Goal: Task Accomplishment & Management: Manage account settings

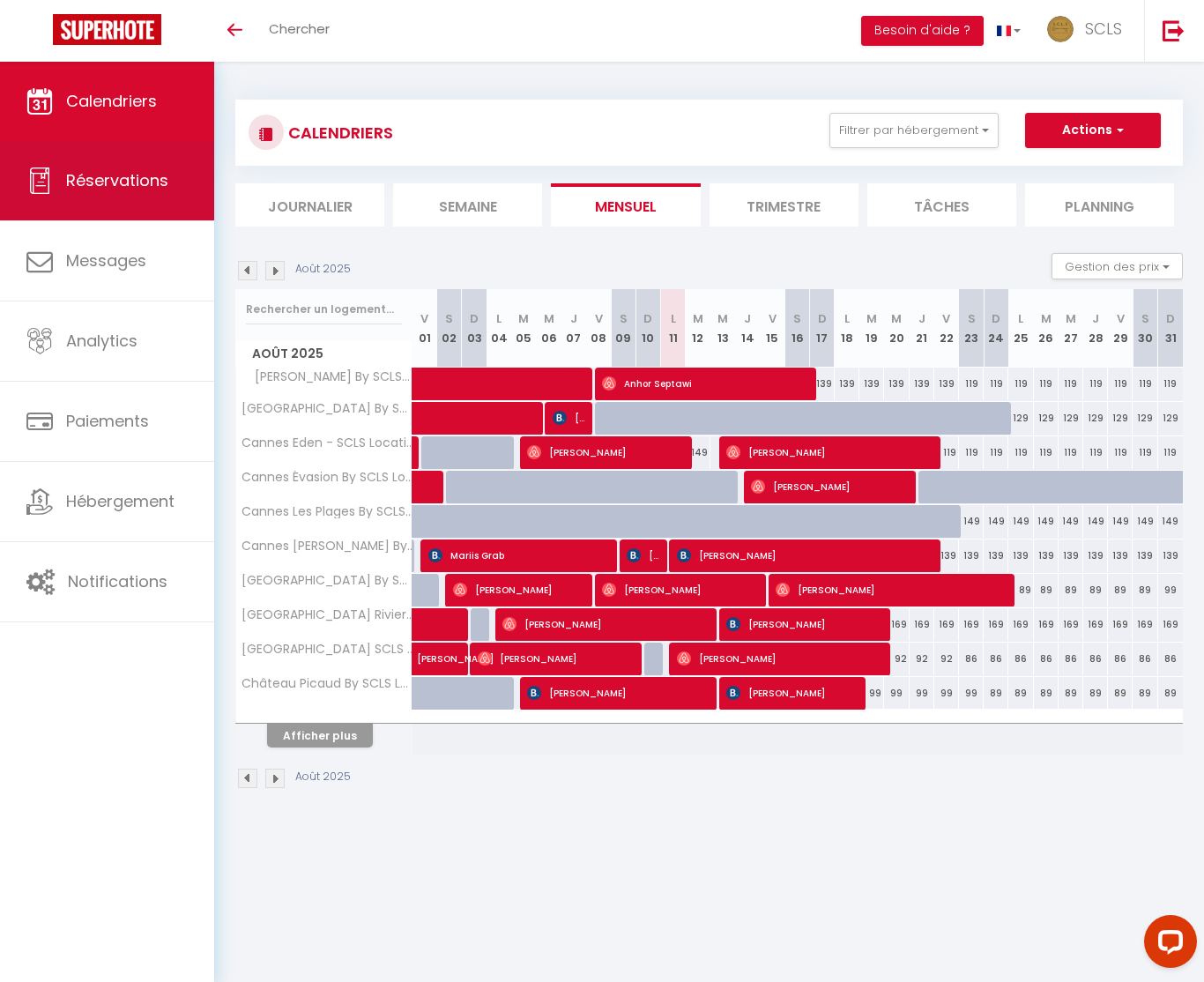
click at [121, 169] on span "Réservations" at bounding box center [118, 180] width 103 height 22
select select "not_cancelled"
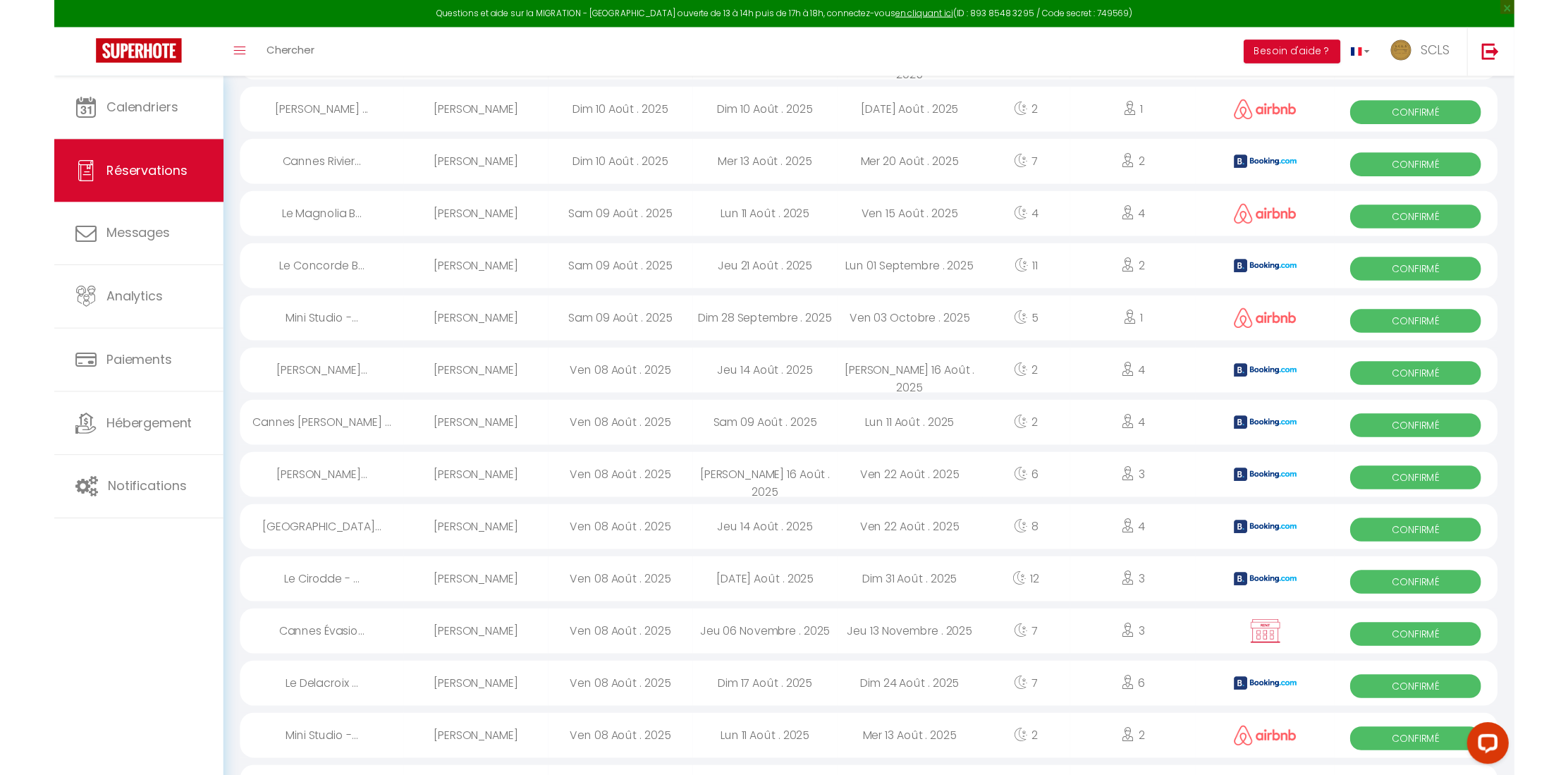
scroll to position [876, 0]
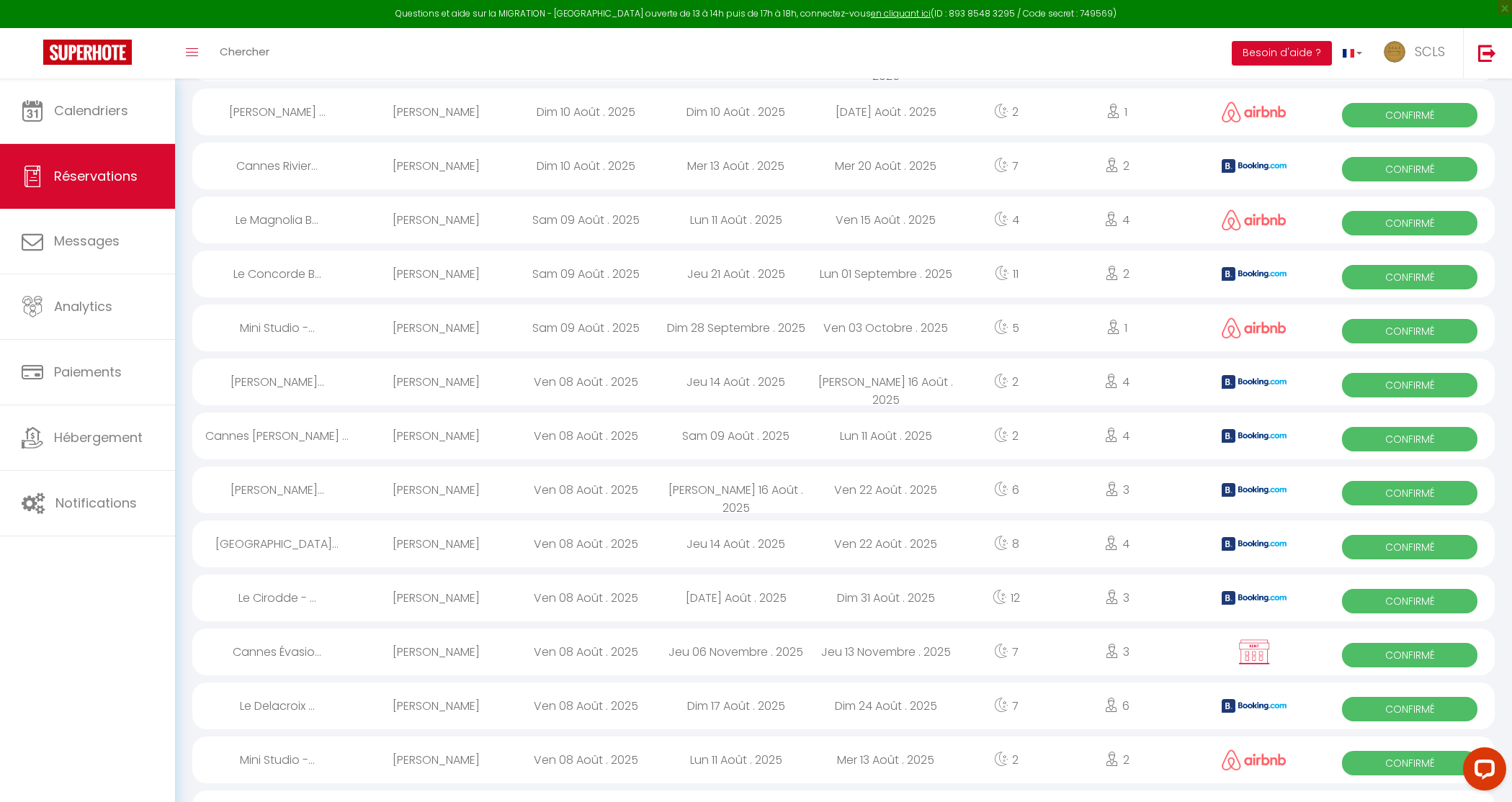
click at [983, 226] on span "Confirmé" at bounding box center [1410, 223] width 136 height 24
select select "OK"
select select "0"
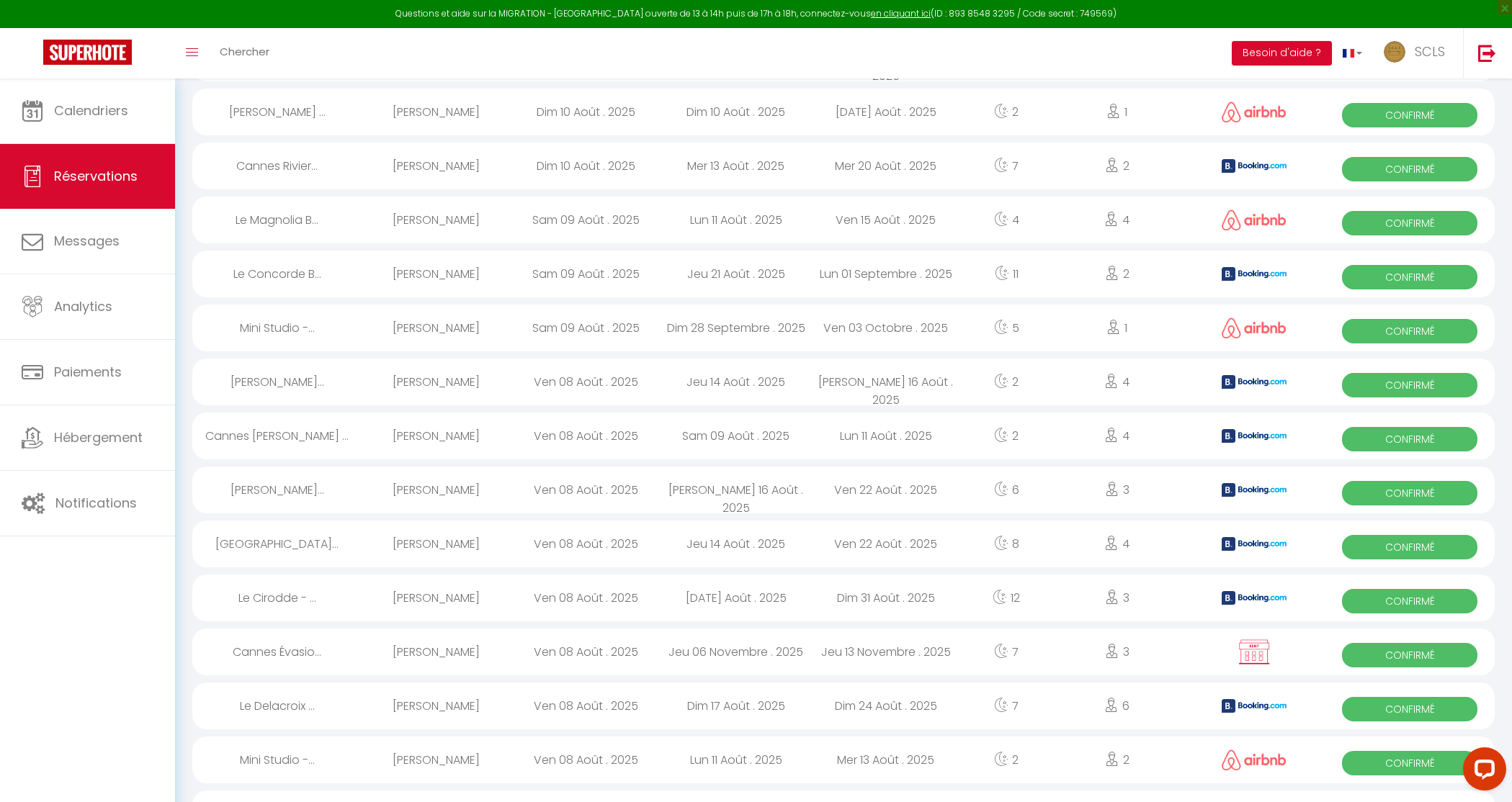
select select "1"
select select
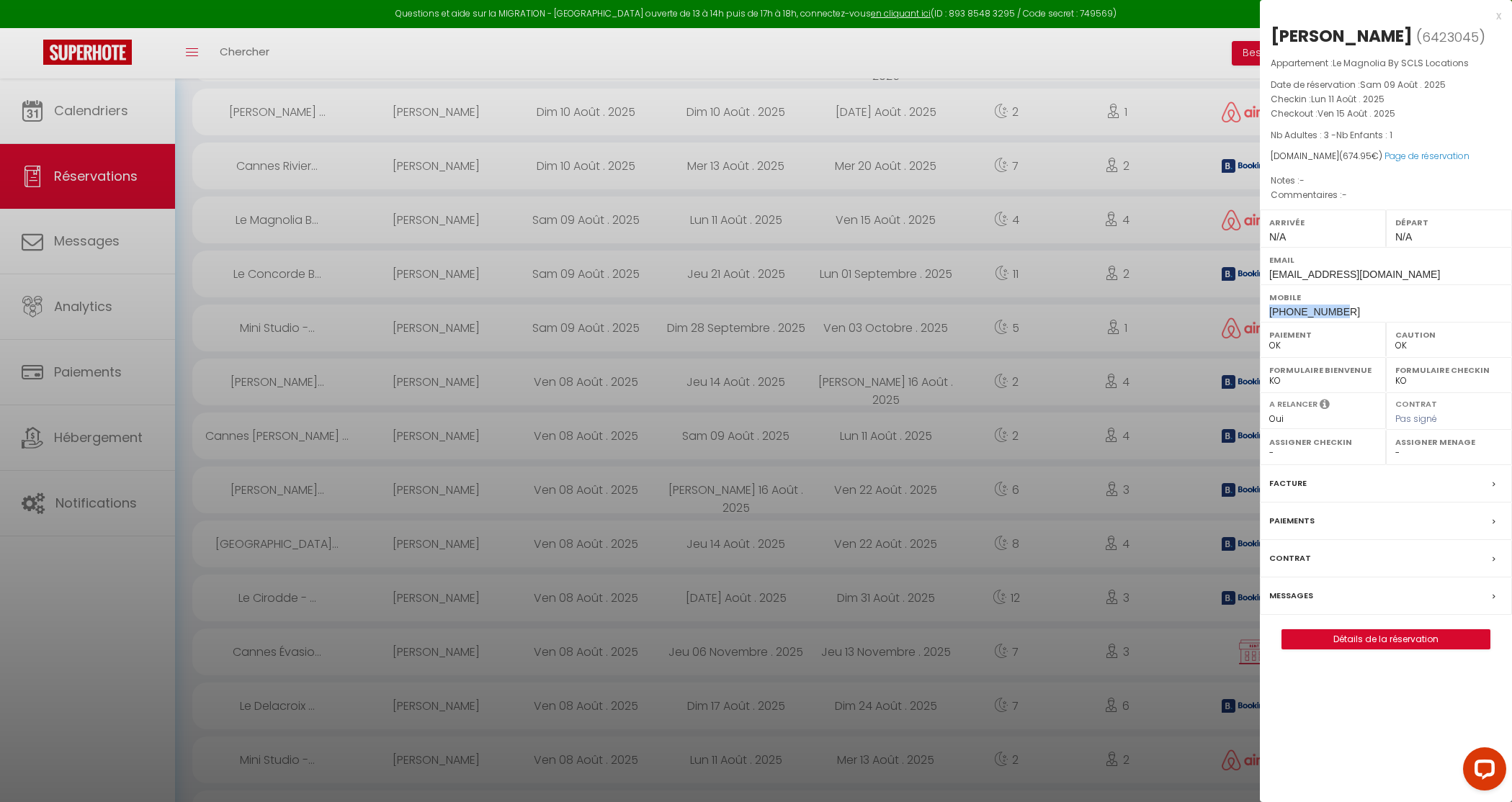
drag, startPoint x: 1338, startPoint y: 312, endPoint x: 1263, endPoint y: 313, distance: 75.0
click at [983, 313] on div "Mobile +33745279234" at bounding box center [1385, 303] width 252 height 37
copy span "+33745279234"
click at [983, 159] on link "Page de réservation" at bounding box center [1427, 156] width 85 height 12
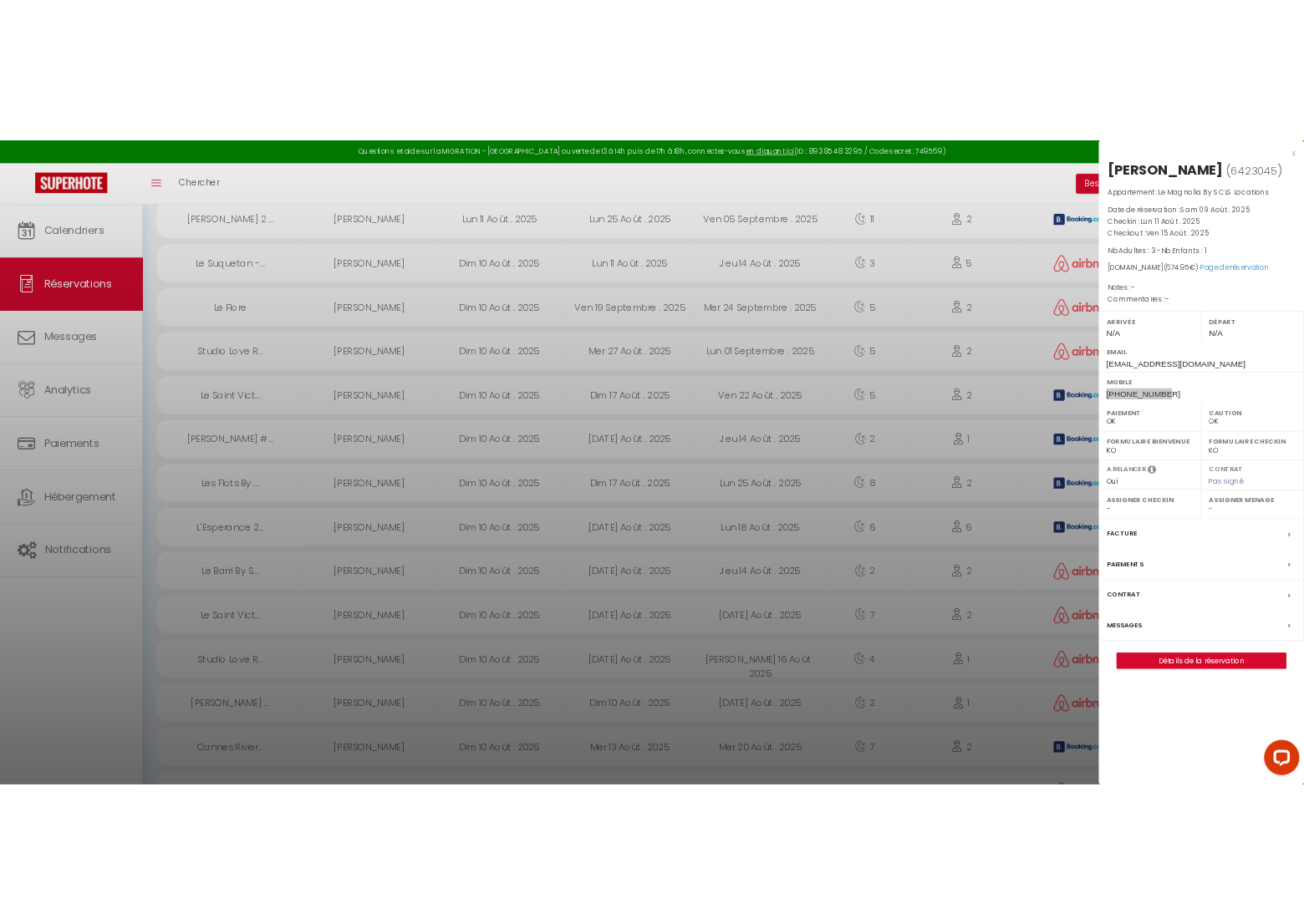
scroll to position [358, 0]
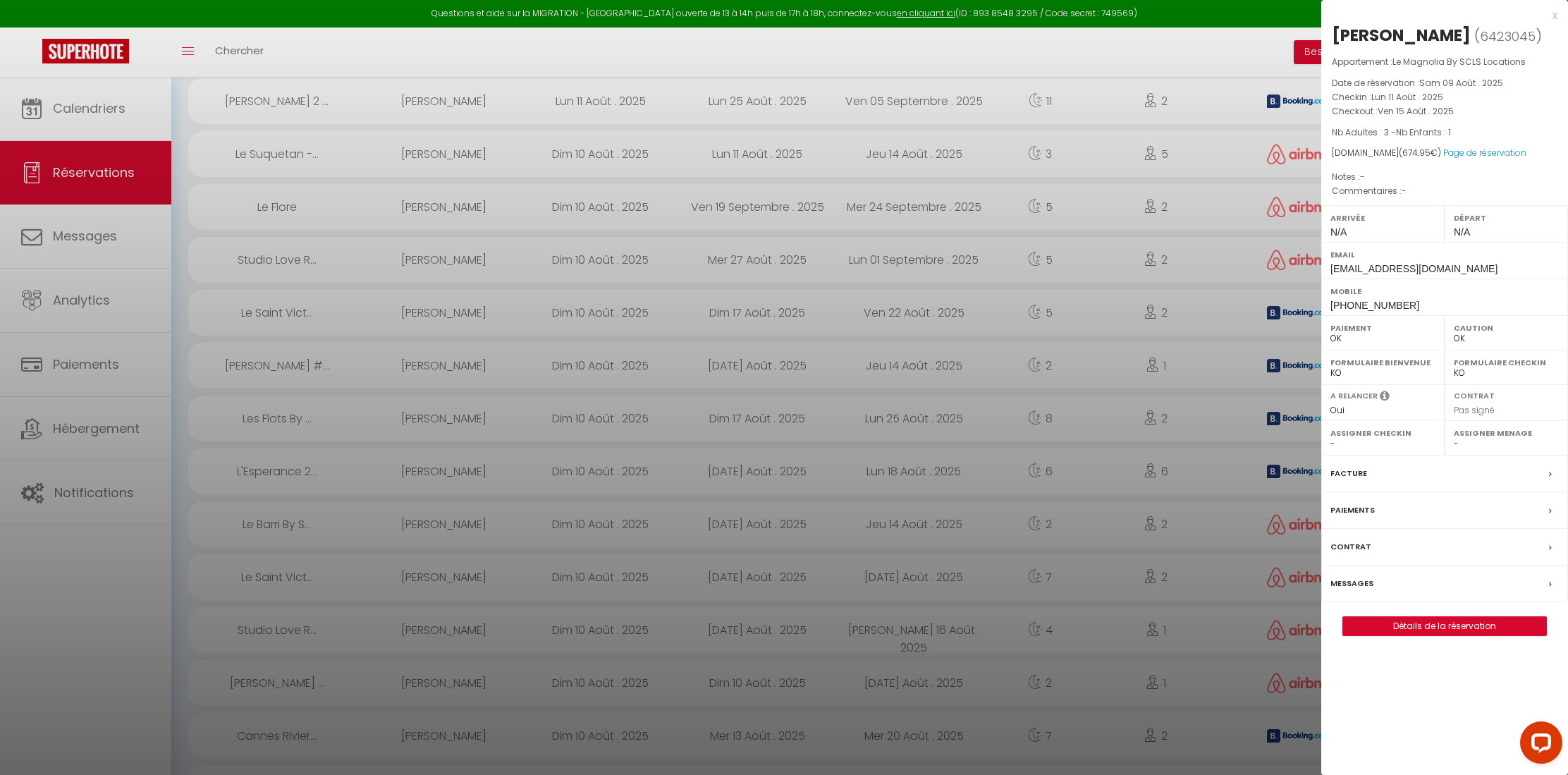
click at [457, 155] on div at bounding box center [784, 388] width 1568 height 775
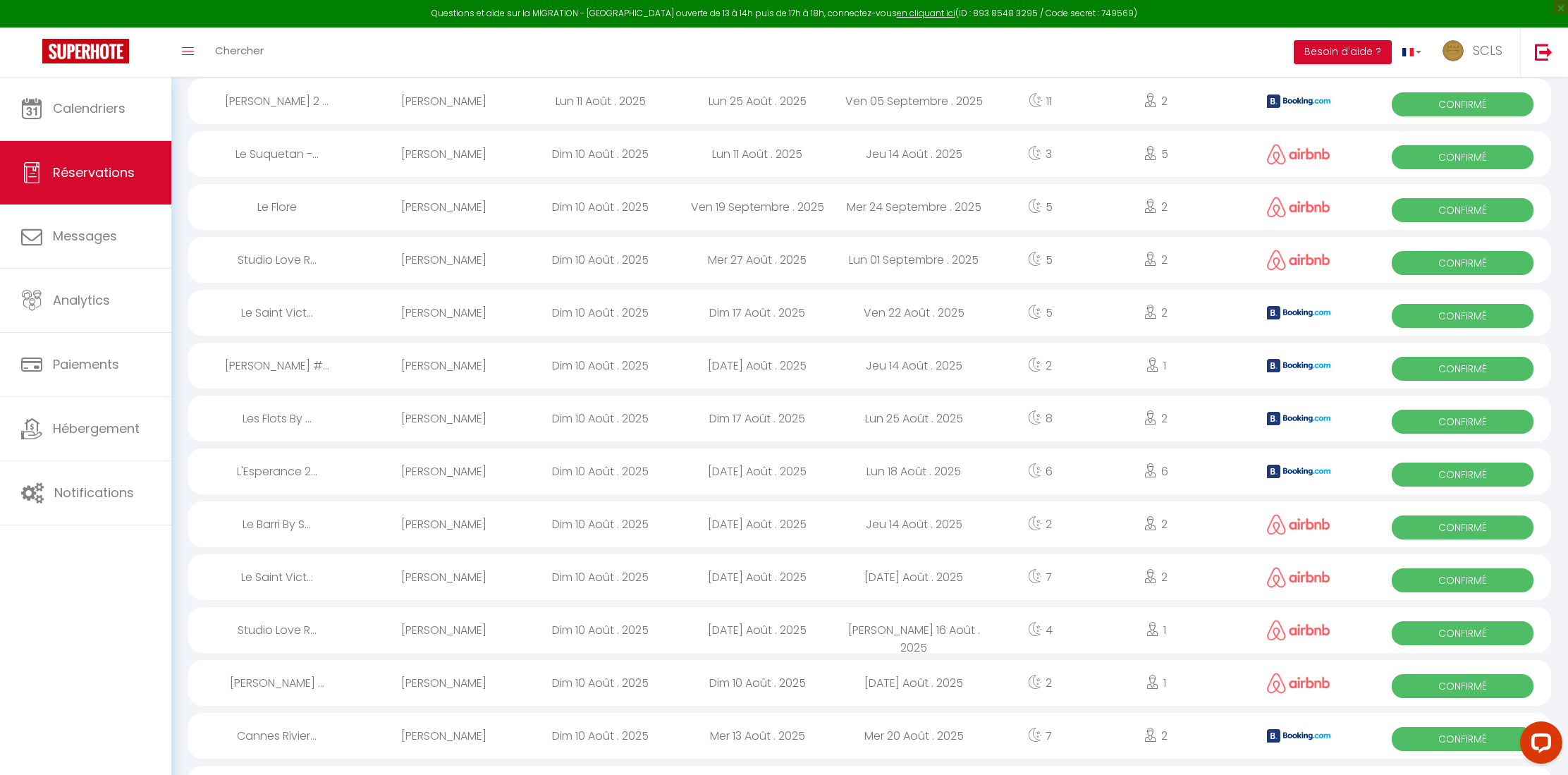
click at [962, 161] on span "Confirmé" at bounding box center [1463, 158] width 142 height 24
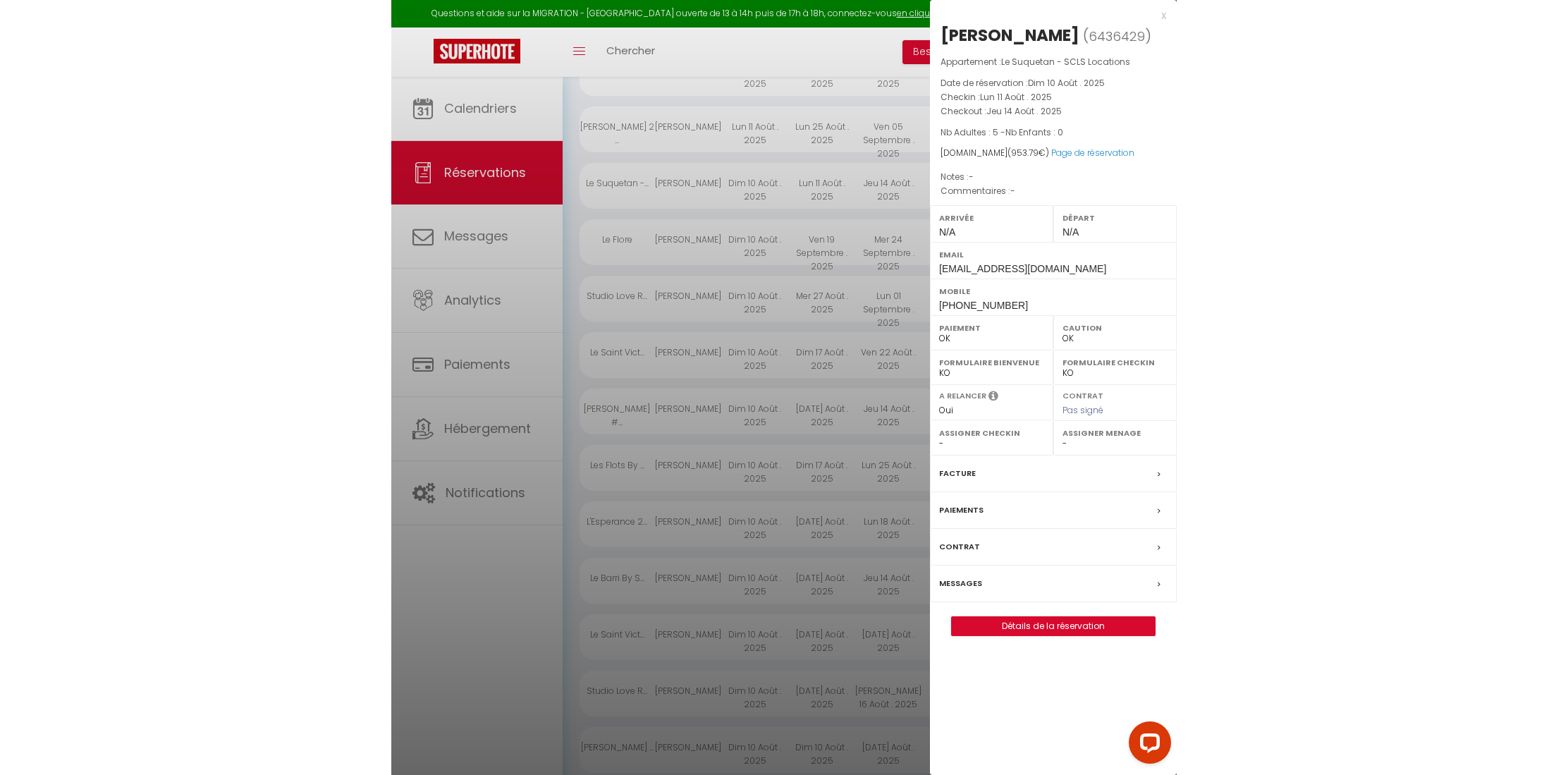
scroll to position [278, 0]
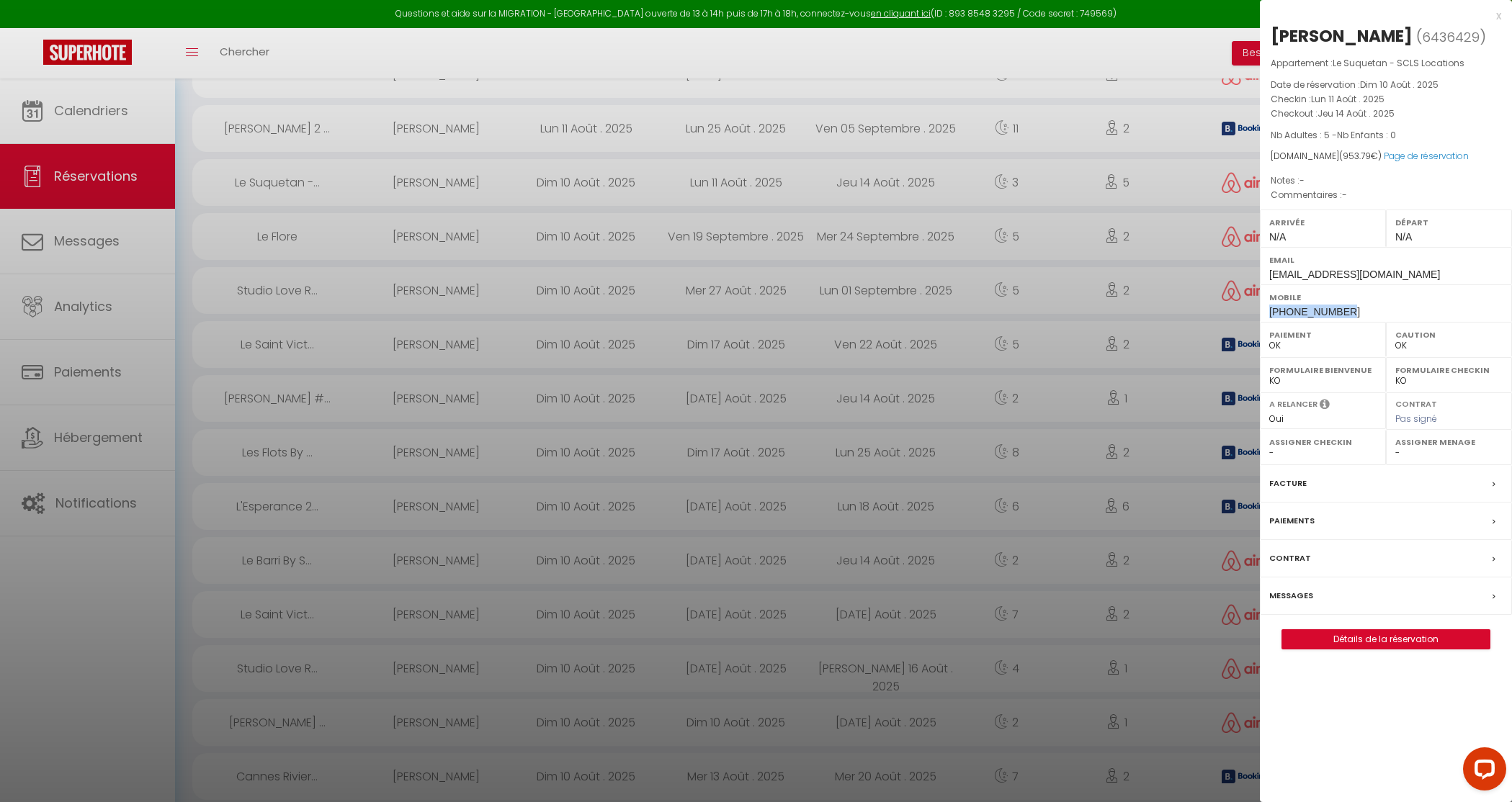
drag, startPoint x: 1343, startPoint y: 313, endPoint x: 1269, endPoint y: 307, distance: 74.2
click at [983, 307] on div "Mobile +525539925030" at bounding box center [1385, 303] width 252 height 37
copy span "+525539925030"
click at [983, 160] on link "Page de réservation" at bounding box center [1426, 156] width 85 height 12
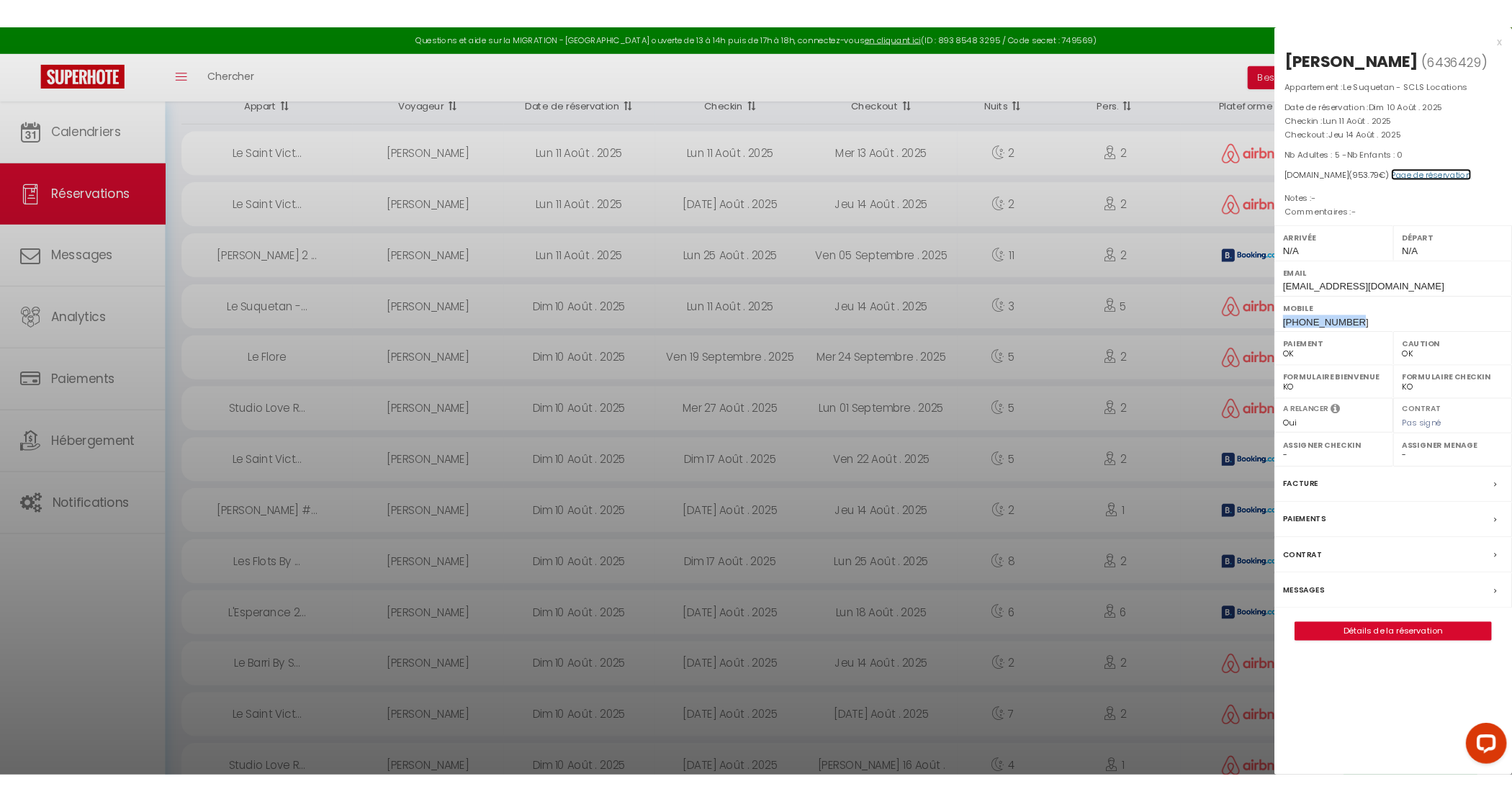
scroll to position [168, 0]
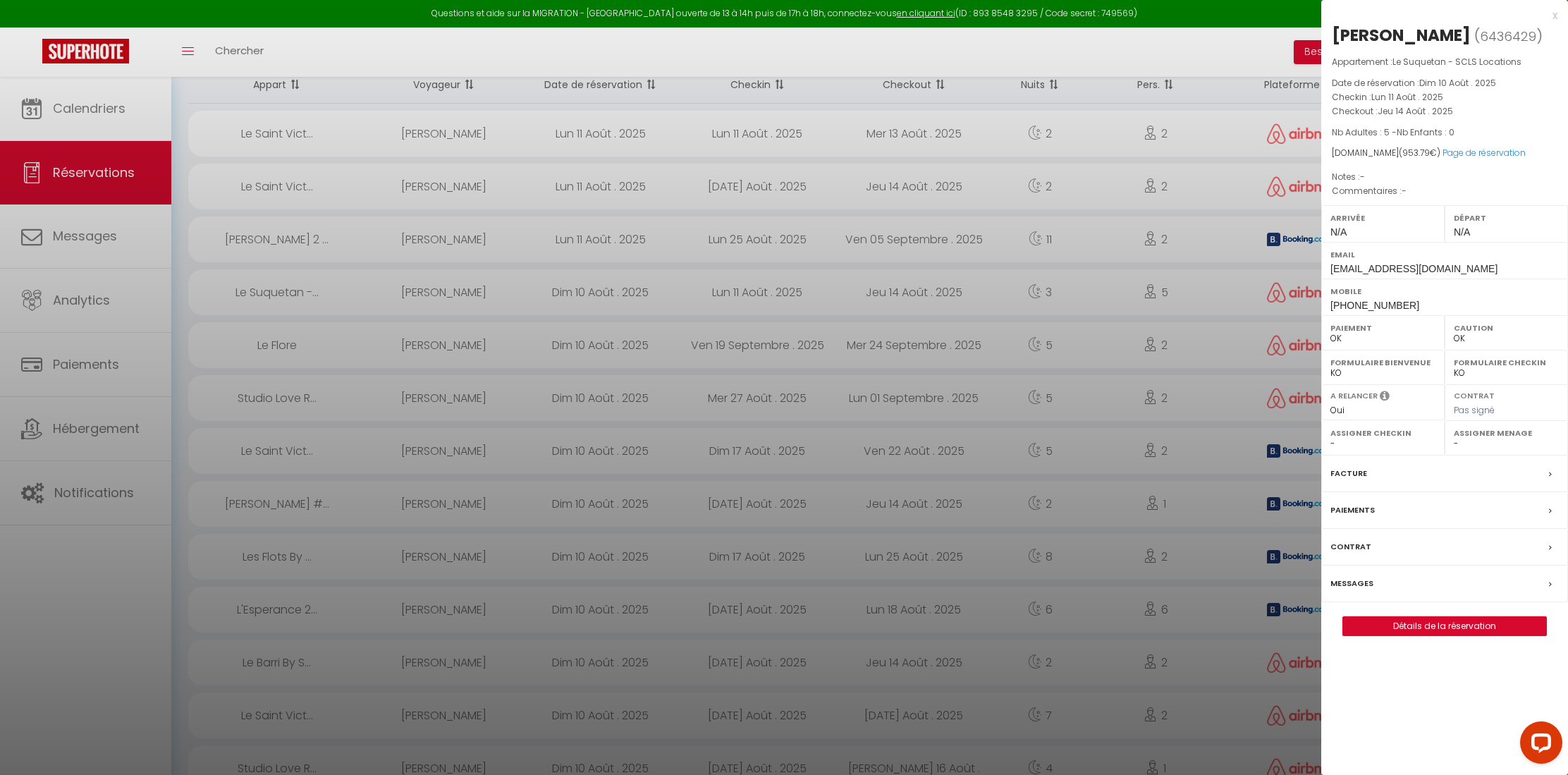
click at [962, 140] on div at bounding box center [784, 388] width 1568 height 775
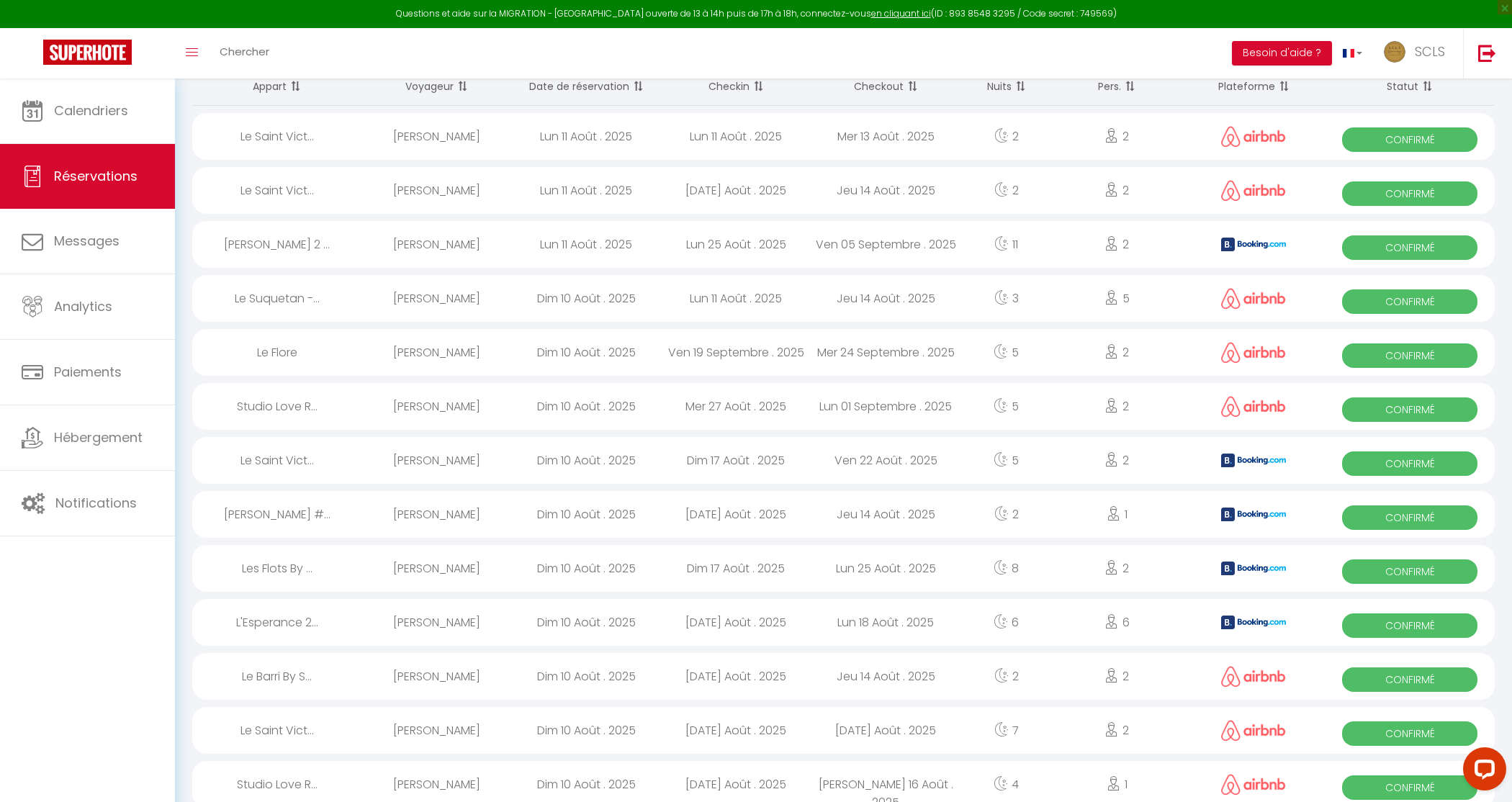
click at [982, 138] on span "Confirmé" at bounding box center [1410, 140] width 136 height 24
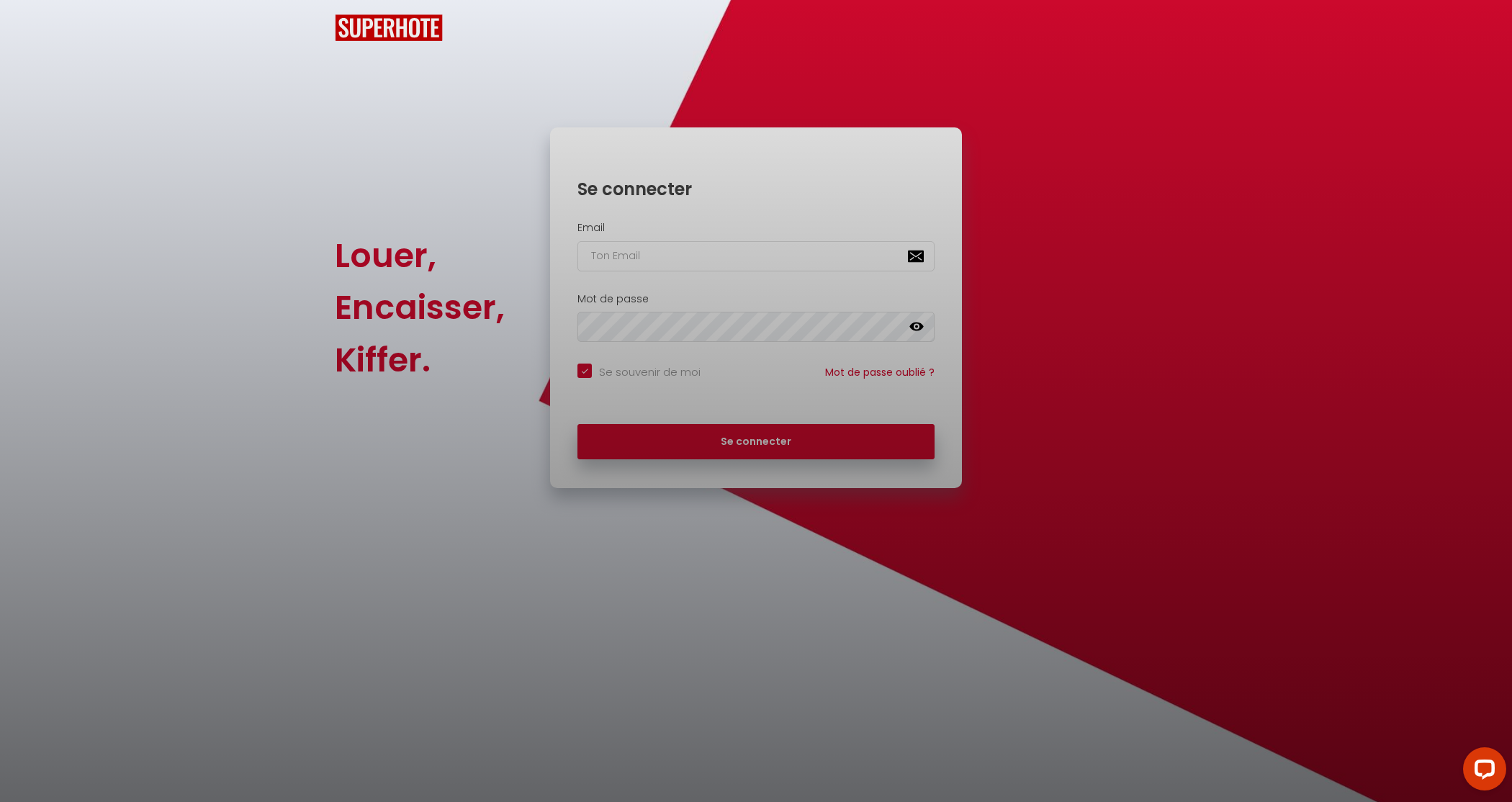
checkbox input "true"
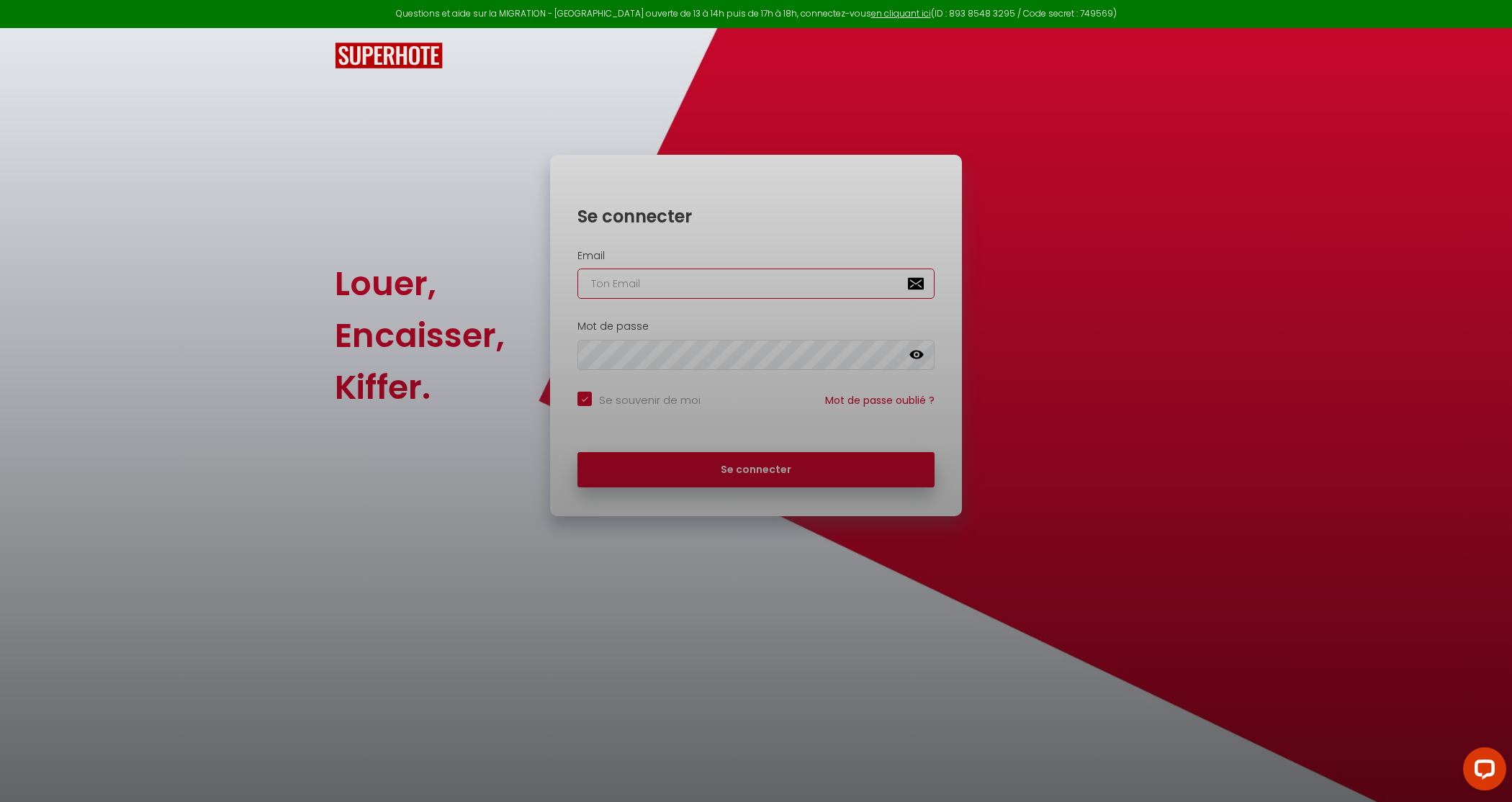
type input "[EMAIL_ADDRESS][DOMAIN_NAME]"
checkbox input "true"
click at [808, 467] on div at bounding box center [756, 401] width 1512 height 802
click at [799, 483] on div at bounding box center [756, 401] width 1512 height 802
click at [733, 471] on div at bounding box center [756, 401] width 1512 height 802
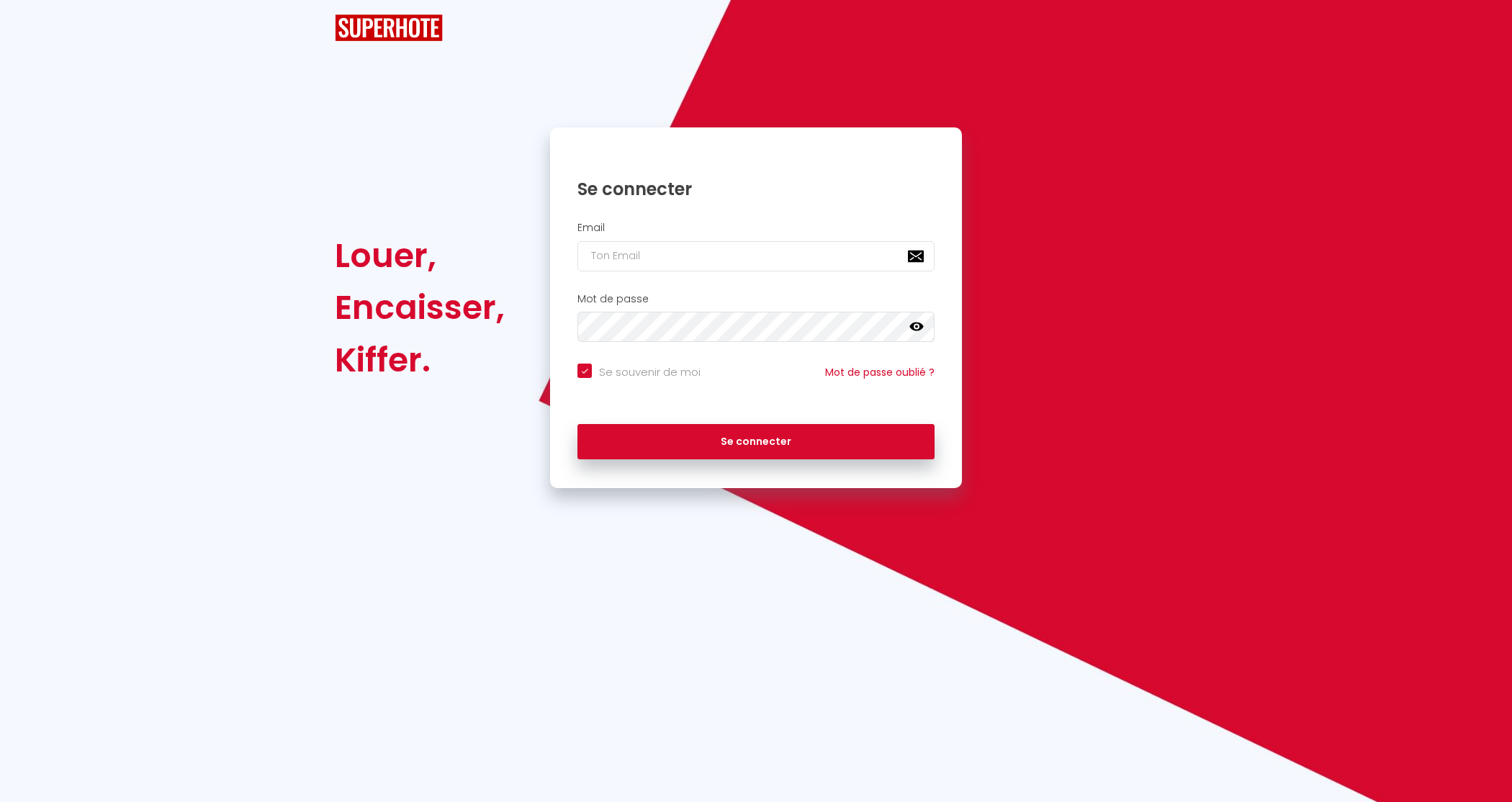
checkbox input "true"
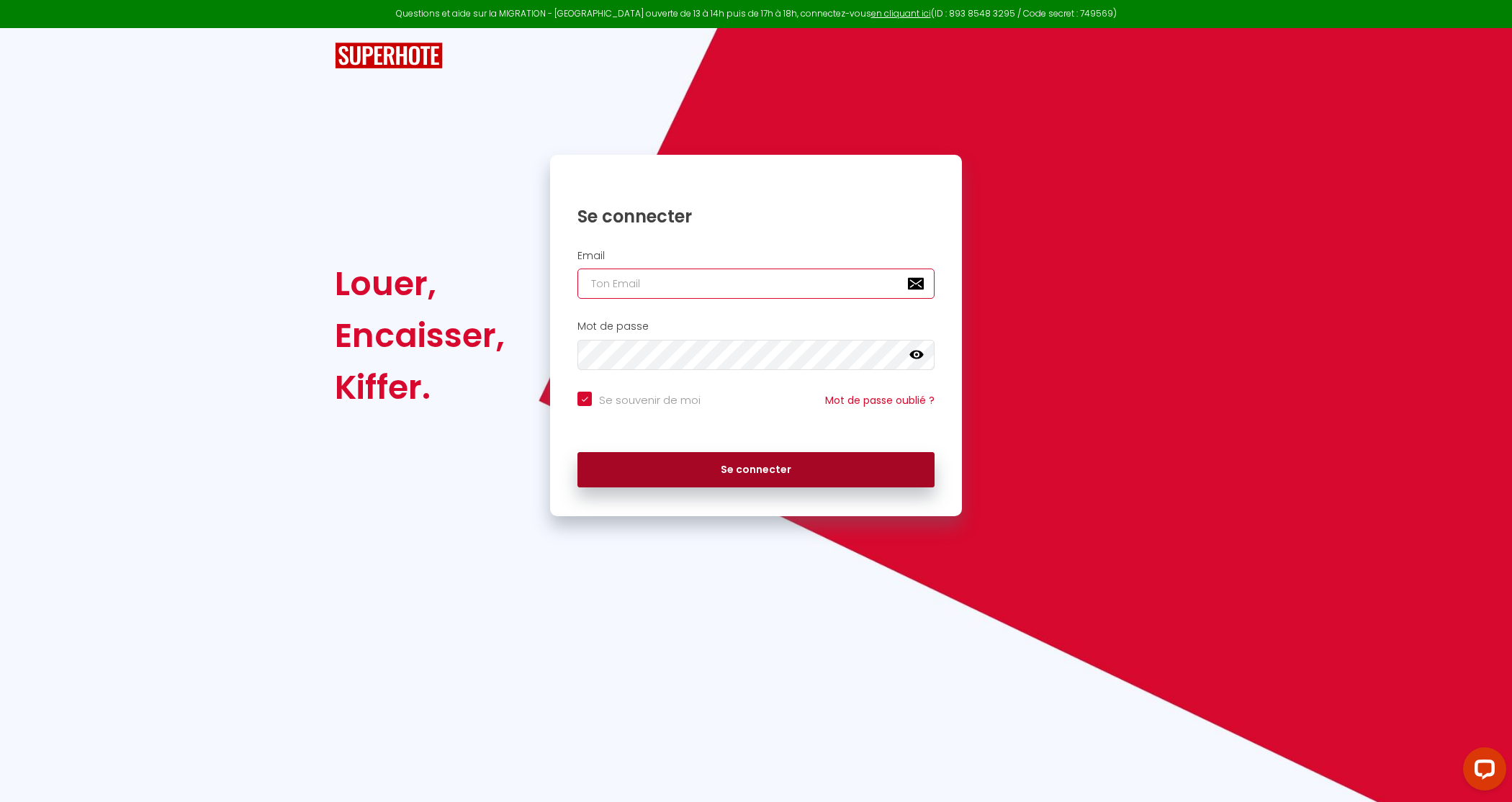
type input "[EMAIL_ADDRESS][DOMAIN_NAME]"
click at [746, 467] on button "Se connecter" at bounding box center [756, 470] width 357 height 36
checkbox input "true"
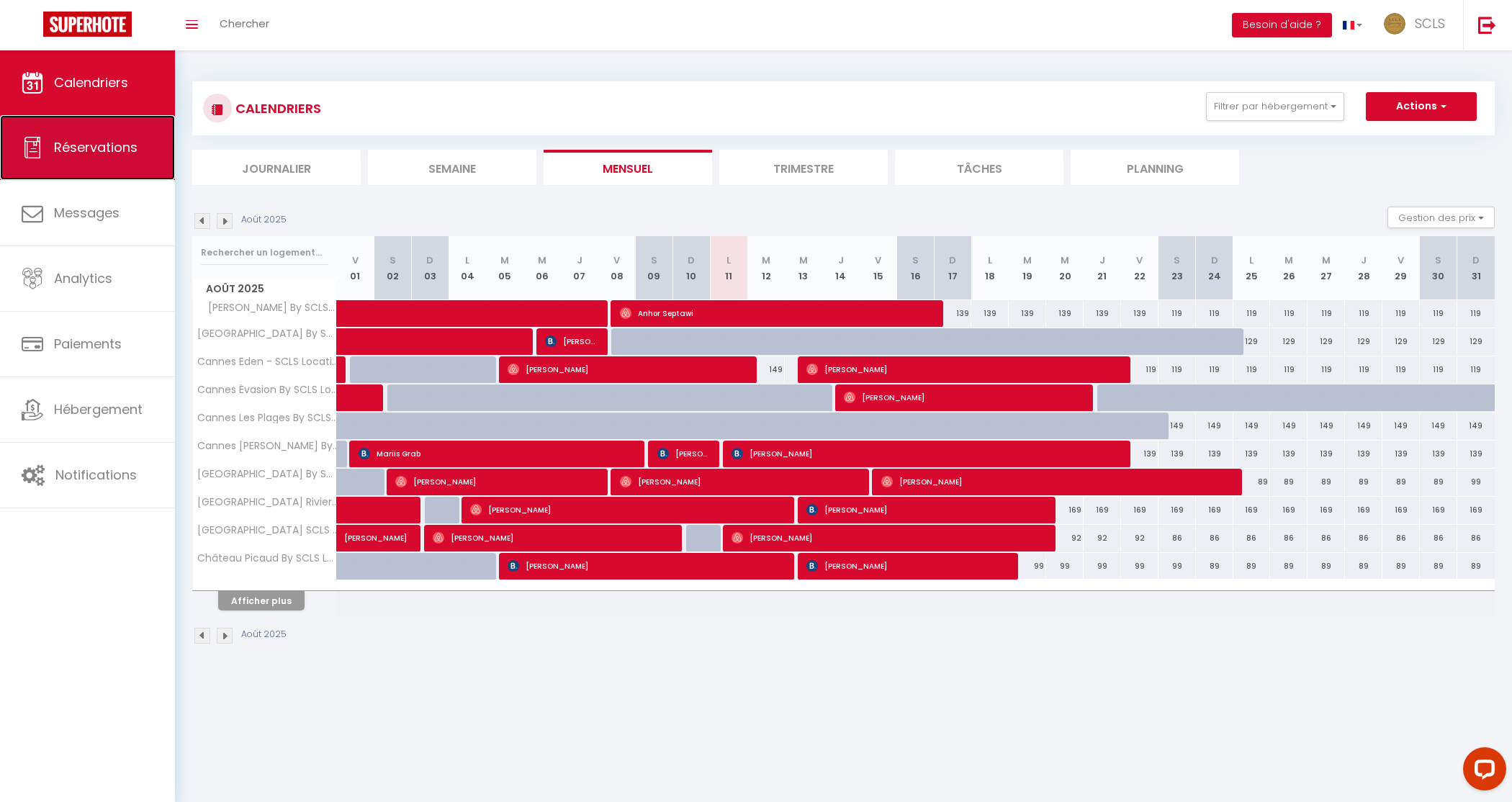
click at [25, 156] on icon at bounding box center [32, 147] width 21 height 21
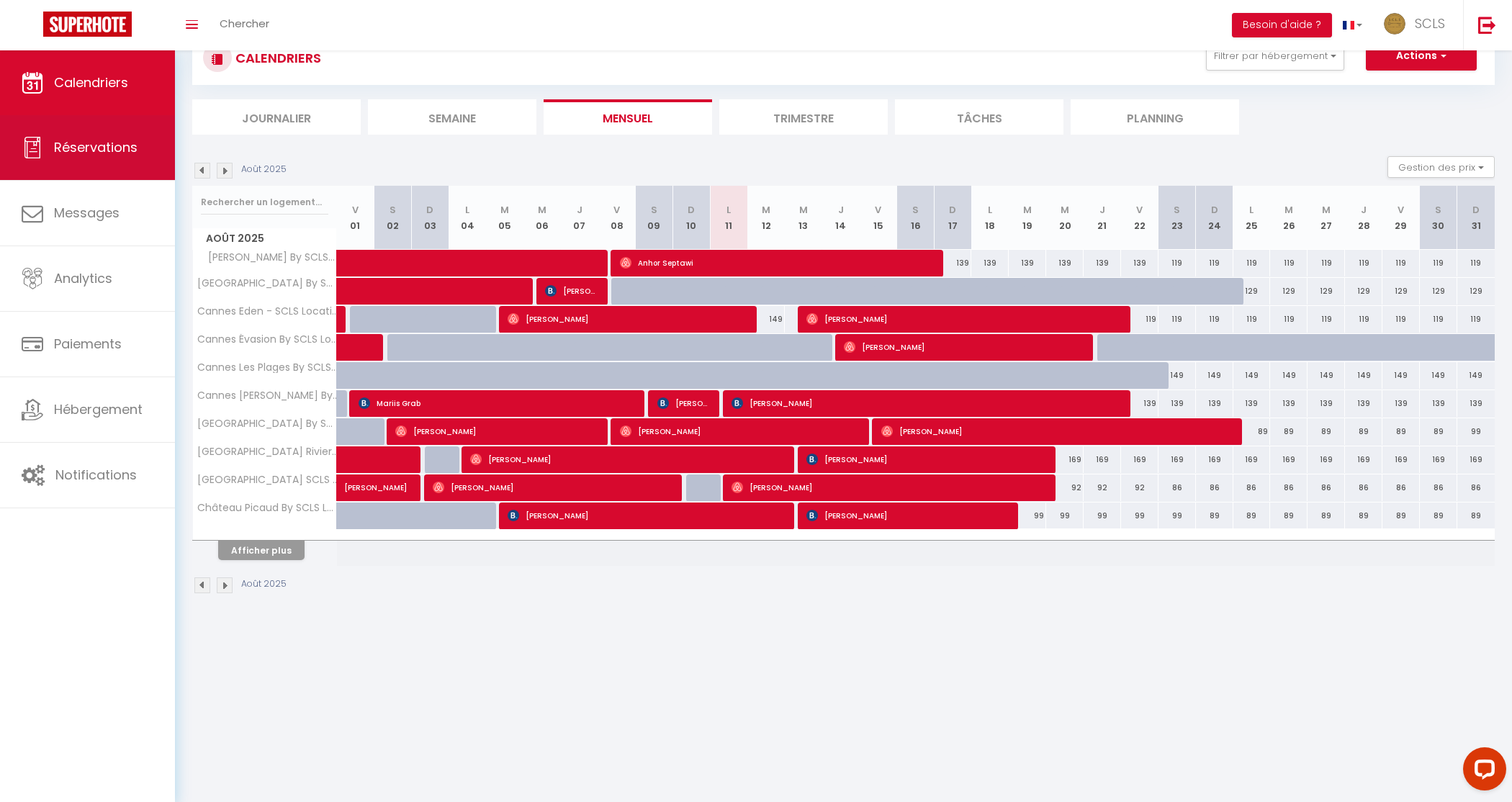
select select "not_cancelled"
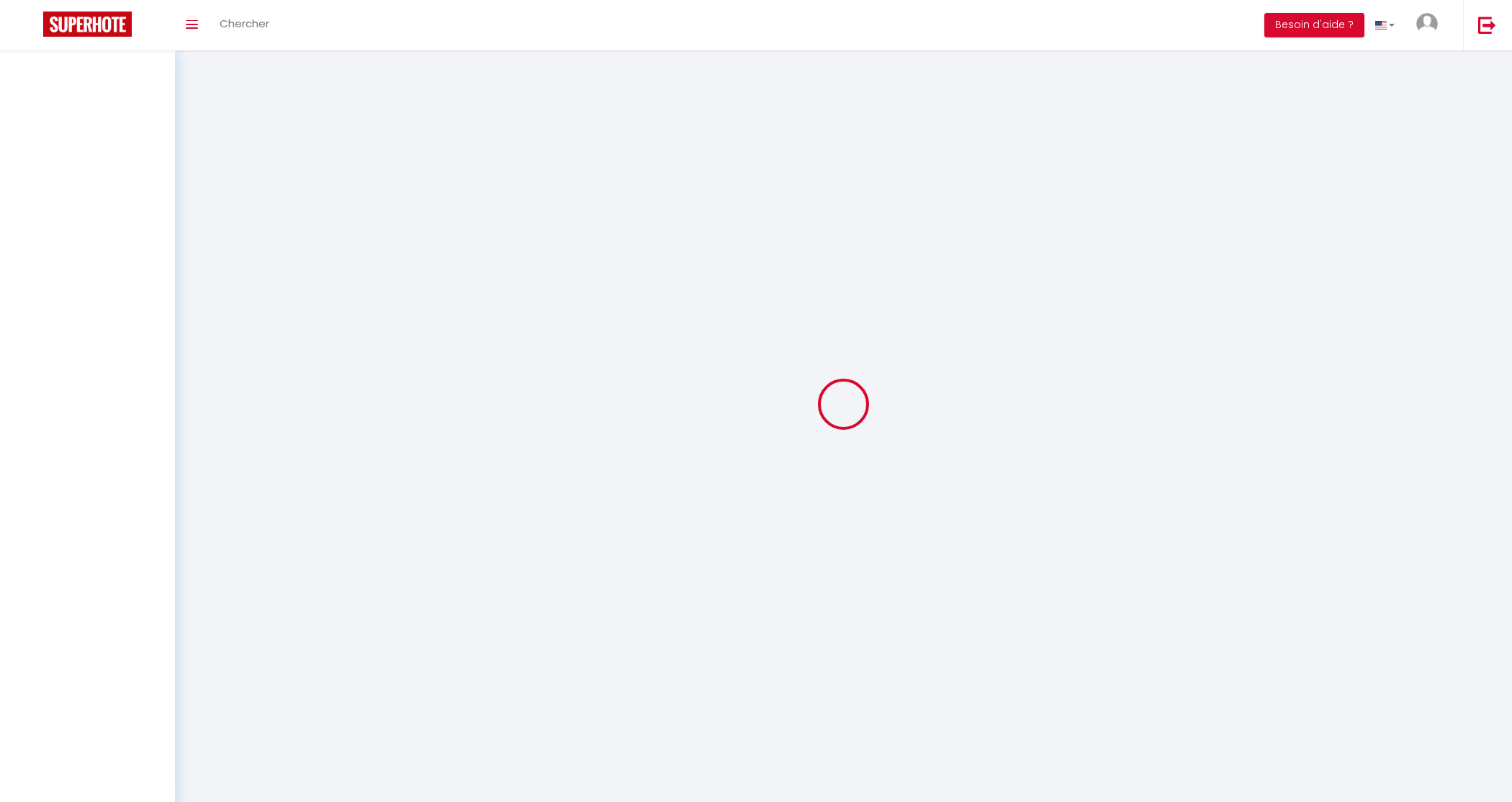
select select "not_cancelled"
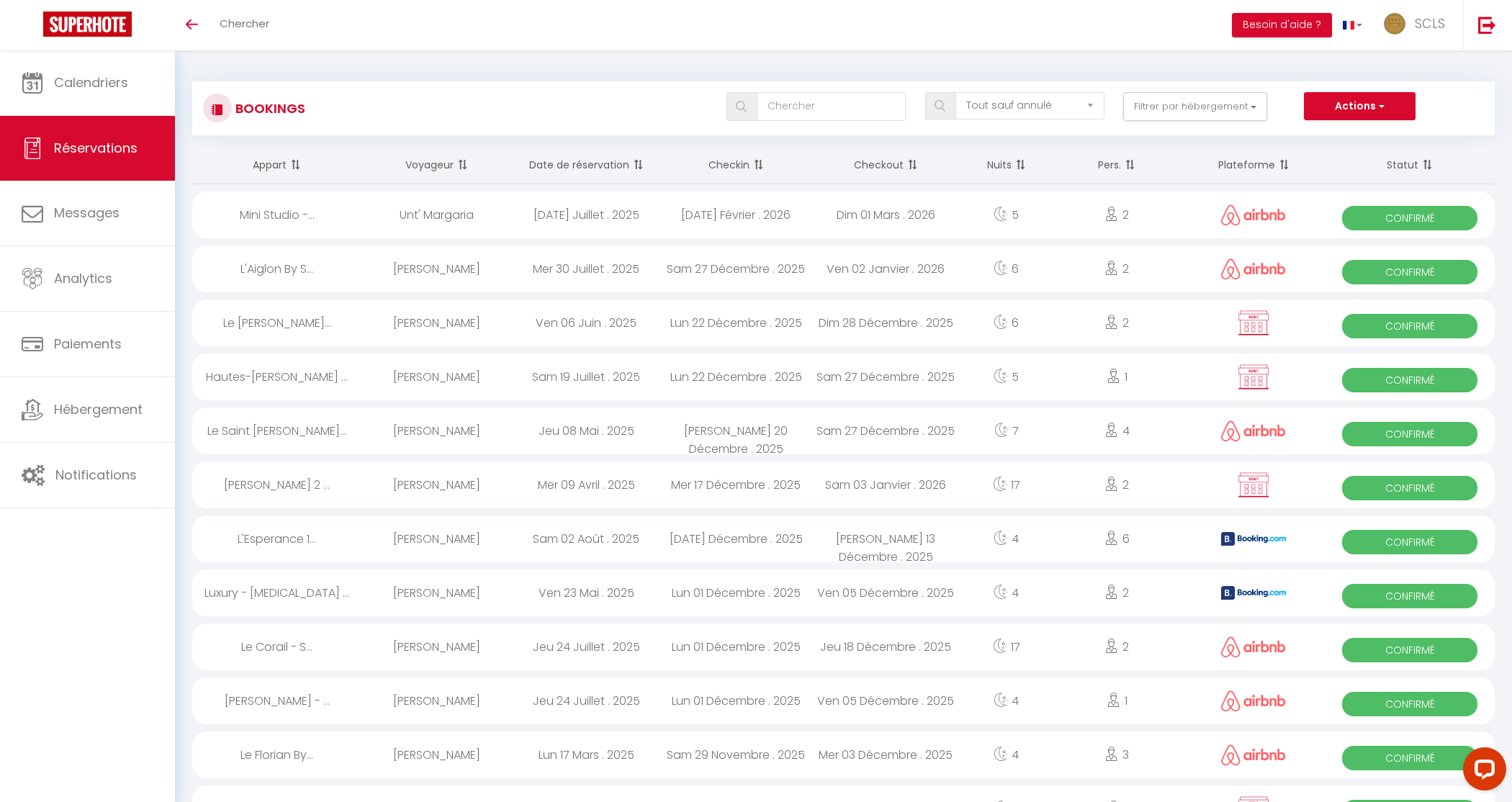
click at [629, 162] on span at bounding box center [636, 165] width 14 height 29
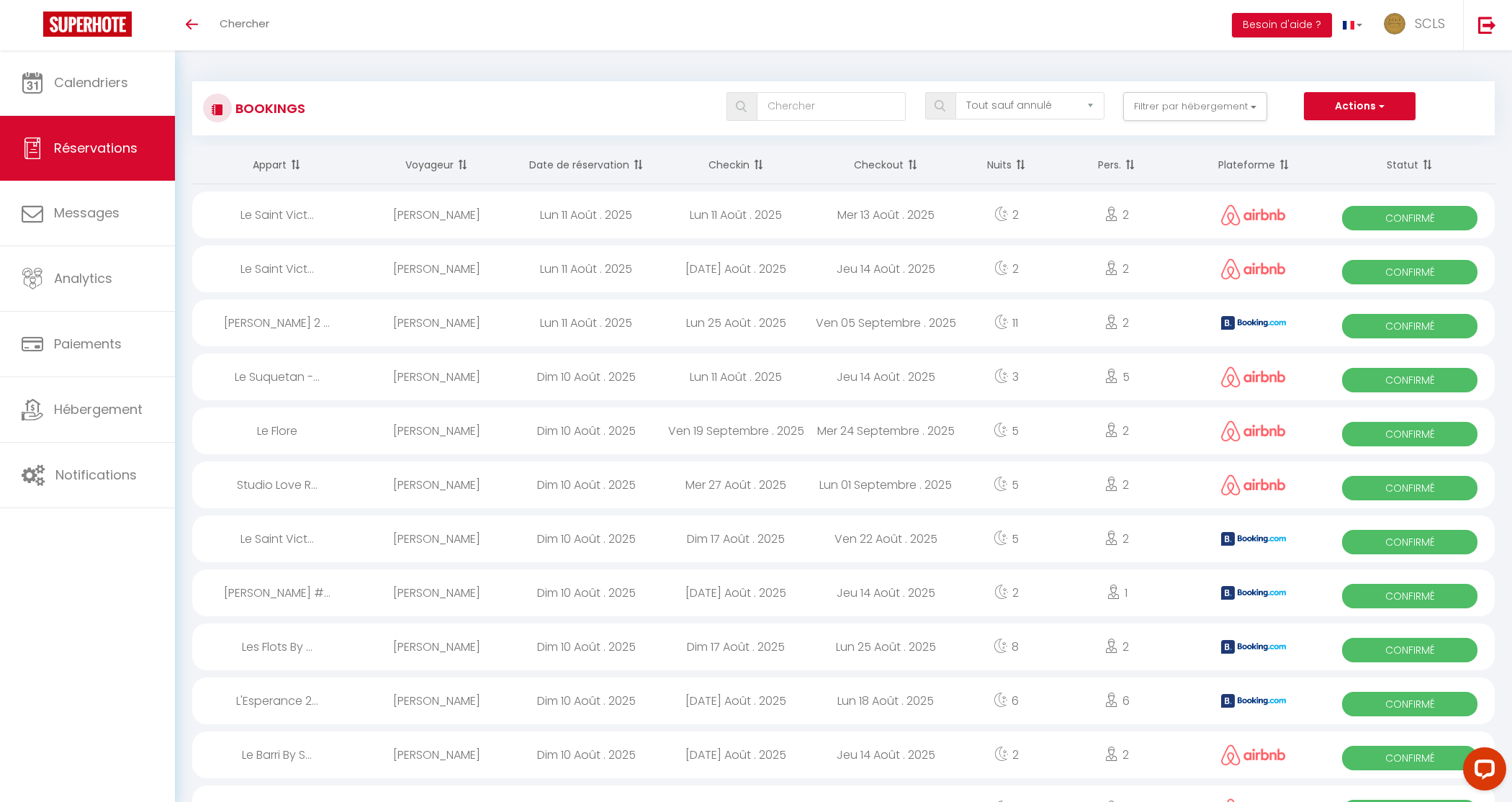
scroll to position [1, 0]
click at [1408, 217] on span "Confirmé" at bounding box center [1410, 217] width 136 height 24
select select "OK"
select select "0"
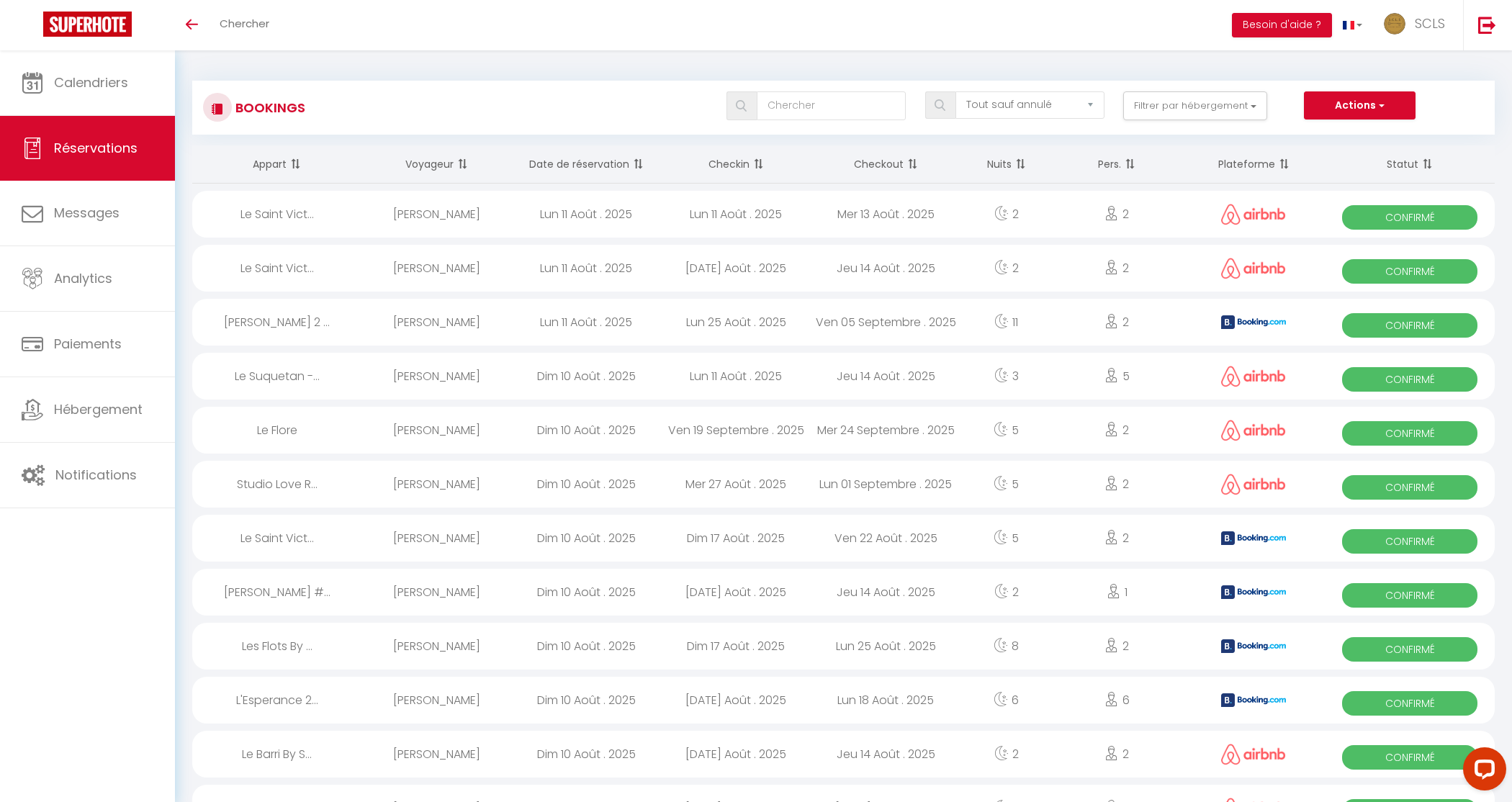
select select "0"
select select "1"
select select
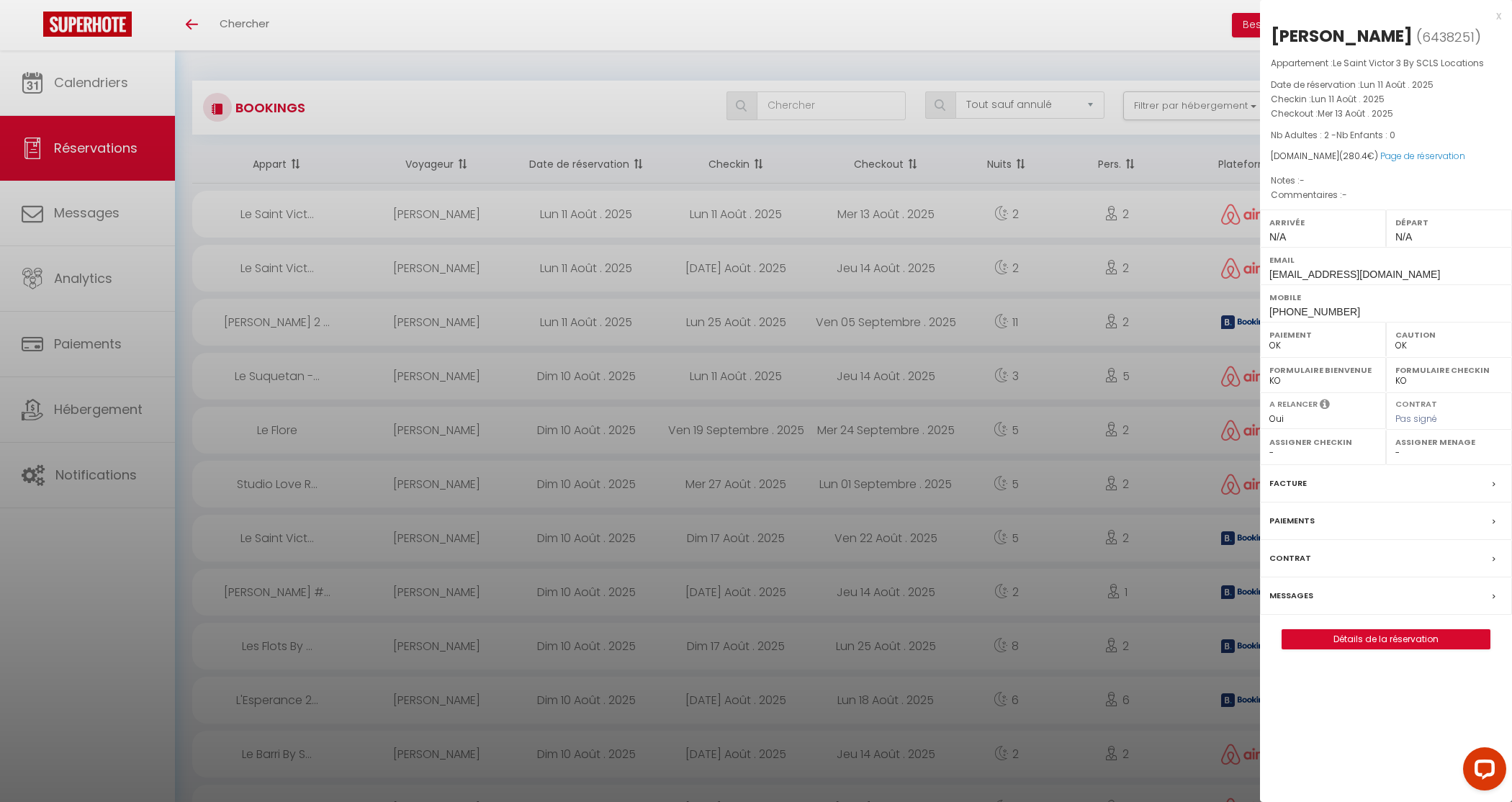
drag, startPoint x: 1397, startPoint y: 35, endPoint x: 1273, endPoint y: 33, distance: 124.0
click at [1273, 33] on div "[PERSON_NAME]" at bounding box center [1341, 36] width 142 height 23
copy div "[PERSON_NAME]"
click at [1343, 313] on div "Mobile +447587022929" at bounding box center [1385, 303] width 252 height 37
drag, startPoint x: 1341, startPoint y: 314, endPoint x: 1264, endPoint y: 313, distance: 77.0
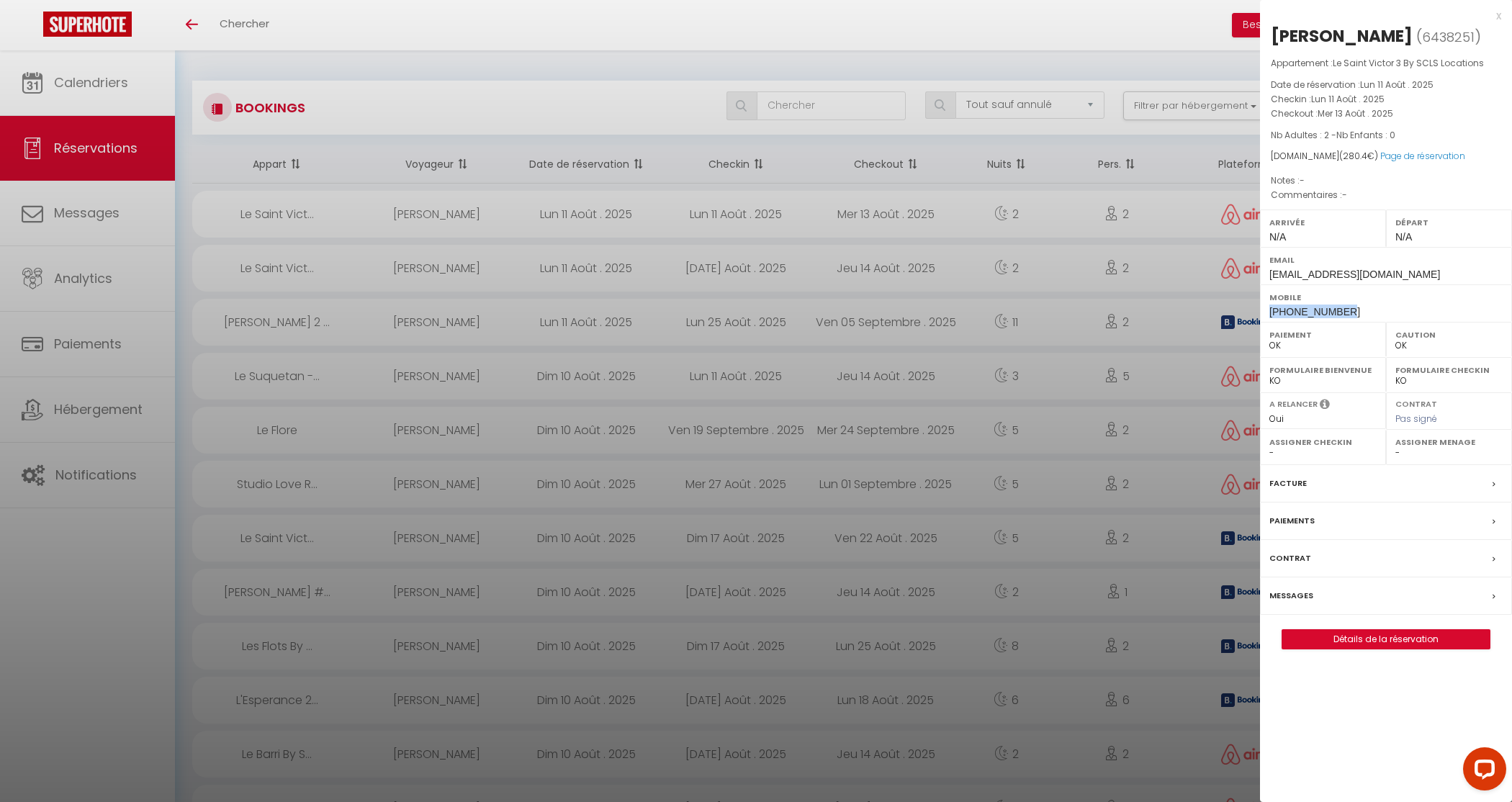
click at [1264, 313] on div "Mobile +447587022929" at bounding box center [1385, 303] width 252 height 37
copy span "+447587022929"
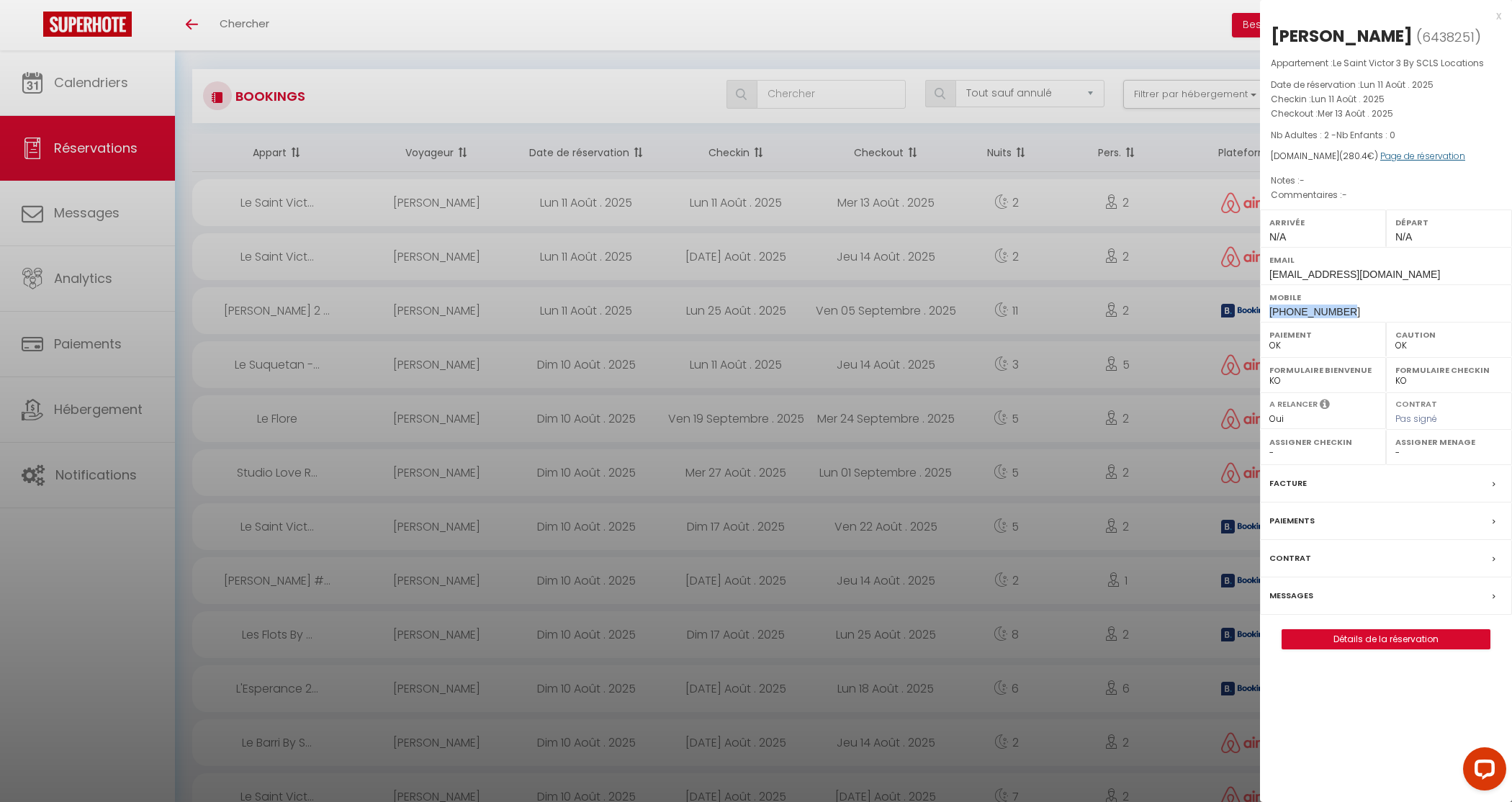
scroll to position [14, 0]
click at [1390, 156] on link "Page de réservation" at bounding box center [1422, 156] width 85 height 12
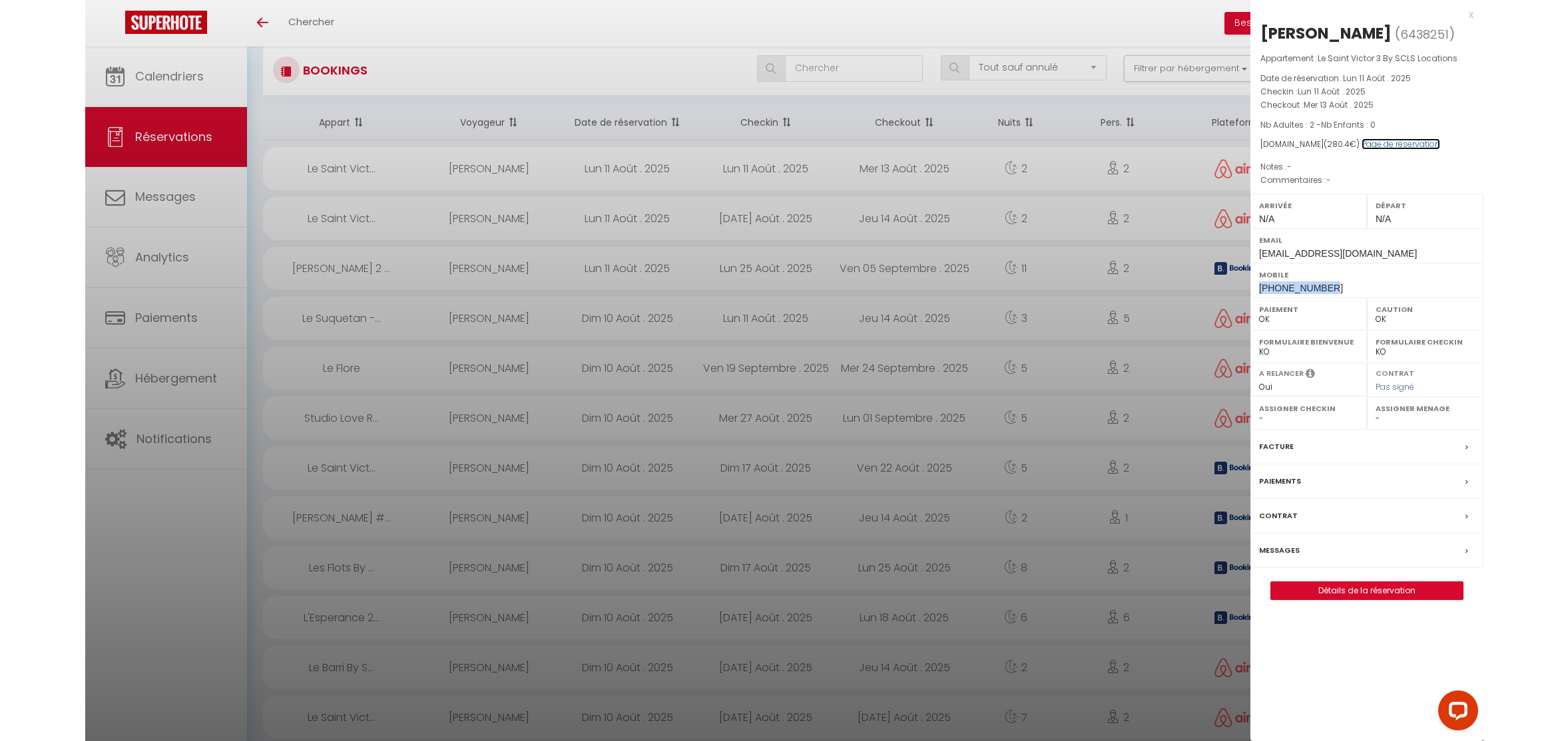
scroll to position [0, 0]
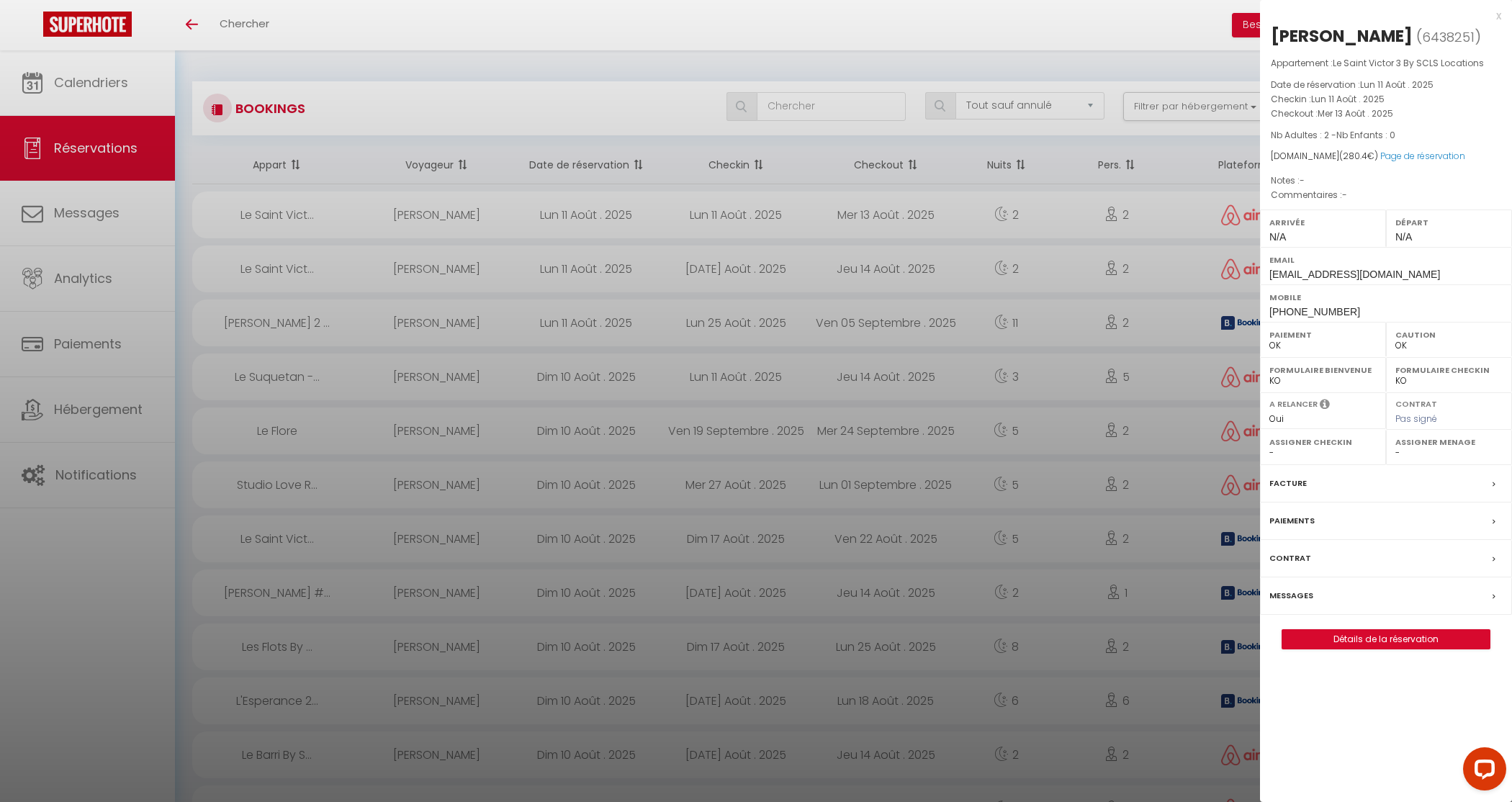
click at [286, 269] on div at bounding box center [756, 401] width 1512 height 802
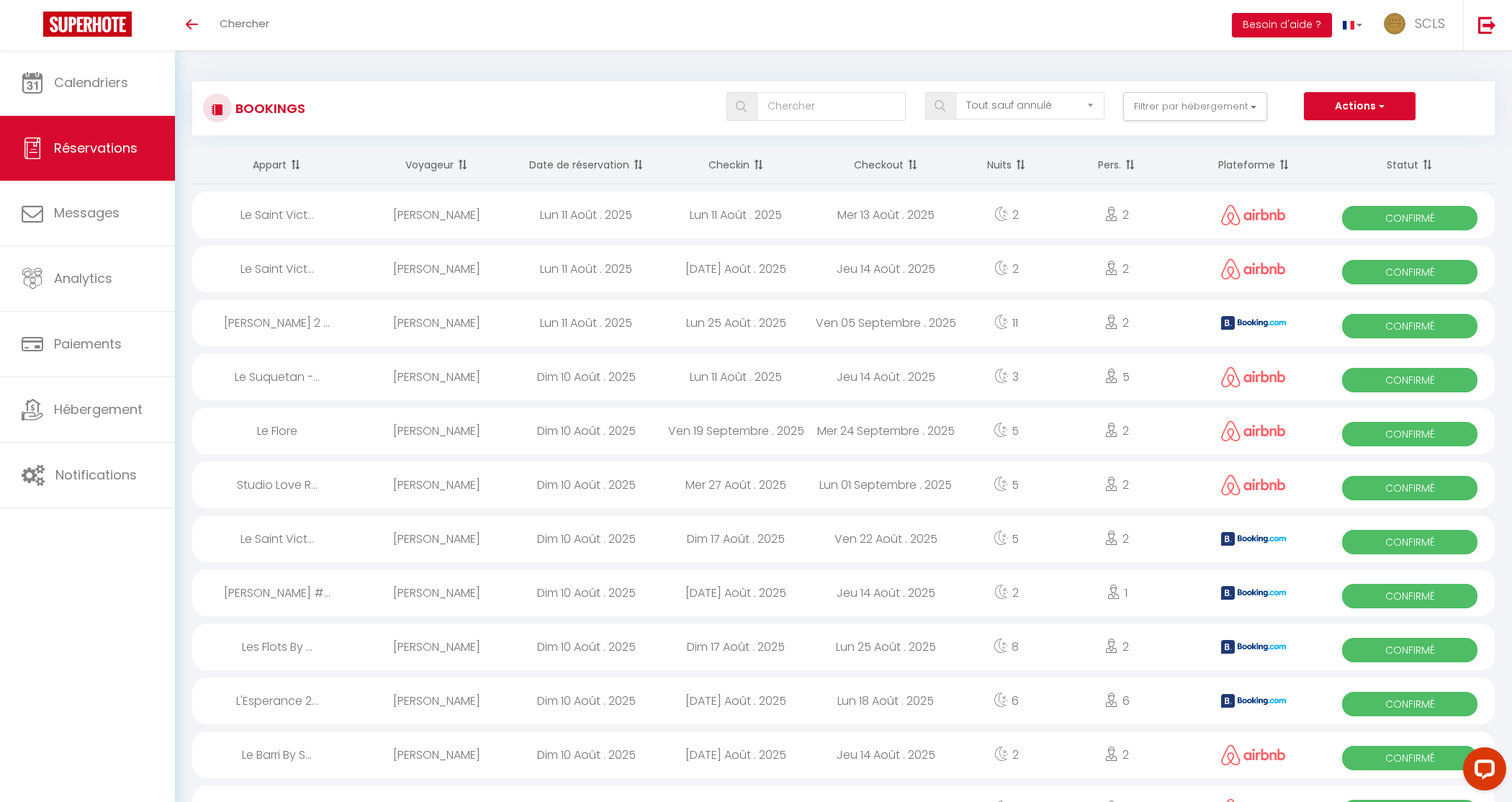
click at [286, 269] on div "Le Saint Vict..." at bounding box center [277, 268] width 169 height 47
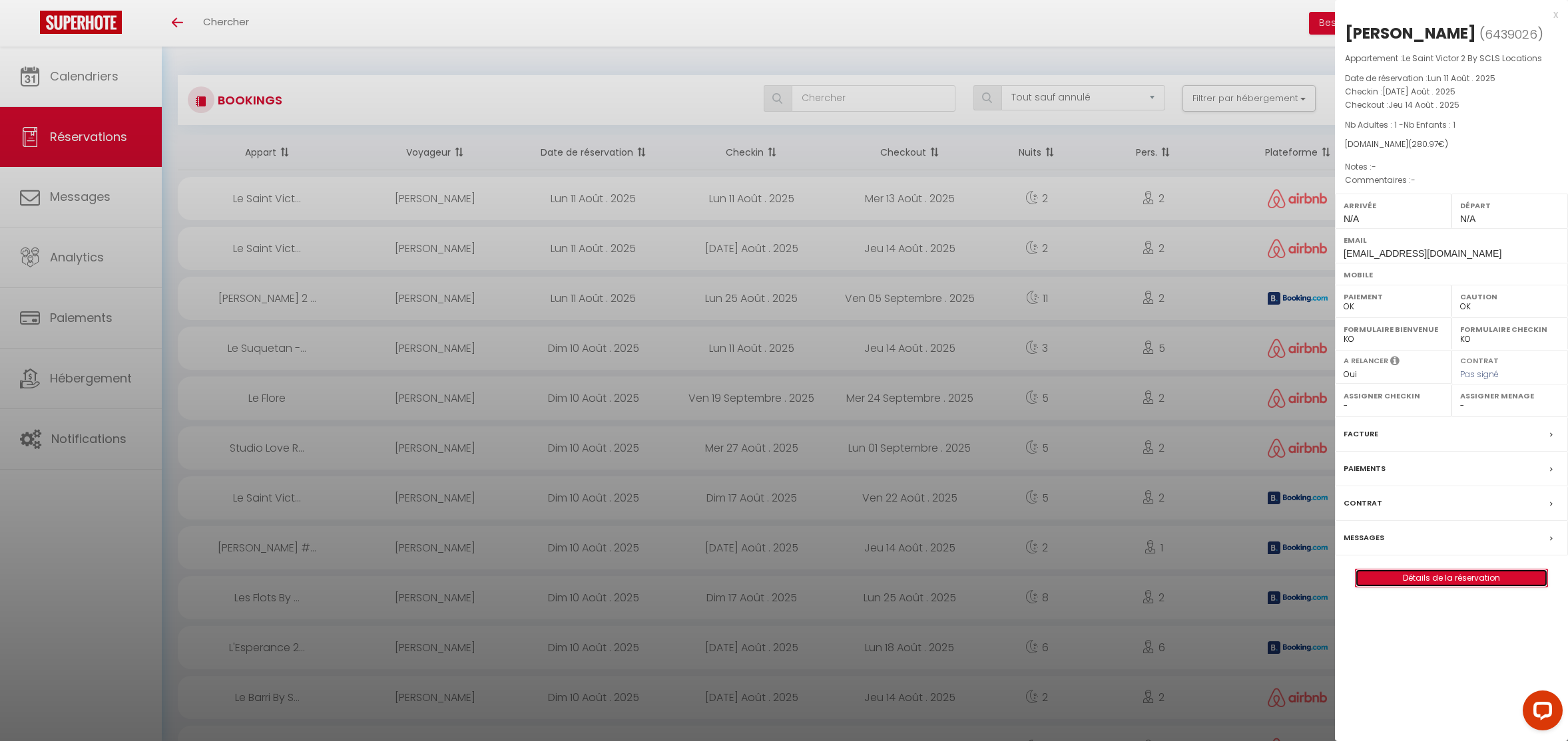
click at [1397, 580] on link "Détails de la réservation" at bounding box center [1451, 578] width 192 height 18
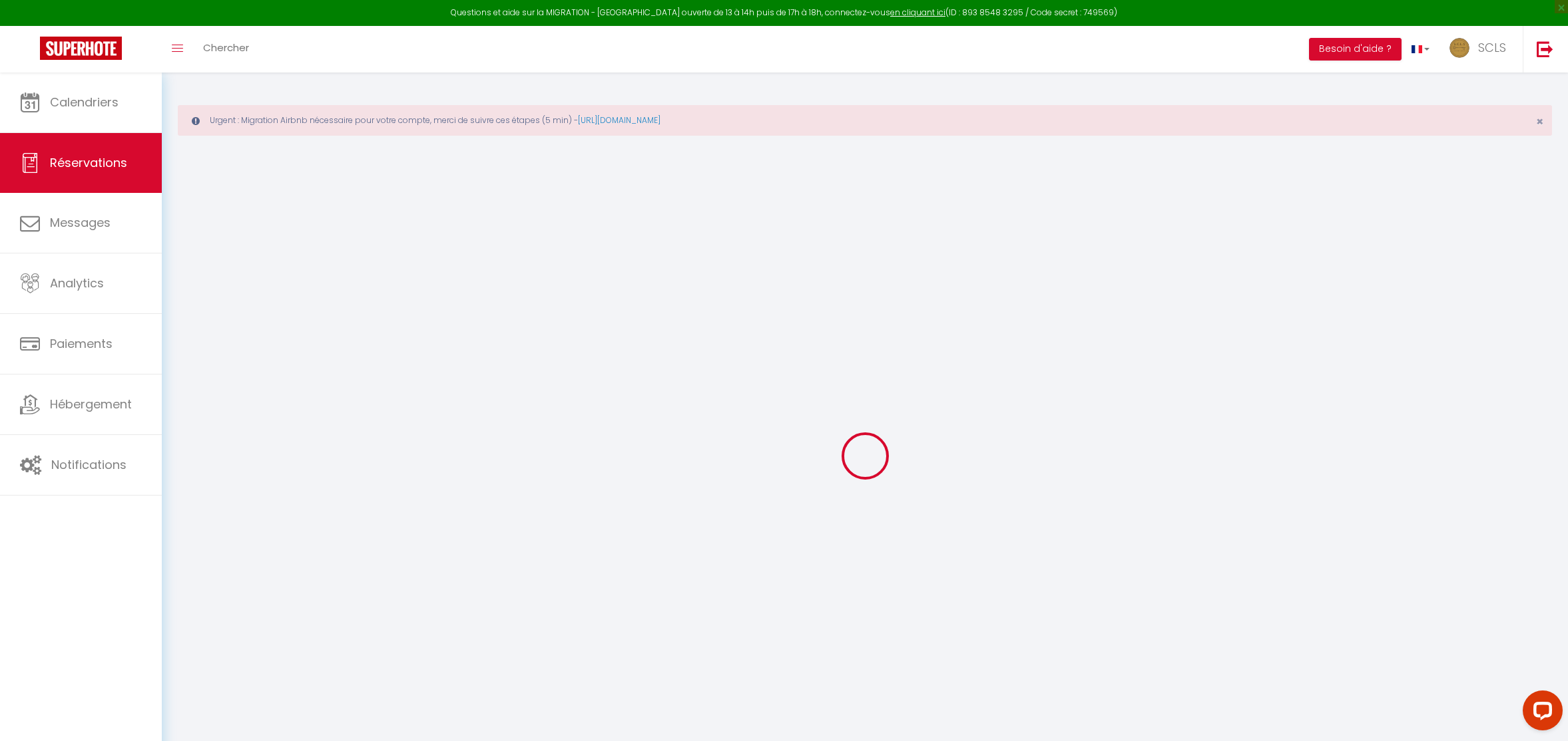
type input "Tetiana"
type input "Gnatiuk"
type input "xmwp9ycumtnurozskuxfndpm5odh@reply.superhote.com"
select select
type input "9.83"
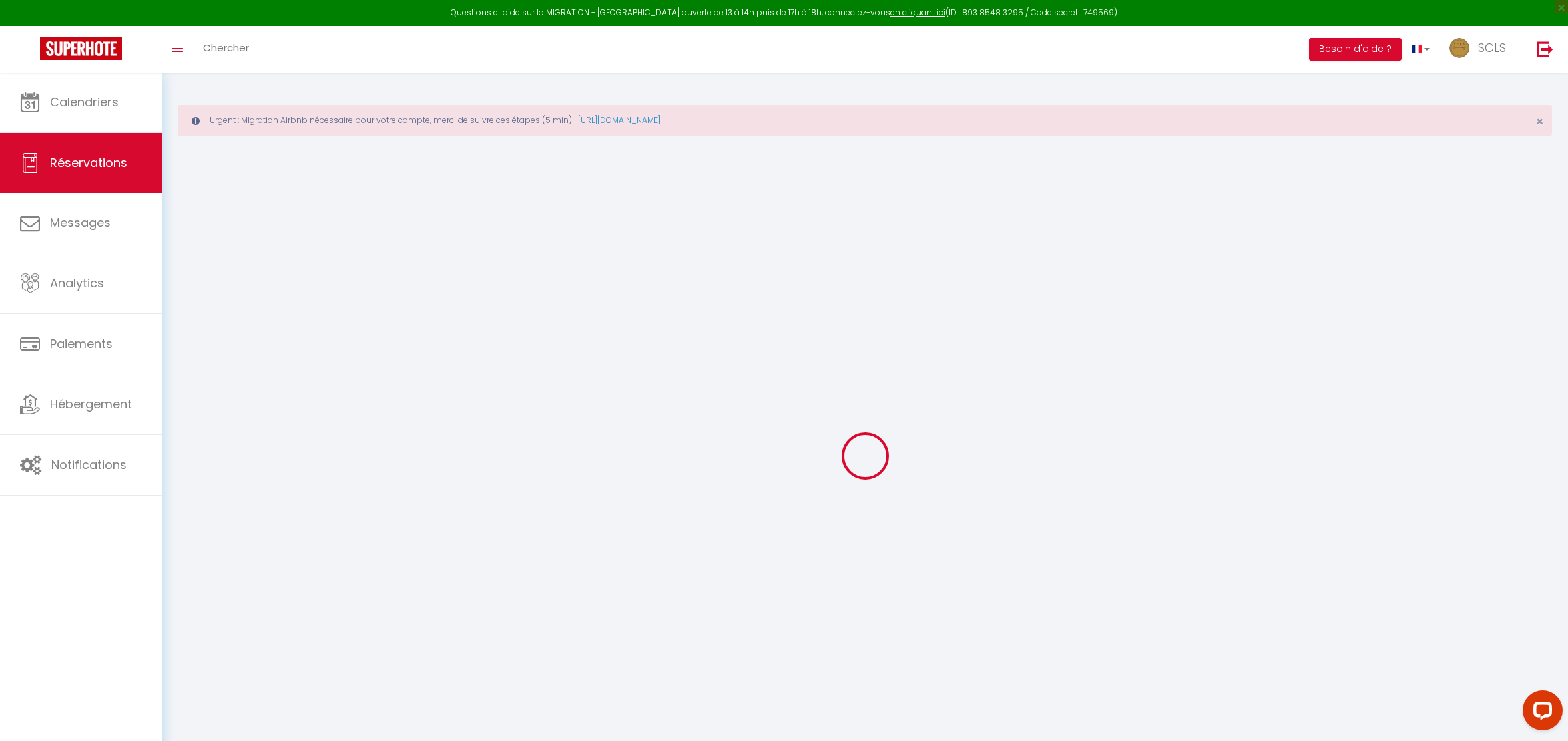
select select "32199"
select select "1"
select select
type input "1"
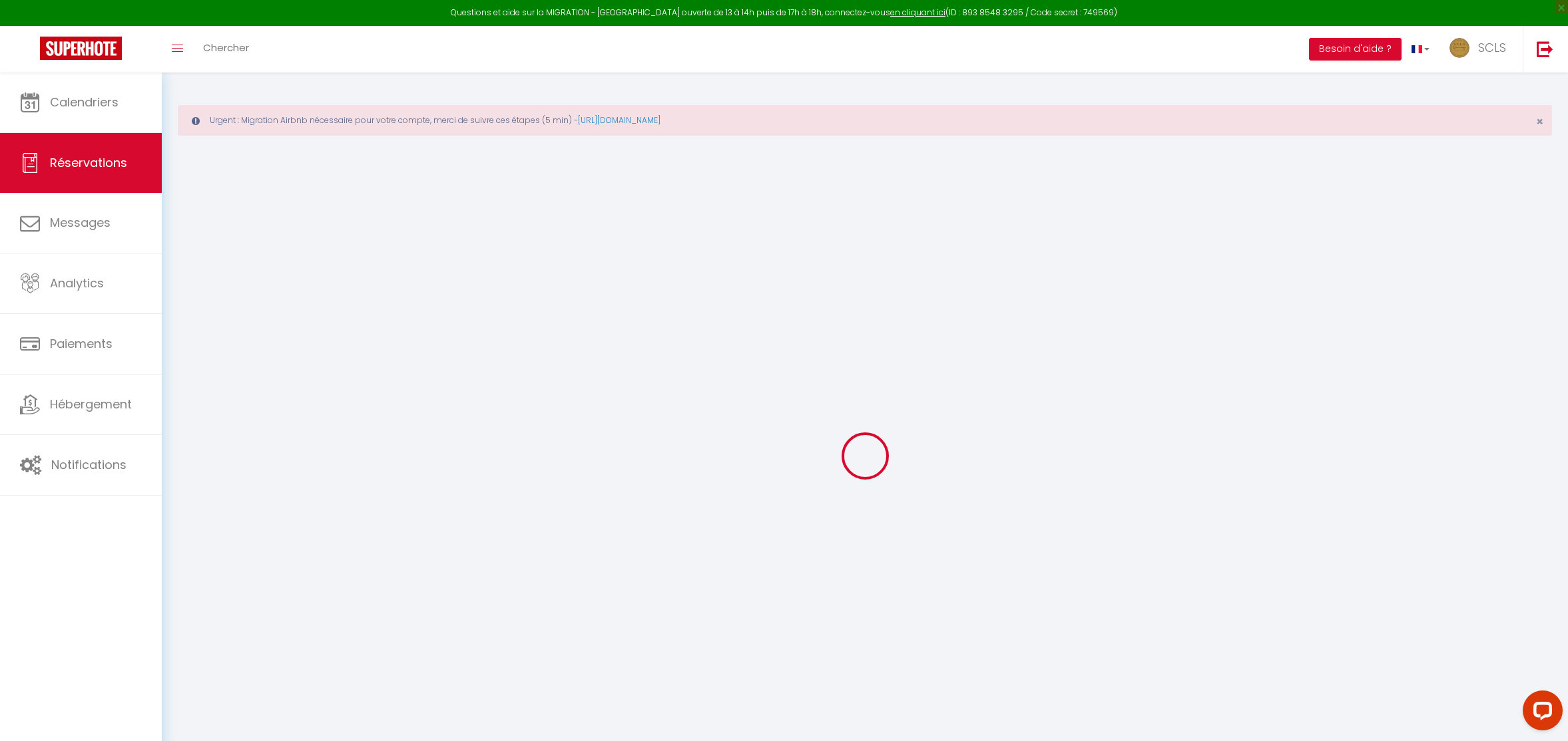
type input "1"
select select "12"
select select
type input "238"
checkbox input "false"
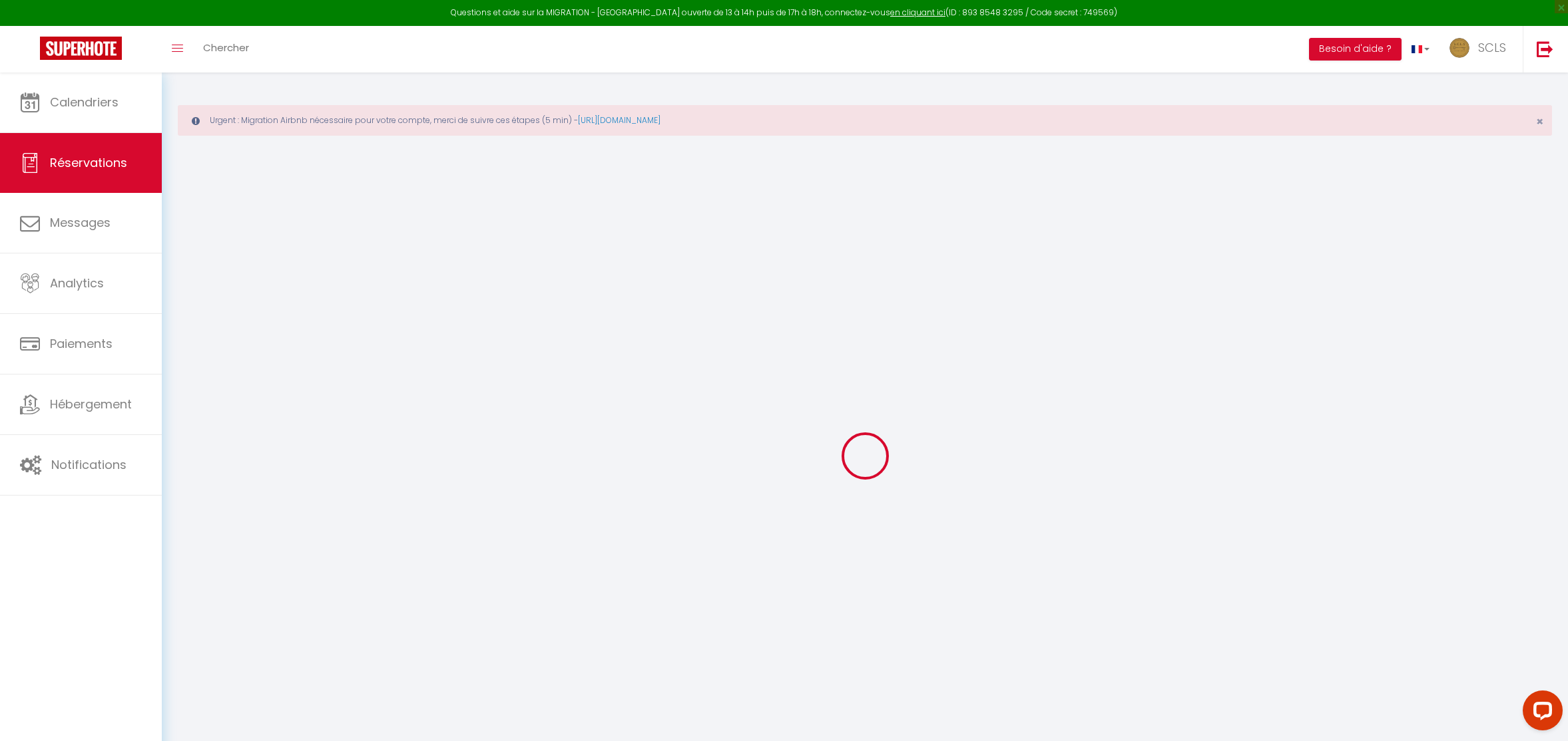
type input "0"
select select "1"
type input "0"
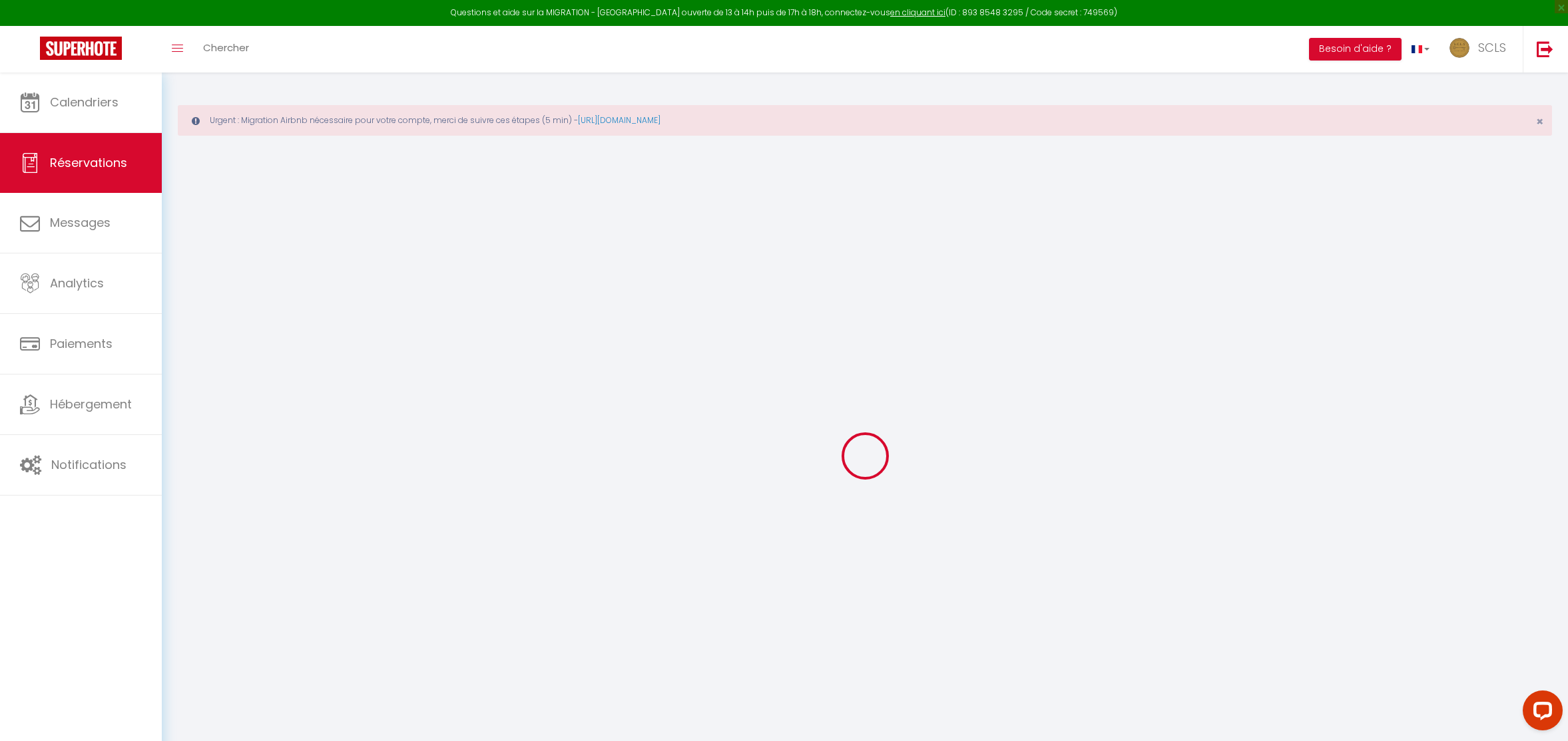
select select
select select "15"
checkbox input "false"
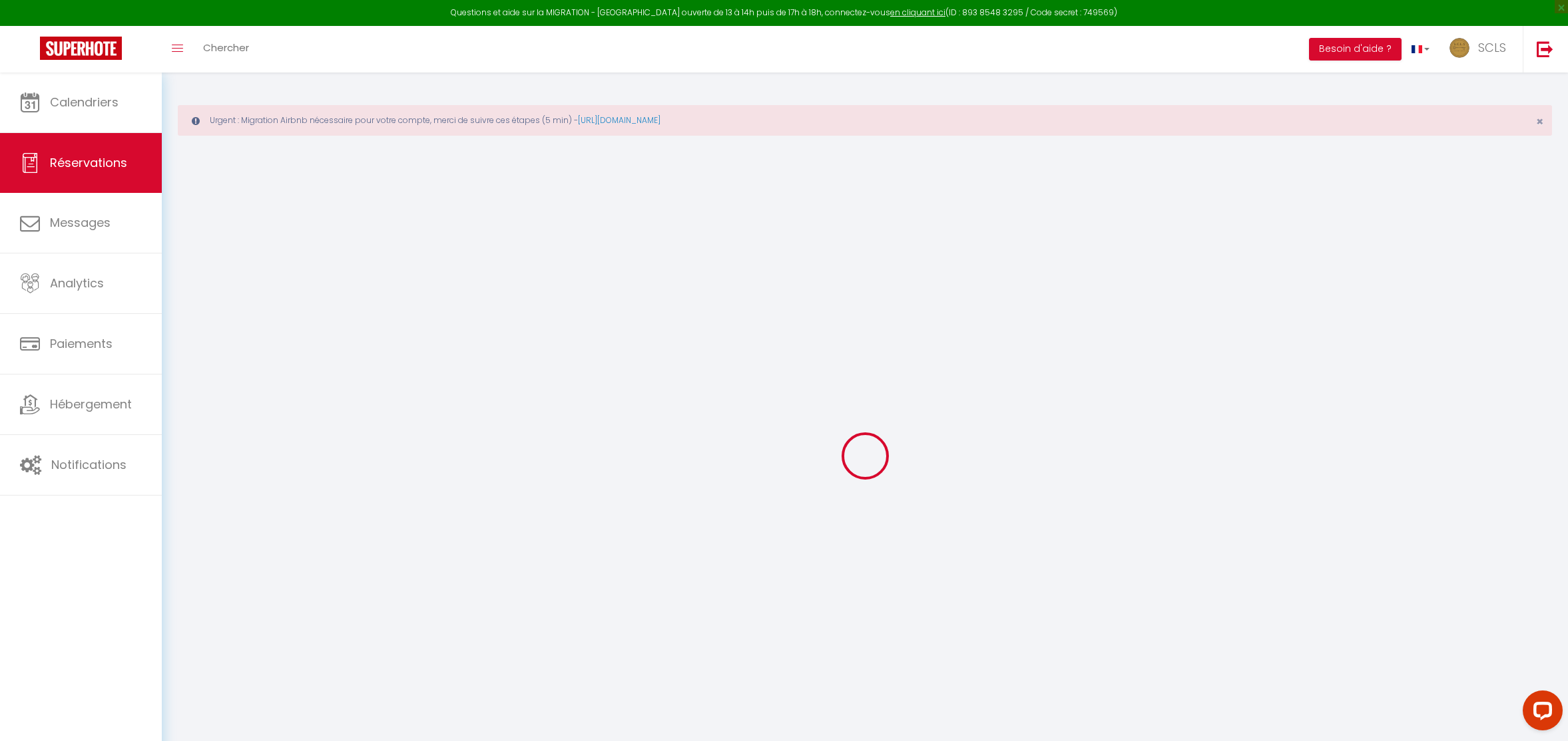
select select
checkbox input "false"
select select
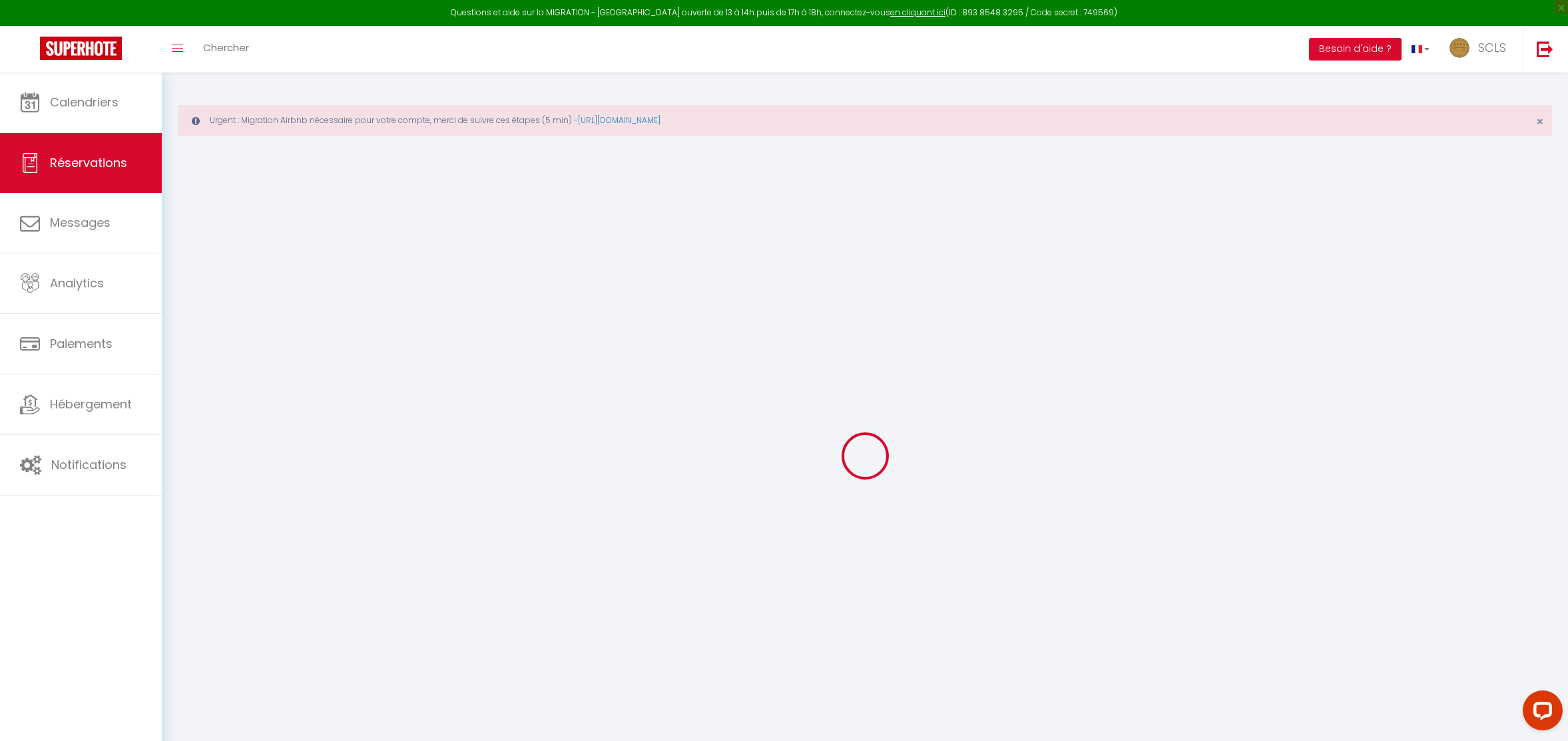
select select
checkbox input "false"
select select
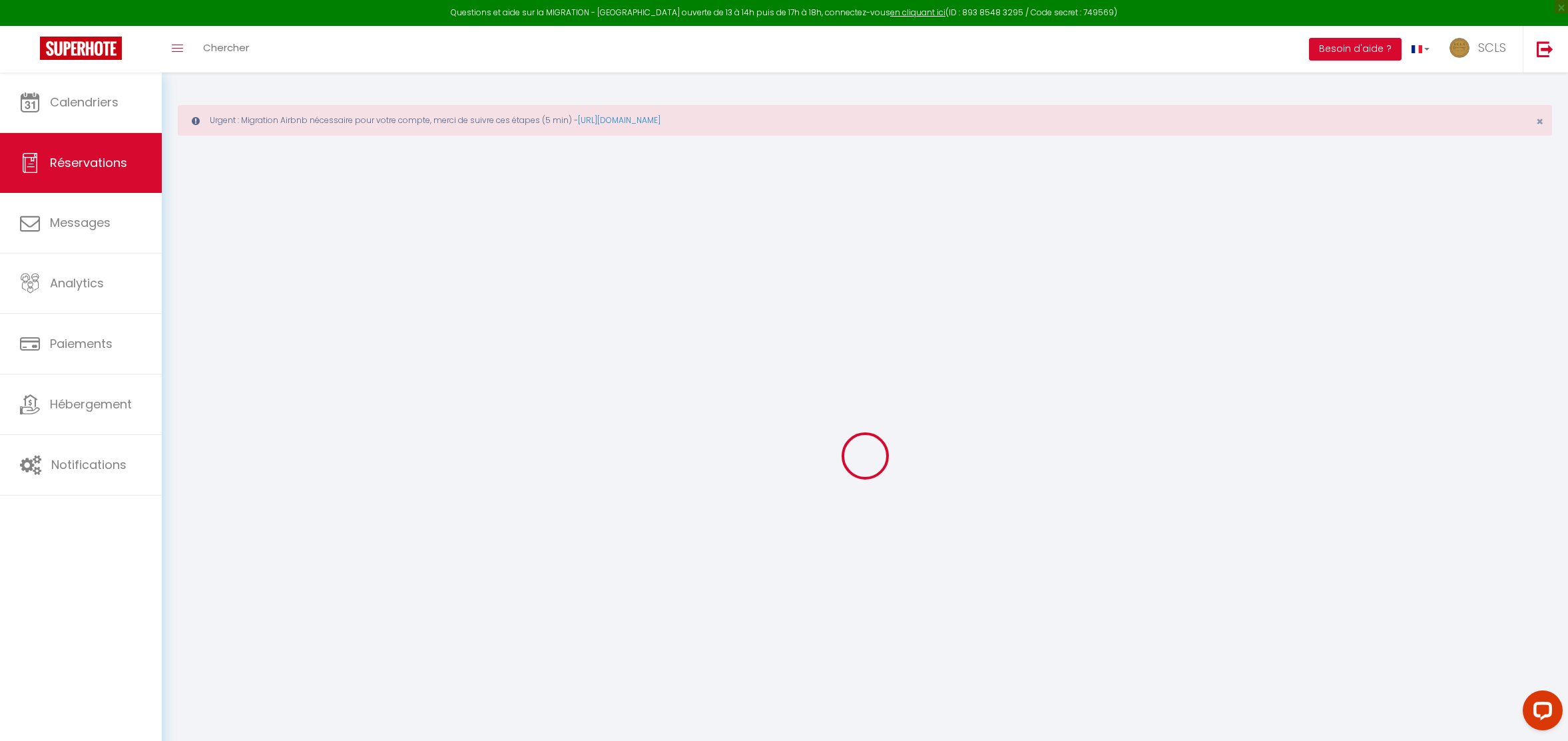
select select
checkbox input "false"
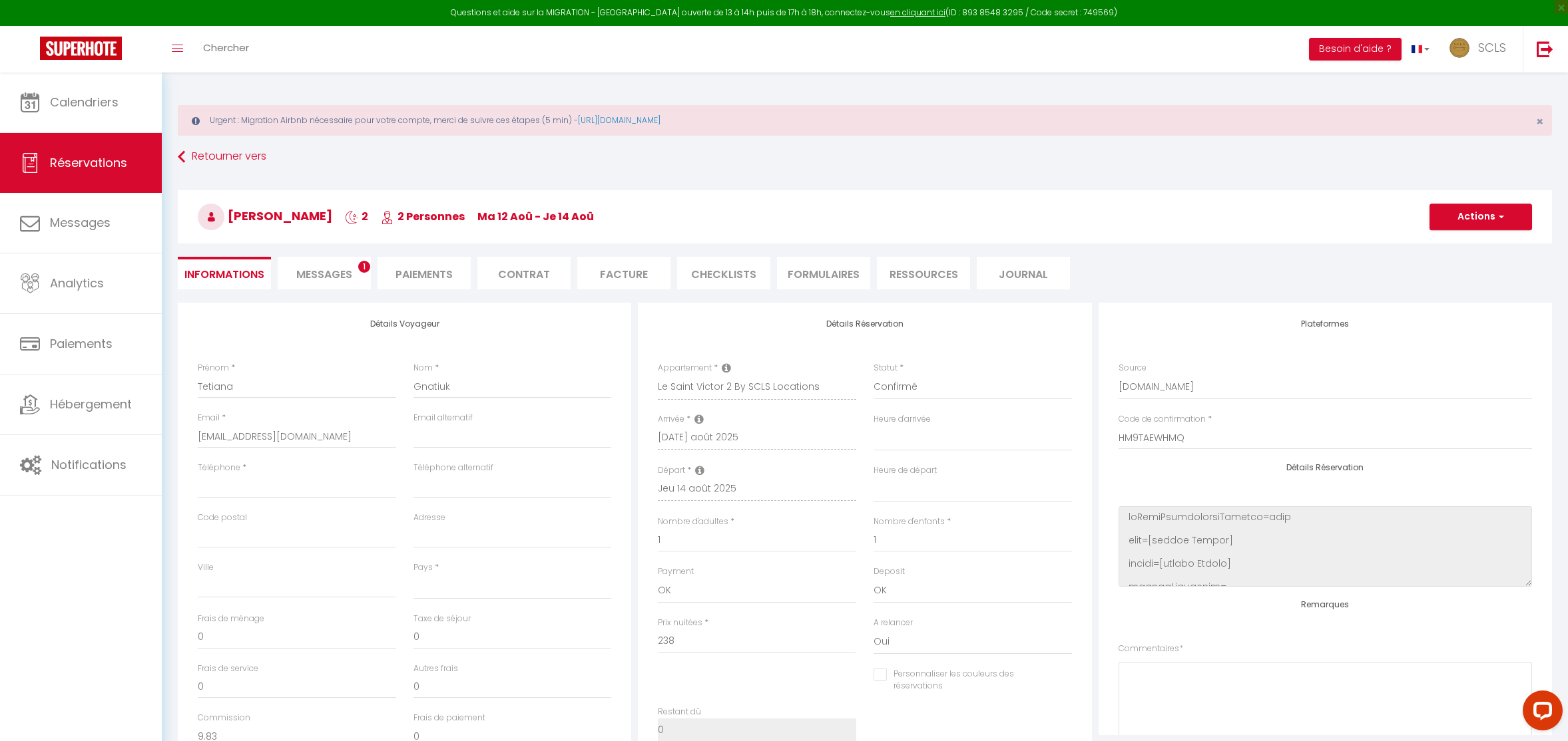
select select
type input "35"
type input "7.97"
select select
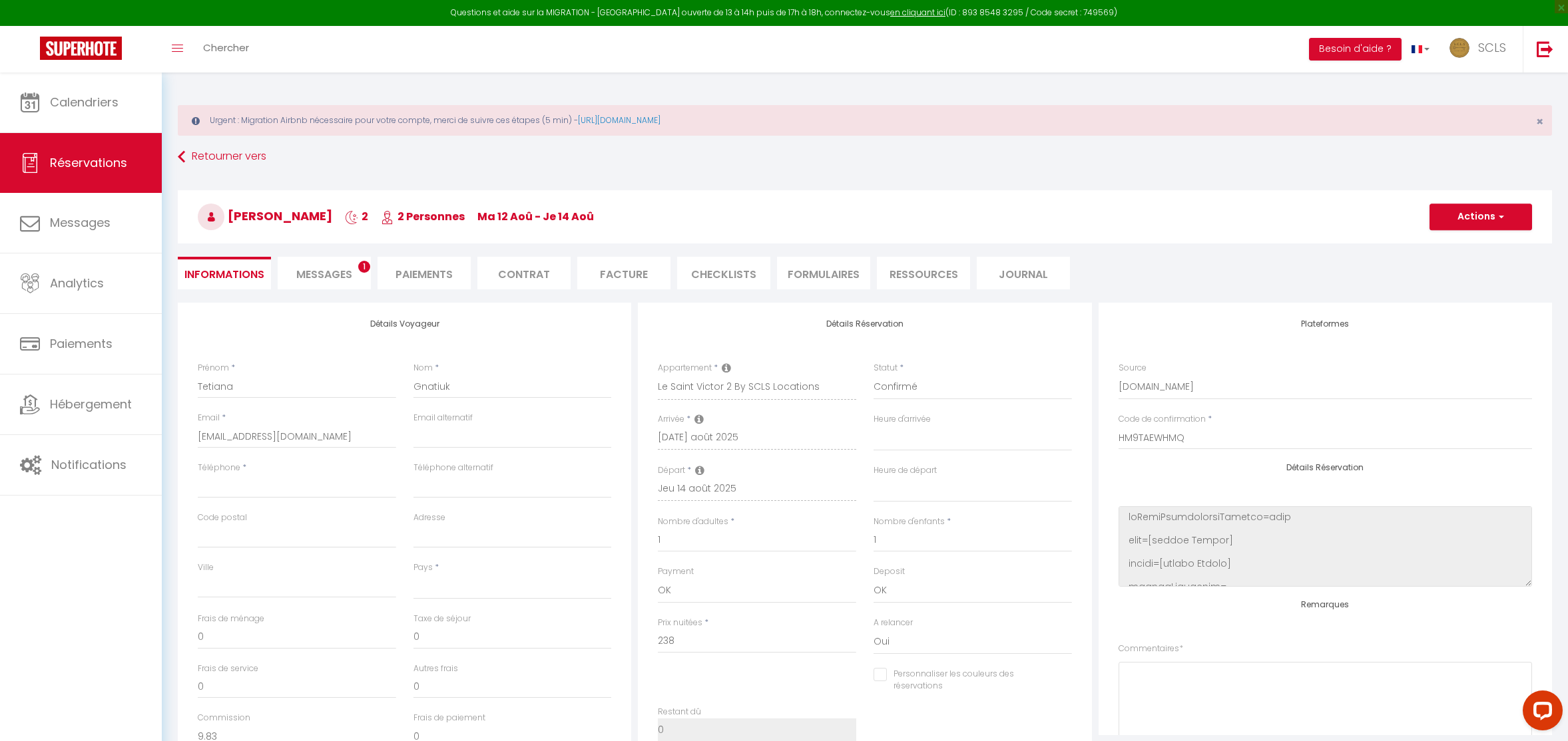
checkbox input "false"
select select
checkbox input "false"
select select
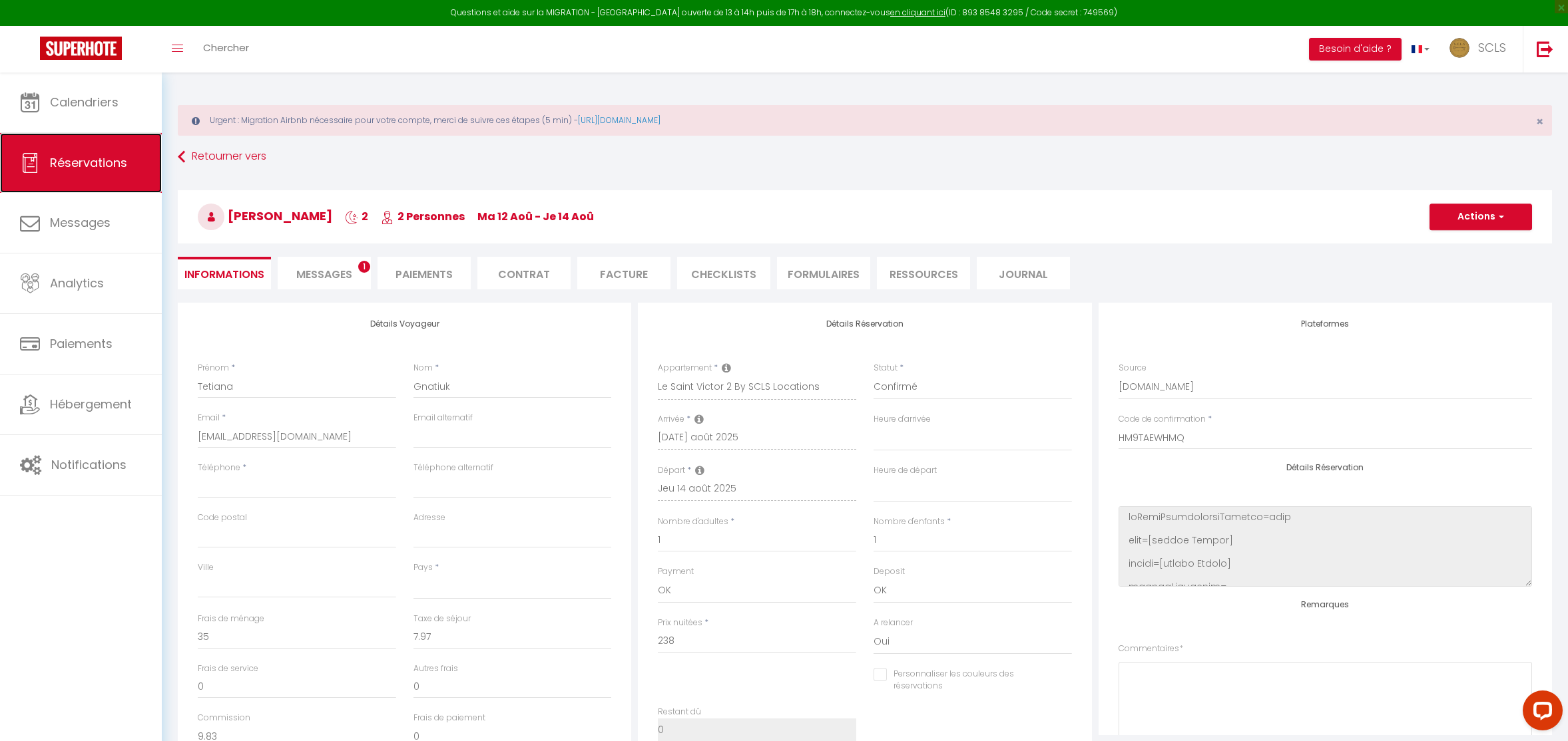
click at [87, 171] on link "Réservations" at bounding box center [81, 163] width 162 height 60
select select "not_cancelled"
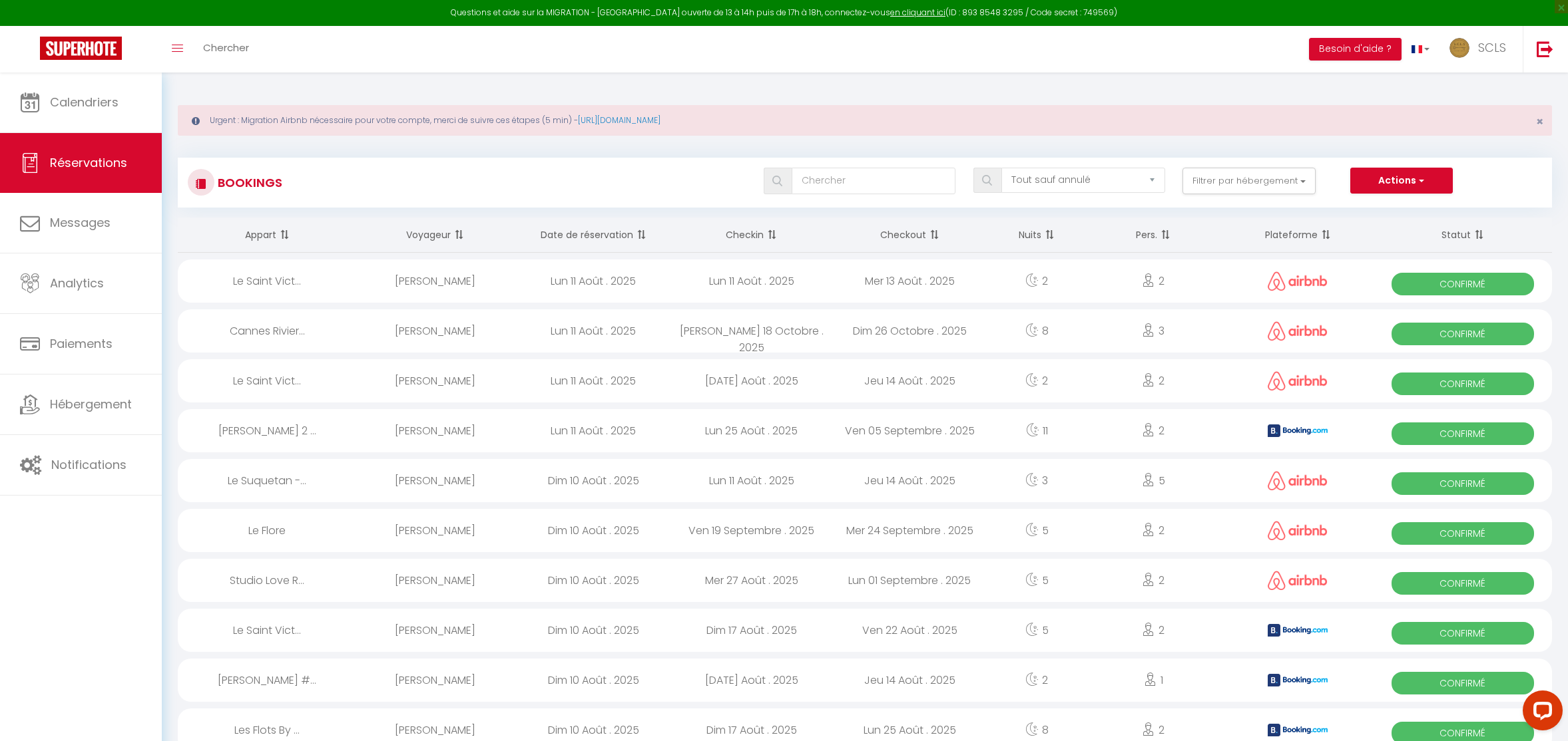
click at [1397, 385] on span "Confirmé" at bounding box center [1462, 384] width 143 height 23
select select "OK"
select select "0"
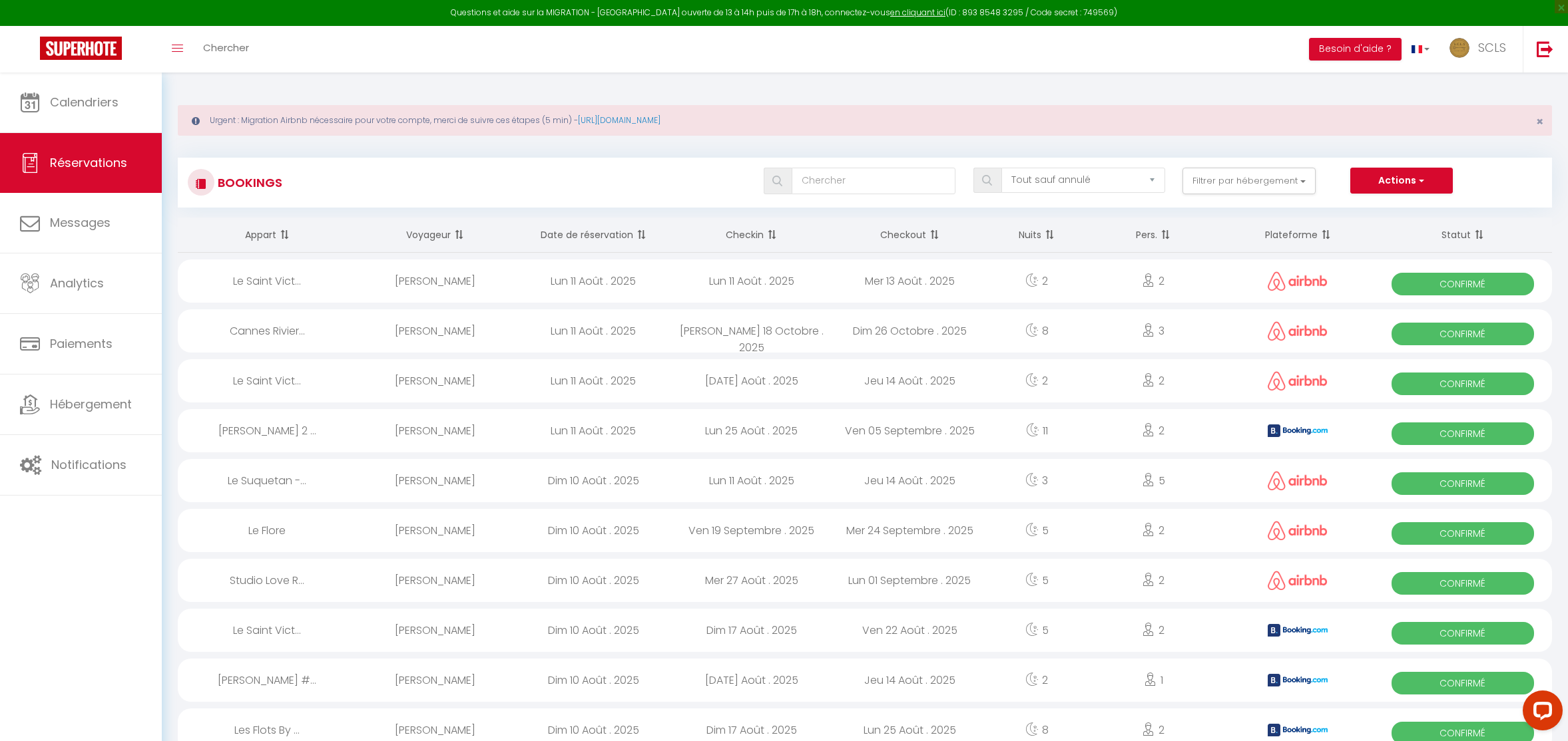
select select "1"
select select
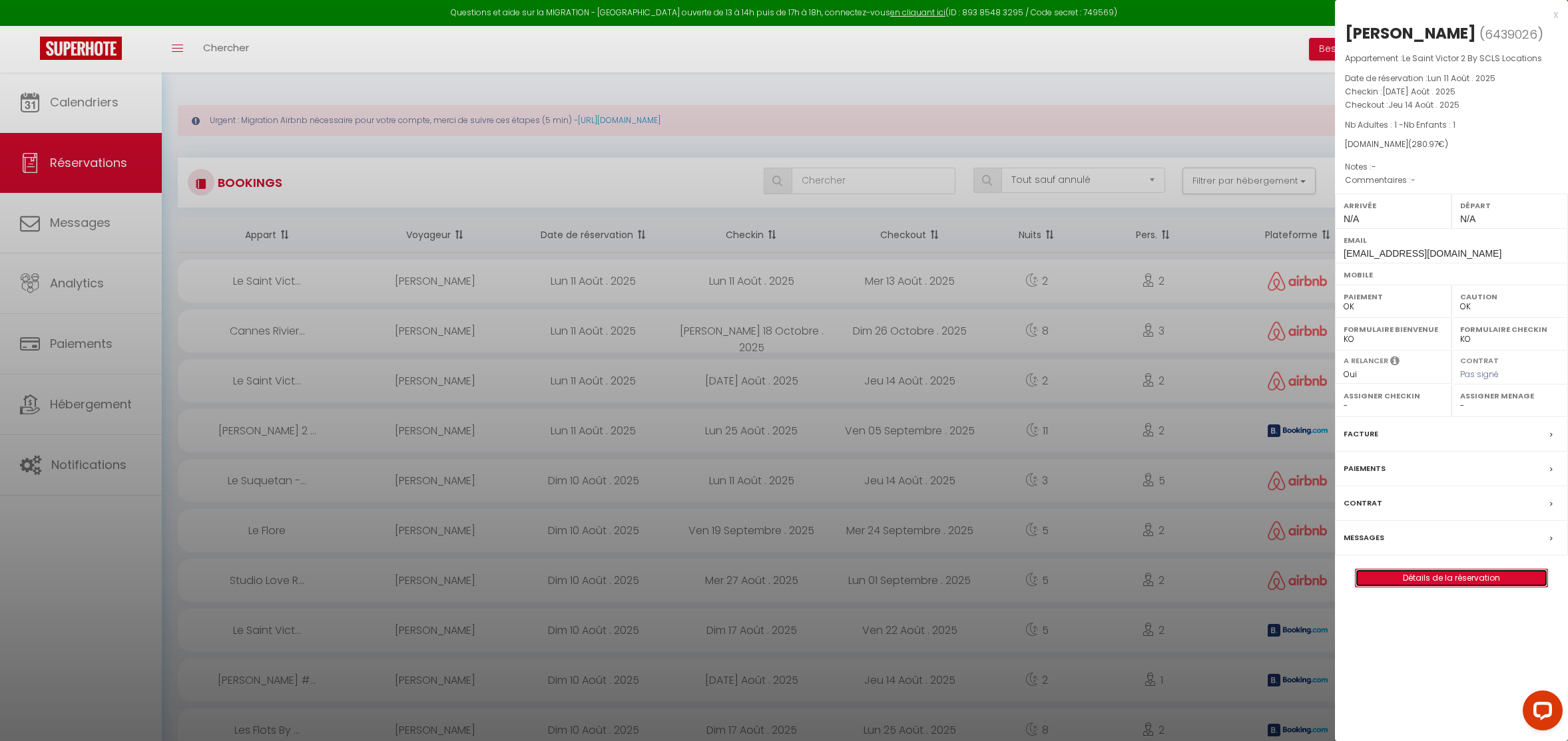
click at [1397, 578] on link "Détails de la réservation" at bounding box center [1451, 578] width 192 height 18
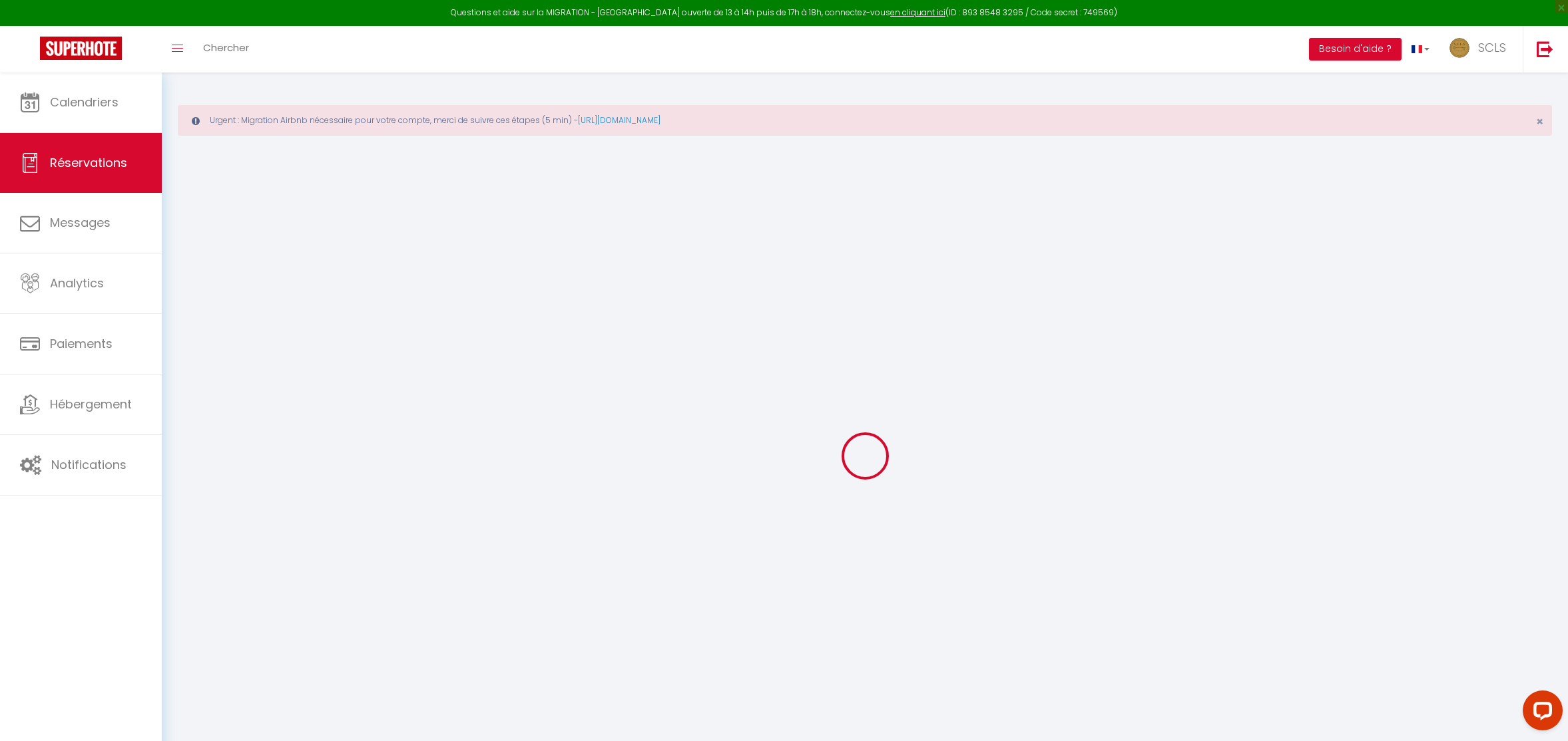
type input "Tetiana"
type input "Gnatiuk"
type input "xmwp9ycumtnurozskuxfndpm5odh@reply.superhote.com"
select select
type input "9.83"
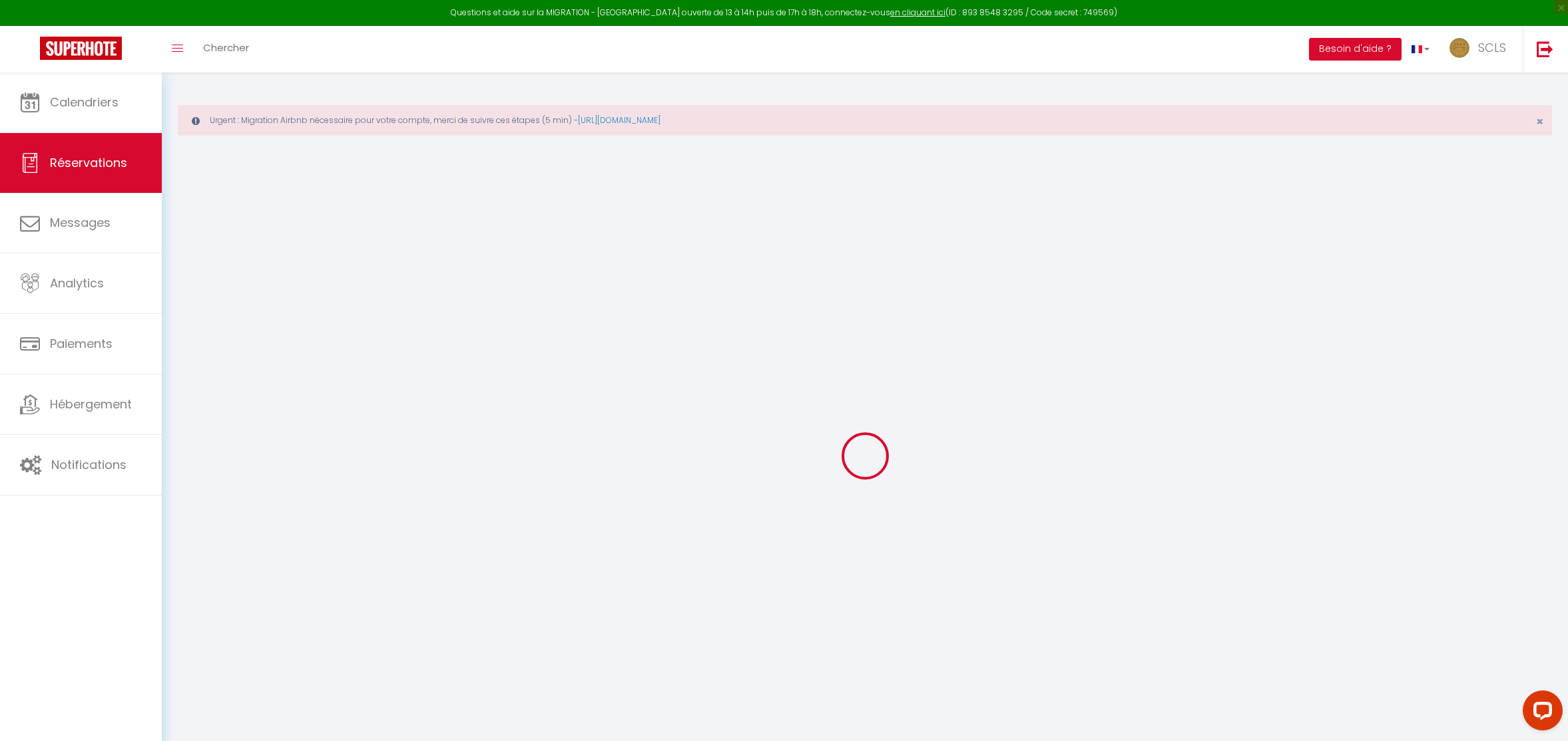
select select "32199"
select select "1"
select select
type input "1"
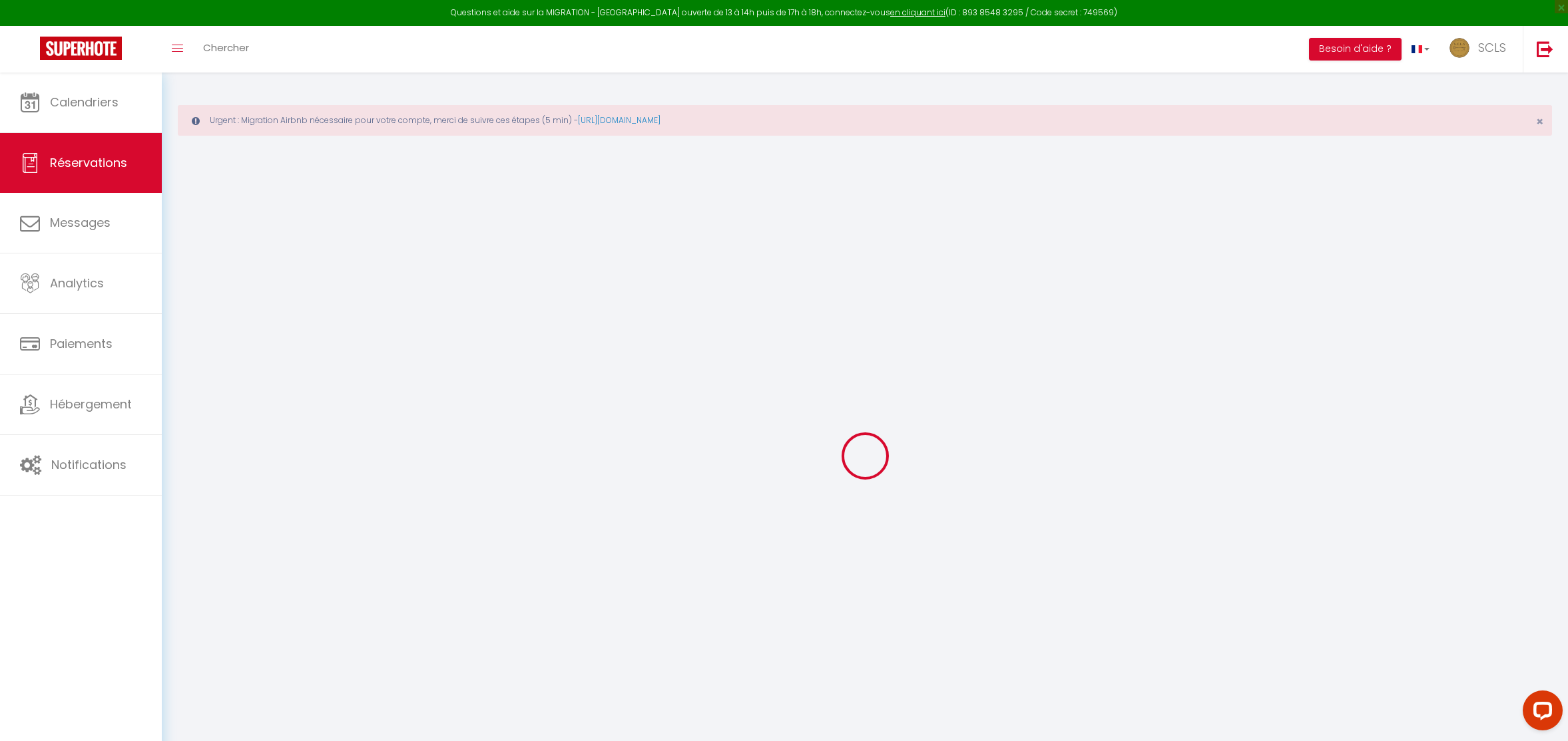
type input "1"
select select "12"
select select
type input "238"
checkbox input "false"
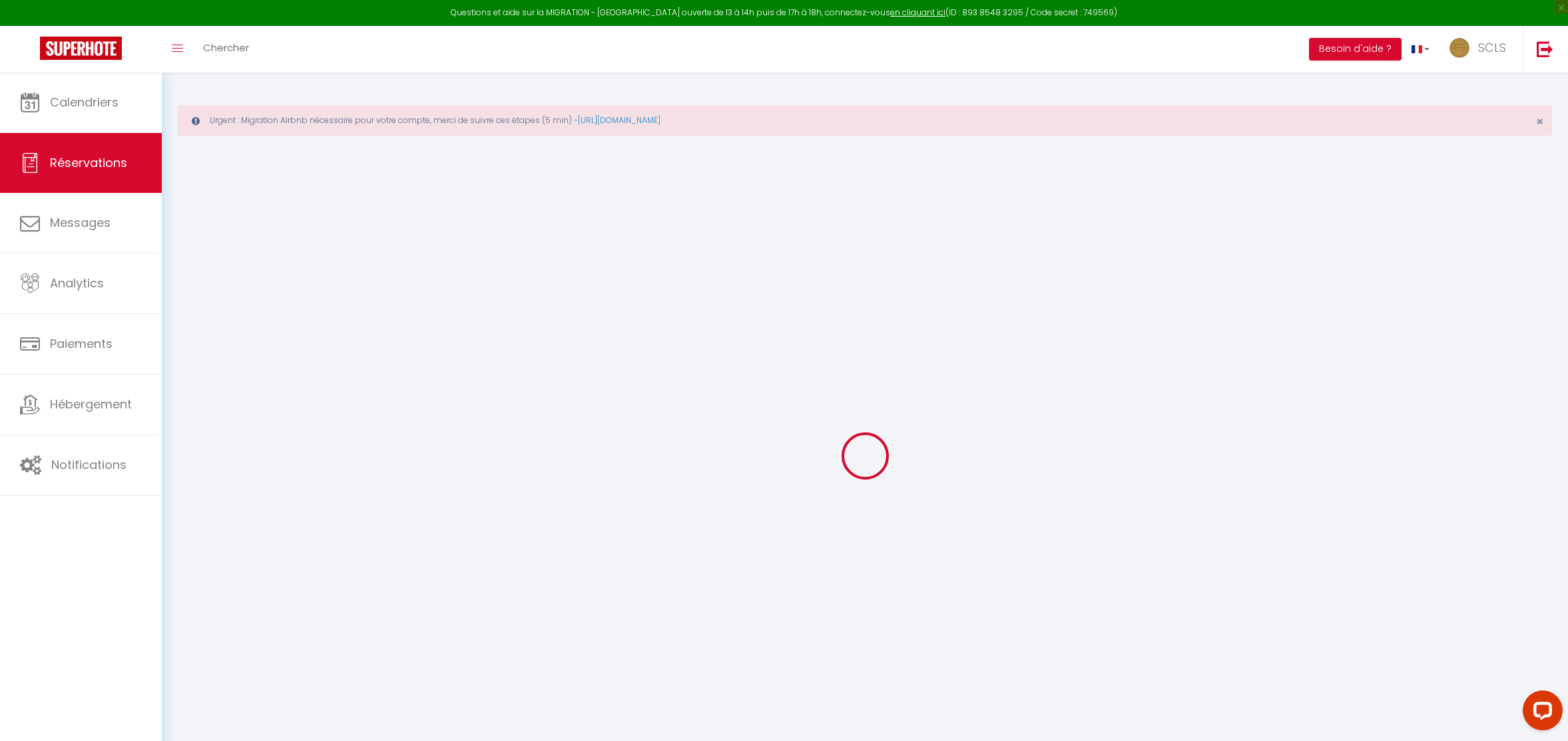
type input "0"
select select "1"
type input "0"
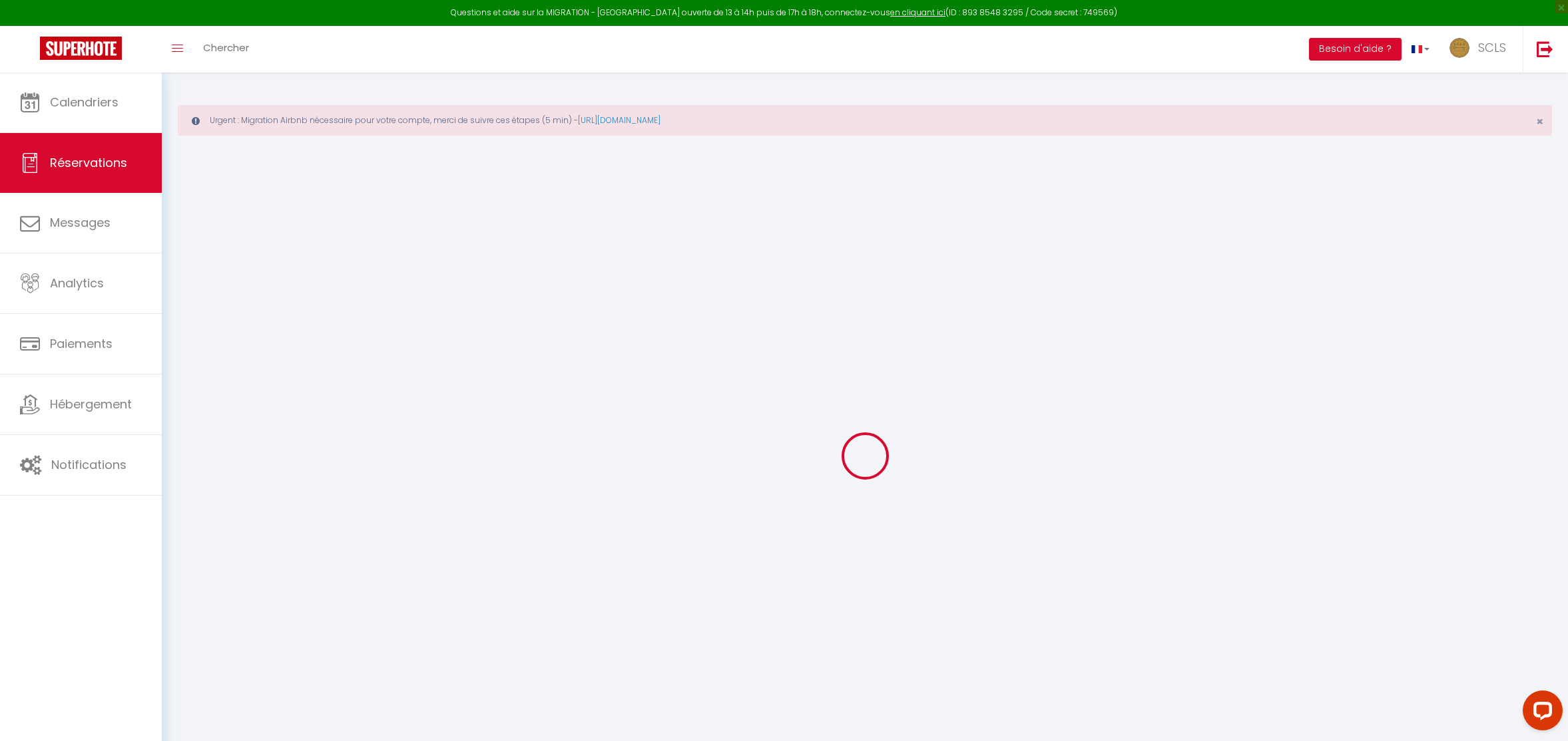
select select
select select "15"
checkbox input "false"
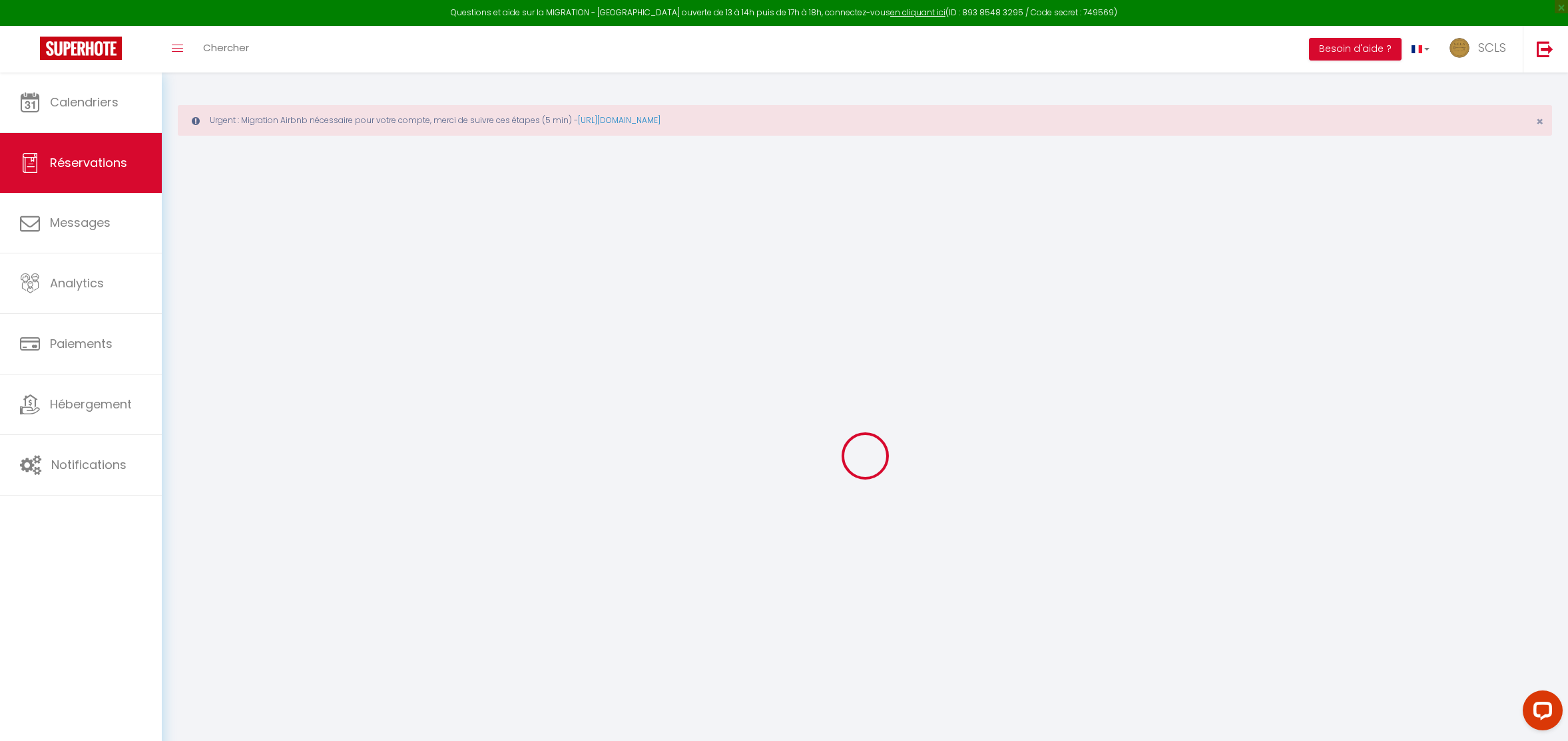
select select
checkbox input "false"
select select
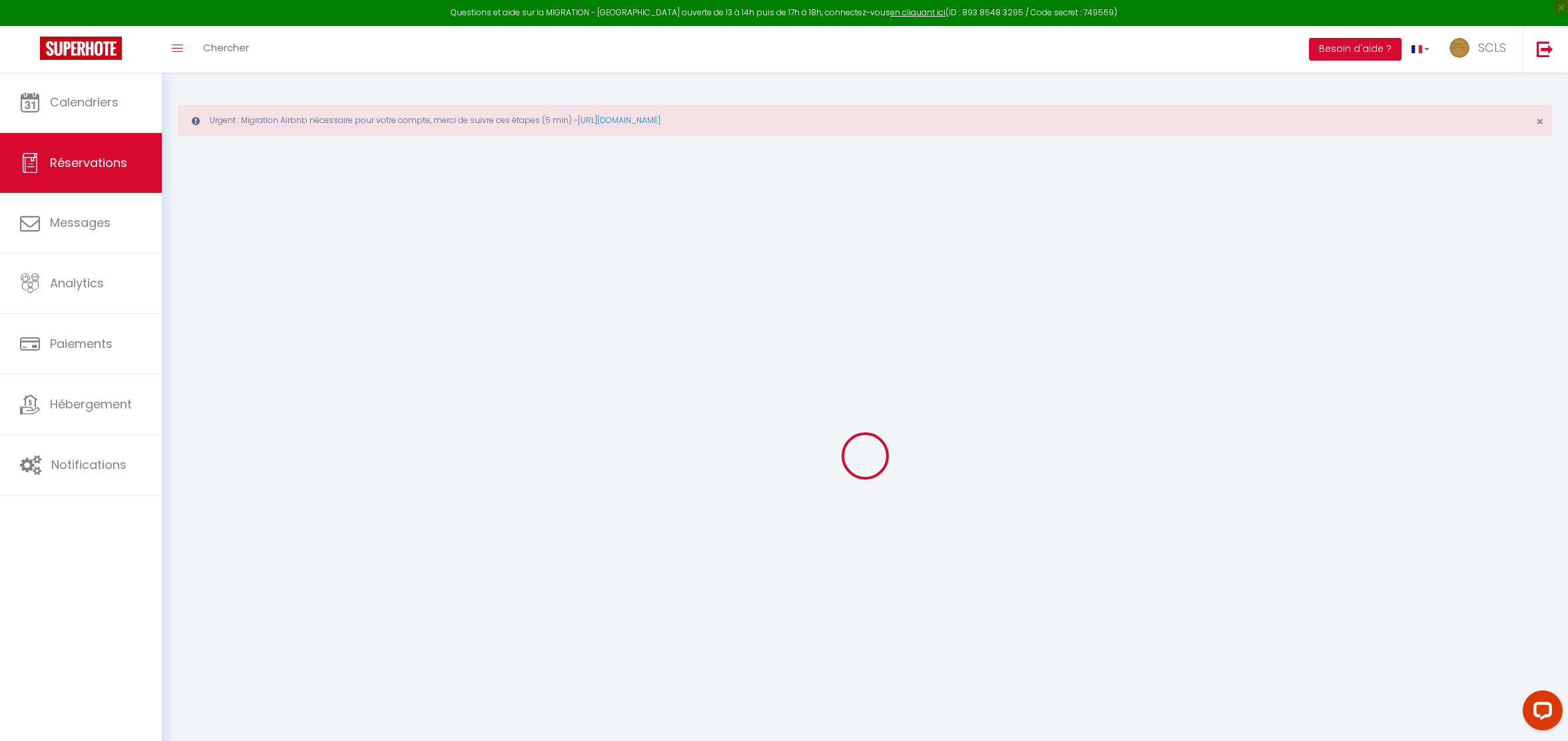
select select
checkbox input "false"
select select
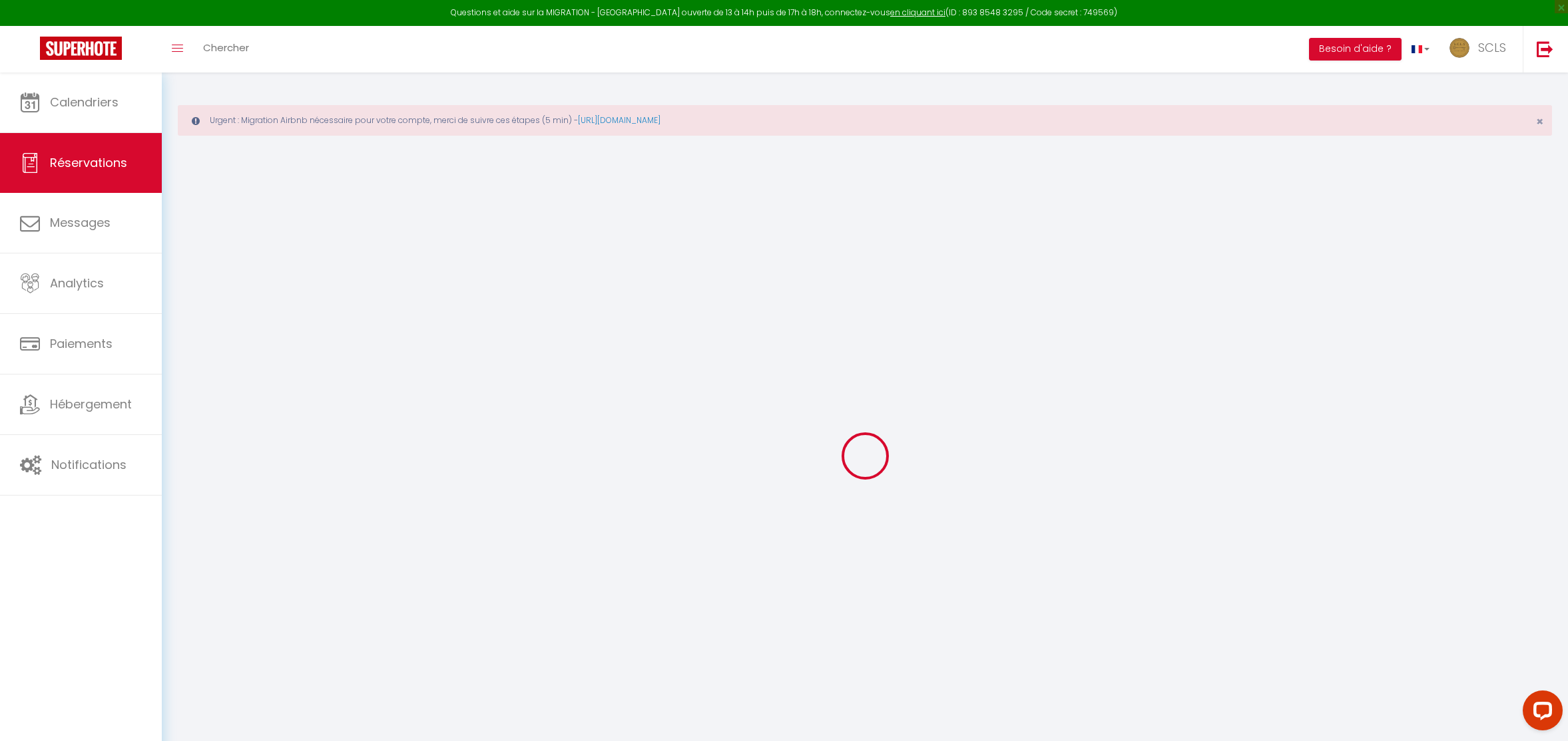
select select
checkbox input "false"
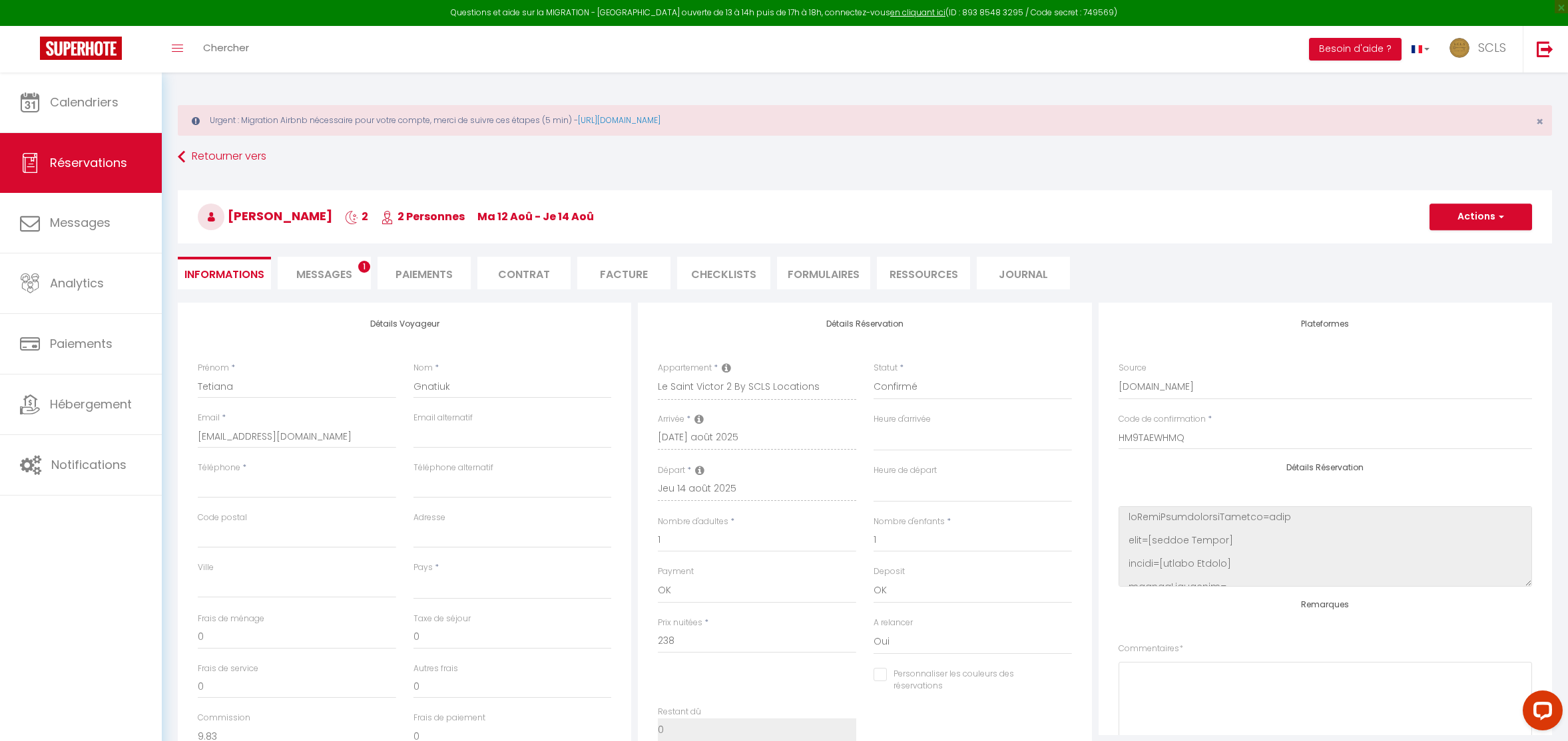
select select
type input "35"
type input "7.97"
select select
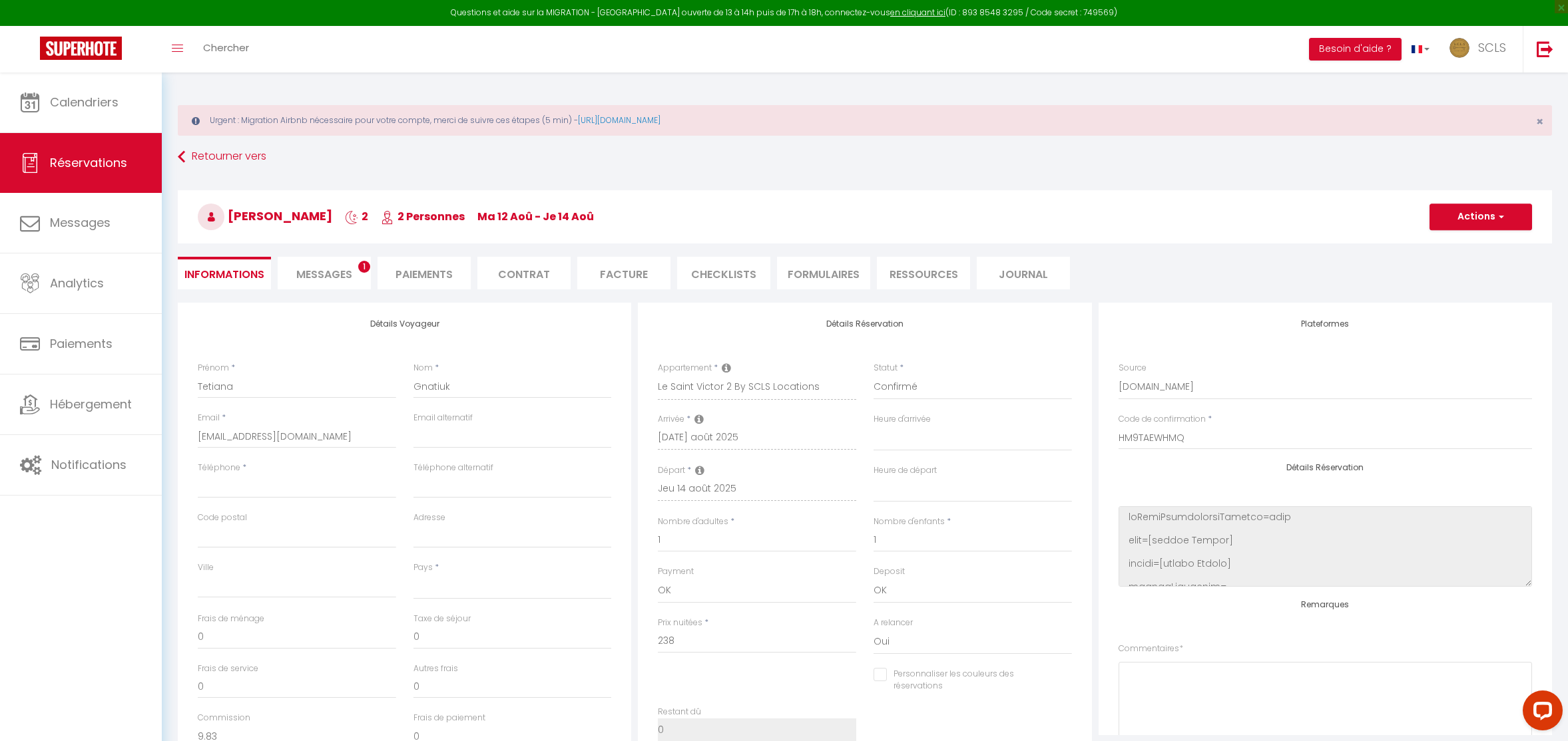
checkbox input "false"
select select
checkbox input "false"
select select
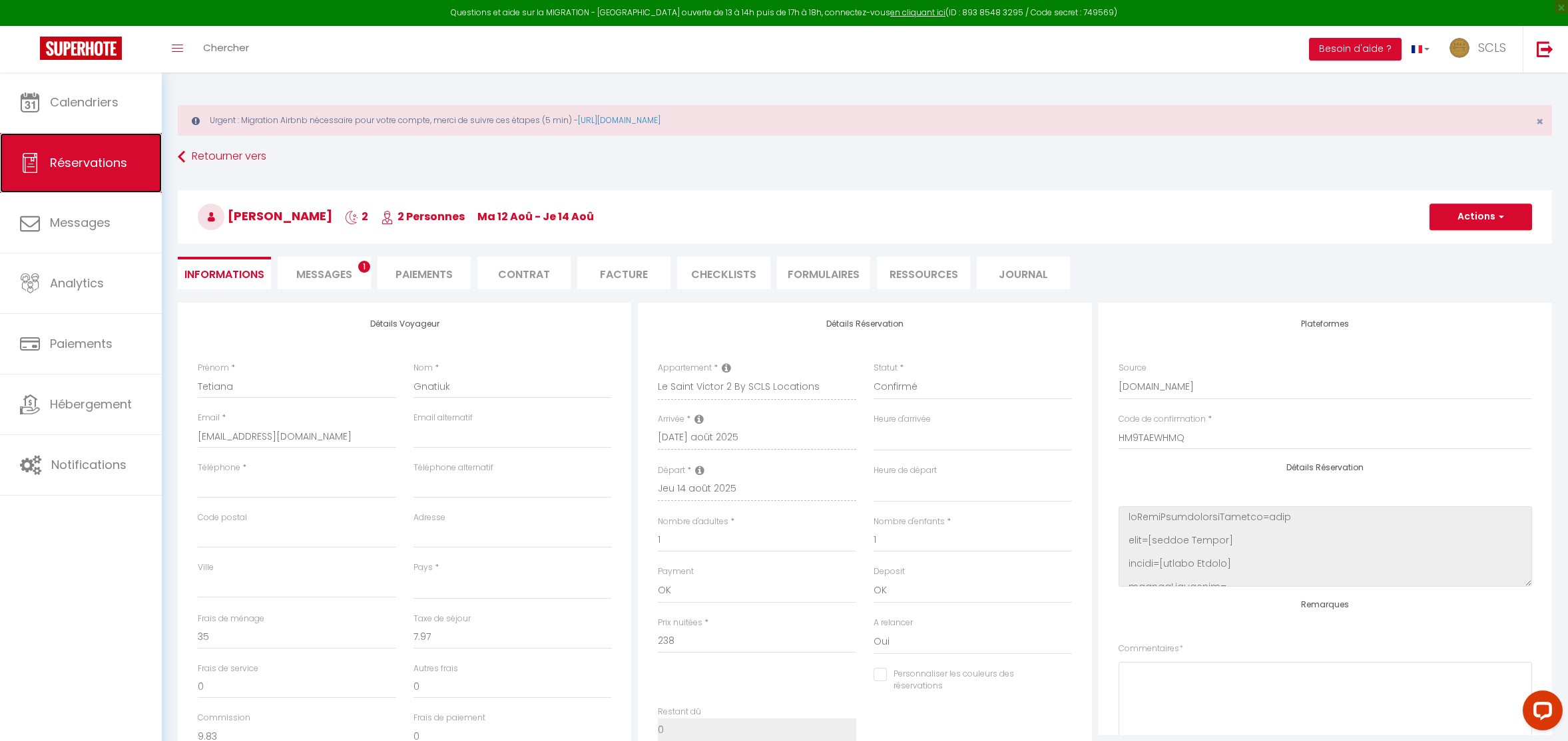
click at [97, 166] on span "Réservations" at bounding box center [89, 163] width 78 height 17
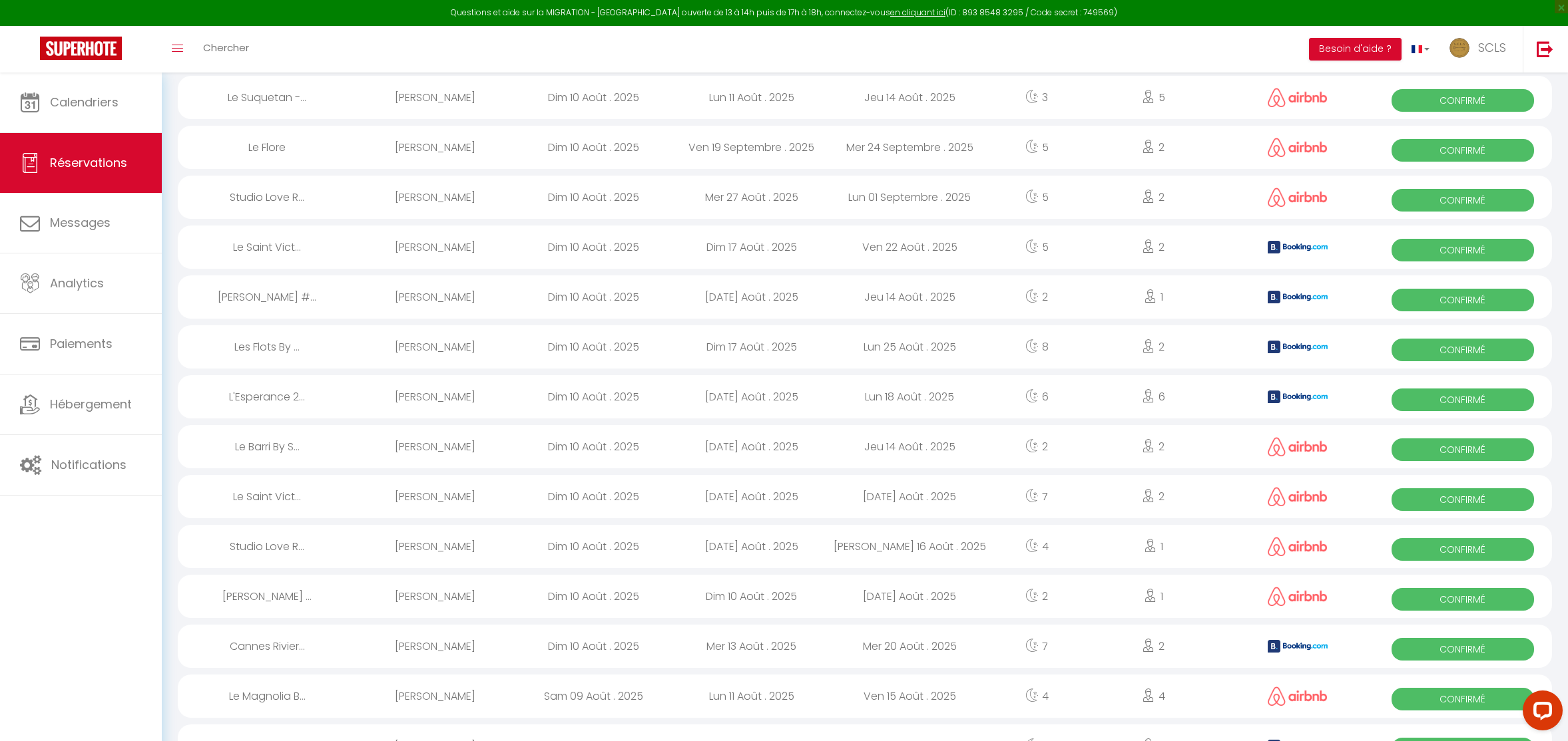
scroll to position [380, 0]
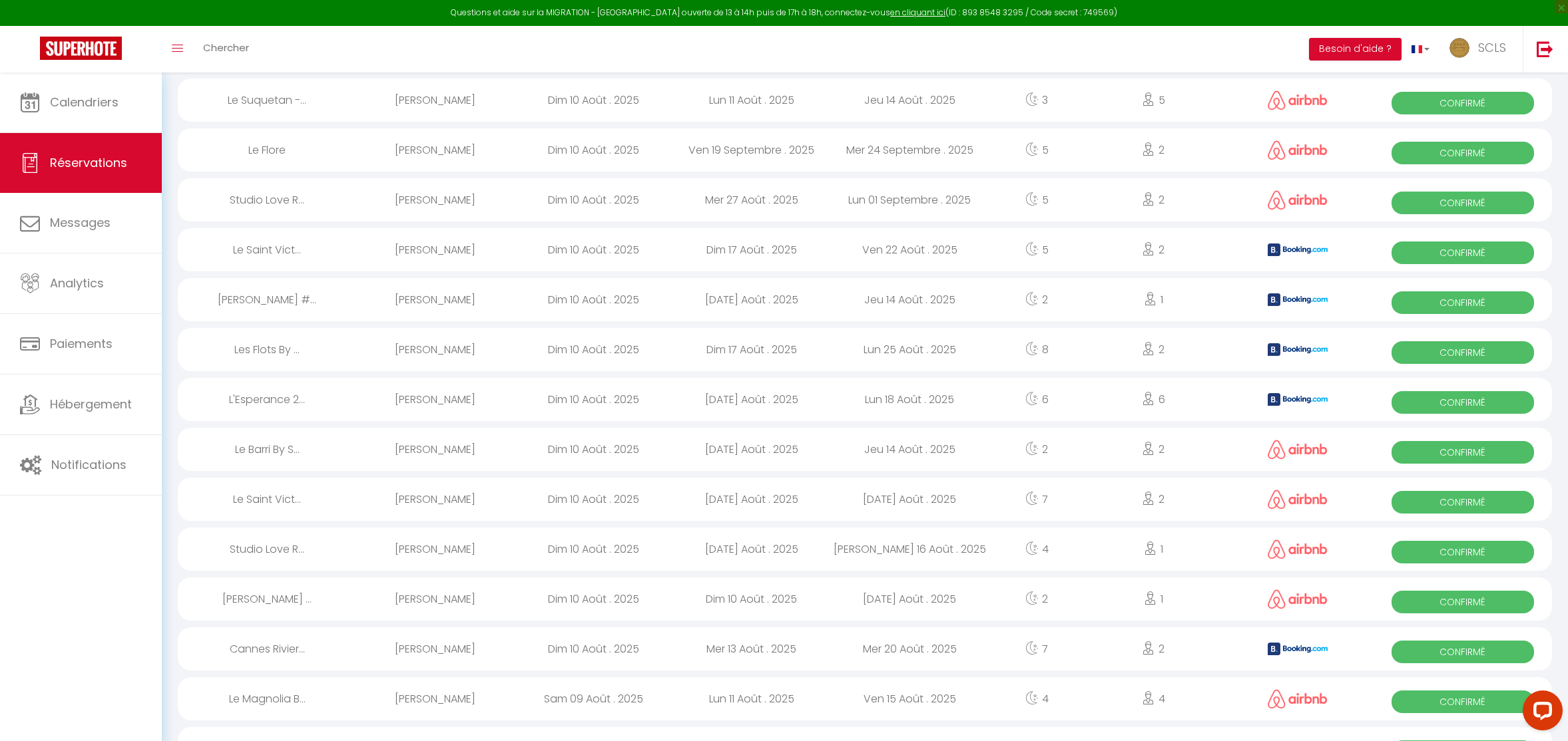
click at [1397, 307] on span "Confirmé" at bounding box center [1462, 303] width 143 height 23
select select "OK"
select select "KO"
select select "0"
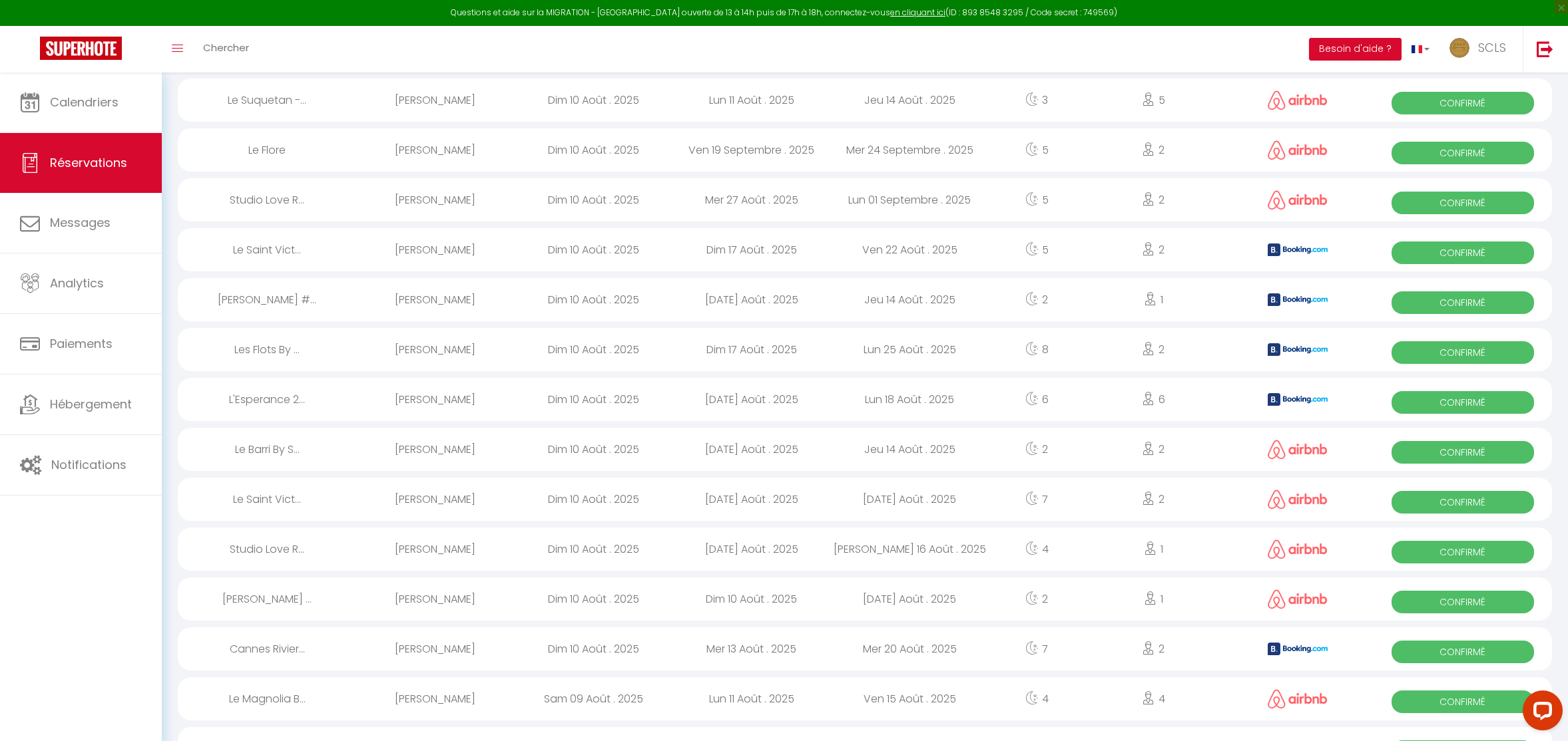
select select "1"
select select
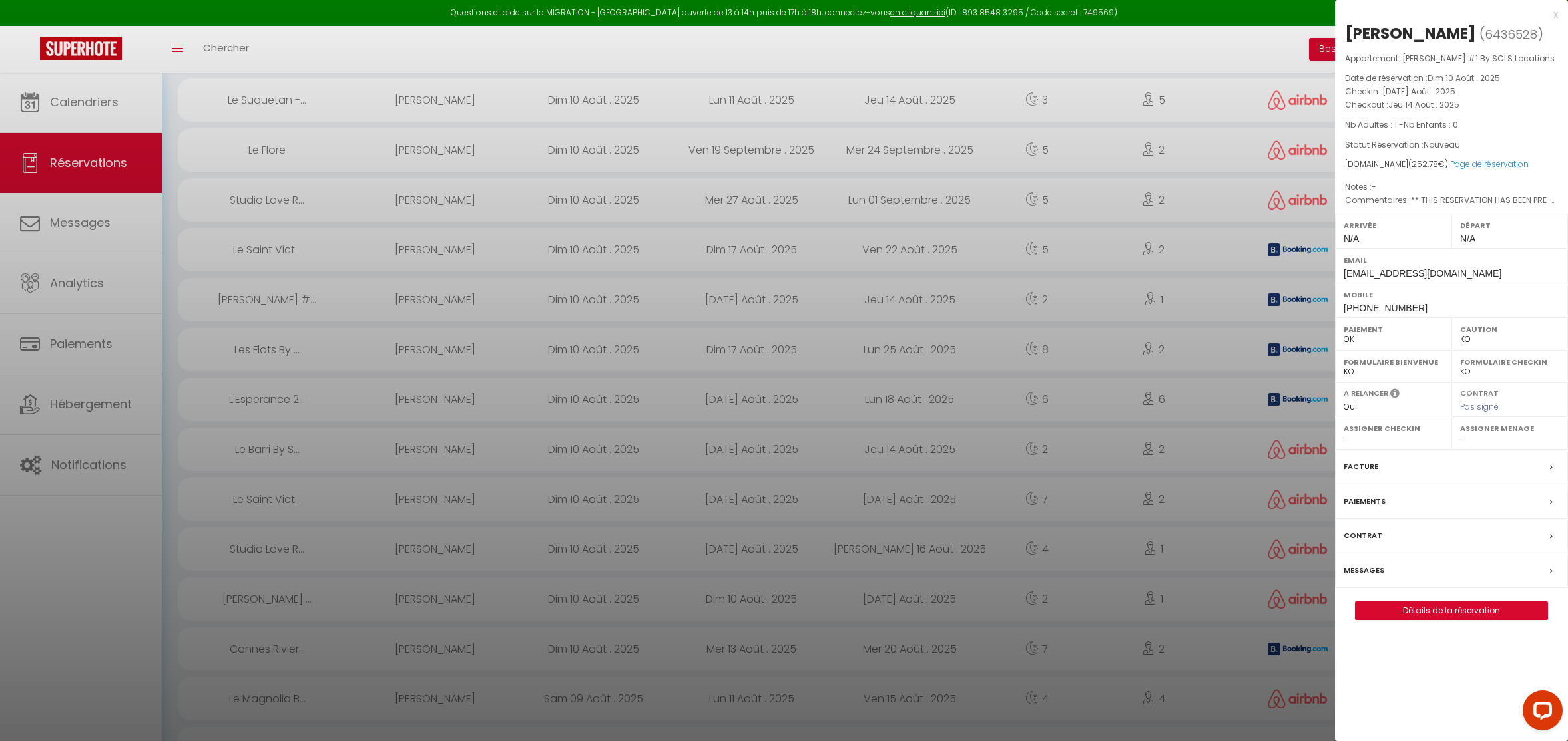
drag, startPoint x: 1489, startPoint y: 32, endPoint x: 1340, endPoint y: 27, distance: 149.1
click at [1340, 27] on div "Stéphane Segatori ( 6436528 ) Appartement : Paul Doumer #1 By SCLS Locations Da…" at bounding box center [1451, 321] width 233 height 597
copy div "[PERSON_NAME]"
click at [1397, 309] on div "Mobile +31621340905" at bounding box center [1451, 299] width 233 height 35
drag, startPoint x: 1406, startPoint y: 309, endPoint x: 1335, endPoint y: 308, distance: 71.0
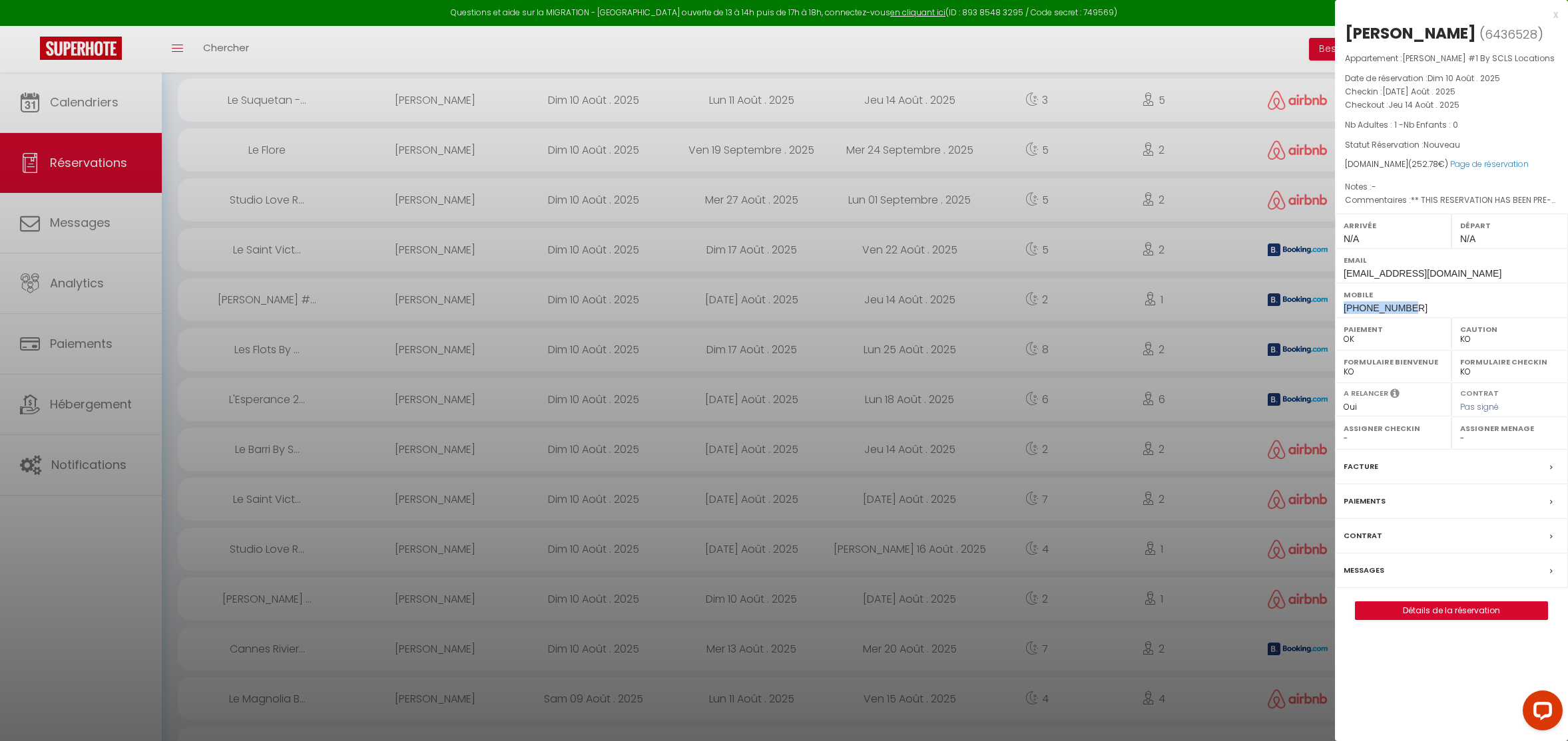
click at [1335, 308] on div "Mobile +31621340905" at bounding box center [1451, 299] width 233 height 35
copy span "+31621340905"
click at [1366, 499] on label "Paiements" at bounding box center [1364, 502] width 42 height 14
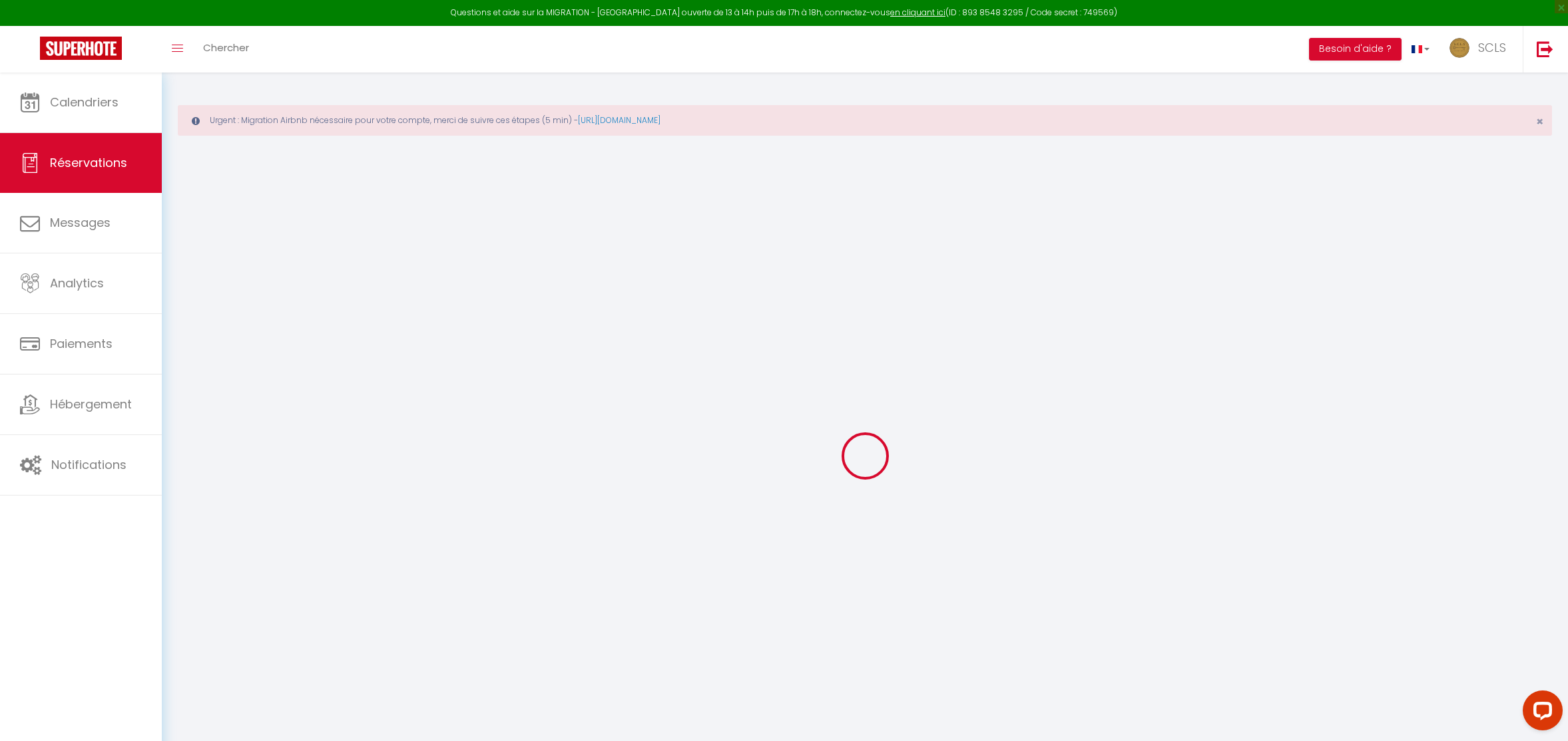
select select
checkbox input "false"
type textarea "** THIS RESERVATION HAS BEEN PRE-PAID ** BOOKING NOTE : Payment charge is EUR 3…"
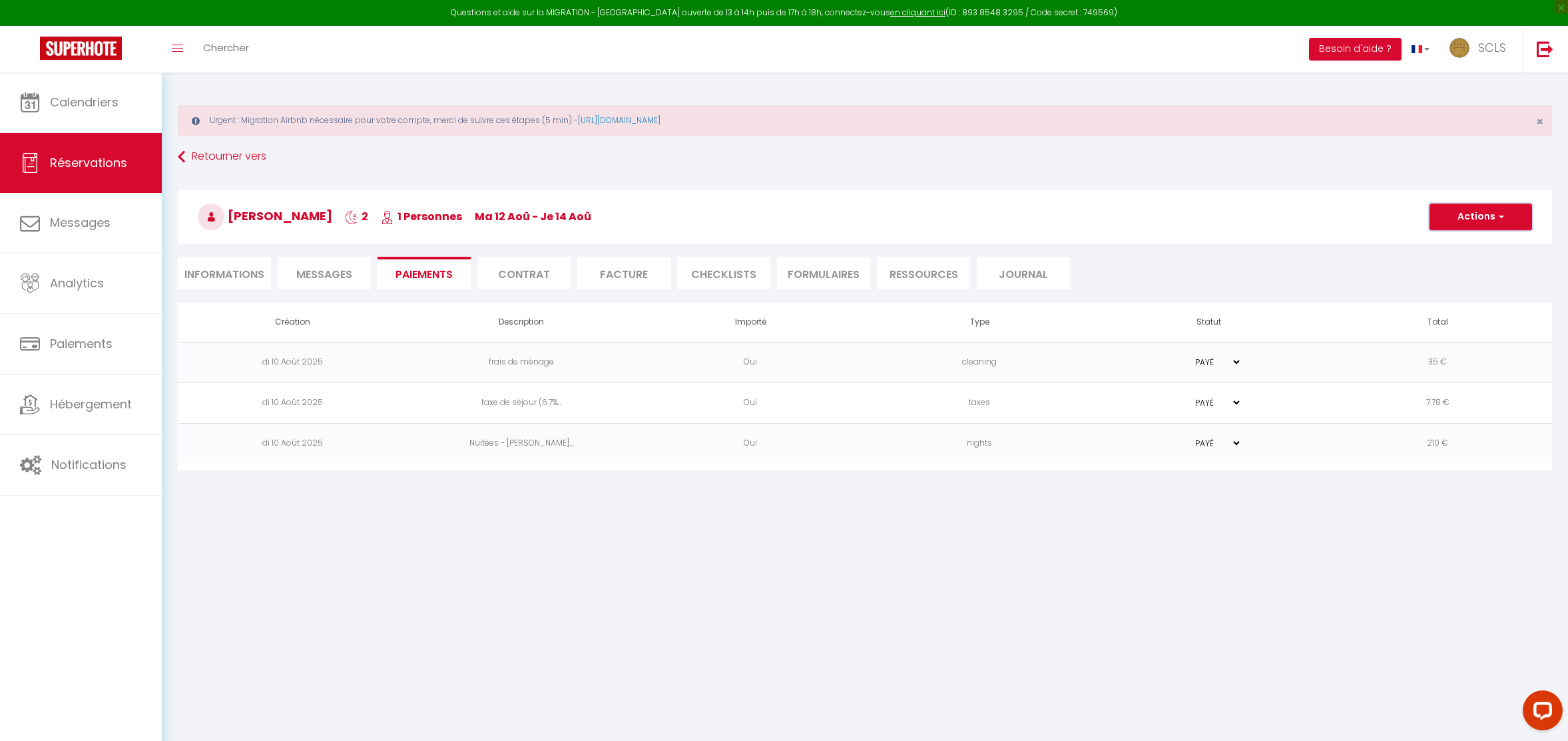
click at [1397, 220] on span "button" at bounding box center [1499, 216] width 8 height 12
click at [1397, 297] on link "Créer nouveau lien caution" at bounding box center [1496, 298] width 163 height 18
select select "nights"
type input "ssegat.915883@guest.booking.com"
select select "2800"
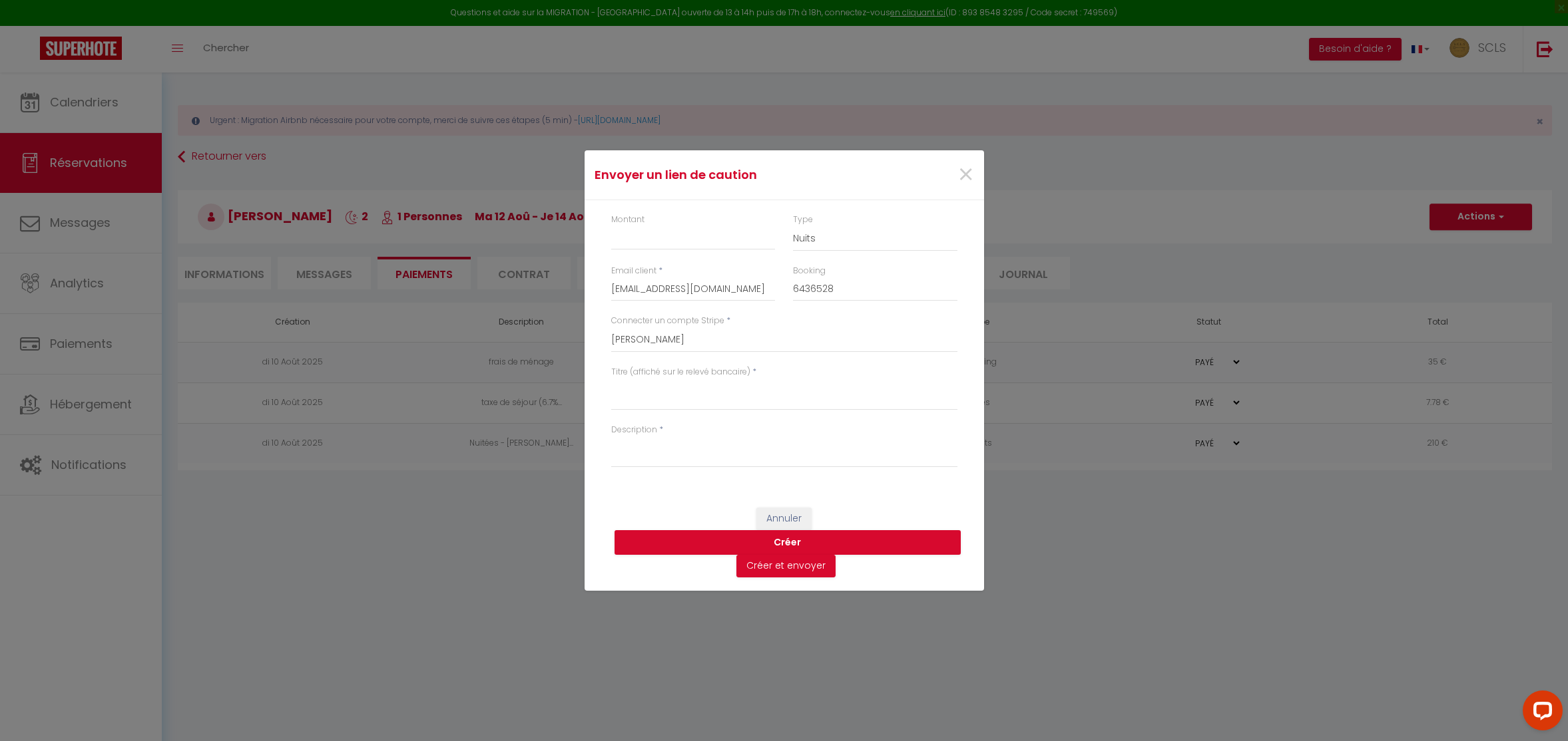
click at [663, 223] on div "Montant" at bounding box center [693, 232] width 164 height 37
click at [649, 218] on div "Montant" at bounding box center [693, 232] width 164 height 37
click at [626, 223] on label "Montant" at bounding box center [627, 220] width 33 height 13
click at [626, 226] on input "Montant" at bounding box center [693, 238] width 164 height 24
type input "300"
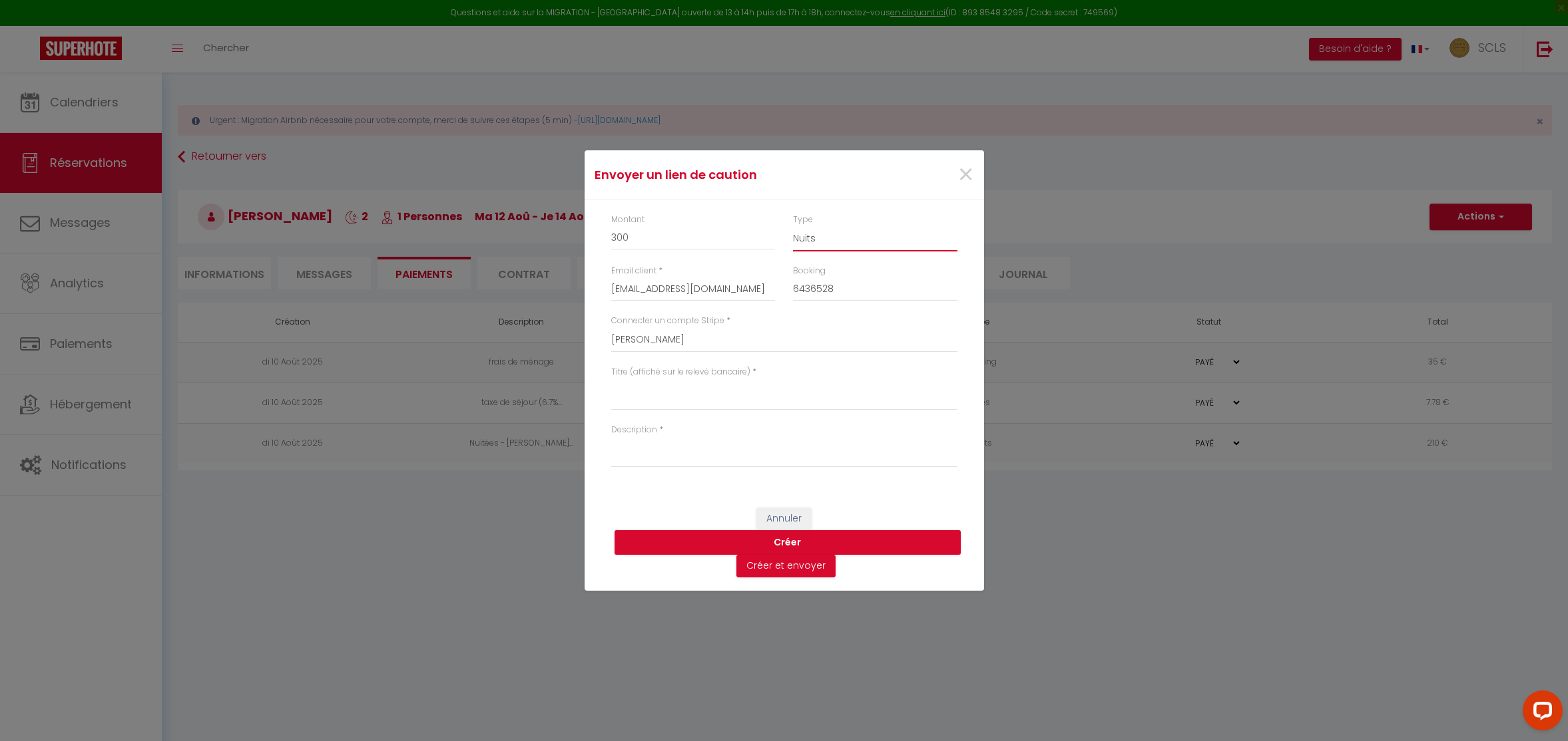
click at [823, 236] on select "Nuits Frais de ménage Taxe de séjour [GEOGRAPHIC_DATA]" at bounding box center [875, 239] width 164 height 25
select select "other"
click at [664, 340] on select "SCLS Punkimmo [PERSON_NAME] Jean-[PERSON_NAME] [PERSON_NAME] [PERSON_NAME] [PER…" at bounding box center [784, 340] width 346 height 25
select select "2594"
click at [633, 390] on textarea "Titre (affiché sur le relevé bancaire)" at bounding box center [784, 394] width 346 height 32
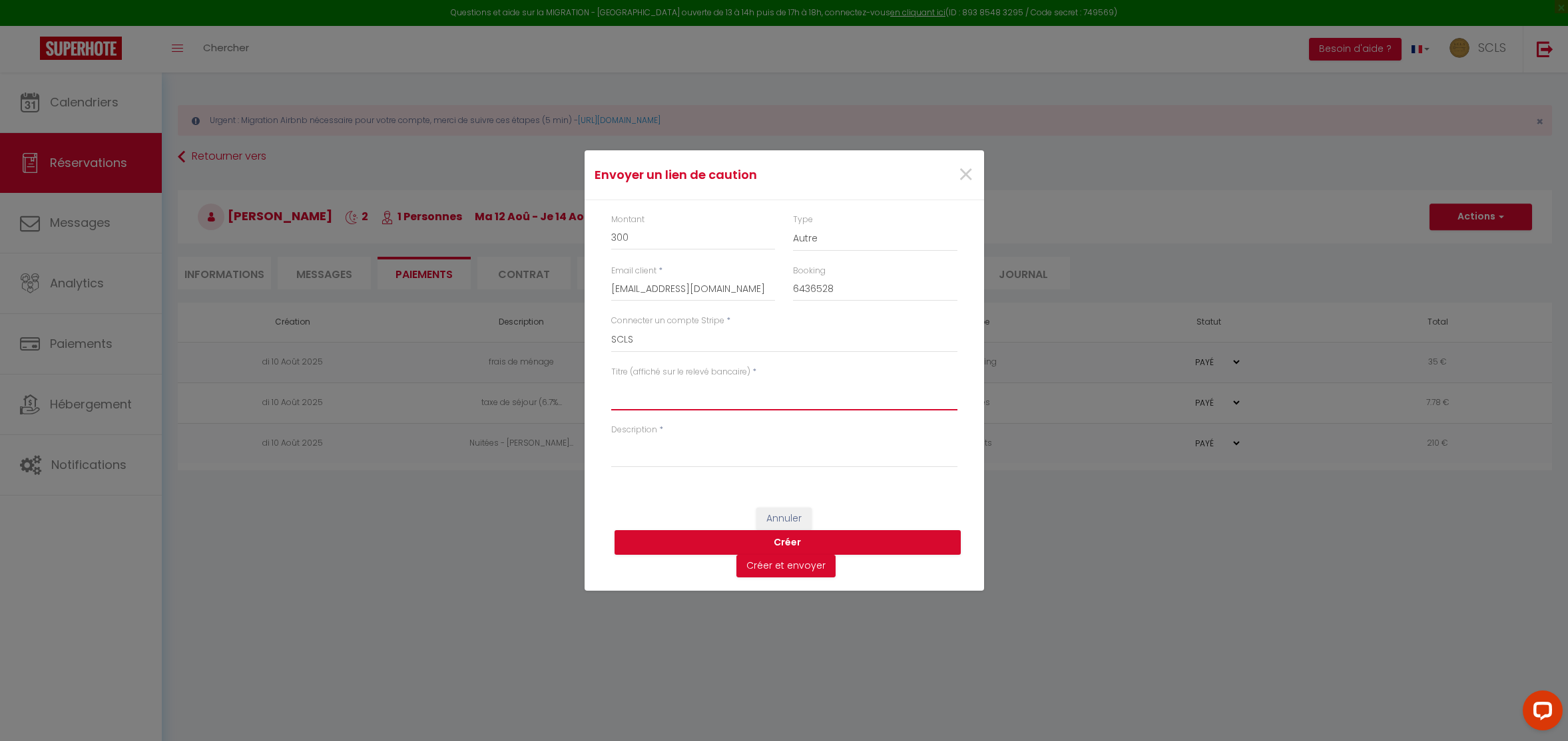
type textarea "T"
type textarea "s"
drag, startPoint x: 784, startPoint y: 394, endPoint x: 537, endPoint y: 390, distance: 247.0
click at [537, 390] on div "Envoyer un lien de caution × Montant 300 Type Nuits Frais de ménage Taxe de séj…" at bounding box center [784, 370] width 1568 height 741
type textarea "Stephane Segatori Paul Doumer 1"
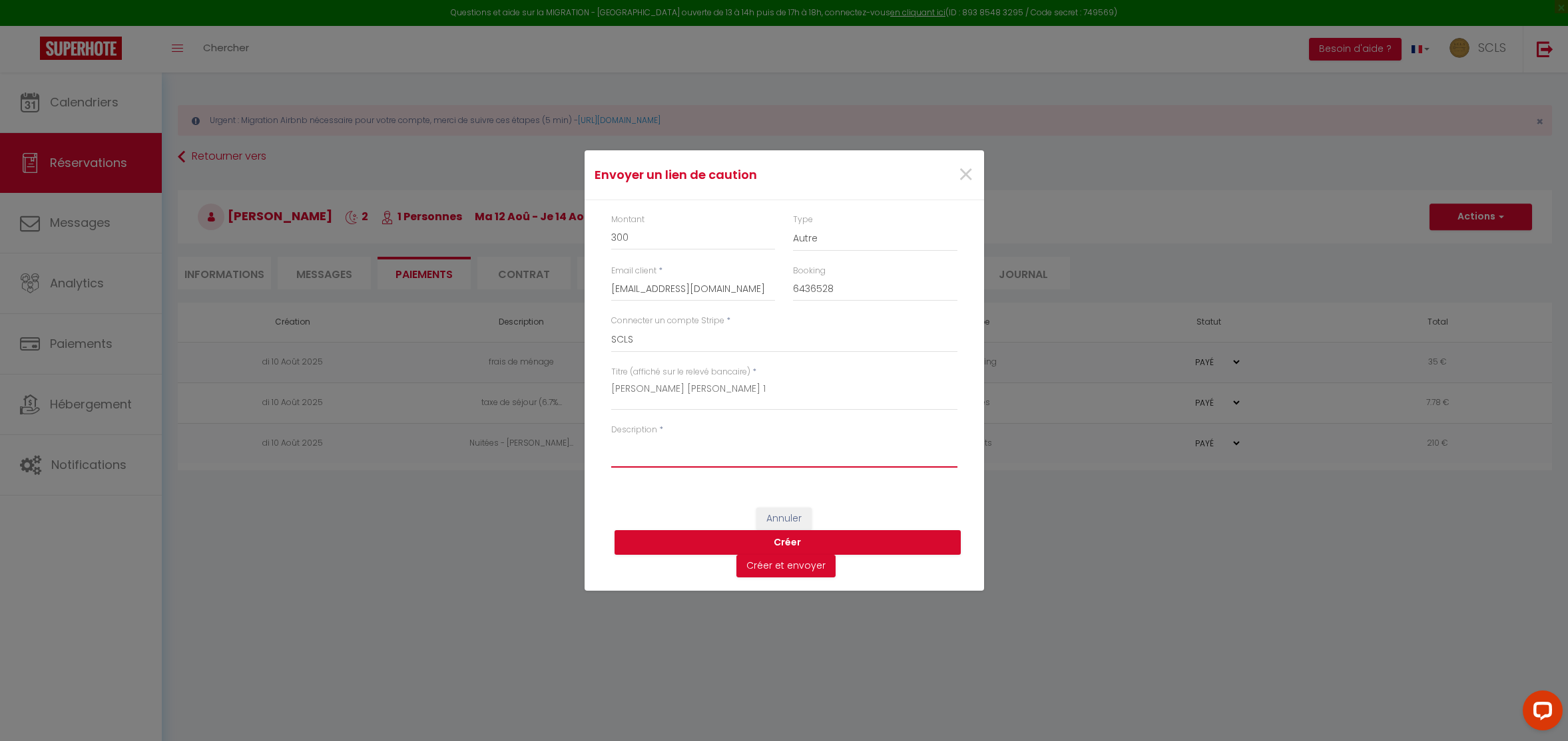
click at [634, 466] on textarea "Description" at bounding box center [784, 452] width 346 height 32
paste textarea "Stephane Segatori Paul Doumer 1"
type textarea "Stephane Segatori Paul Doumer 1"
click at [783, 542] on button "Créer" at bounding box center [787, 543] width 346 height 25
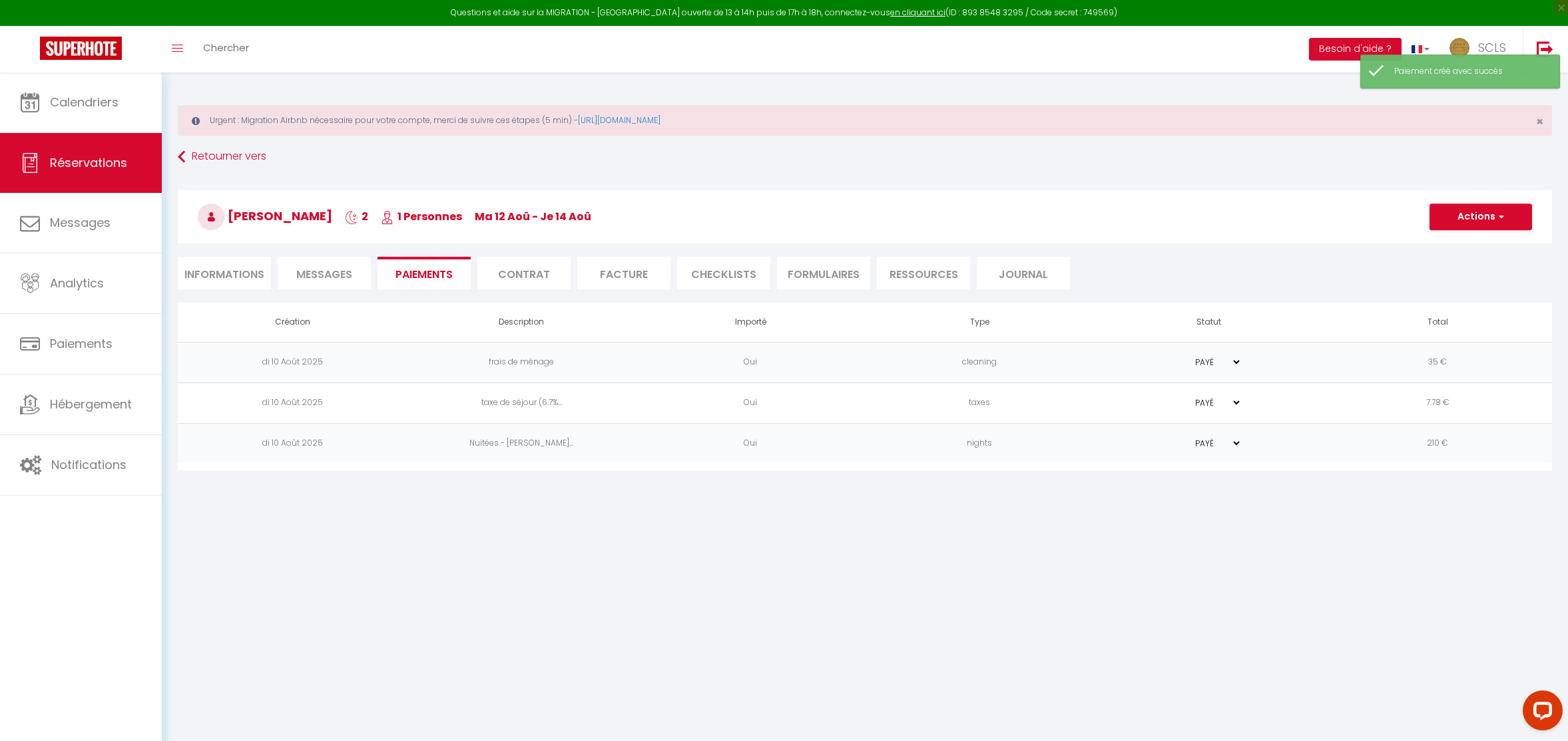
select select "0"
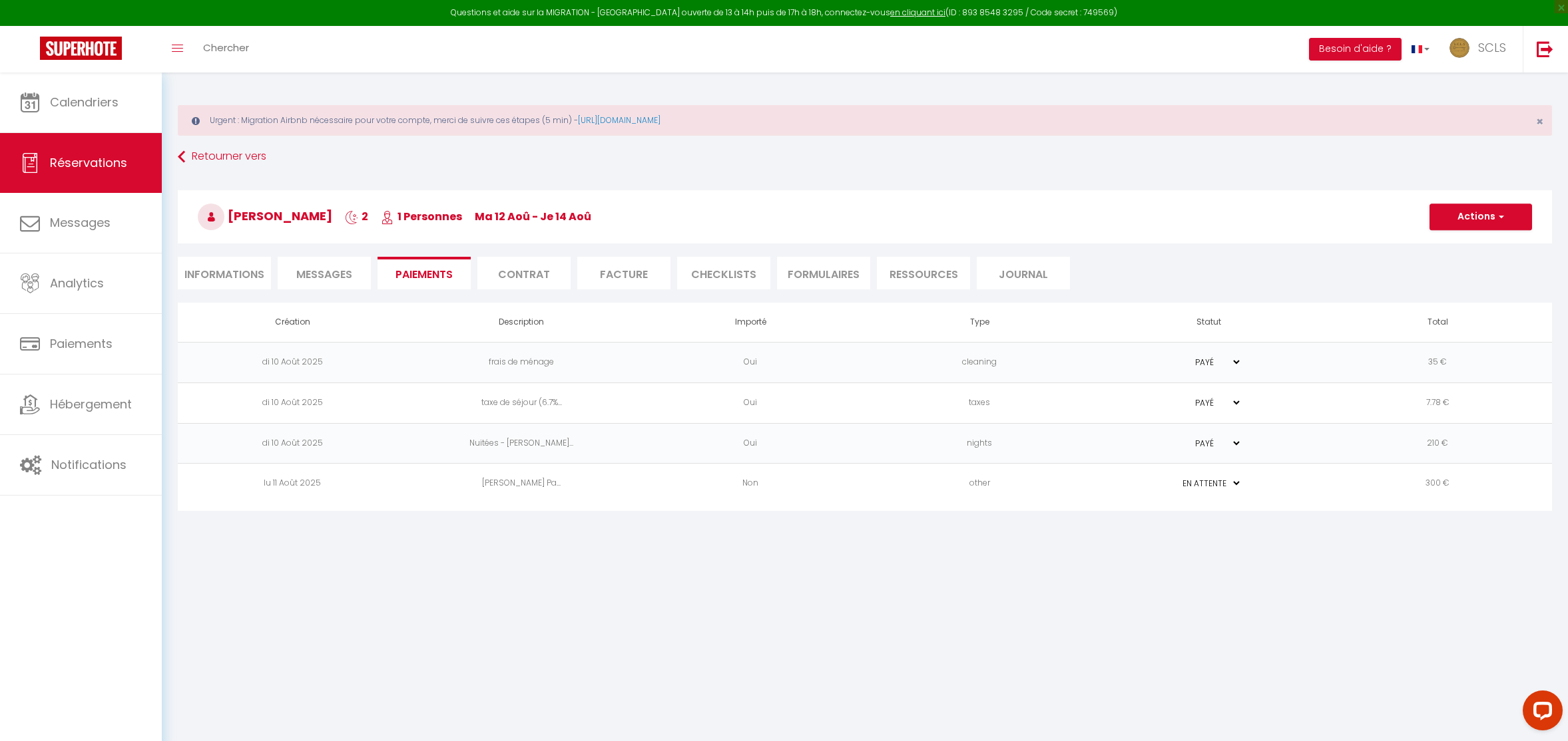
click at [296, 480] on td "lu 11 Août 2025" at bounding box center [292, 484] width 229 height 41
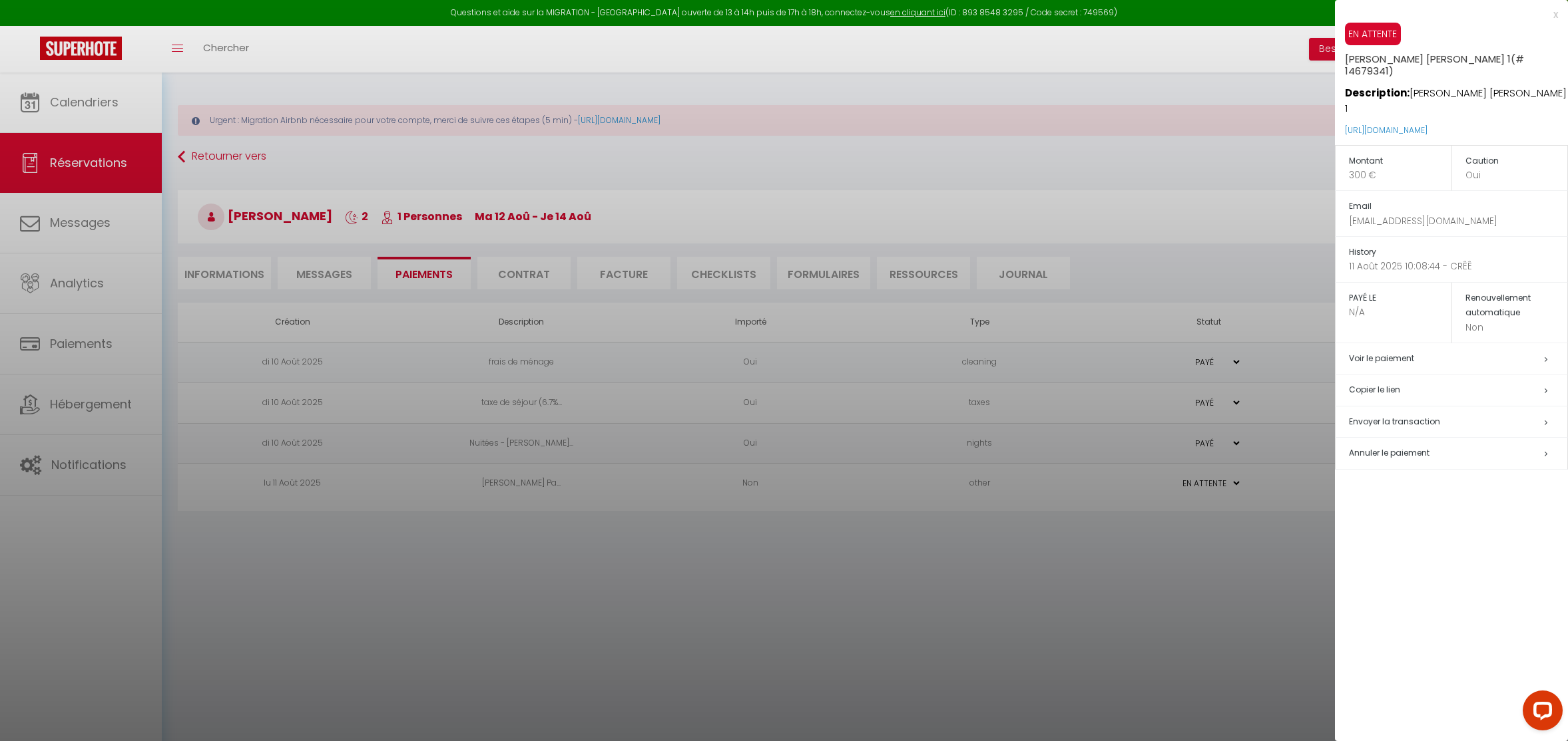
drag, startPoint x: 1521, startPoint y: 130, endPoint x: 1336, endPoint y: 131, distance: 185.0
click at [1336, 131] on div "EN ATTENTE Stephane Segatori Paul Doumer 1 (# 14679341) Description: Stephane S…" at bounding box center [1451, 84] width 233 height 123
copy link "https://superhote.com/applink/p/kTXx720S"
click at [99, 173] on div at bounding box center [784, 370] width 1568 height 741
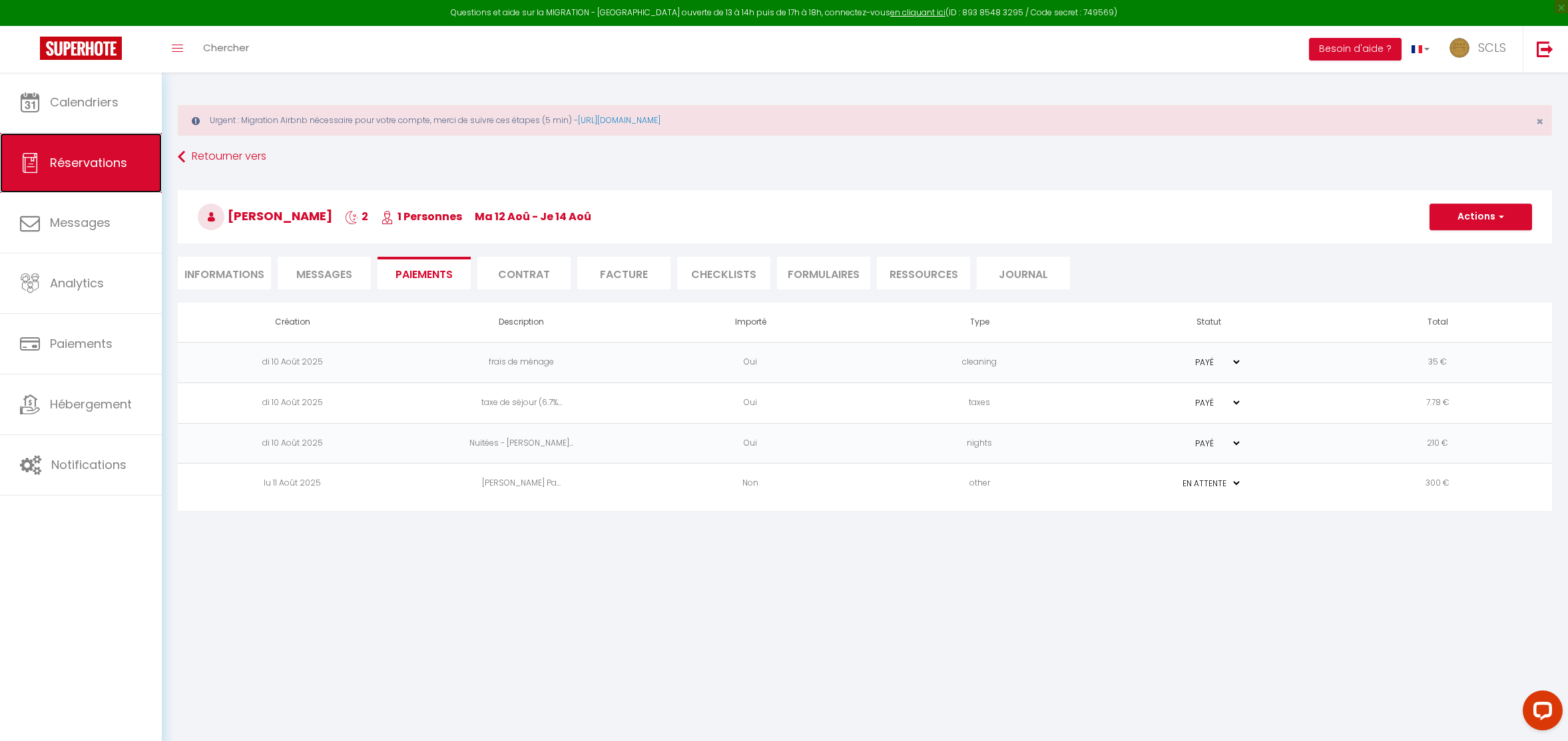
click at [100, 163] on span "Réservations" at bounding box center [89, 163] width 78 height 17
select select "not_cancelled"
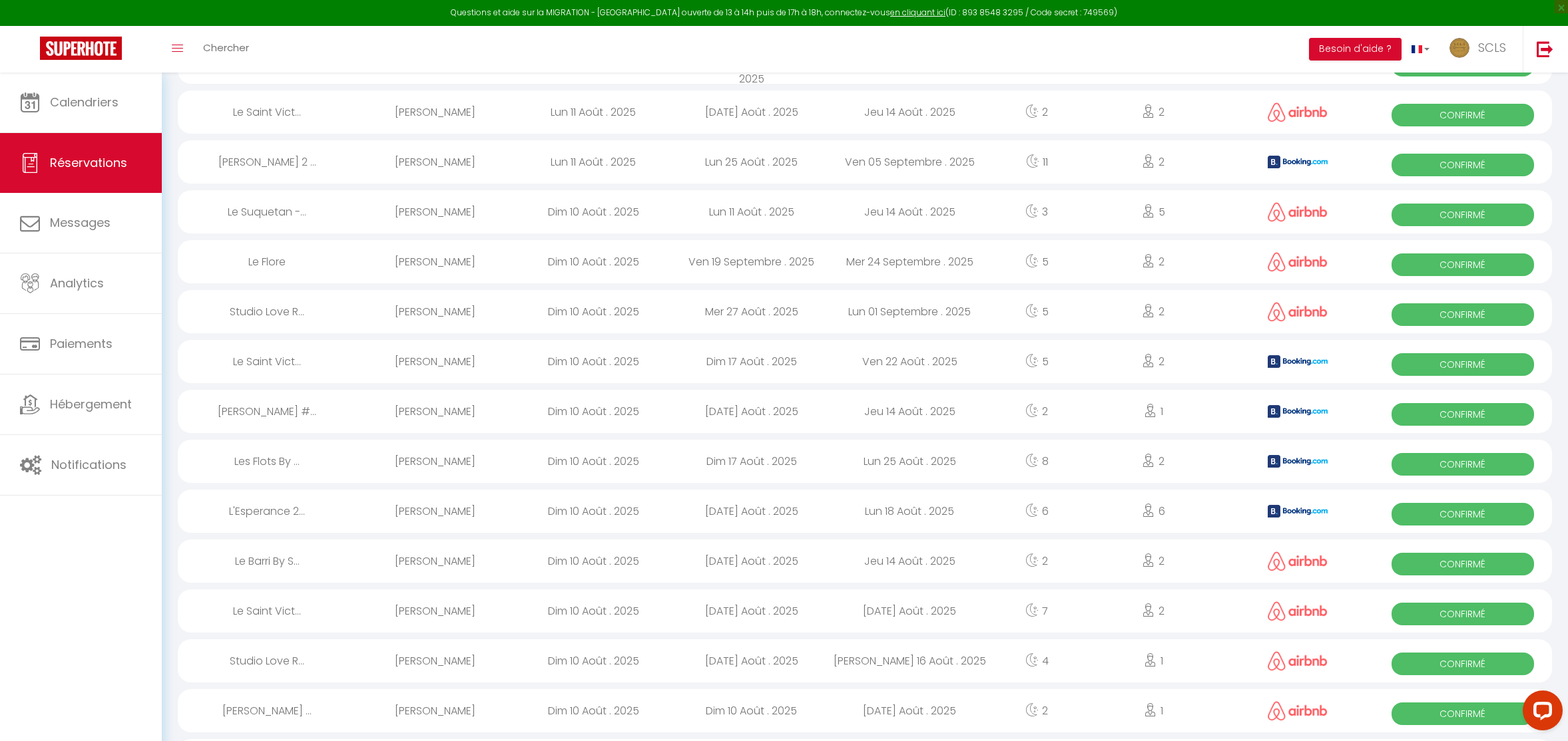
scroll to position [268, 0]
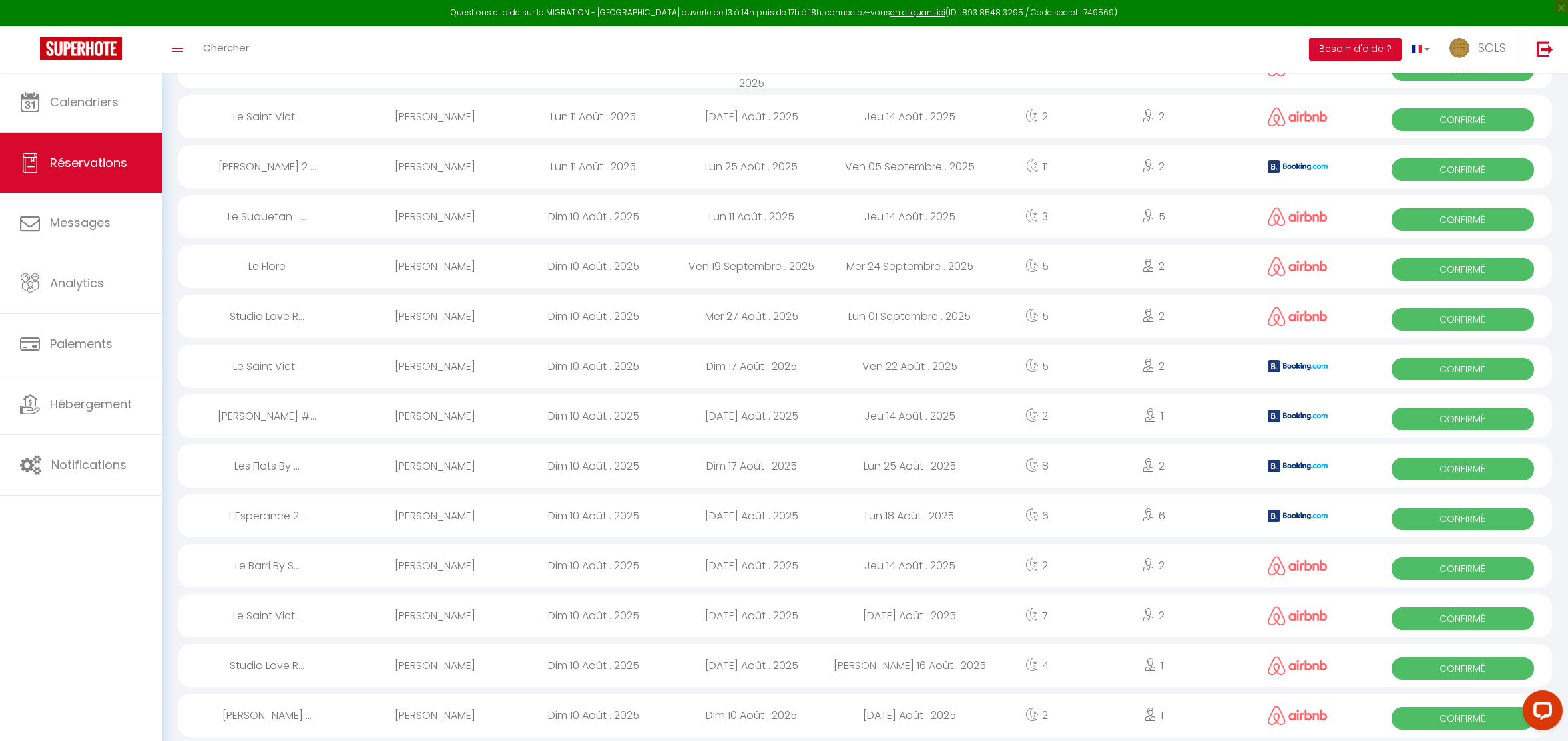
click at [1397, 417] on span "Confirmé" at bounding box center [1462, 419] width 143 height 23
select select "OK"
select select "KO"
select select "0"
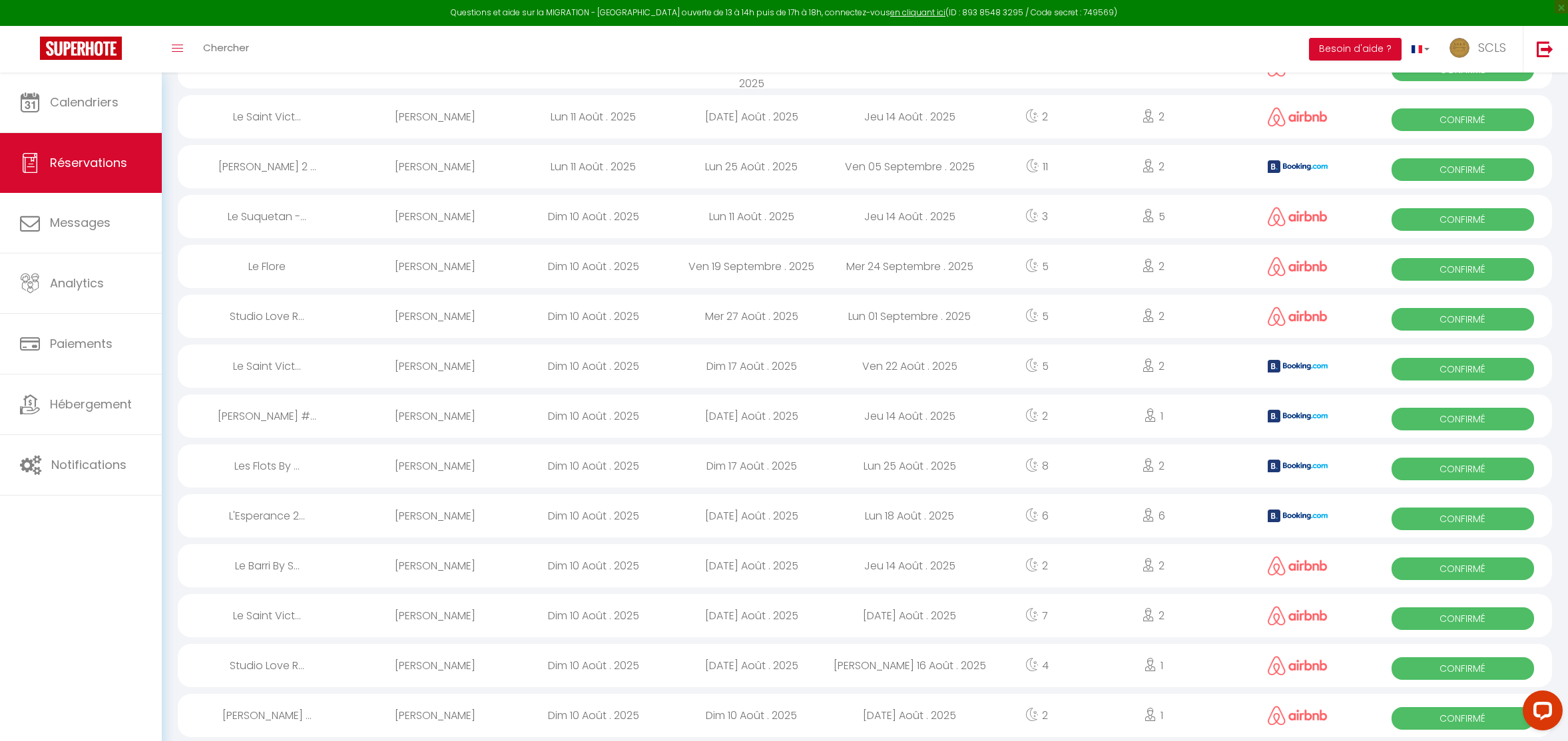
select select "1"
select select
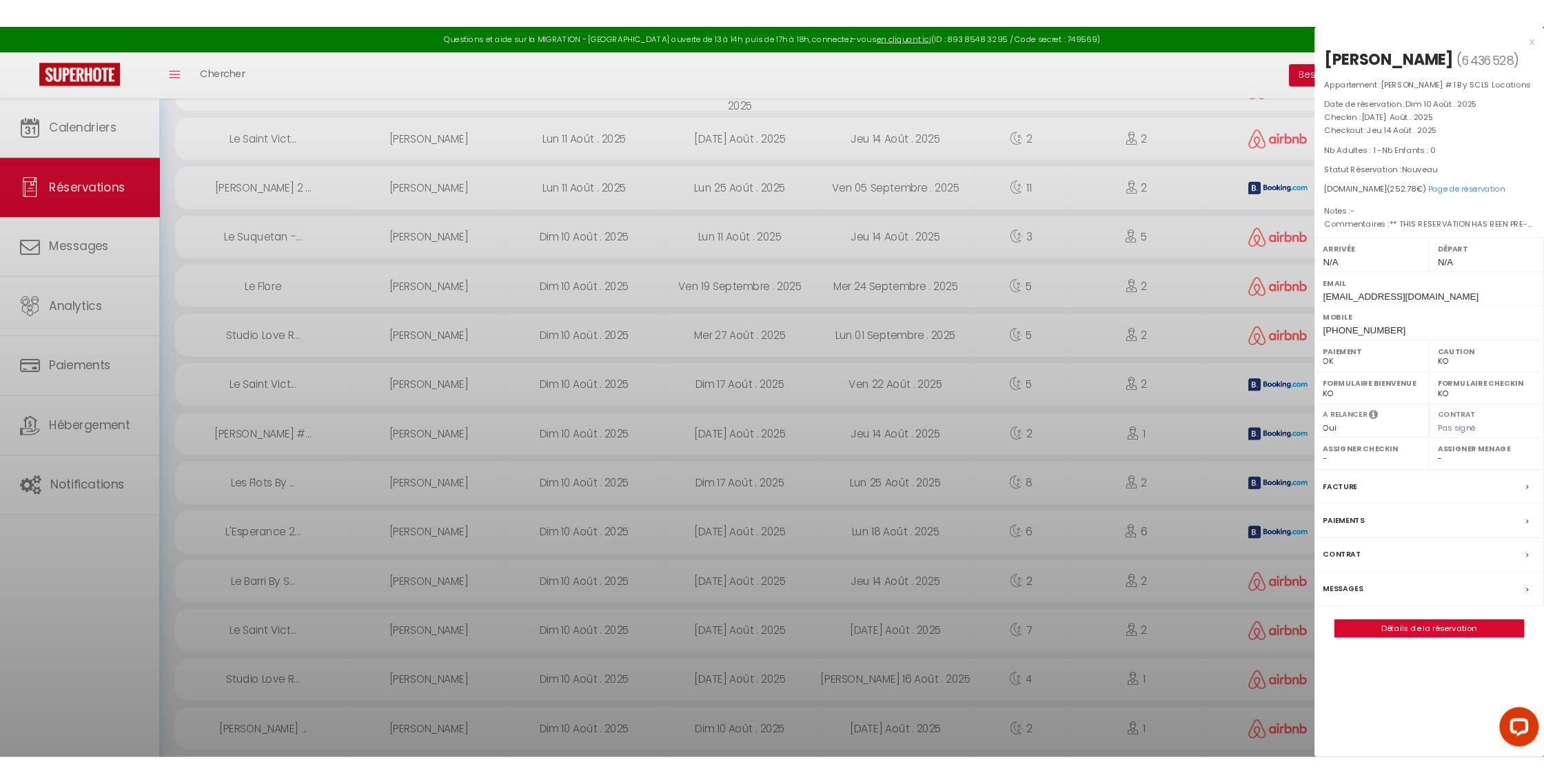
scroll to position [274, 0]
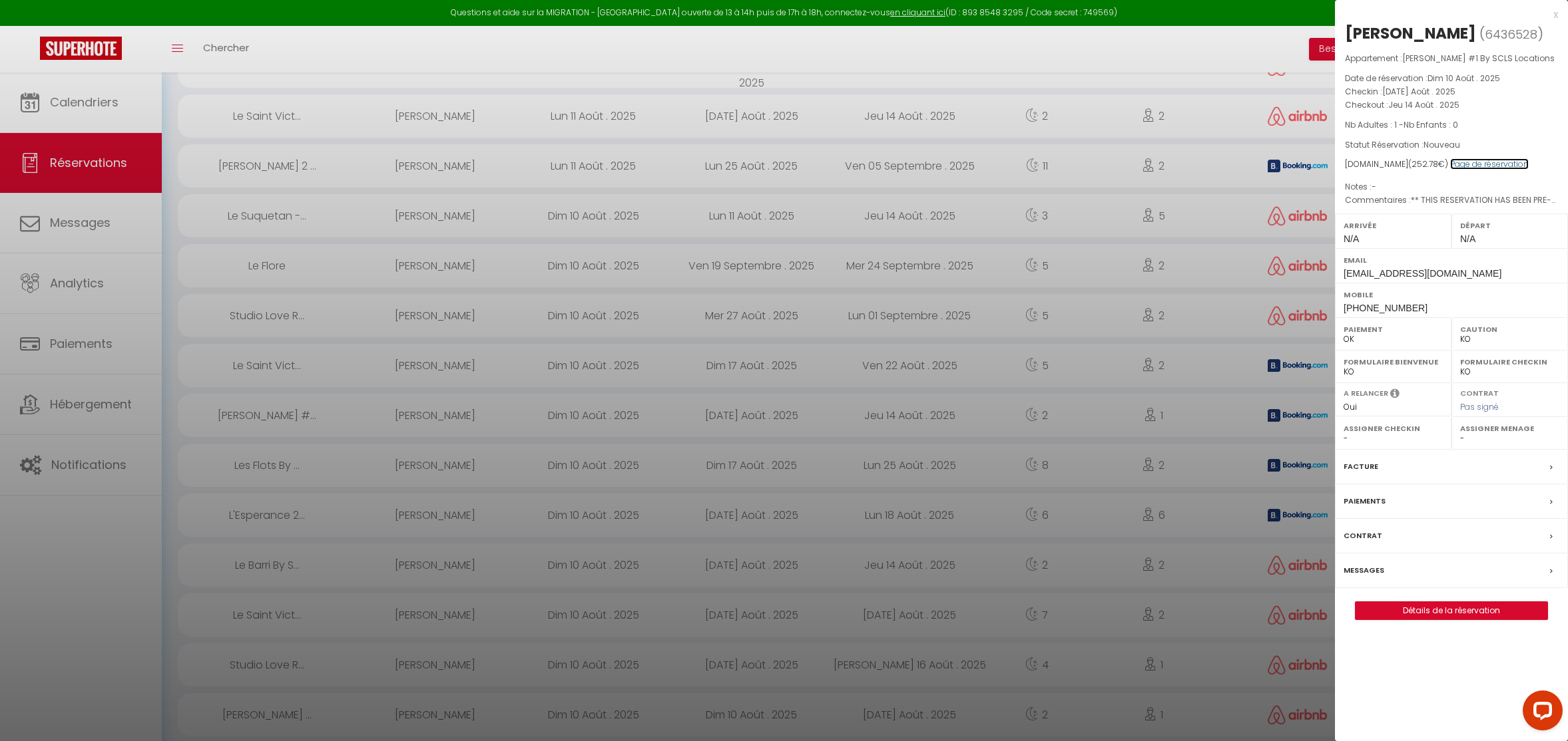
click at [1397, 165] on link "Page de réservation" at bounding box center [1488, 164] width 78 height 11
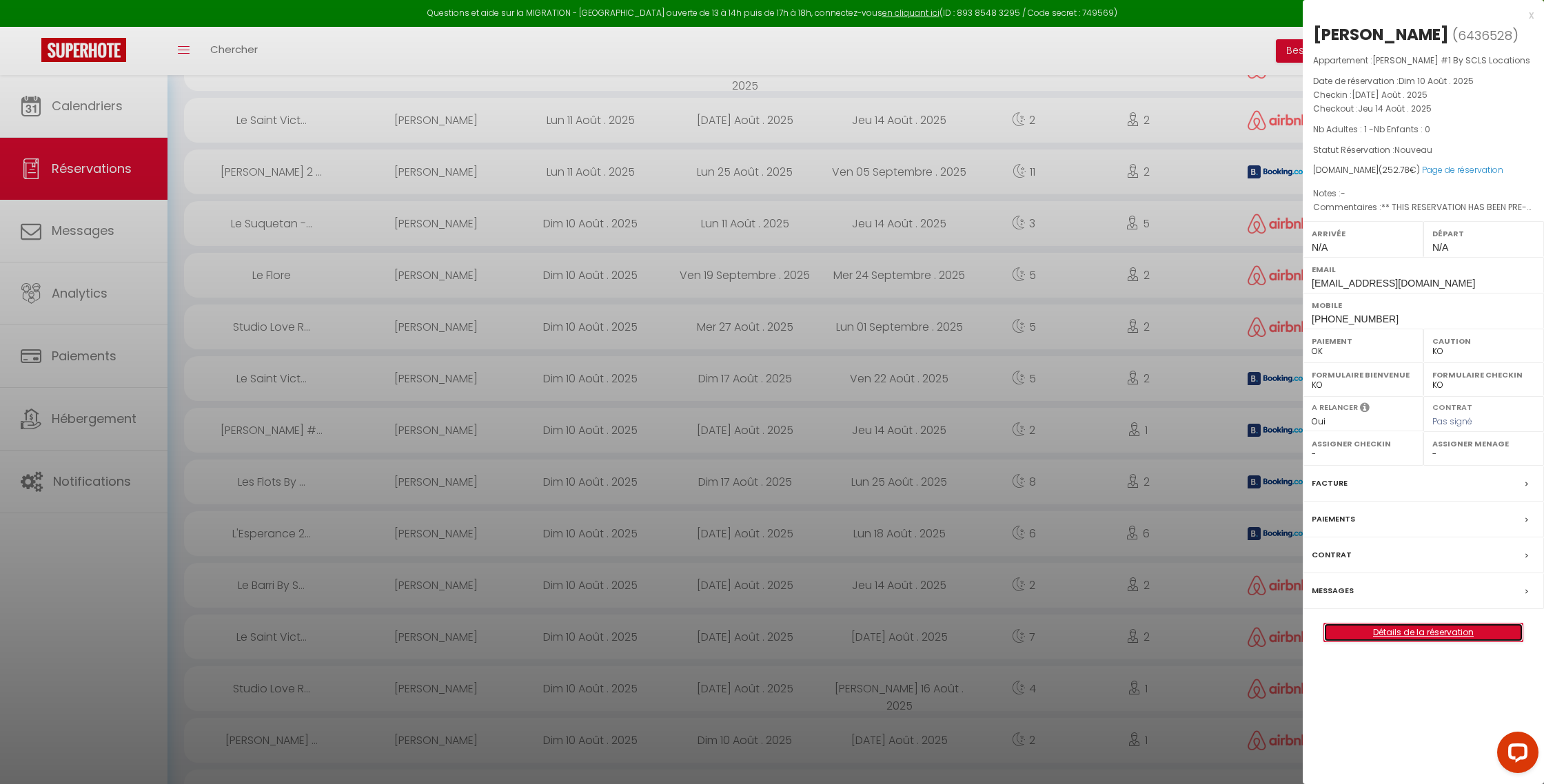
click at [1416, 636] on link "Détails de la réservation" at bounding box center [1424, 632] width 198 height 18
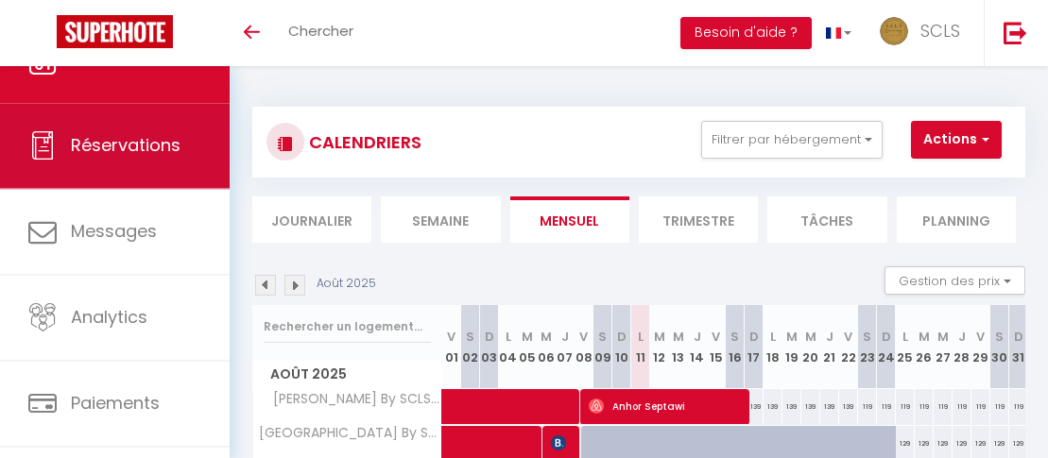
click at [118, 143] on span "Réservations" at bounding box center [126, 145] width 110 height 24
select select "not_cancelled"
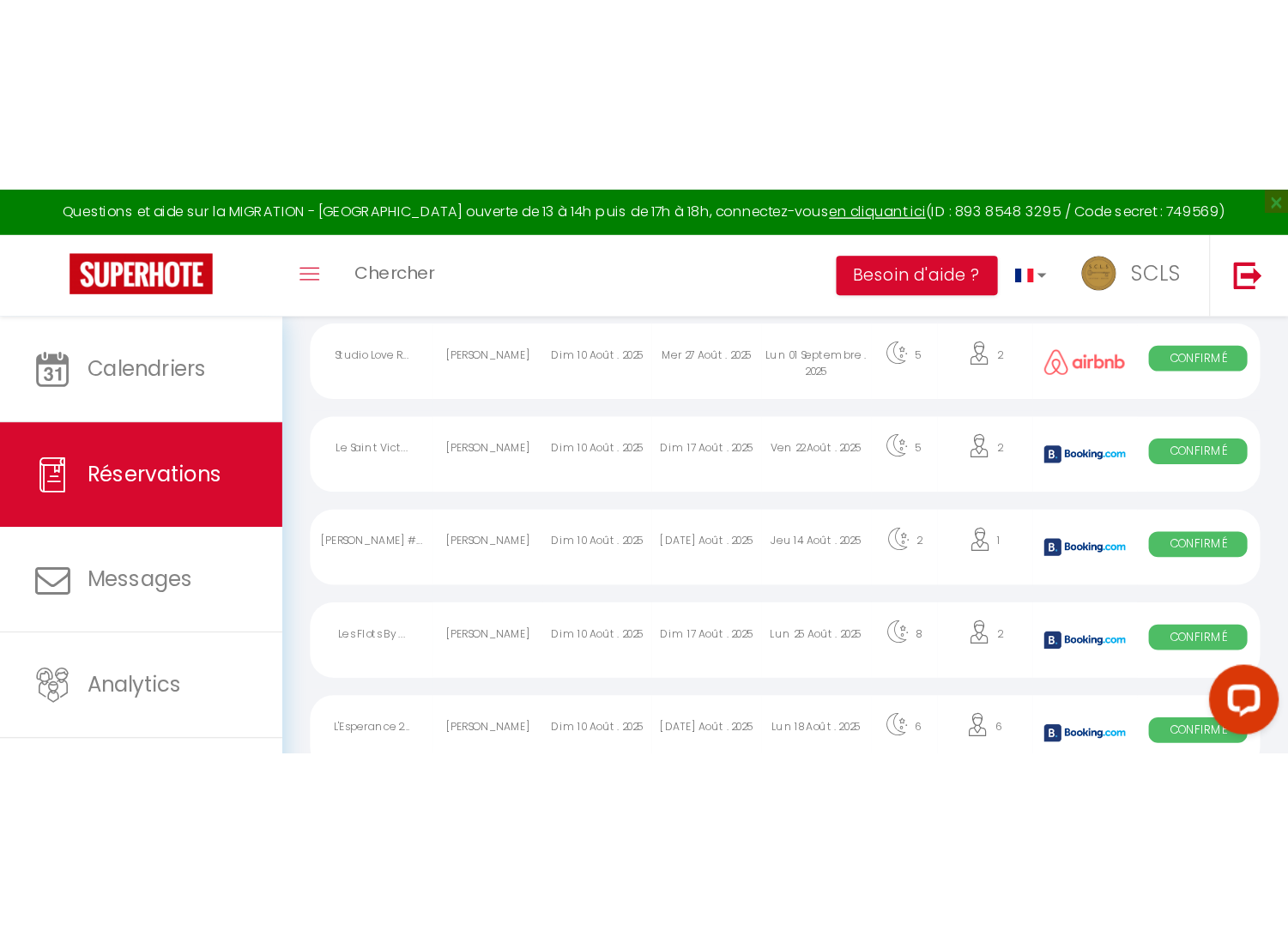
scroll to position [689, 0]
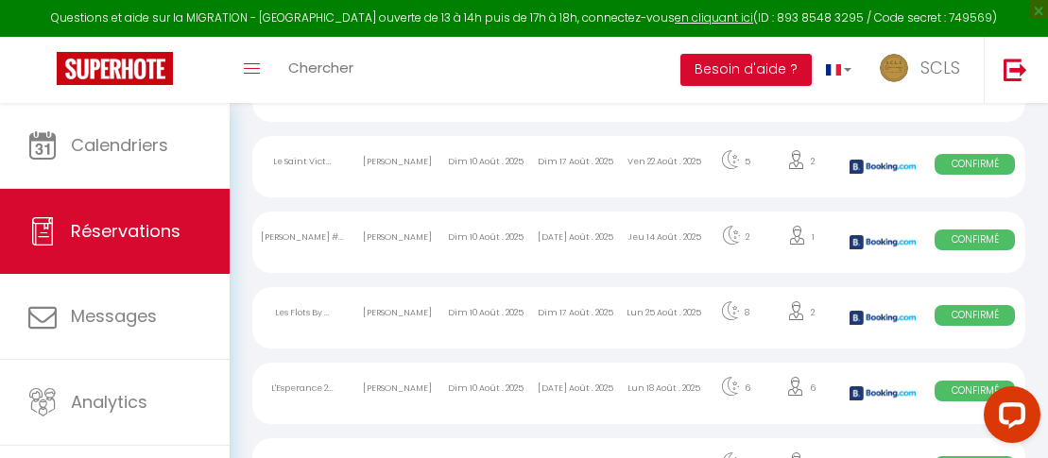
click at [994, 243] on span "Confirmé" at bounding box center [974, 240] width 80 height 21
select select "OK"
select select "KO"
select select "0"
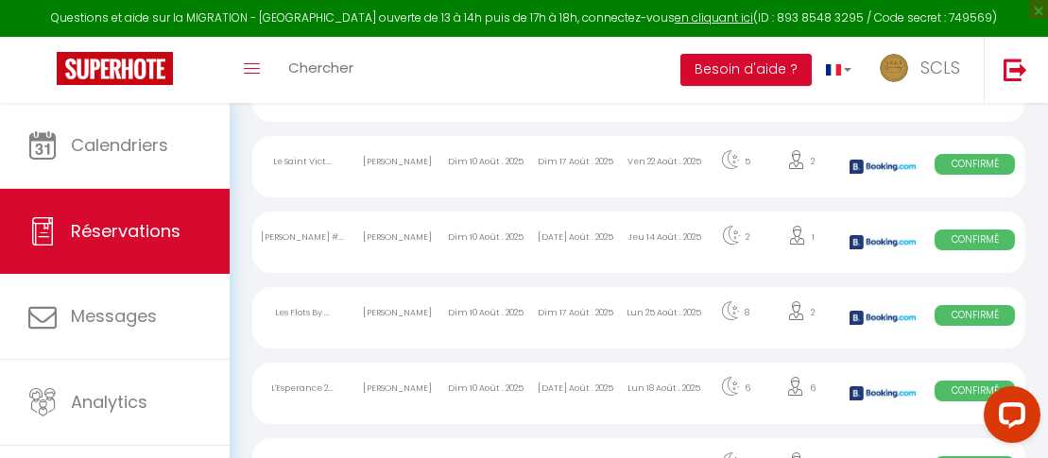
select select "1"
select select
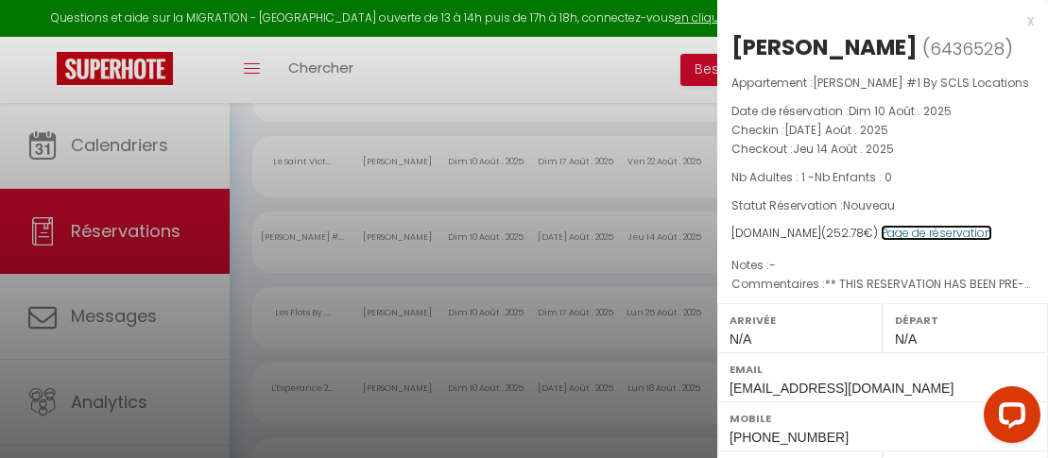
click at [918, 237] on link "Page de réservation" at bounding box center [935, 233] width 111 height 16
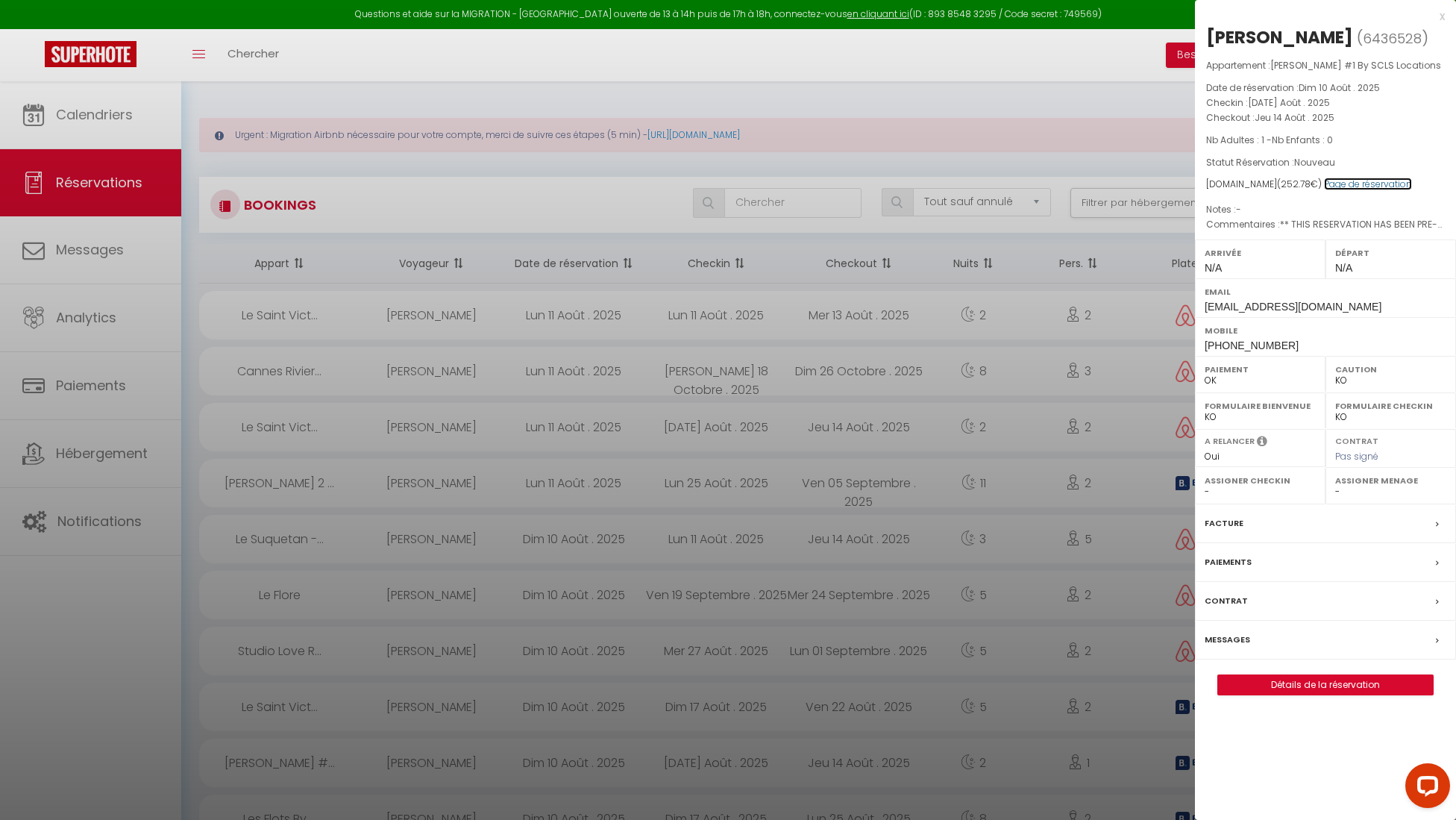
scroll to position [1, 0]
click at [421, 361] on div at bounding box center [728, 410] width 1456 height 820
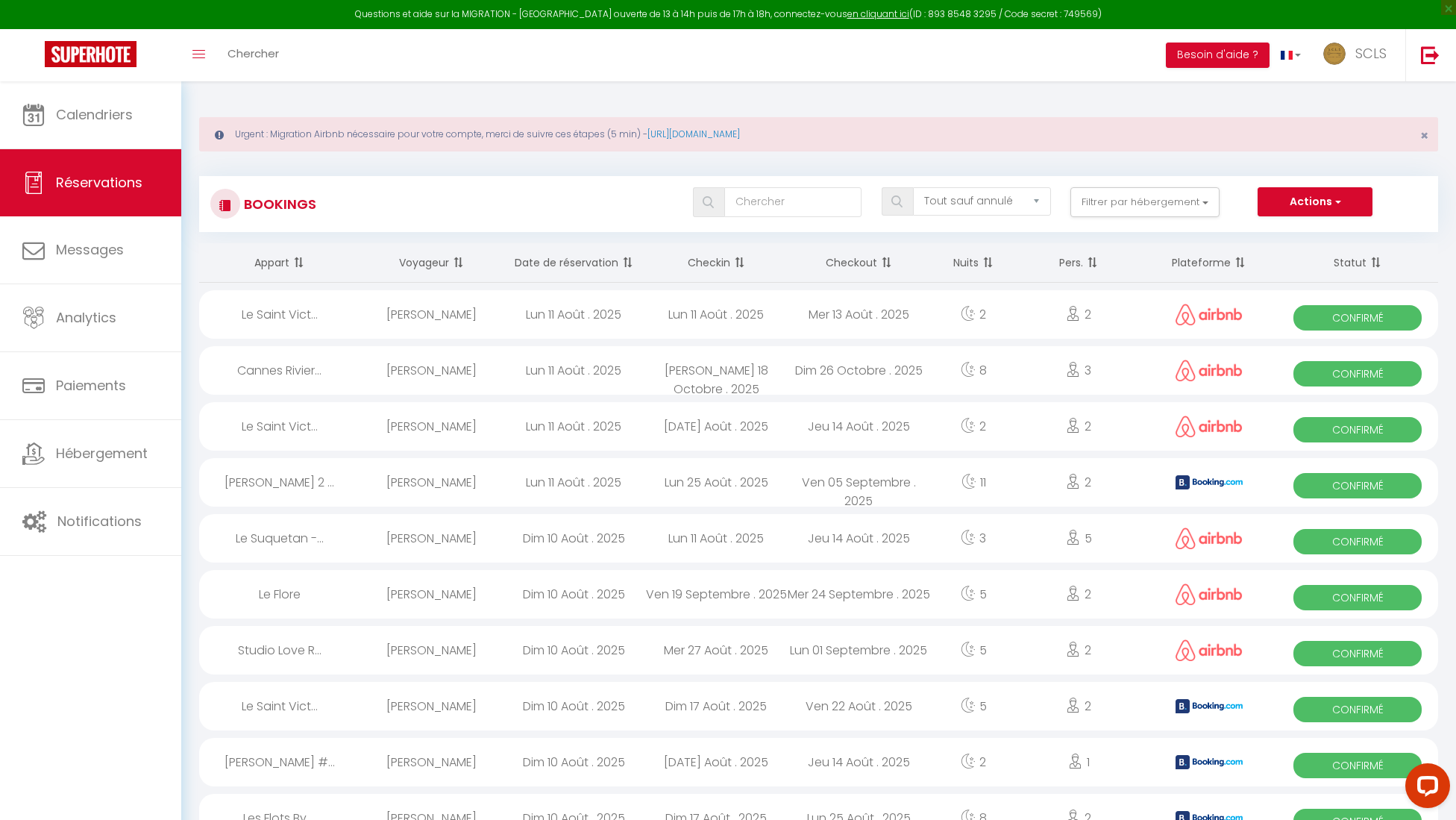
click at [421, 361] on div "[PERSON_NAME]" at bounding box center [431, 426] width 142 height 48
select select "OK"
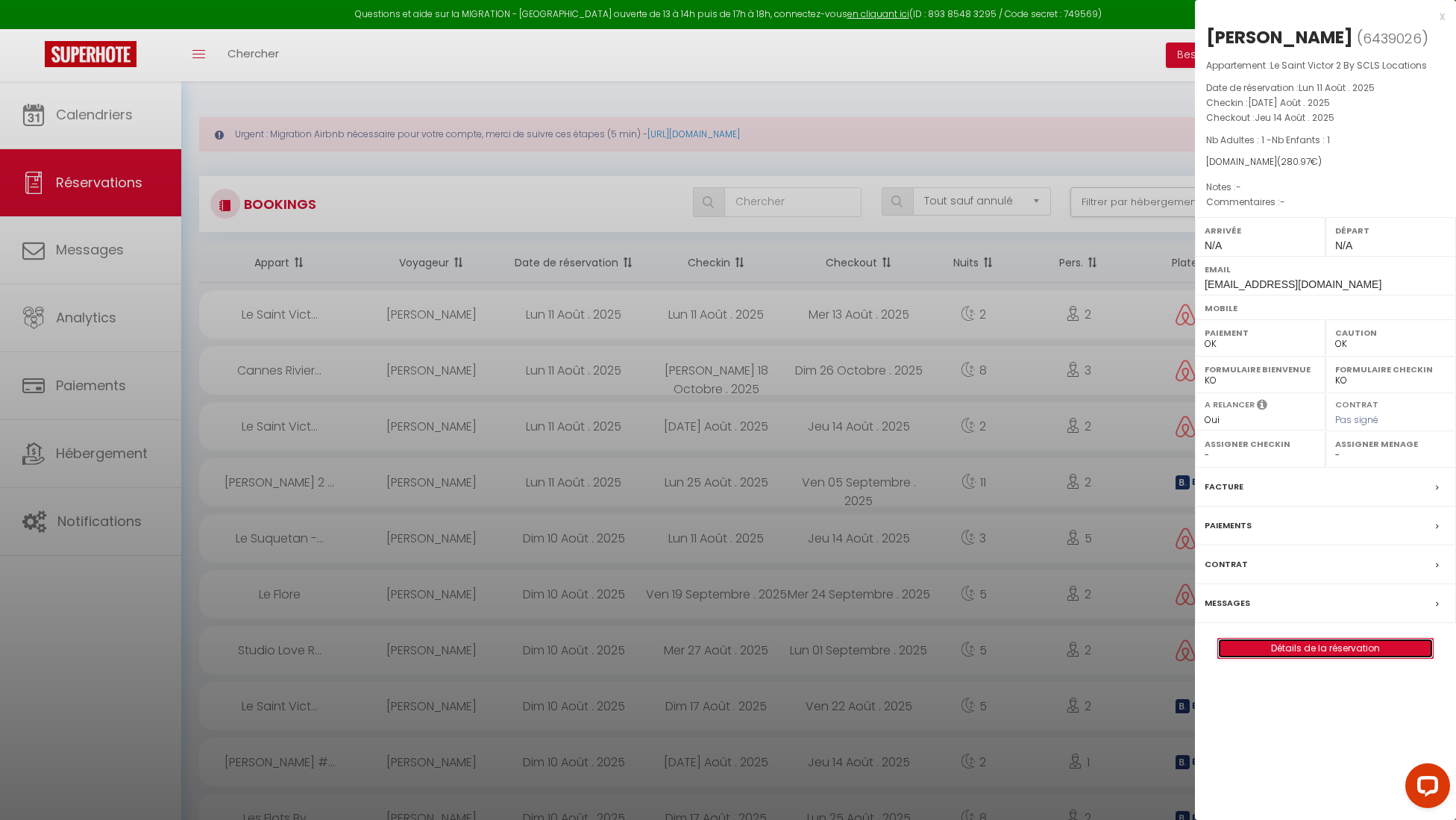
click at [827, 361] on link "Détails de la réservation" at bounding box center [1326, 649] width 215 height 20
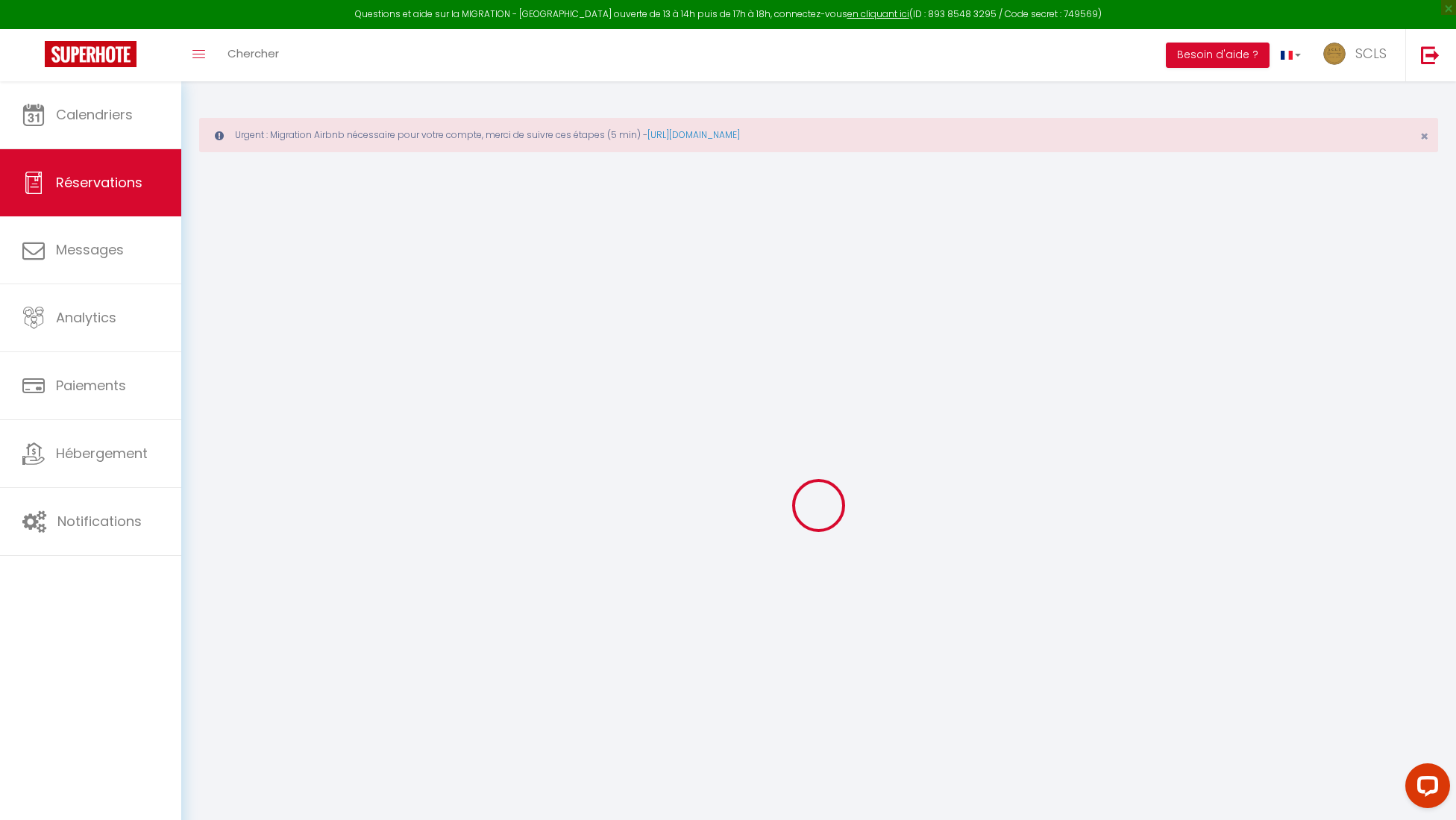
type input "Tetiana"
type input "Gnatiuk"
type input "xmwp9ycumtnurozskuxfndpm5odh@reply.superhote.com"
select select
type input "9.83"
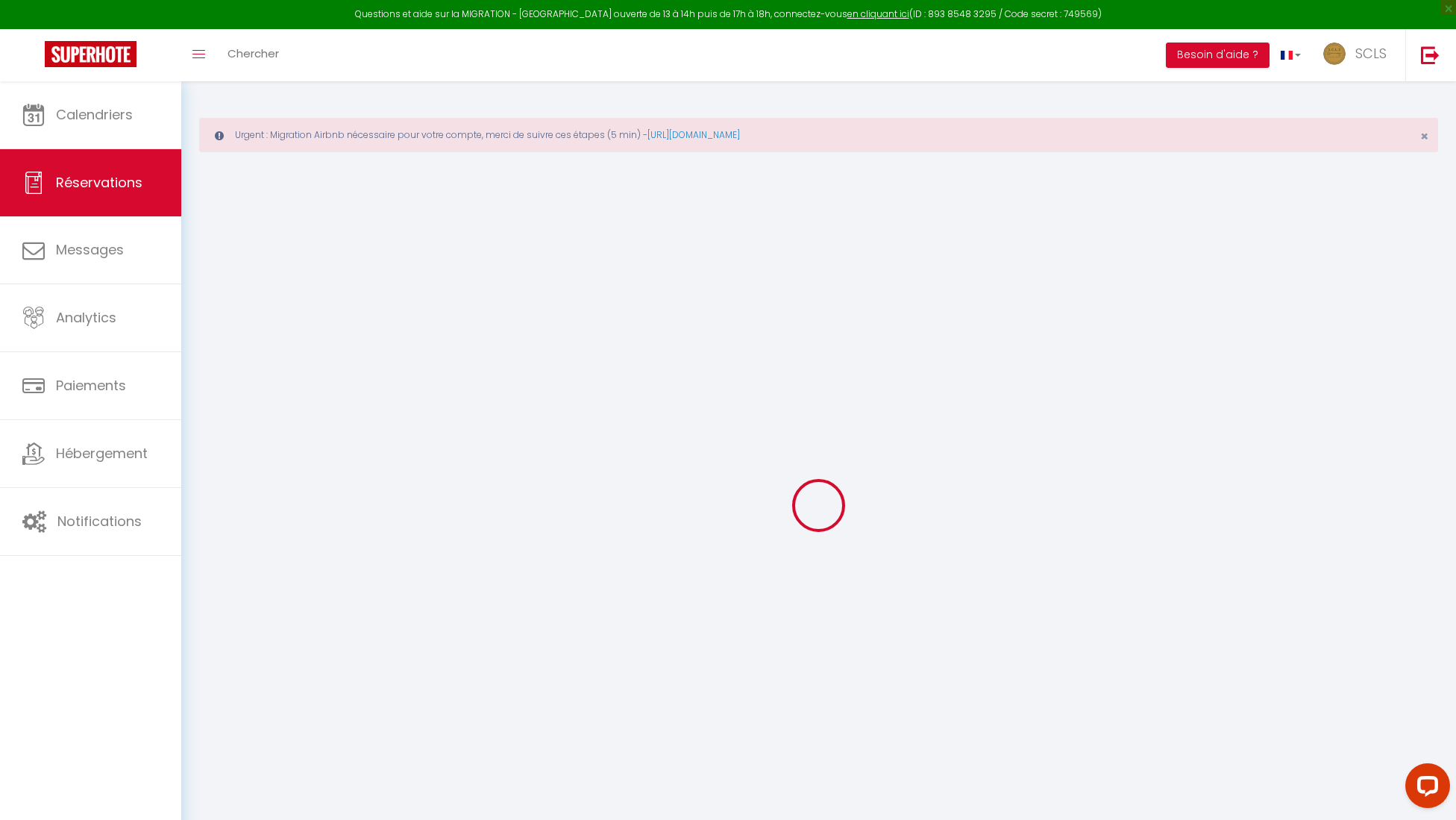
select select "32199"
select select "1"
select select
type input "1"
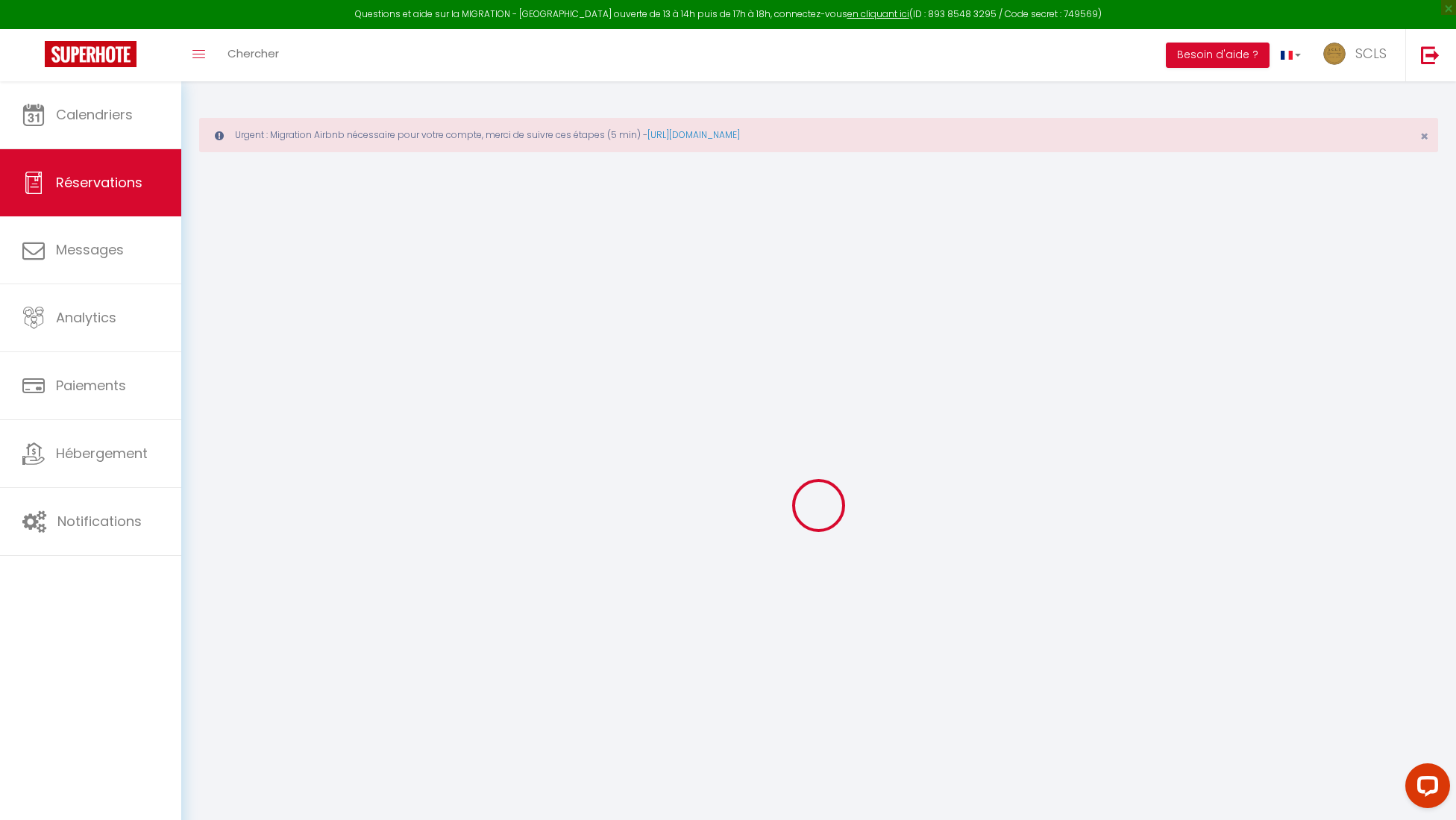
type input "1"
select select "12"
select select
type input "238"
checkbox input "false"
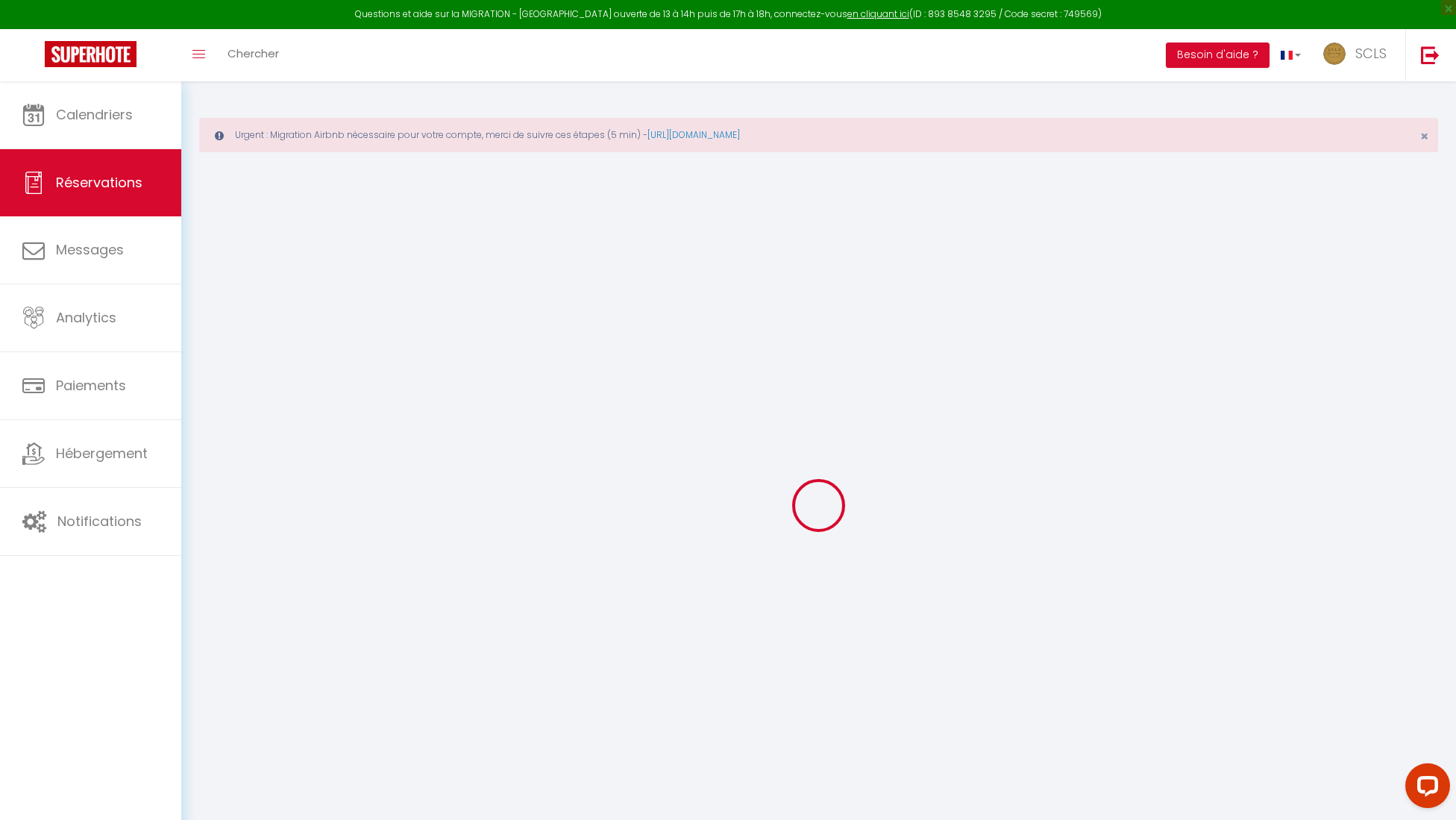
type input "0"
select select "1"
type input "0"
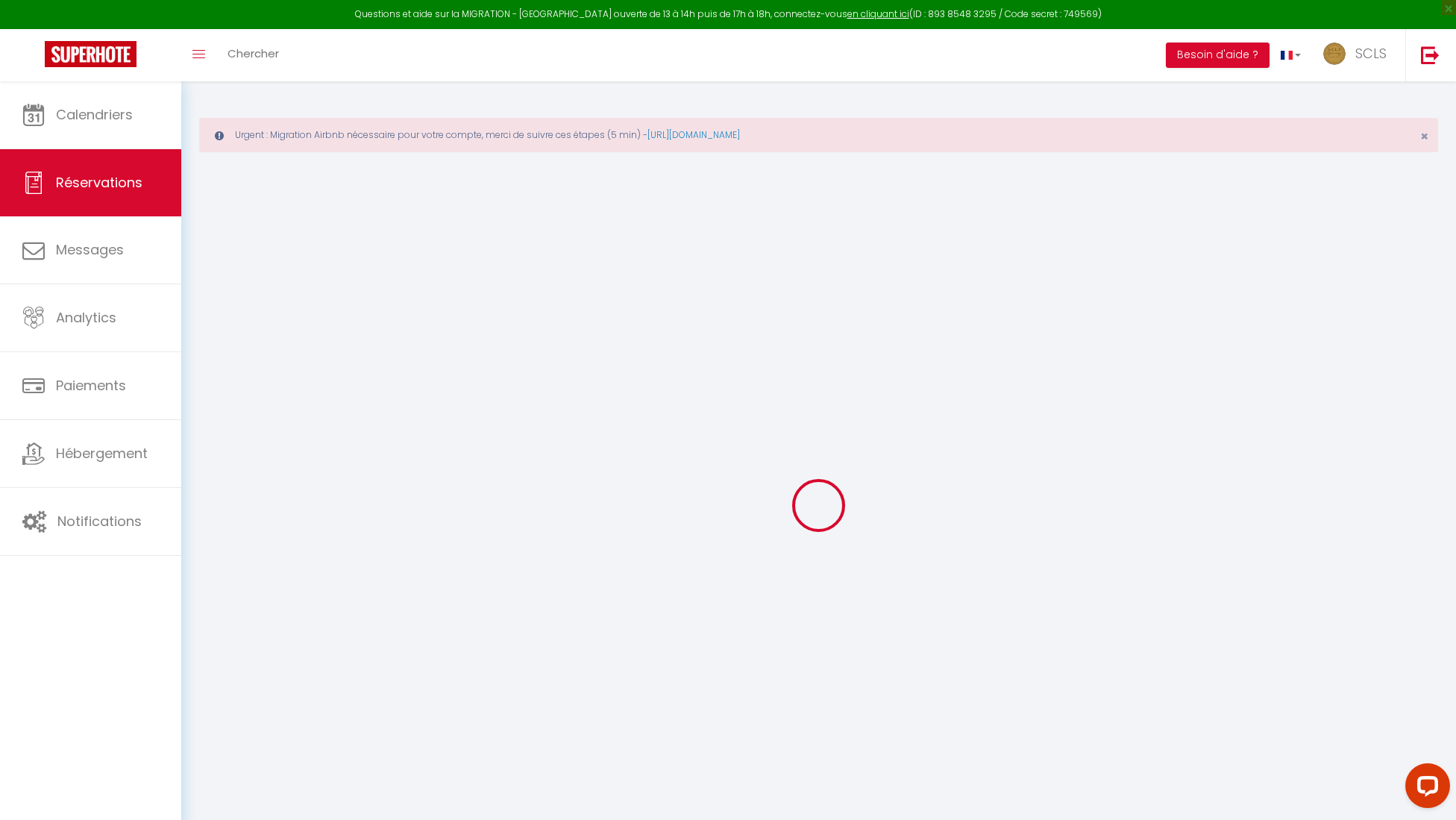
select select
select select "15"
checkbox input "false"
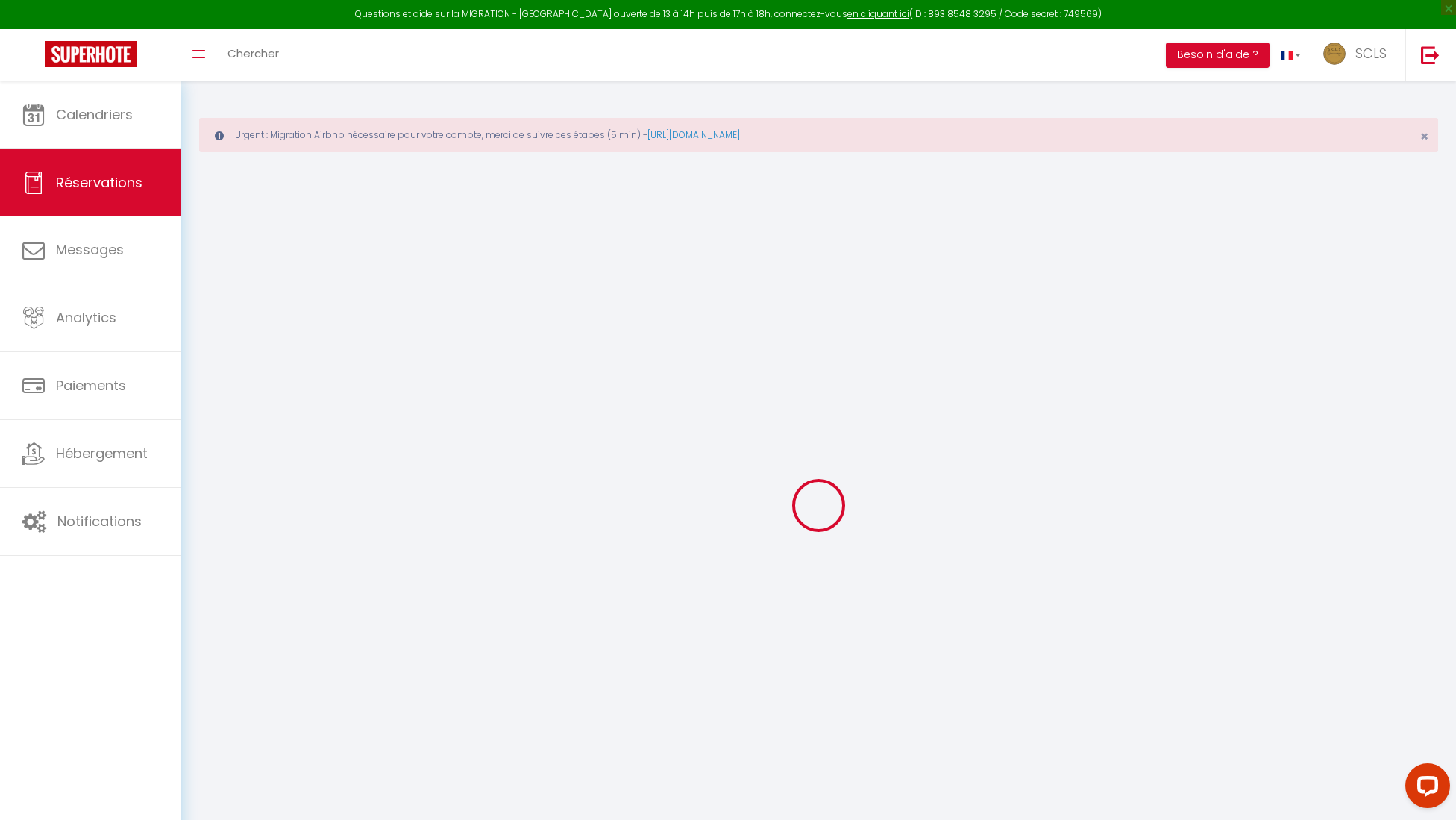
select select
checkbox input "false"
select select
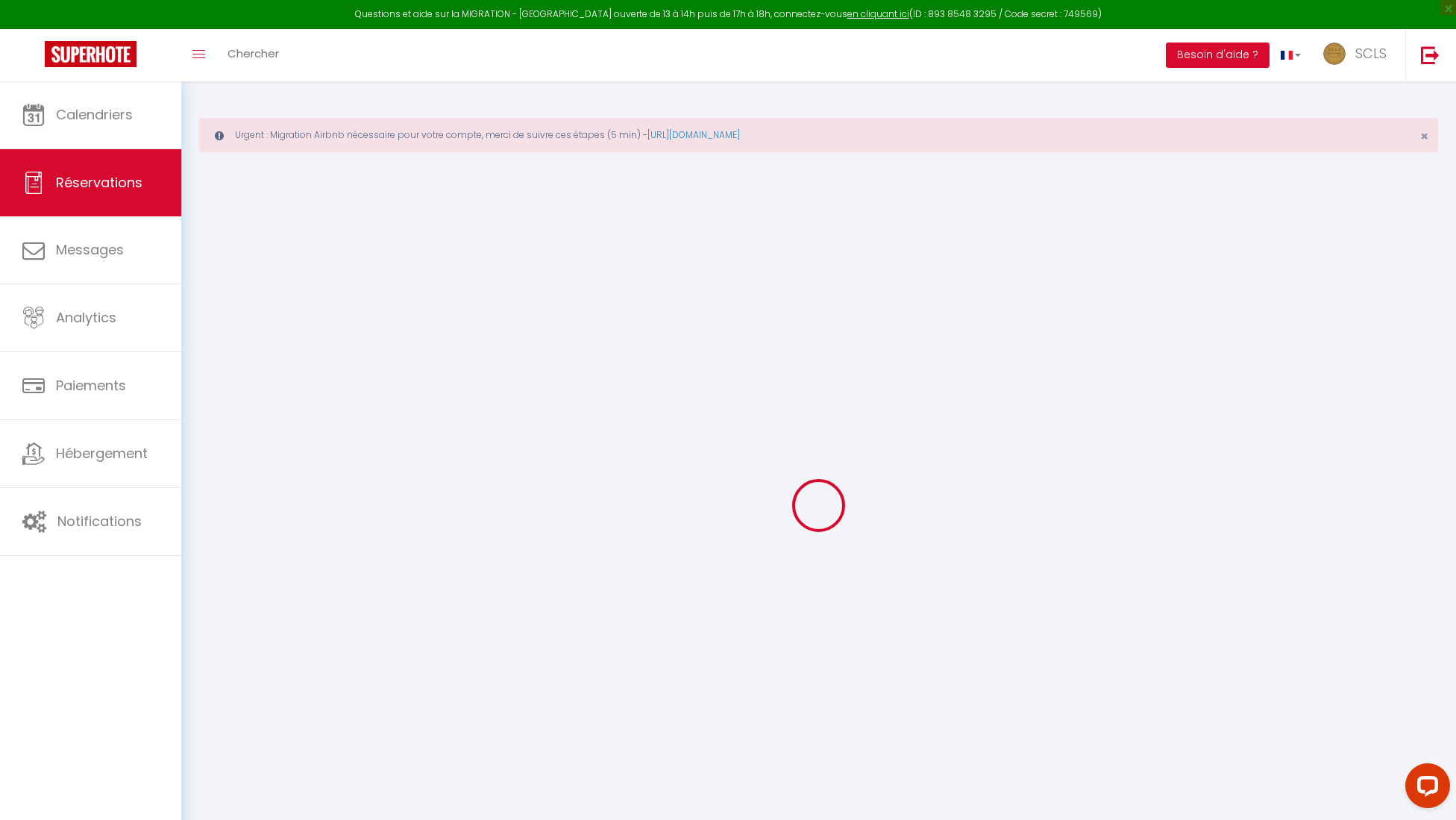
select select
checkbox input "false"
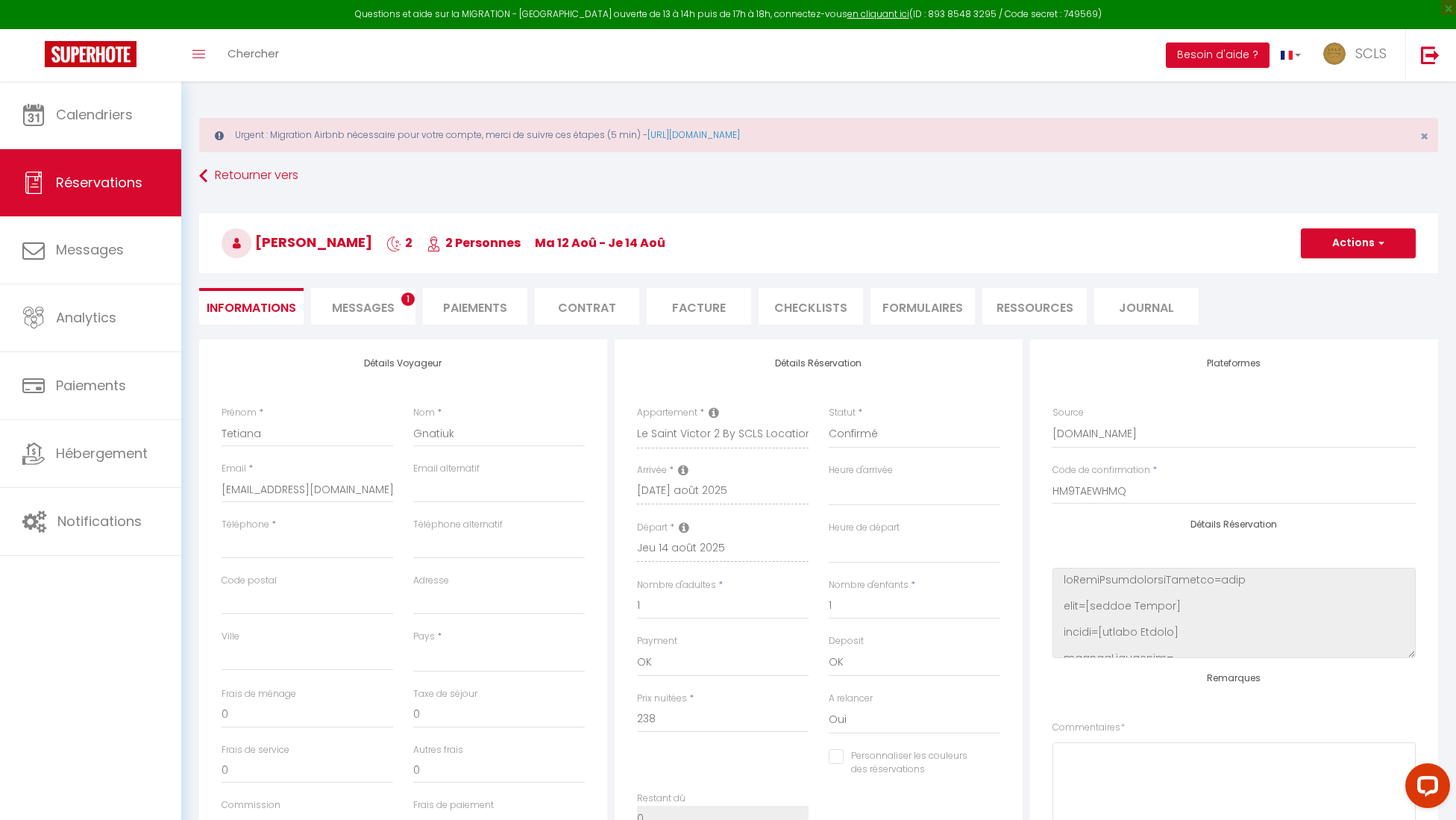
select select
type input "35"
type input "7.97"
select select
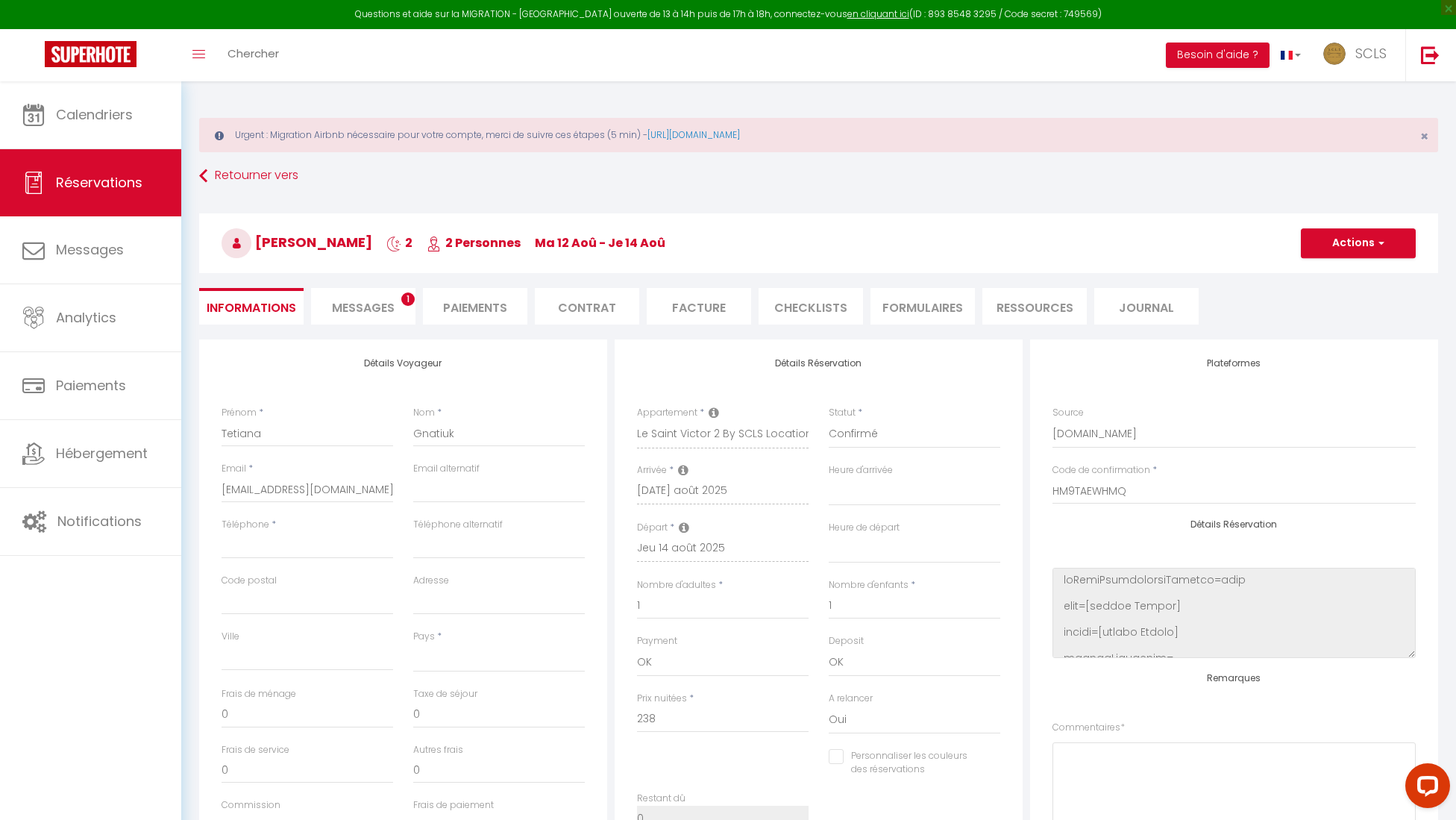
checkbox input "false"
select select
checkbox input "false"
select select
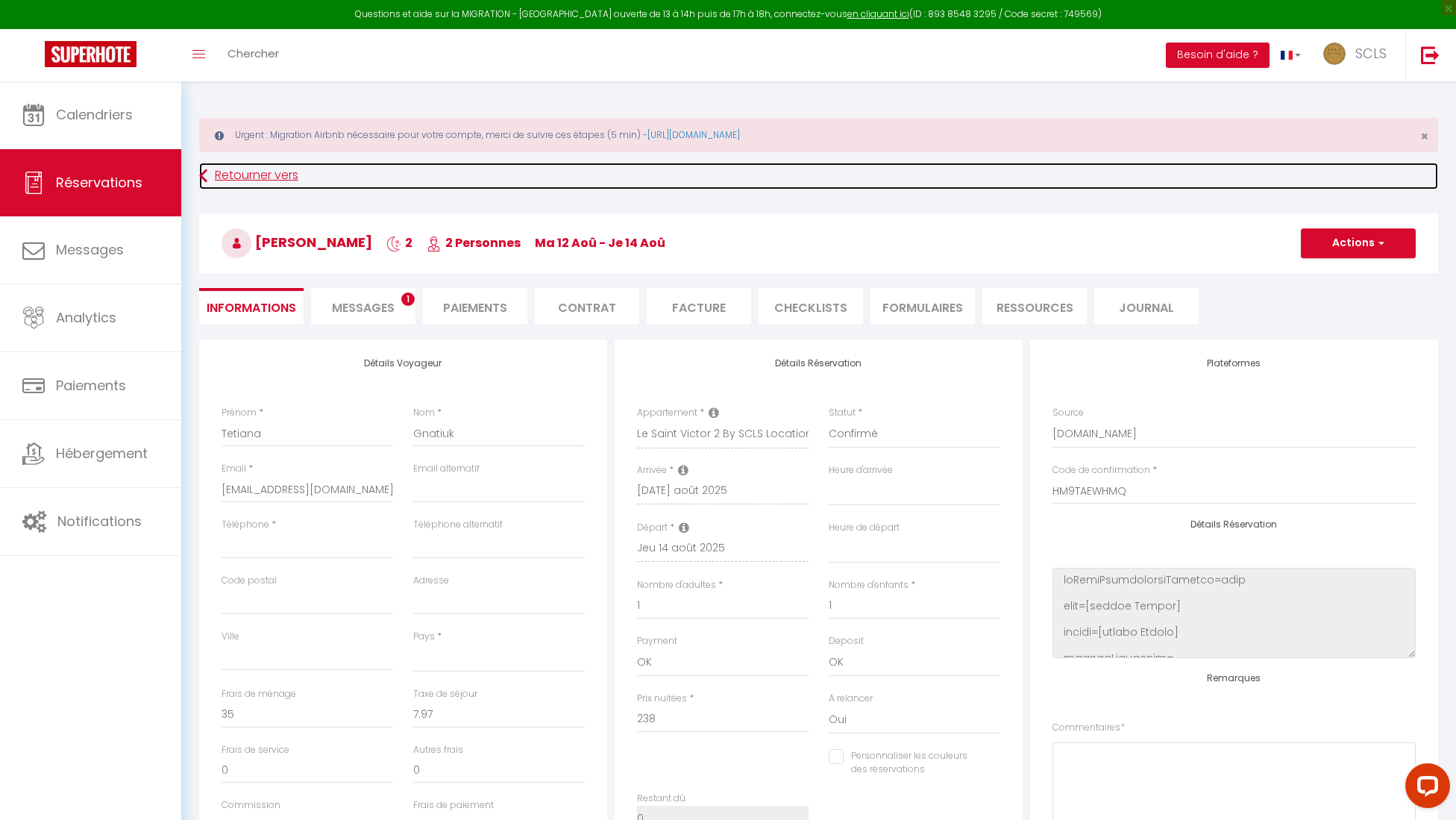
click at [219, 175] on link "Retourner vers" at bounding box center [818, 176] width 1239 height 27
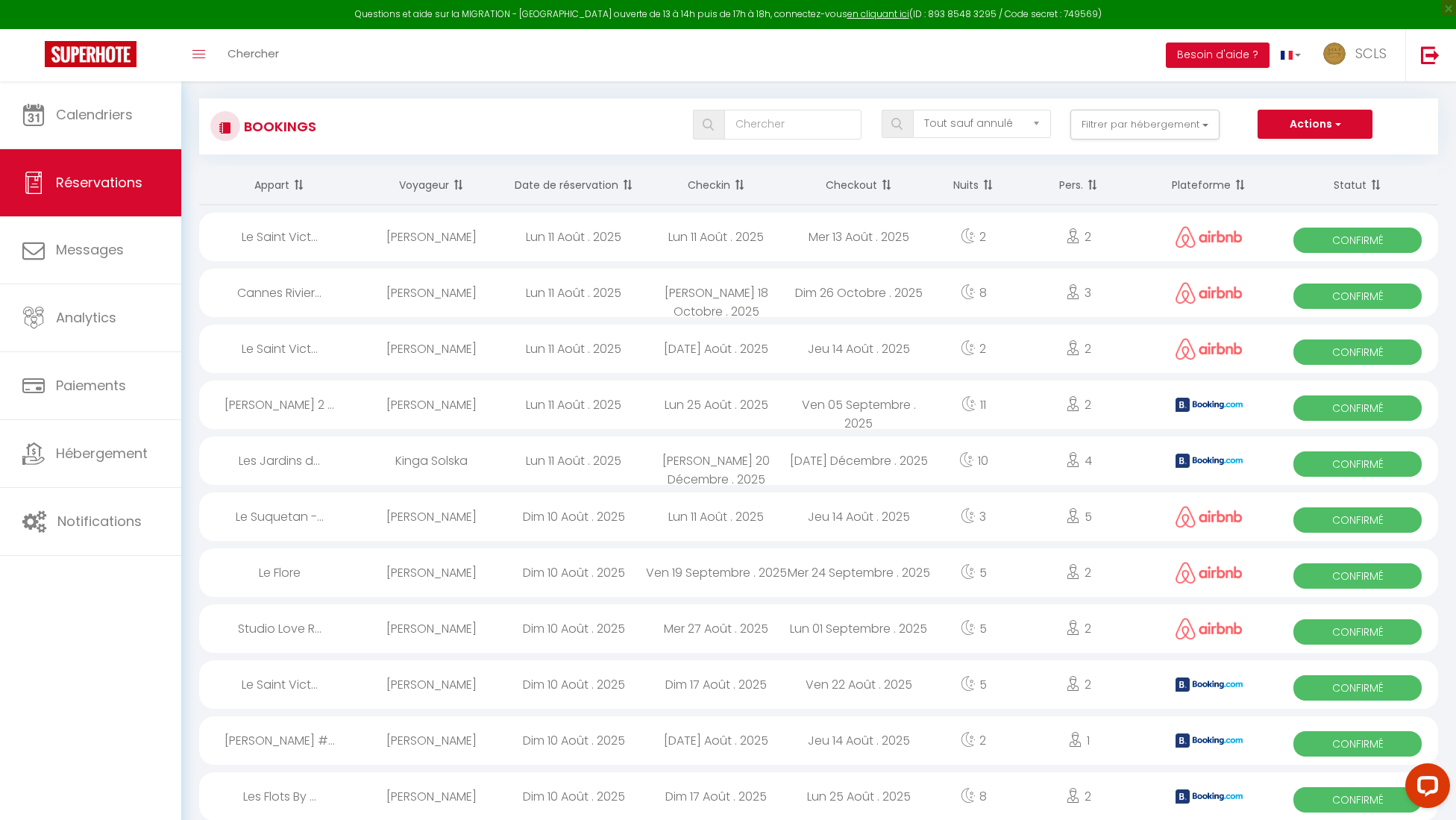
scroll to position [80, 0]
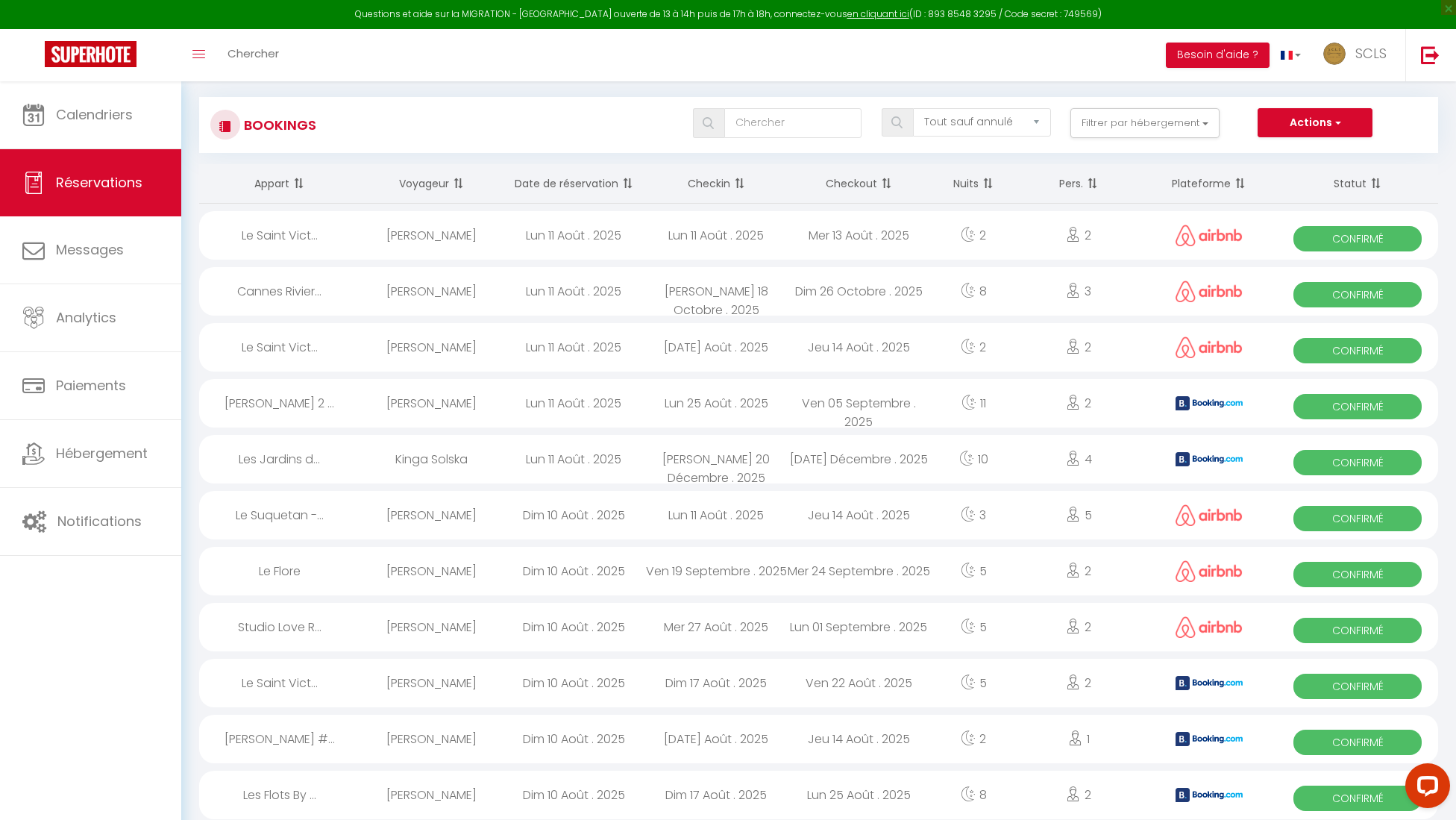
click at [276, 345] on div "Le Saint Vict..." at bounding box center [280, 347] width 161 height 48
select select "OK"
select select "0"
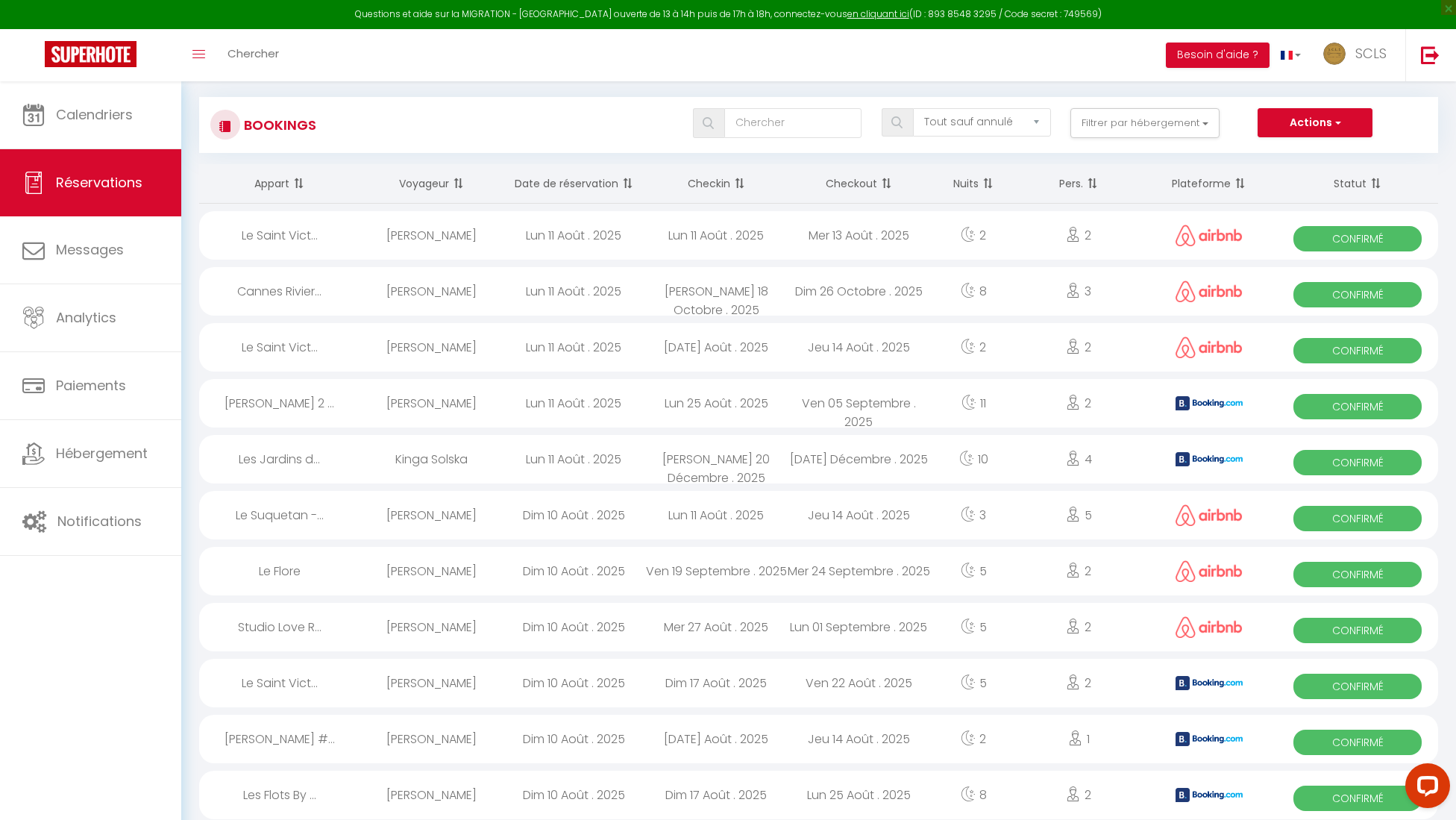
select select "1"
select select
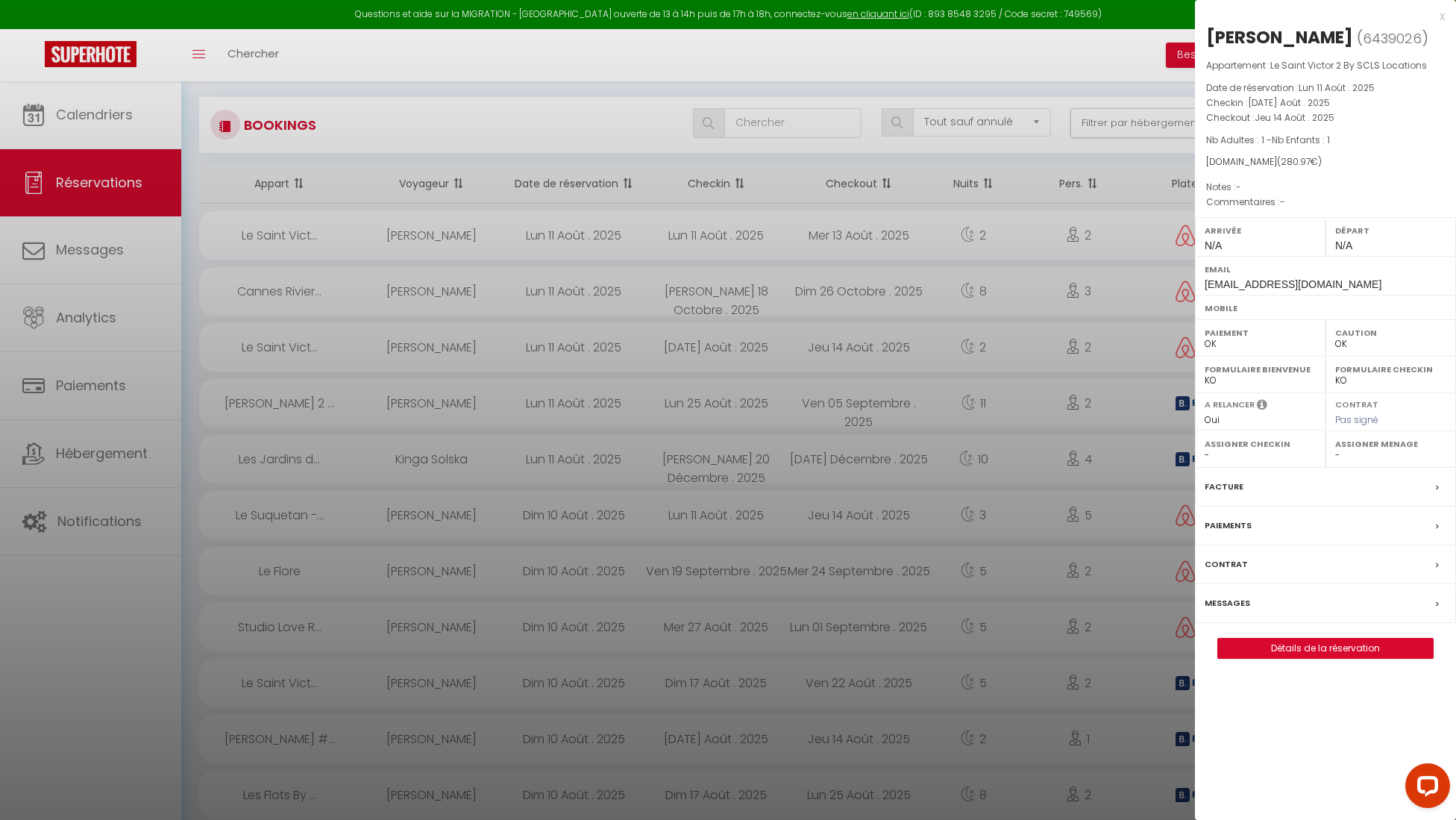
scroll to position [79, 0]
click at [827, 361] on link "Détails de la réservation" at bounding box center [1326, 649] width 215 height 20
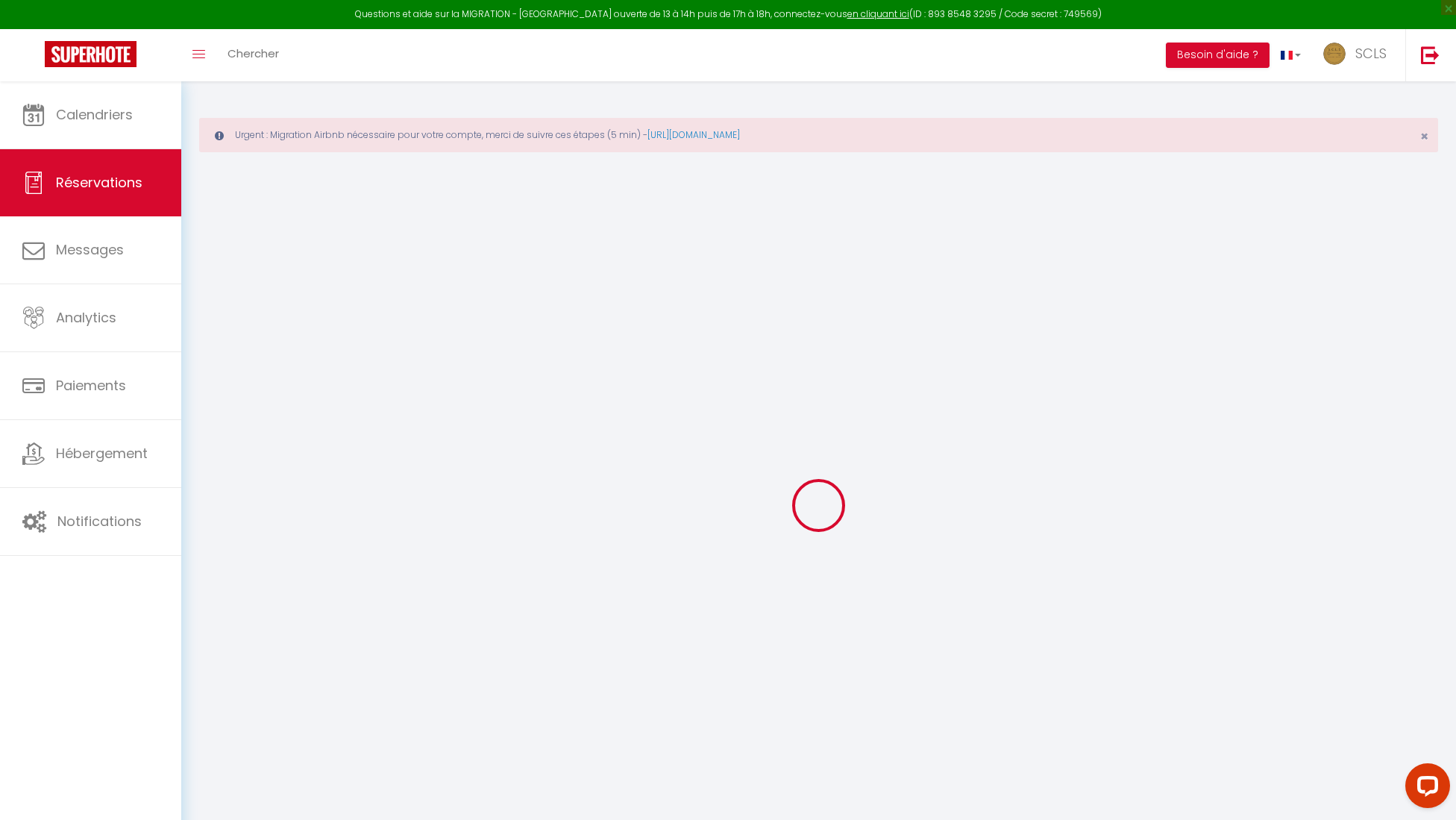
type input "Tetiana"
type input "Gnatiuk"
type input "xmwp9ycumtnurozskuxfndpm5odh@reply.superhote.com"
select select
type input "9.83"
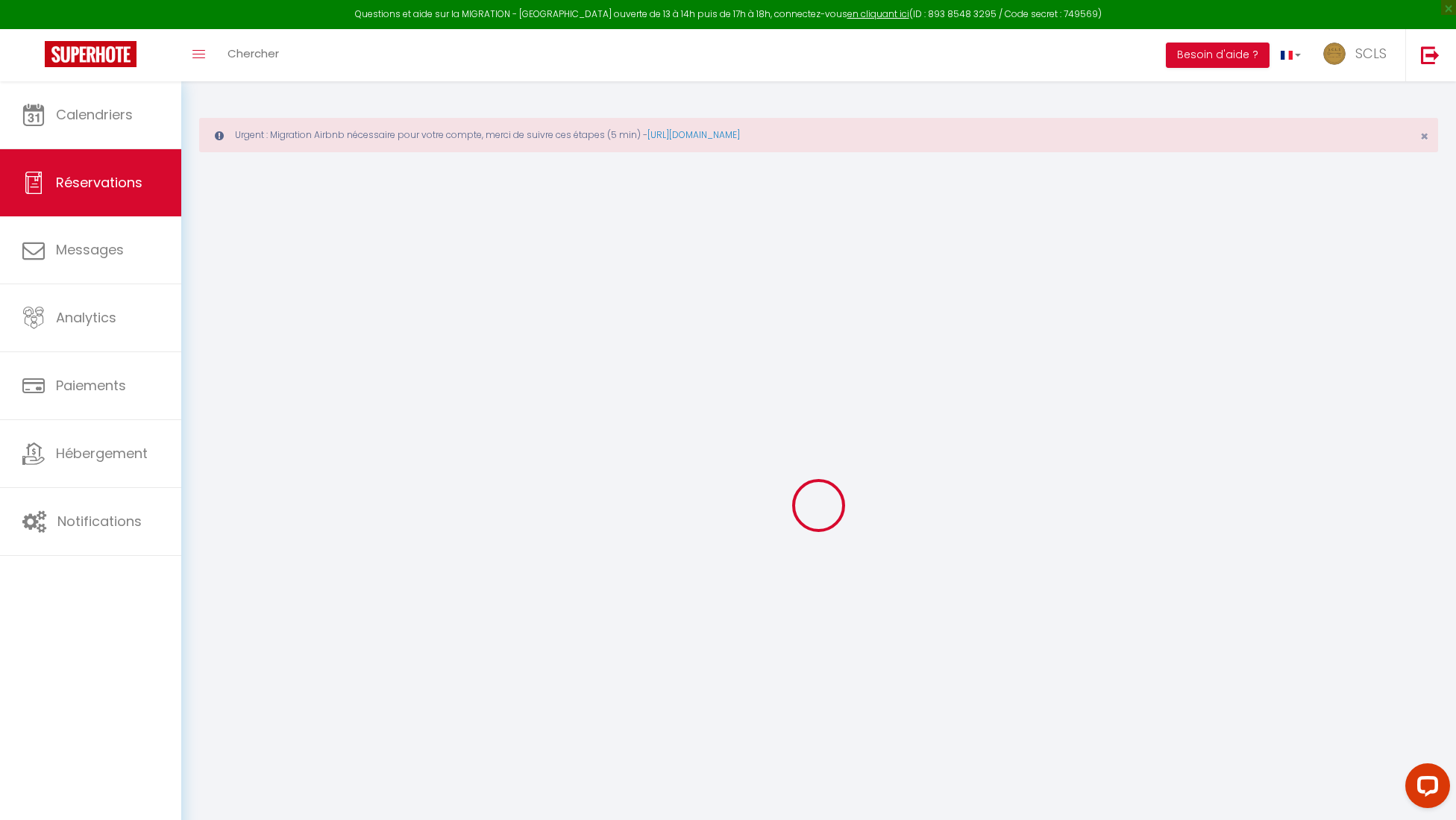
select select "32199"
select select "1"
select select
type input "1"
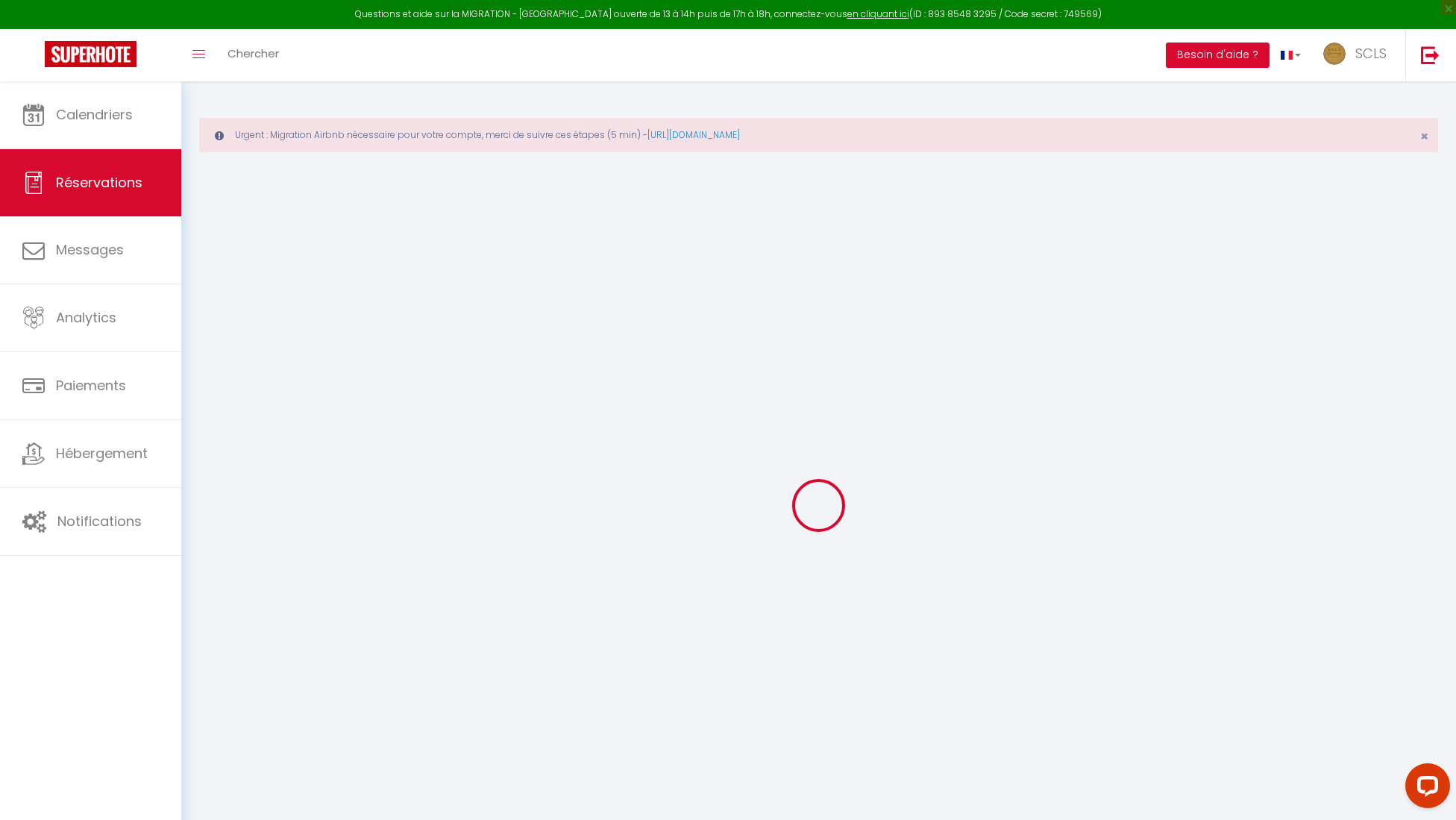
type input "1"
select select "12"
select select
type input "238"
checkbox input "false"
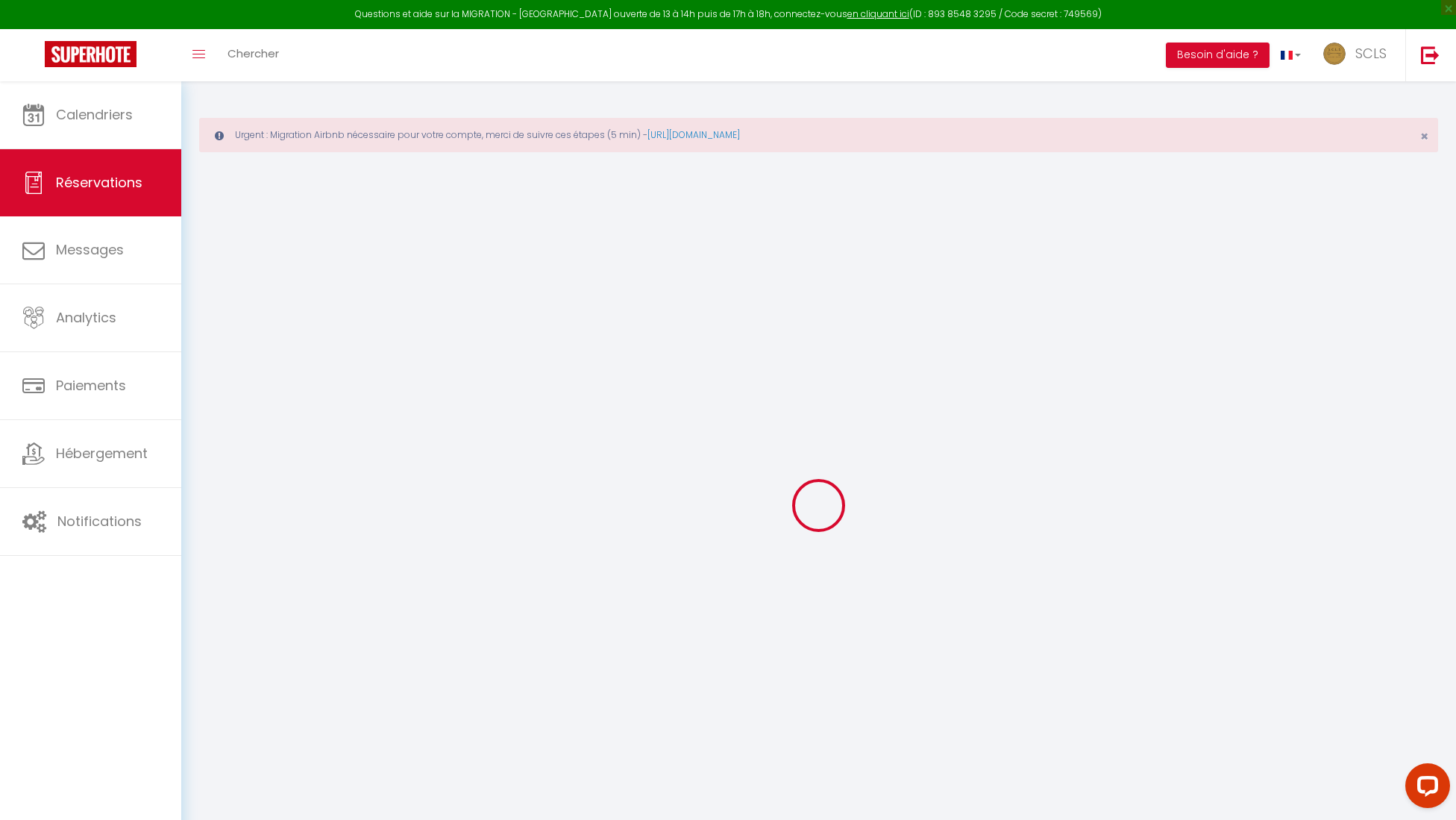
type input "0"
select select "1"
type input "0"
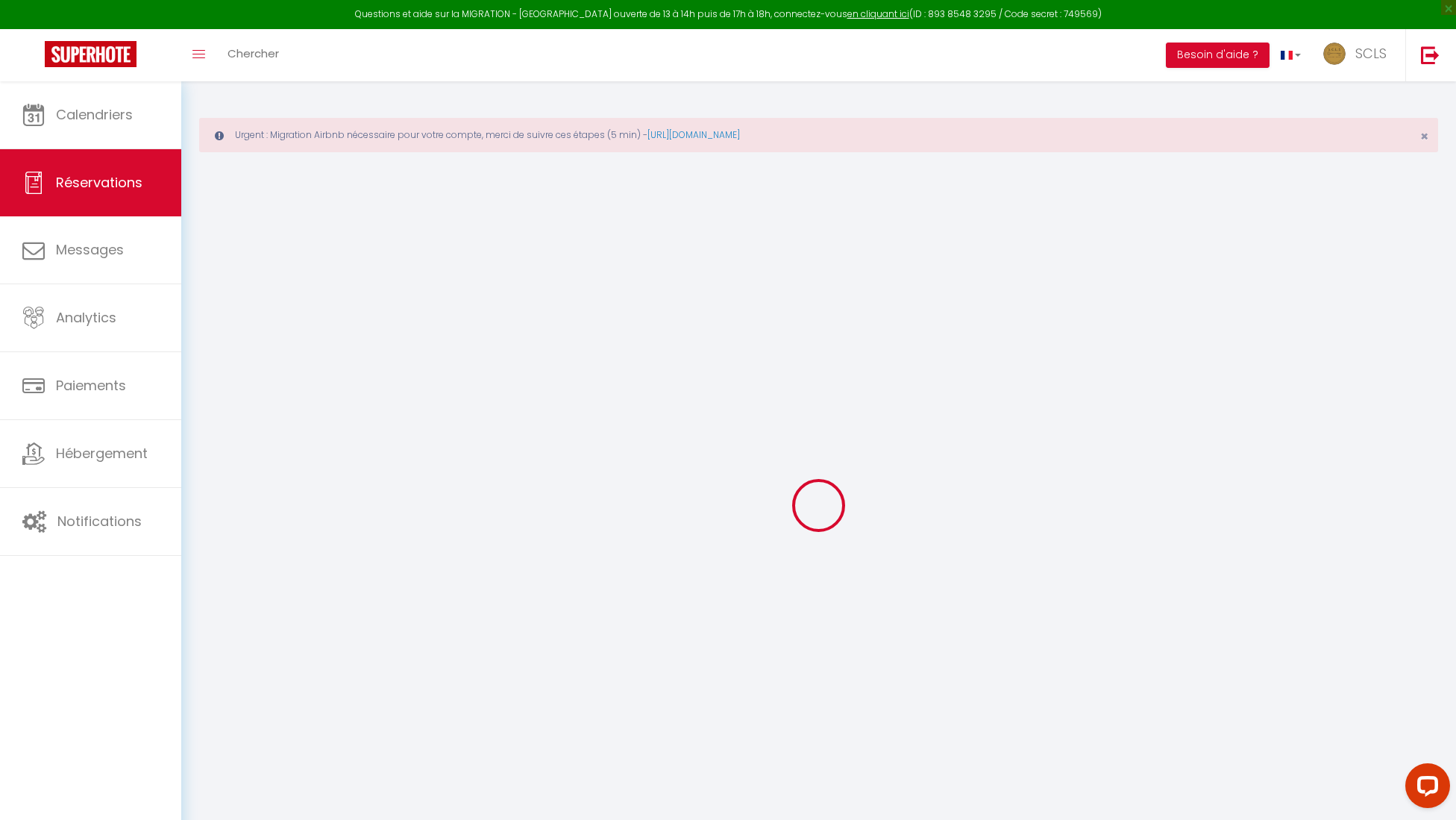
select select
select select "15"
checkbox input "false"
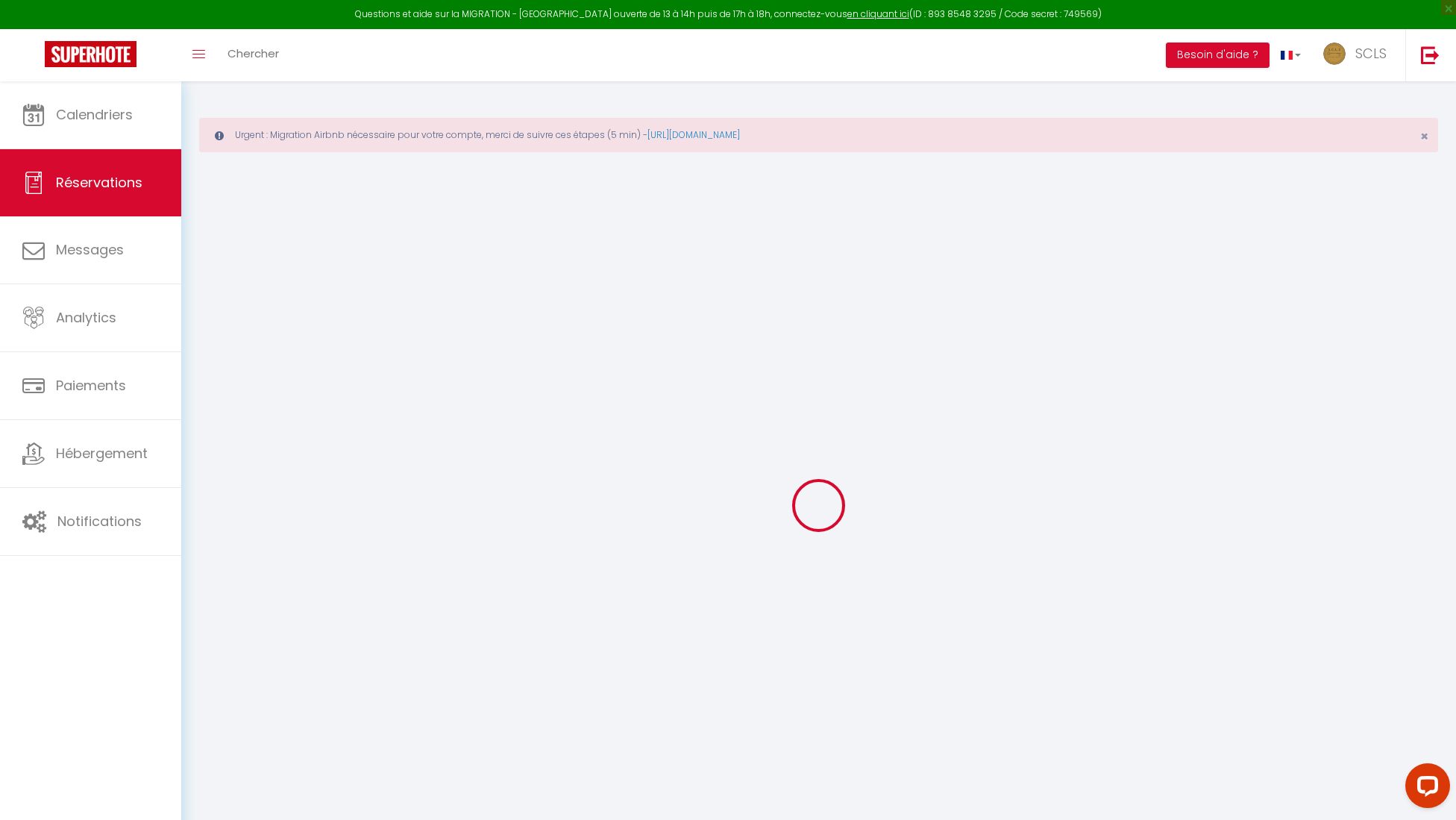
select select
checkbox input "false"
select select
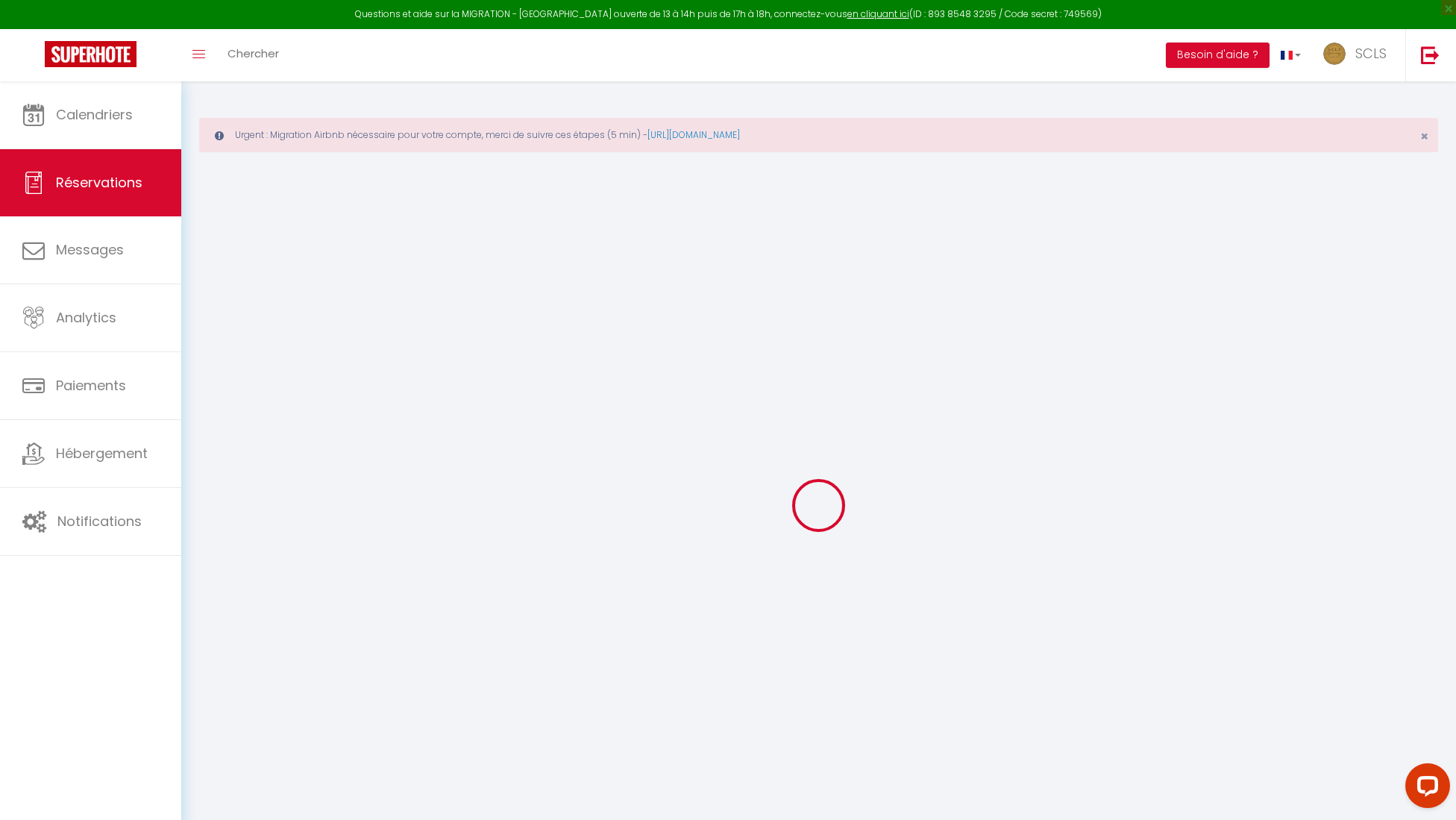
select select
checkbox input "false"
select select
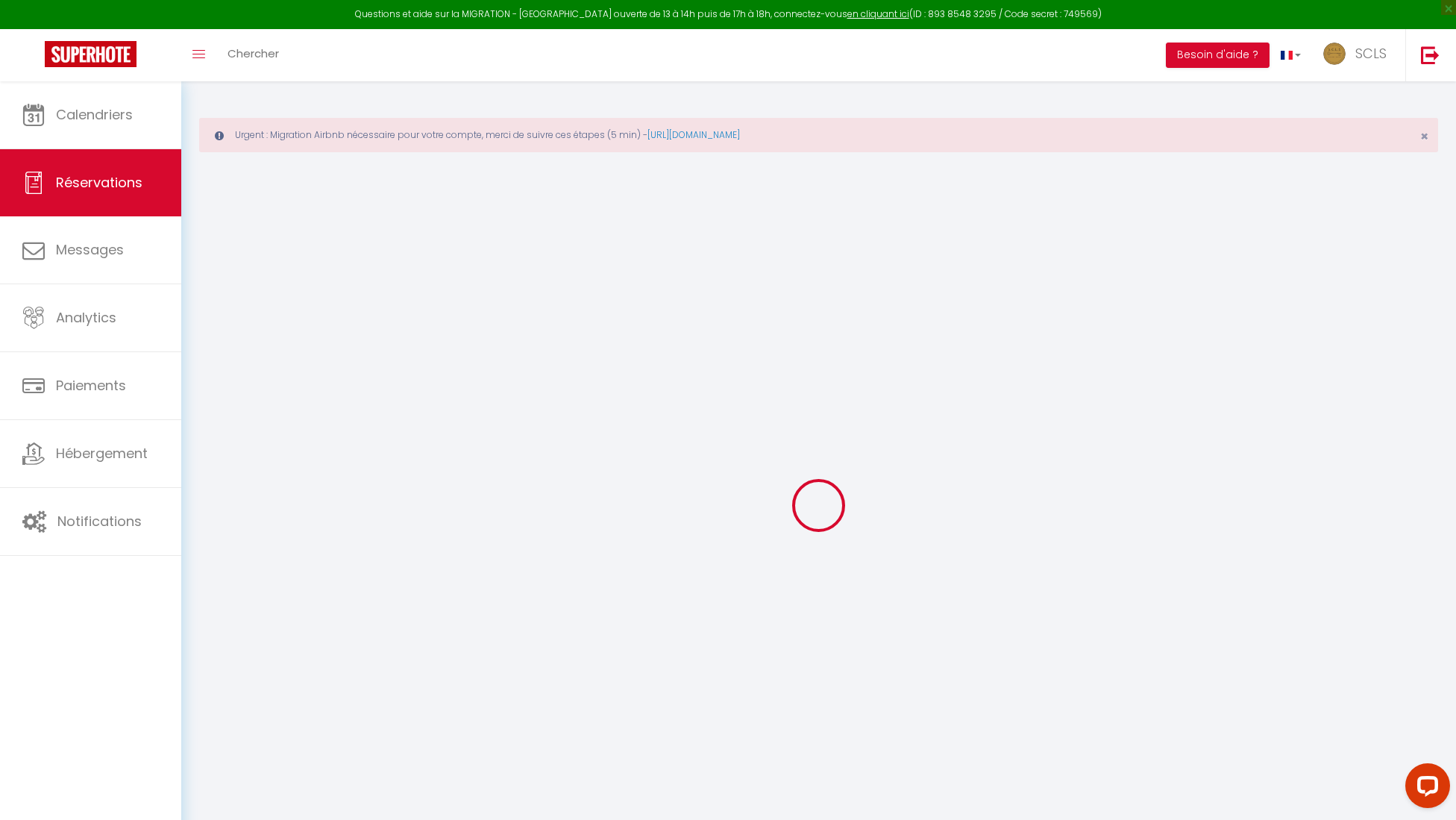
select select
checkbox input "false"
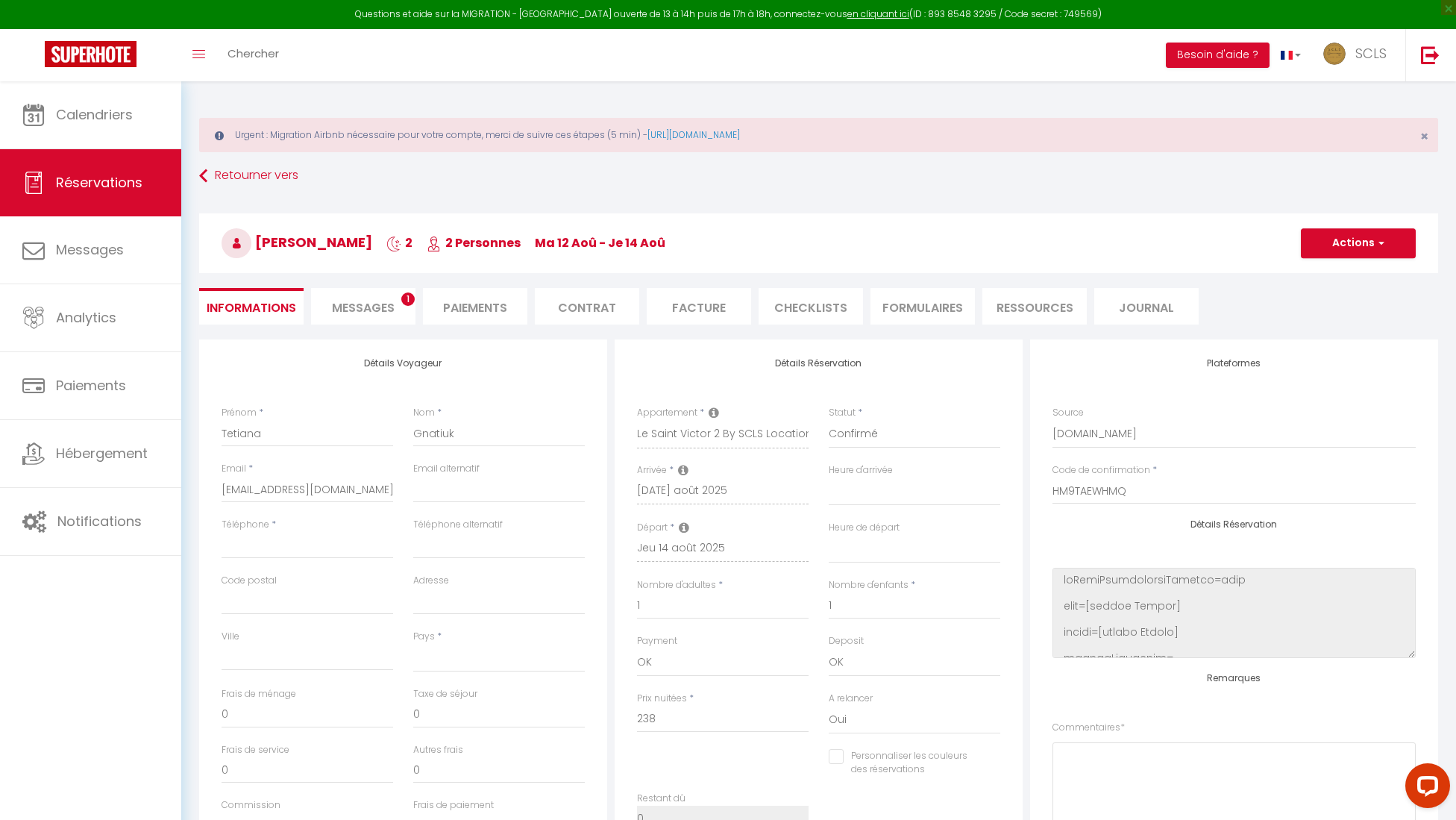
select select
type input "35"
type input "7.97"
select select
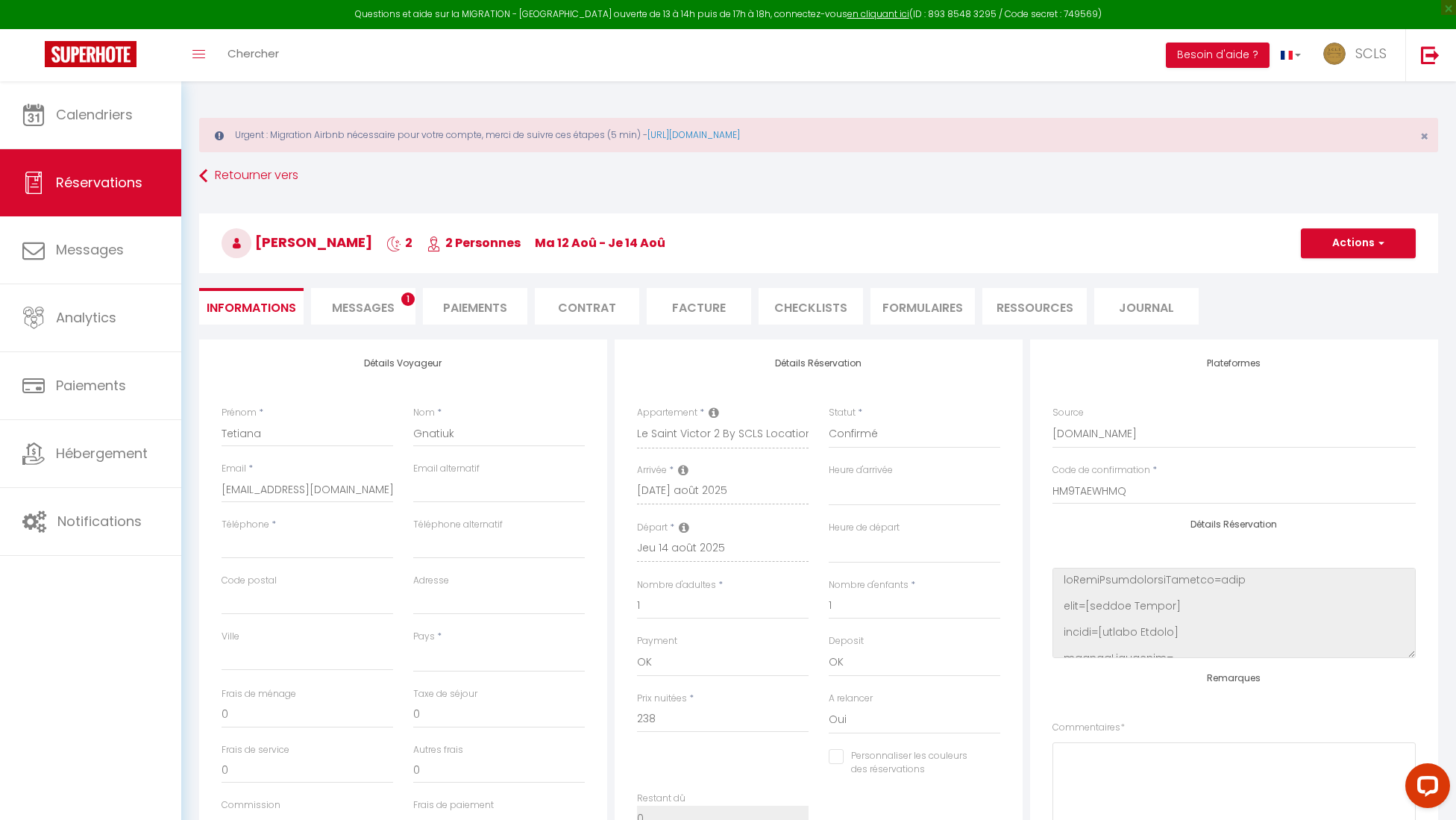
checkbox input "false"
select select
checkbox input "false"
select select
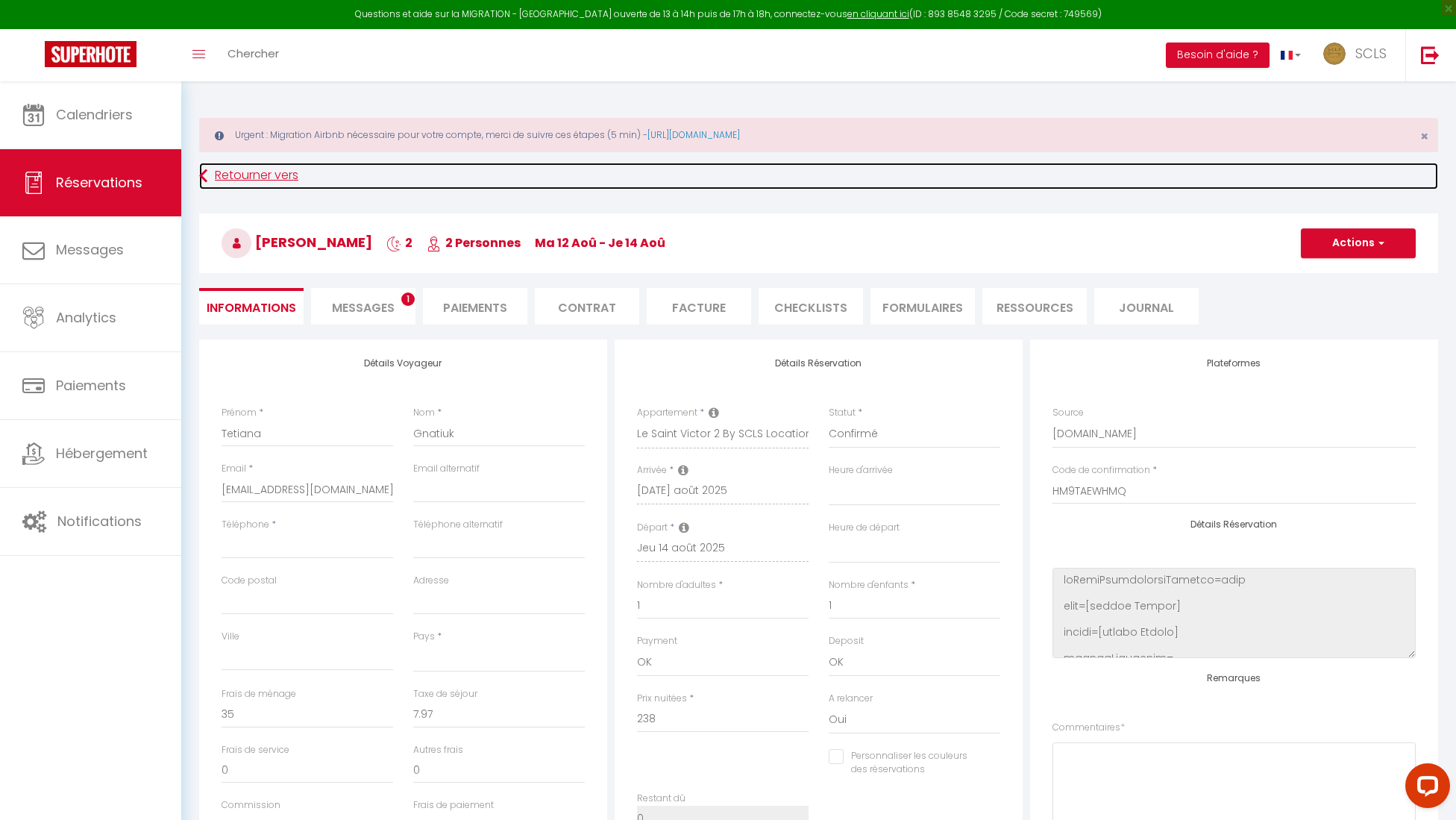
click at [289, 183] on link "Retourner vers" at bounding box center [818, 176] width 1239 height 27
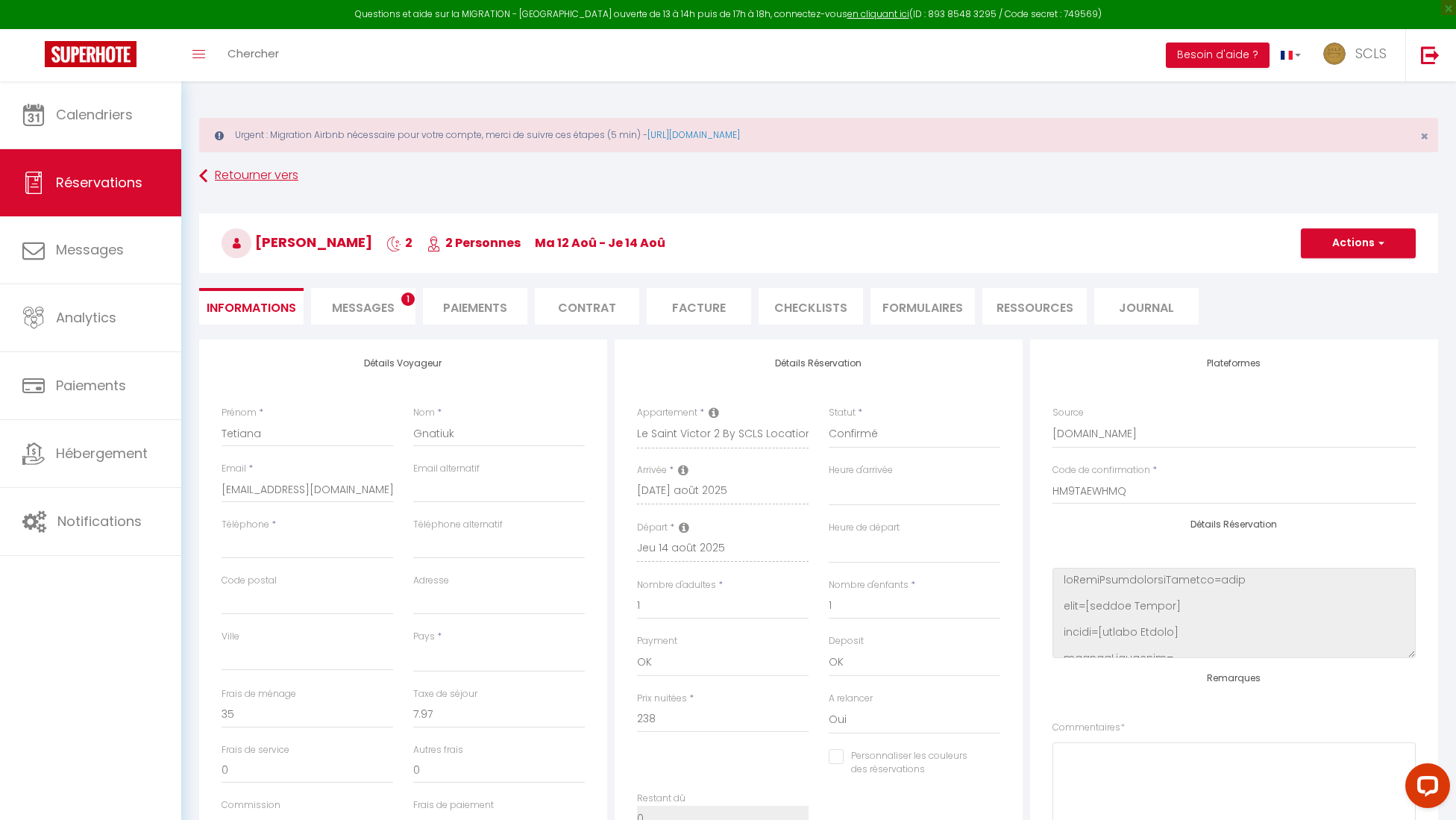
select select "not_cancelled"
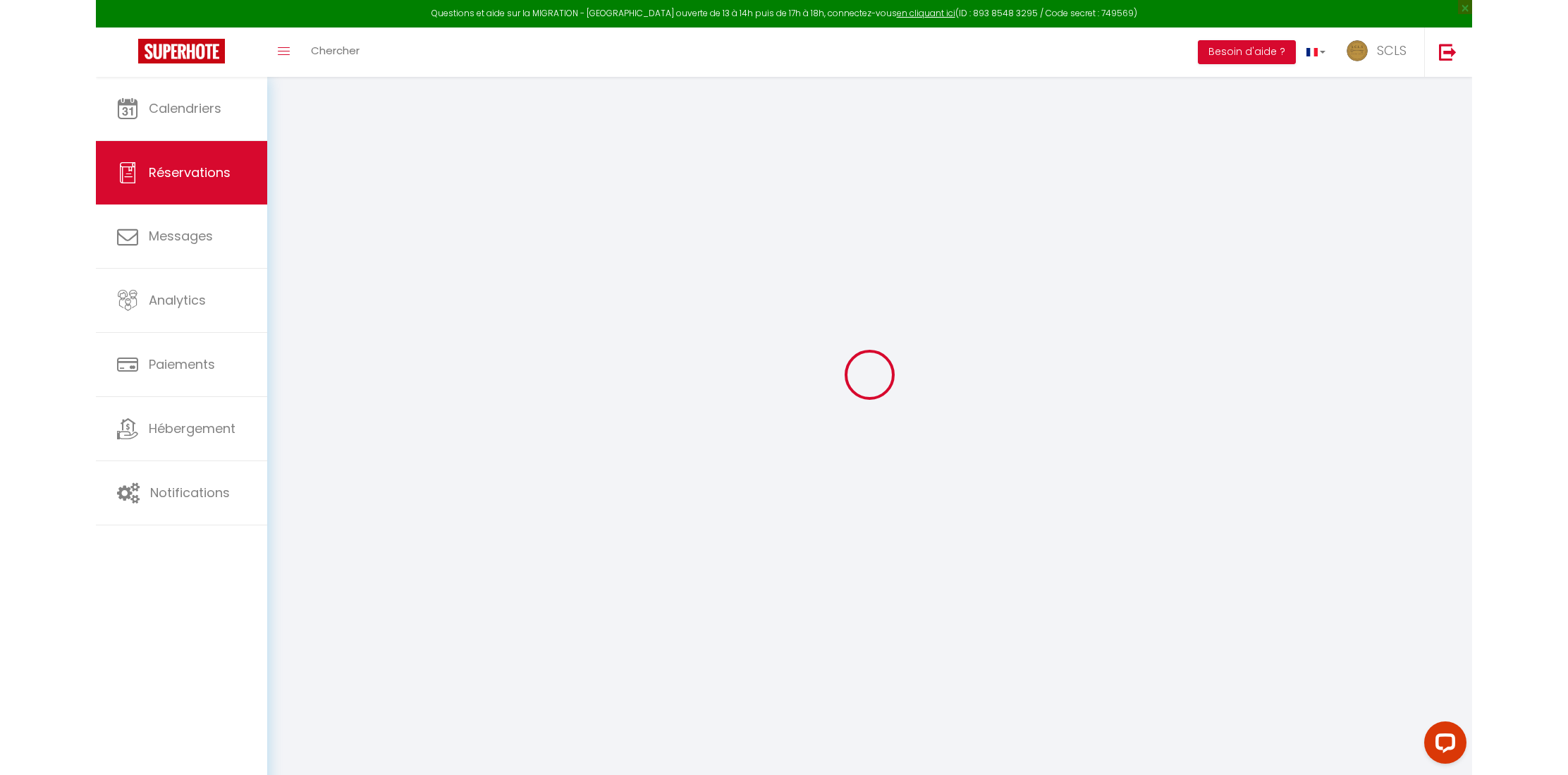
scroll to position [105, 0]
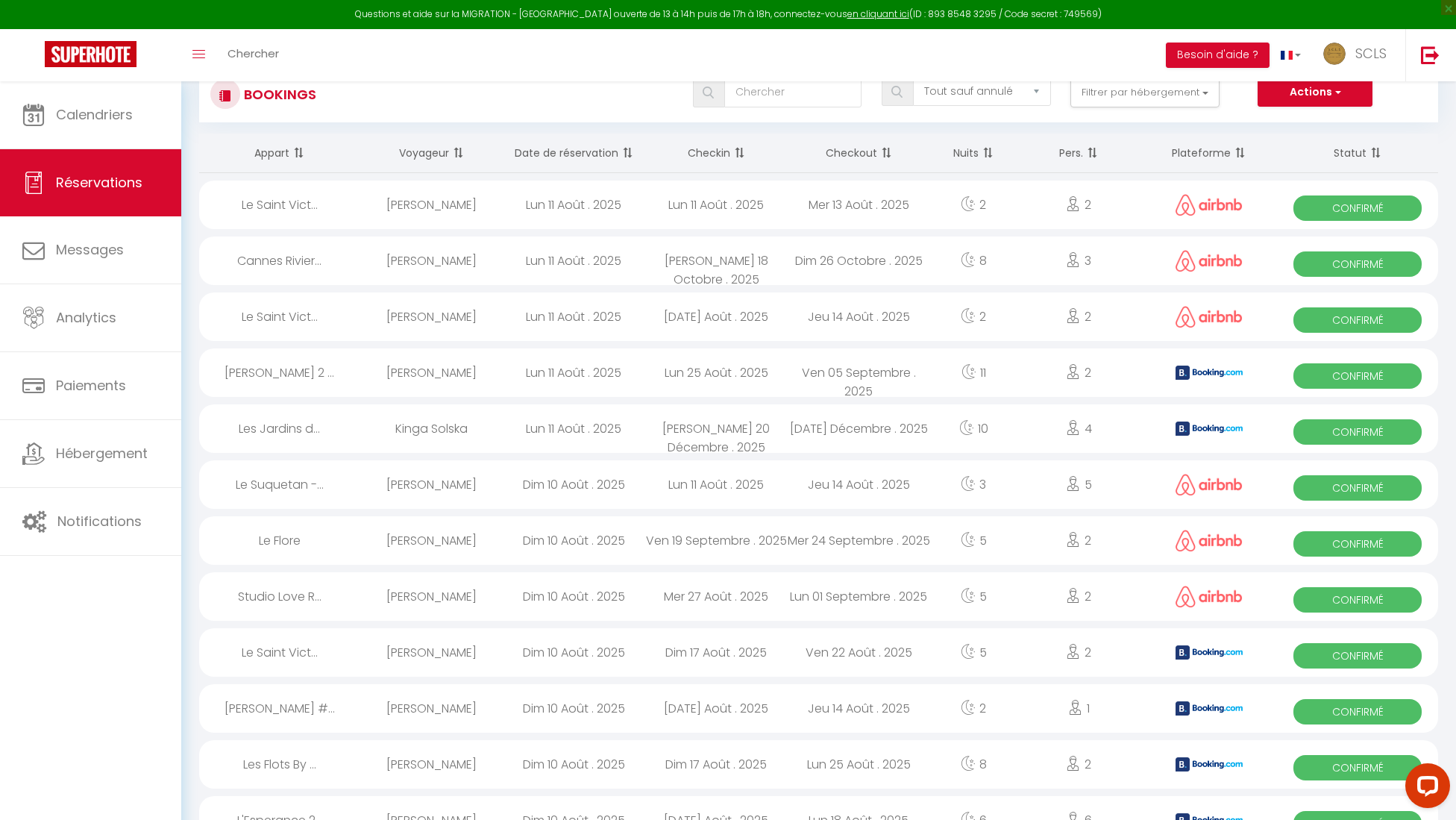
click at [827, 325] on span "Confirmé" at bounding box center [1357, 320] width 129 height 25
select select "OK"
select select "0"
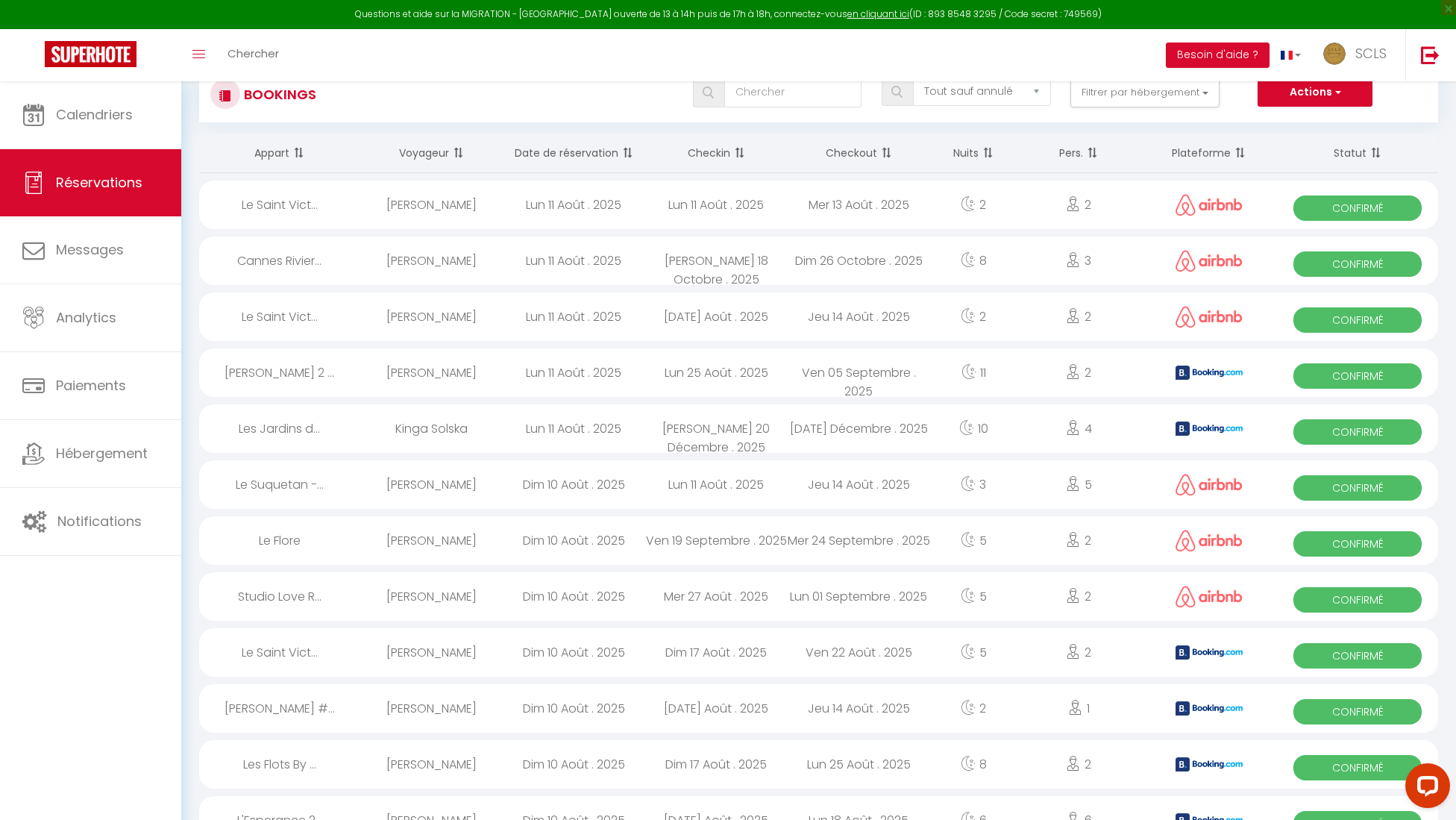
select select "1"
select select
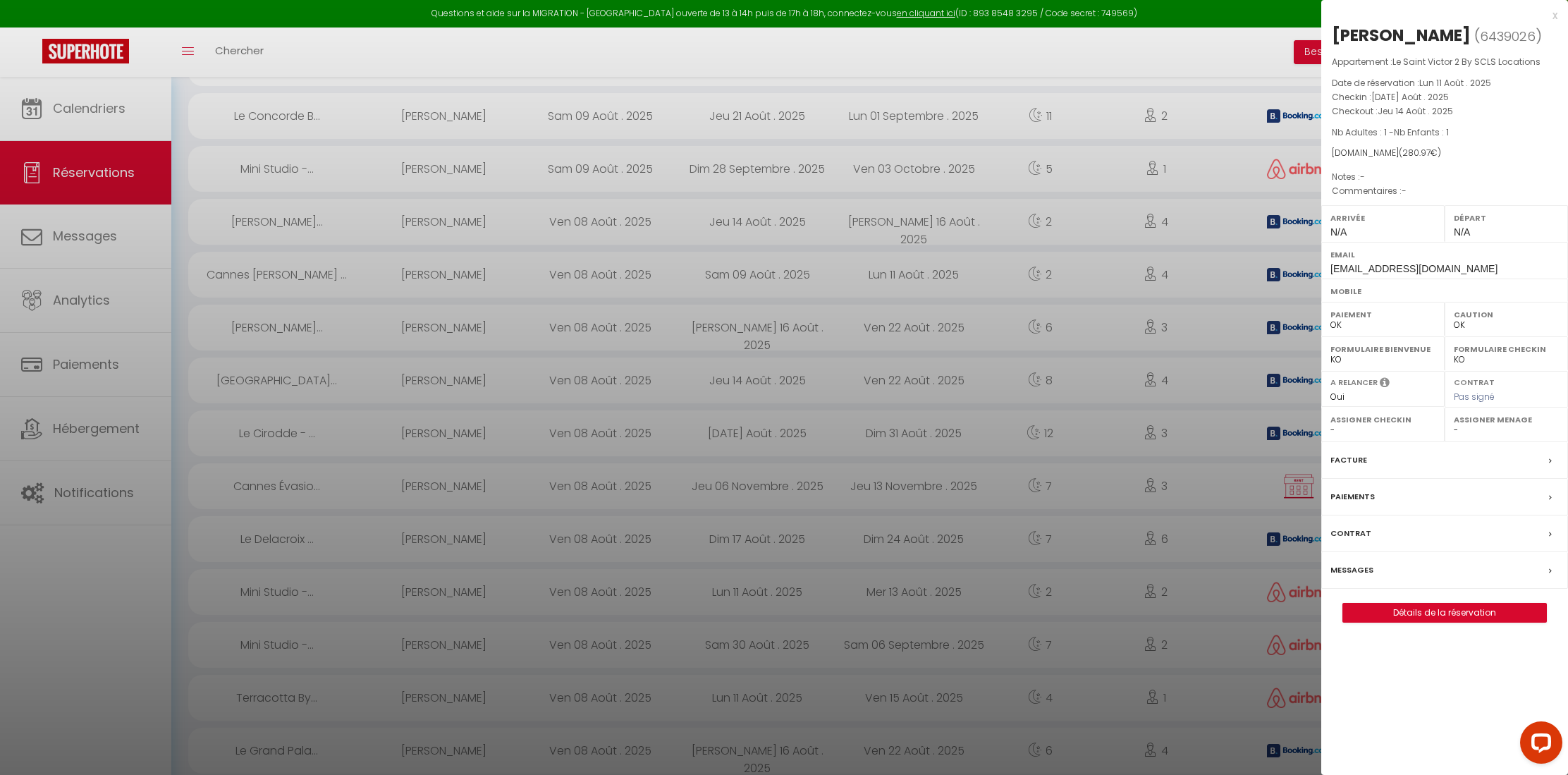
scroll to position [1130, 0]
click at [268, 223] on div at bounding box center [784, 388] width 1568 height 775
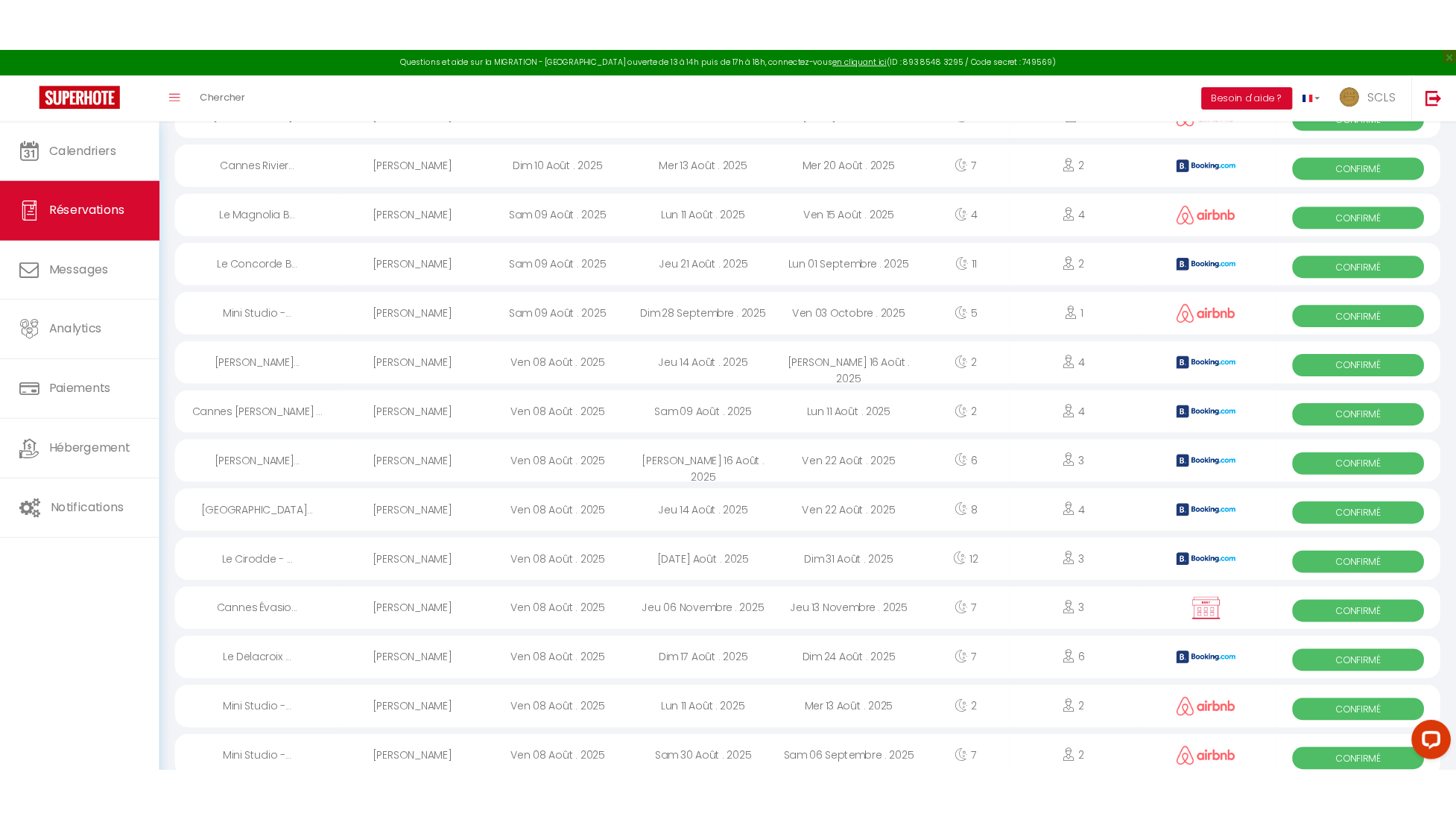
scroll to position [1079, 0]
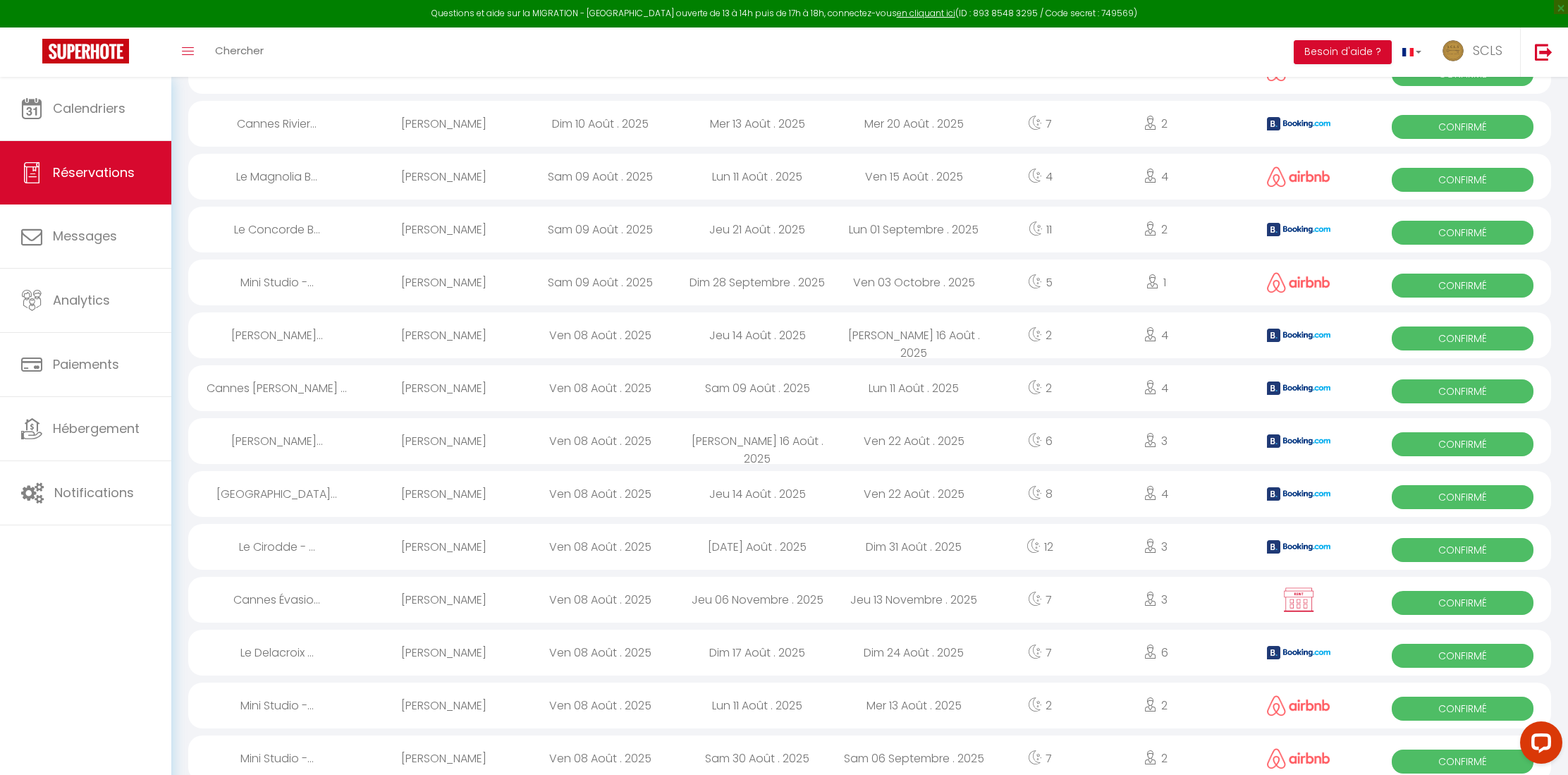
click at [781, 336] on span "Confirmé" at bounding box center [1463, 338] width 142 height 24
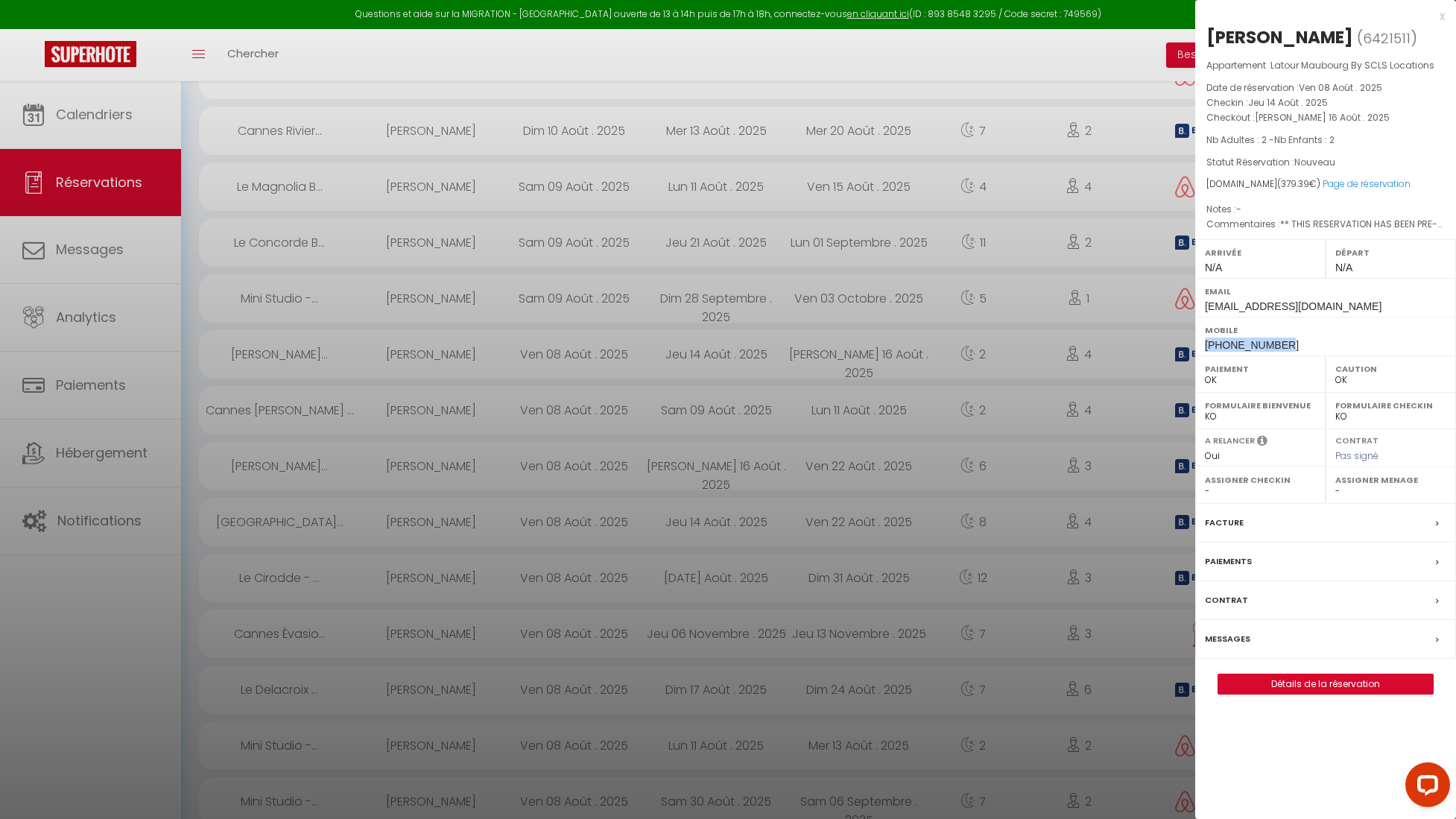
drag, startPoint x: 1281, startPoint y: 343, endPoint x: 1196, endPoint y: 340, distance: 85.1
click at [826, 340] on div "Mobile +393922669999" at bounding box center [1325, 335] width 261 height 39
copy span "+393922669999"
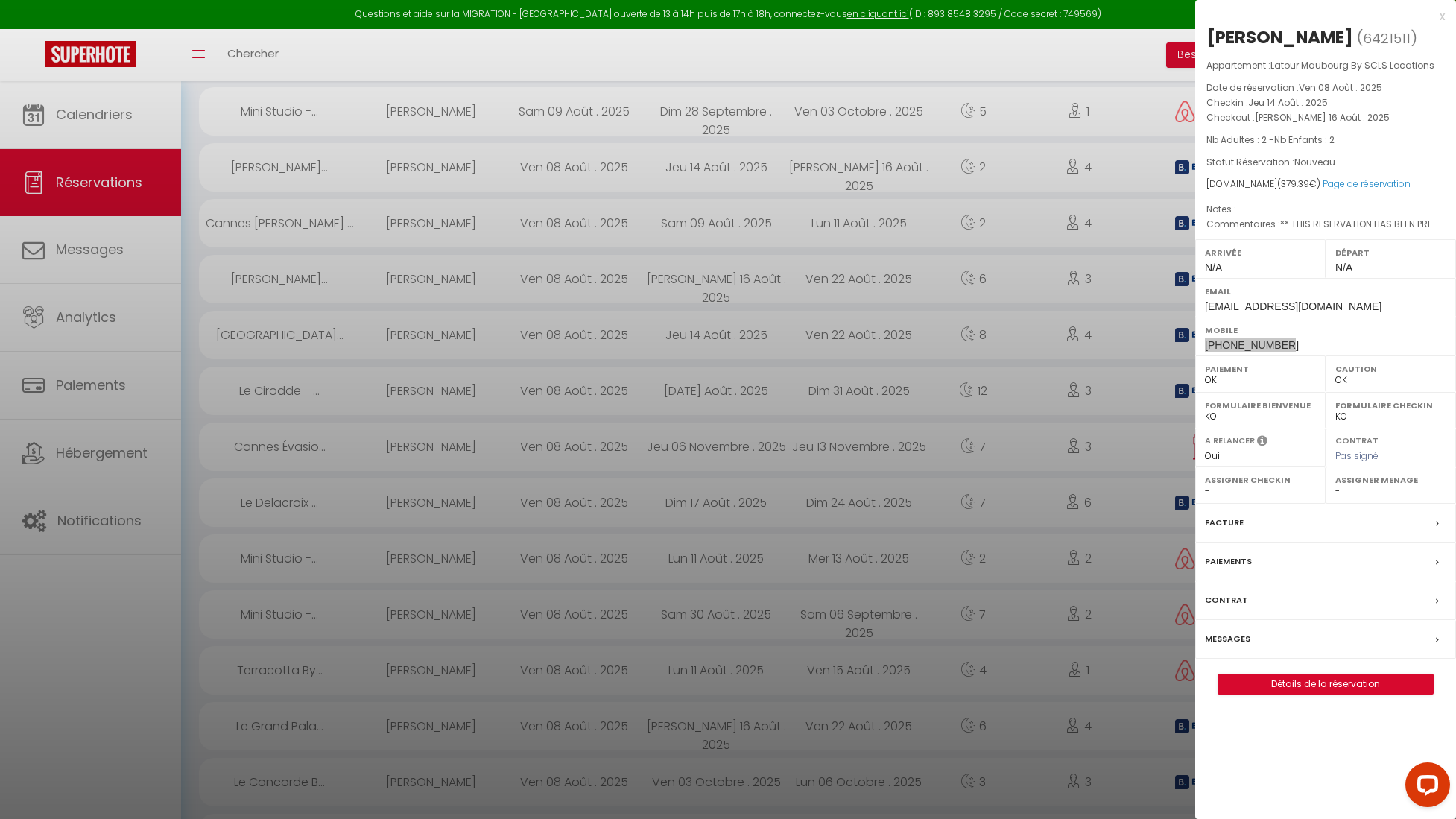
scroll to position [1266, 0]
click at [826, 184] on link "Page de réservation" at bounding box center [1366, 184] width 88 height 13
click at [826, 361] on label "Paiements" at bounding box center [1228, 562] width 47 height 16
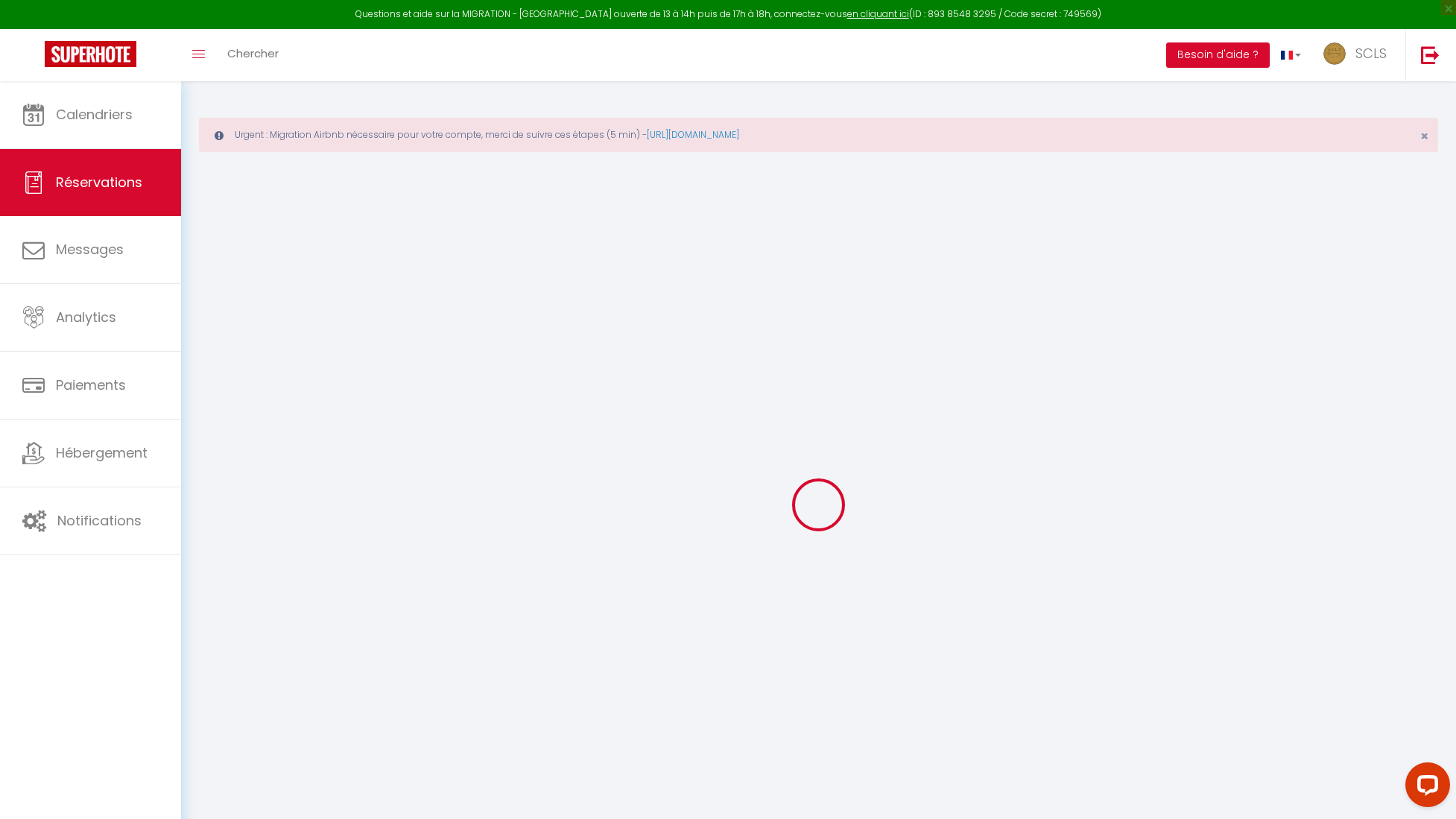
select select
checkbox input "false"
type textarea "** THIS RESERVATION HAS BEEN PRE-PAID ** BOOKING NOTE : Payment charge is EUR 5…"
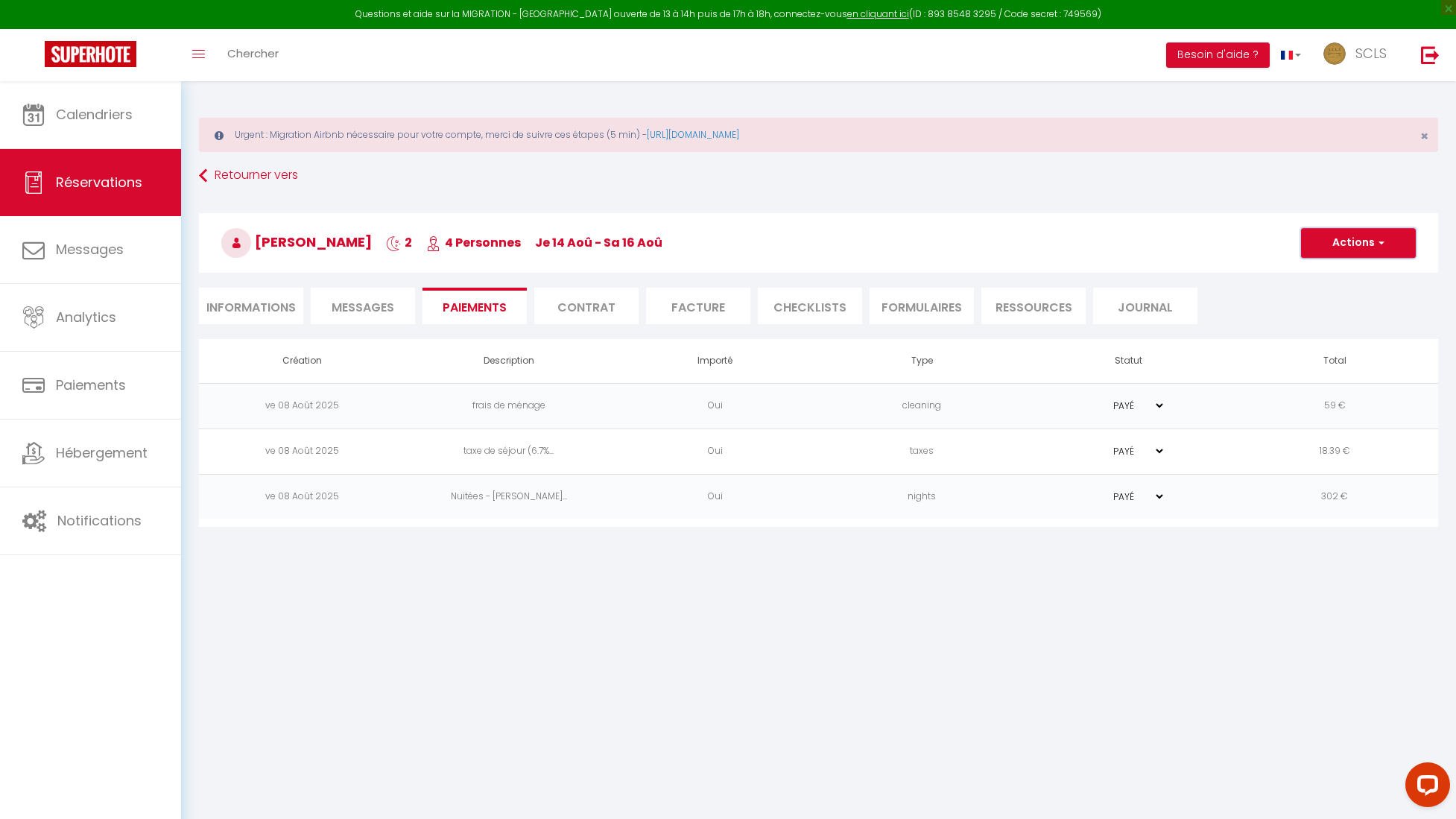
click at [826, 249] on button "Actions" at bounding box center [1357, 243] width 114 height 30
click at [826, 337] on link "Créer nouveau lien caution" at bounding box center [1376, 334] width 183 height 20
select select "nights"
type input "ywu.685038@guest.booking.com"
select select "2769"
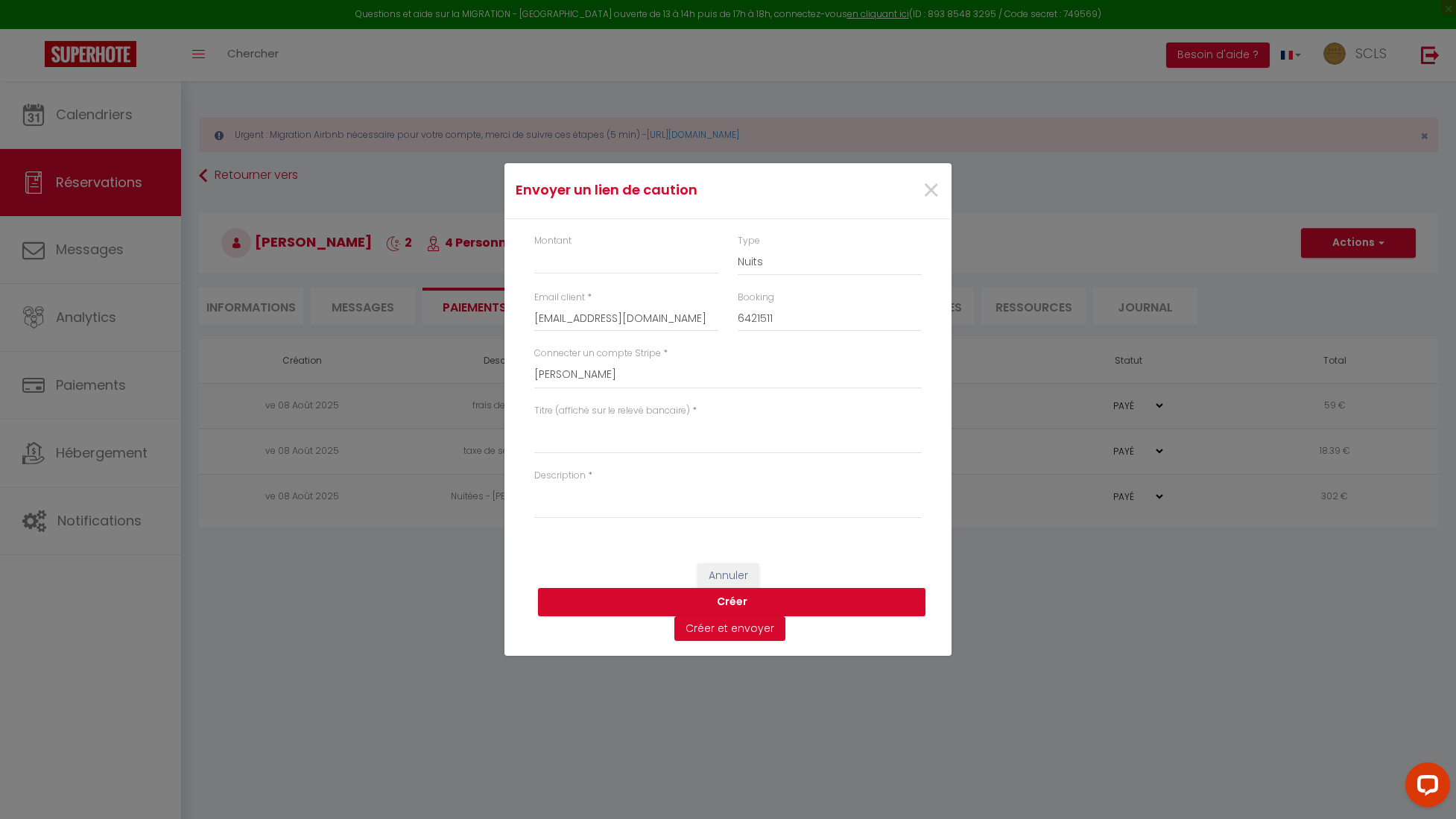
click at [569, 245] on label "Montant" at bounding box center [552, 241] width 37 height 14
click at [569, 248] on input "Montant" at bounding box center [625, 261] width 184 height 27
type input "500"
click at [565, 361] on select "SCLS Punkimmo [PERSON_NAME] Jean-[PERSON_NAME] [PERSON_NAME] [PERSON_NAME] [PER…" at bounding box center [727, 375] width 387 height 28
click at [765, 259] on select "Nuits Frais de ménage Taxe de séjour [GEOGRAPHIC_DATA]" at bounding box center [829, 262] width 184 height 28
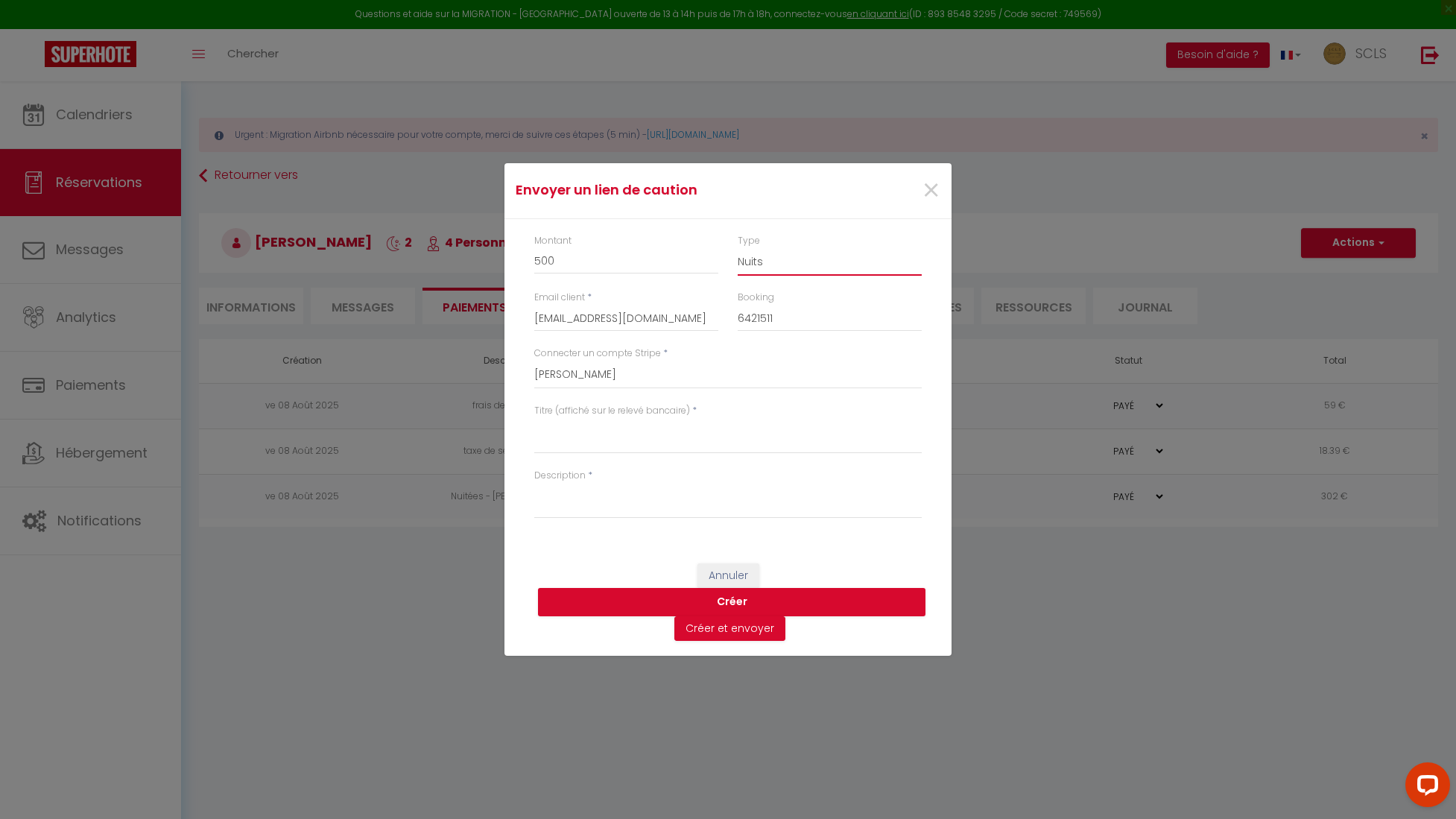
select select "other"
click at [622, 361] on select "SCLS Punkimmo [PERSON_NAME] Jean-[PERSON_NAME] [PERSON_NAME] [PERSON_NAME] [PER…" at bounding box center [727, 375] width 387 height 28
select select "2594"
click at [569, 361] on textarea "Titre (affiché sur le relevé bancaire)" at bounding box center [727, 436] width 387 height 36
drag, startPoint x: 716, startPoint y: 436, endPoint x: 488, endPoint y: 432, distance: 228.0
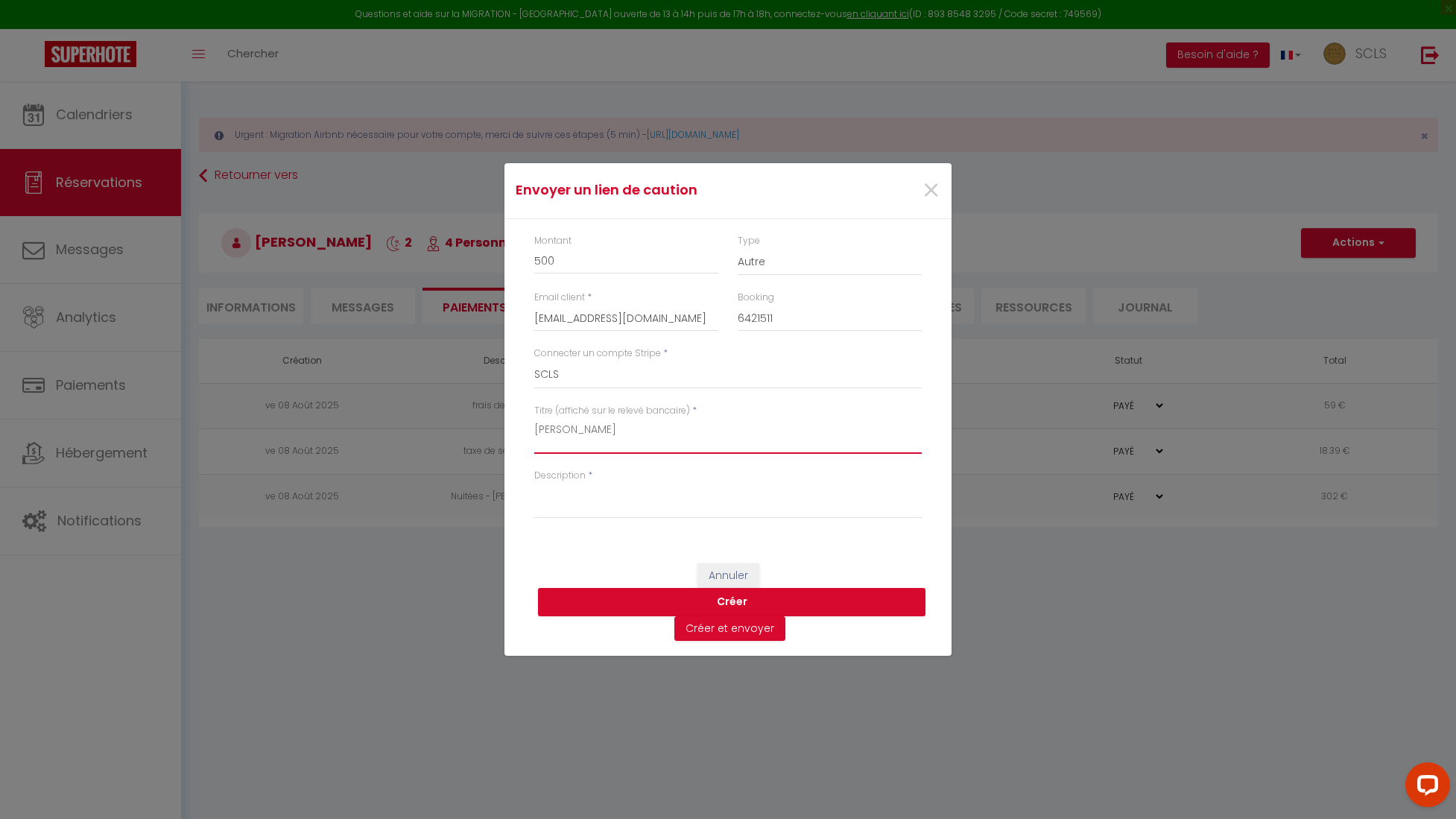
click at [488, 361] on div "Envoyer un lien de caution × Montant 500 Type Nuits Frais de ménage Taxe de séj…" at bounding box center [728, 410] width 1456 height 819
type textarea "Yongbing Wu Latour Maubourg"
click at [626, 361] on textarea "Description" at bounding box center [727, 500] width 387 height 36
paste textarea "Yongbing Wu Latour Maubourg"
type textarea "Yongbing Wu Latour Maubourg"
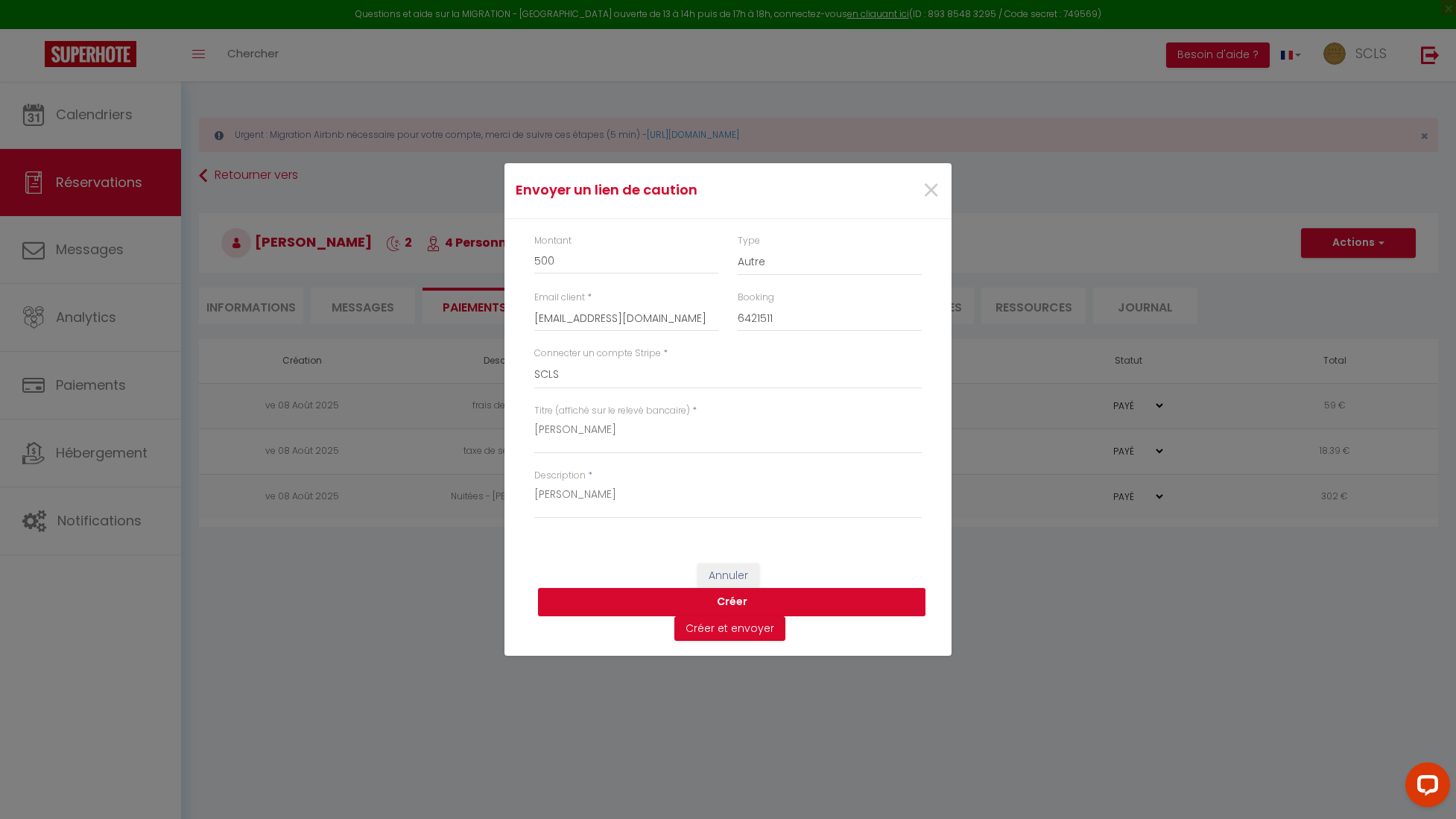
click at [744, 361] on button "Créer" at bounding box center [731, 602] width 387 height 28
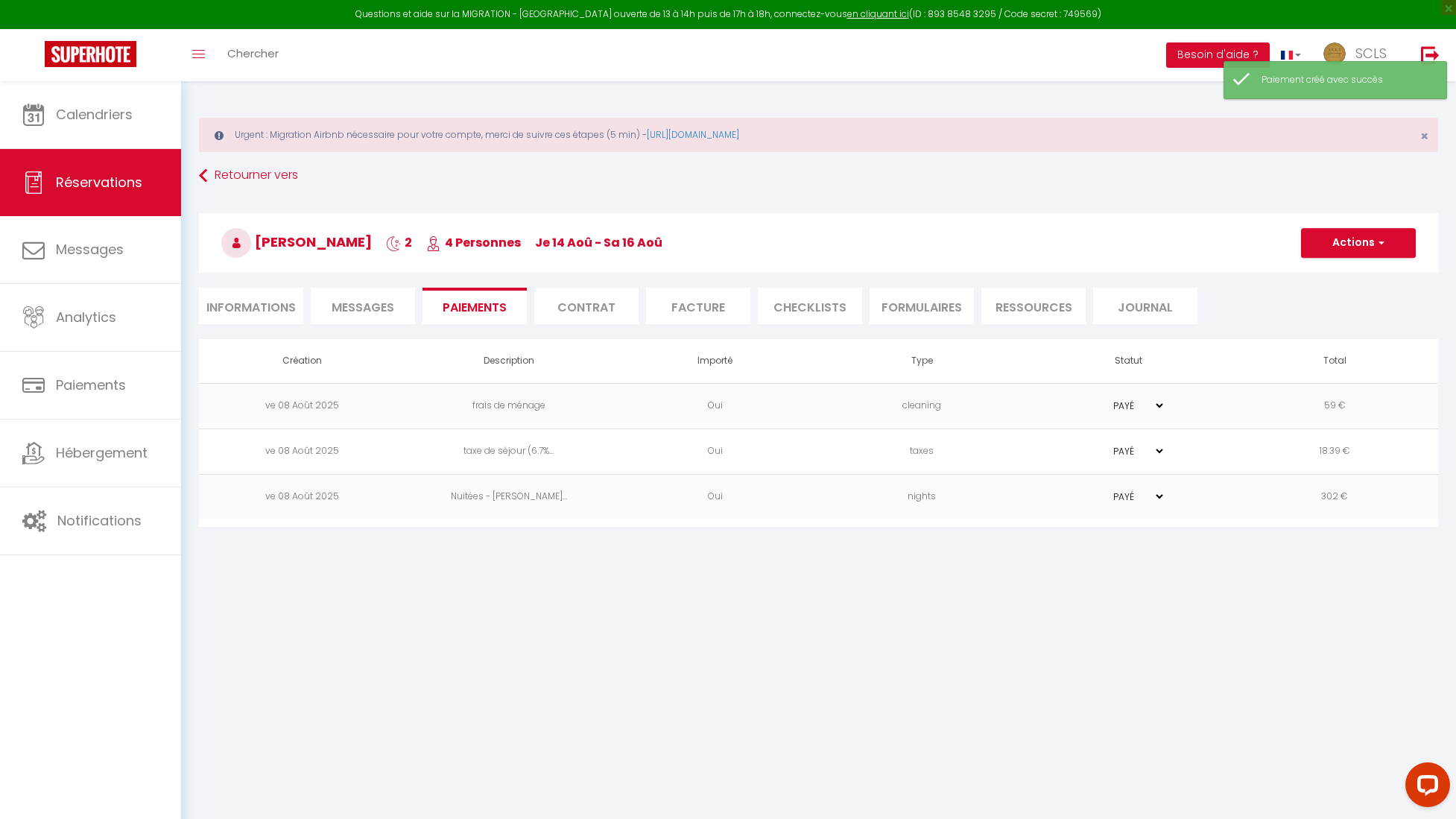
select select "0"
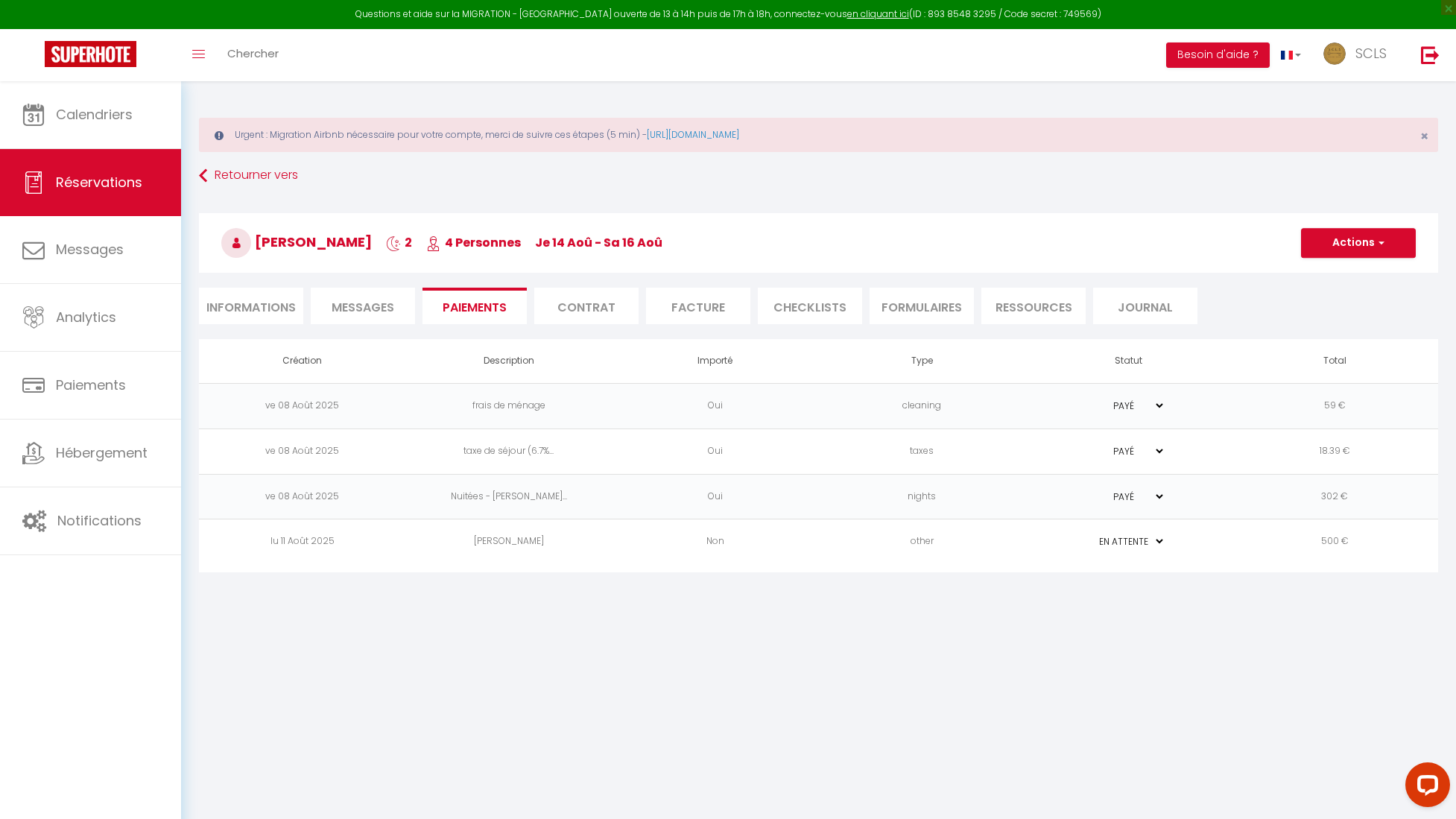
click at [319, 361] on td "lu 11 Août 2025" at bounding box center [302, 542] width 207 height 46
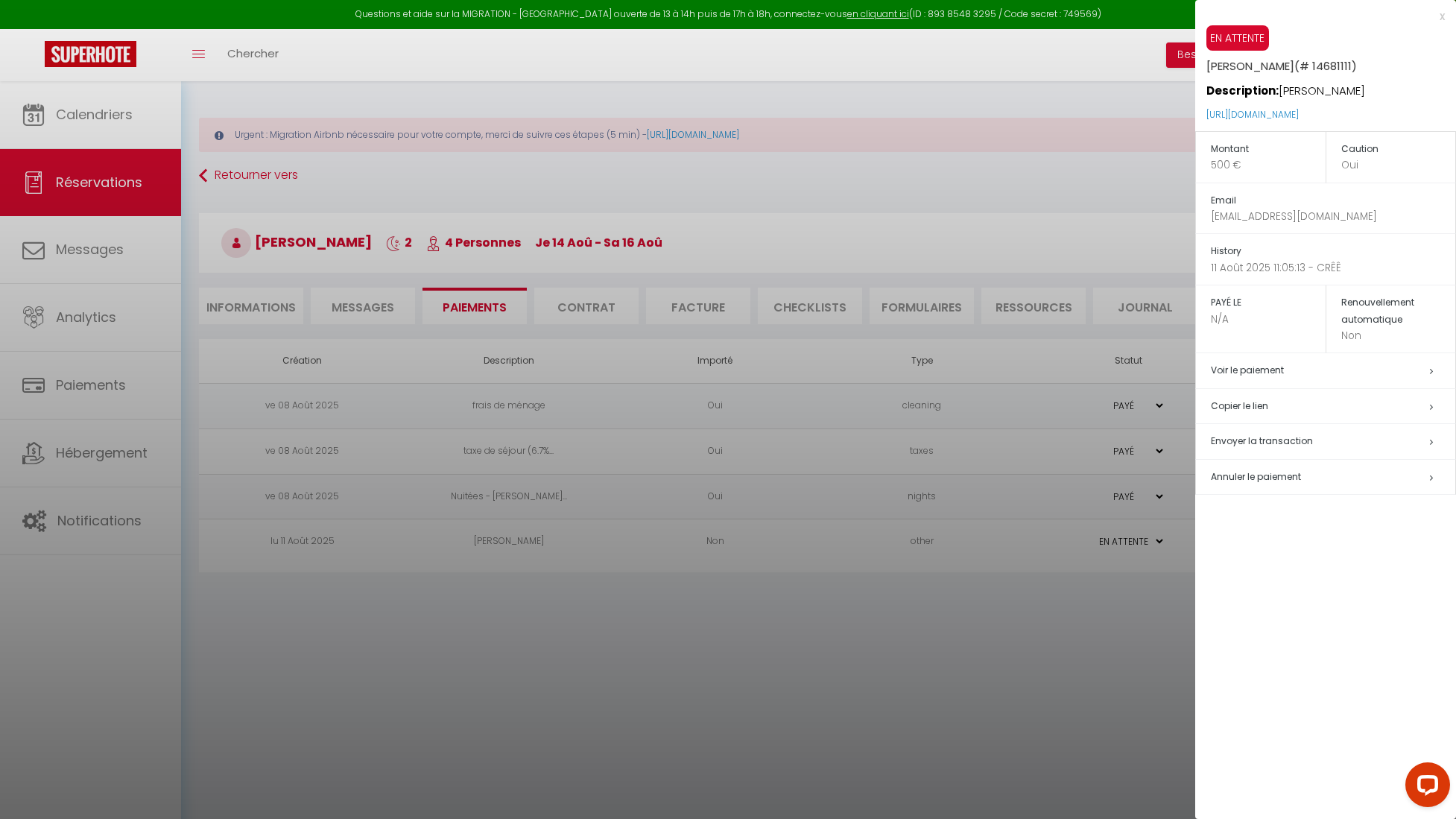
click at [826, 114] on p "https://superhote.com/applink/p/8nu9V6pN" at bounding box center [1331, 115] width 249 height 32
drag, startPoint x: 1402, startPoint y: 116, endPoint x: 1196, endPoint y: 111, distance: 206.1
click at [826, 111] on div "EN ATTENTE Yongbing Wu Latour Maubourg (# 14681111) Description: Yongbing Wu La…" at bounding box center [1325, 78] width 261 height 106
copy link "https://superhote.com/applink/p/8nu9V6pN"
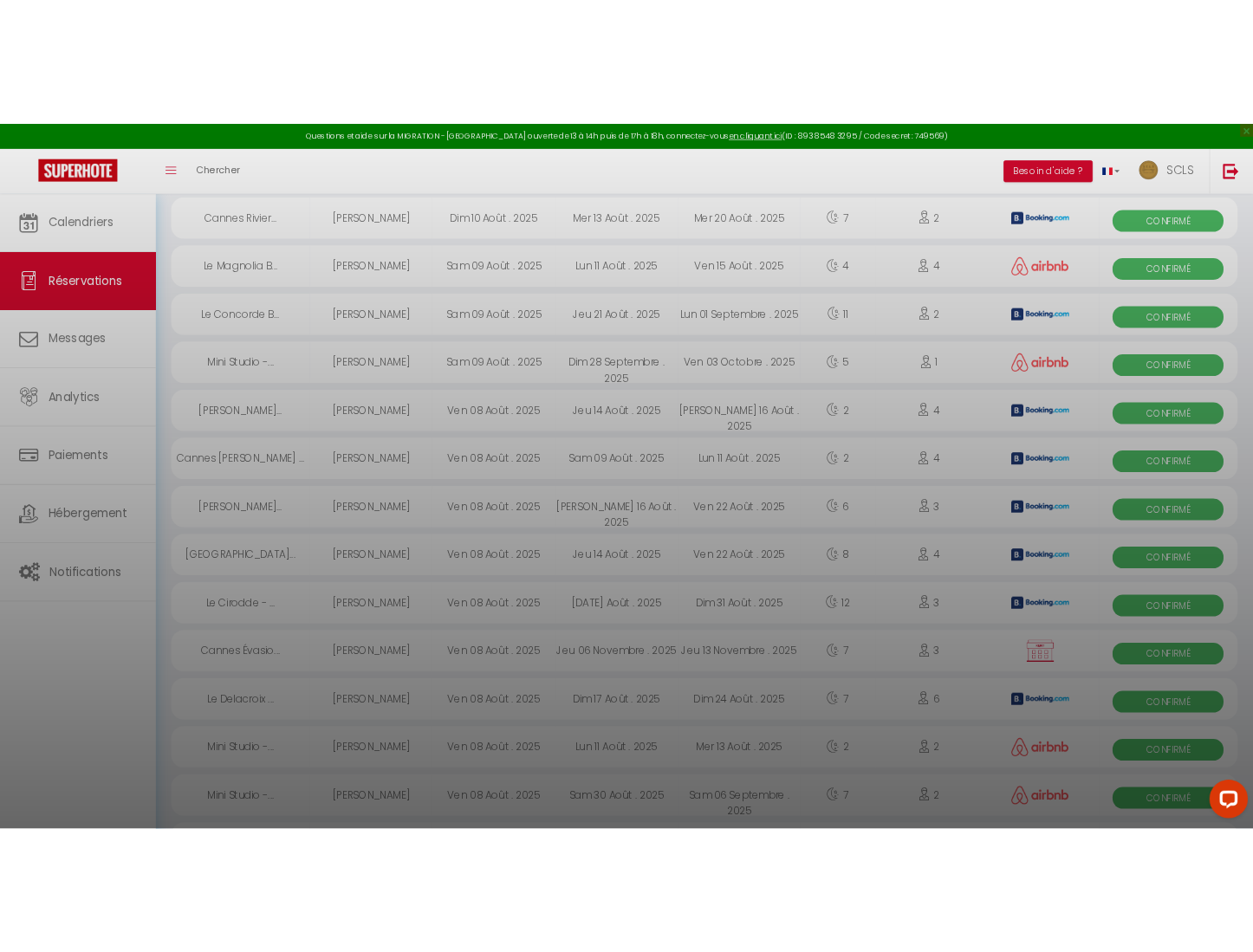
scroll to position [1279, 0]
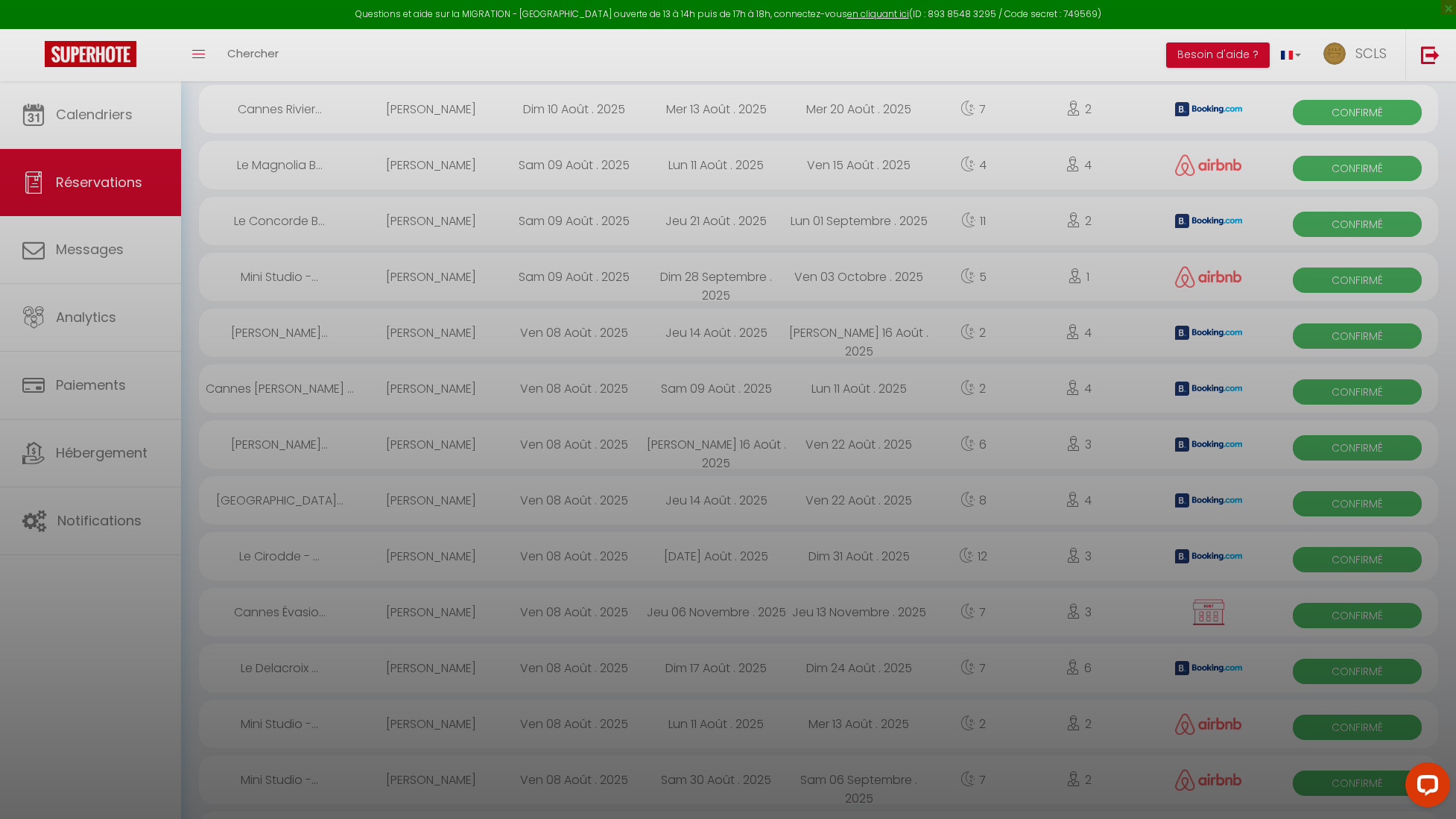
click at [428, 332] on div at bounding box center [728, 410] width 1456 height 819
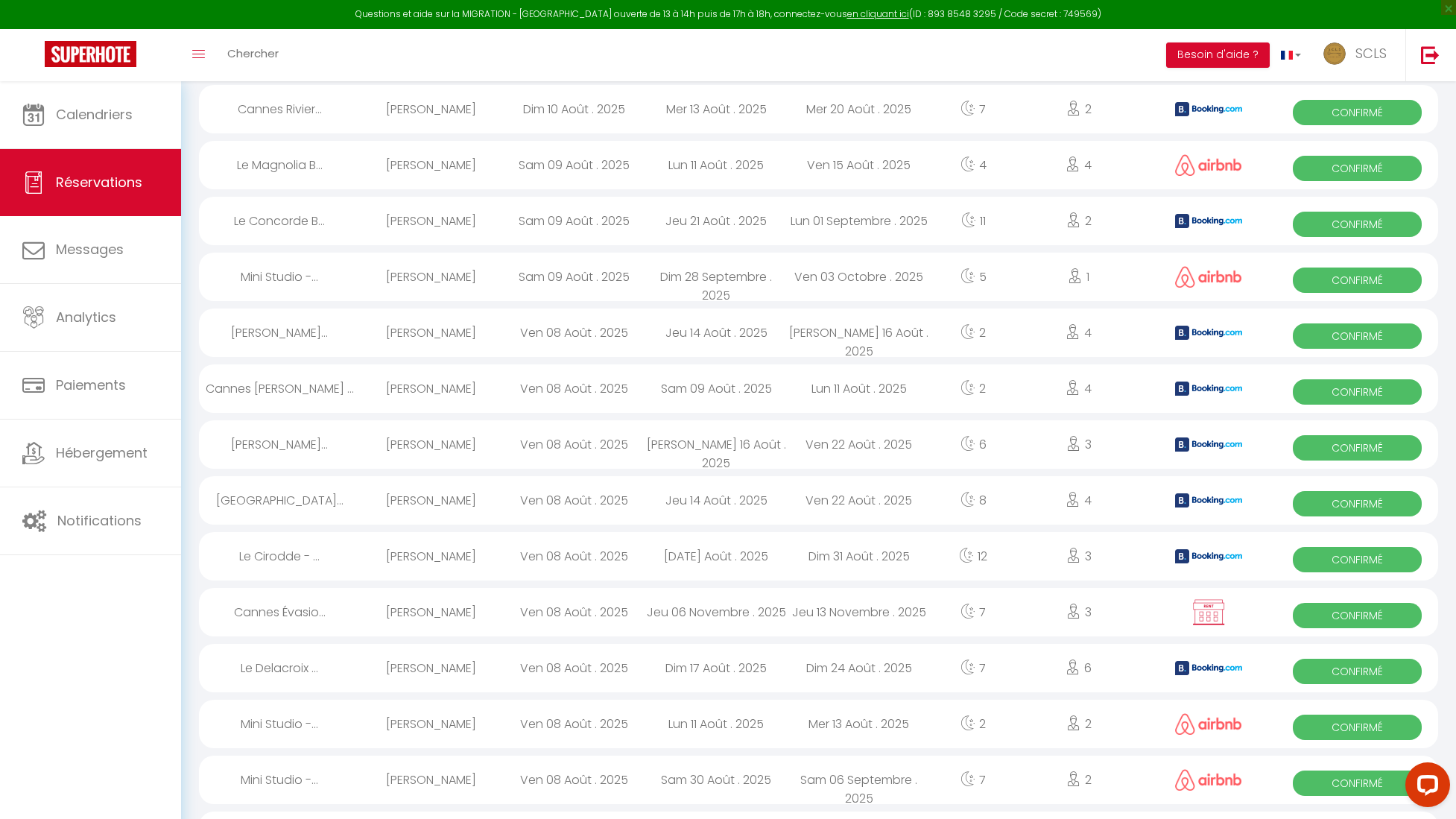
click at [826, 335] on span "Confirmé" at bounding box center [1357, 336] width 129 height 25
select select "OK"
select select "0"
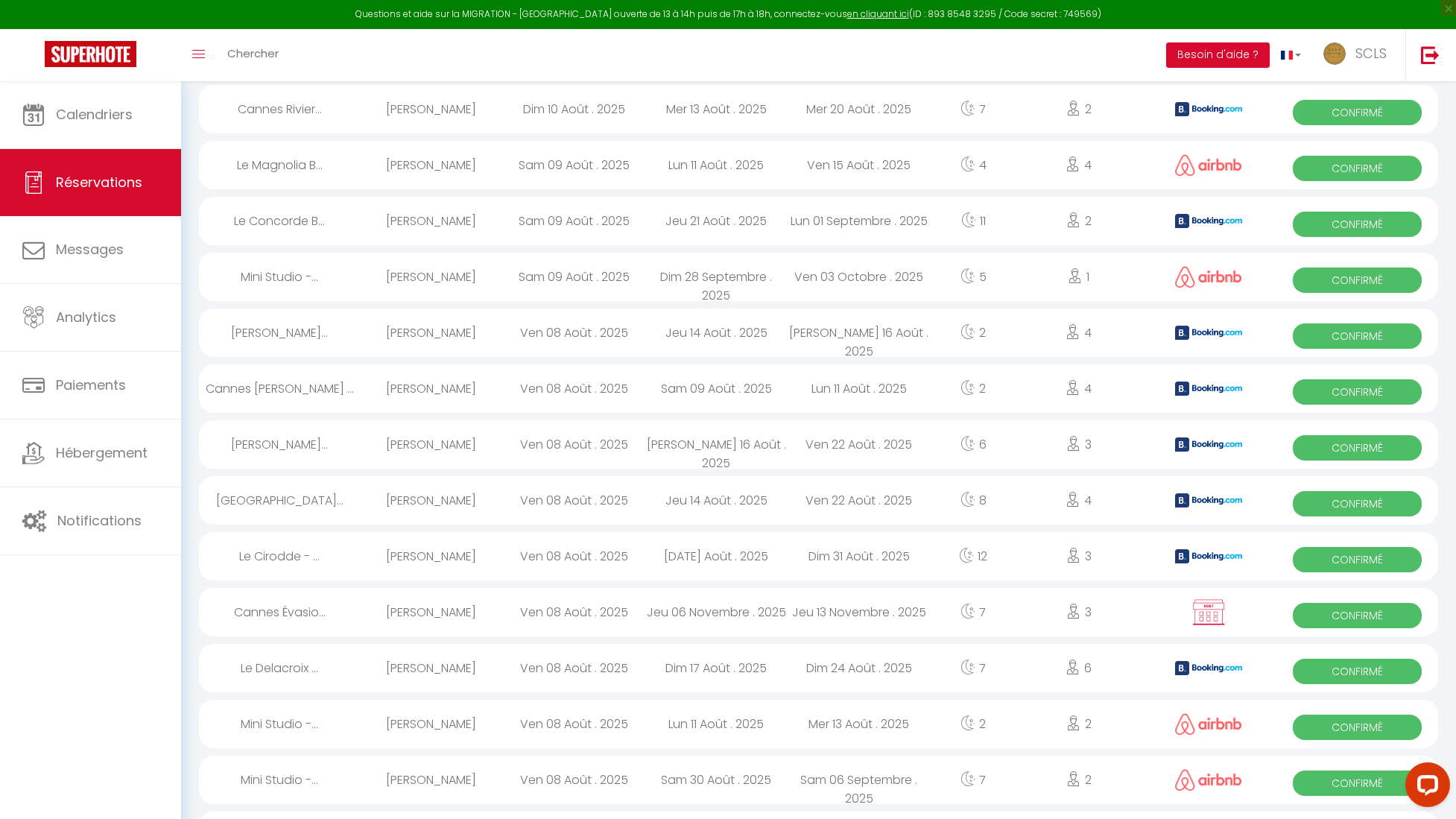
select select "1"
select select
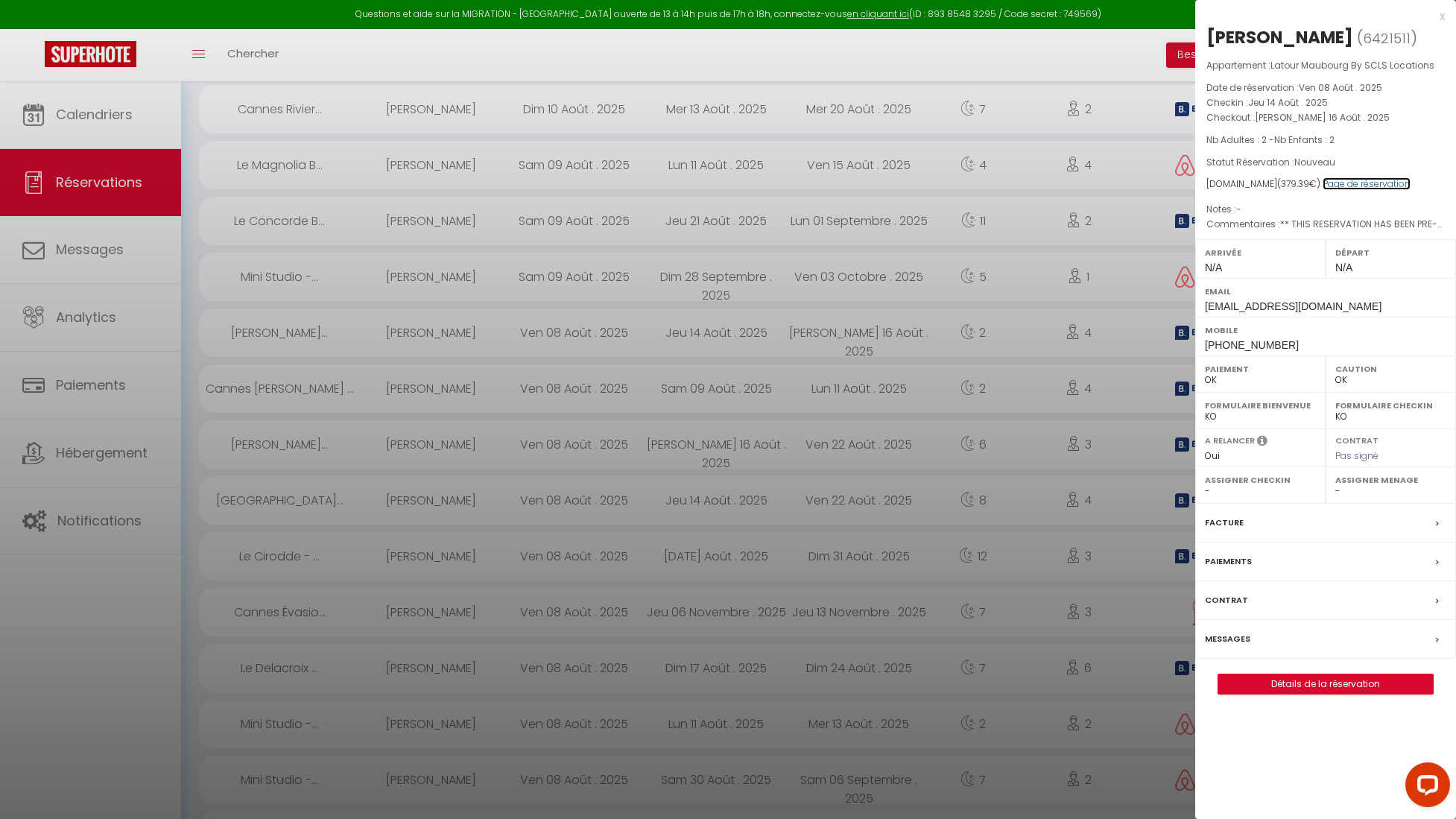
click at [826, 185] on link "Page de réservation" at bounding box center [1366, 184] width 88 height 13
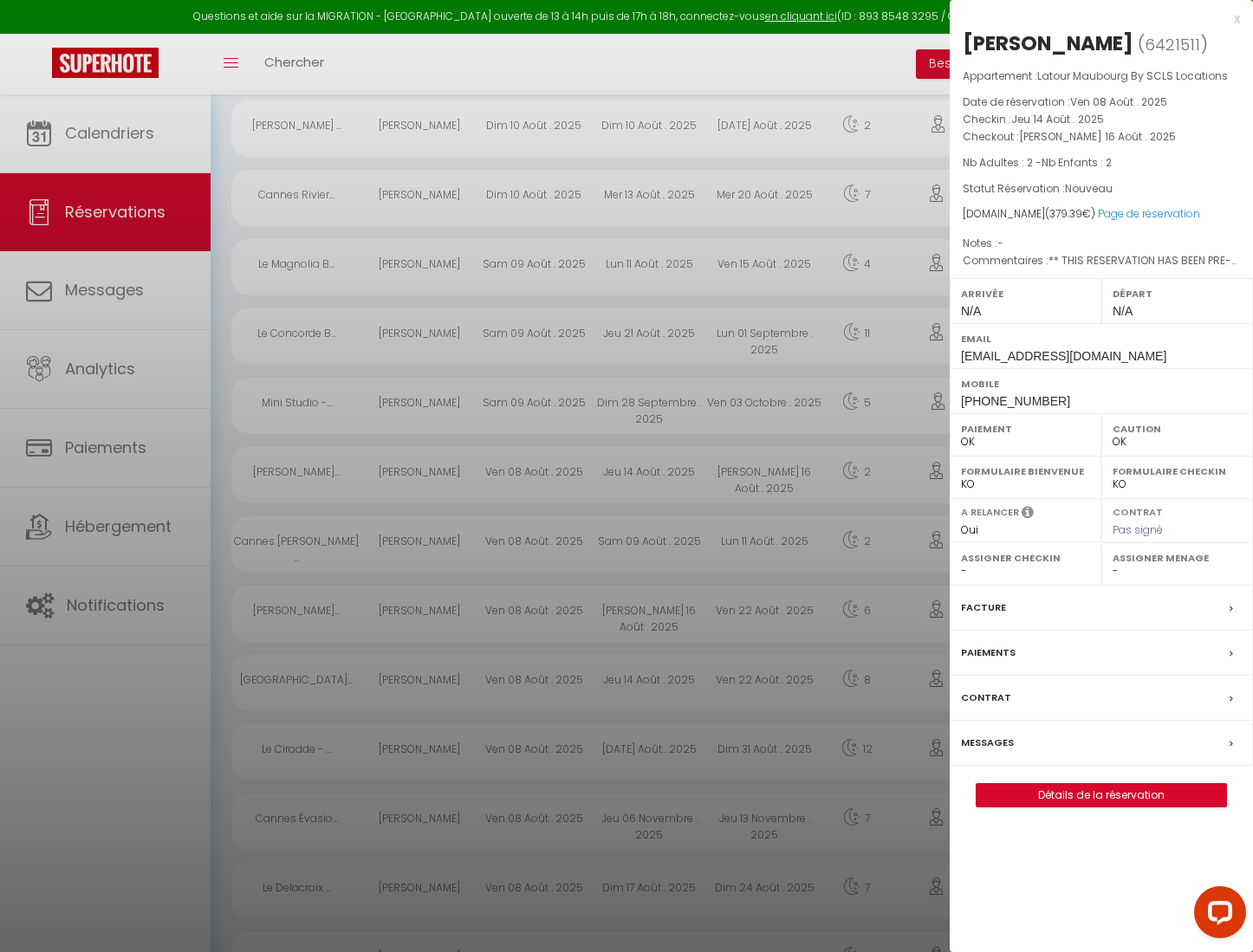
click at [486, 419] on div at bounding box center [626, 476] width 1253 height 952
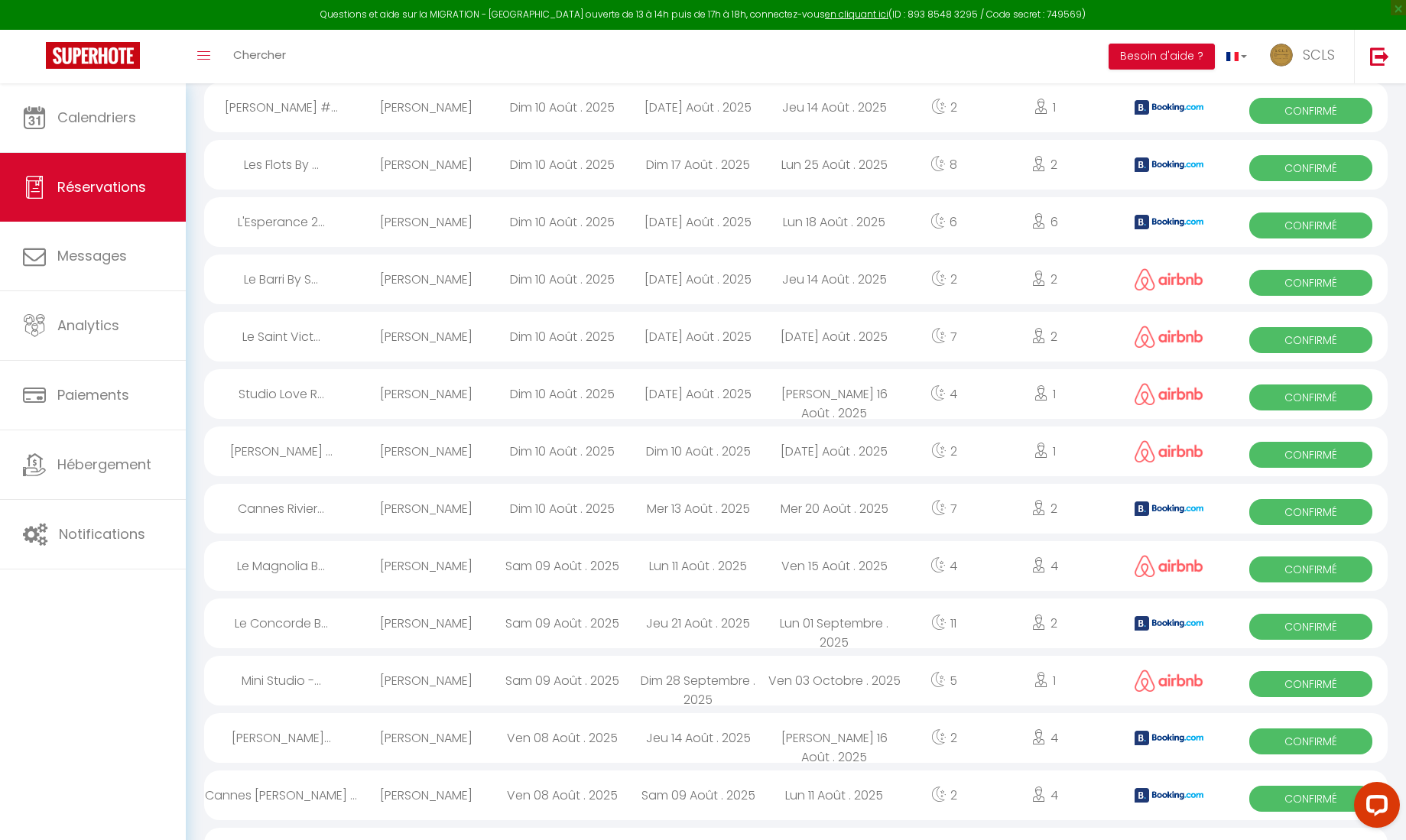
scroll to position [732, 0]
click at [847, 370] on span "Confirmé" at bounding box center [1311, 683] width 123 height 26
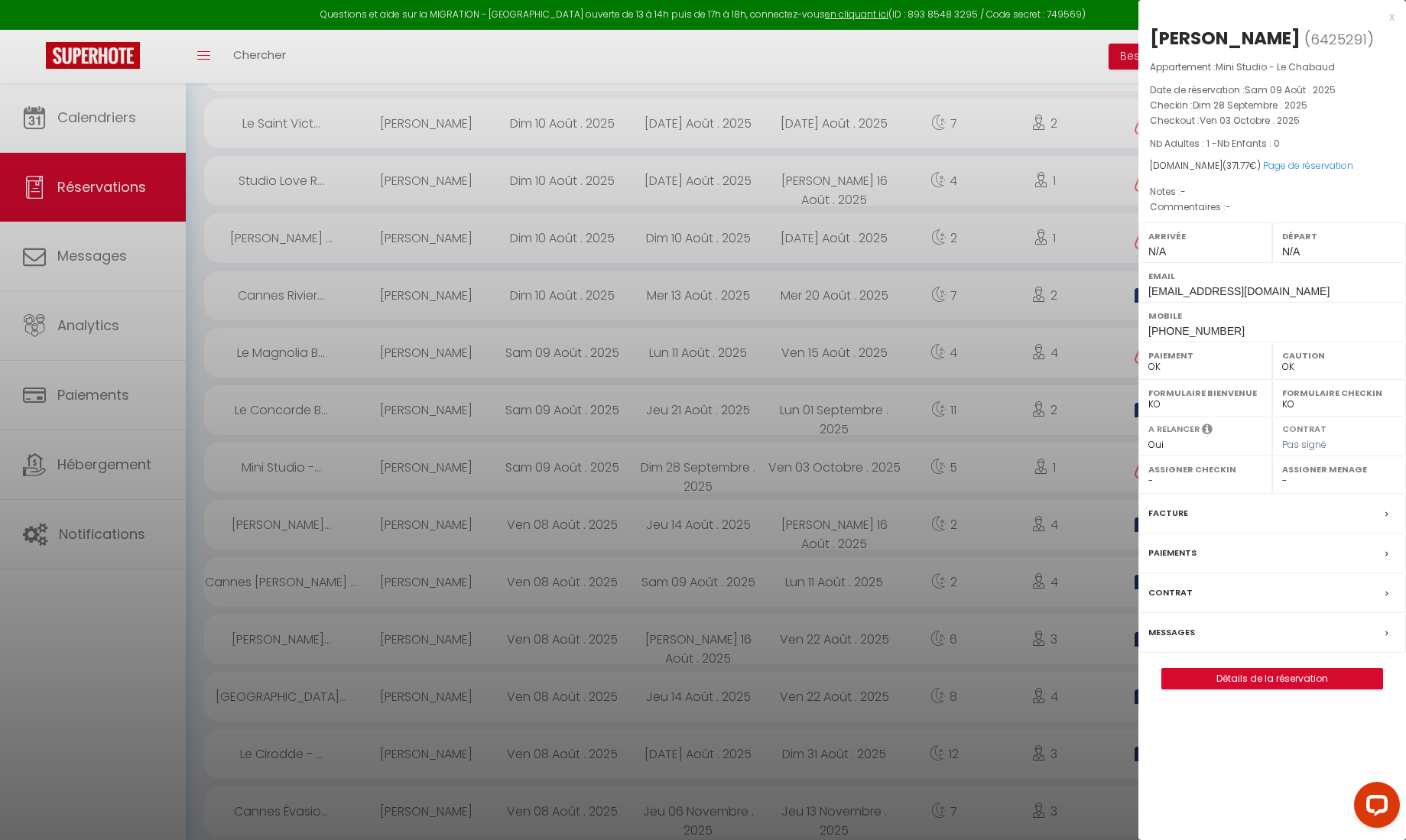
scroll to position [941, 0]
click at [424, 370] on div at bounding box center [703, 420] width 1406 height 840
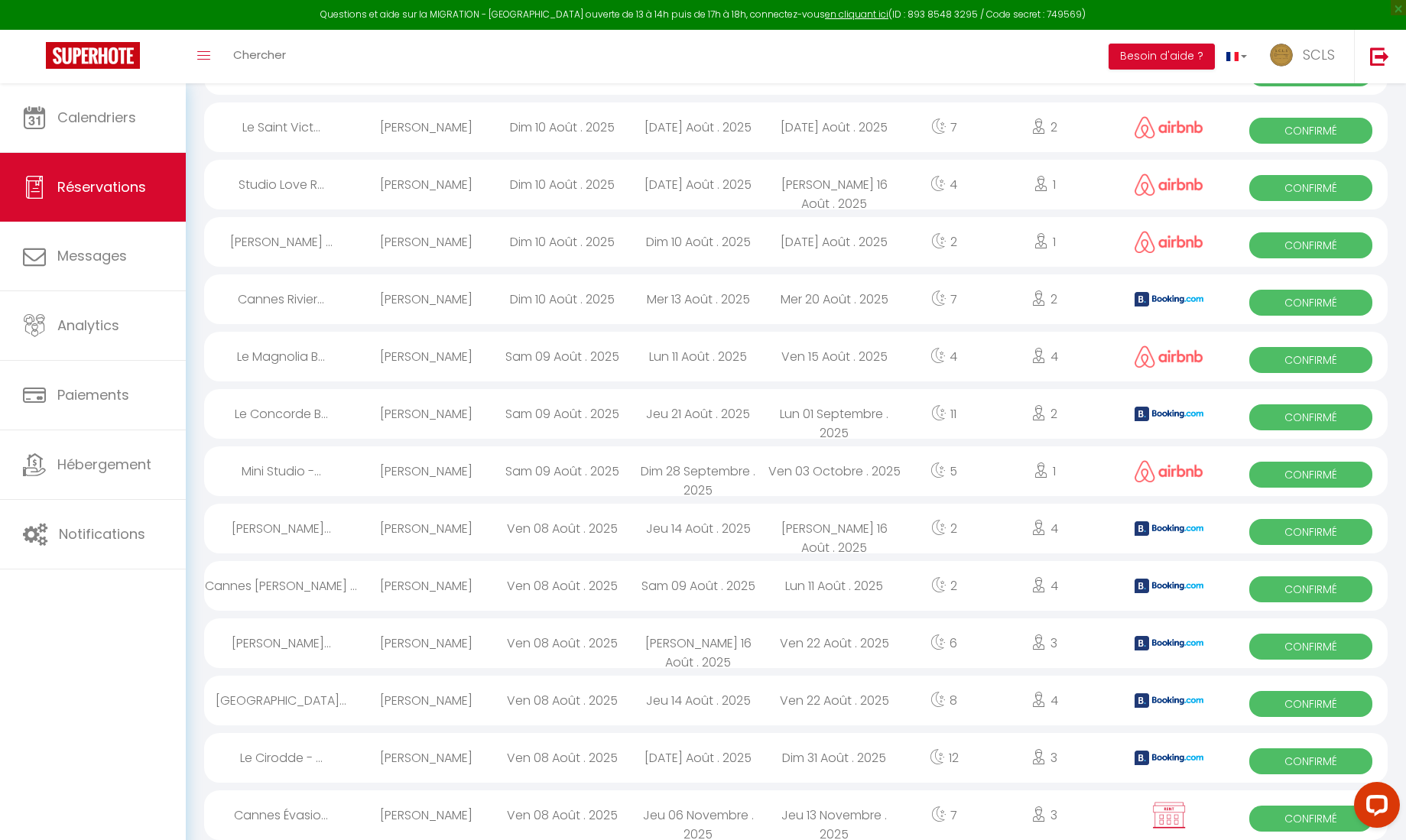
click at [847, 370] on span "Confirmé" at bounding box center [1311, 475] width 123 height 26
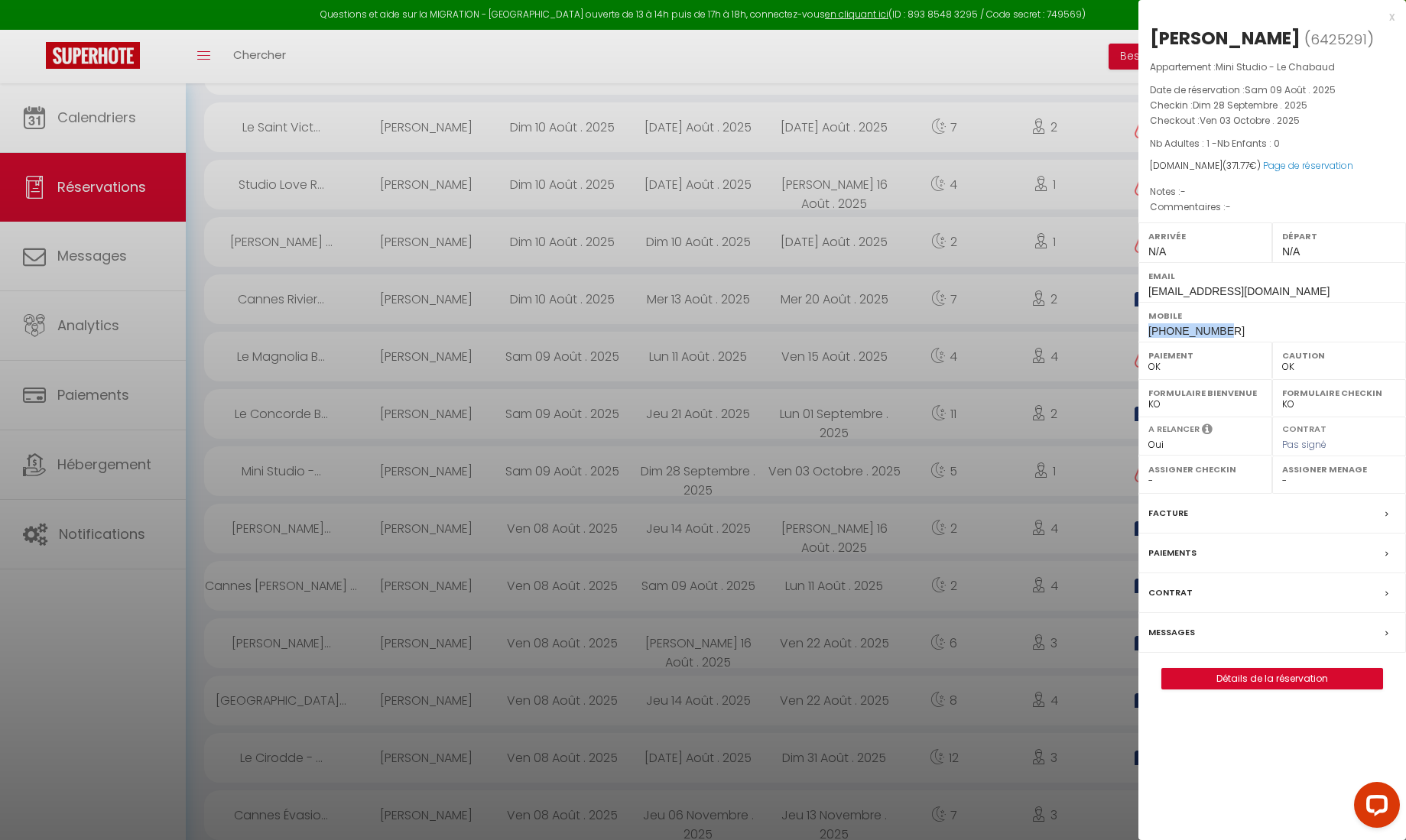
drag, startPoint x: 1230, startPoint y: 330, endPoint x: 1148, endPoint y: 331, distance: 82.0
click at [847, 331] on div "Mobile +46702948788" at bounding box center [1272, 321] width 268 height 40
copy span "[PHONE_NUMBER]"
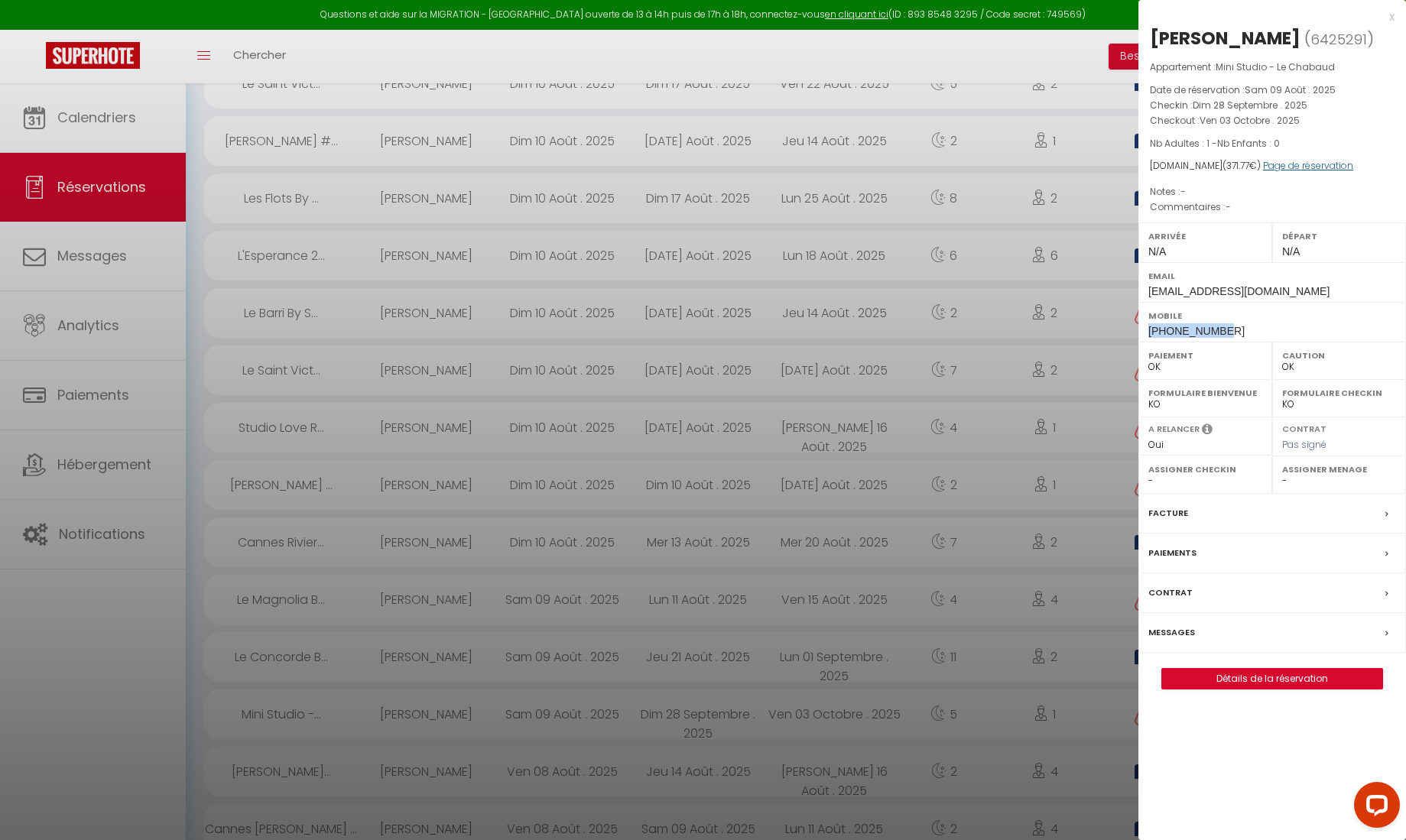
scroll to position [696, 0]
click at [847, 167] on link "Page de réservation" at bounding box center [1308, 165] width 90 height 13
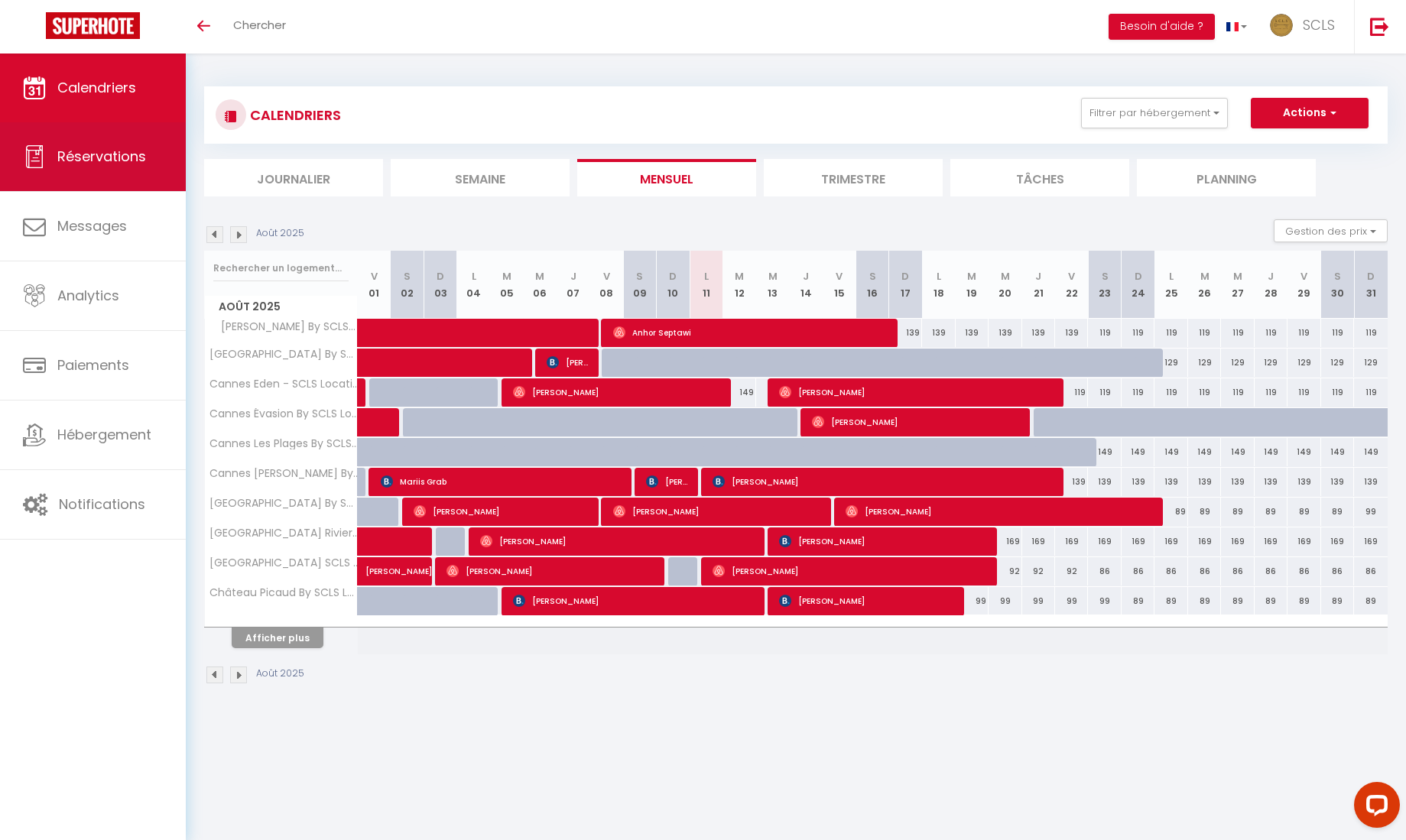
click at [28, 161] on icon at bounding box center [34, 156] width 23 height 23
select select "not_cancelled"
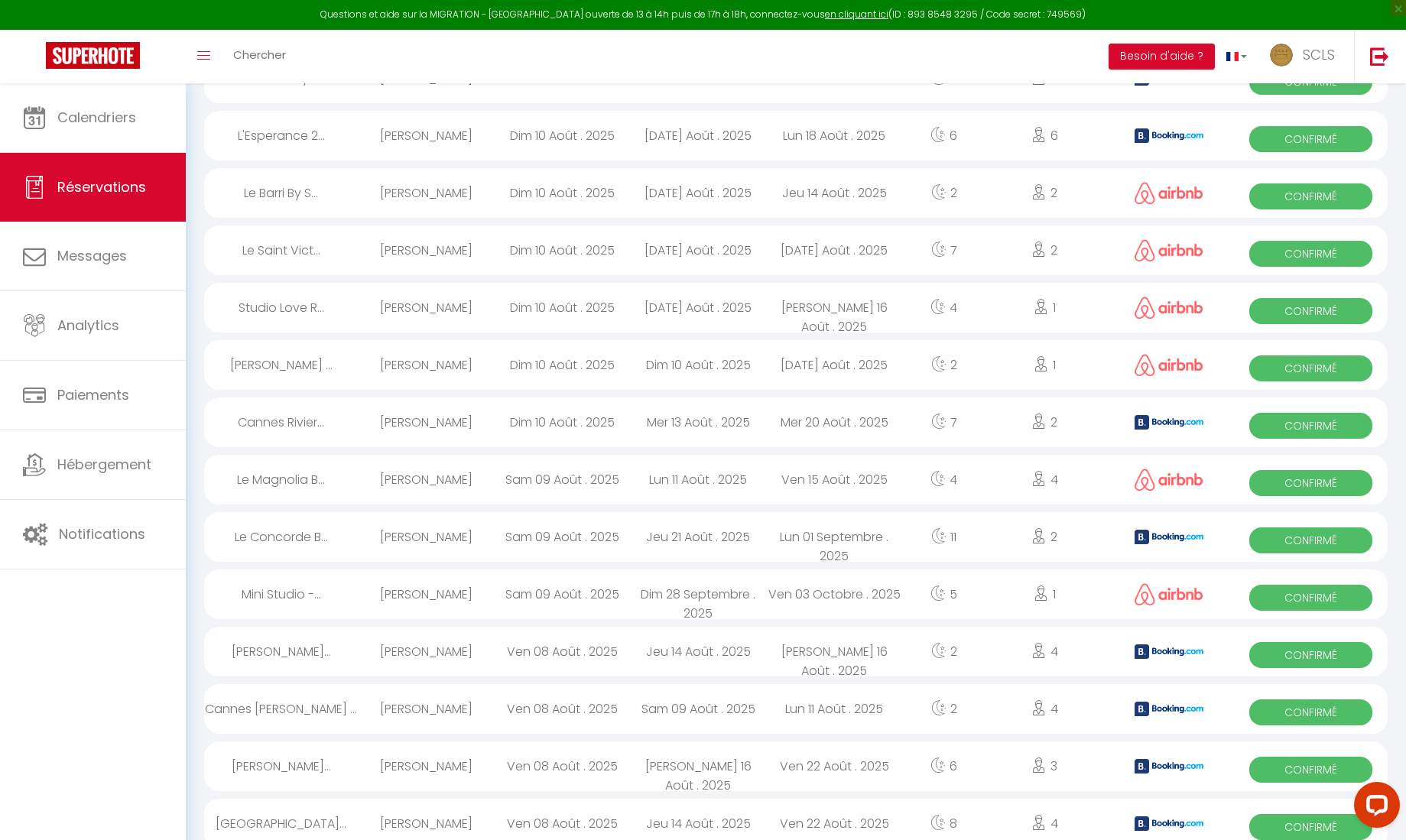
scroll to position [875, 0]
click at [1294, 541] on span "Confirmé" at bounding box center [1311, 541] width 123 height 26
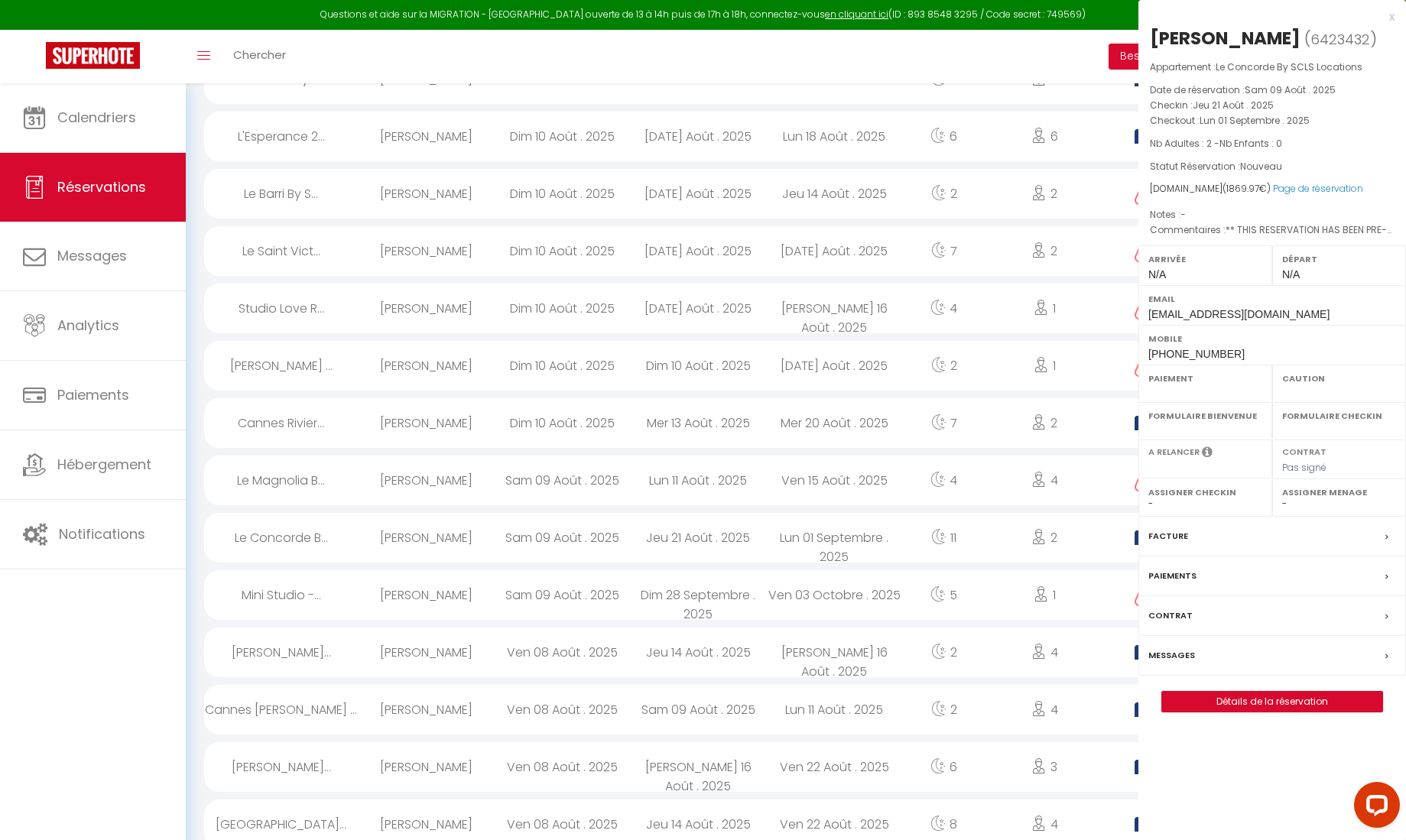
select select "OK"
select select "KO"
select select "0"
select select "1"
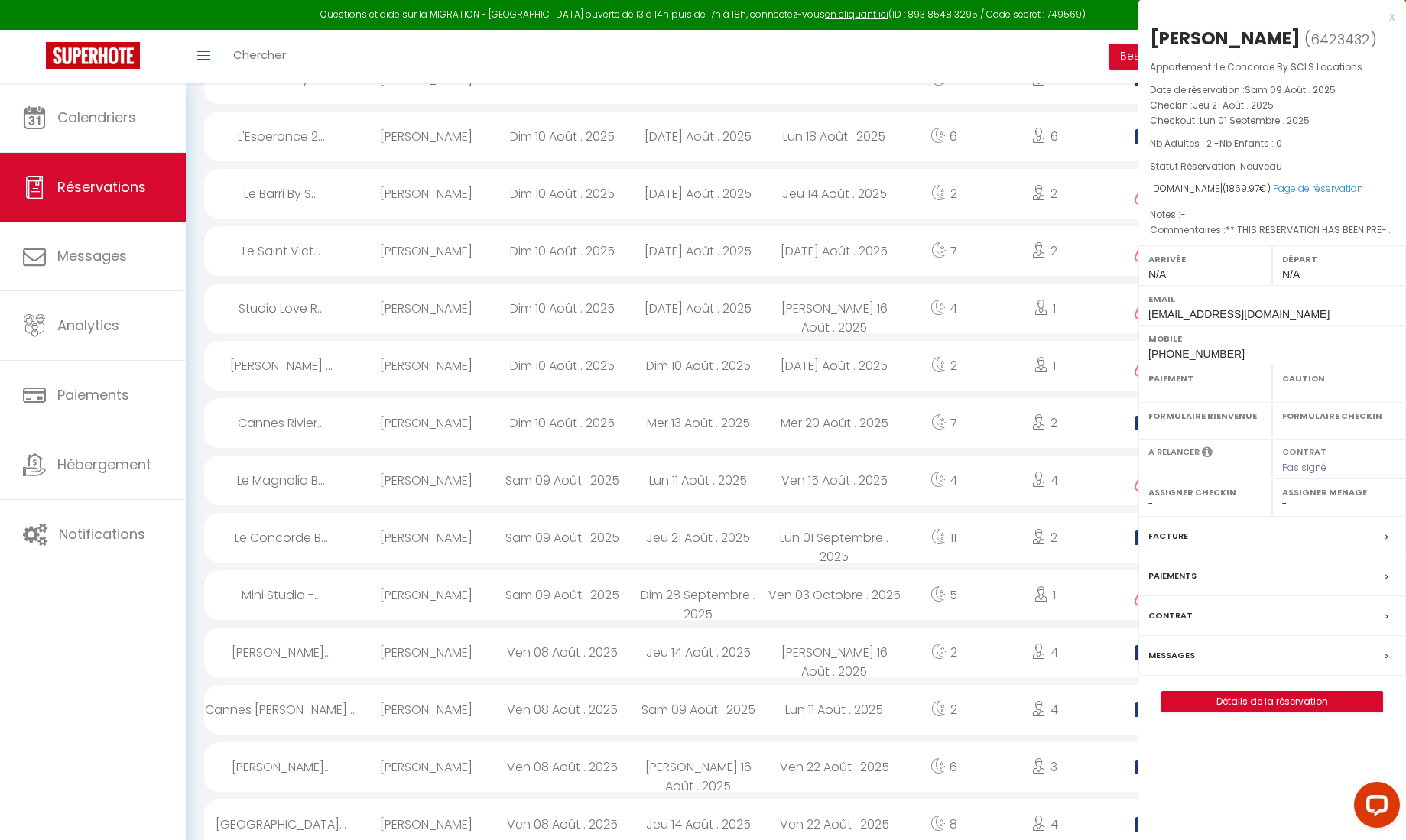
select select
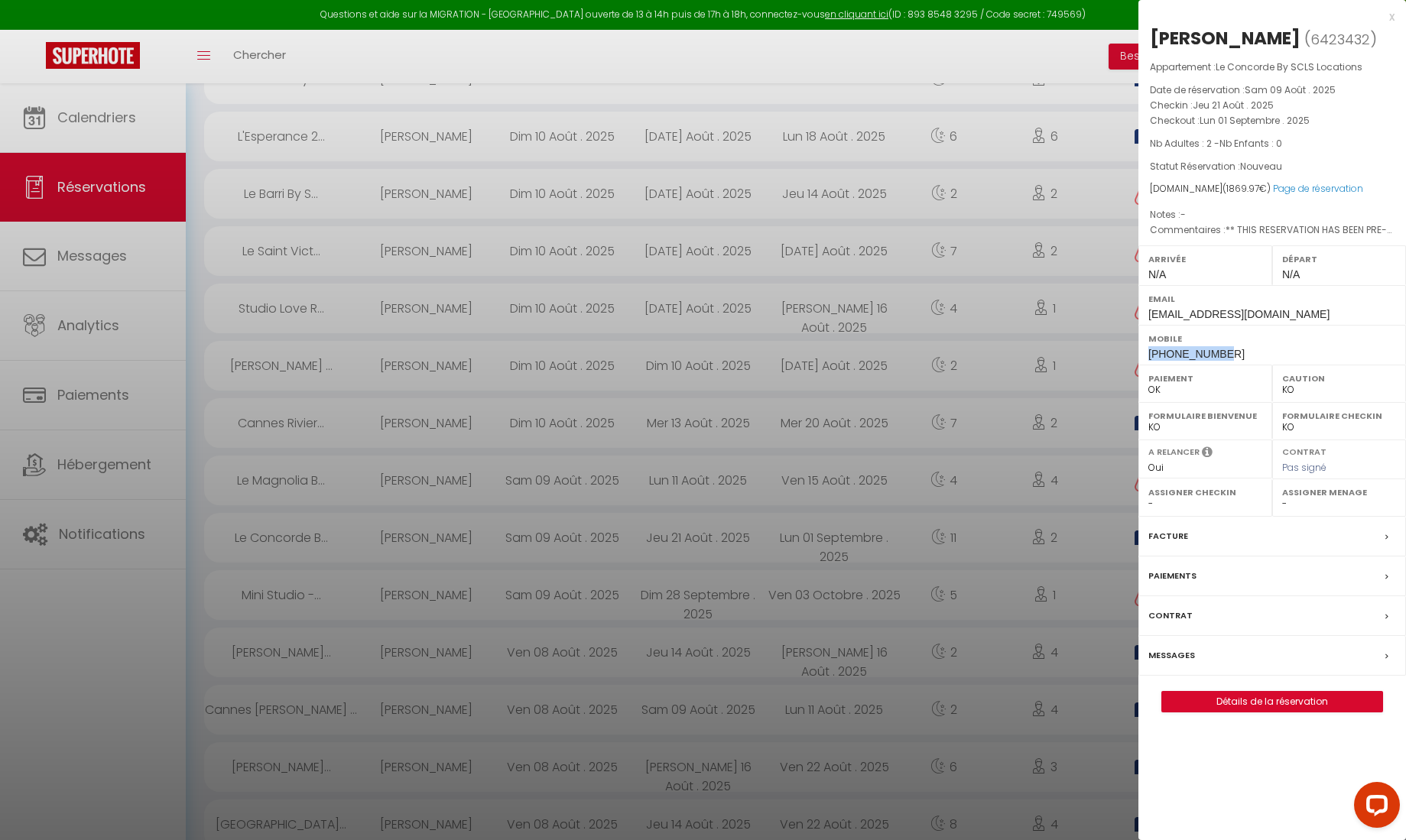
drag, startPoint x: 1222, startPoint y: 354, endPoint x: 1147, endPoint y: 350, distance: 75.1
click at [1141, 350] on div "Mobile [PHONE_NUMBER]" at bounding box center [1272, 344] width 268 height 40
copy span "[PHONE_NUMBER]"
click at [1171, 575] on label "Paiements" at bounding box center [1173, 576] width 49 height 16
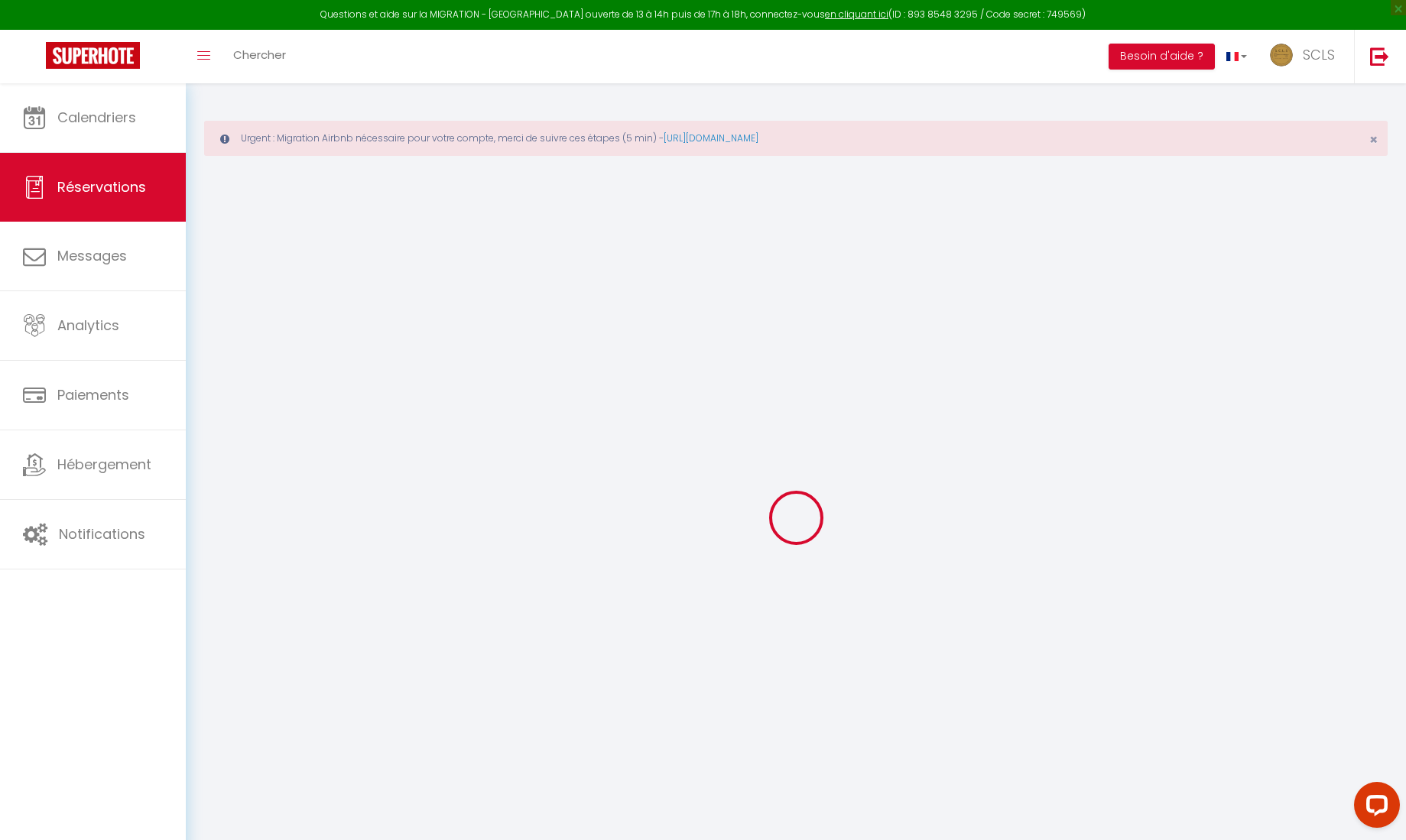
select select
checkbox input "false"
type textarea "** THIS RESERVATION HAS BEEN PRE-PAID ** BOOKING NOTE : Payment charge is EUR 2…"
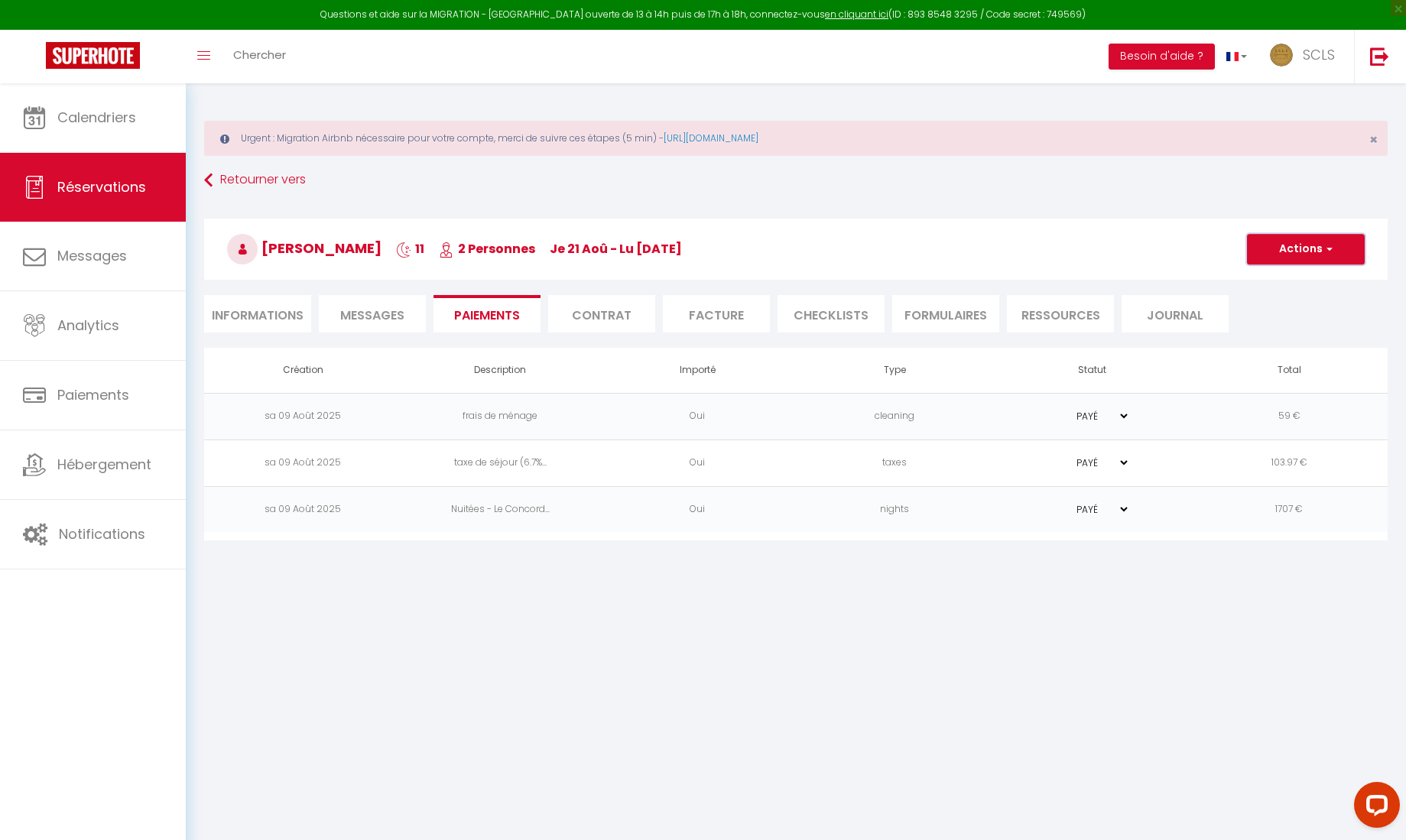
click at [1303, 252] on button "Actions" at bounding box center [1306, 249] width 117 height 31
click at [1306, 346] on link "Créer nouveau lien caution" at bounding box center [1324, 342] width 188 height 20
select select "nights"
type input "jdelai.328872@guest.booking.com"
select select "10585"
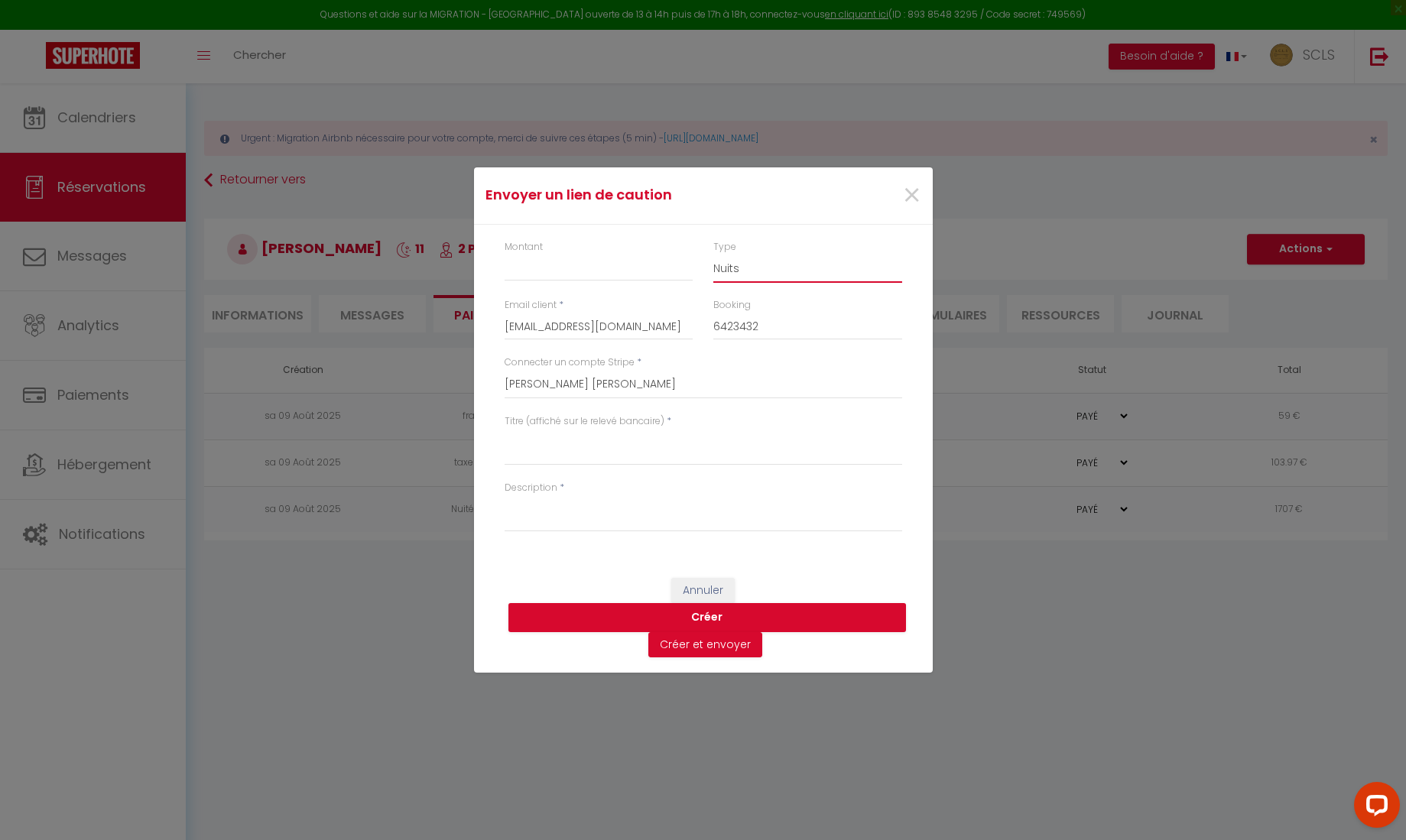
click at [753, 270] on select "Nuits Frais de ménage Taxe de séjour [GEOGRAPHIC_DATA]" at bounding box center [807, 269] width 189 height 29
select select "other"
click at [571, 248] on div "Montant" at bounding box center [598, 261] width 189 height 42
click at [515, 245] on label "Montant" at bounding box center [523, 248] width 38 height 15
click at [515, 254] on input "Montant" at bounding box center [598, 268] width 189 height 28
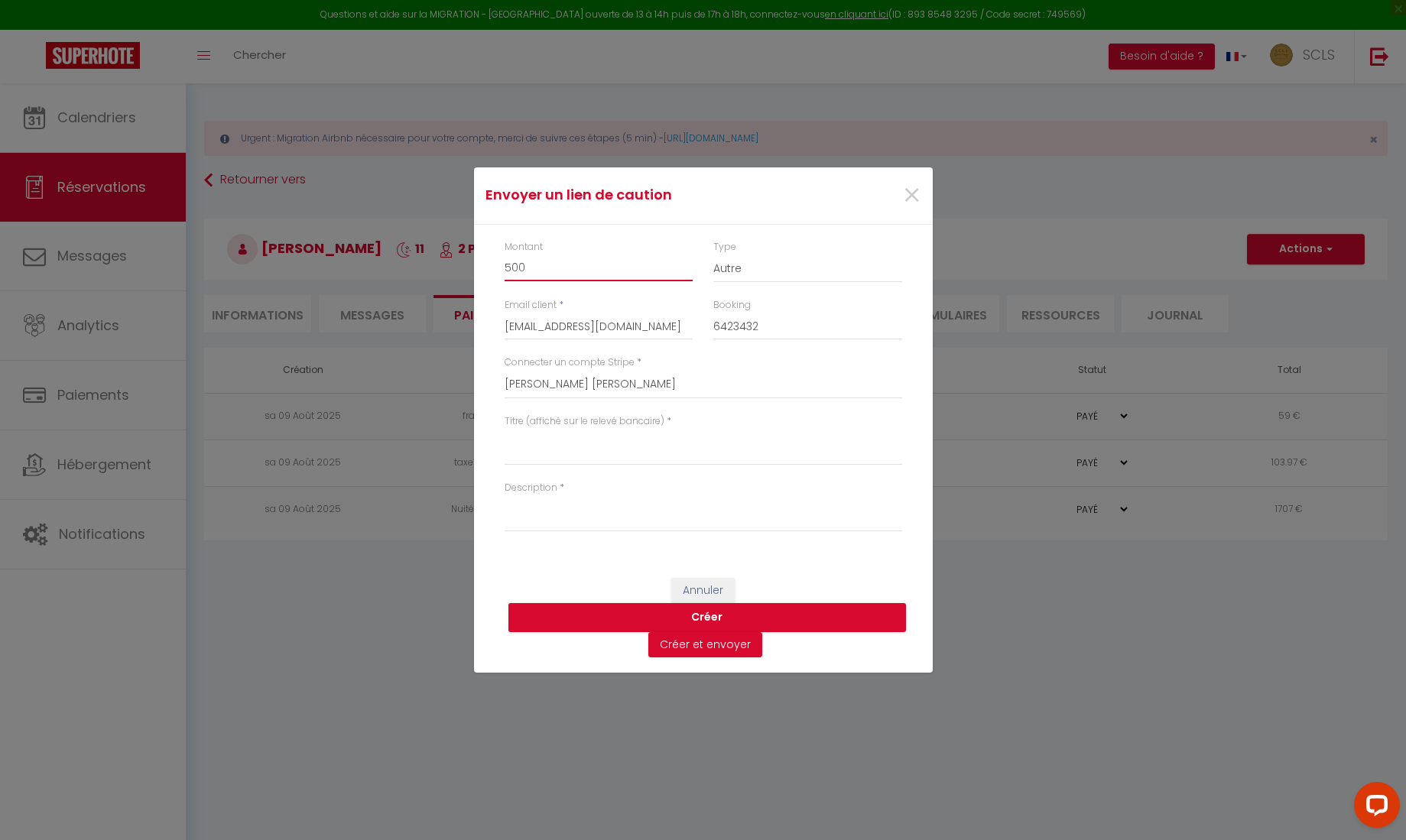
type input "500"
click at [546, 452] on textarea "Titre (affiché sur le relevé bancaire)" at bounding box center [703, 447] width 397 height 36
type textarea "Jodie Delaistre Le Concorde"
click at [554, 384] on select "SCLS Punkimmo [PERSON_NAME] Jean-[PERSON_NAME] [PERSON_NAME] [PERSON_NAME] [PER…" at bounding box center [703, 384] width 397 height 29
select select "2594"
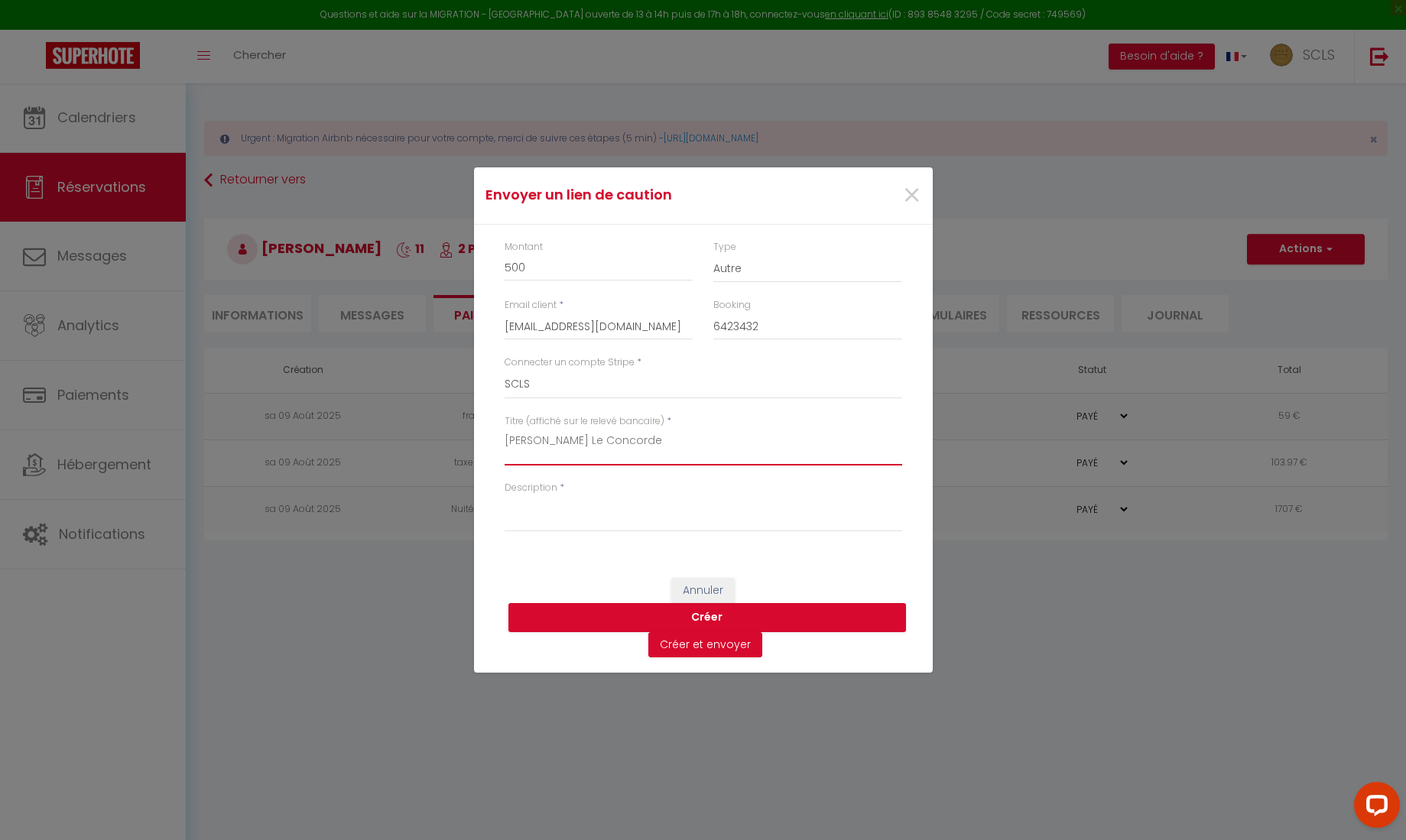
drag, startPoint x: 683, startPoint y: 445, endPoint x: 435, endPoint y: 439, distance: 248.1
click at [438, 437] on div "Envoyer un lien de caution × Montant 500 Type Nuits Frais de ménage Taxe de séj…" at bounding box center [703, 420] width 1406 height 840
click at [543, 485] on label "Description" at bounding box center [530, 488] width 53 height 15
click at [543, 495] on textarea "Description" at bounding box center [703, 513] width 397 height 36
click at [542, 487] on label "Description" at bounding box center [530, 488] width 53 height 15
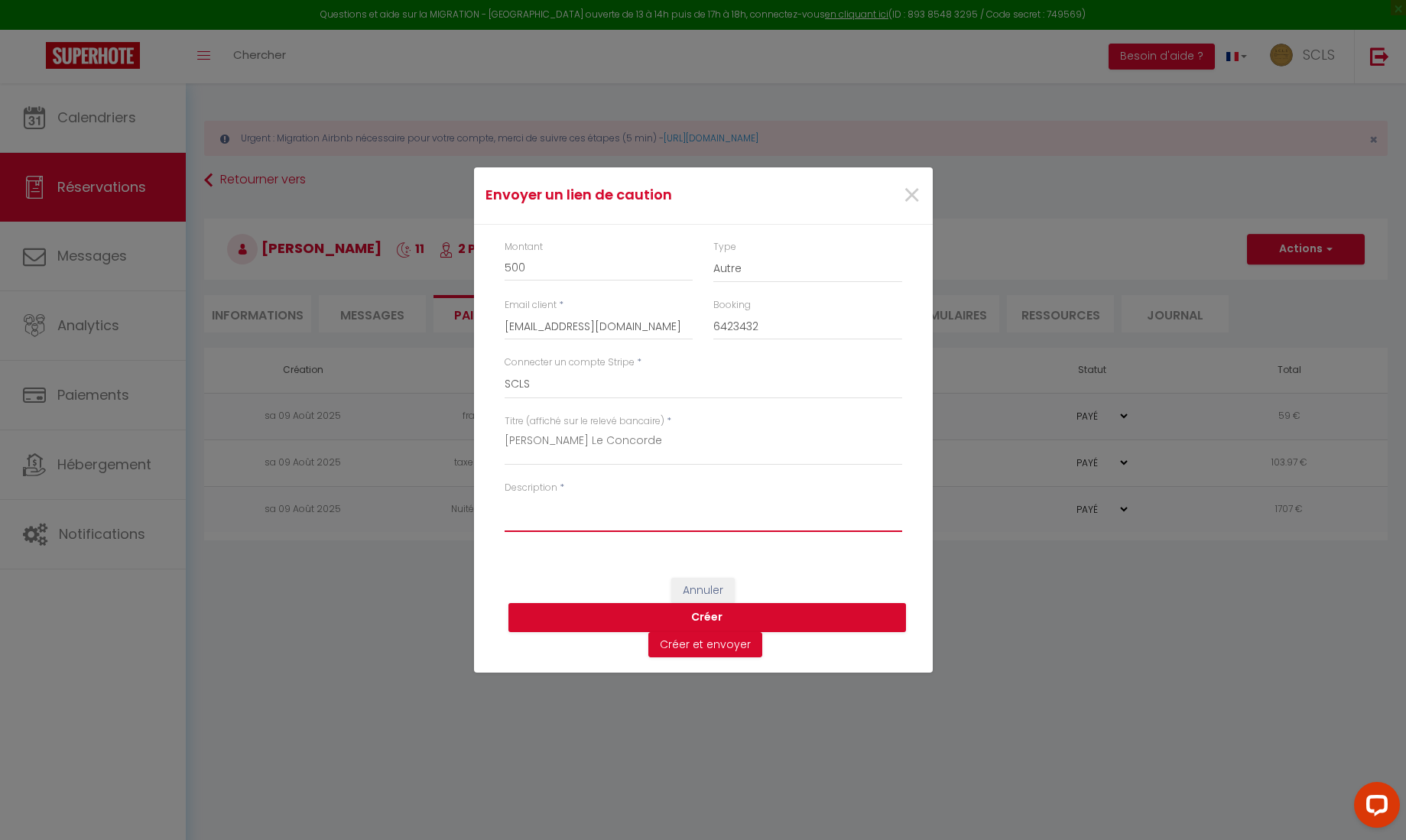
click at [542, 495] on textarea "Description" at bounding box center [703, 513] width 397 height 36
paste textarea "Jodie Delaistre Le Concorde"
type textarea "Jodie Delaistre Le Concorde"
click at [707, 619] on button "Créer" at bounding box center [707, 617] width 397 height 29
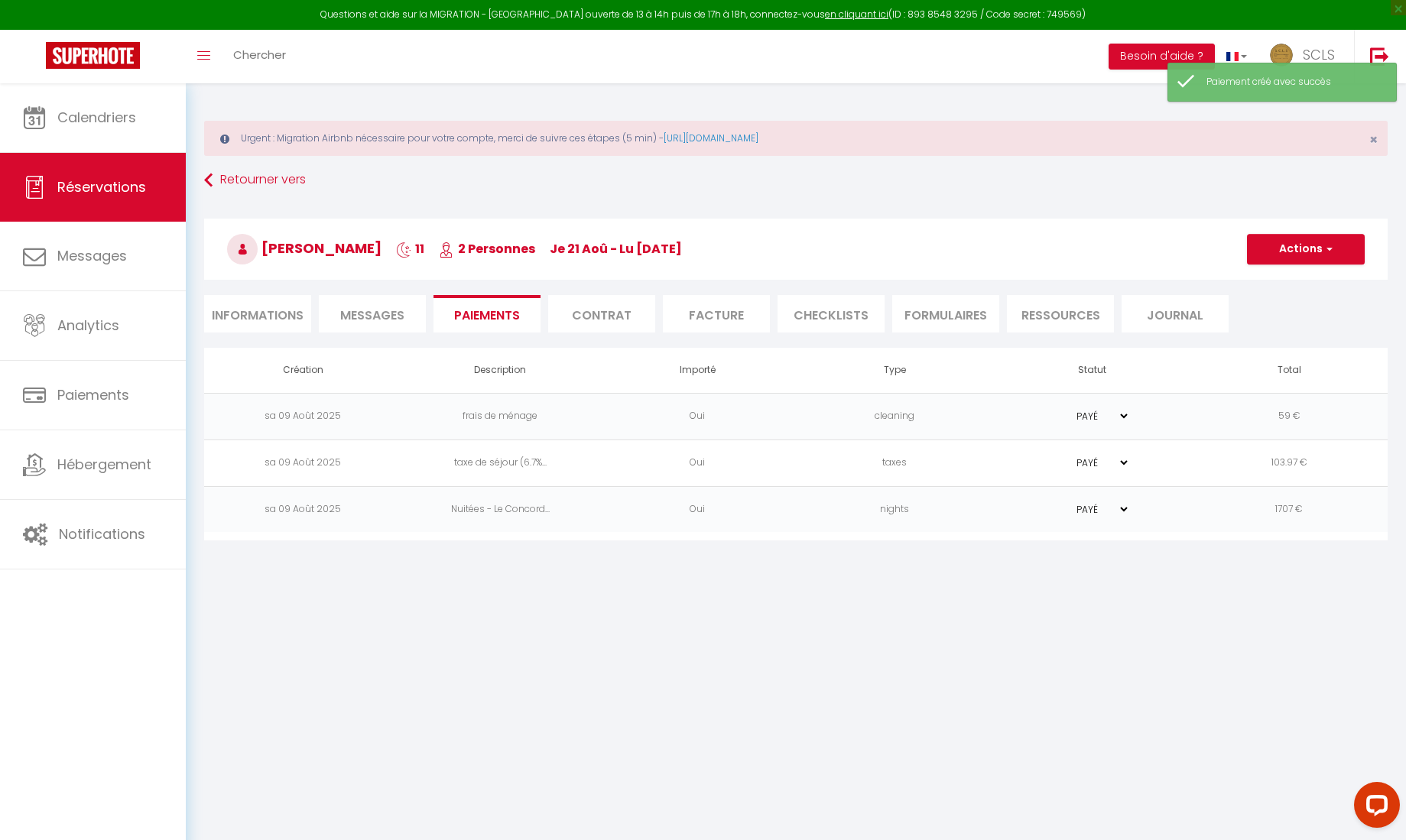
scroll to position [1, 0]
select select "0"
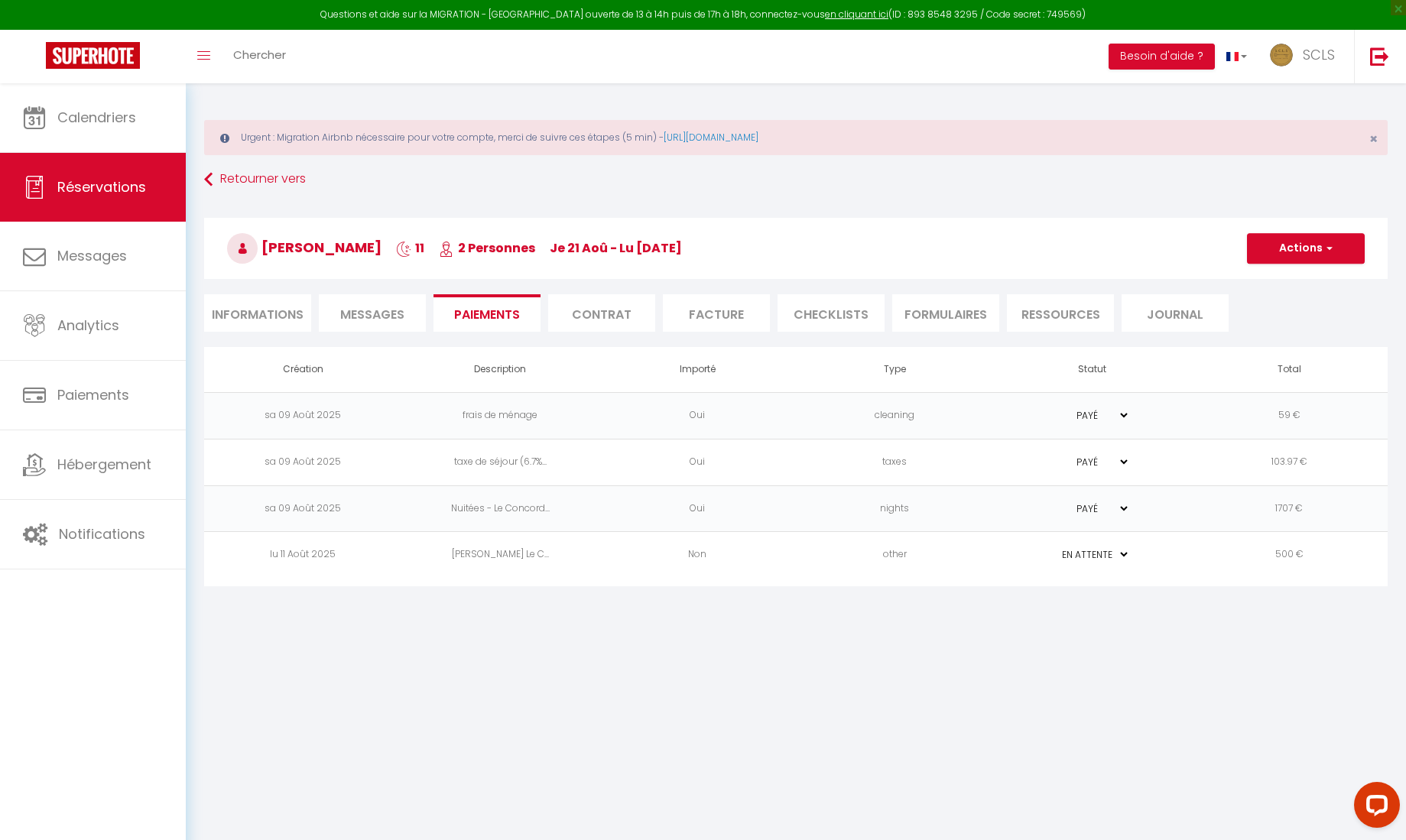
click at [302, 555] on td "lu 11 Août 2025" at bounding box center [303, 555] width 198 height 47
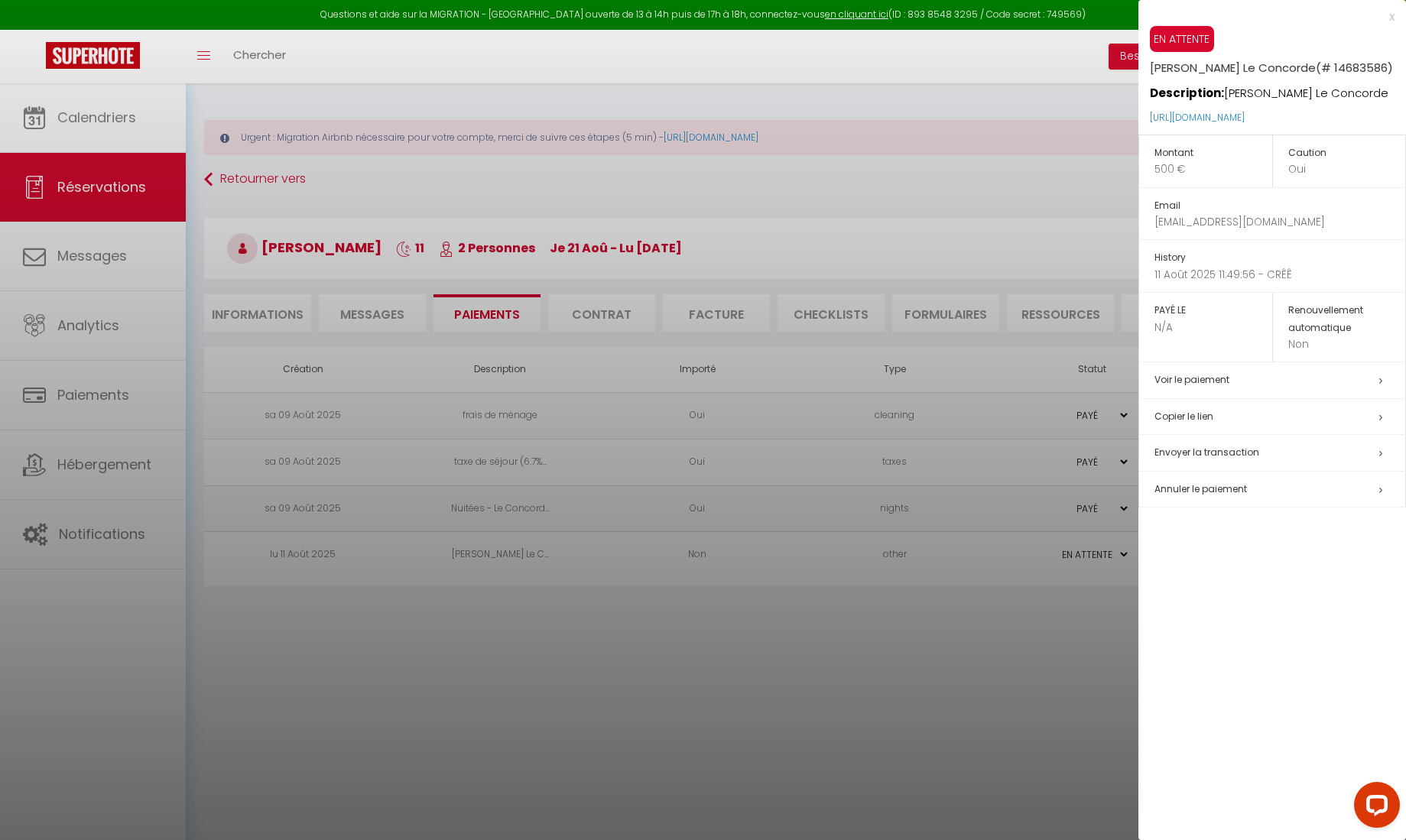
drag, startPoint x: 1355, startPoint y: 118, endPoint x: 1144, endPoint y: 108, distance: 211.2
click at [1145, 108] on div "EN ATTENTE Jodie Delaistre Le Concorde (# 14683586) Description: Jodie Delaistr…" at bounding box center [1272, 80] width 268 height 108
copy link "https://superhote.com/applink/p/dwiT3ub2"
click at [202, 179] on div at bounding box center [703, 420] width 1406 height 840
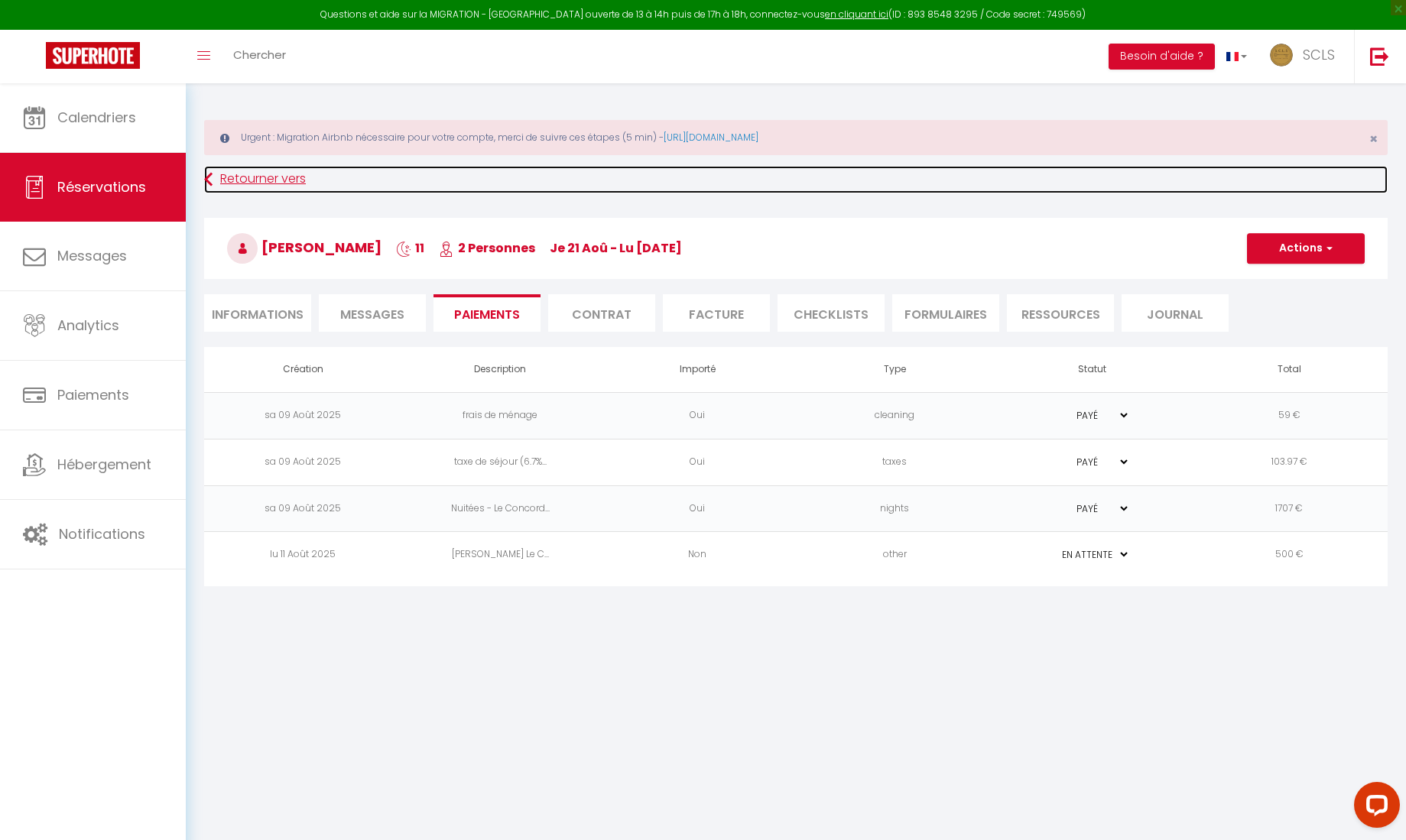
click at [205, 178] on icon at bounding box center [208, 180] width 8 height 28
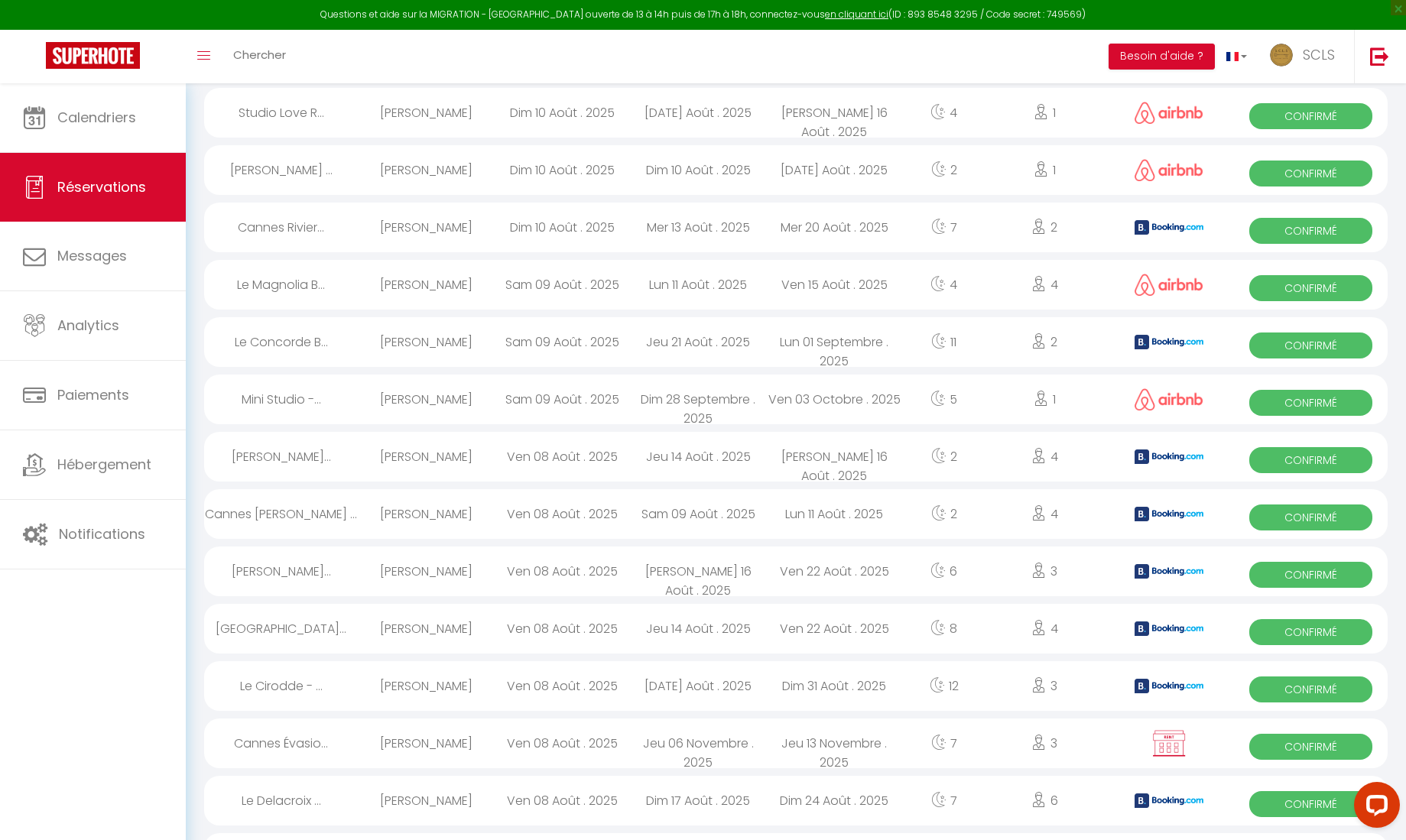
scroll to position [1131, 0]
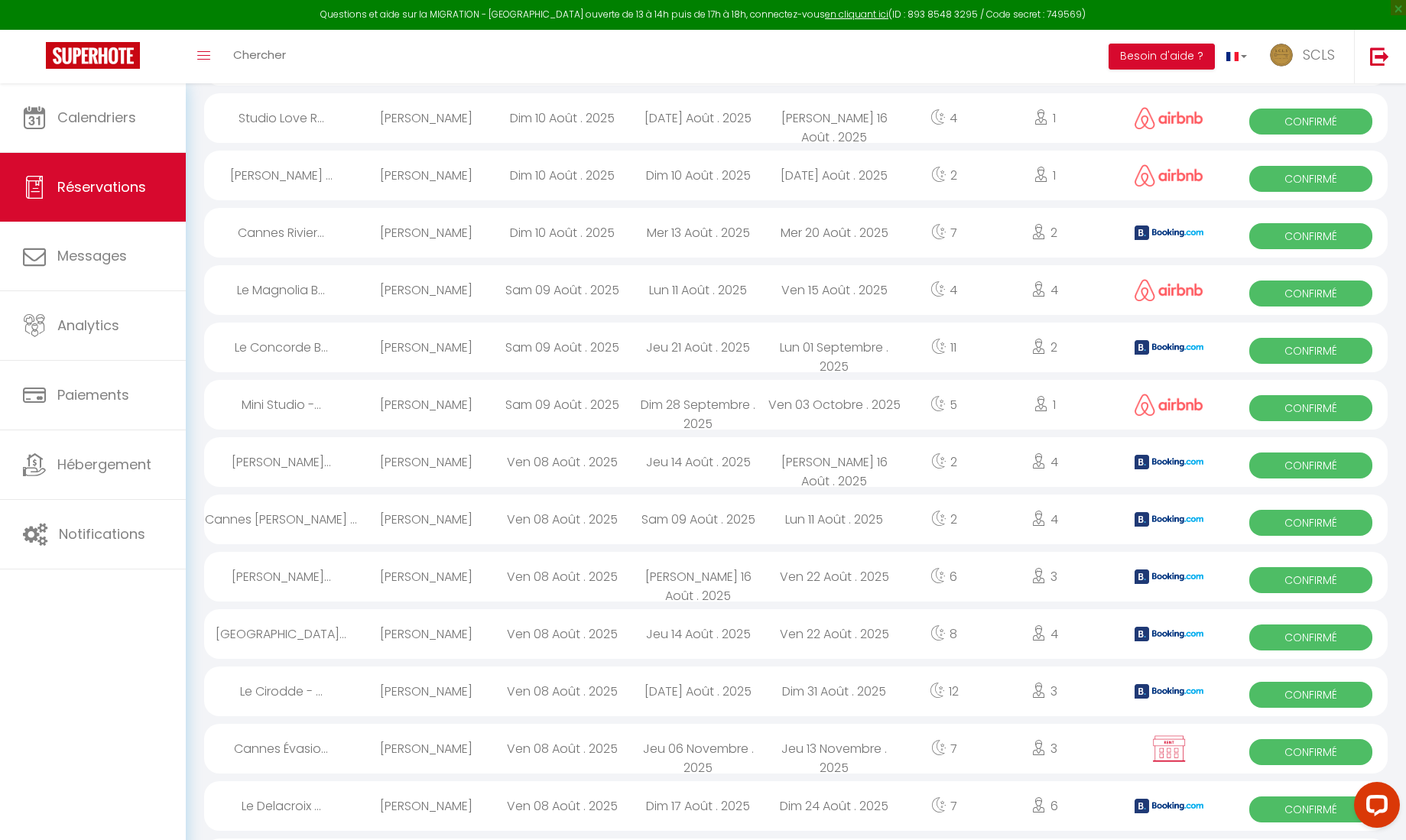
click at [1289, 345] on span "Confirmé" at bounding box center [1311, 351] width 123 height 26
select select "OK"
select select "KO"
select select "0"
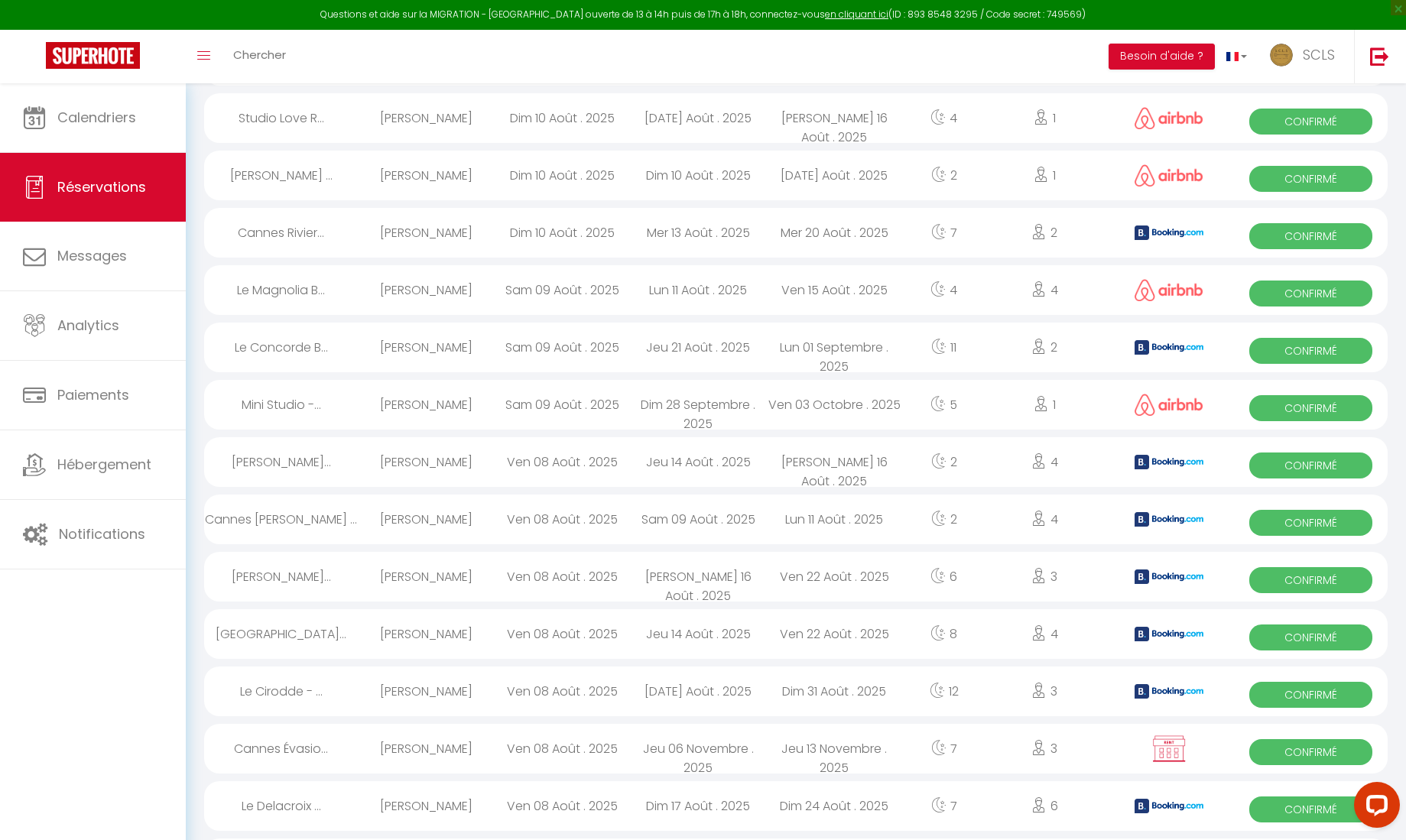
select select "1"
select select
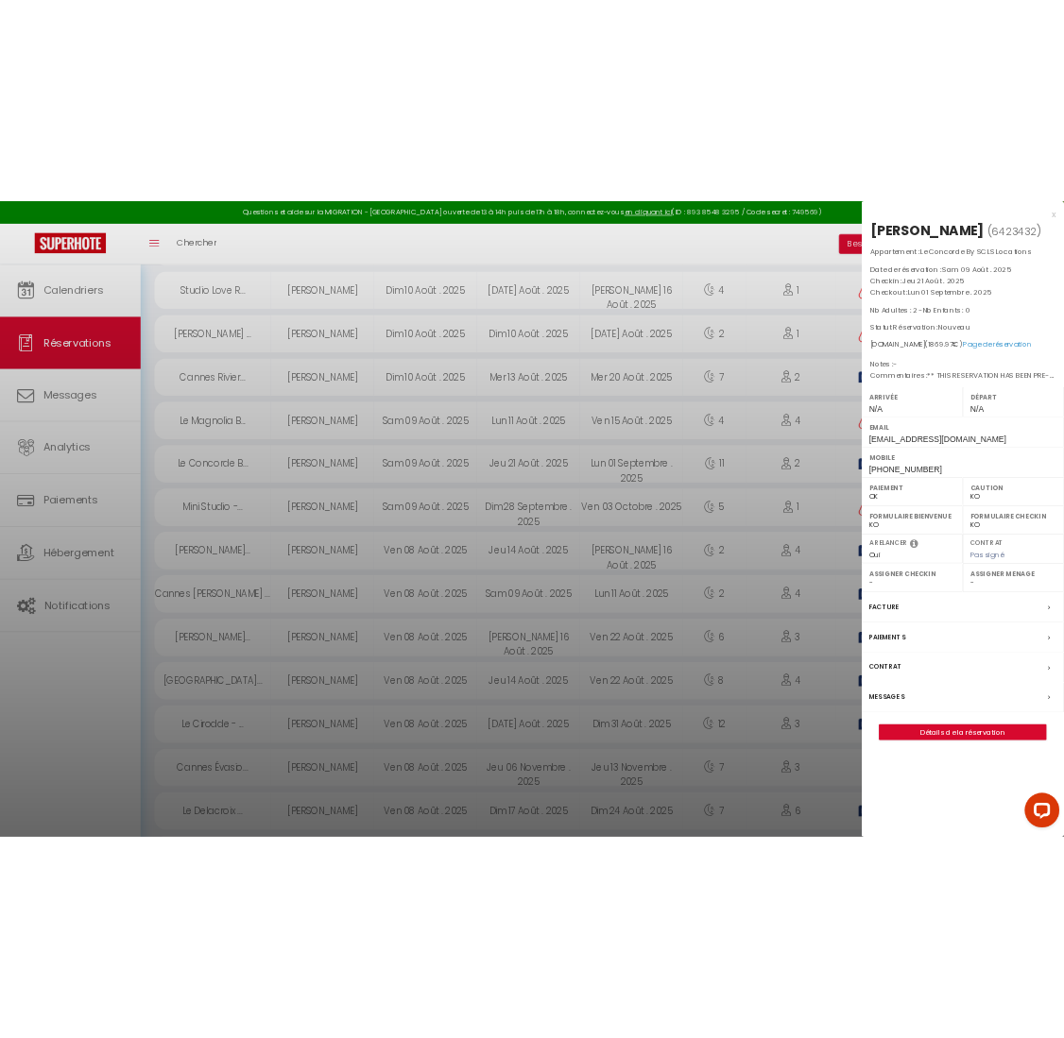
scroll to position [1393, 0]
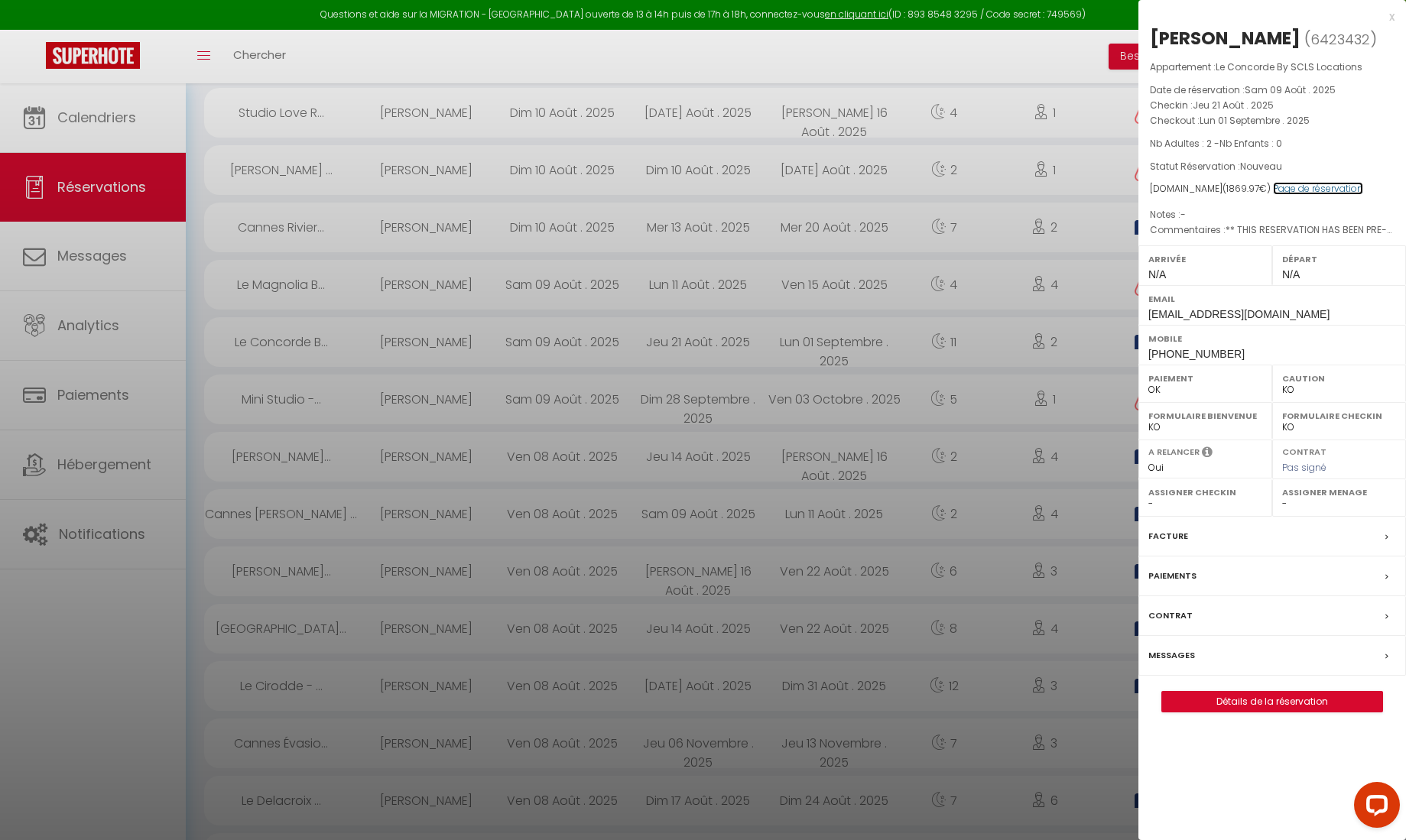
click at [1306, 189] on link "Page de réservation" at bounding box center [1318, 189] width 90 height 13
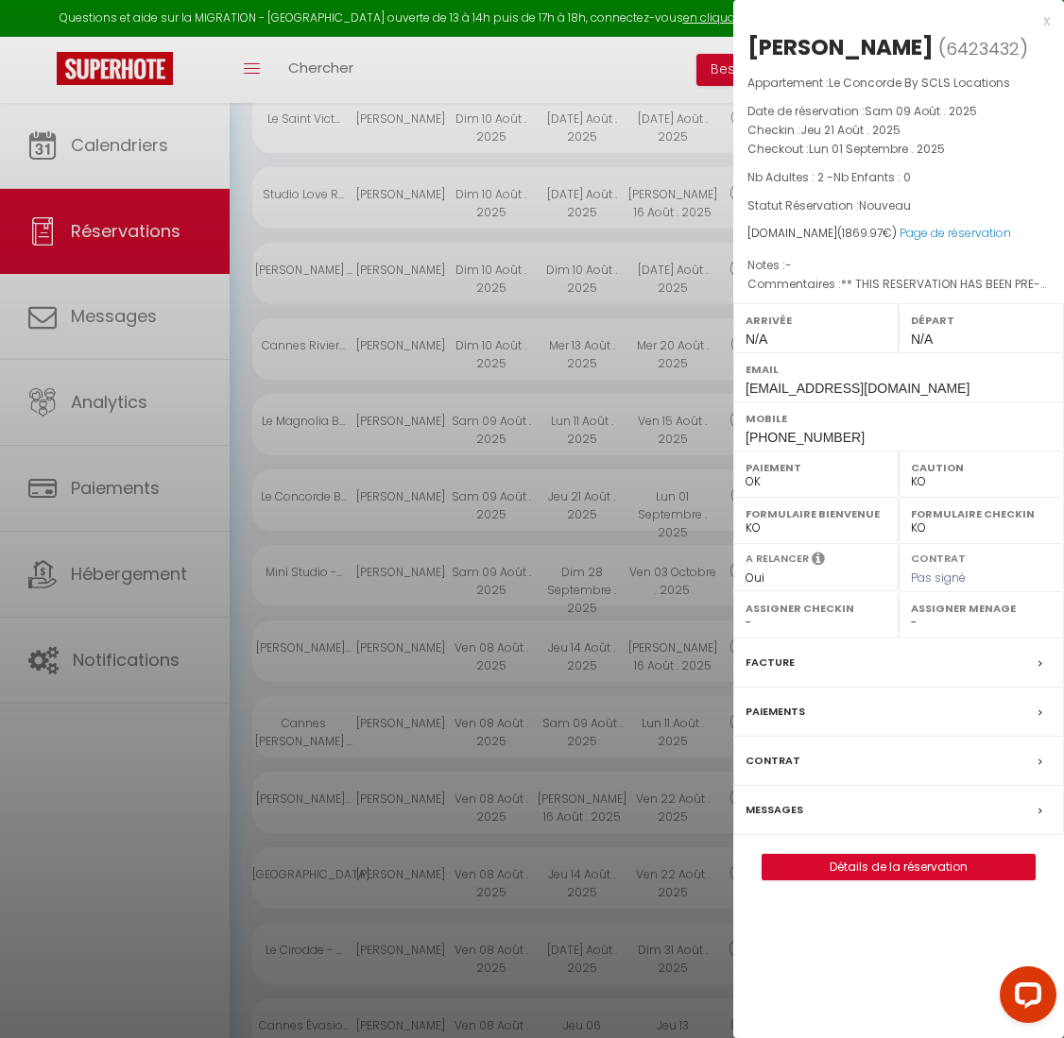
click at [445, 241] on div at bounding box center [532, 519] width 1064 height 1038
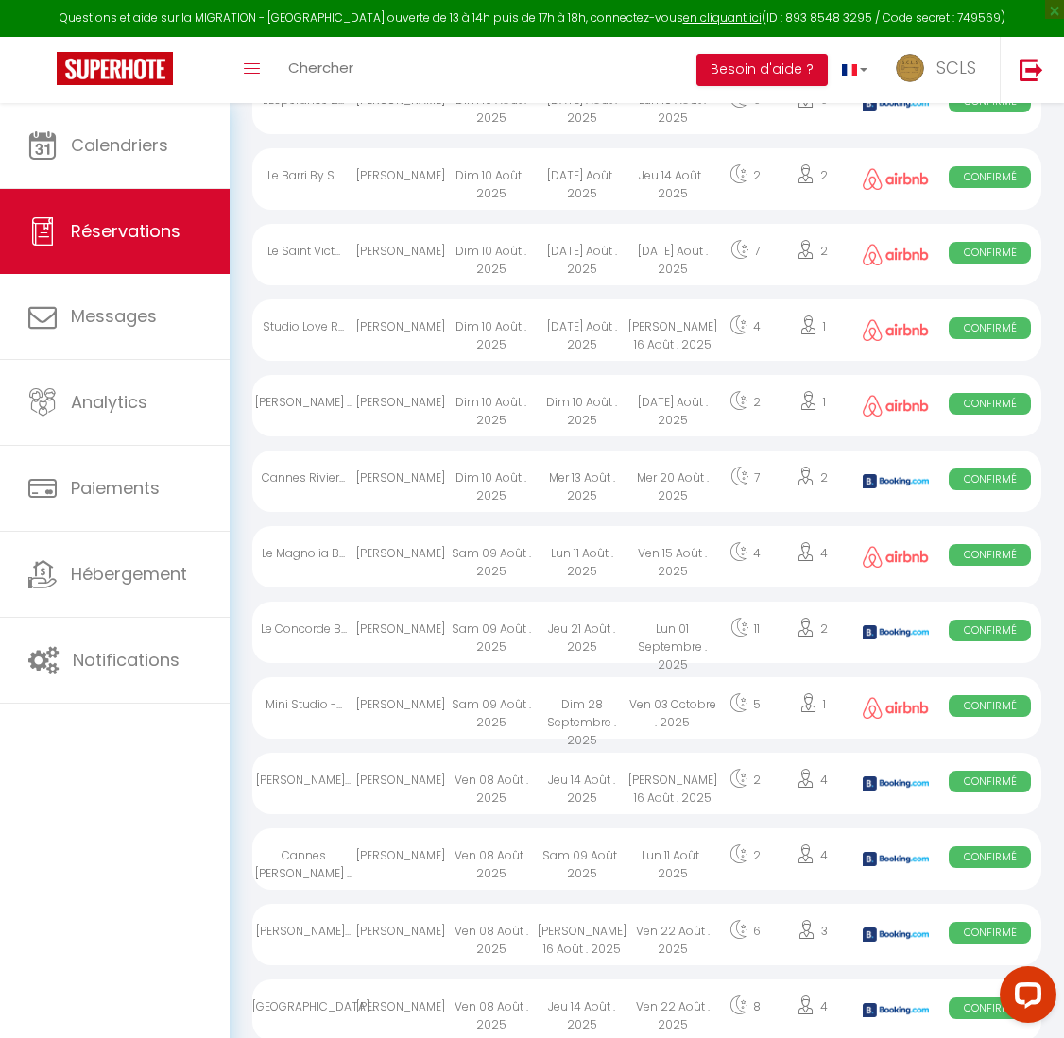
scroll to position [1259, 0]
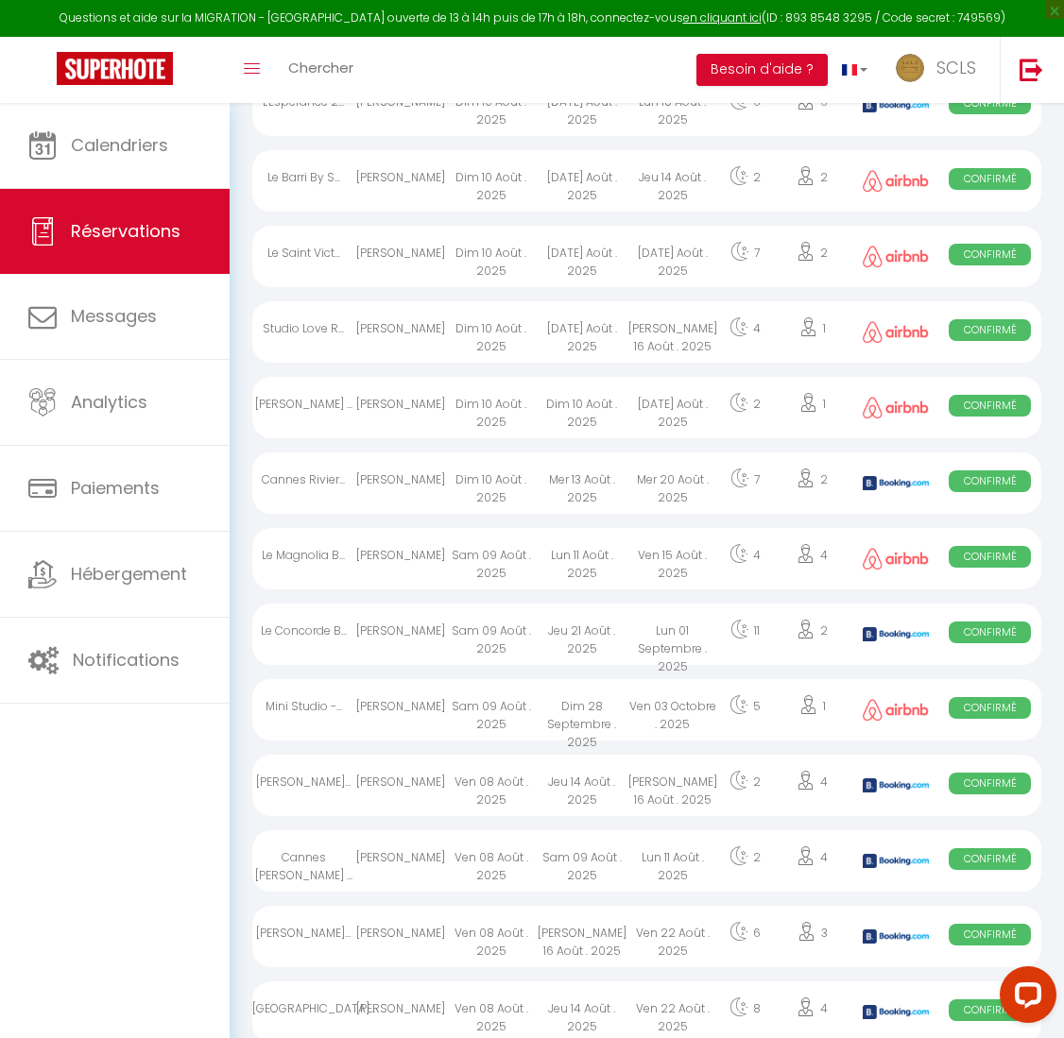
click at [293, 500] on div "Cannes Rivier..." at bounding box center [303, 482] width 103 height 61
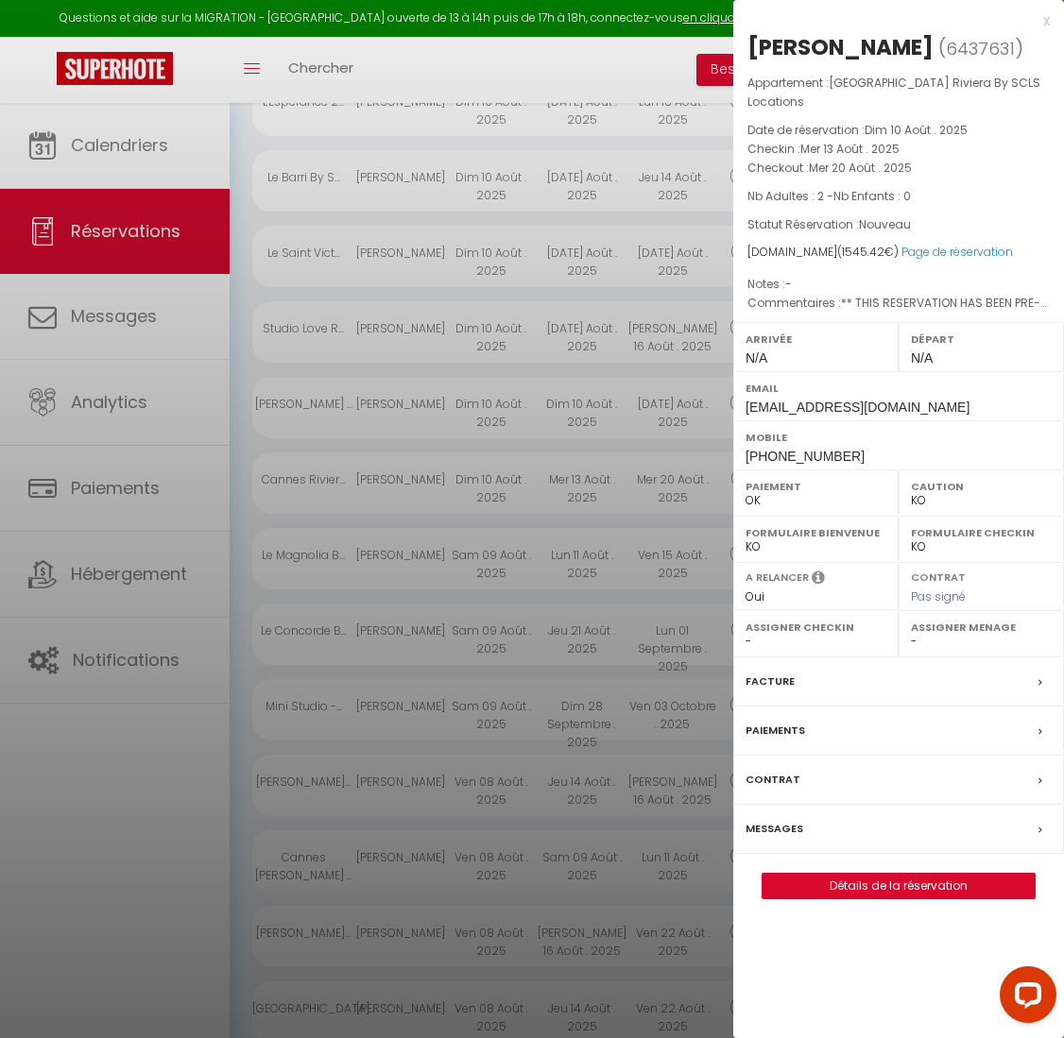
scroll to position [1248, 0]
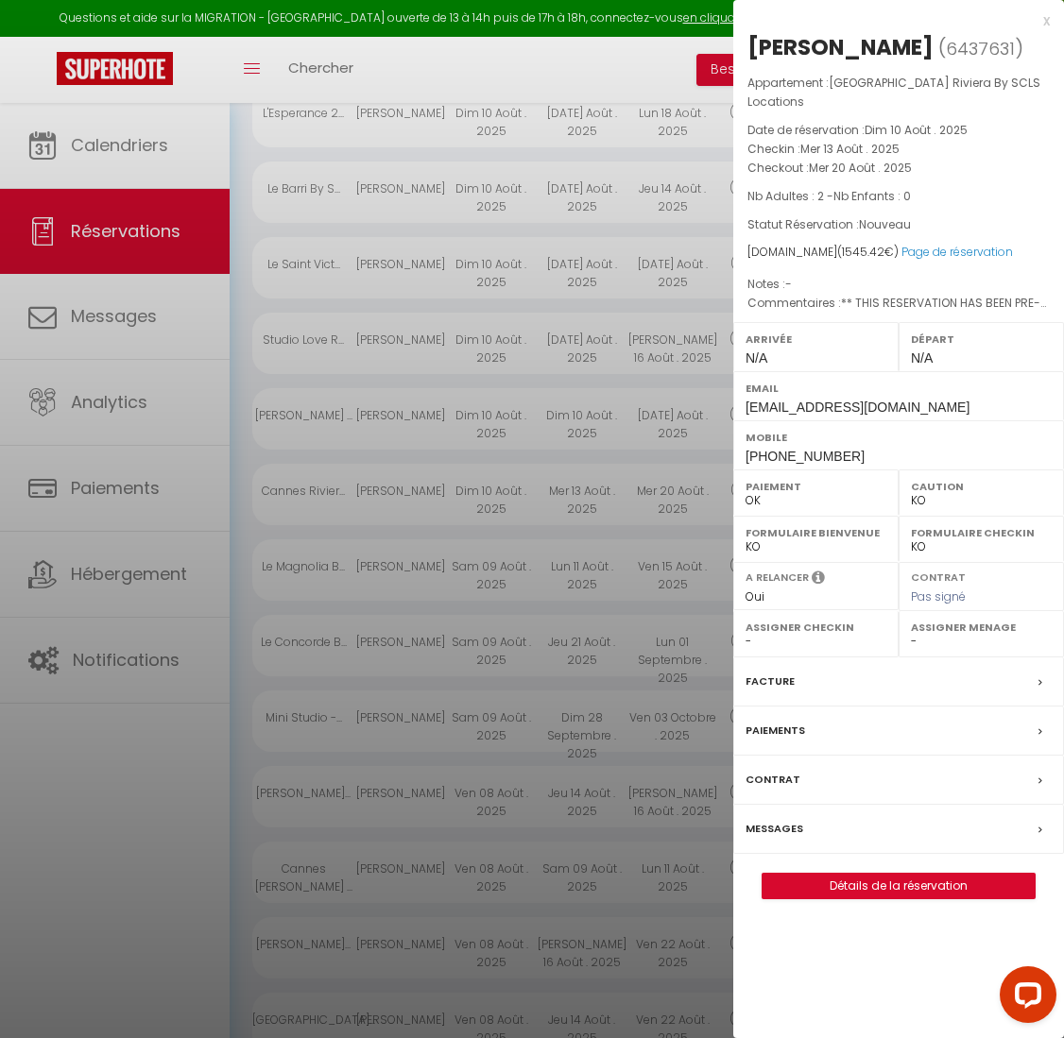
click at [405, 654] on div at bounding box center [532, 519] width 1064 height 1038
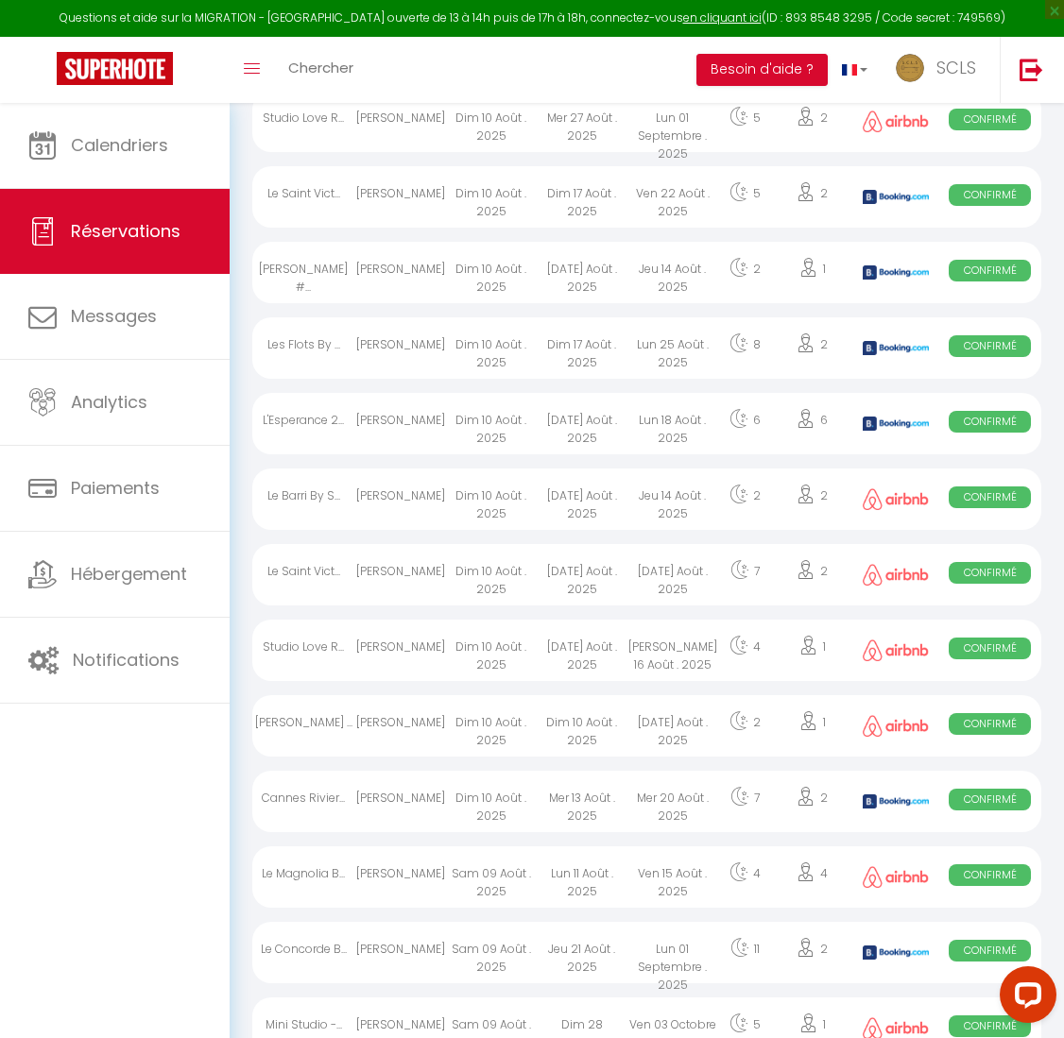
scroll to position [956, 0]
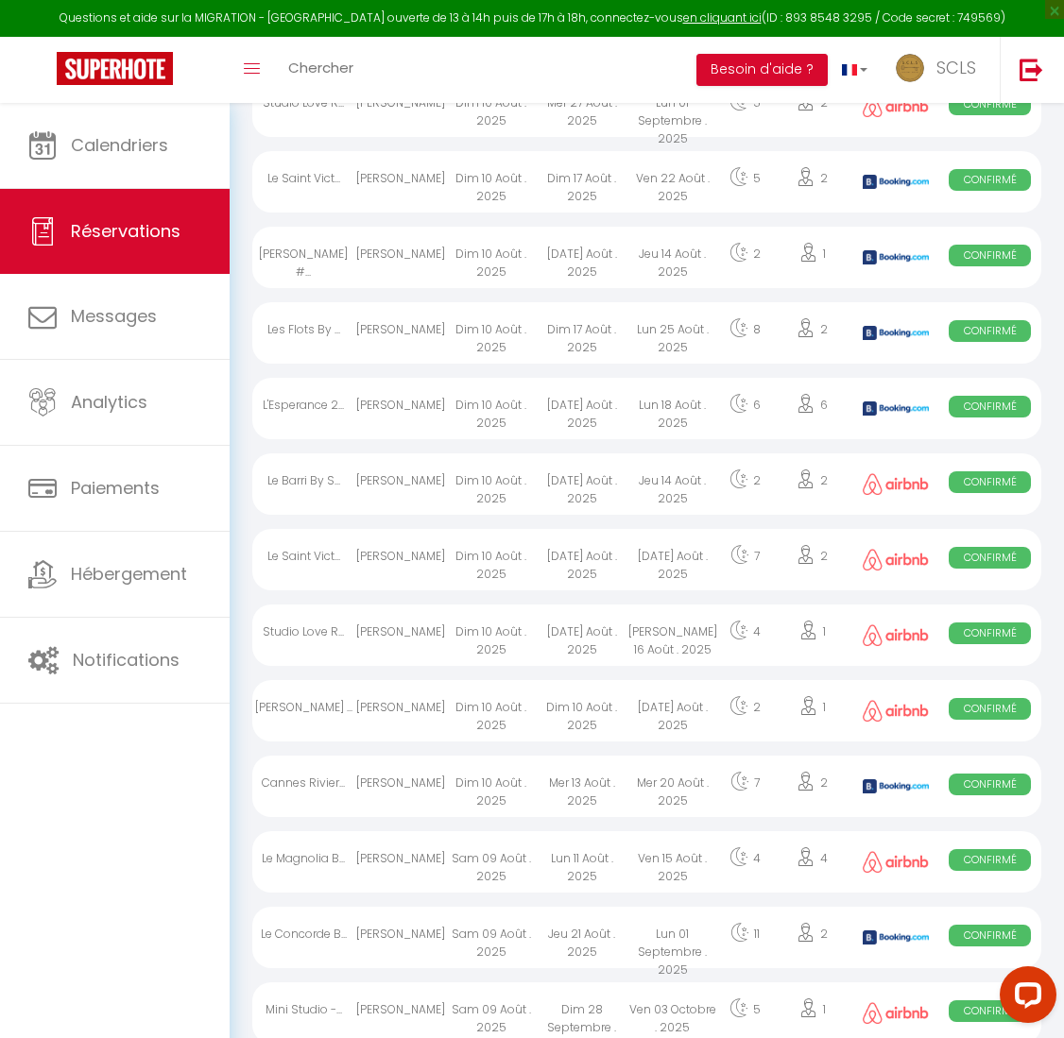
click at [998, 795] on span "Confirmé" at bounding box center [989, 785] width 82 height 22
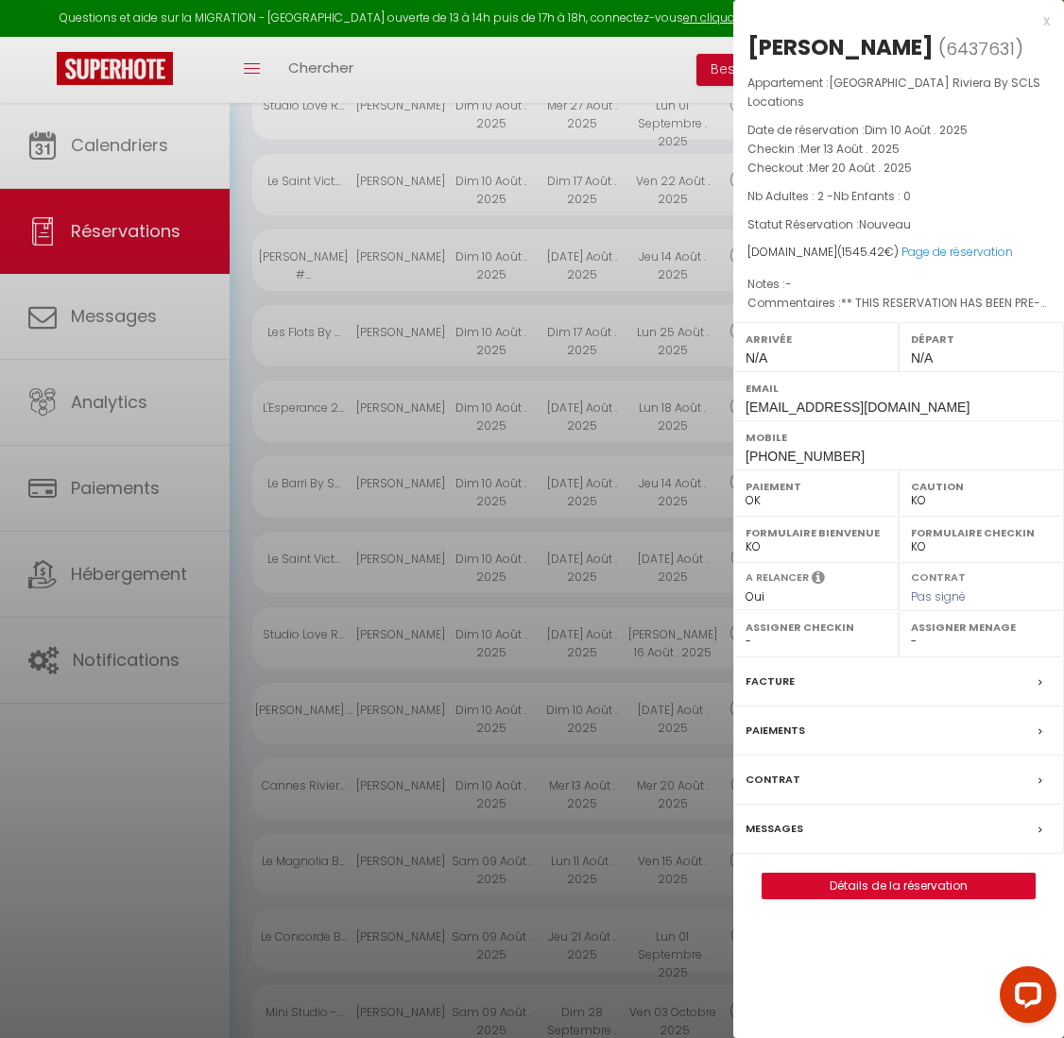
scroll to position [954, 0]
drag, startPoint x: 835, startPoint y: 438, endPoint x: 738, endPoint y: 435, distance: 97.4
click at [738, 435] on div "Mobile +33609435016" at bounding box center [898, 444] width 331 height 49
copy span "[PHONE_NUMBER]"
click at [779, 721] on label "Paiements" at bounding box center [775, 731] width 60 height 20
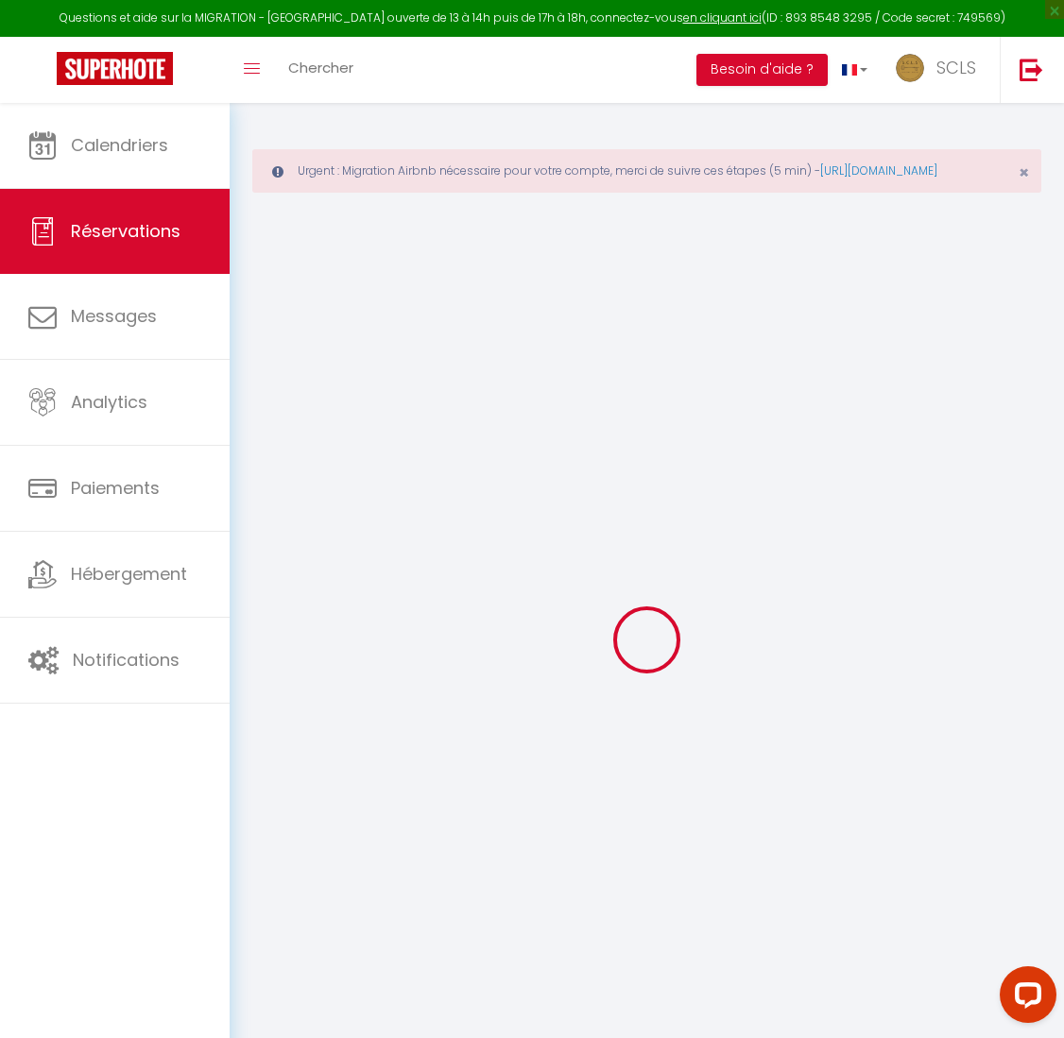
type input "LAURENT"
type input "DRAY"
type input "[EMAIL_ADDRESS][DOMAIN_NAME]"
type input "[PHONE_NUMBER]"
type input "."
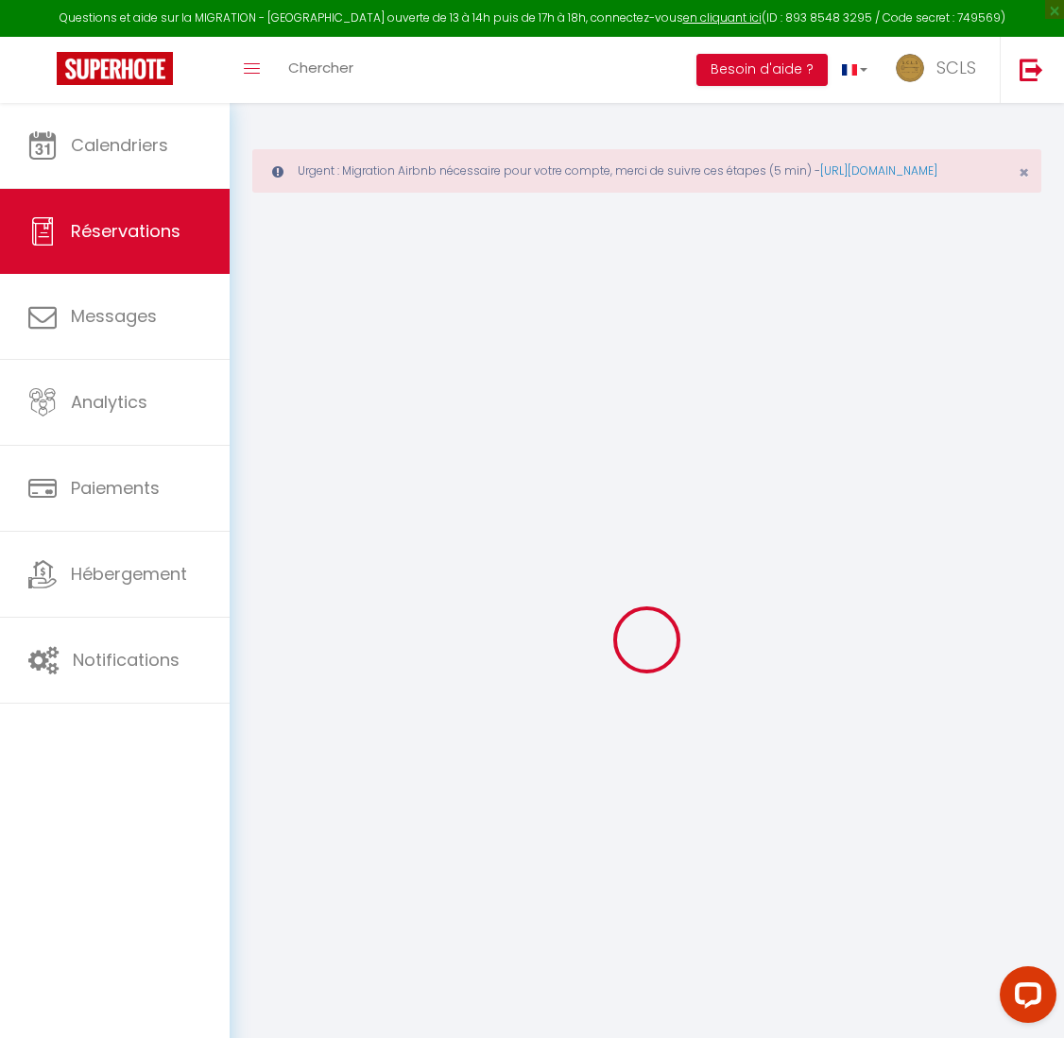
select select "FR"
type input "219.15"
type input "21.64"
select select "64338"
select select "1"
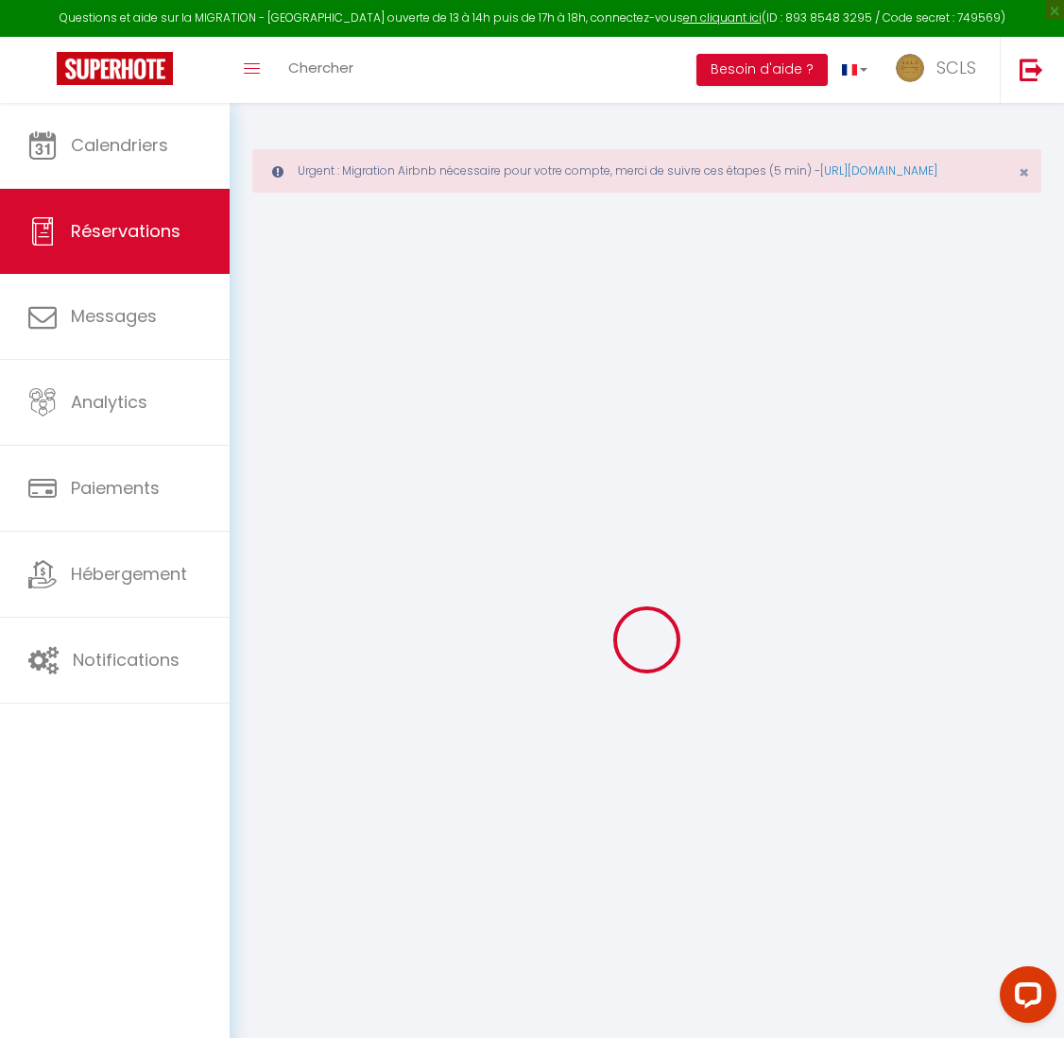
select select
type input "2"
select select "12"
select select
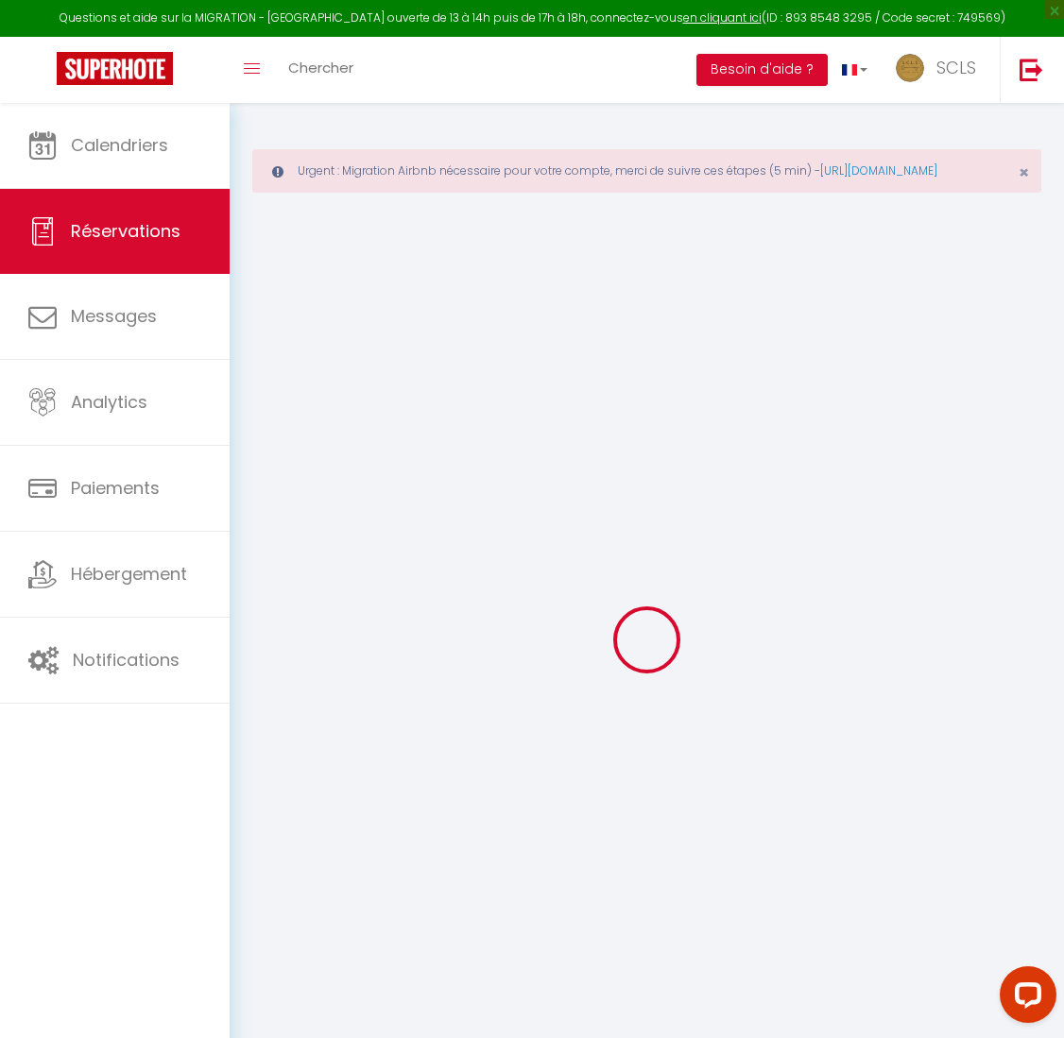
type input "1386"
checkbox input "false"
type input "0"
select select "2"
type input "0"
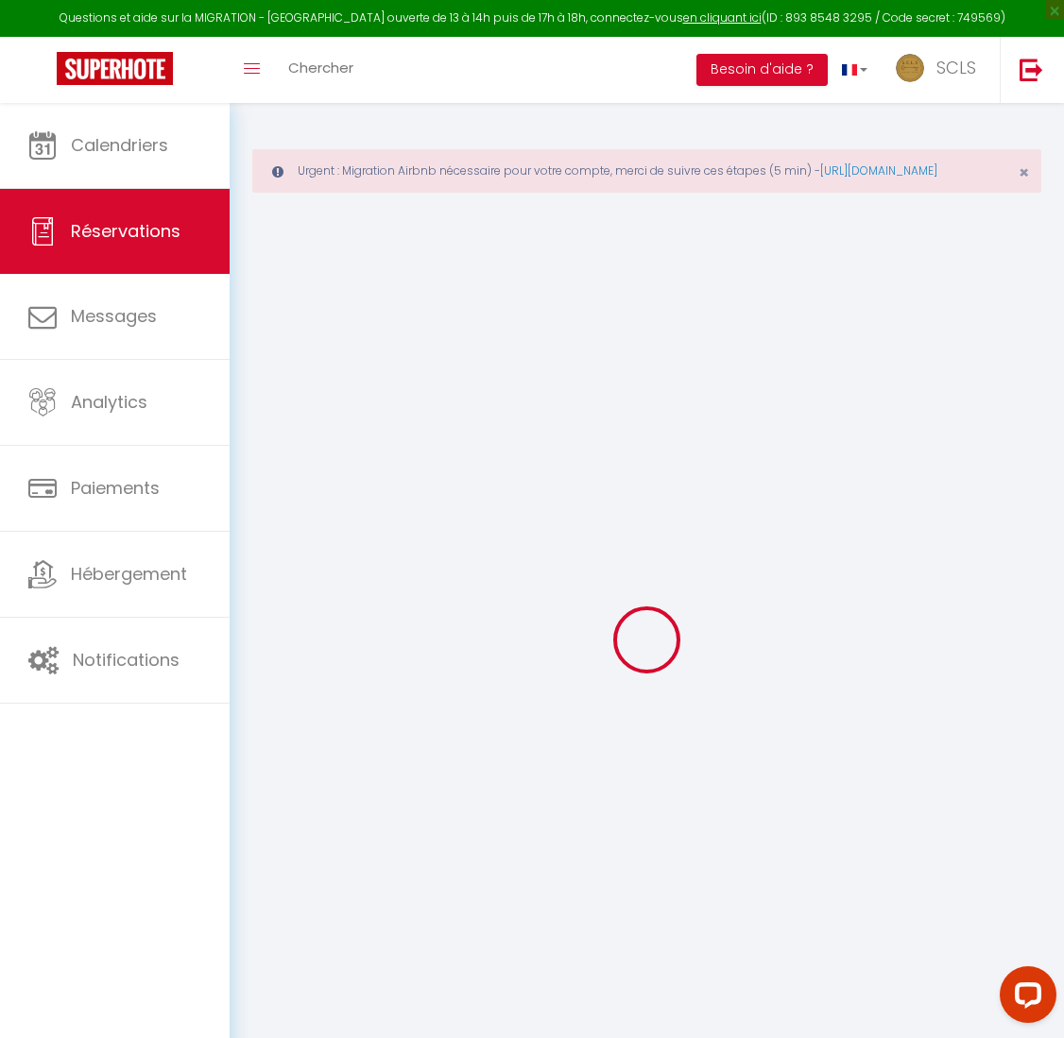
type input "0"
select select
select select "14"
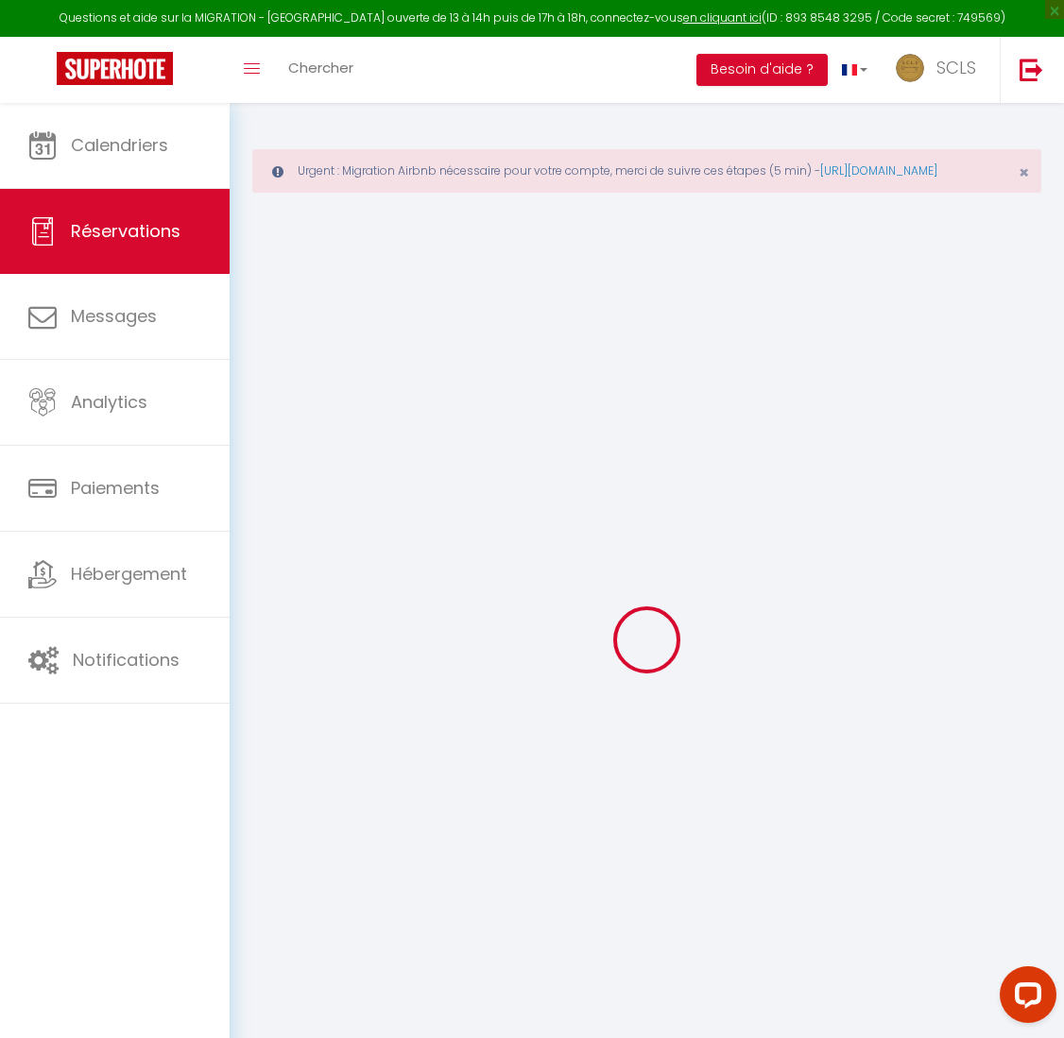
checkbox input "false"
select select
checkbox input "false"
select select
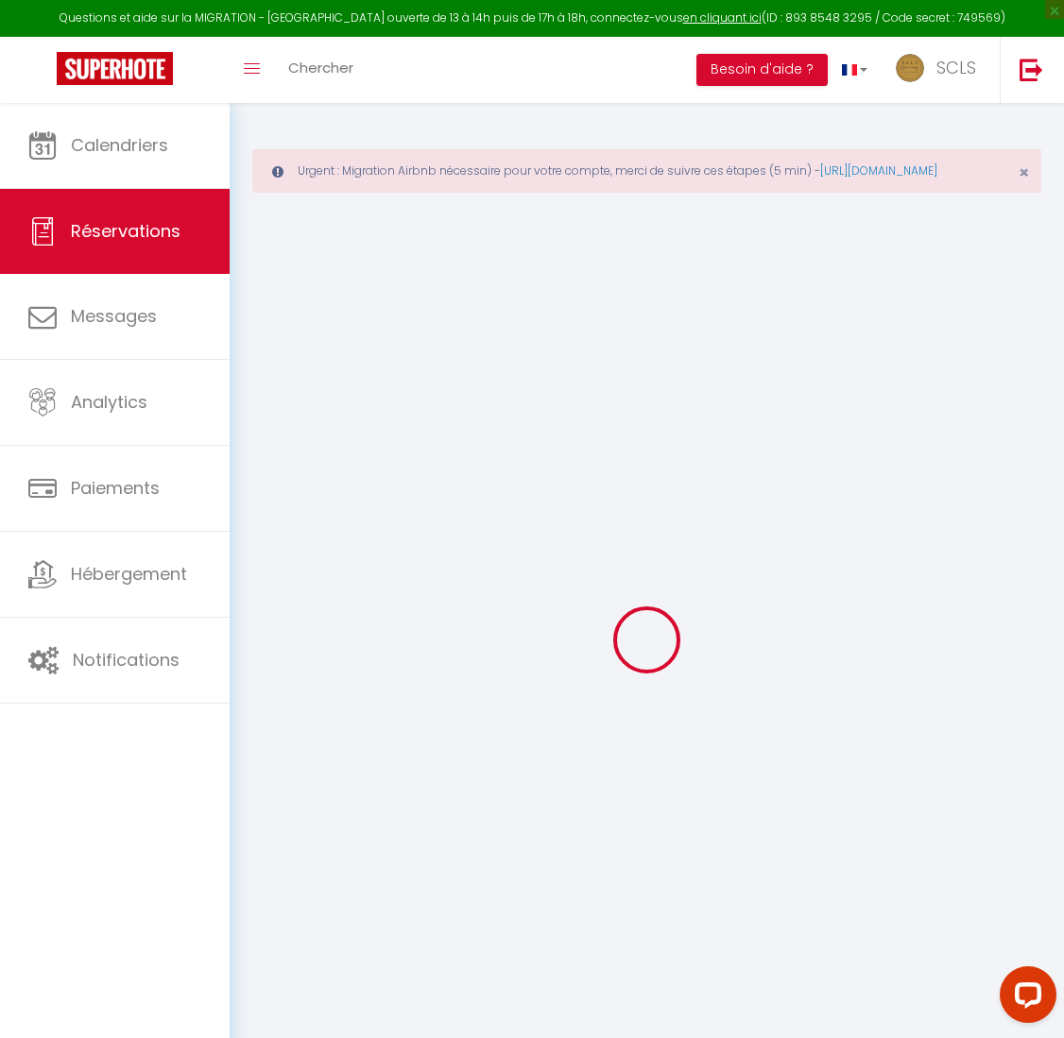
select select
checkbox input "false"
type textarea "** THIS RESERVATION HAS BEEN PRE-PAID ** BOOKING NOTE : Payment charge is EUR 2…"
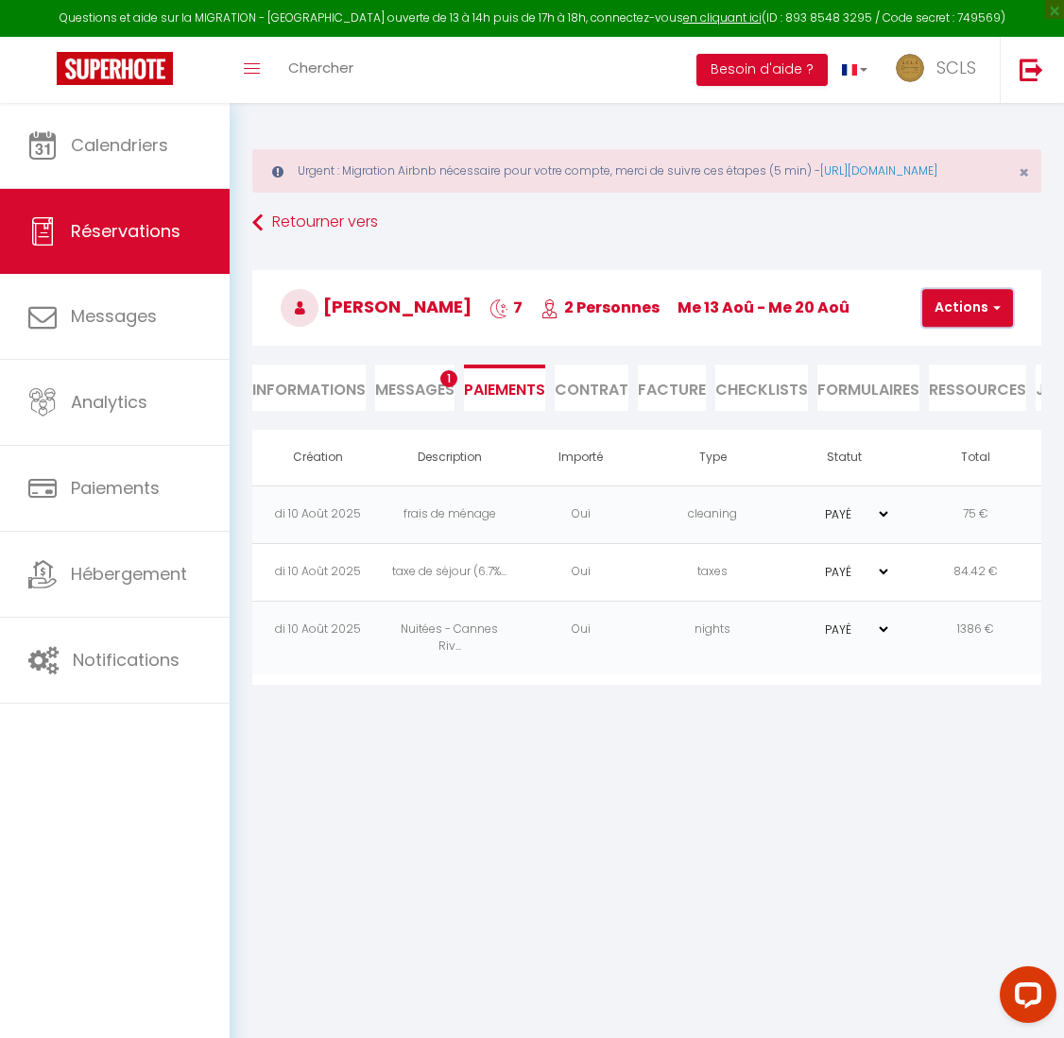
click at [981, 327] on button "Actions" at bounding box center [967, 308] width 91 height 38
click at [975, 435] on link "Créer nouveau lien caution" at bounding box center [1025, 423] width 232 height 25
select select "nights"
type input "[EMAIL_ADDRESS][DOMAIN_NAME]"
select select "13393"
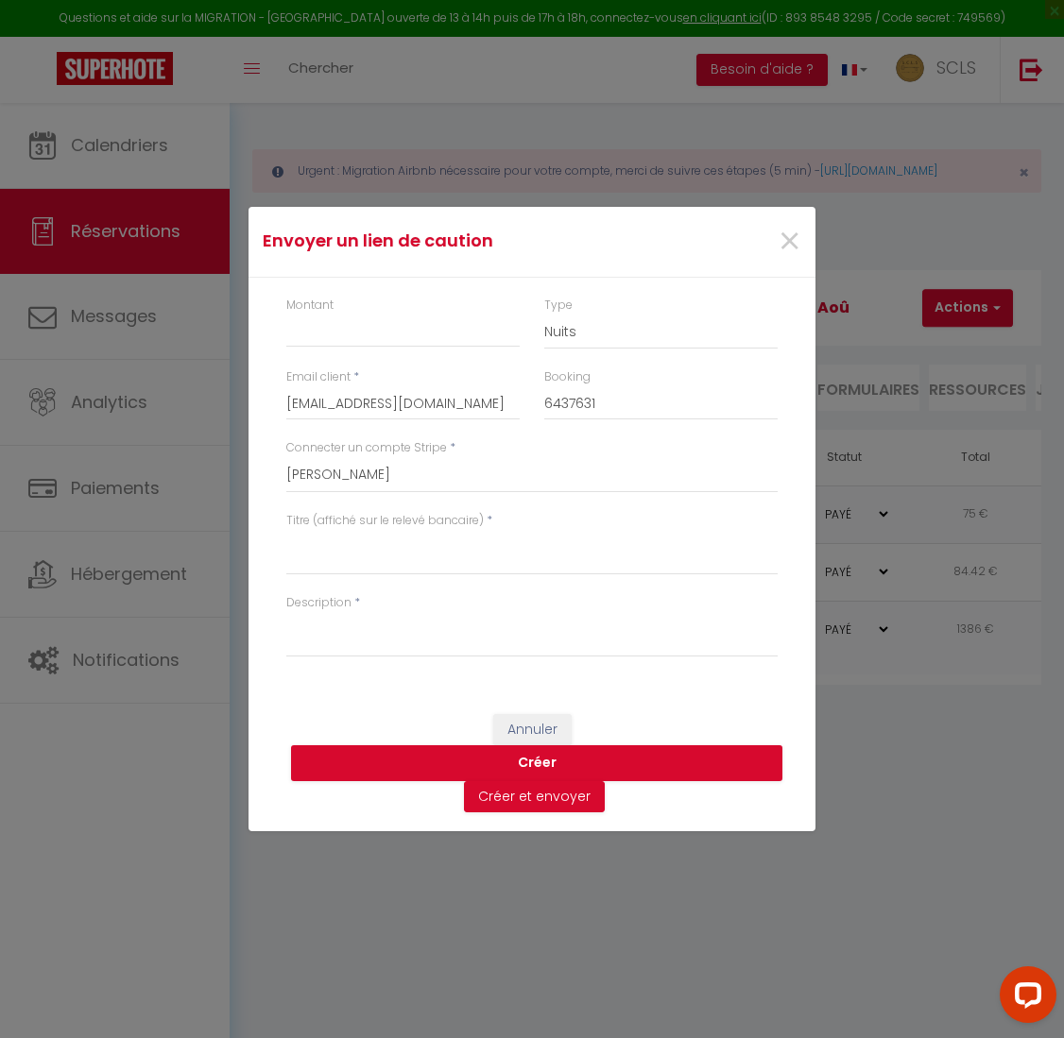
click at [334, 300] on div "Montant" at bounding box center [402, 323] width 233 height 52
click at [333, 308] on div "Montant" at bounding box center [402, 323] width 233 height 52
click at [299, 332] on input "Montant" at bounding box center [402, 331] width 233 height 34
type input "500"
click at [558, 339] on select "Nuits Frais de ménage Taxe de séjour [GEOGRAPHIC_DATA]" at bounding box center [660, 332] width 233 height 36
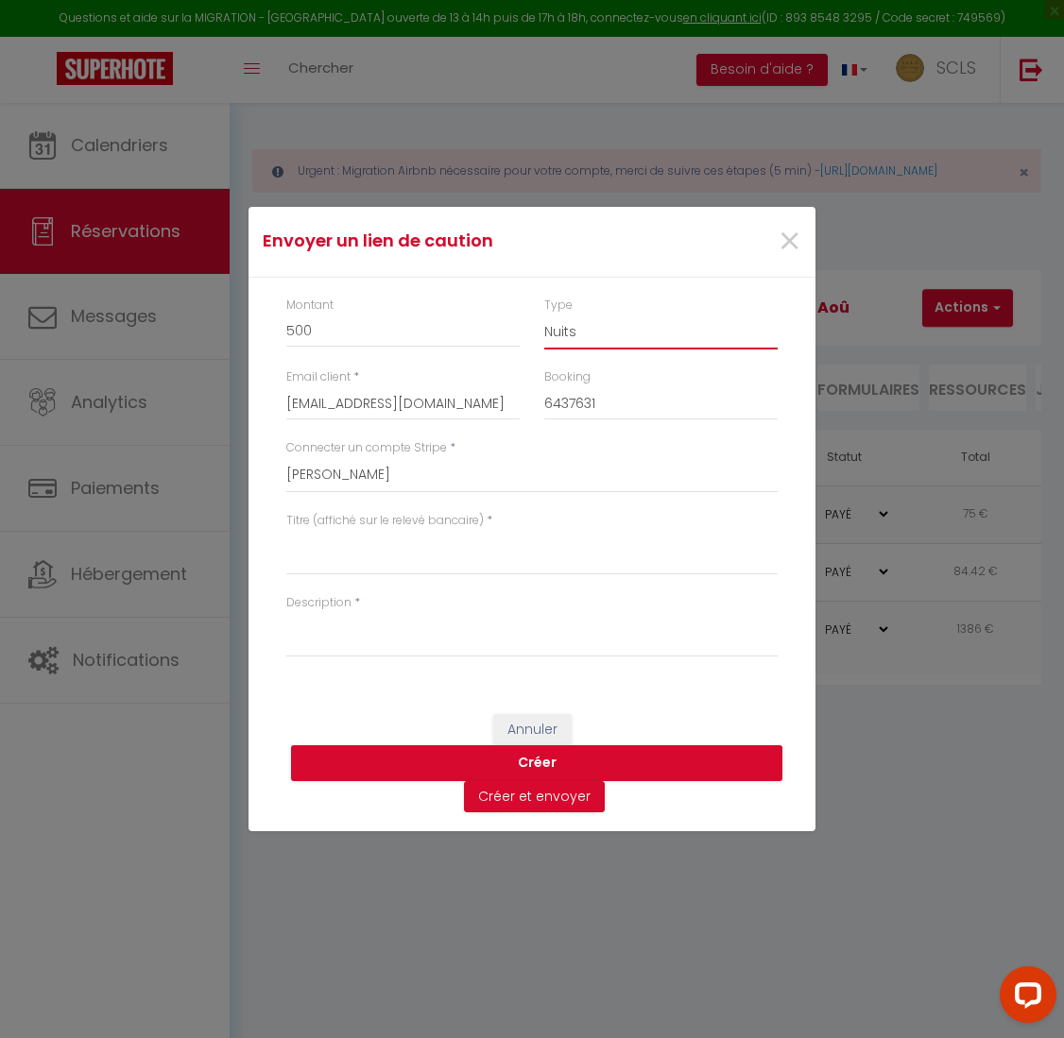
select select "other"
click at [418, 483] on select "SCLS Punkimmo [PERSON_NAME] Jean-[PERSON_NAME] [PERSON_NAME] [PERSON_NAME] [PER…" at bounding box center [531, 475] width 491 height 36
select select "2594"
click at [323, 561] on textarea "Titre (affiché sur le relevé bancaire)" at bounding box center [531, 552] width 491 height 45
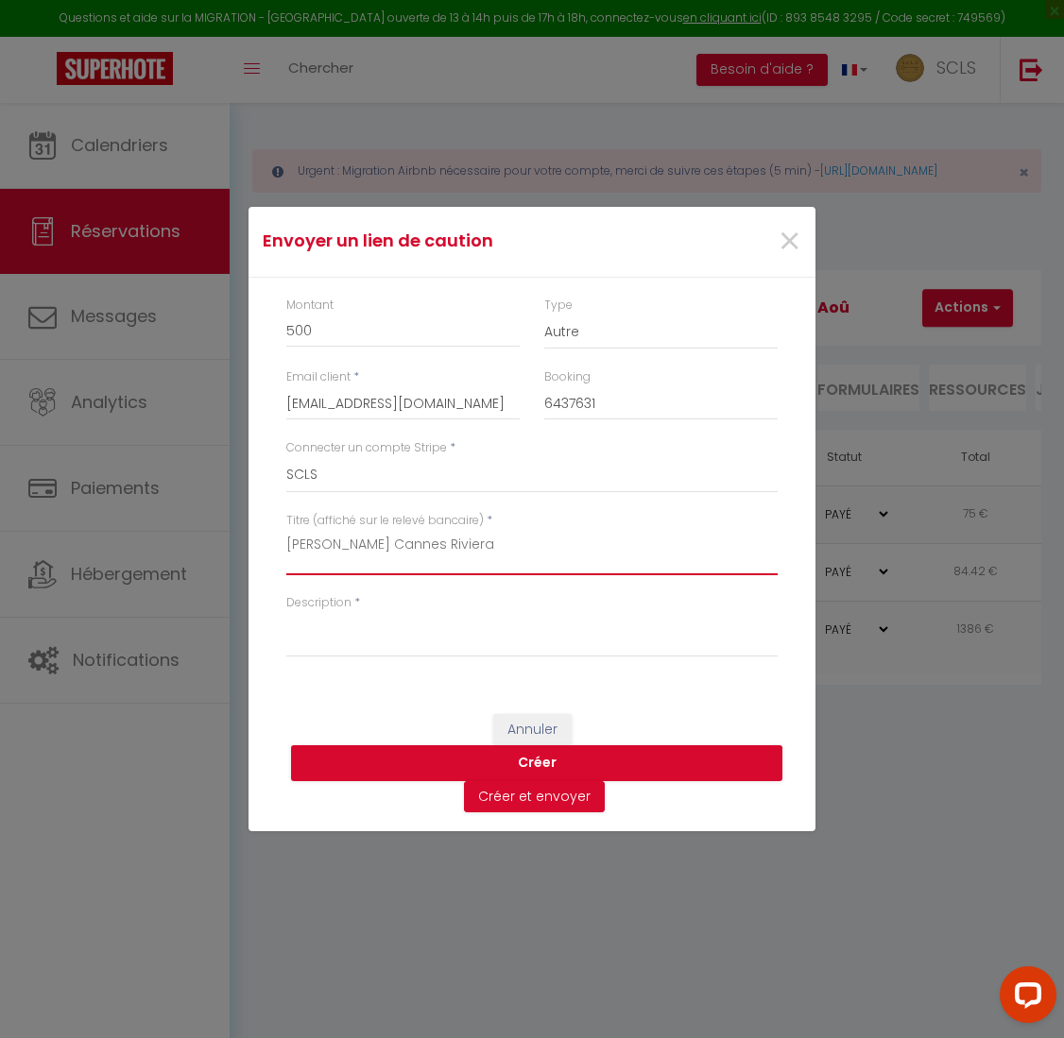
drag, startPoint x: 495, startPoint y: 553, endPoint x: 202, endPoint y: 550, distance: 292.8
click at [202, 550] on div "Envoyer un lien de caution × Montant 500 Type Nuits Frais de ménage Taxe de séj…" at bounding box center [532, 519] width 1064 height 1038
type textarea "Laurent Dray Cannes Riviera"
click at [327, 648] on textarea "Description" at bounding box center [531, 634] width 491 height 45
paste textarea "Laurent Dray Cannes Riviera"
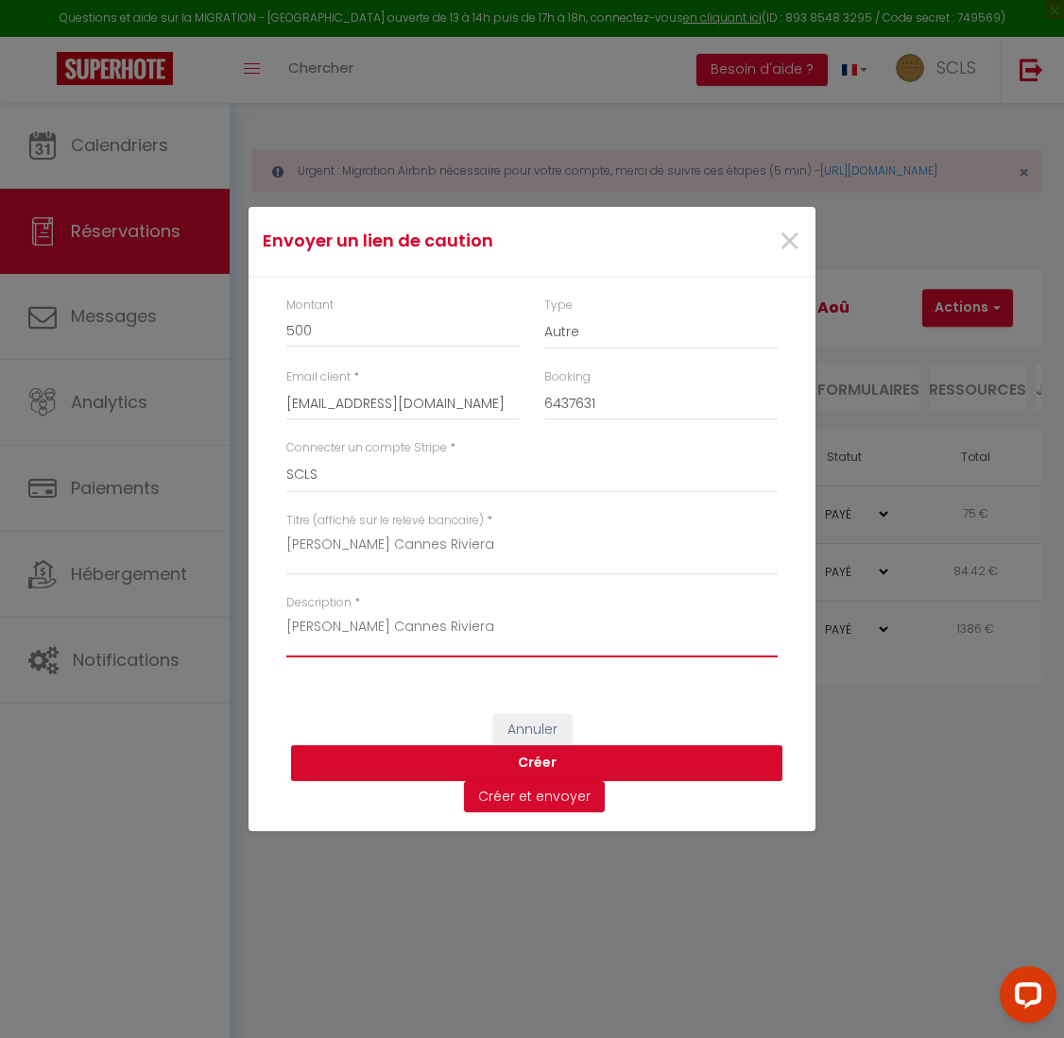
type textarea "Laurent Dray Cannes Riviera"
click at [548, 761] on button "Créer" at bounding box center [536, 763] width 491 height 36
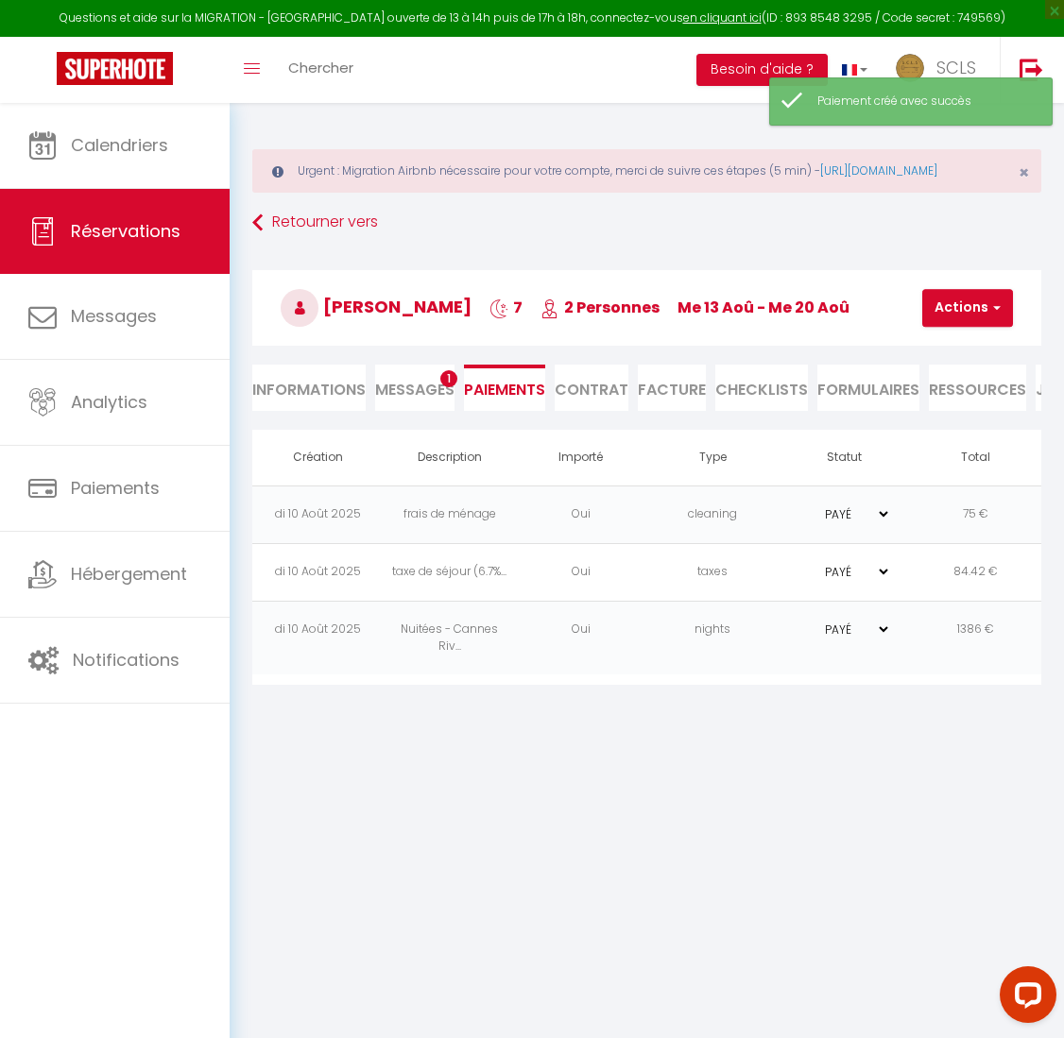
select select "0"
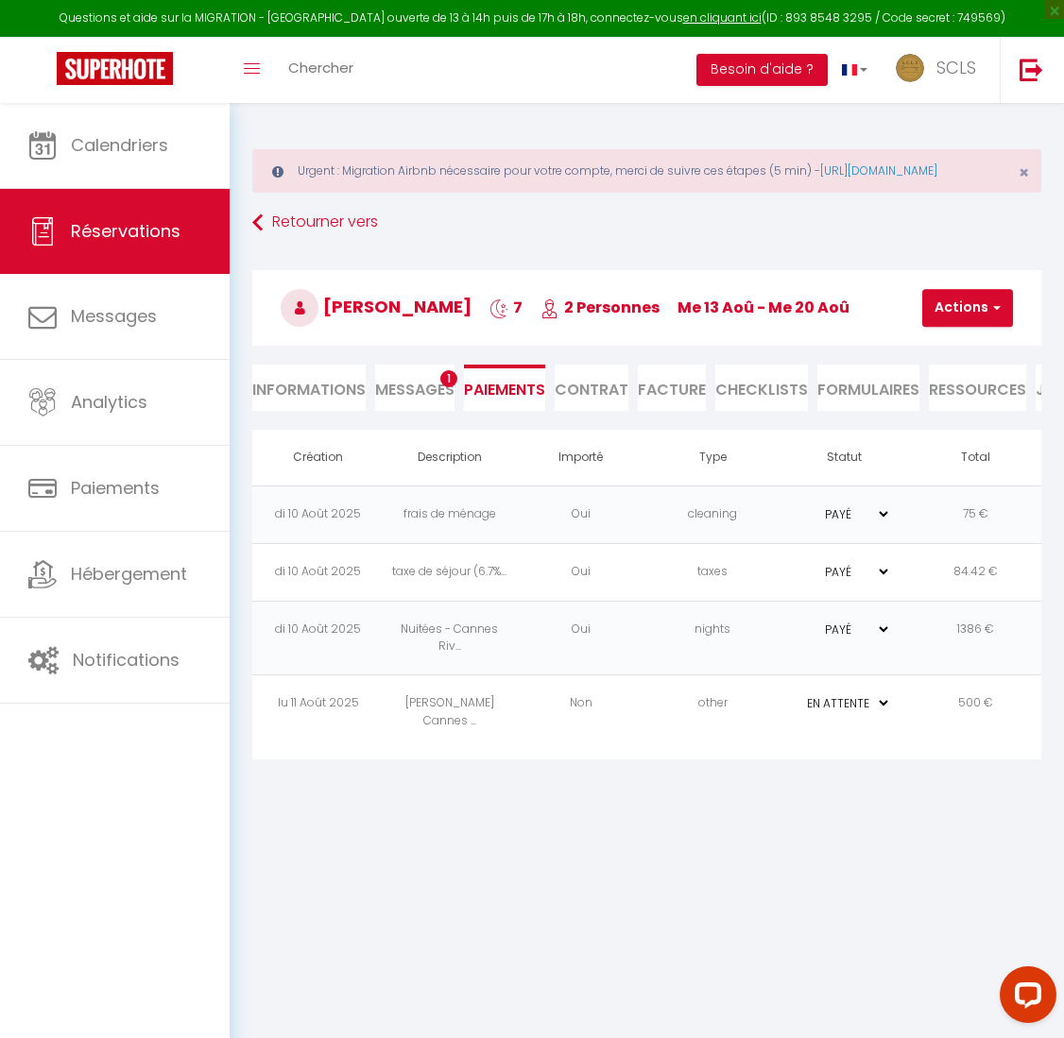
click at [336, 738] on td "lu 11 Août 2025" at bounding box center [317, 712] width 131 height 75
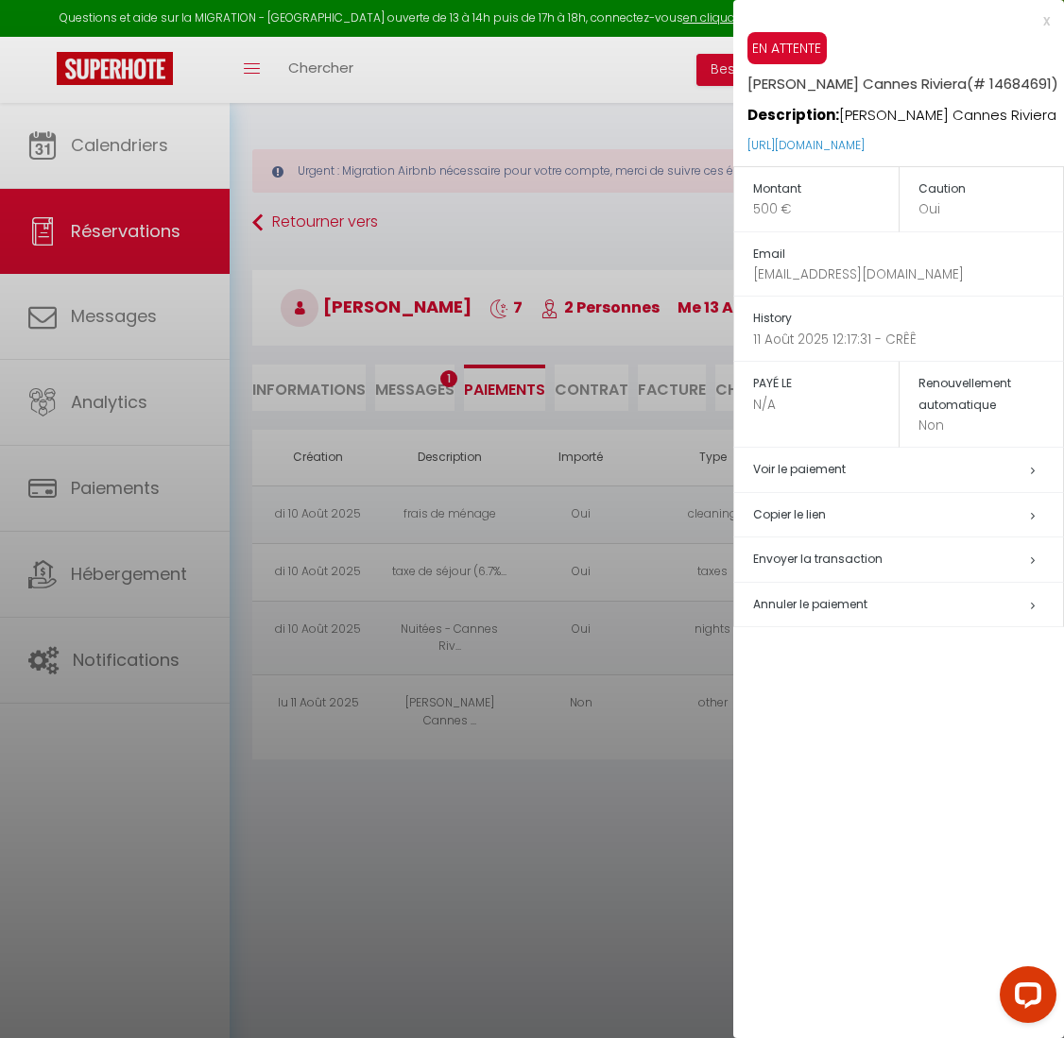
drag, startPoint x: 998, startPoint y: 148, endPoint x: 735, endPoint y: 138, distance: 263.8
click at [735, 138] on div "EN ATTENTE Laurent Dray Cannes Riviera (# 14684691) Description: Laurent Dray C…" at bounding box center [898, 99] width 331 height 134
copy link "https://superhote.com/applink/p/2R5puMXT"
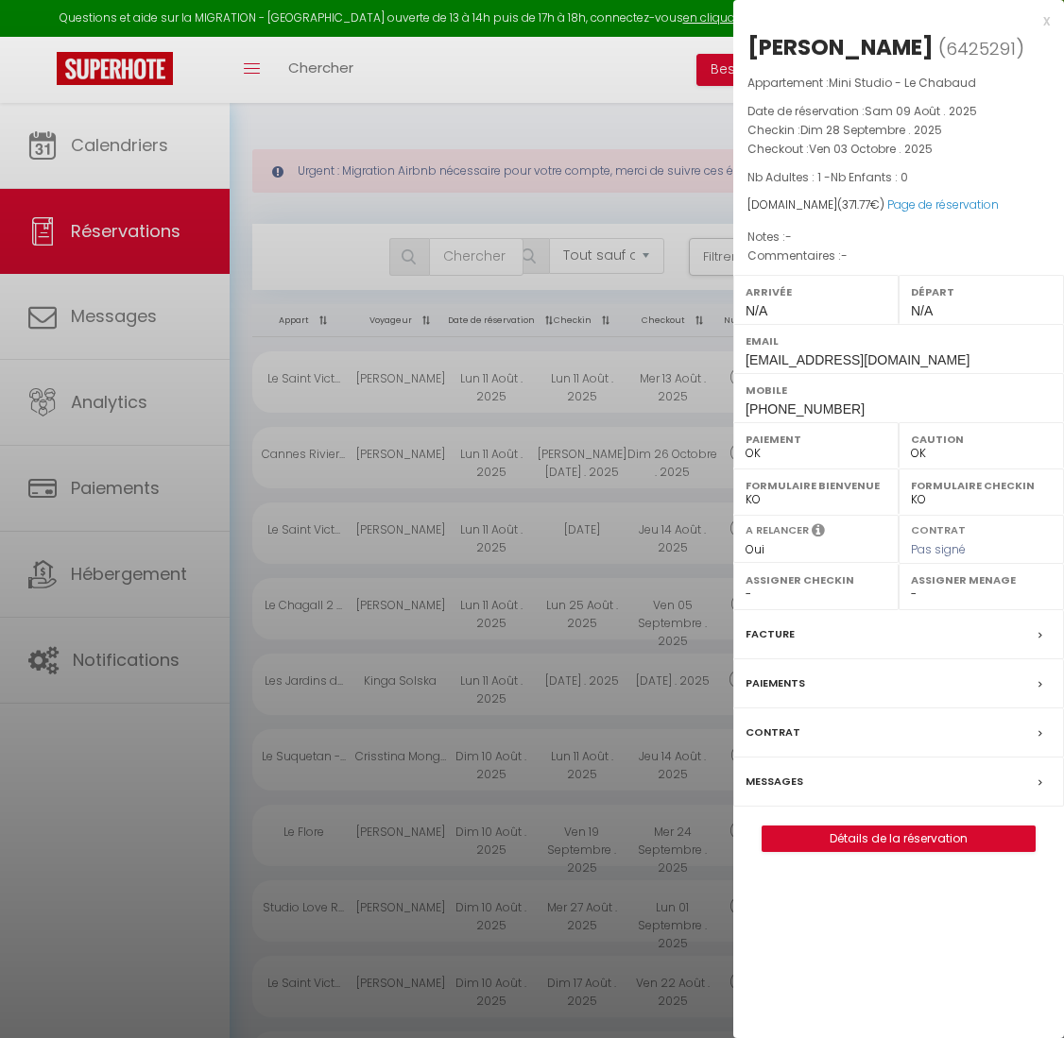
select select "not_cancelled"
select select "0"
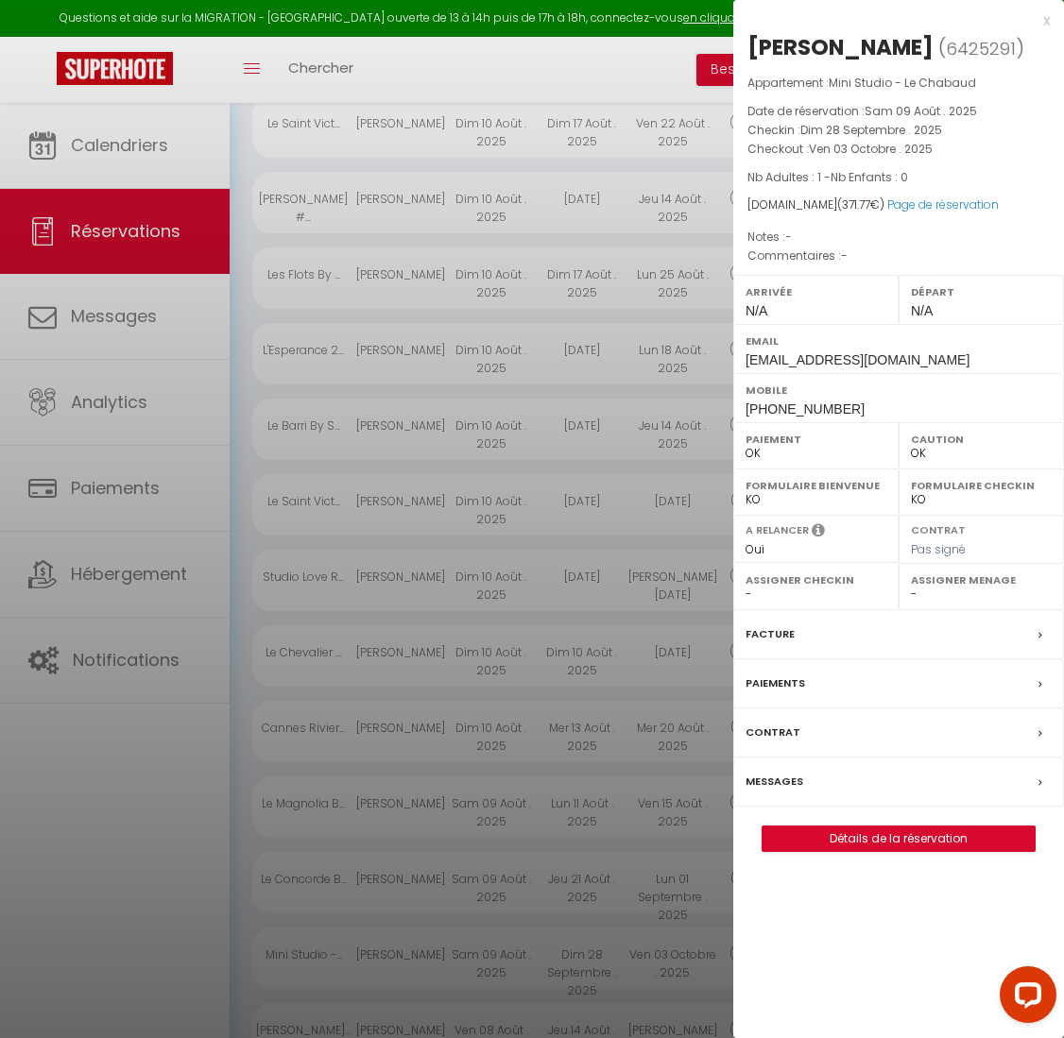
click at [318, 412] on div at bounding box center [532, 519] width 1064 height 1038
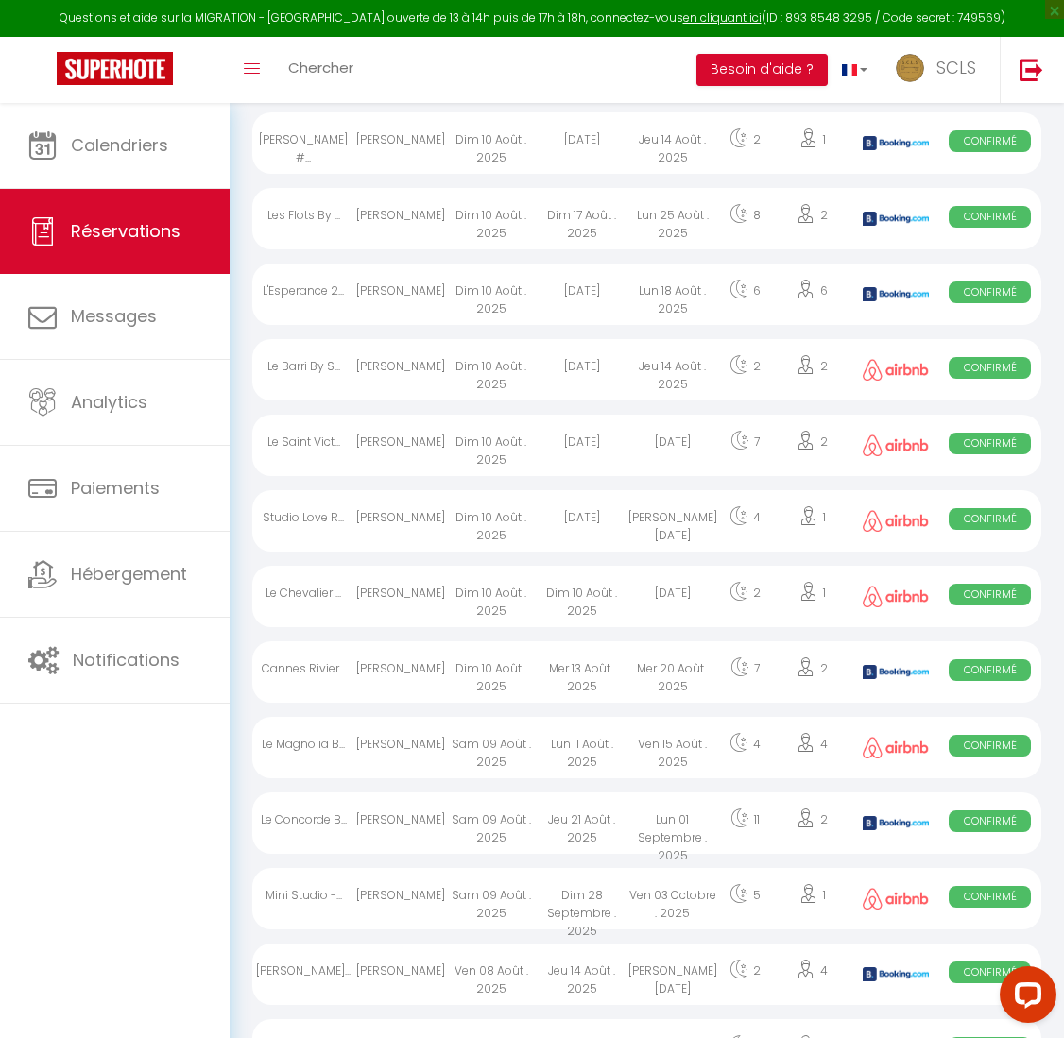
scroll to position [922, 0]
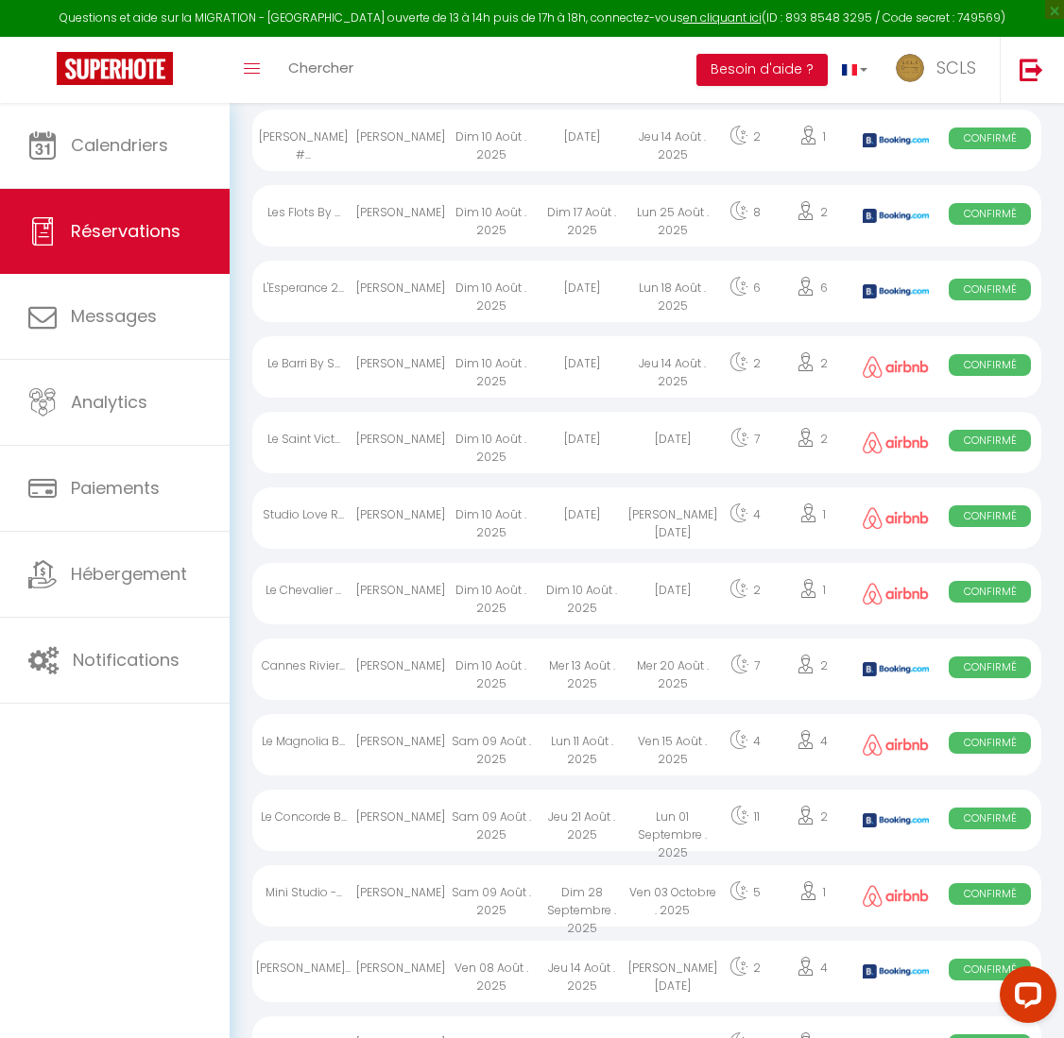
click at [990, 678] on span "Confirmé" at bounding box center [989, 668] width 82 height 22
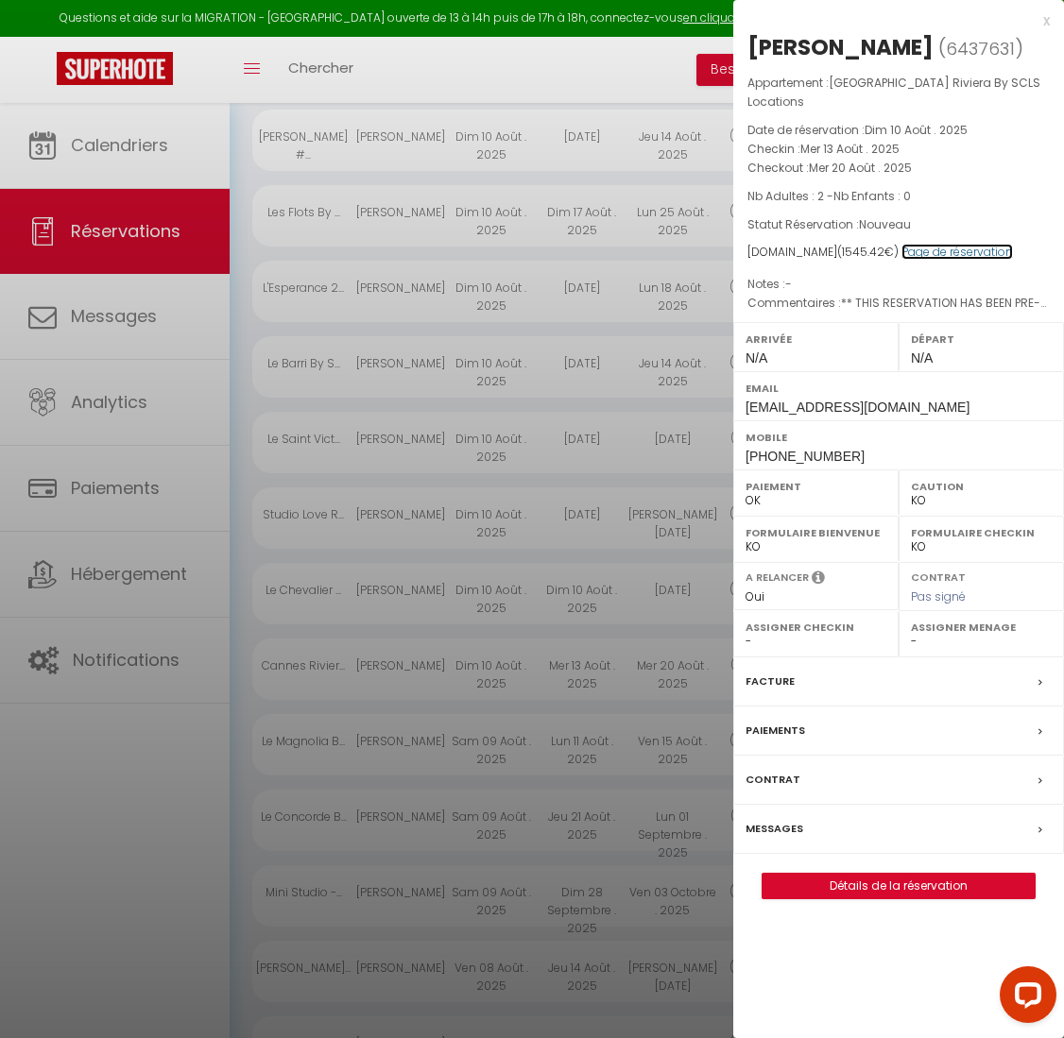
click at [922, 244] on link "Page de réservation" at bounding box center [956, 252] width 111 height 16
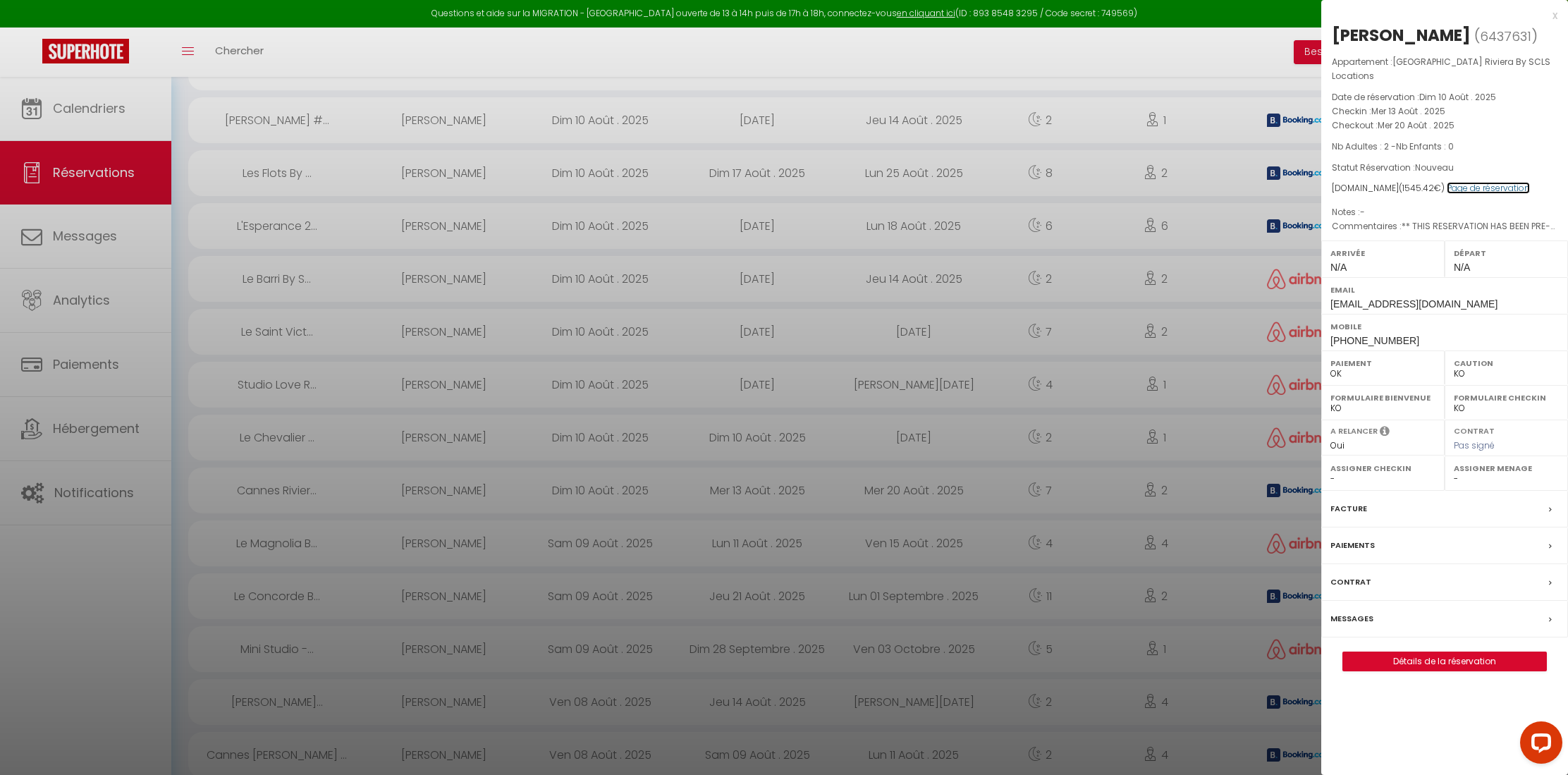
scroll to position [651, 0]
click at [752, 228] on div at bounding box center [784, 388] width 1568 height 775
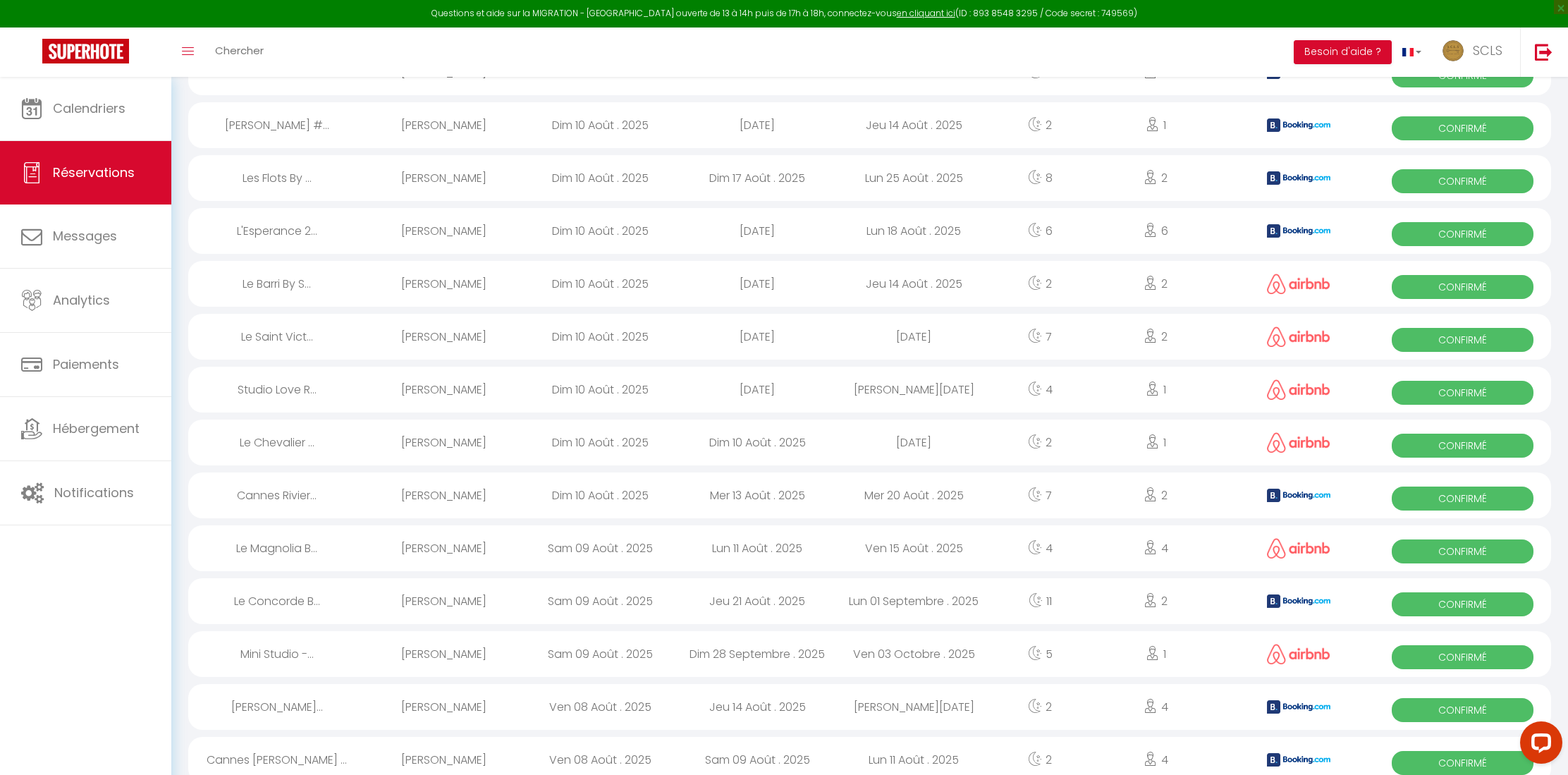
scroll to position [650, 0]
click at [793, 234] on span "Confirmé" at bounding box center [1463, 234] width 142 height 24
select select "OK"
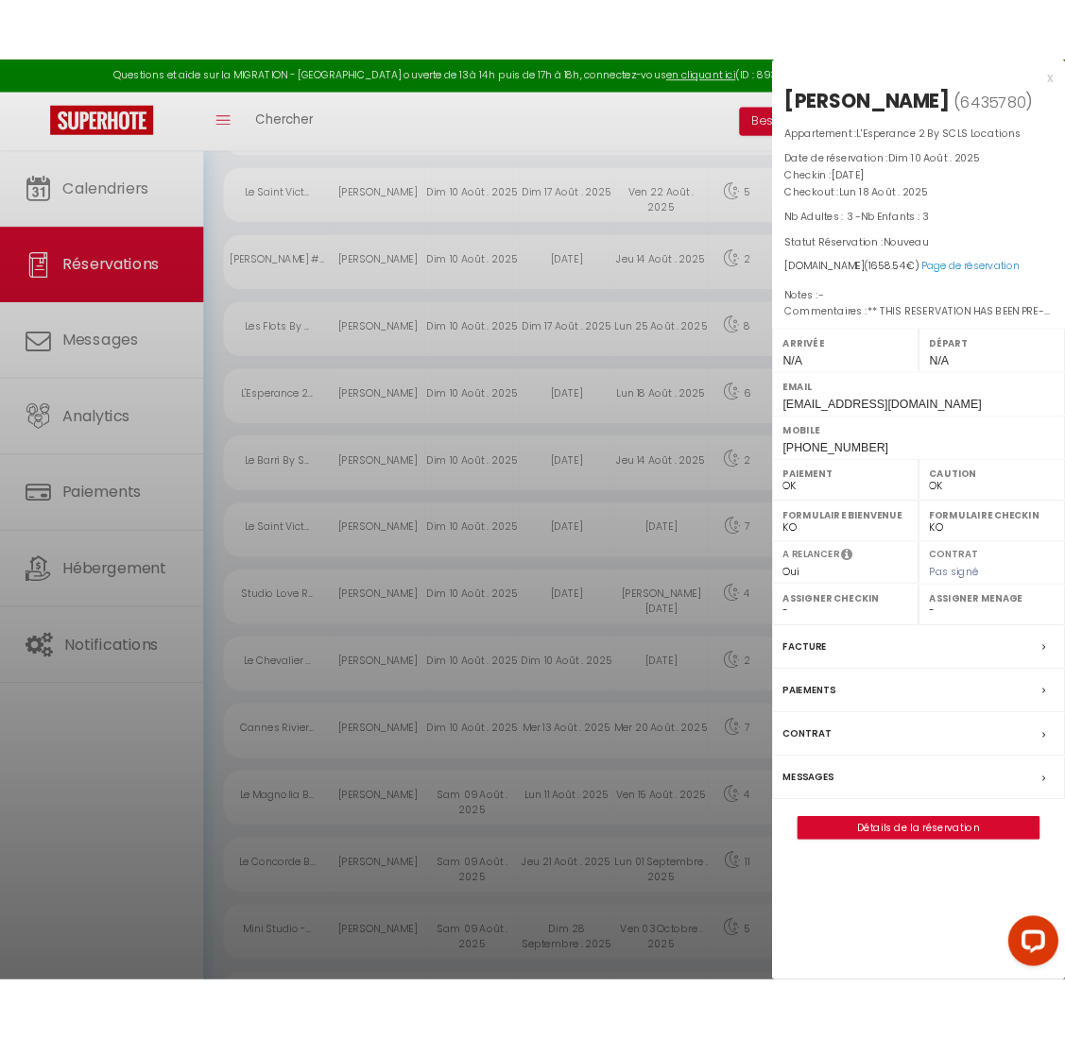
scroll to position [852, 0]
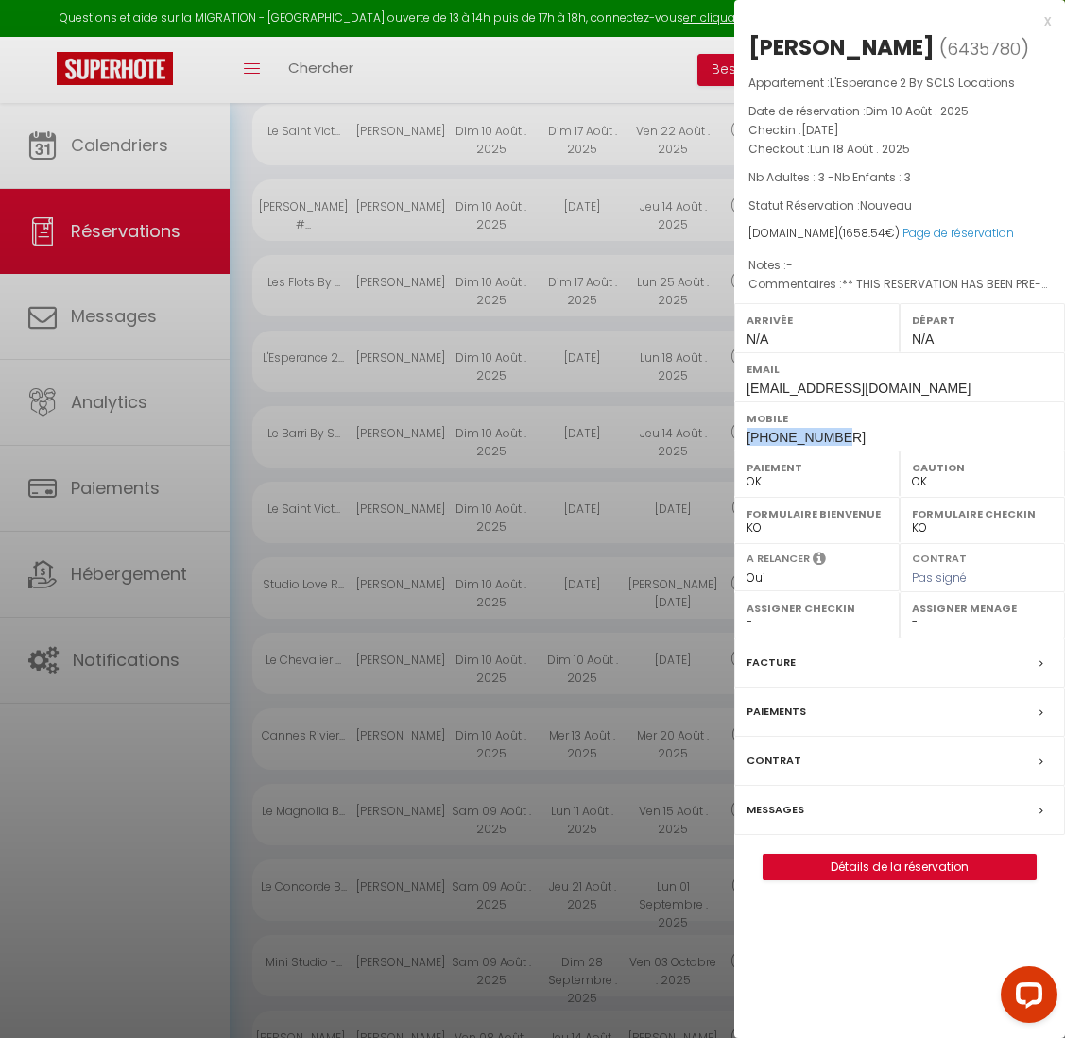
drag, startPoint x: 834, startPoint y: 435, endPoint x: 745, endPoint y: 435, distance: 88.8
click at [746, 435] on span "[PHONE_NUMBER]" at bounding box center [805, 437] width 119 height 15
copy span "[PHONE_NUMBER]"
click at [774, 710] on label "Paiements" at bounding box center [776, 712] width 60 height 20
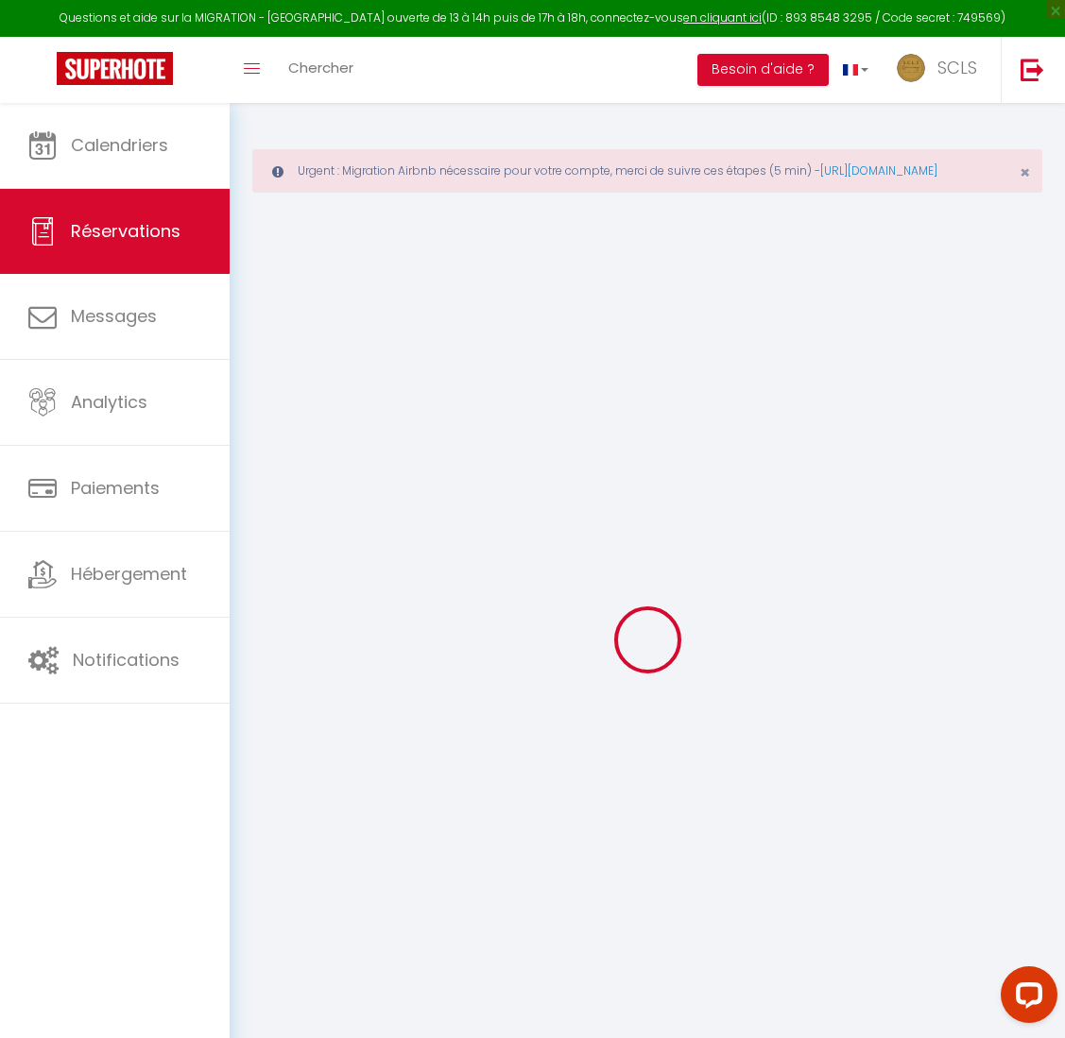
select select
checkbox input "false"
select select
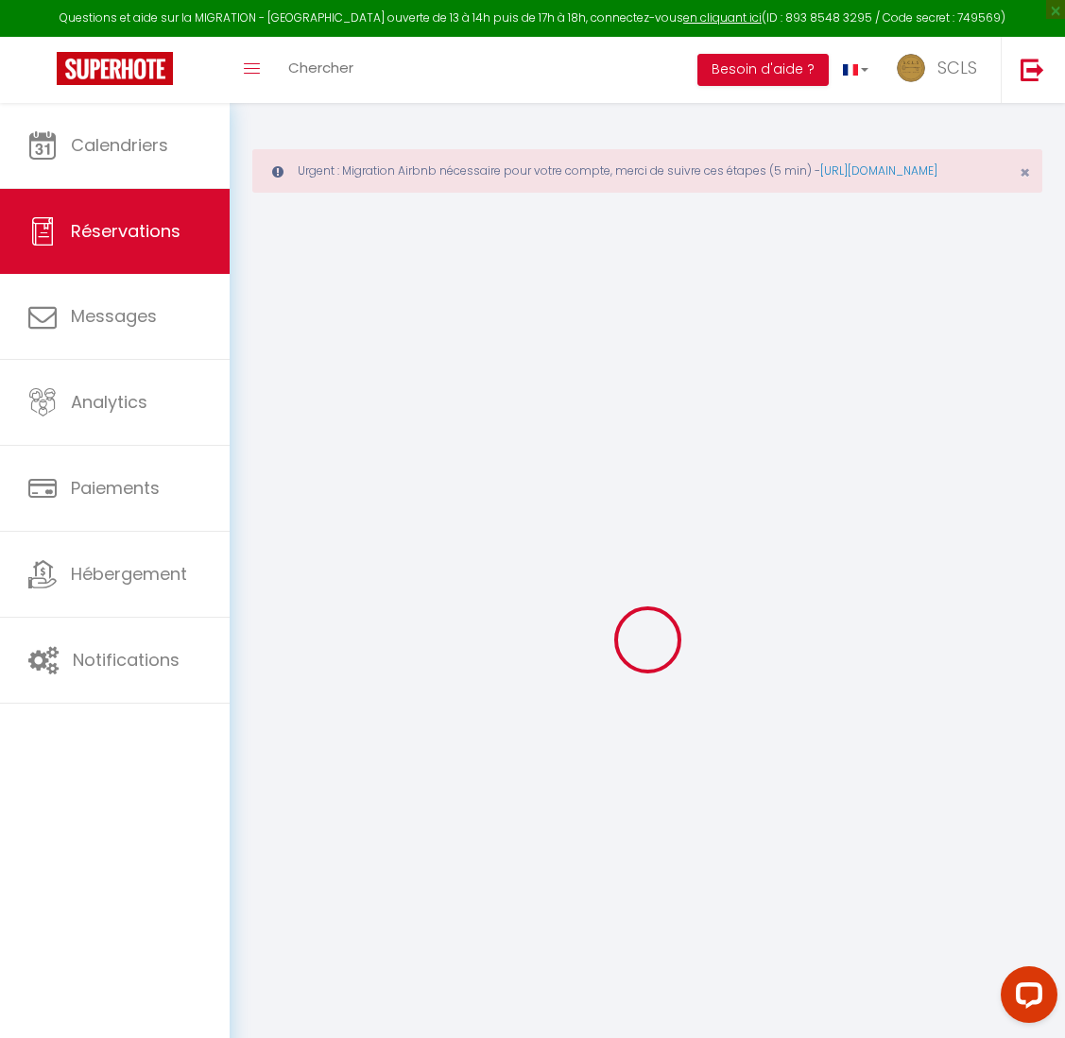
checkbox input "false"
type textarea "** THIS RESERVATION HAS BEEN PRE-PAID ** BOOKING NOTE : Payment charge is EUR 2…"
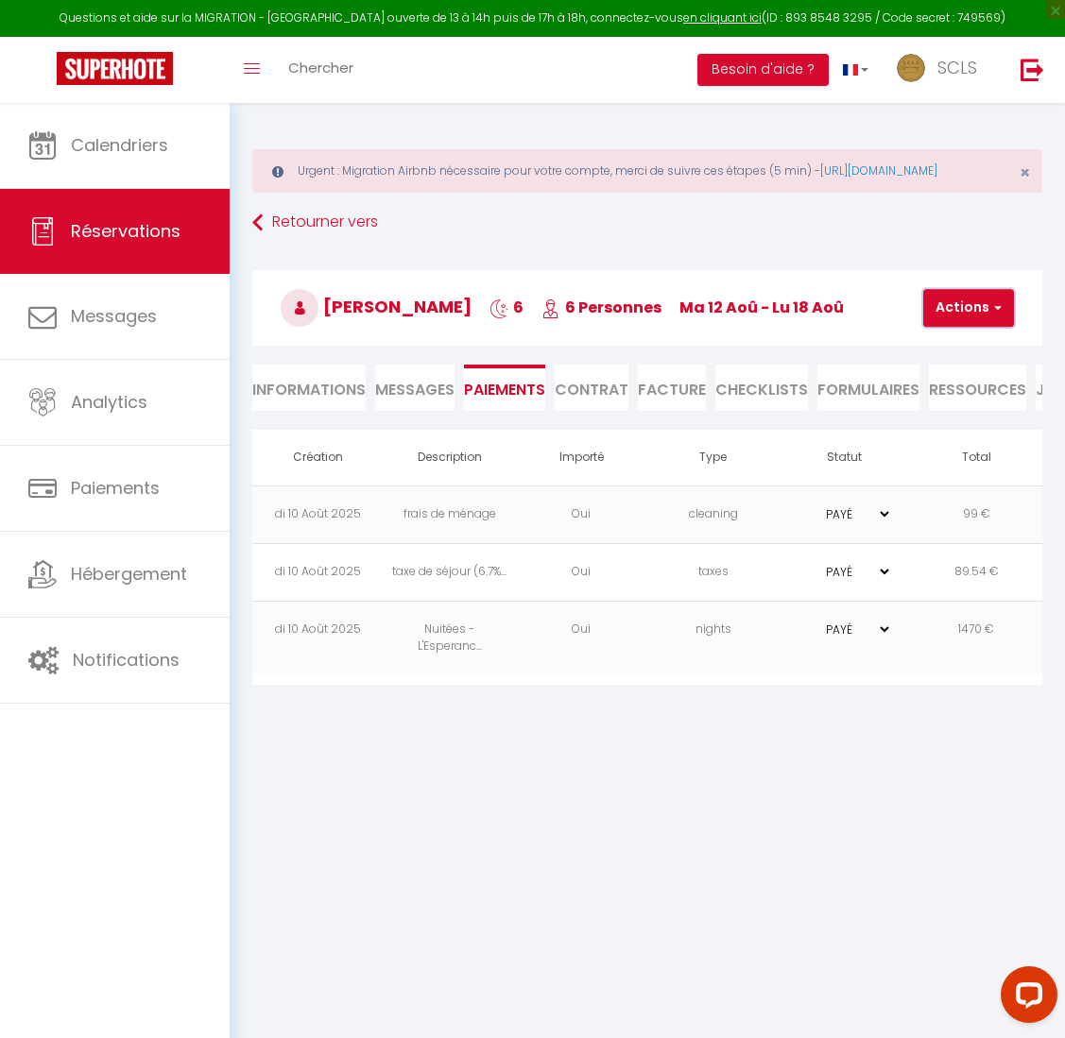
click at [941, 327] on button "Actions" at bounding box center [968, 308] width 91 height 38
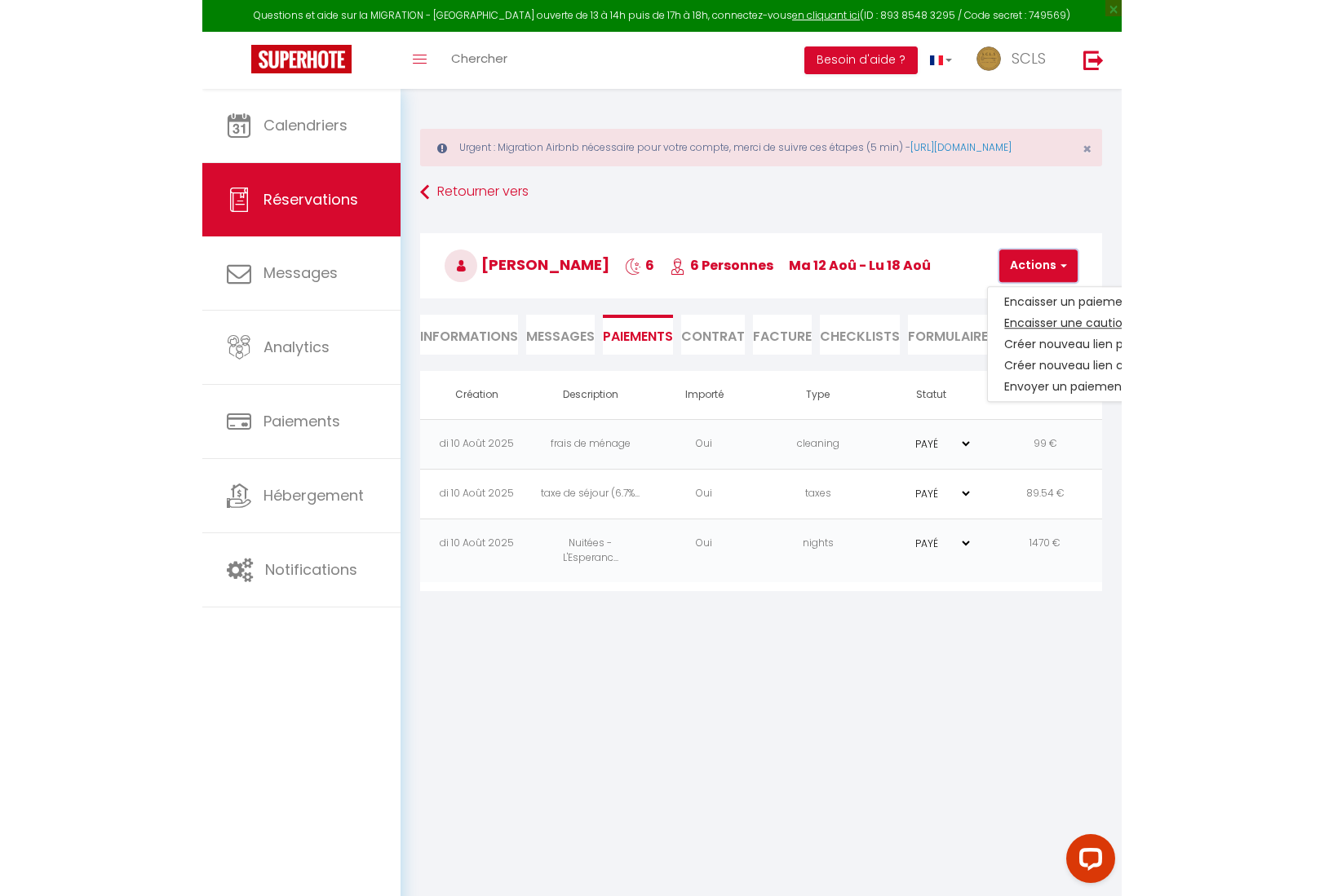
scroll to position [5, 0]
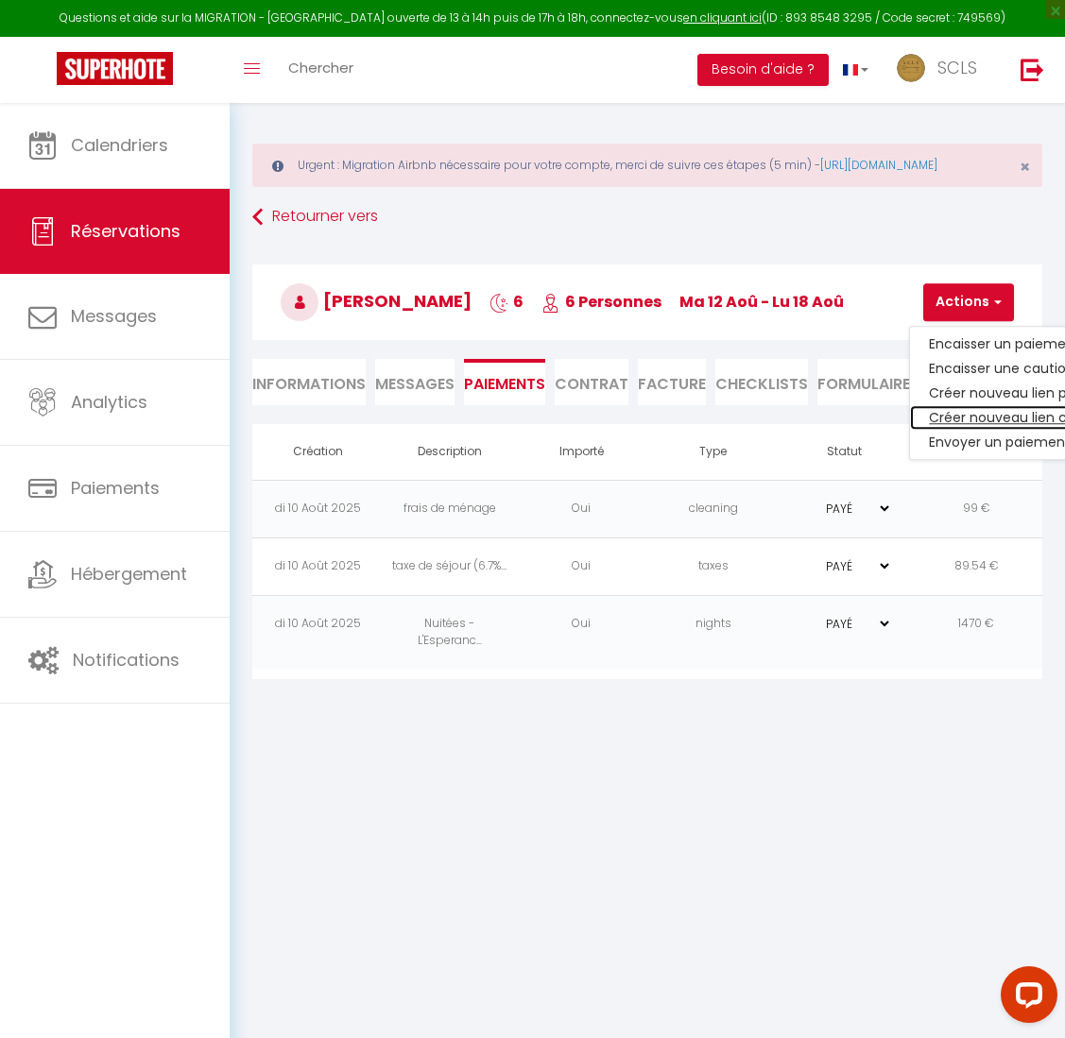
click at [956, 430] on link "Créer nouveau lien caution" at bounding box center [1026, 417] width 232 height 25
select select "nights"
type input "[EMAIL_ADDRESS][DOMAIN_NAME]"
select select "3243"
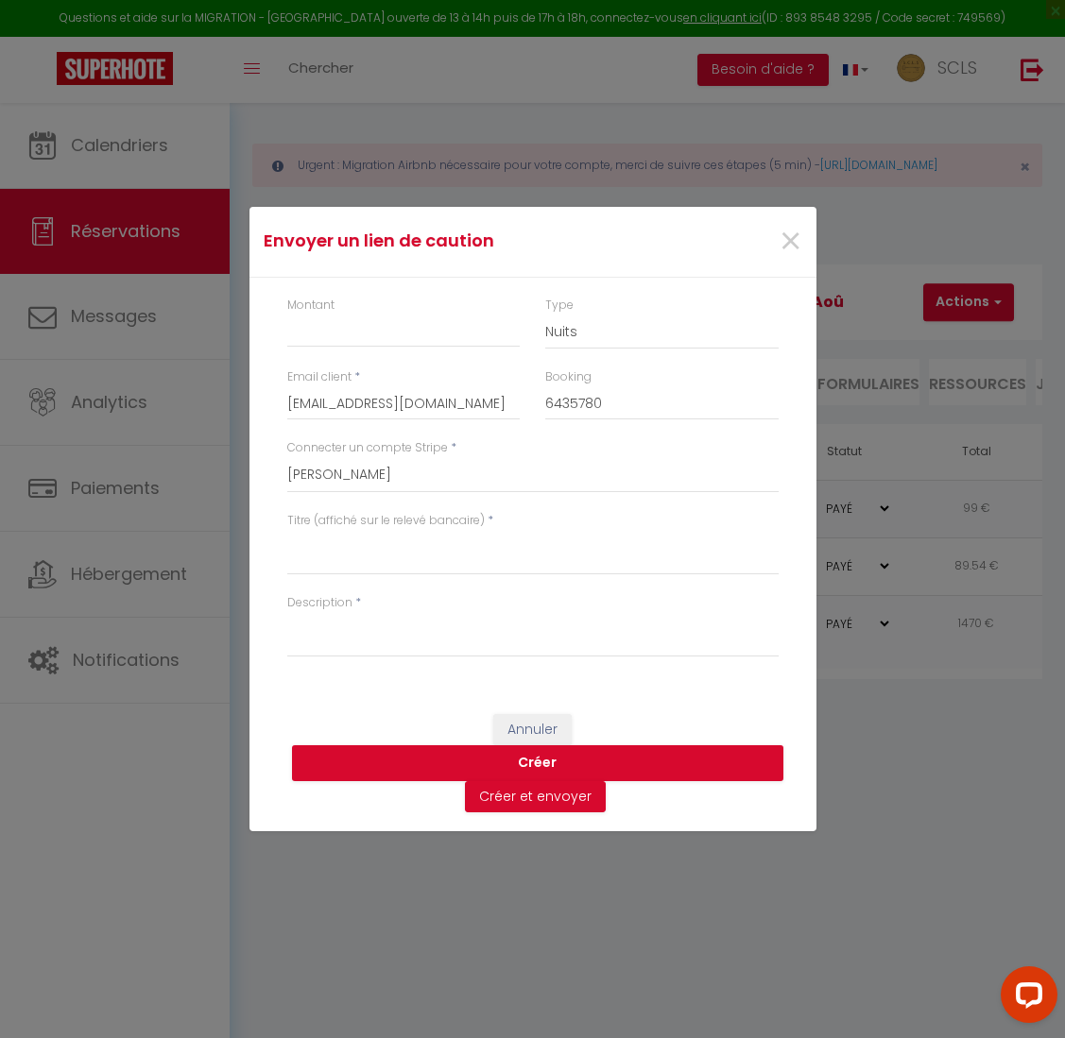
click at [379, 304] on div "Montant" at bounding box center [403, 323] width 233 height 52
click at [333, 310] on label "Montant" at bounding box center [310, 306] width 47 height 18
click at [333, 314] on input "Montant" at bounding box center [403, 331] width 233 height 34
type input "800"
click at [626, 331] on select "Nuits Frais de ménage Taxe de séjour [GEOGRAPHIC_DATA]" at bounding box center [661, 332] width 233 height 36
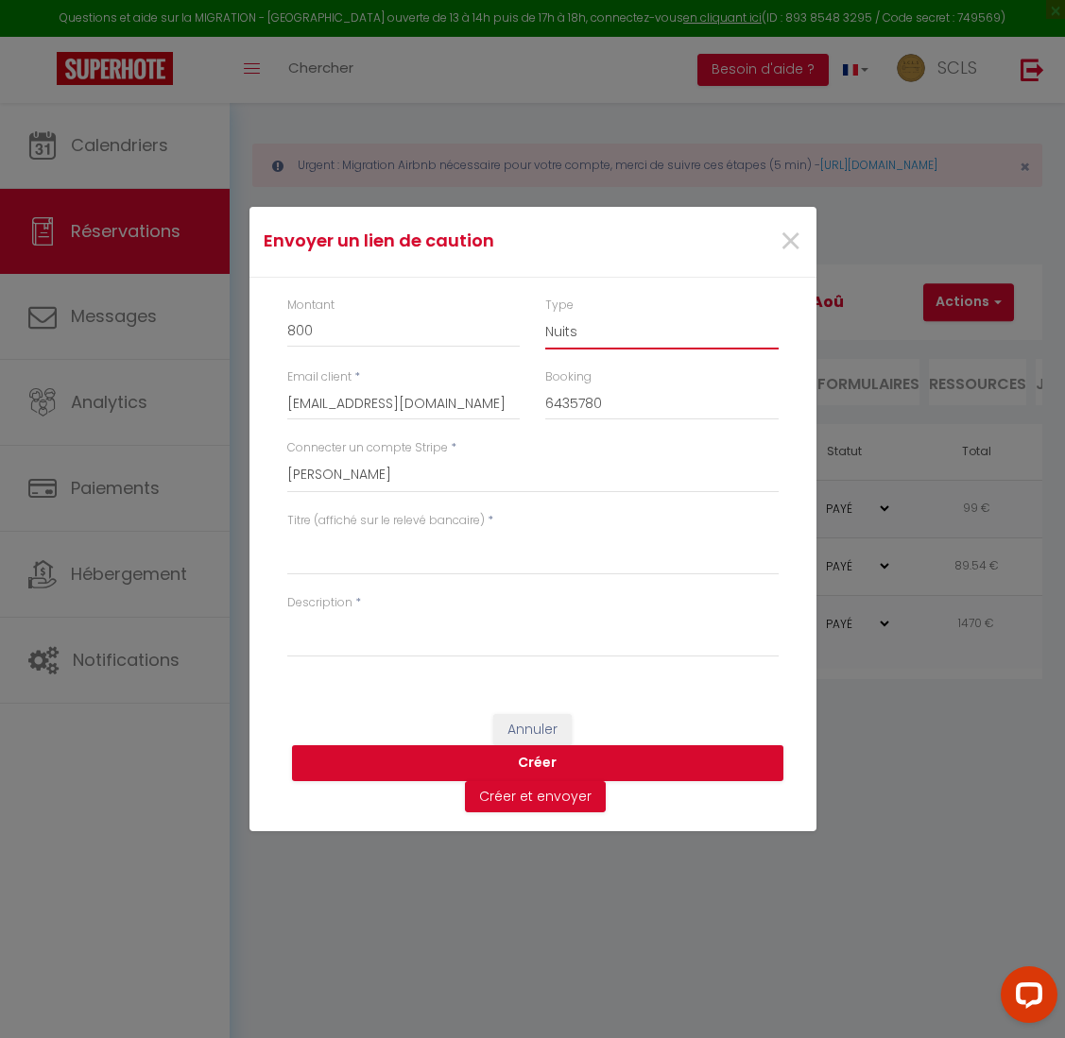
select select "other"
click at [370, 477] on select "SCLS Punkimmo [PERSON_NAME] Jean-[PERSON_NAME] [PERSON_NAME] [PERSON_NAME] [PER…" at bounding box center [532, 475] width 491 height 36
select select "2594"
click at [325, 537] on textarea "Titre (affiché sur le relevé bancaire)" at bounding box center [532, 552] width 491 height 45
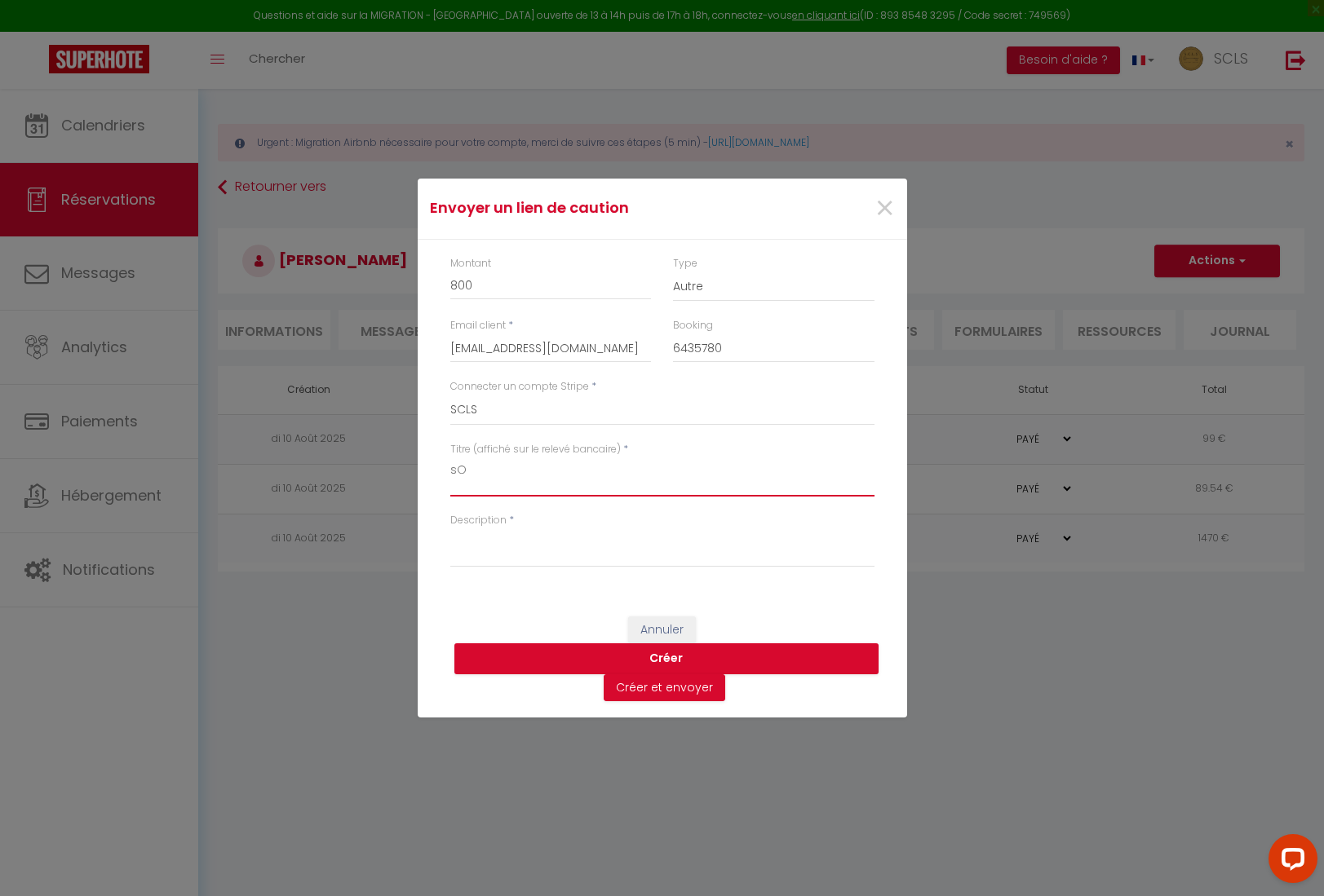
type textarea "s"
drag, startPoint x: 650, startPoint y: 476, endPoint x: 444, endPoint y: 448, distance: 207.9
click at [444, 448] on div "Titre (affiché sur le relevé bancaire) * [PERSON_NAME] Esperance 2" at bounding box center [662, 477] width 446 height 71
type textarea "[PERSON_NAME] Esperance 2"
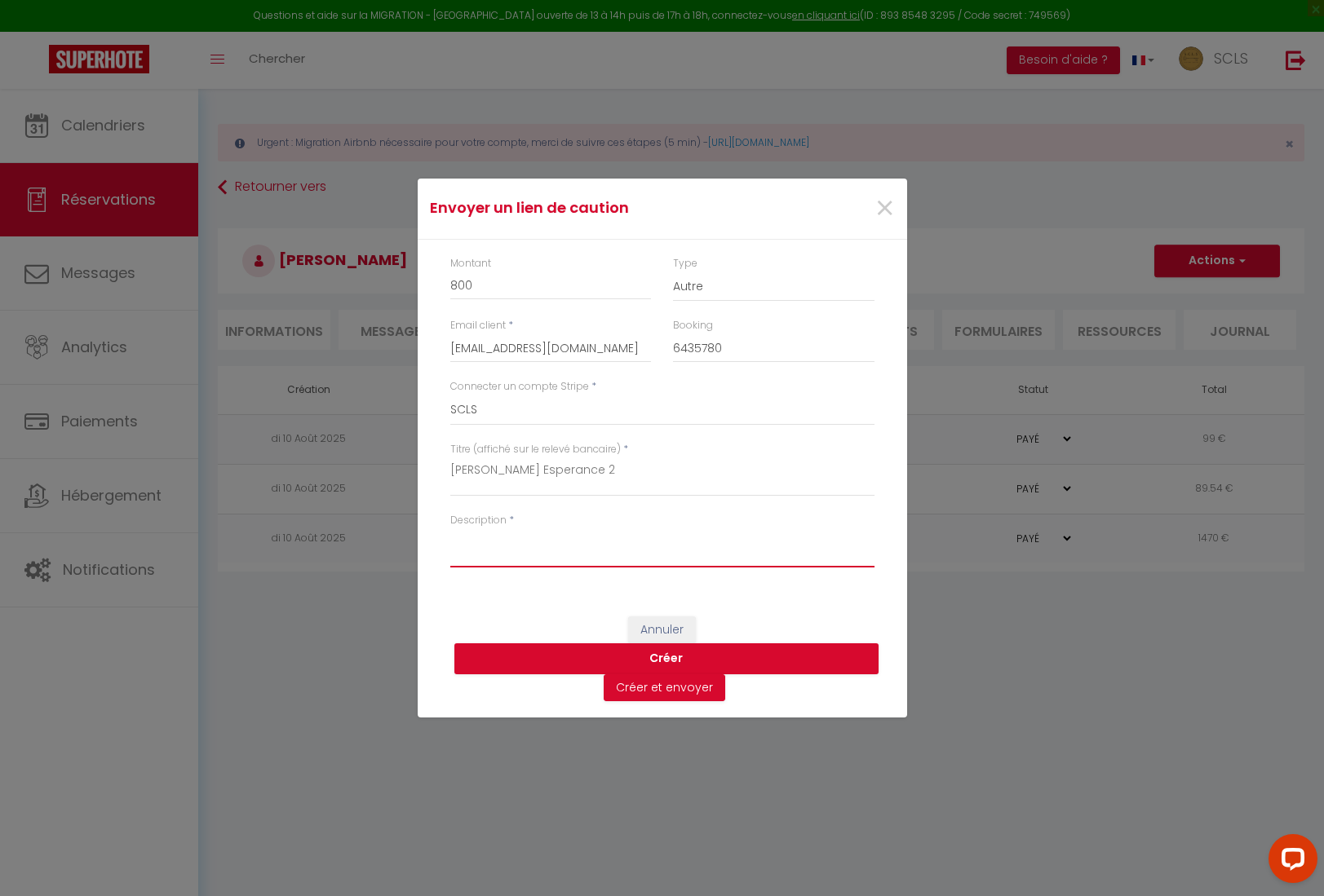
click at [472, 553] on textarea "Description" at bounding box center [662, 547] width 424 height 39
paste textarea "[PERSON_NAME] Esperance 2"
type textarea "[PERSON_NAME] Esperance 2"
click at [663, 659] on button "Créer" at bounding box center [666, 659] width 424 height 31
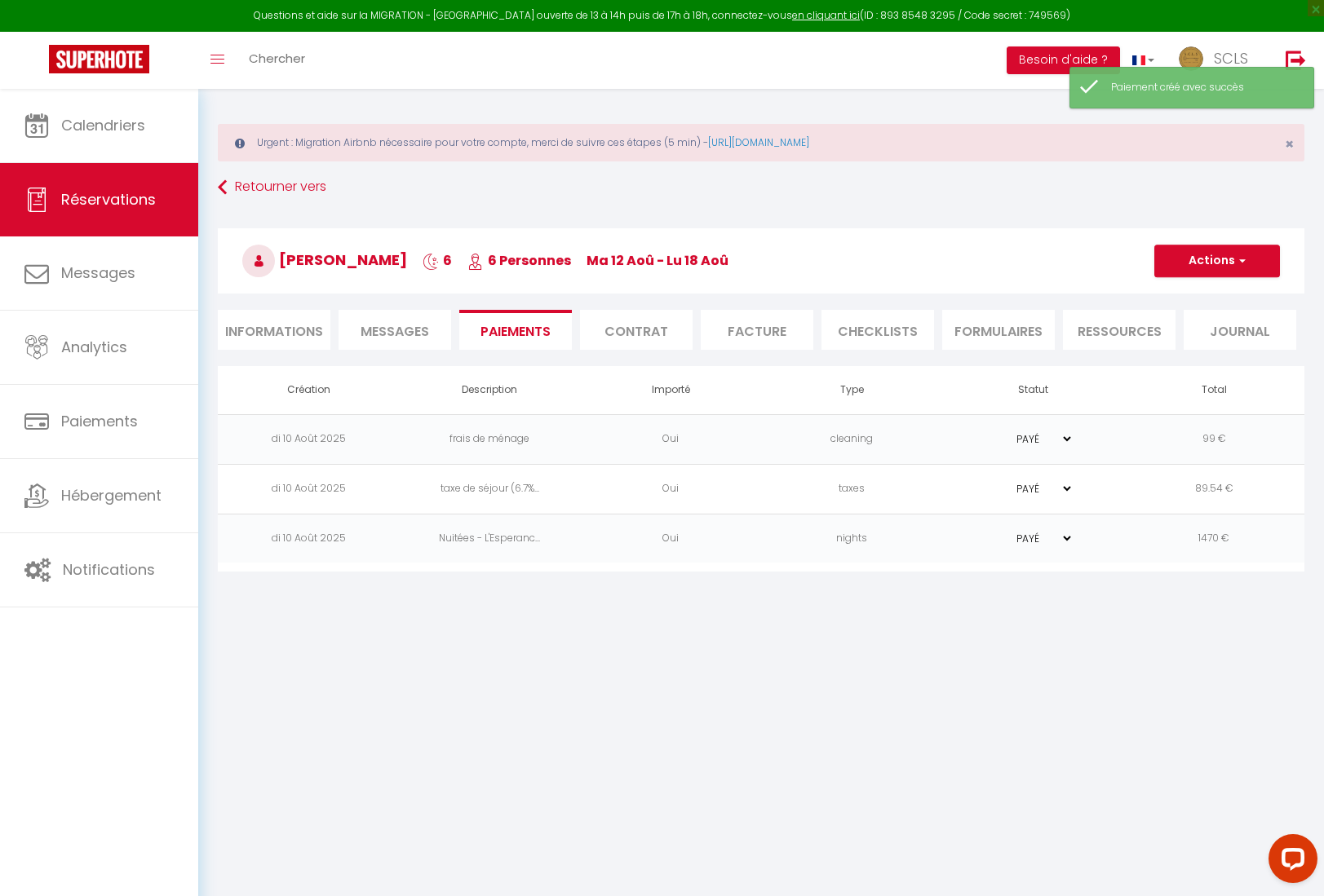
select select "0"
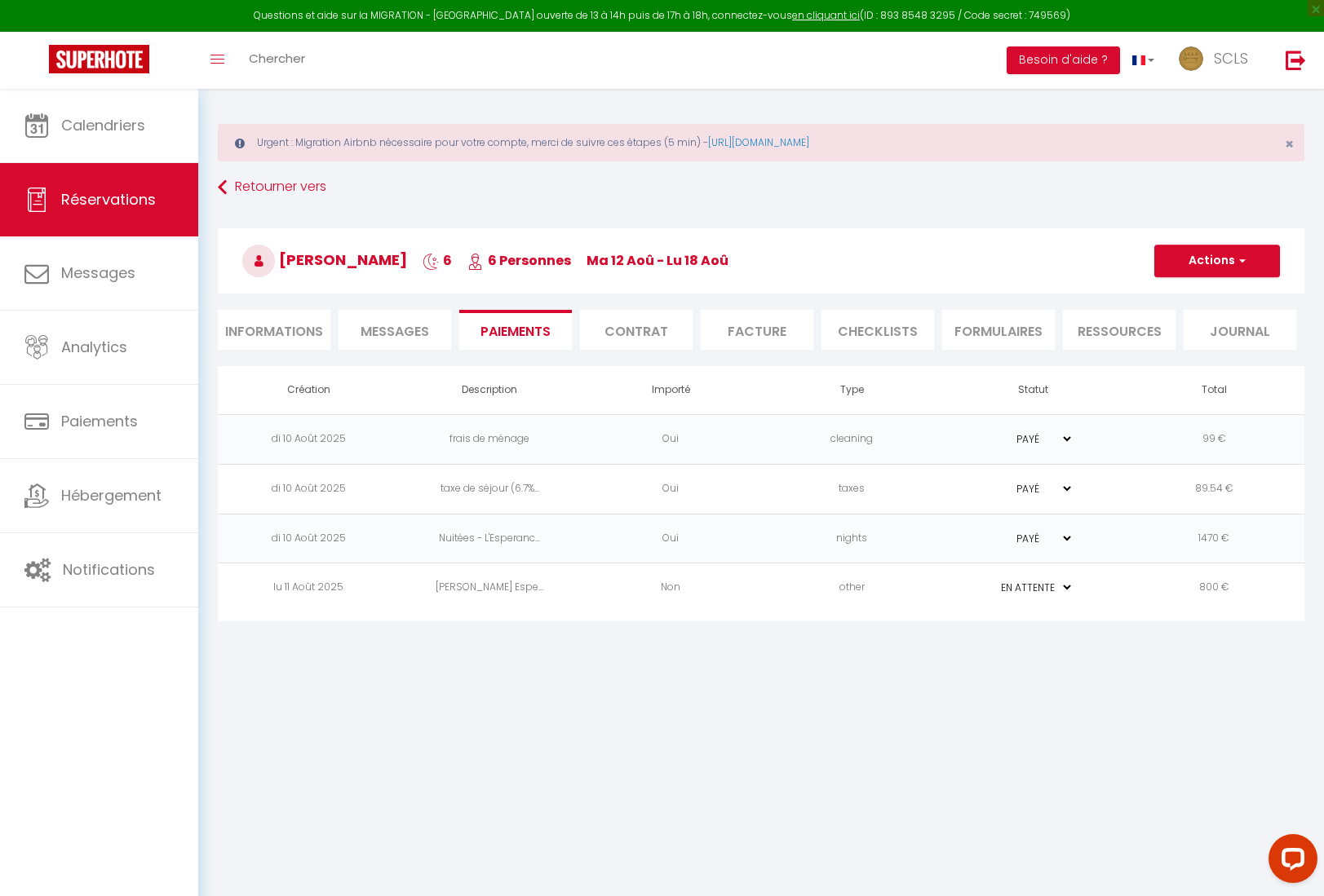
click at [313, 577] on td "lu 11 Août 2025" at bounding box center [308, 589] width 181 height 50
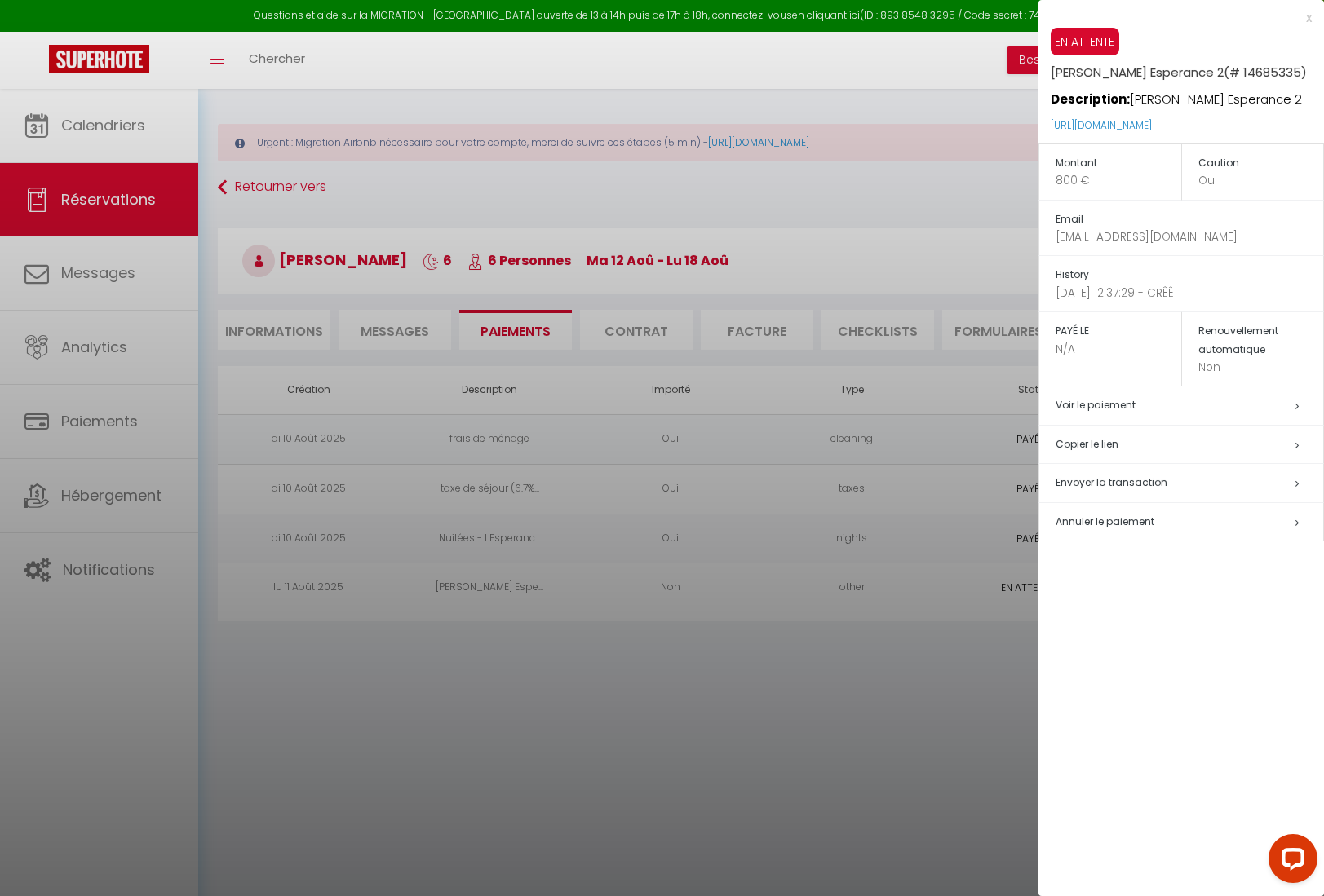
drag, startPoint x: 1268, startPoint y: 125, endPoint x: 1040, endPoint y: 123, distance: 228.0
click at [918, 123] on div "EN ATTENTE [PERSON_NAME] Esperance 2 (# 14685335) Description: [PERSON_NAME] Es…" at bounding box center [1181, 85] width 286 height 116
copy link "[URL][DOMAIN_NAME]"
select select "not_cancelled"
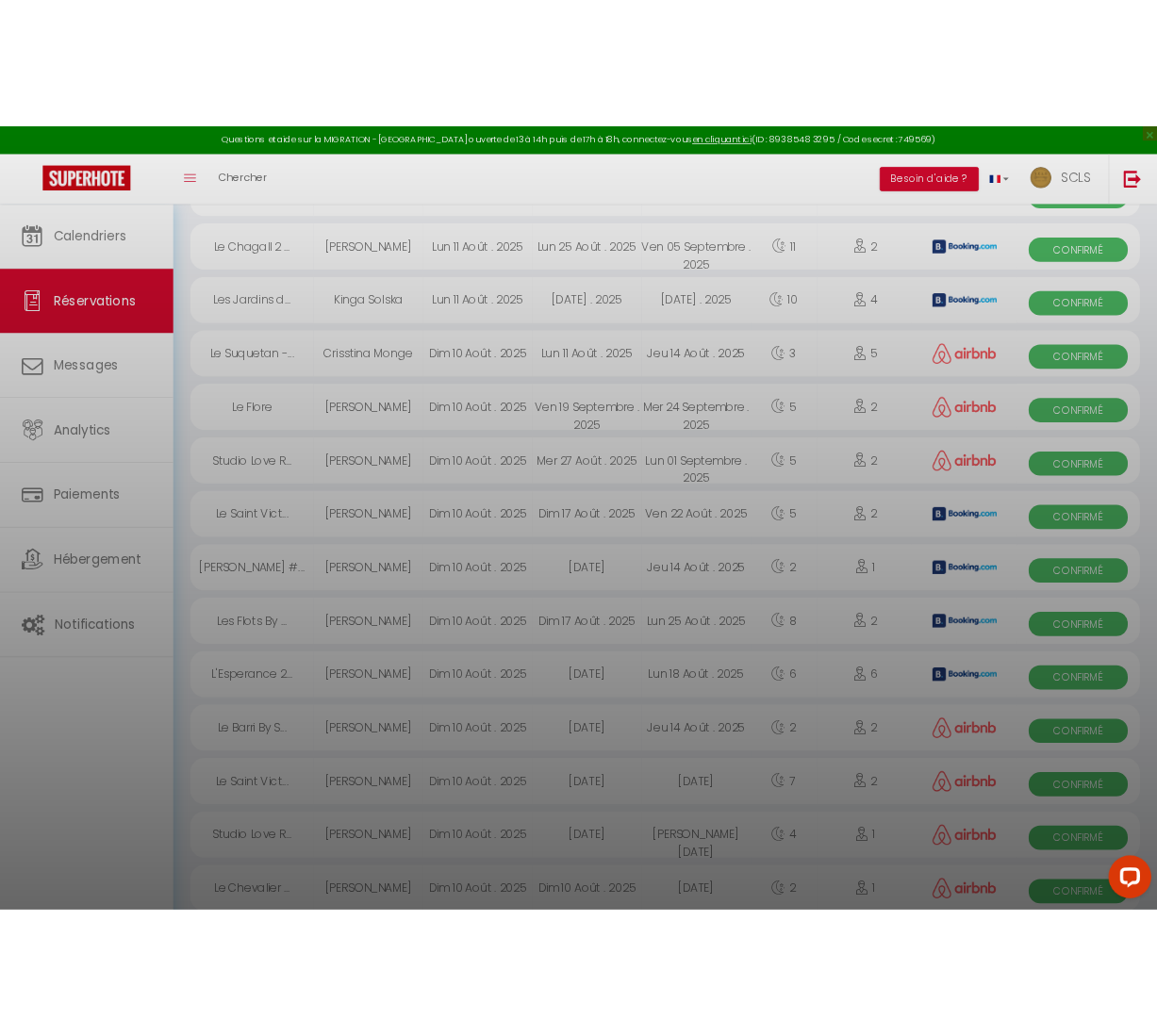
scroll to position [619, 0]
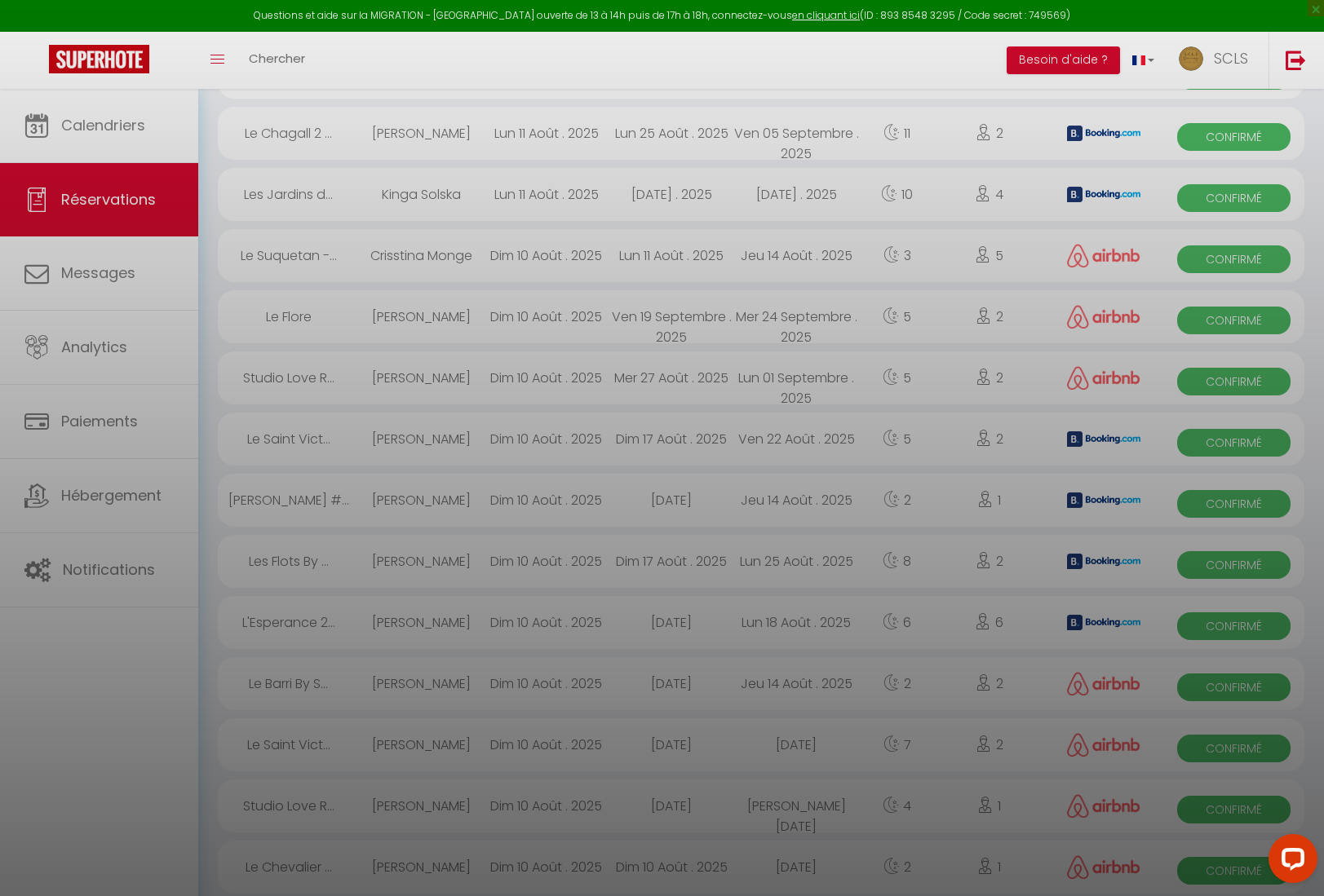
click at [918, 627] on div at bounding box center [662, 448] width 1324 height 896
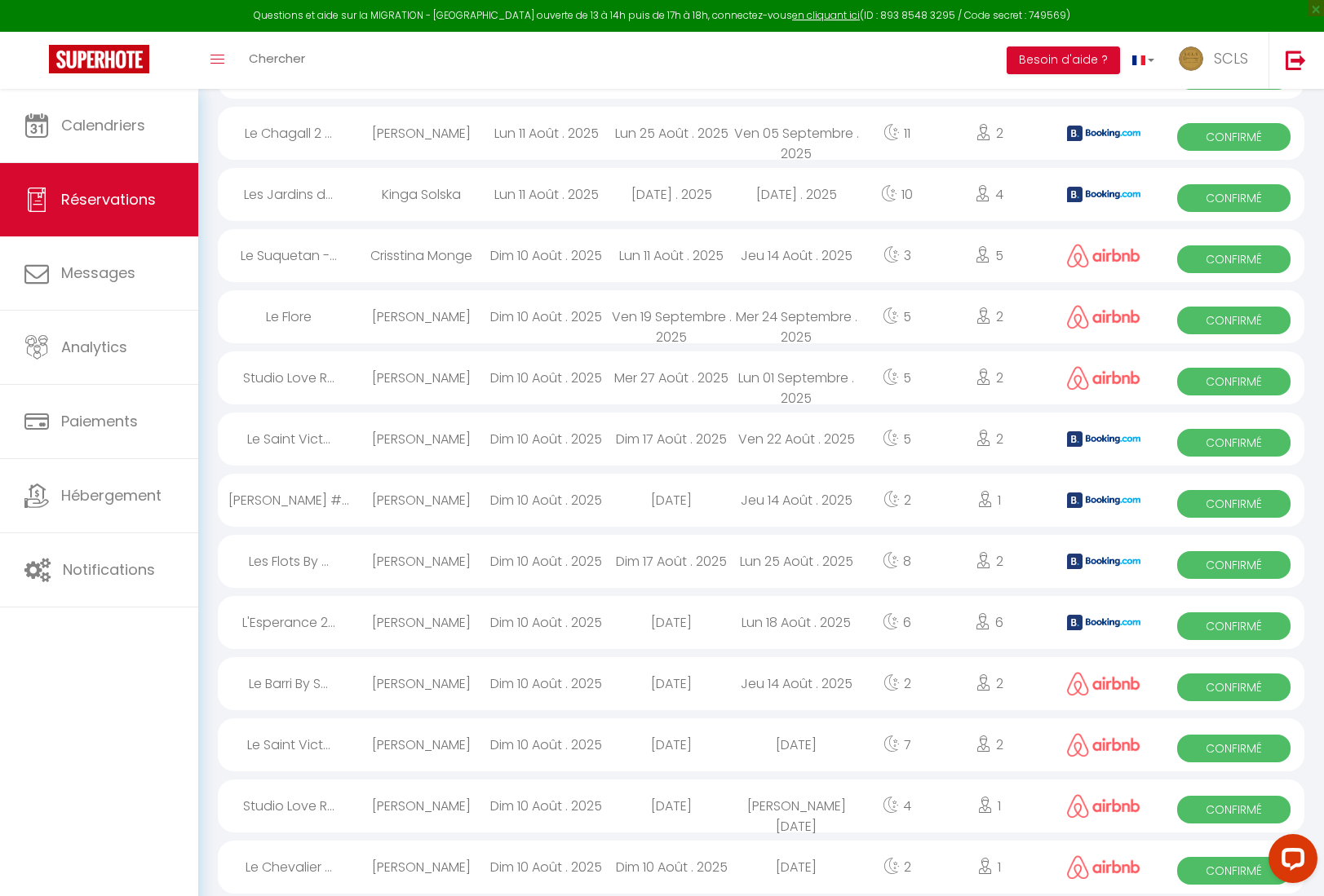
click at [918, 627] on span "Confirmé" at bounding box center [1233, 626] width 113 height 28
select select "OK"
select select "0"
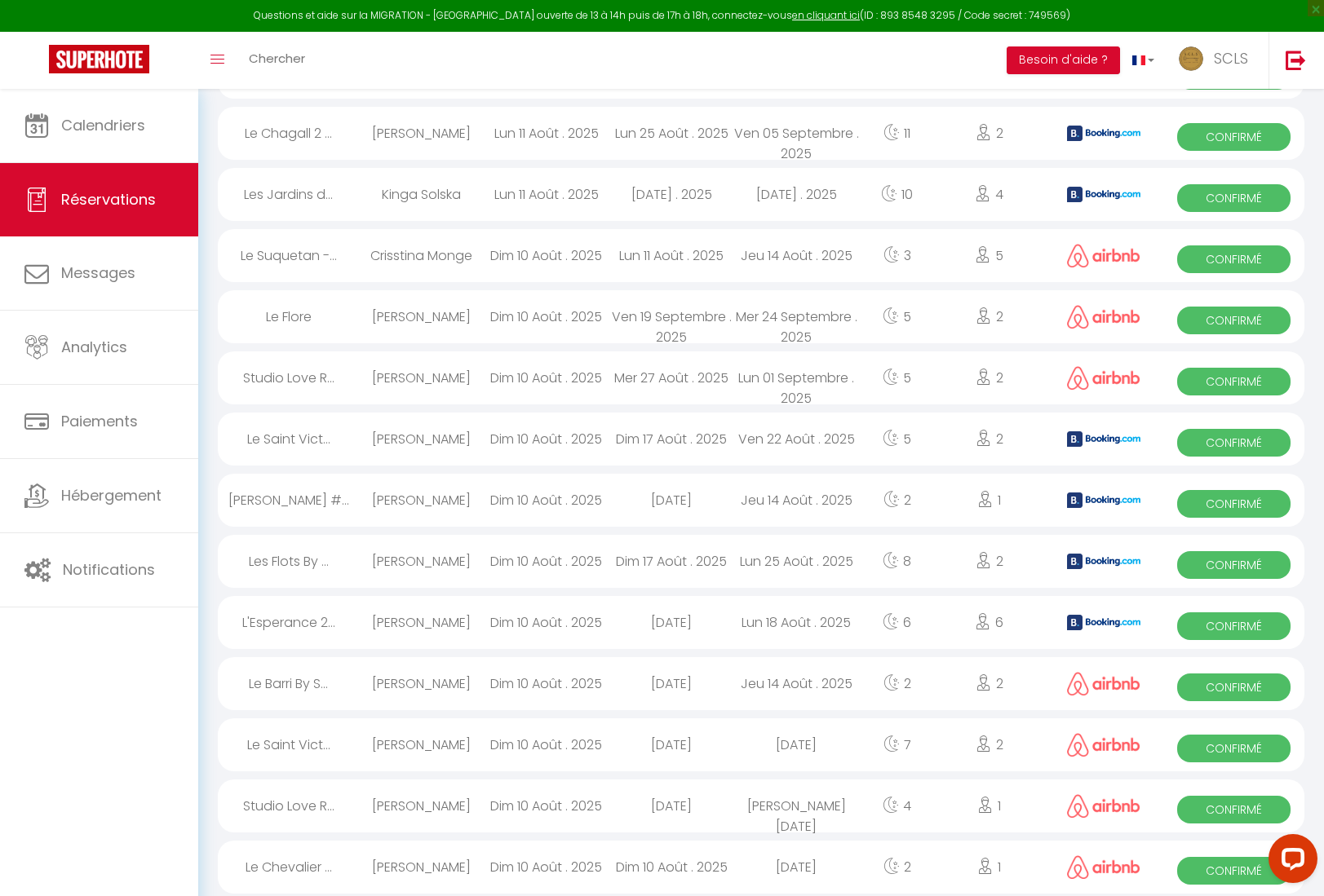
select select "1"
select select
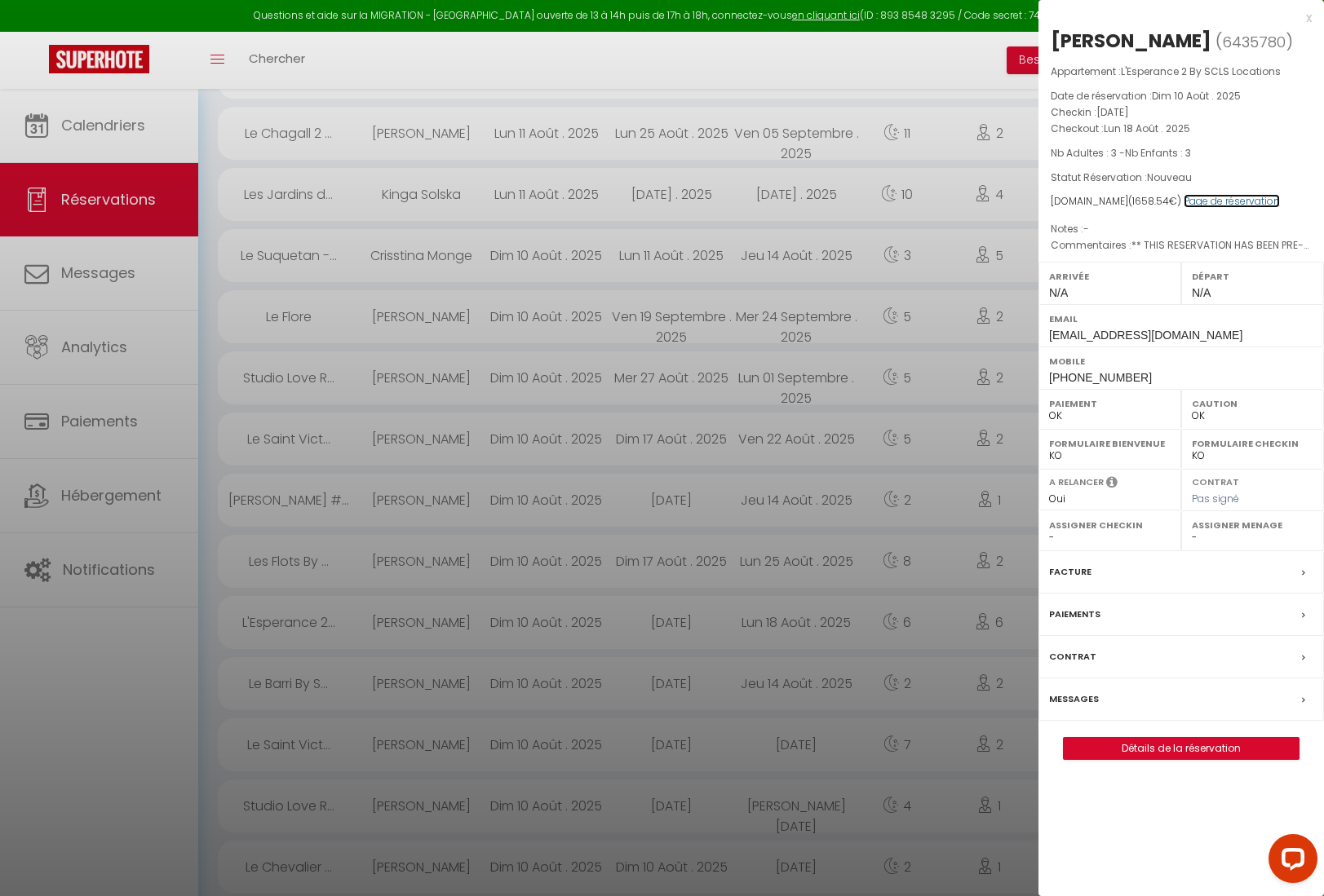
click at [918, 202] on link "Page de réservation" at bounding box center [1232, 201] width 96 height 14
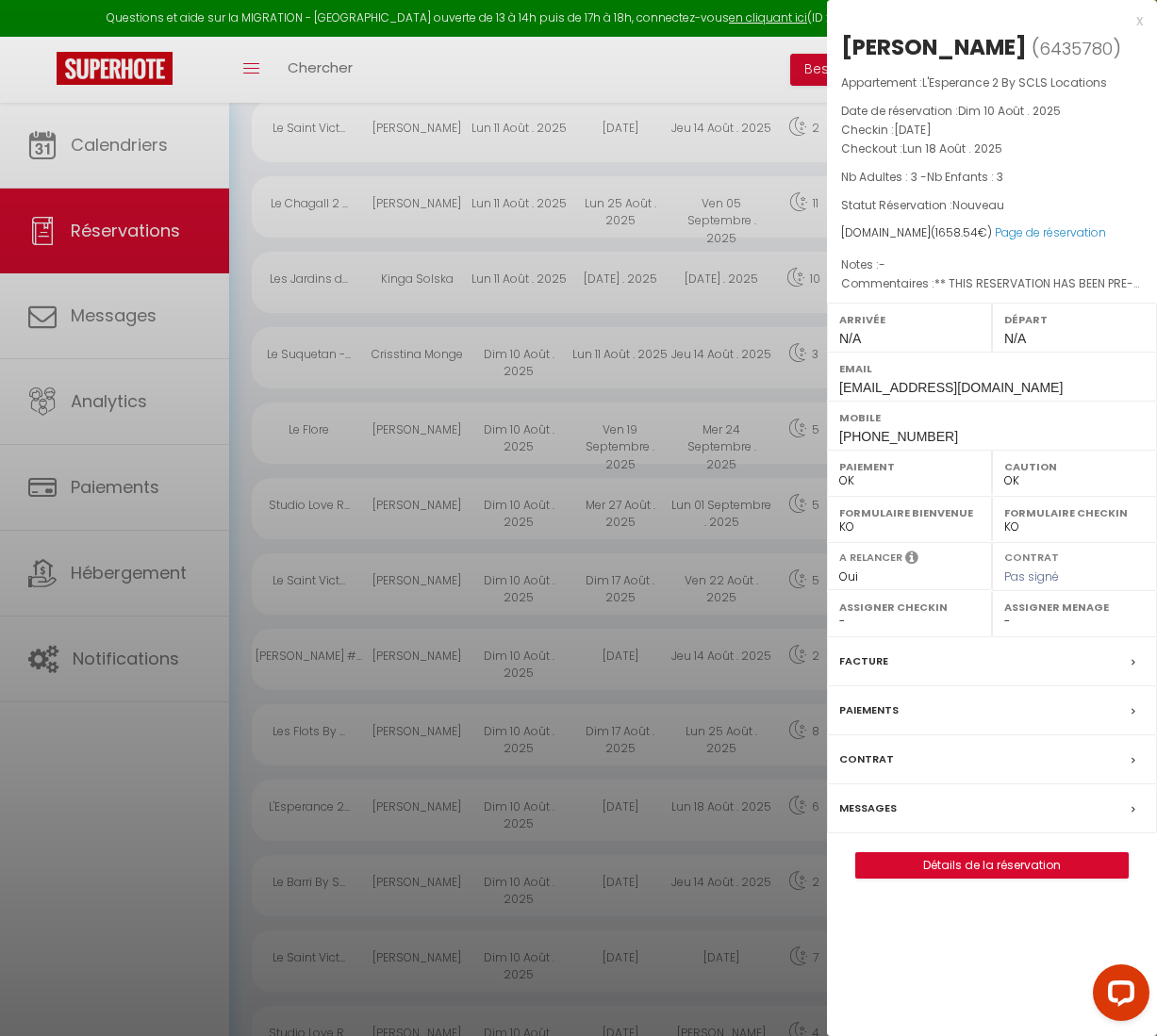
scroll to position [572, 0]
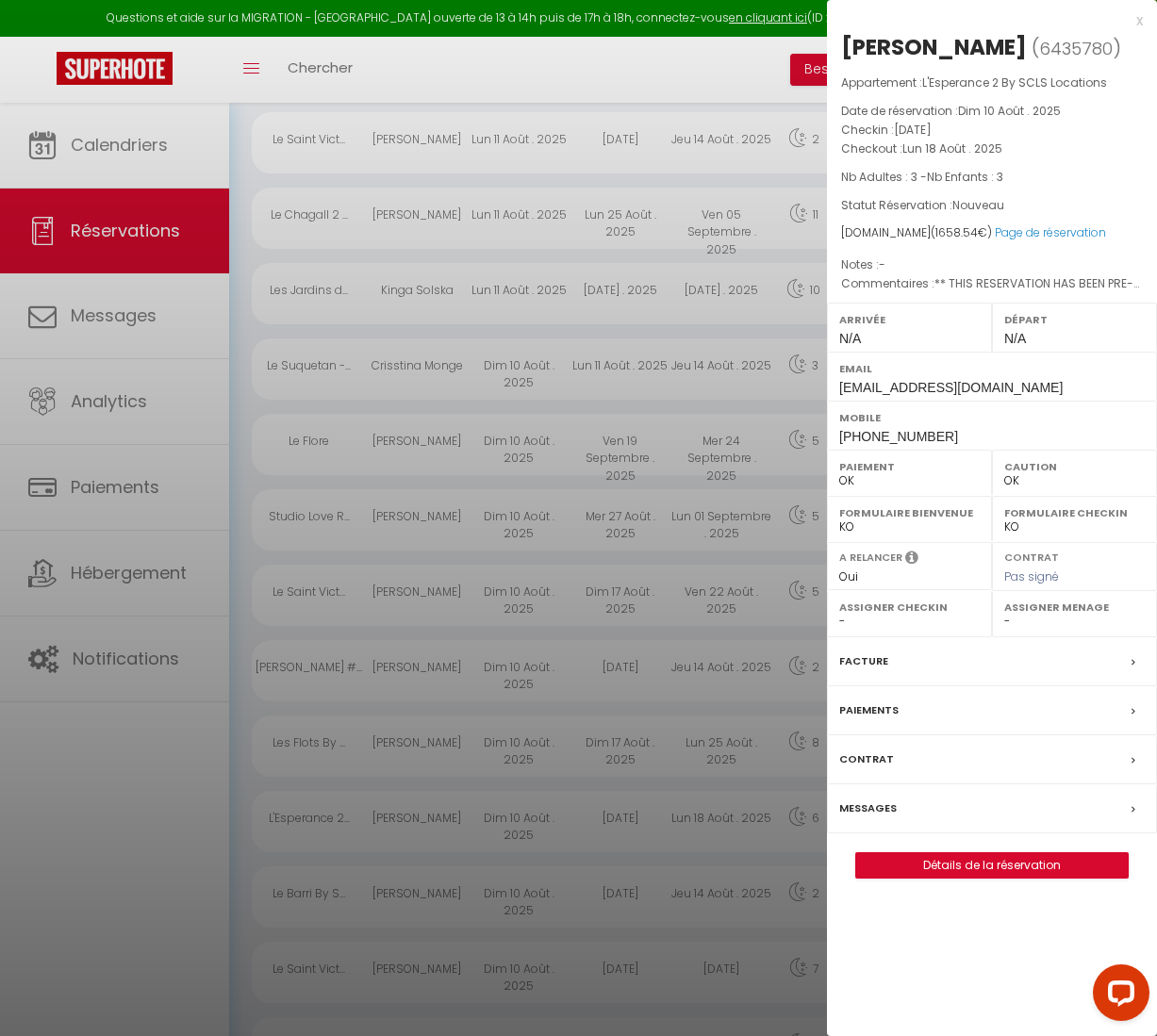
click at [410, 374] on div at bounding box center [578, 518] width 1157 height 1036
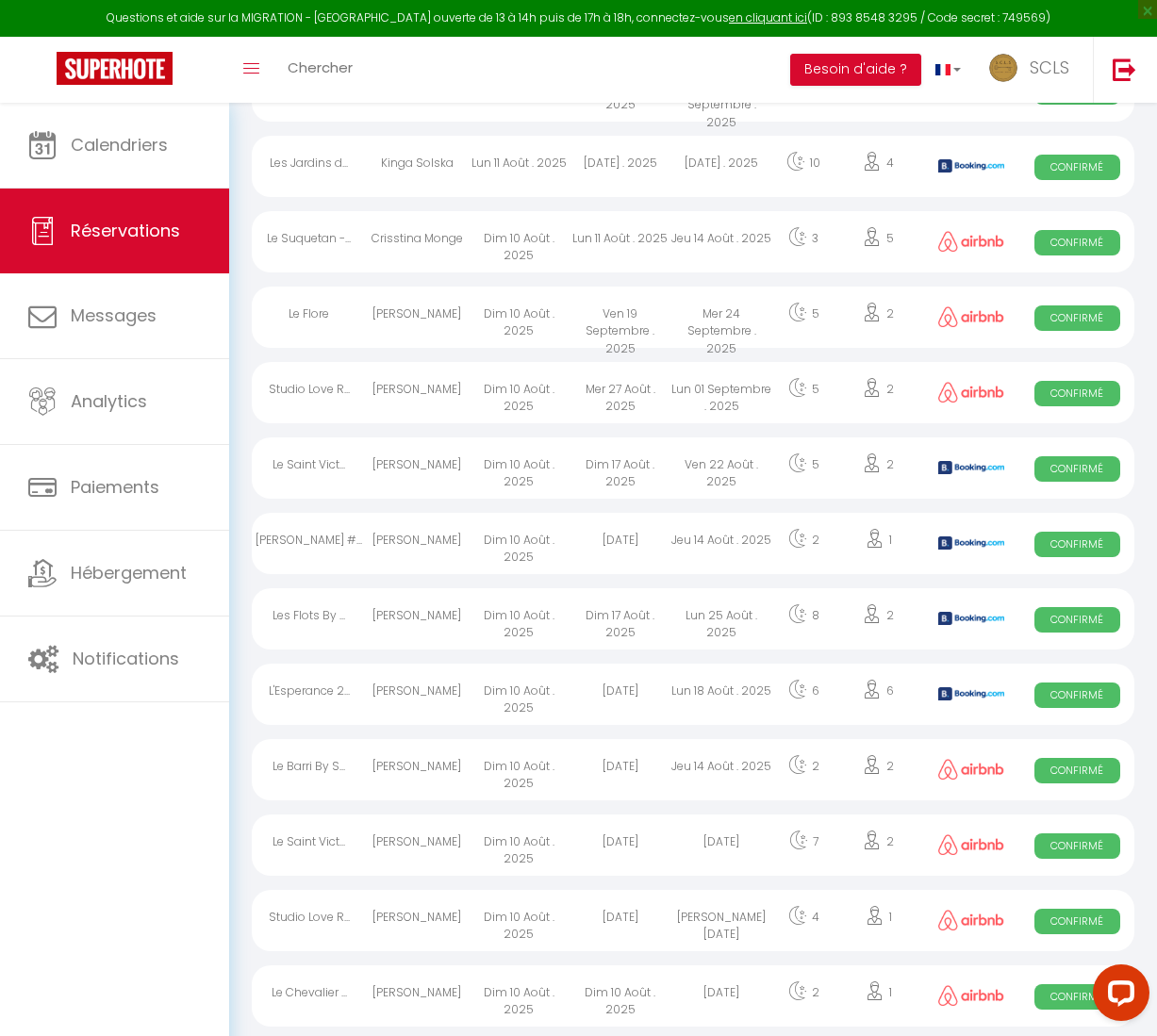
scroll to position [703, 0]
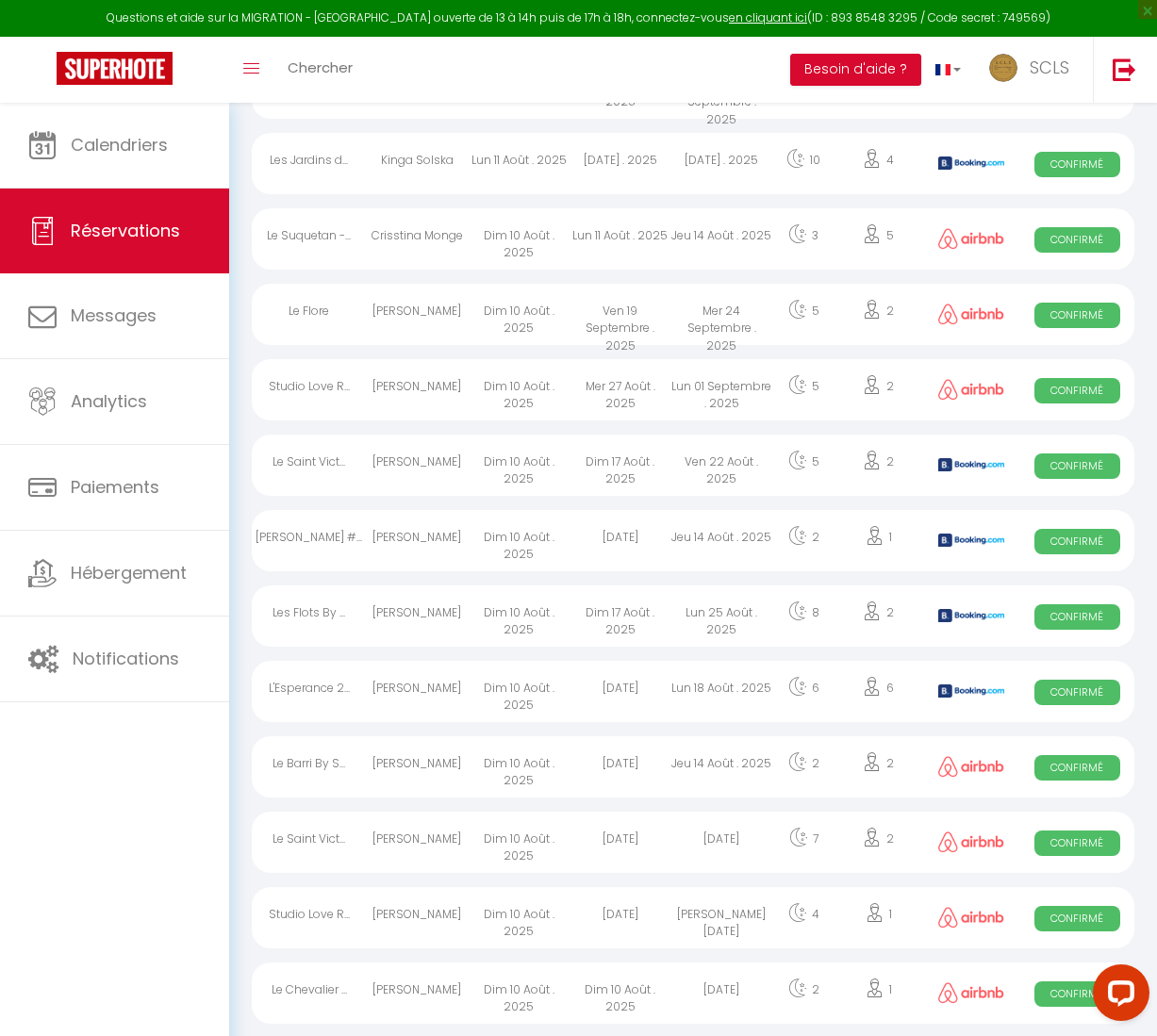
click at [1061, 618] on span "Confirmé" at bounding box center [1077, 618] width 86 height 26
select select "KO"
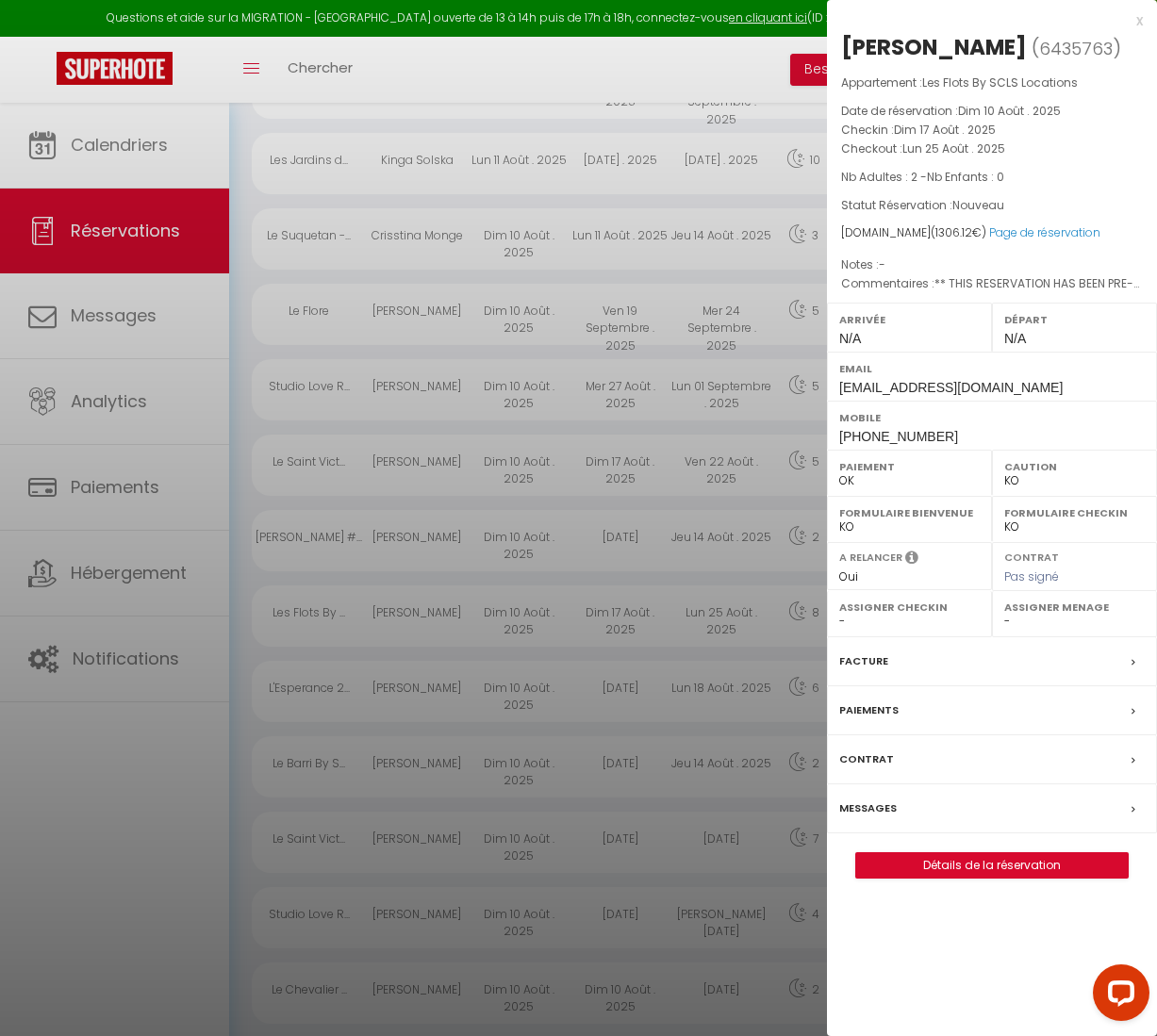
scroll to position [706, 0]
drag, startPoint x: 927, startPoint y: 434, endPoint x: 838, endPoint y: 432, distance: 89.0
click at [838, 432] on div "Mobile [PHONE_NUMBER]" at bounding box center [991, 424] width 330 height 49
copy span "[PHONE_NUMBER]"
click at [878, 709] on label "Paiements" at bounding box center [869, 711] width 60 height 20
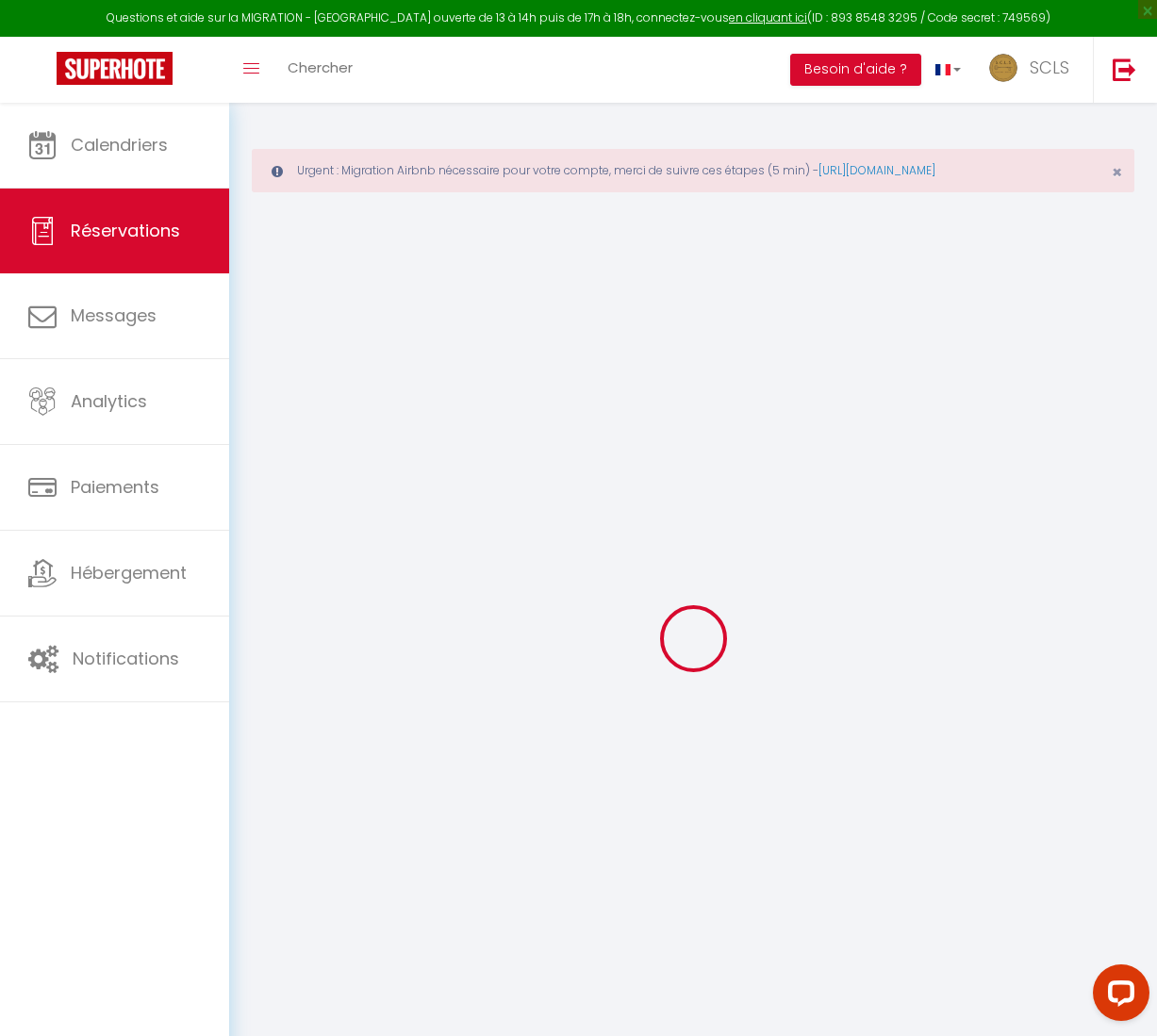
type input "[PERSON_NAME]"
type input "Malvoisin"
type input "[EMAIL_ADDRESS][DOMAIN_NAME]"
type input "[PHONE_NUMBER]"
type input "."
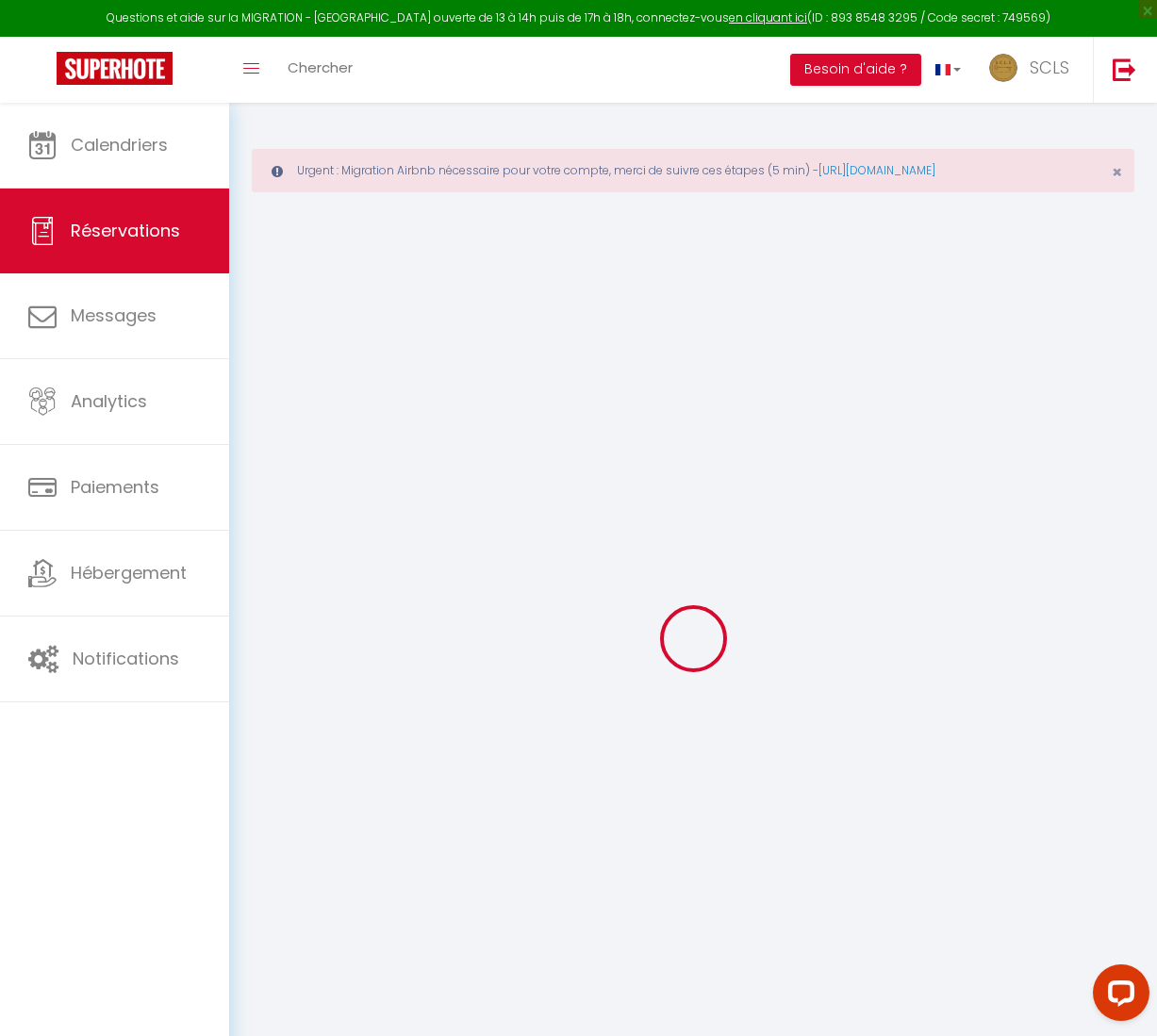
select select "FR"
type input "185.1"
type input "18.29"
select select "51893"
select select "1"
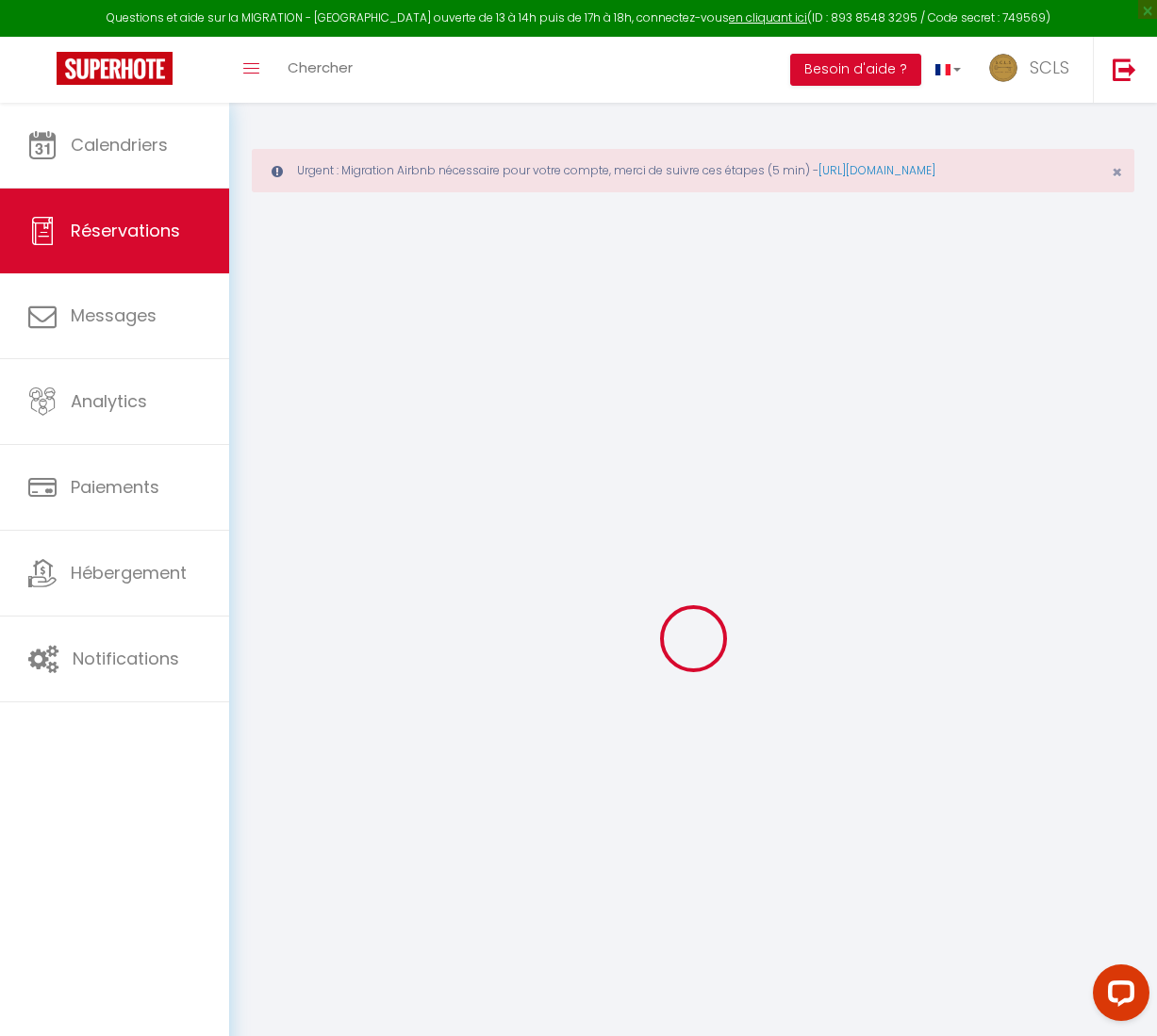
select select
type input "2"
select select "12"
select select
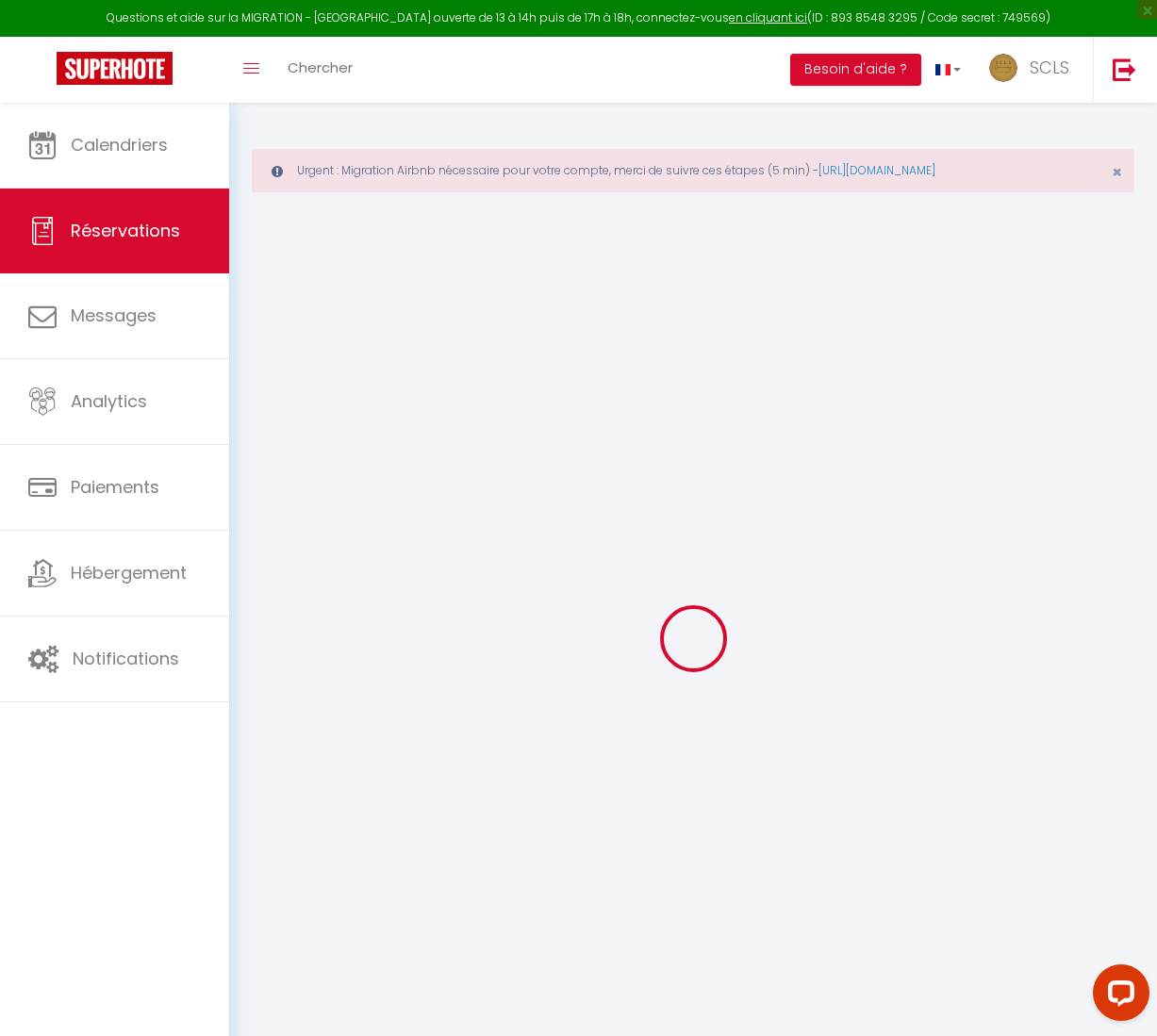
type input "1184"
checkbox input "false"
type input "0"
select select "2"
type input "0"
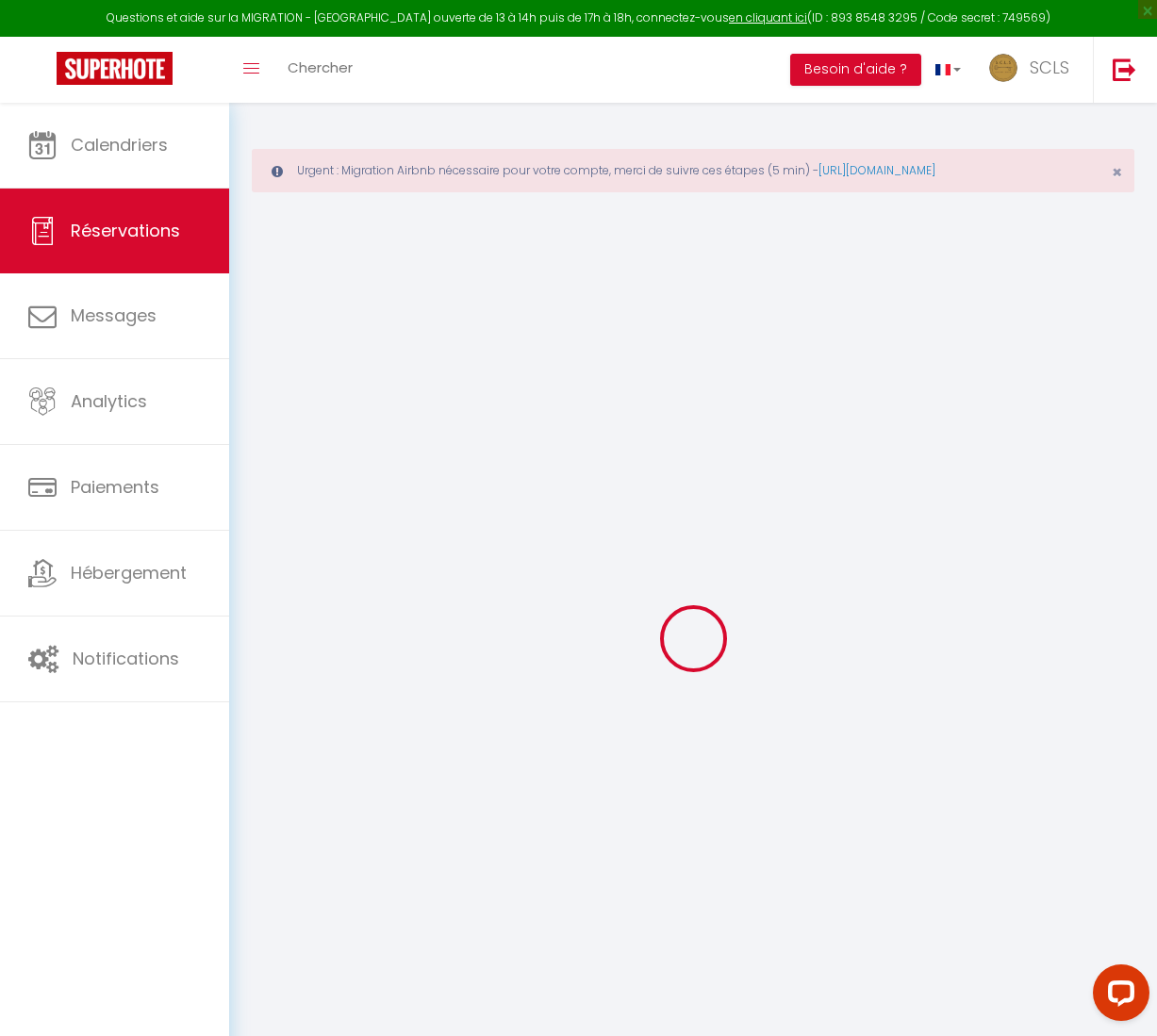
type input "0"
select select
select select "14"
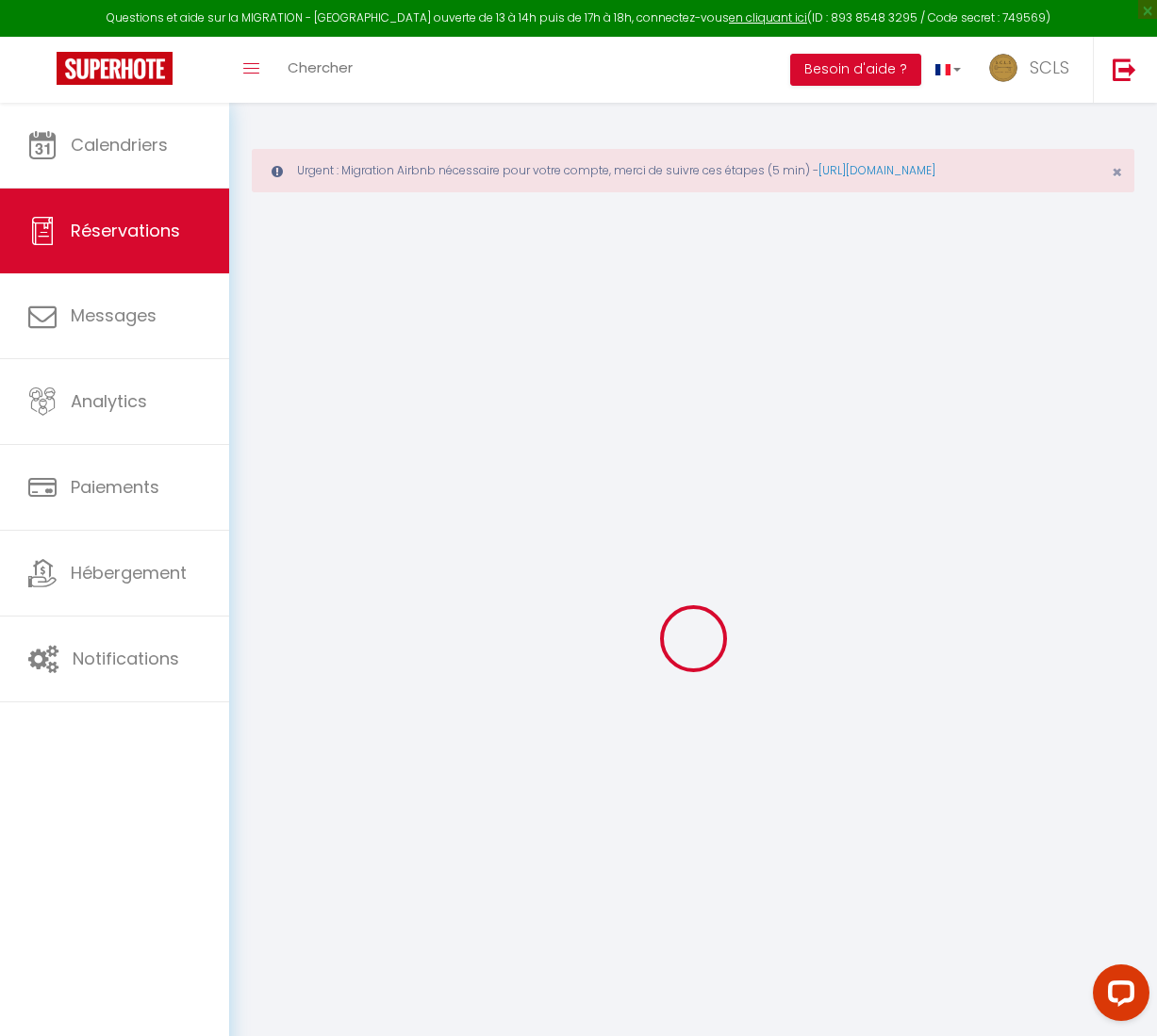
checkbox input "false"
select select
checkbox input "false"
select select
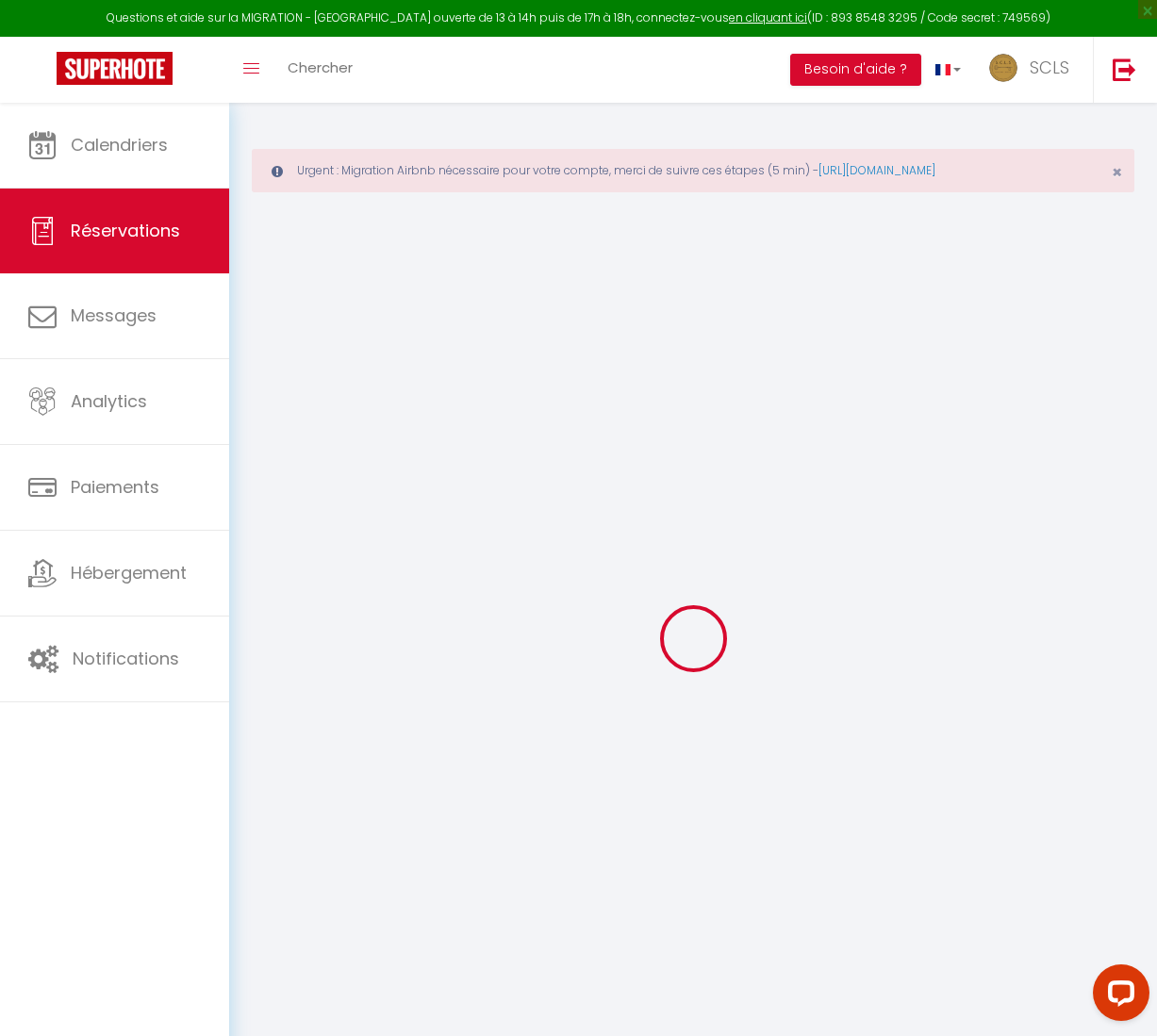
select select
checkbox input "false"
type textarea "** THIS RESERVATION HAS BEEN PRE-PAID ** BOOKING NOTE : Payment charge is EUR 1…"
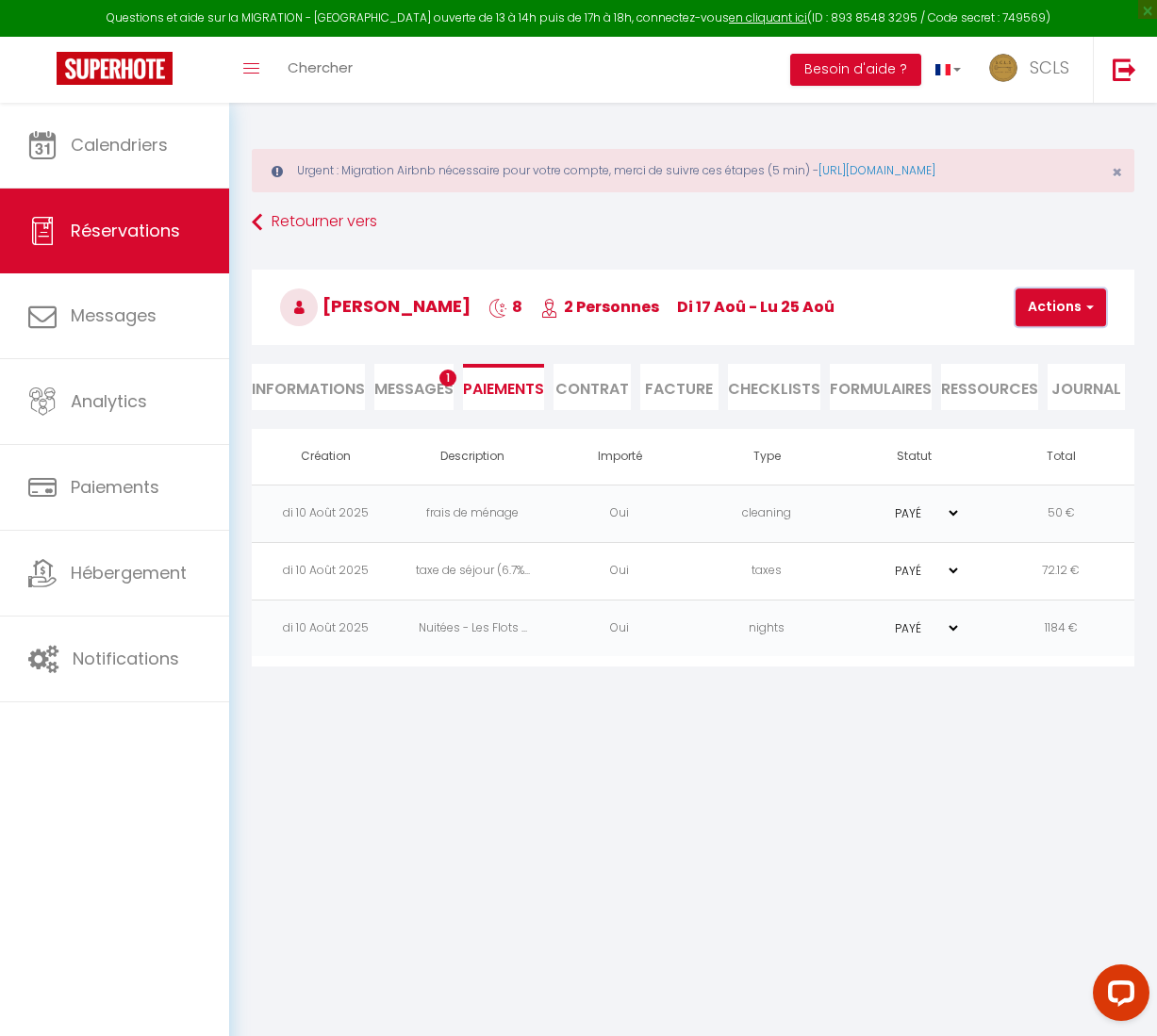
click at [1061, 311] on button "Actions" at bounding box center [1060, 307] width 91 height 38
click at [1050, 421] on link "Créer nouveau lien caution" at bounding box center [1118, 422] width 232 height 25
select select "nights"
type input "[EMAIL_ADDRESS][DOMAIN_NAME]"
select select "10339"
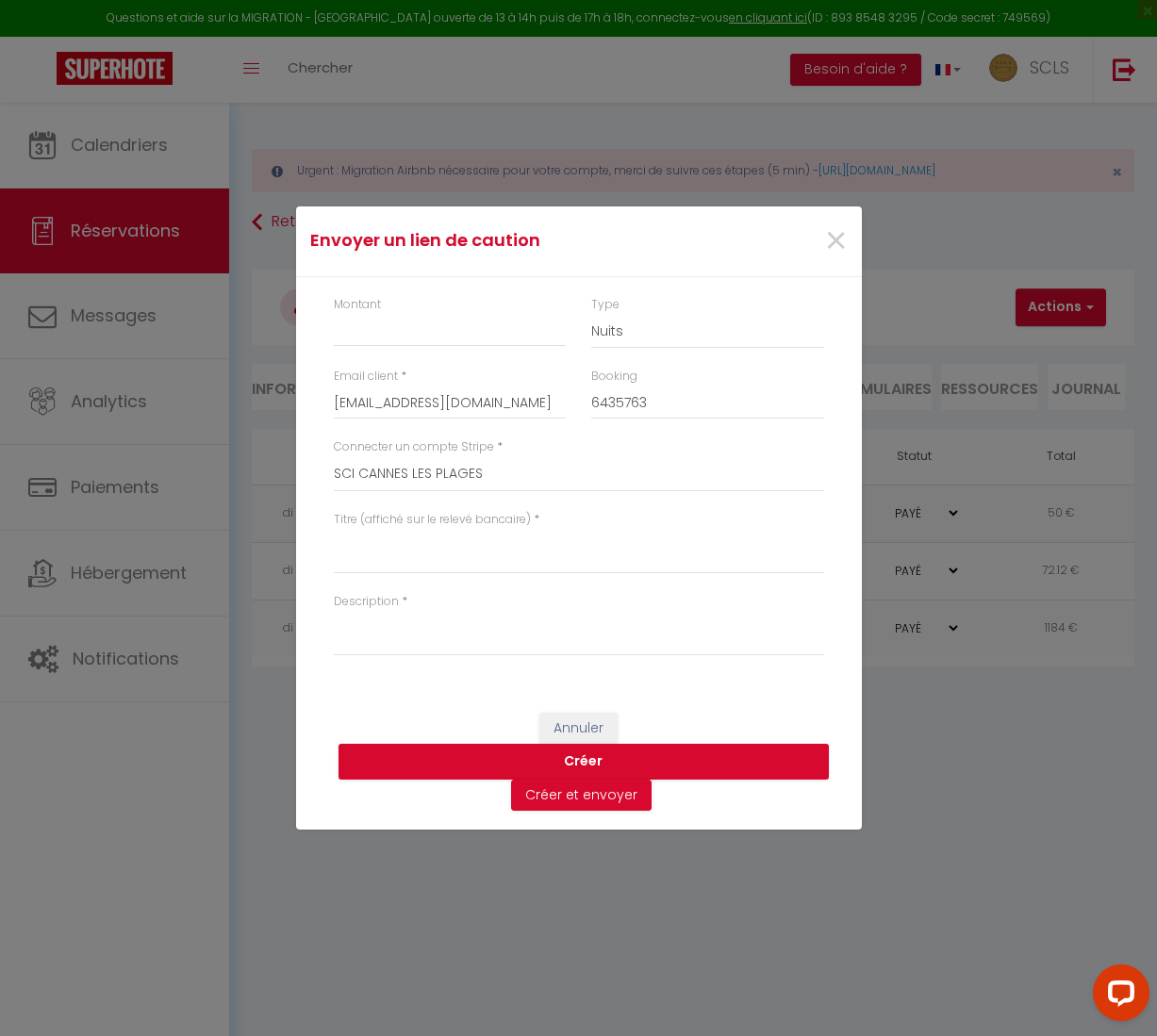
click at [423, 307] on div "Montant" at bounding box center [449, 322] width 233 height 52
click at [357, 335] on input "Montant" at bounding box center [449, 330] width 233 height 34
type input "300"
click at [628, 333] on select "Nuits Frais de ménage Taxe de séjour [GEOGRAPHIC_DATA]" at bounding box center [707, 331] width 233 height 36
select select "other"
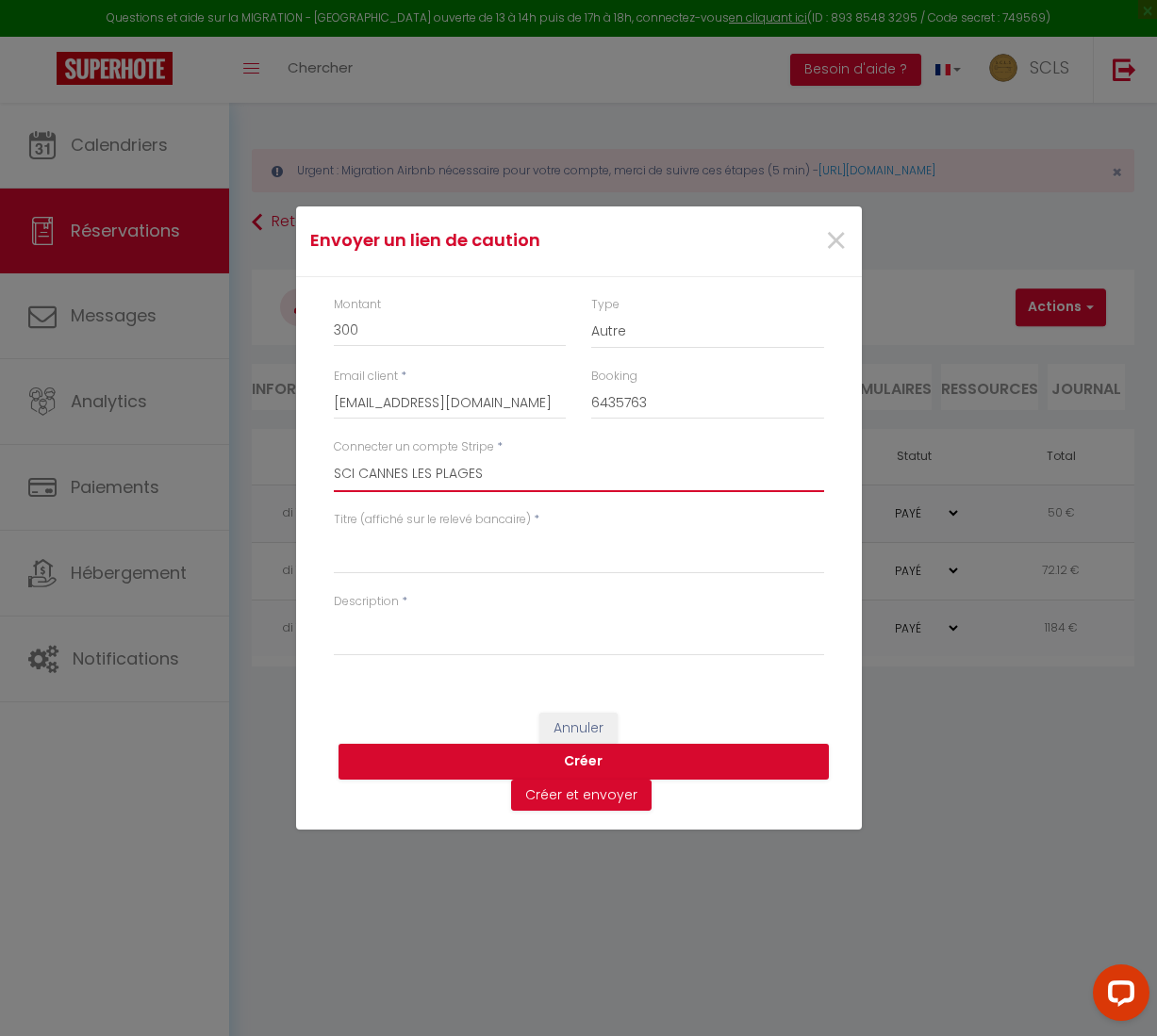
click at [394, 476] on select "SCLS Punkimmo [PERSON_NAME] Jean-[PERSON_NAME] [PERSON_NAME] [PERSON_NAME] [PER…" at bounding box center [578, 474] width 490 height 36
select select "2594"
click at [374, 547] on textarea "Titre (affiché sur le relevé bancaire)" at bounding box center [578, 551] width 490 height 45
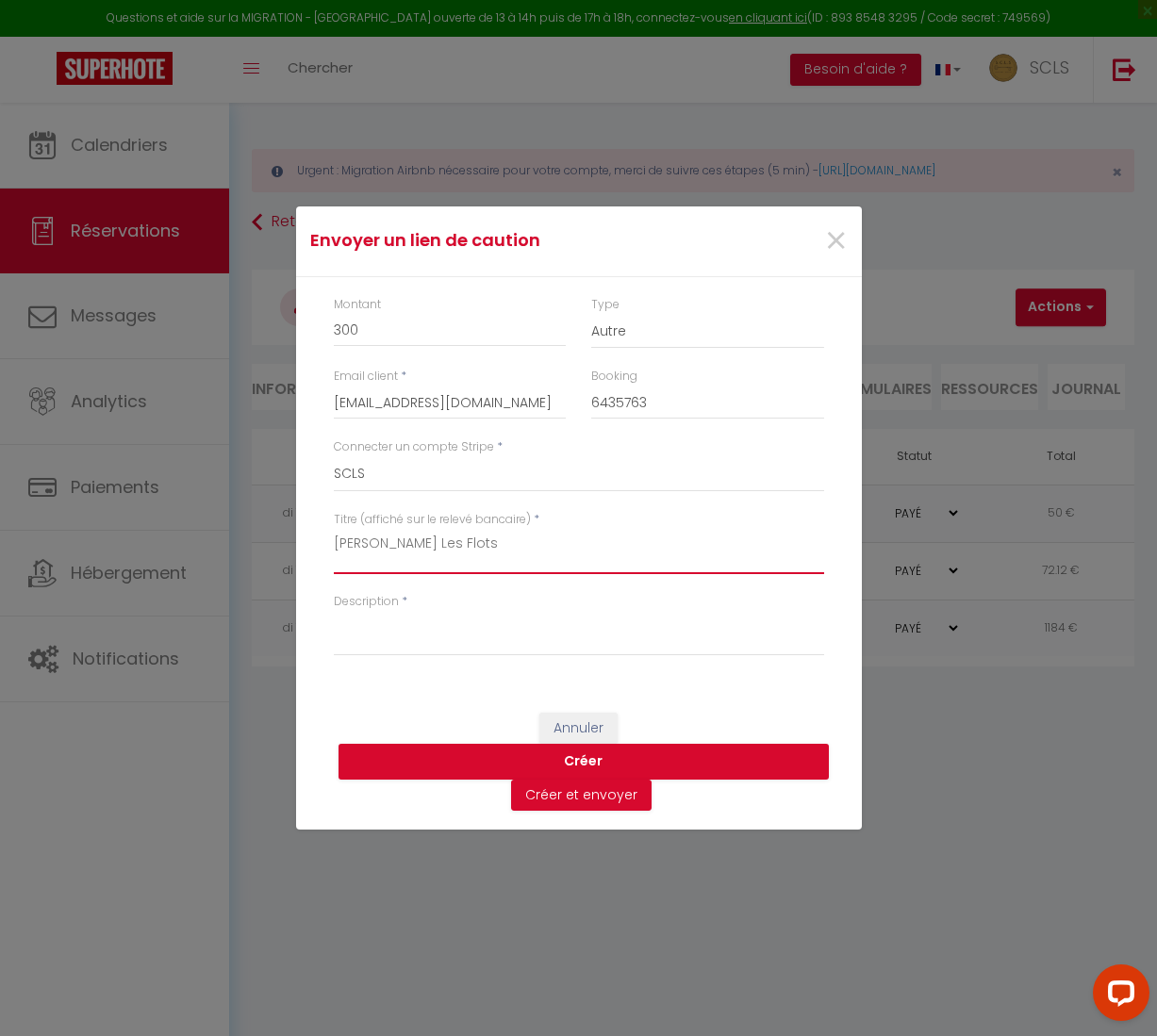
drag, startPoint x: 519, startPoint y: 553, endPoint x: 248, endPoint y: 548, distance: 271.0
click at [248, 548] on div "Envoyer un lien de caution × Montant 300 Type Nuits Frais de ménage Taxe de séj…" at bounding box center [578, 518] width 1157 height 1036
type textarea "[PERSON_NAME] Les Flots"
click at [371, 641] on textarea "Description" at bounding box center [578, 633] width 490 height 45
paste textarea "[PERSON_NAME] Les Flots"
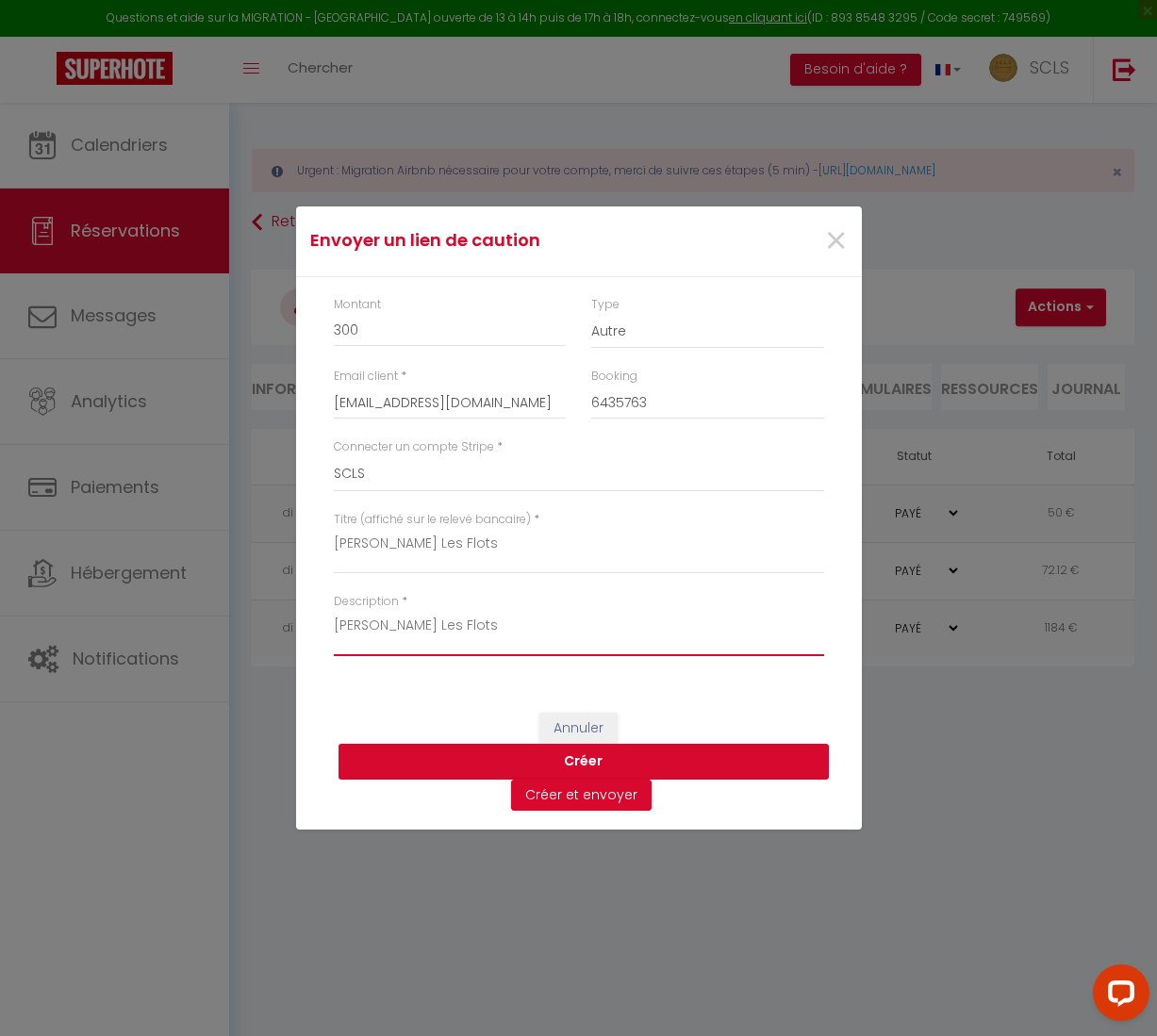
type textarea "[PERSON_NAME] Les Flots"
click at [570, 760] on button "Créer" at bounding box center [583, 762] width 490 height 36
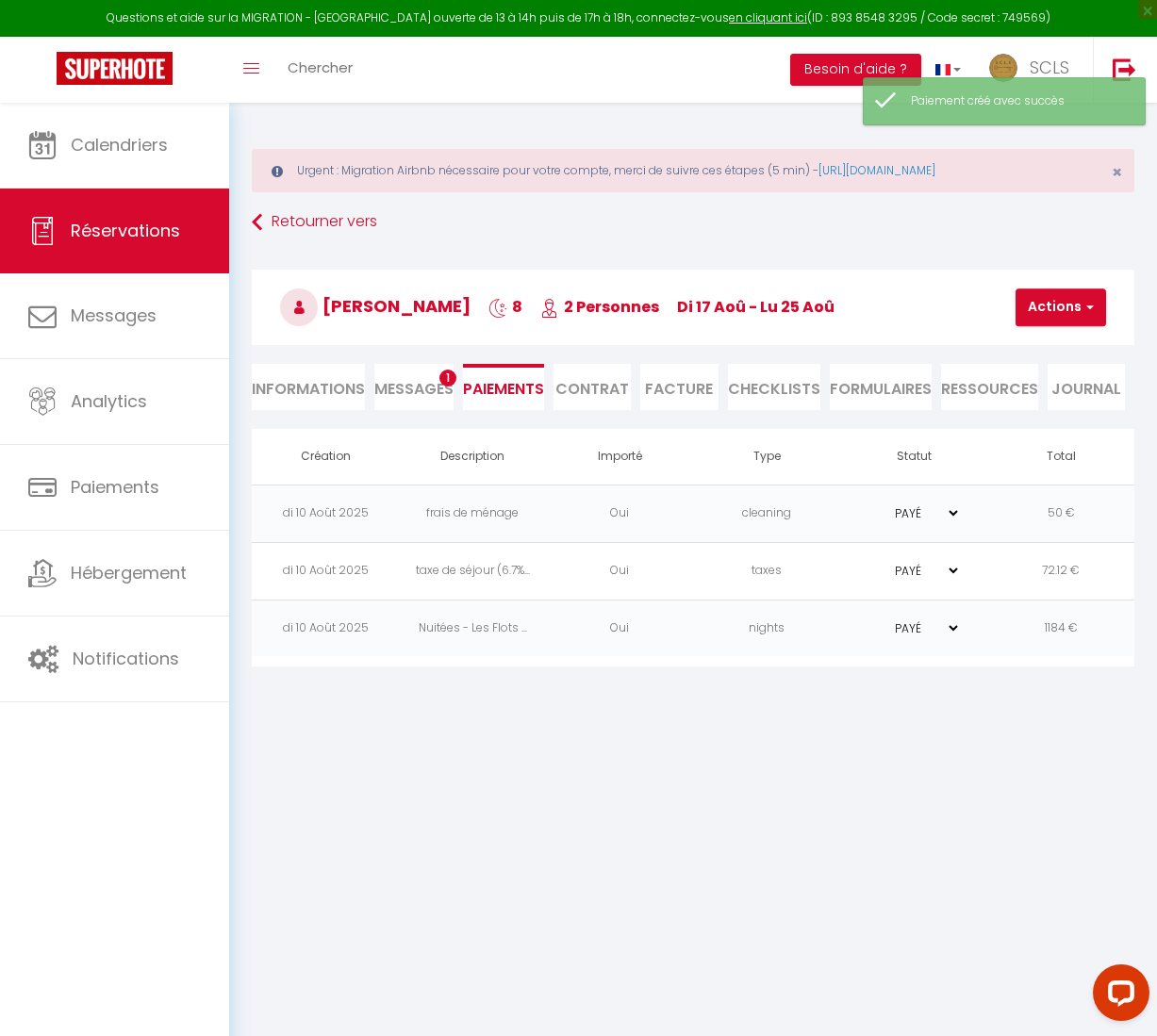
select select "0"
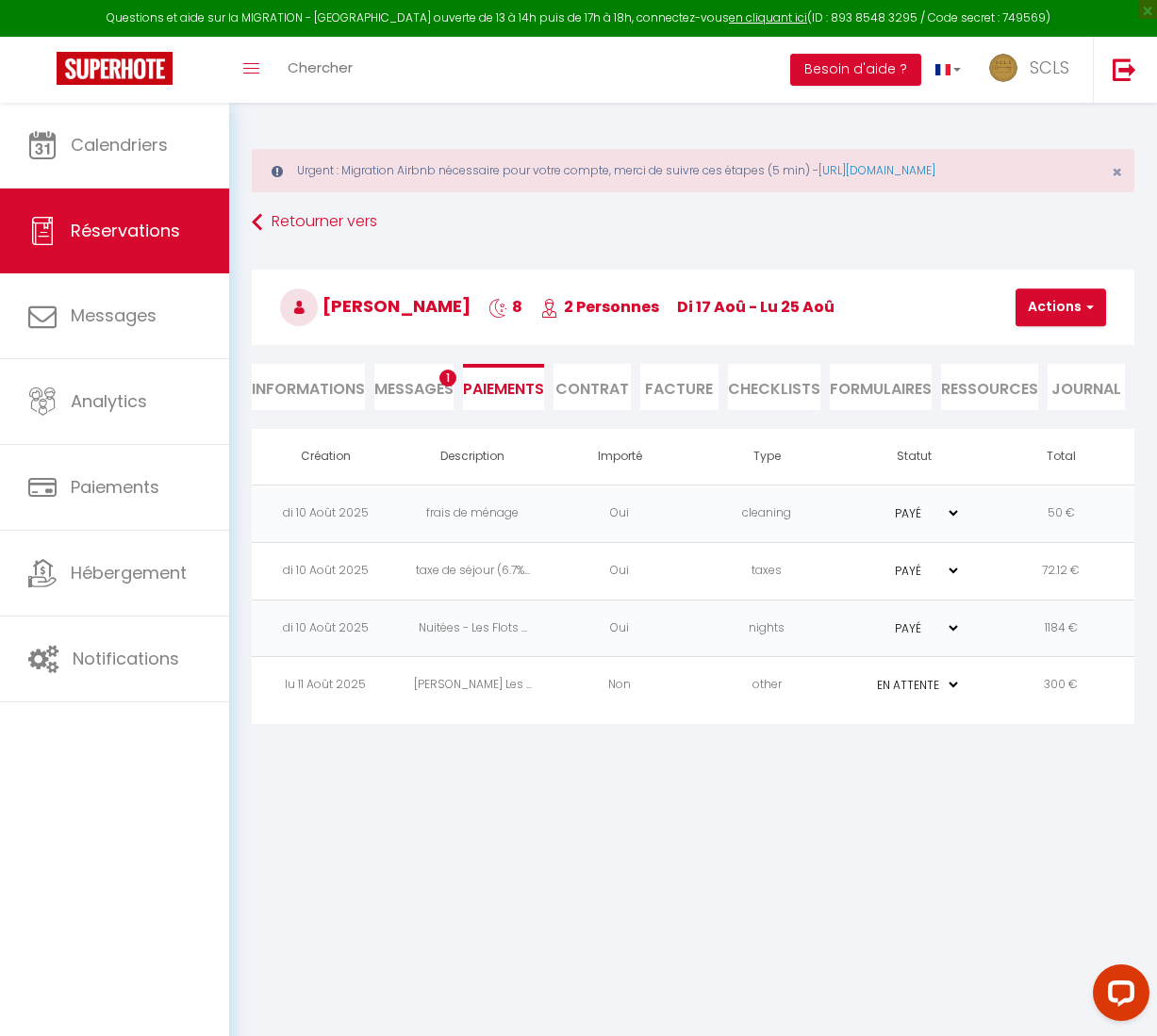
click at [308, 680] on td "lu 11 Août 2025" at bounding box center [324, 686] width 147 height 58
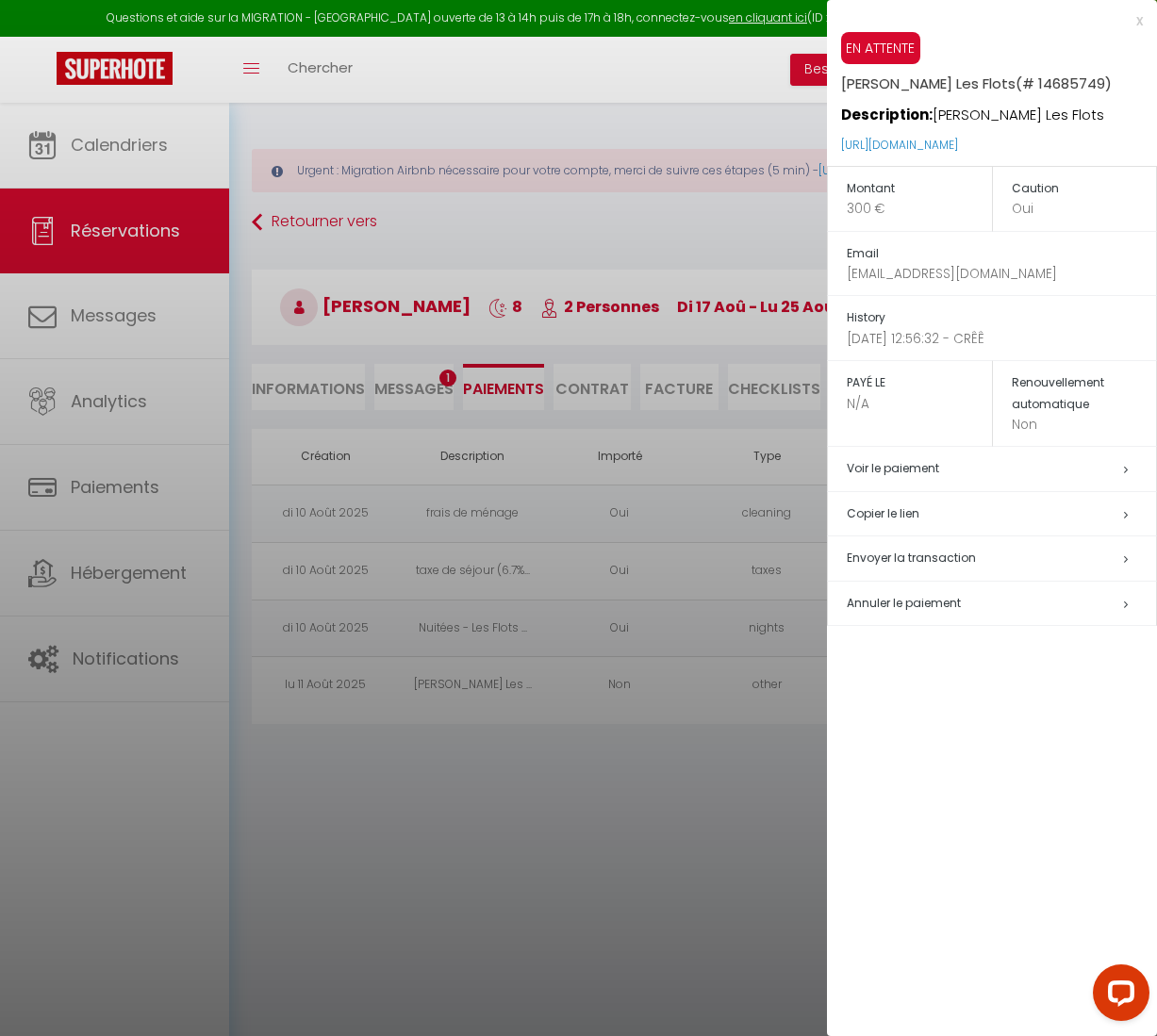
drag, startPoint x: 1083, startPoint y: 147, endPoint x: 832, endPoint y: 135, distance: 251.3
click at [831, 136] on div "EN ATTENTE [PERSON_NAME] Les Flots (# 14685749) Description: [PERSON_NAME] Les …" at bounding box center [991, 99] width 330 height 134
copy link "[URL][DOMAIN_NAME]"
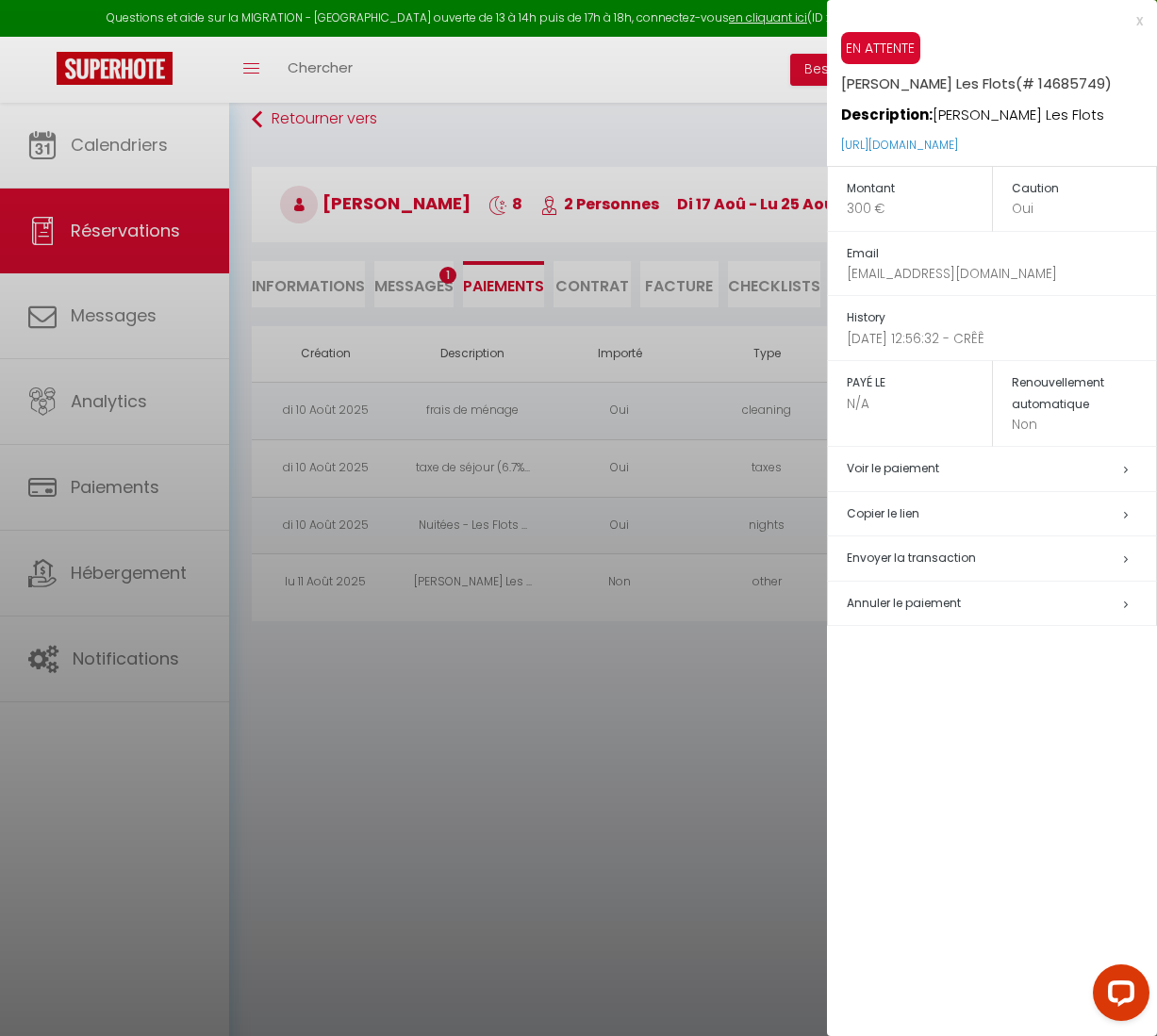
select select "not_cancelled"
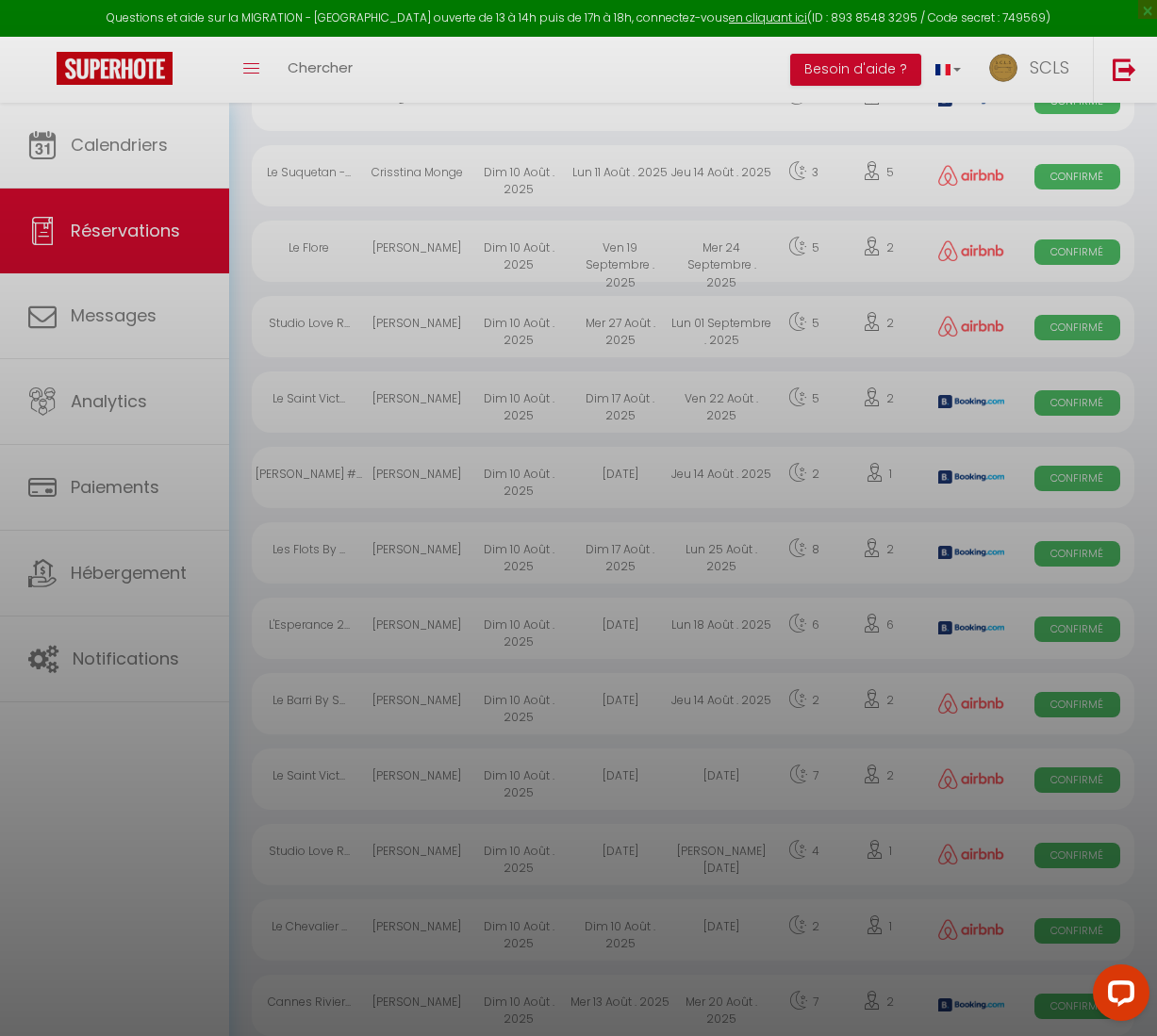
scroll to position [767, 0]
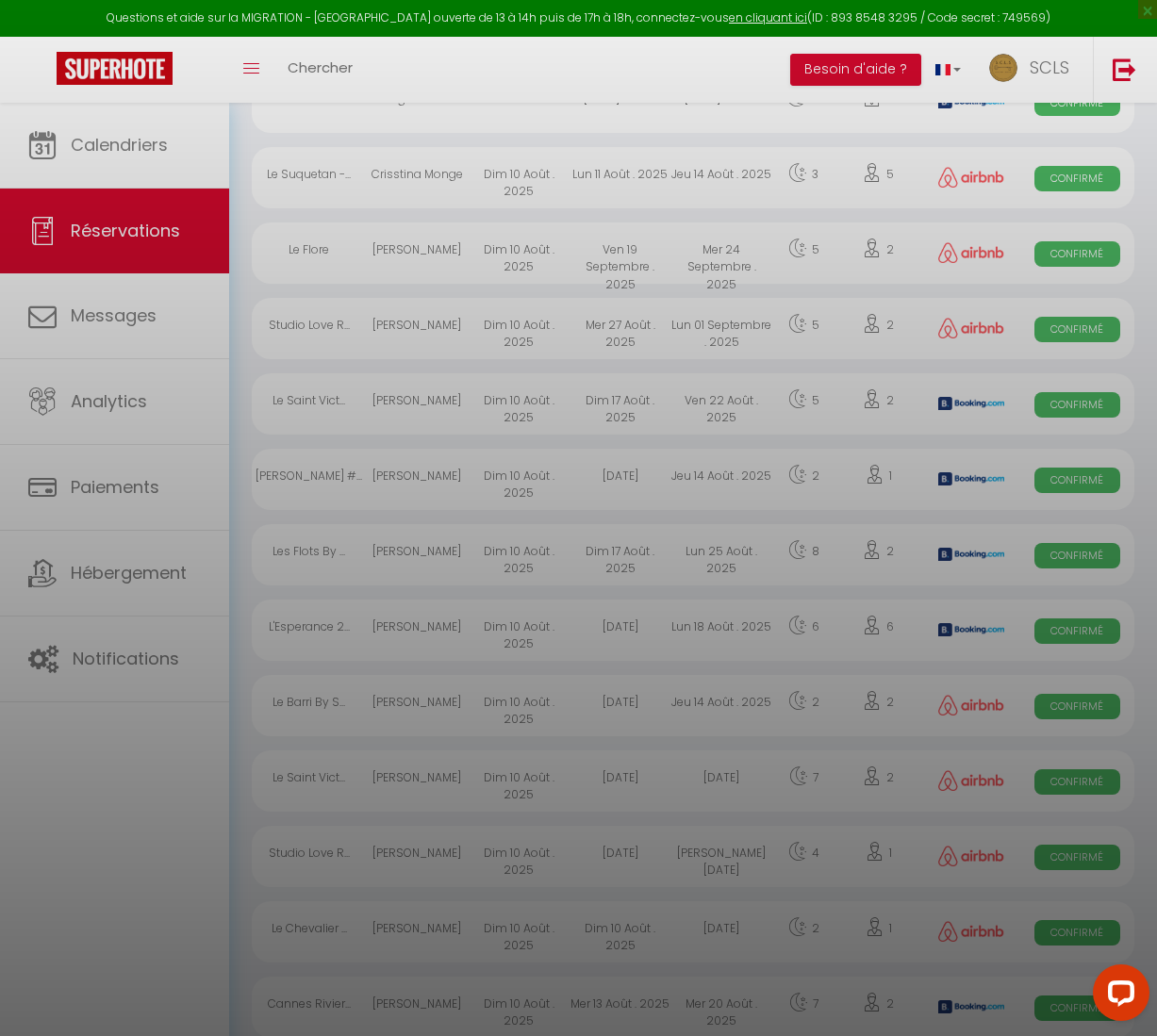
click at [1061, 557] on div at bounding box center [578, 518] width 1157 height 1036
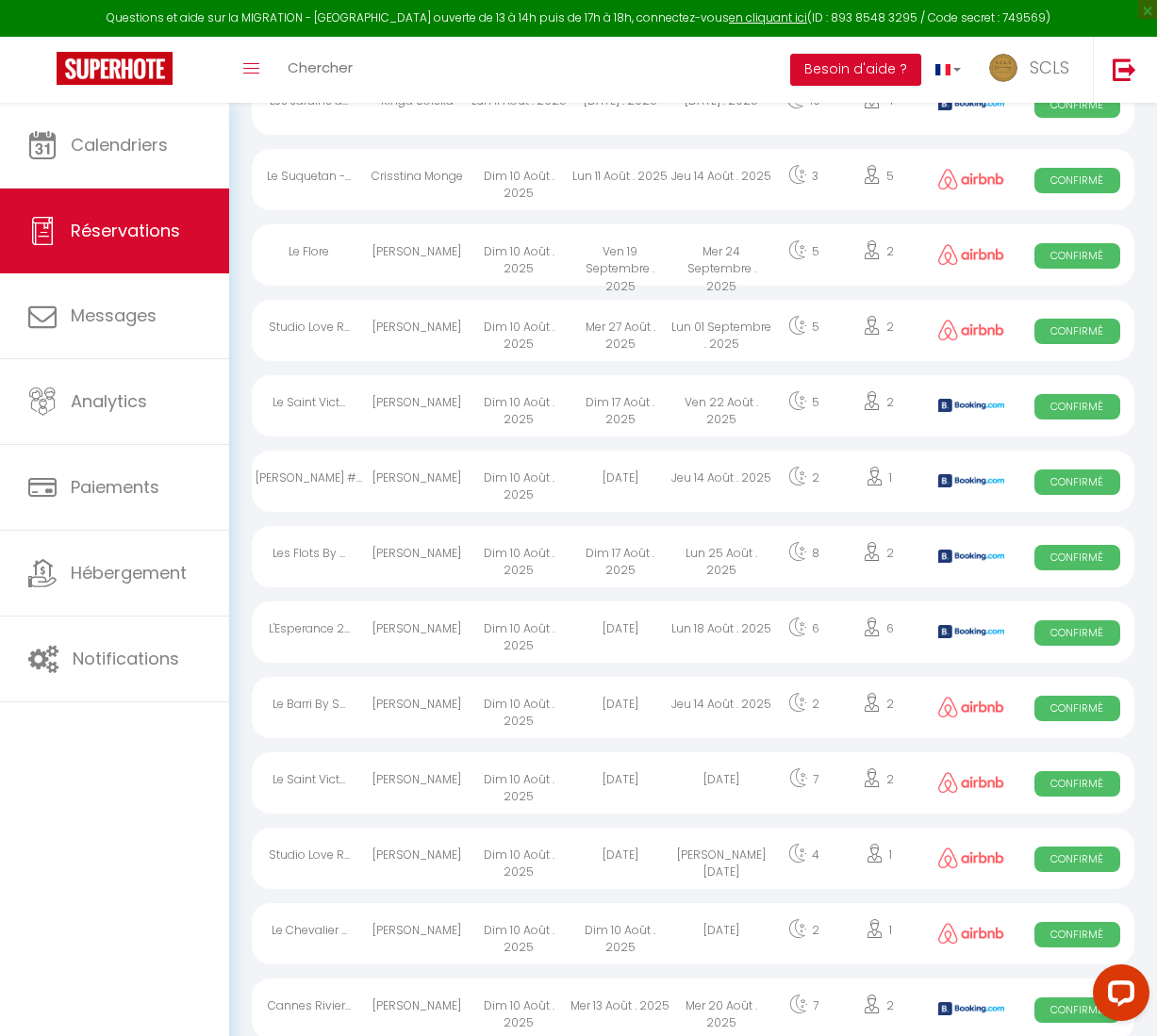
click at [1061, 557] on span "Confirmé" at bounding box center [1077, 558] width 86 height 26
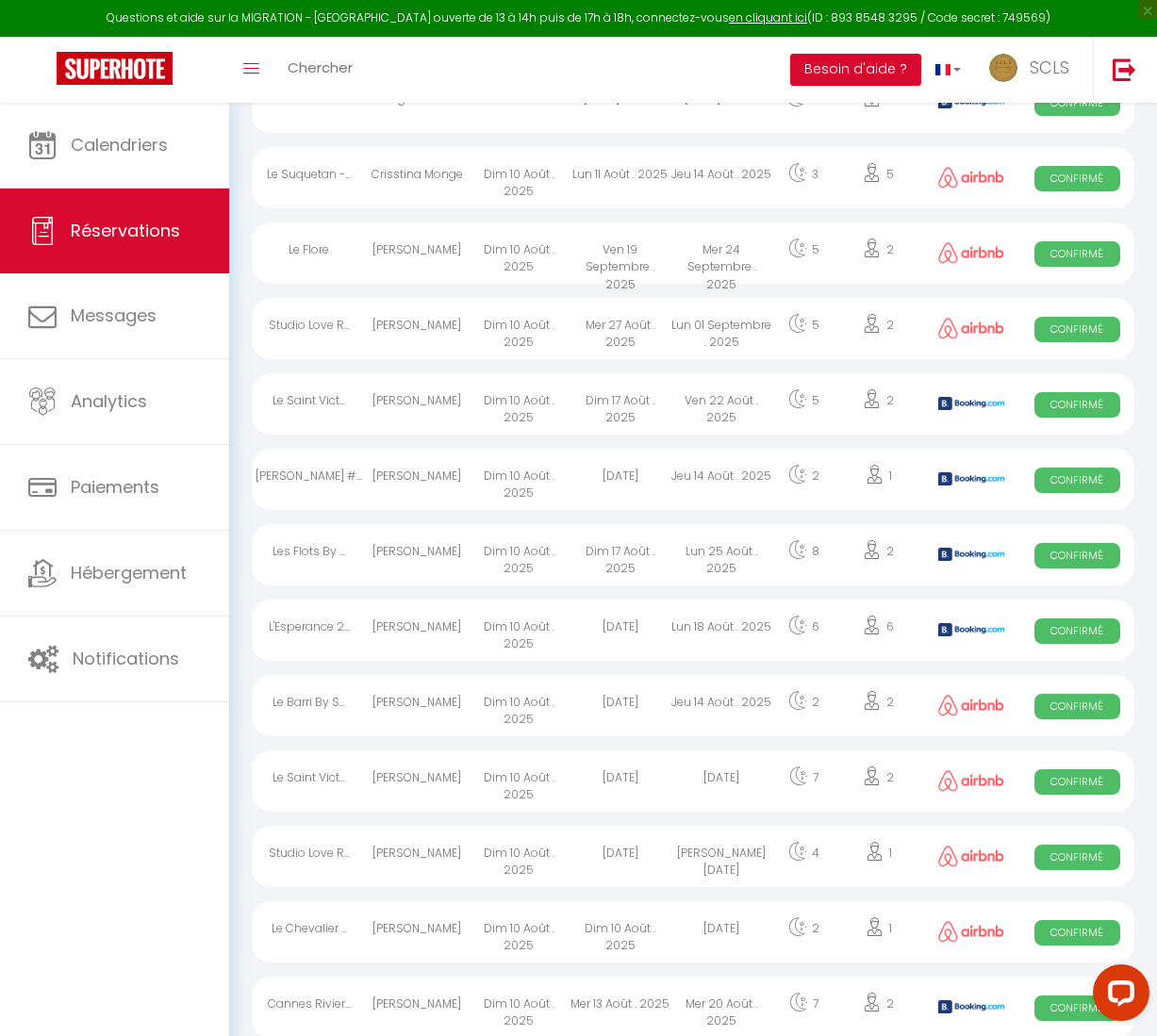
select select "OK"
select select "KO"
select select "0"
select select "1"
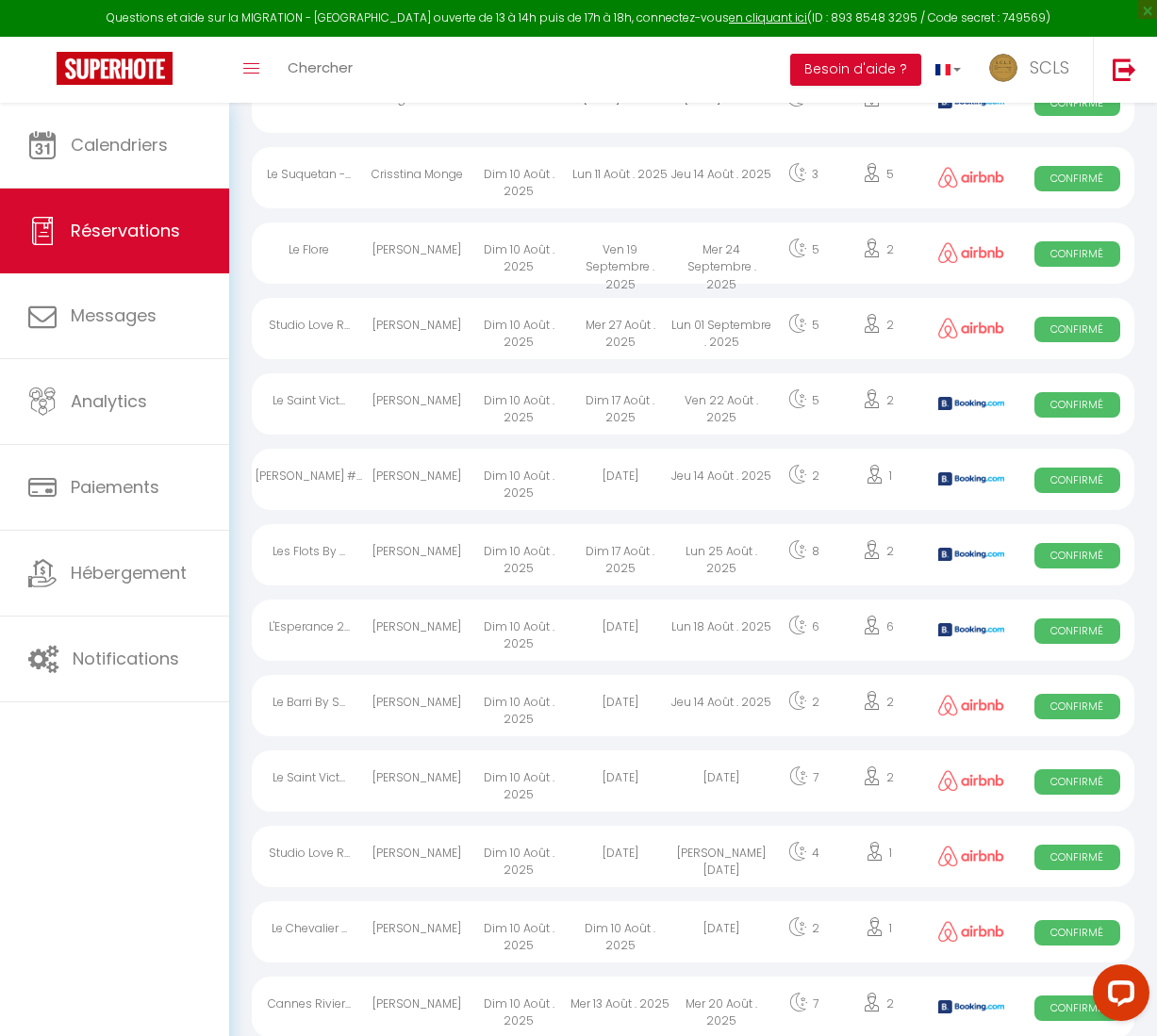
select select
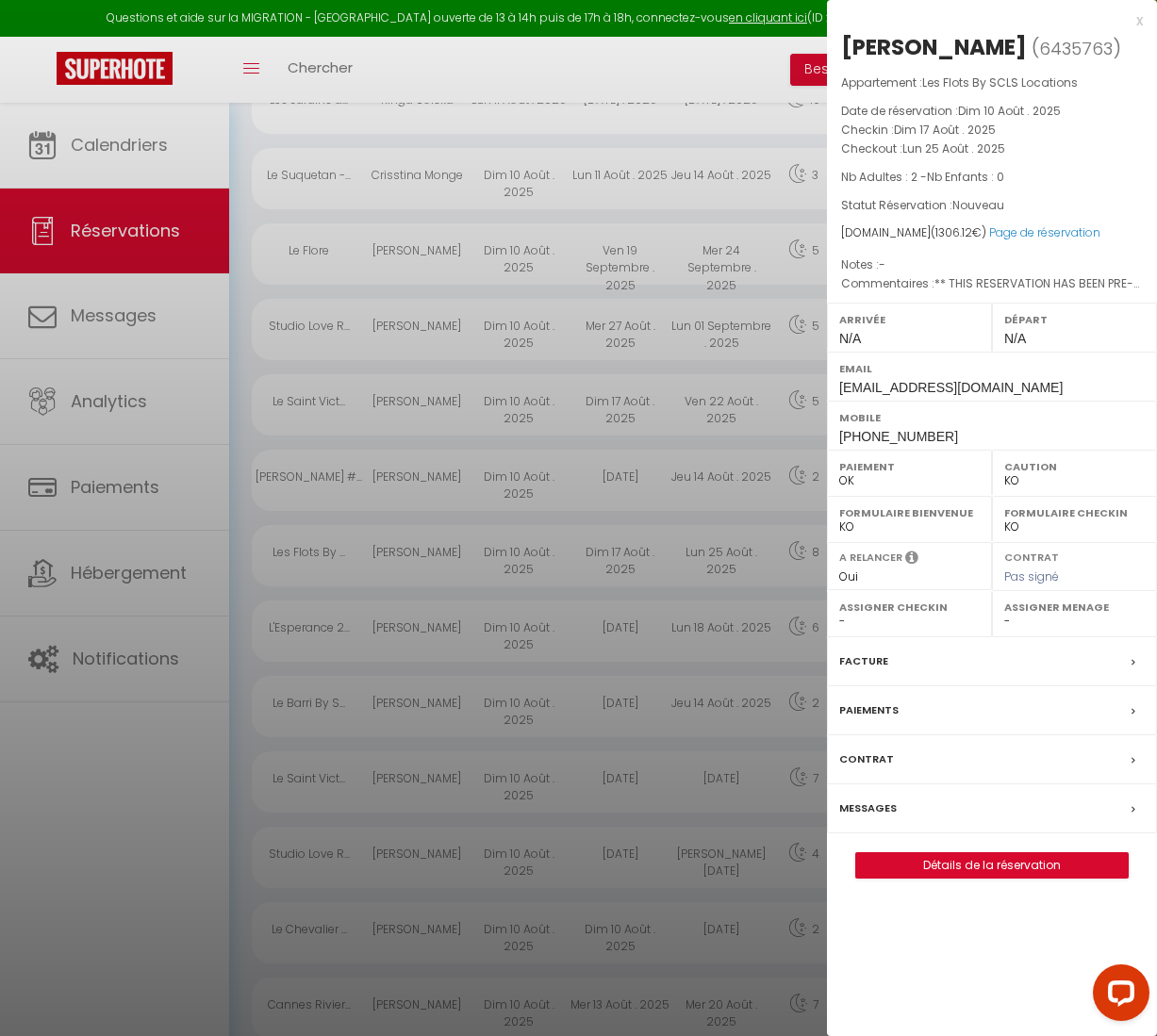
scroll to position [764, 0]
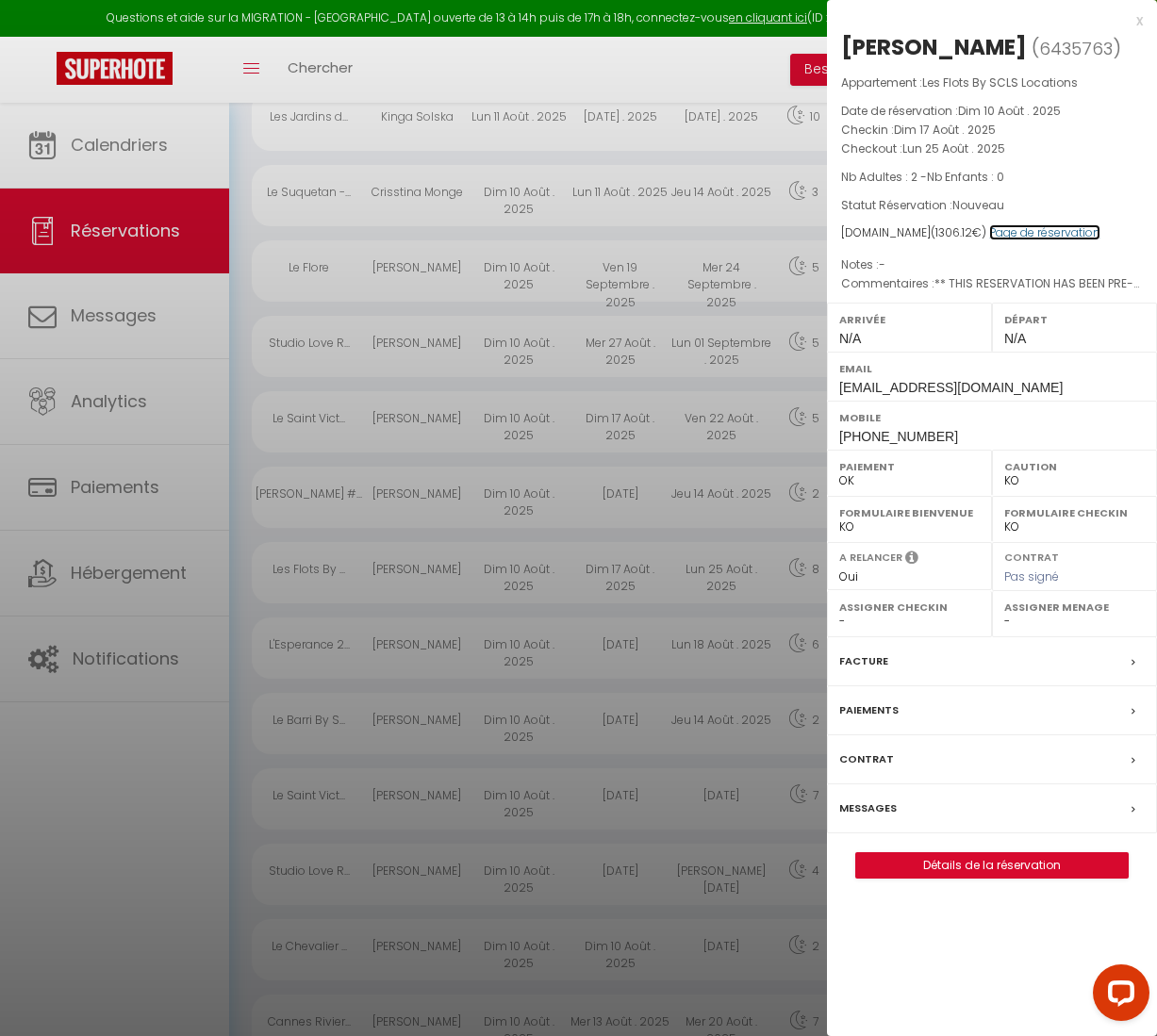
click at [1054, 233] on link "Page de réservation" at bounding box center [1044, 233] width 111 height 16
click at [573, 209] on div at bounding box center [578, 518] width 1157 height 1036
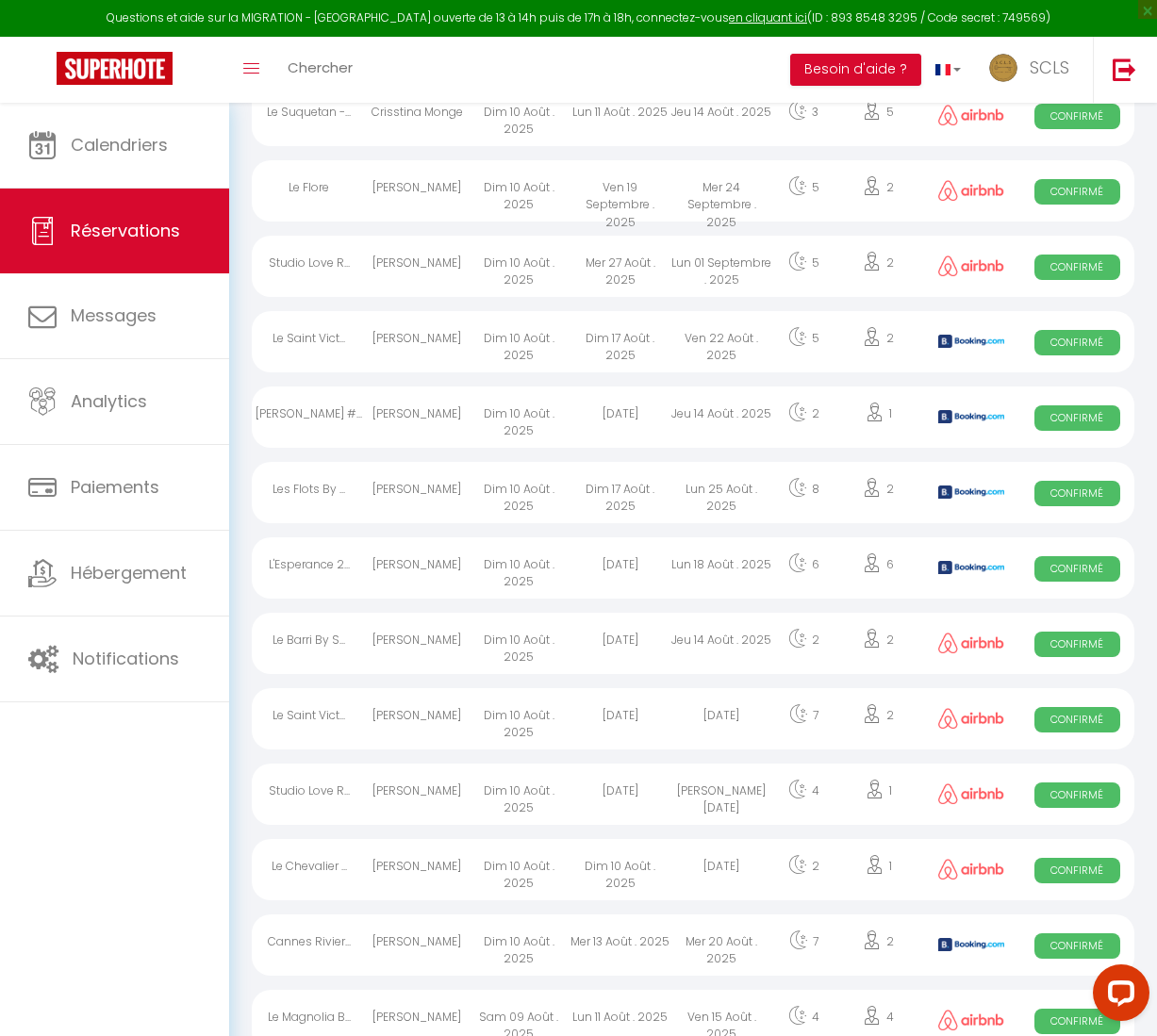
scroll to position [827, 0]
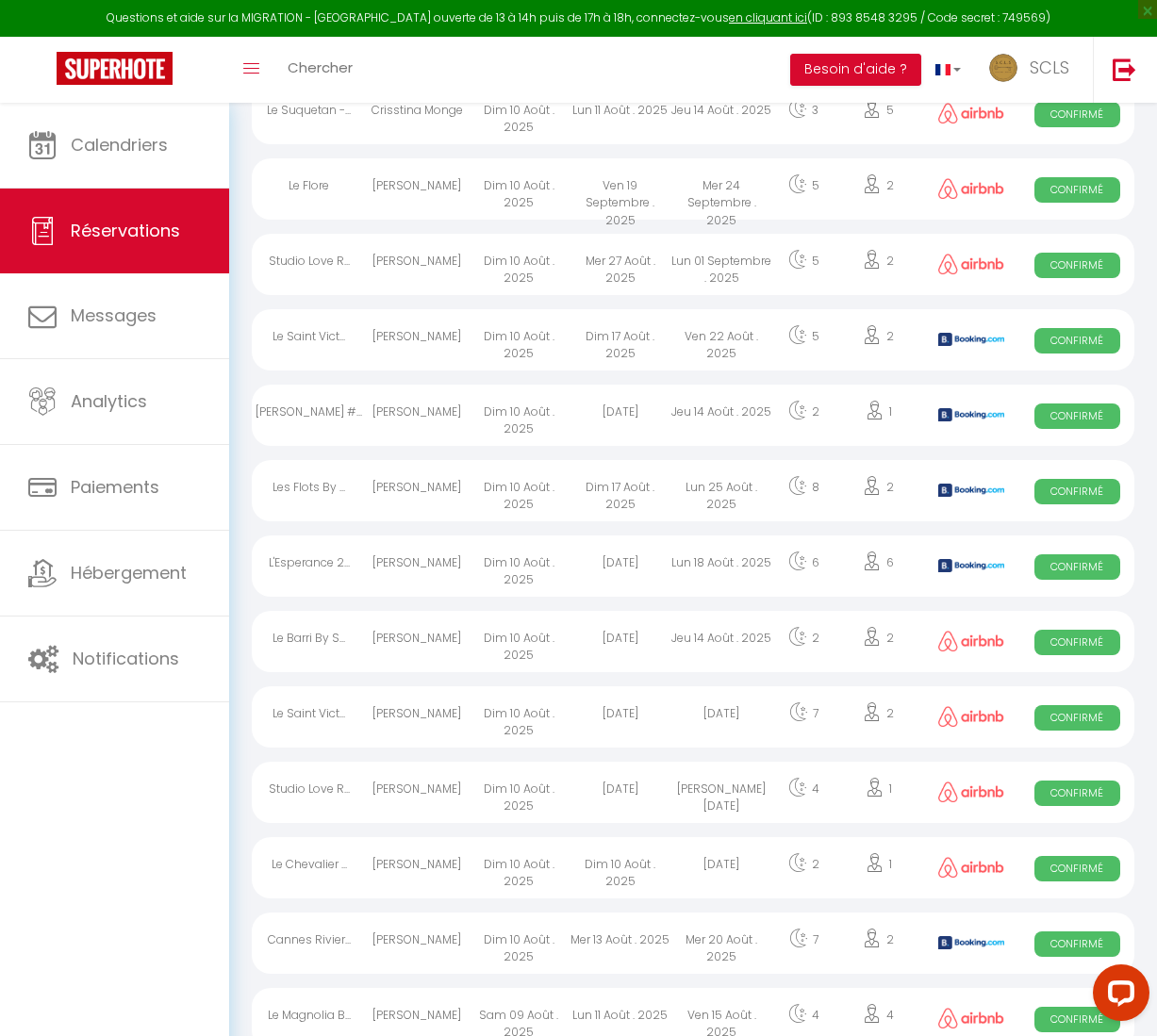
click at [1061, 496] on span "Confirmé" at bounding box center [1077, 492] width 86 height 26
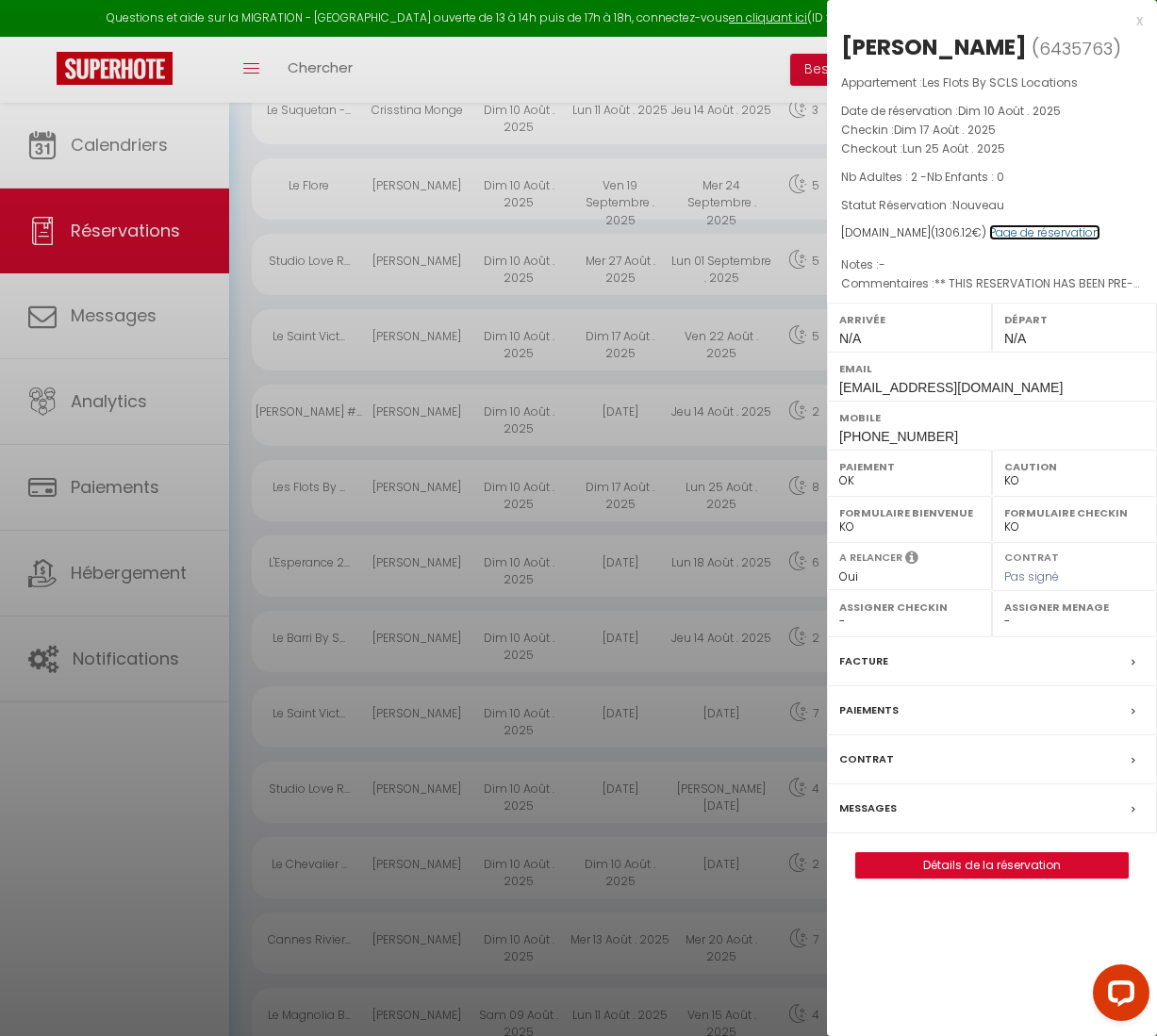
click at [1047, 232] on link "Page de réservation" at bounding box center [1044, 233] width 111 height 16
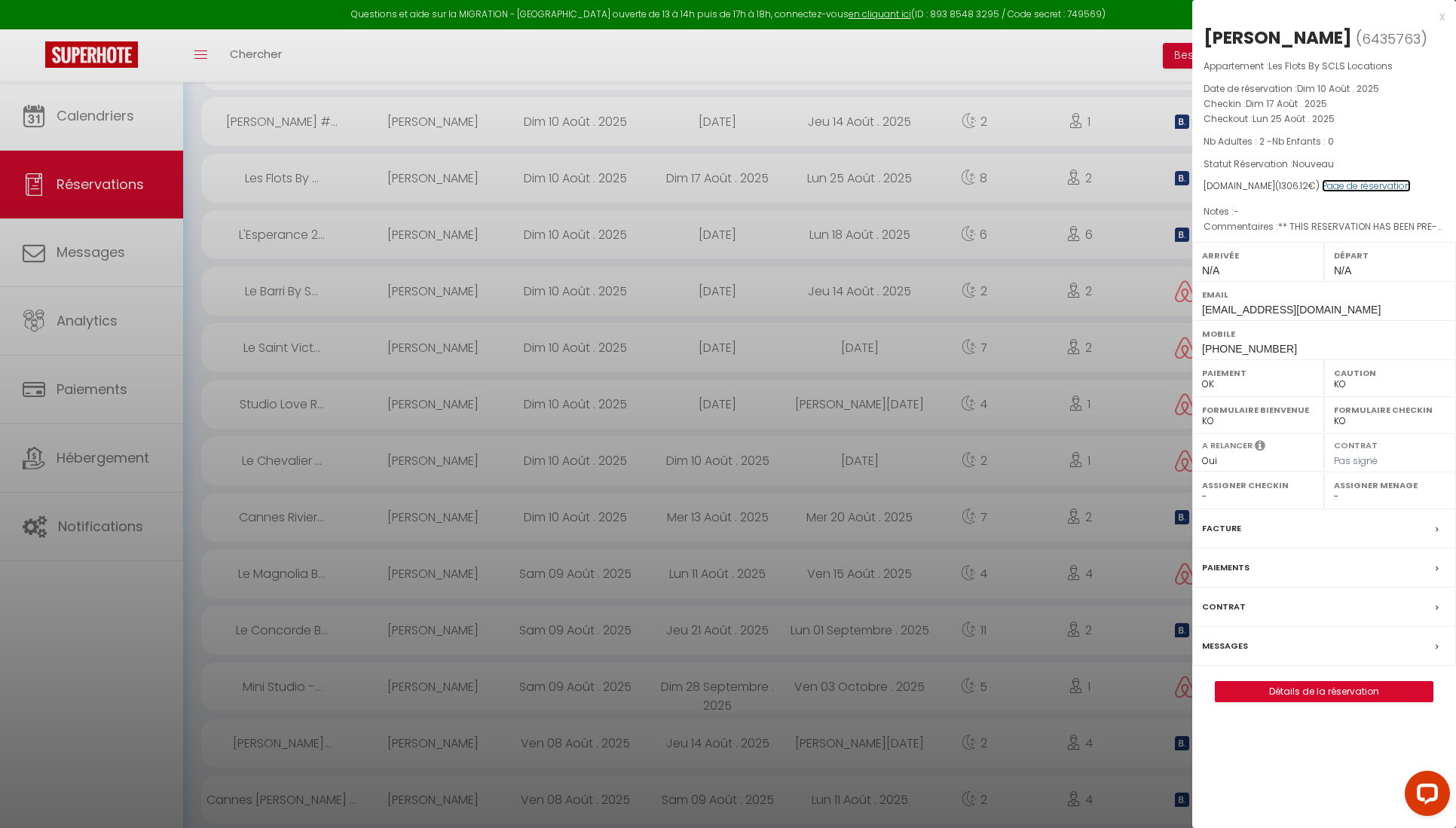
scroll to position [819, 0]
click at [290, 401] on div at bounding box center [728, 414] width 1456 height 828
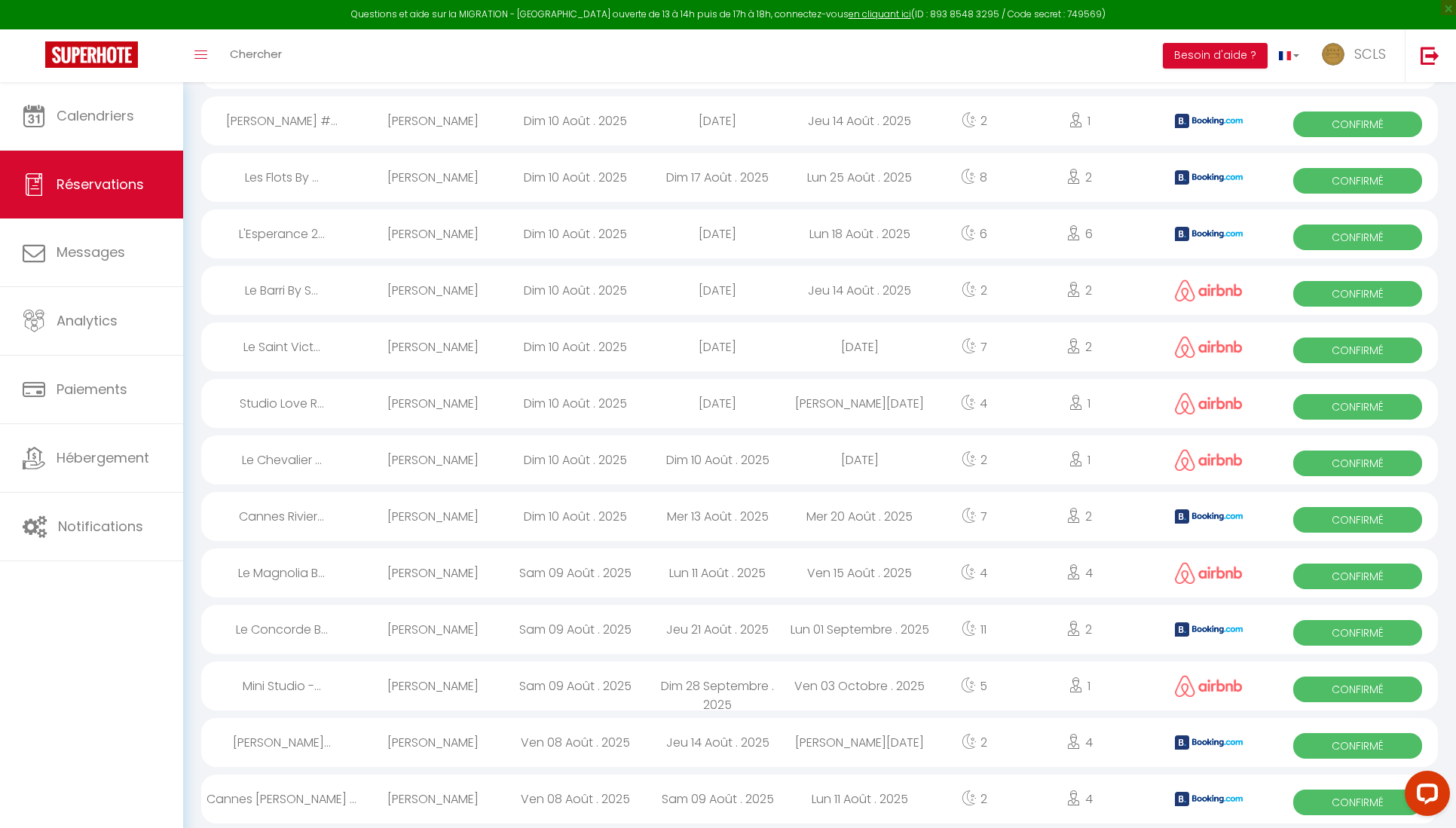
click at [848, 405] on span "Confirmé" at bounding box center [1358, 407] width 129 height 26
select select "OK"
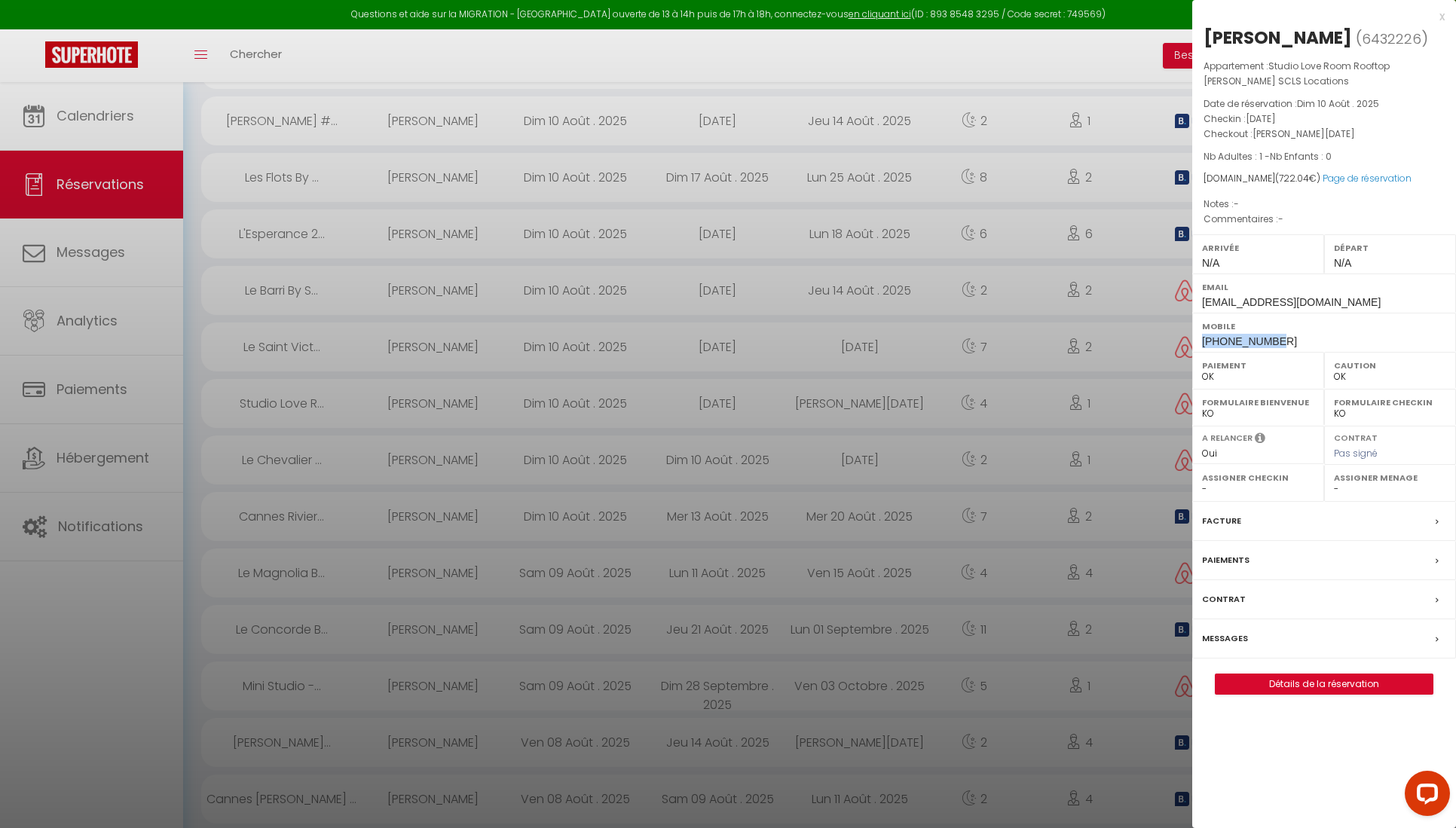
drag, startPoint x: 1273, startPoint y: 341, endPoint x: 1196, endPoint y: 339, distance: 77.0
click at [848, 339] on div "Mobile [PHONE_NUMBER]" at bounding box center [1324, 332] width 264 height 39
copy span "[PHONE_NUMBER]"
click at [848, 178] on link "Page de réservation" at bounding box center [1367, 178] width 89 height 13
